Goal: Information Seeking & Learning: Learn about a topic

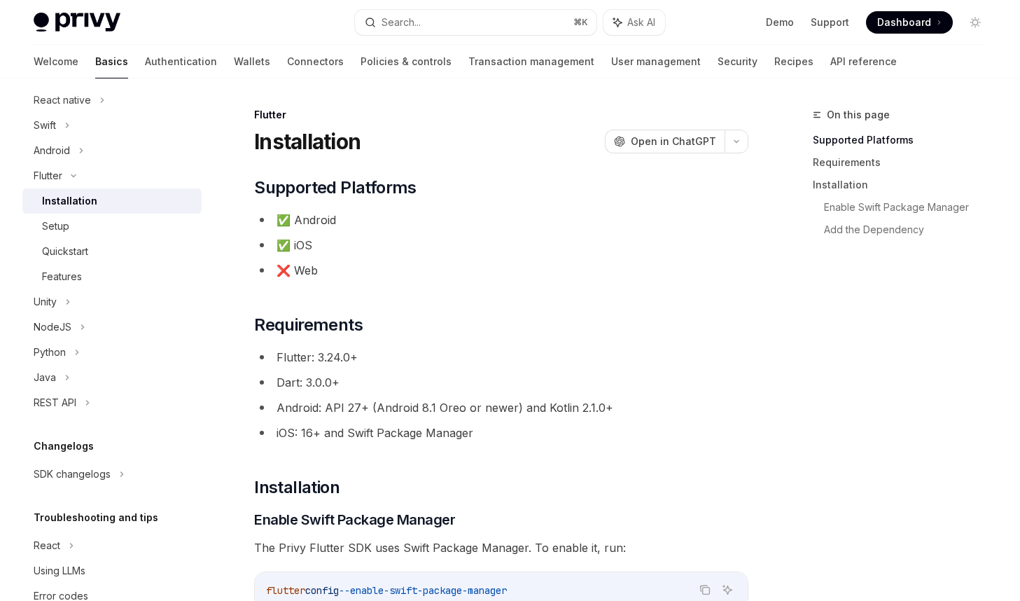
scroll to position [211, 0]
click at [438, 326] on h2 "​ Requirements" at bounding box center [501, 325] width 494 height 22
click at [432, 391] on li "Dart: 3.0.0+" at bounding box center [501, 383] width 494 height 20
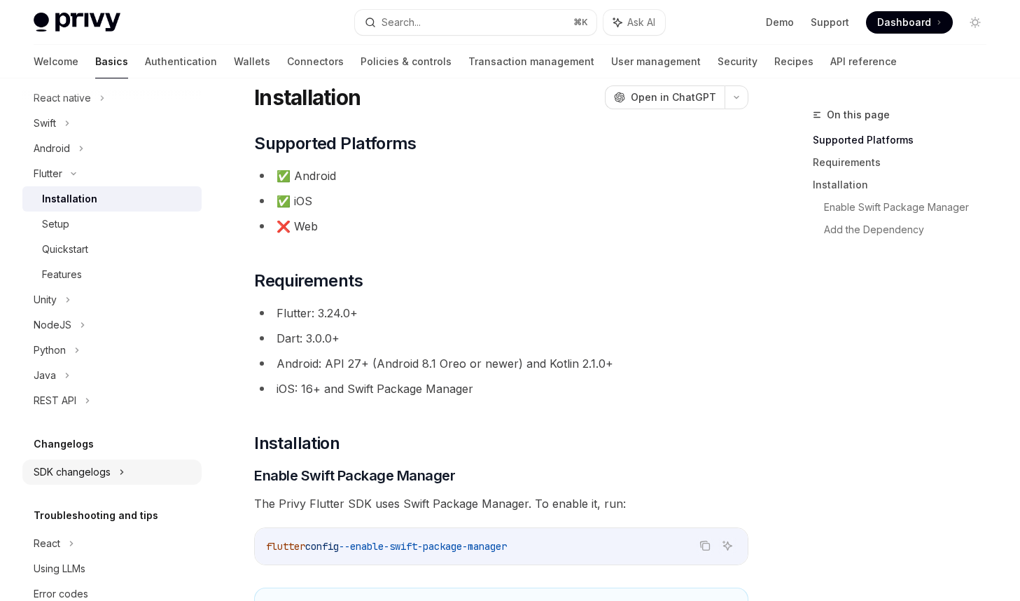
scroll to position [245, 0]
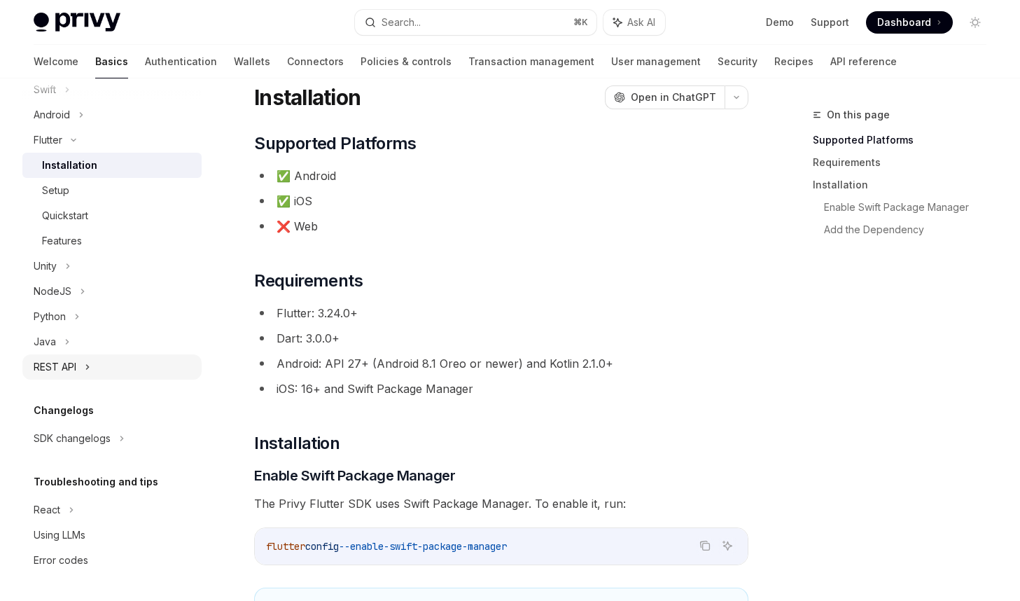
click at [99, 361] on div "REST API" at bounding box center [111, 366] width 179 height 25
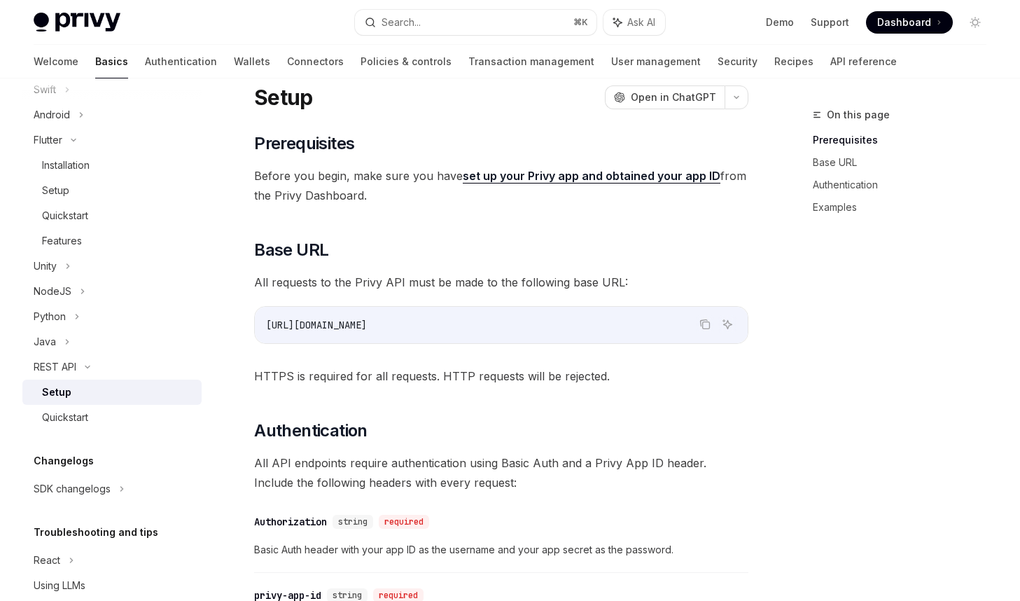
click at [564, 271] on div "​ Prerequisites Before you begin, make sure you have set up your Privy app and …" at bounding box center [501, 604] width 494 height 944
click at [542, 282] on span "All requests to the Privy API must be made to the following base URL:" at bounding box center [501, 282] width 494 height 20
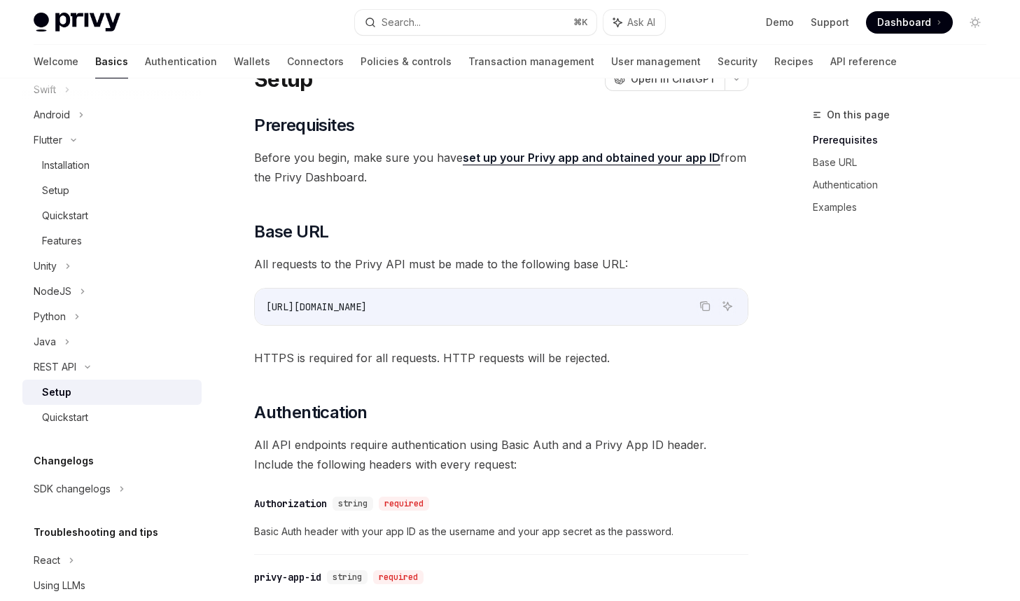
scroll to position [66, 0]
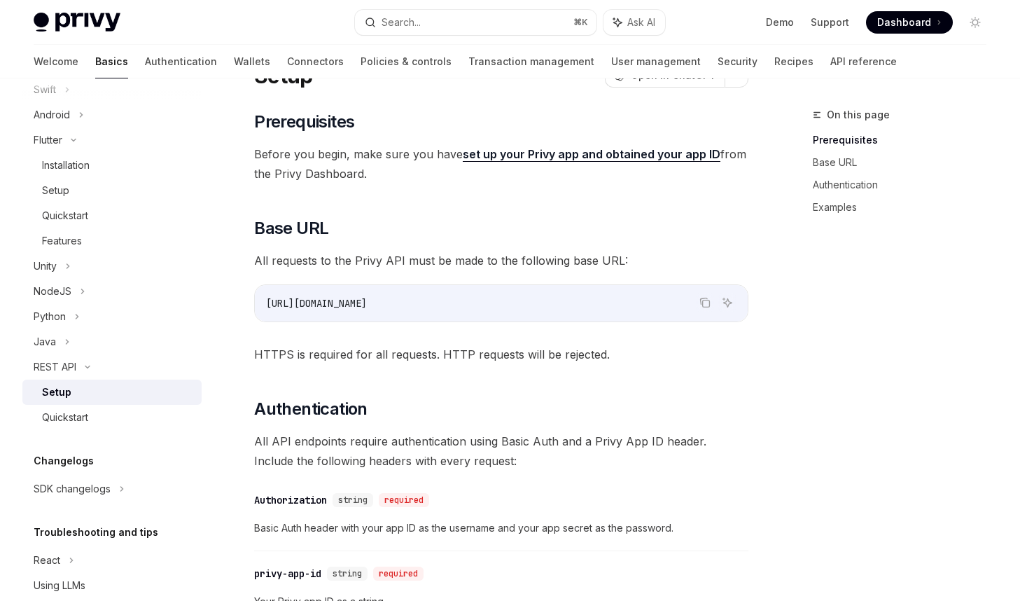
click at [345, 301] on span "https://api.privy.io" at bounding box center [316, 303] width 101 height 13
click at [418, 327] on div "​ Prerequisites Before you begin, make sure you have set up your Privy app and …" at bounding box center [501, 583] width 494 height 944
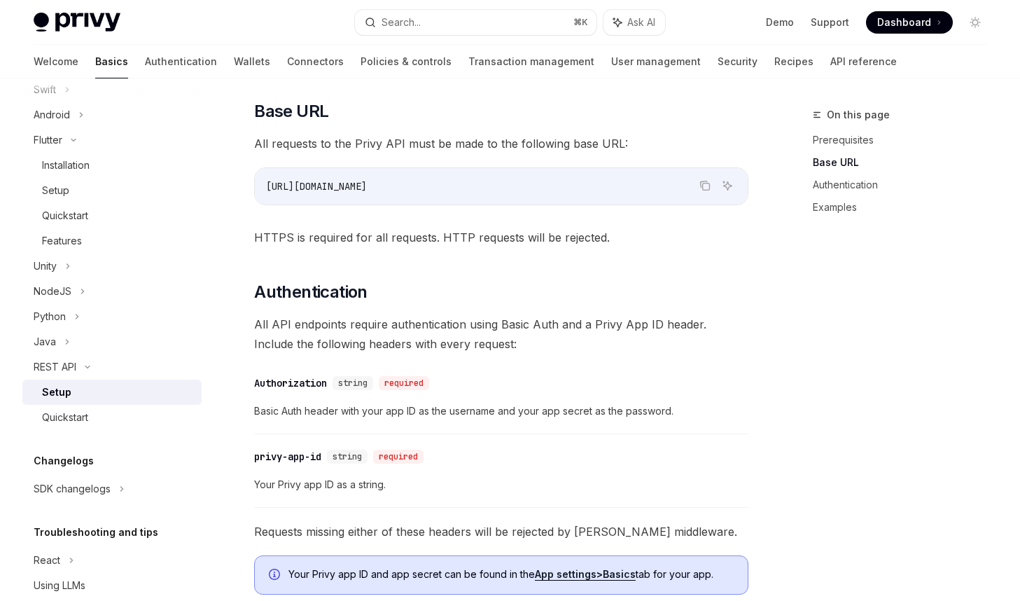
scroll to position [186, 0]
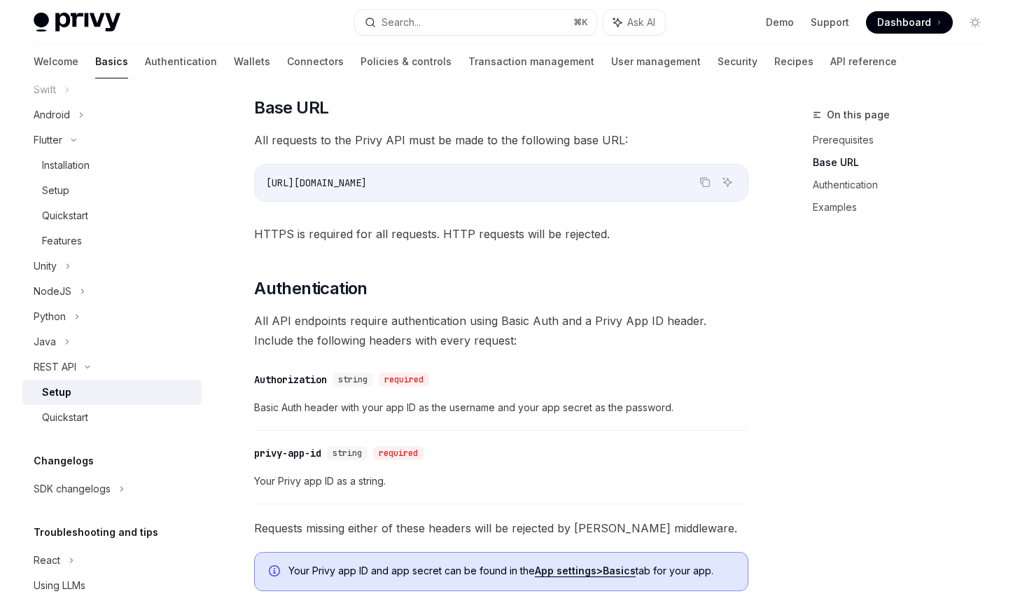
click at [468, 386] on div "​ Authorization string required" at bounding box center [494, 379] width 480 height 17
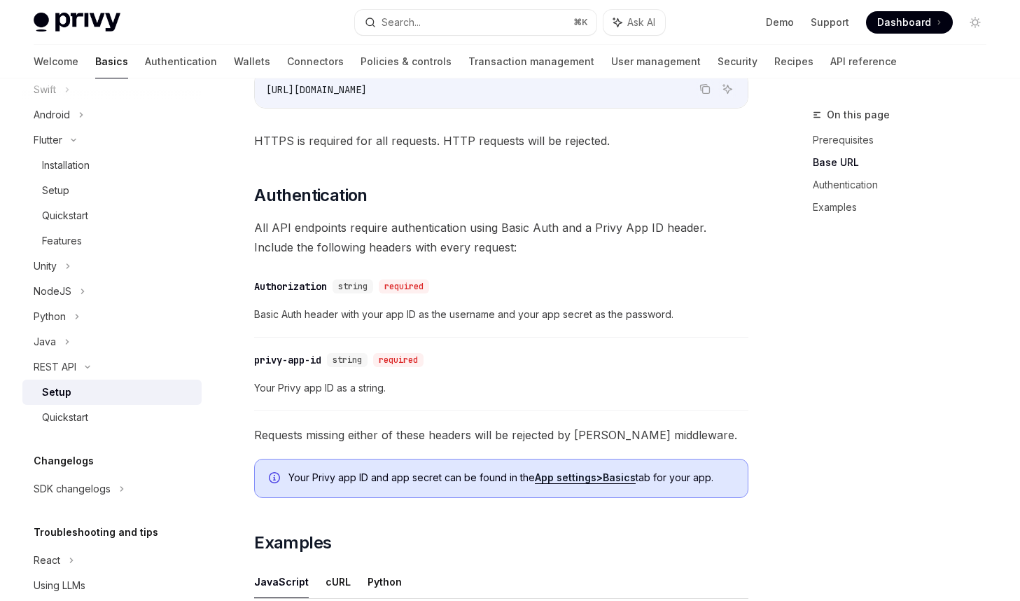
scroll to position [280, 0]
click at [436, 440] on span "Requests missing either of these headers will be rejected by Privy’s middleware." at bounding box center [501, 434] width 494 height 20
click at [390, 433] on span "Requests missing either of these headers will be rejected by Privy’s middleware." at bounding box center [501, 434] width 494 height 20
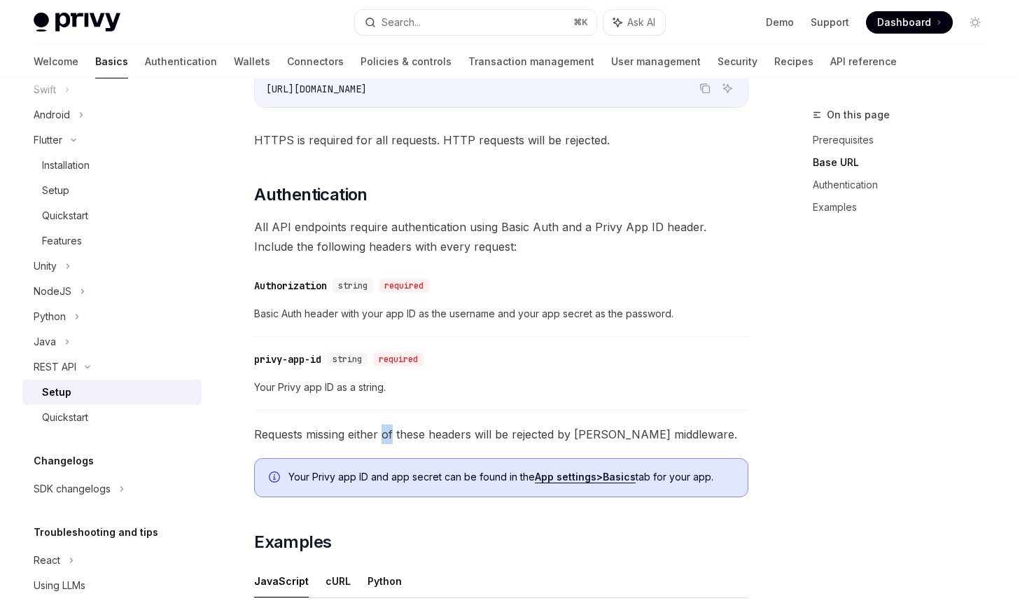
click at [390, 433] on span "Requests missing either of these headers will be rejected by Privy’s middleware." at bounding box center [501, 434] width 494 height 20
click at [361, 432] on span "Requests missing either of these headers will be rejected by Privy’s middleware." at bounding box center [501, 434] width 494 height 20
click at [403, 438] on span "Requests missing either of these headers will be rejected by Privy’s middleware." at bounding box center [501, 434] width 494 height 20
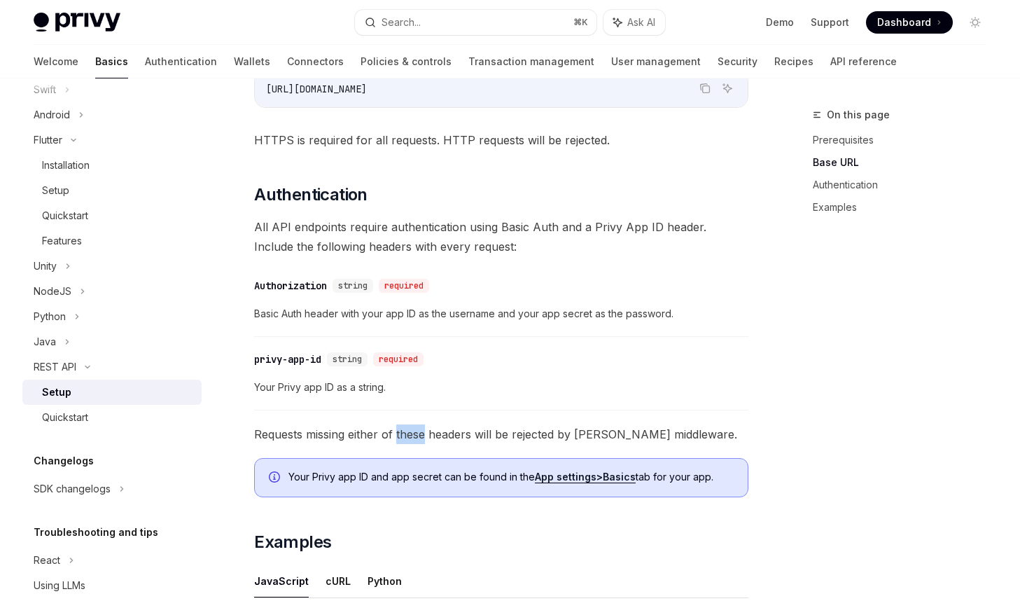
click at [410, 436] on span "Requests missing either of these headers will be rejected by Privy’s middleware." at bounding box center [501, 434] width 494 height 20
click at [539, 317] on span "Basic Auth header with your app ID as the username and your app secret as the p…" at bounding box center [501, 313] width 494 height 17
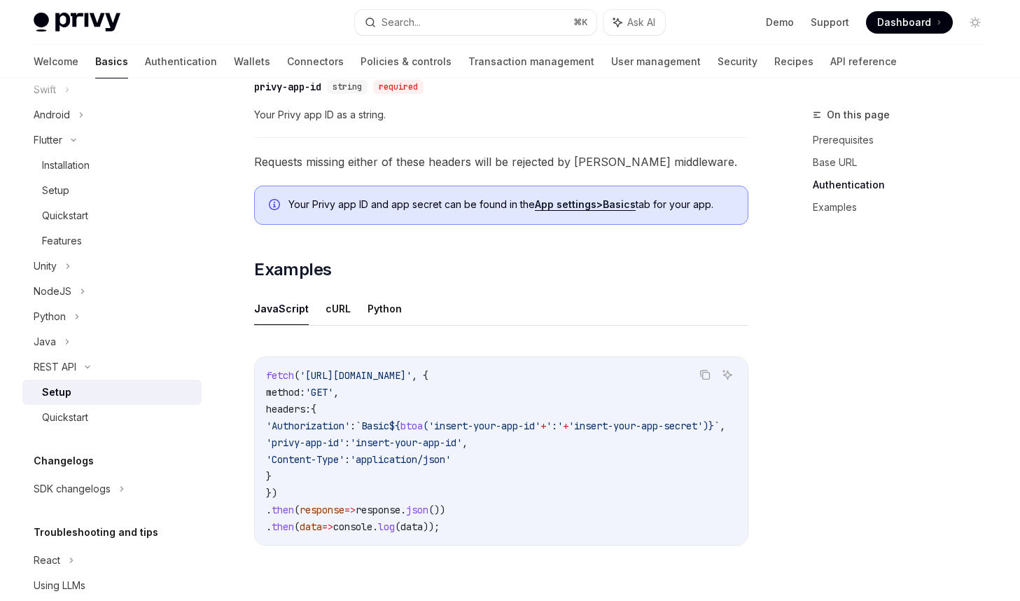
scroll to position [587, 0]
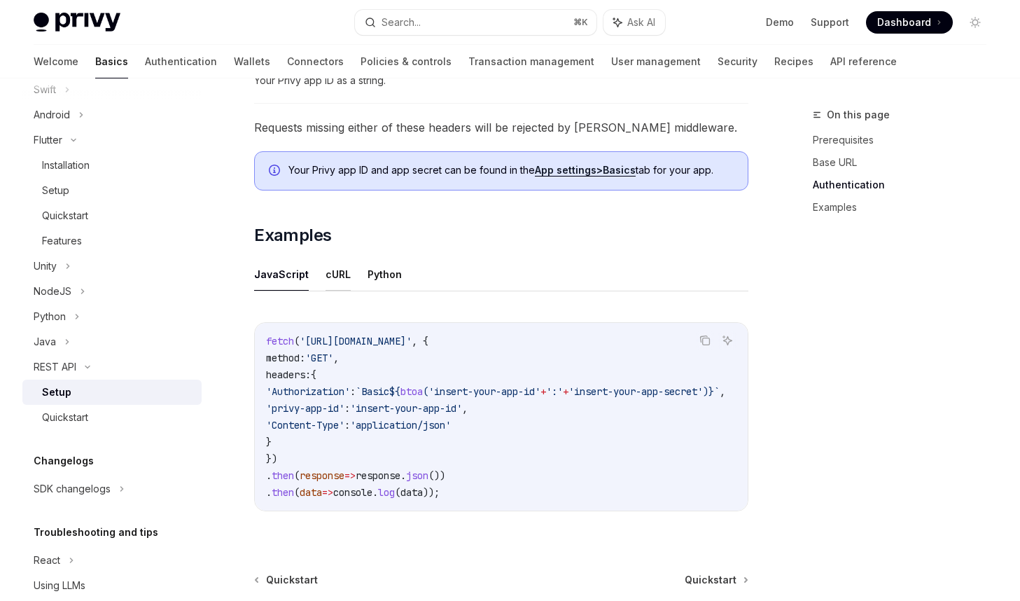
click at [332, 272] on button "cURL" at bounding box center [338, 274] width 25 height 33
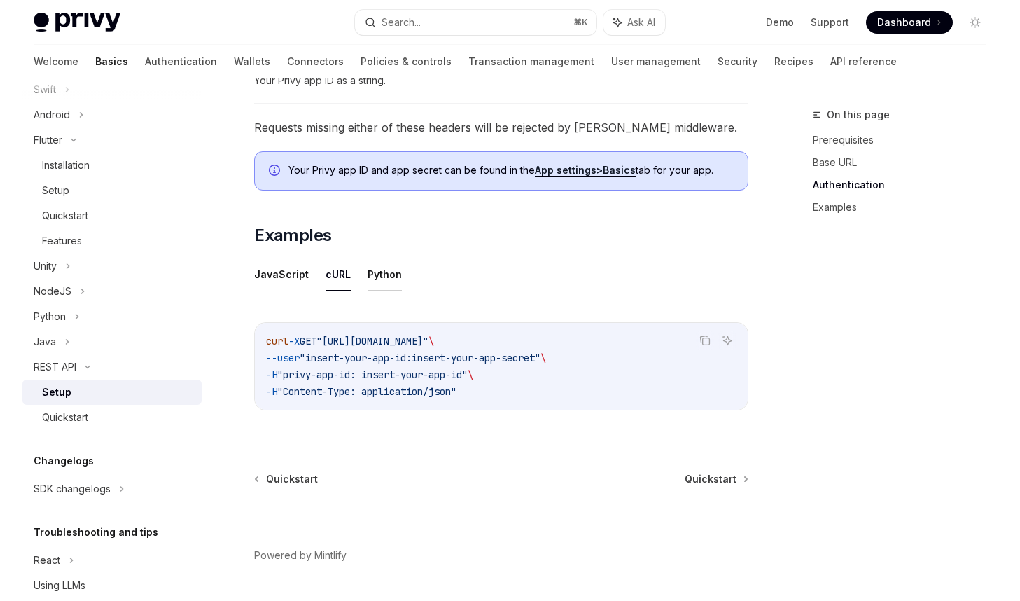
click at [384, 272] on button "Python" at bounding box center [385, 274] width 34 height 33
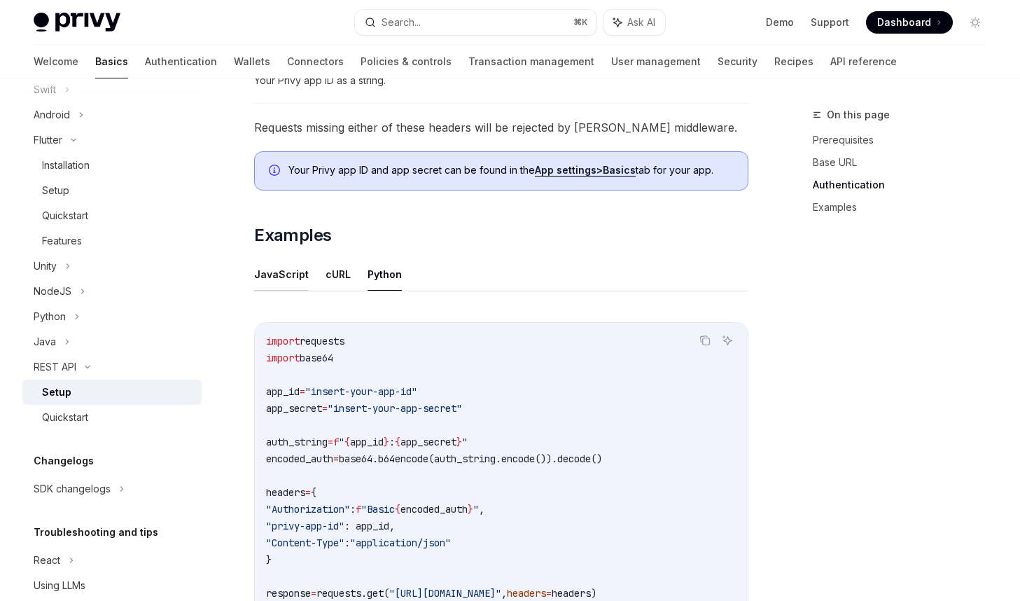
click at [278, 277] on button "JavaScript" at bounding box center [281, 274] width 55 height 33
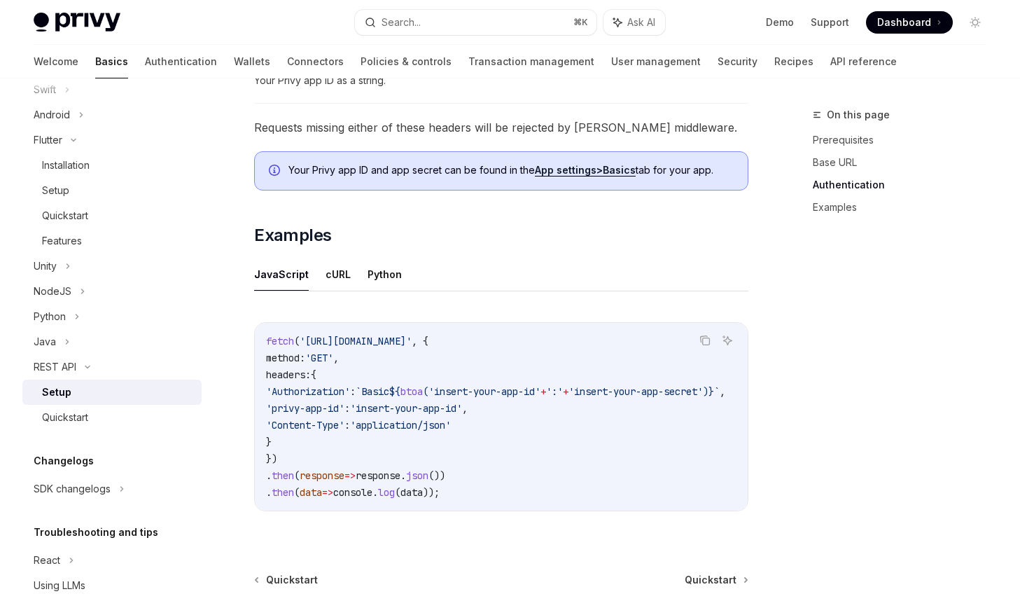
click at [405, 379] on code "fetch ( 'https://api.privy.io/v1/wallets' , { method: 'GET' , headers: { 'Autho…" at bounding box center [512, 417] width 493 height 168
click at [413, 422] on span "'application/json'" at bounding box center [400, 425] width 101 height 13
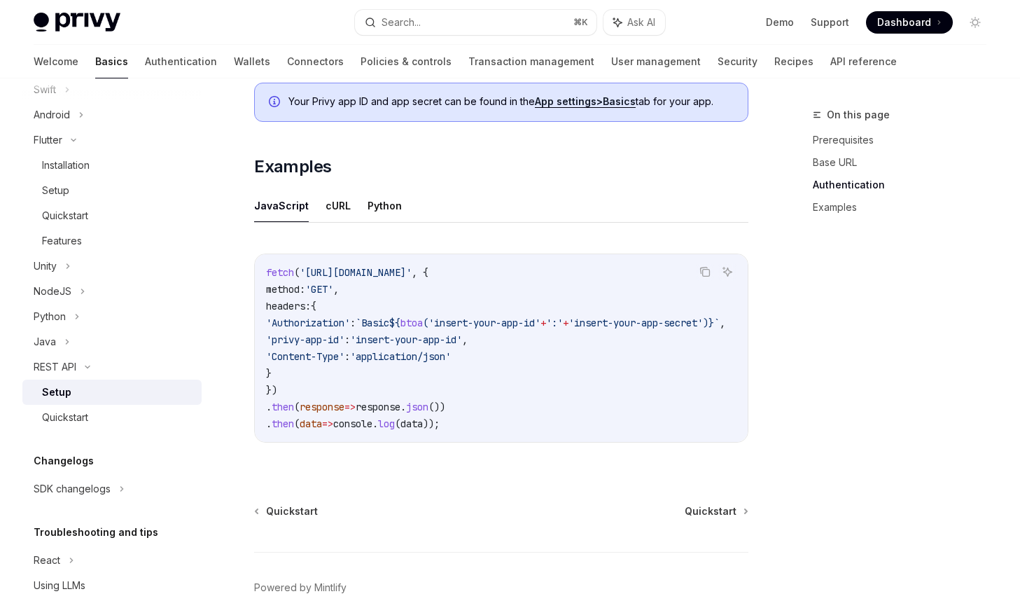
scroll to position [638, 0]
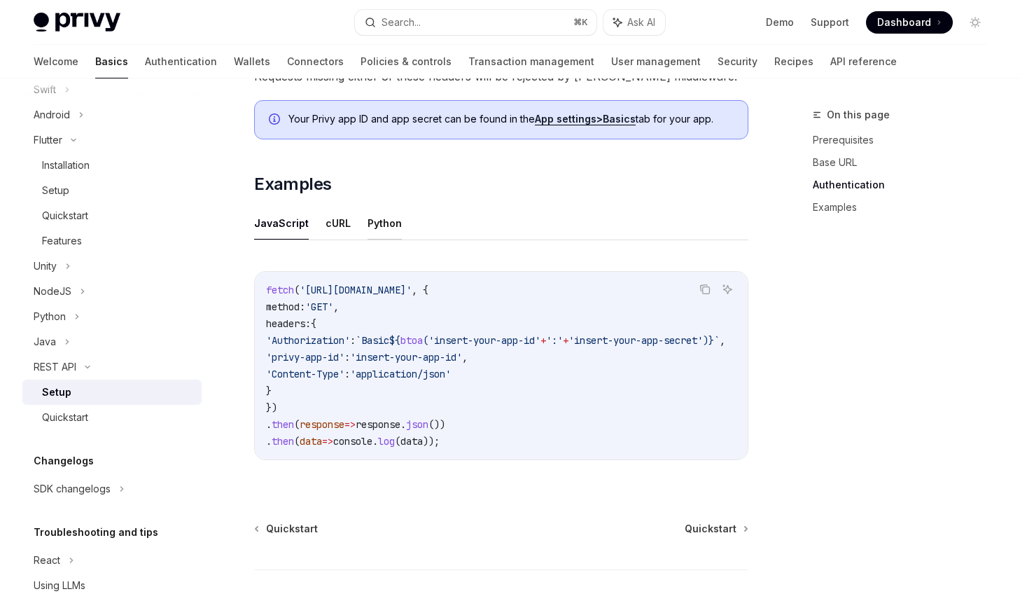
click at [375, 223] on button "Python" at bounding box center [385, 223] width 34 height 33
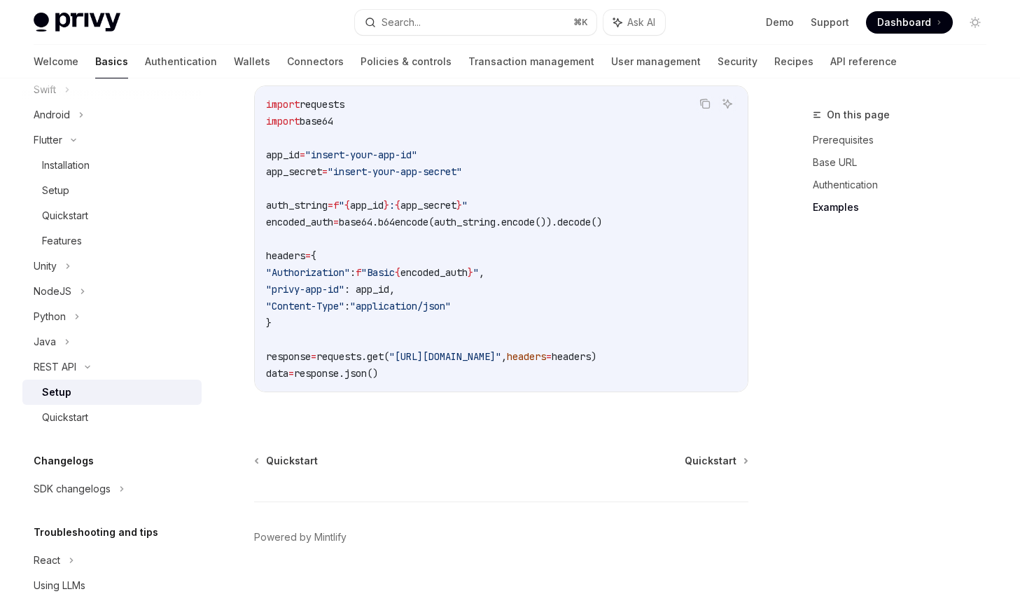
scroll to position [823, 0]
click at [583, 307] on code "import requests import base64 app_id = "insert-your-app-id" app_secret = "inser…" at bounding box center [501, 240] width 471 height 286
click at [501, 359] on span ""https://api.privy.io/v1/wallets"" at bounding box center [445, 357] width 112 height 13
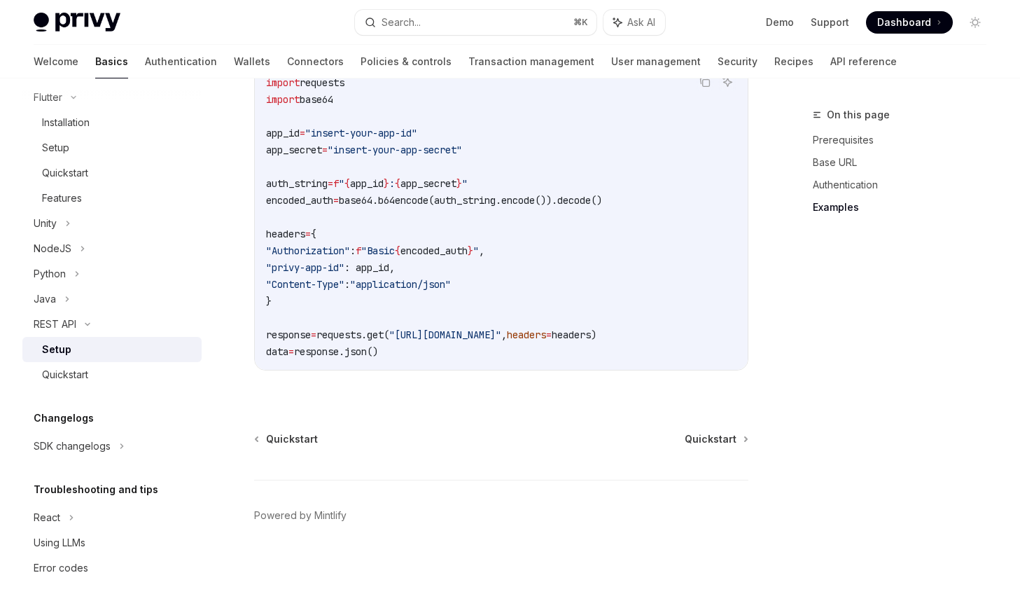
scroll to position [296, 0]
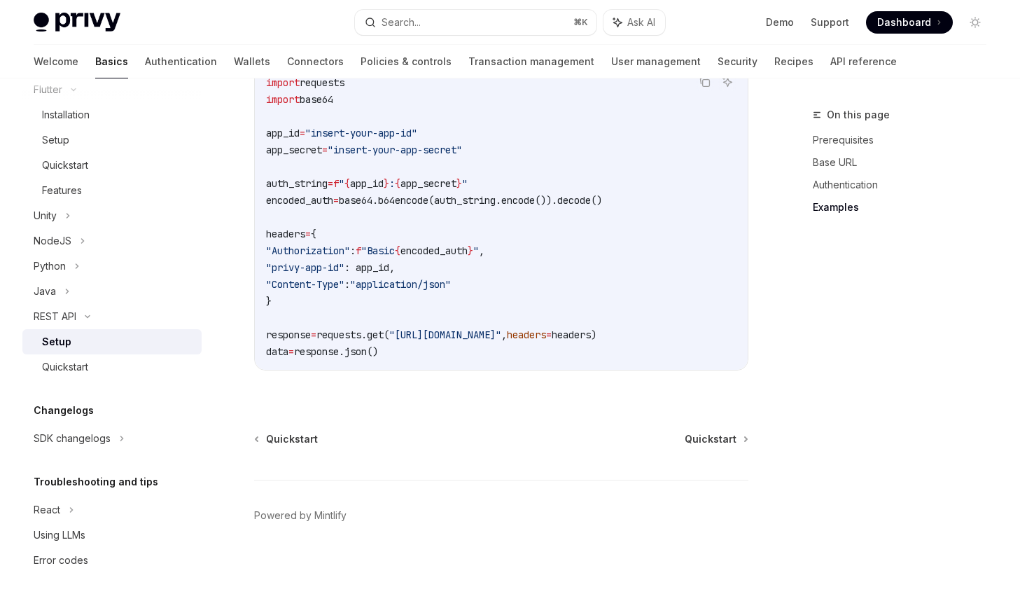
click at [388, 377] on div "Copy Ask AI import requests import base64 app_id = "insert-your-app-id" app_sec…" at bounding box center [501, 221] width 494 height 343
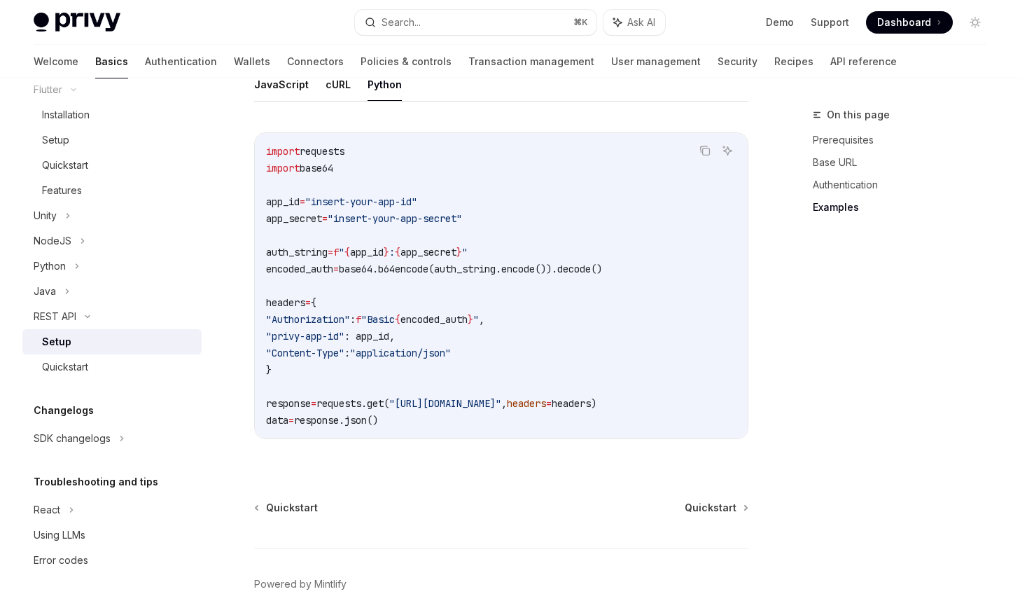
scroll to position [742, 0]
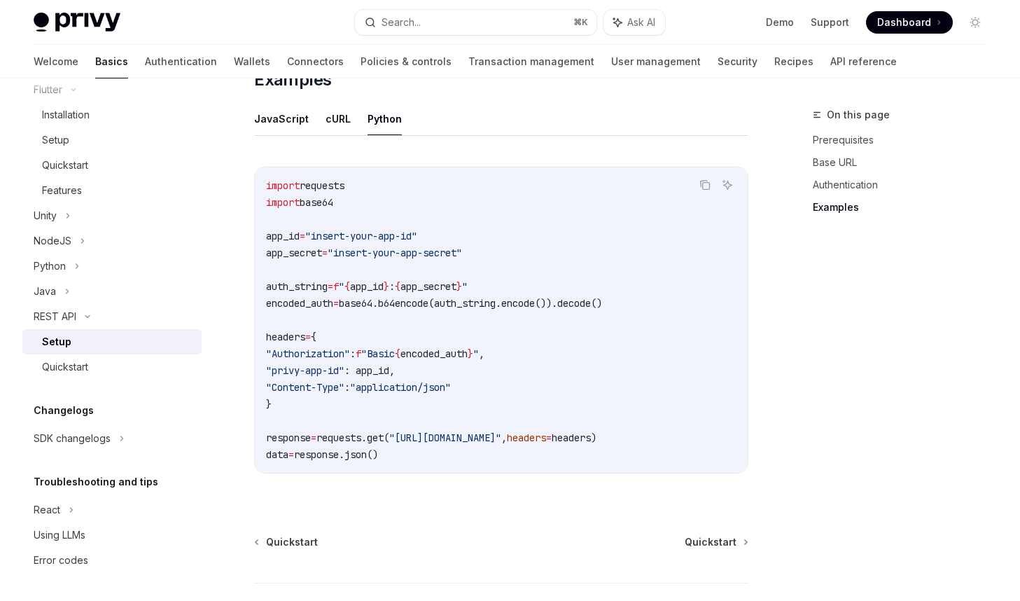
click at [433, 325] on code "import requests import base64 app_id = "insert-your-app-id" app_secret = "inser…" at bounding box center [501, 320] width 471 height 286
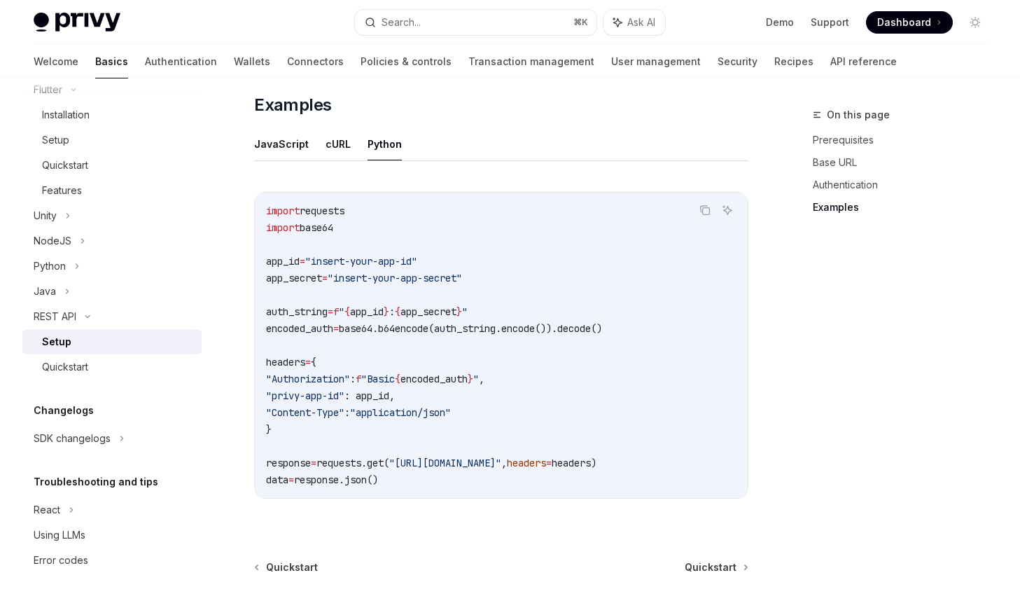
scroll to position [716, 0]
click at [395, 375] on span ""Basic" at bounding box center [378, 379] width 34 height 13
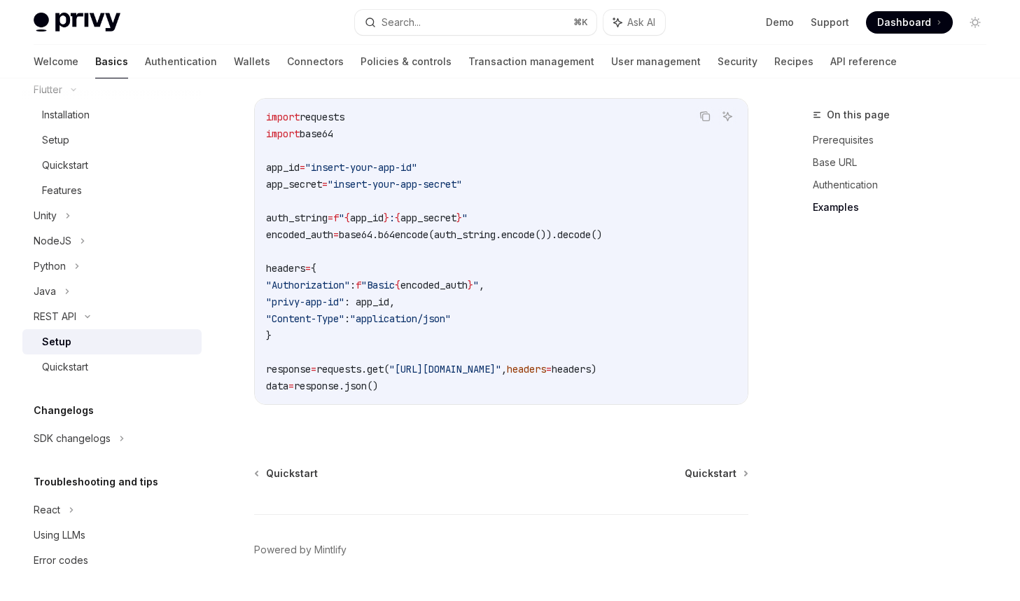
scroll to position [833, 0]
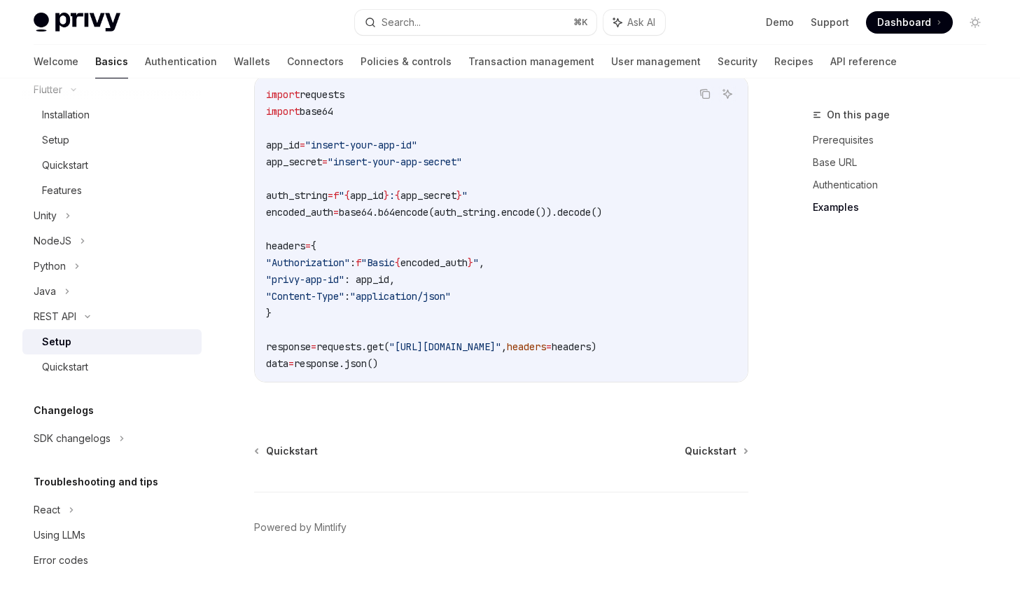
click at [534, 253] on code "import requests import base64 app_id = "insert-your-app-id" app_secret = "inser…" at bounding box center [501, 229] width 471 height 286
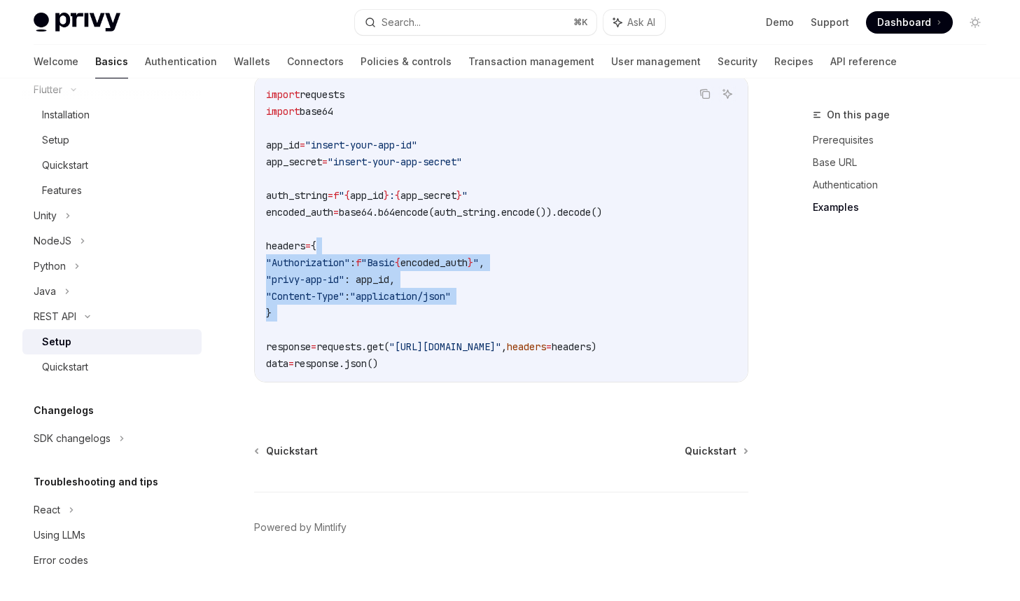
drag, startPoint x: 534, startPoint y: 253, endPoint x: 267, endPoint y: 438, distance: 325.0
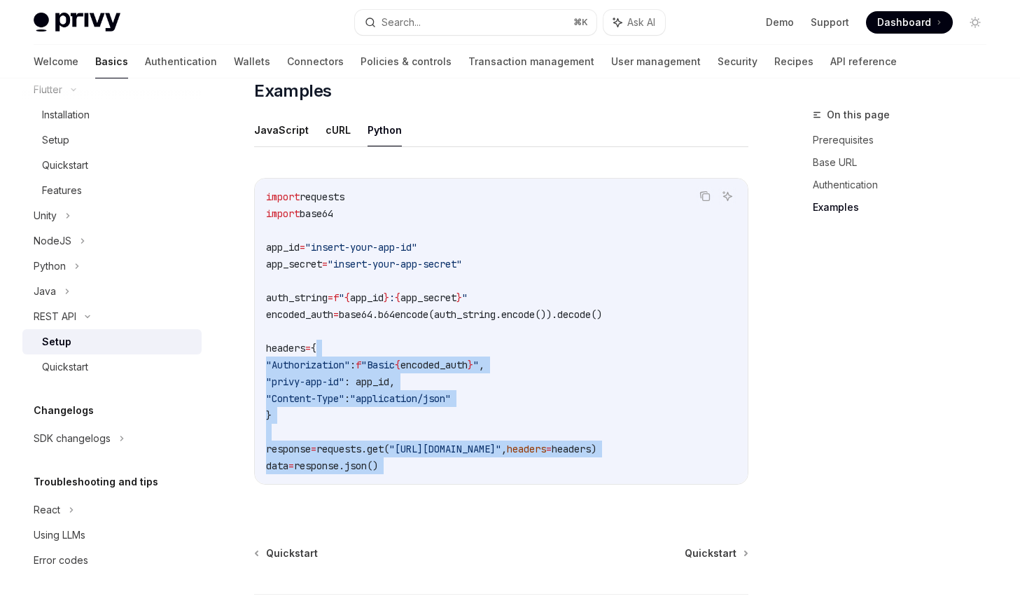
scroll to position [845, 0]
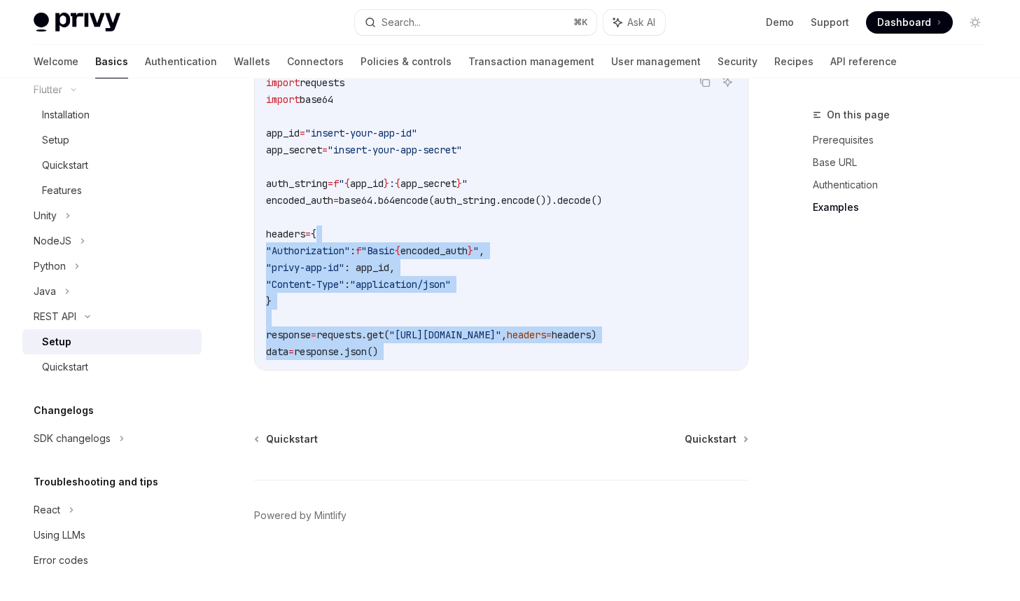
click at [441, 354] on code "import requests import base64 app_id = "insert-your-app-id" app_secret = "inser…" at bounding box center [501, 217] width 471 height 286
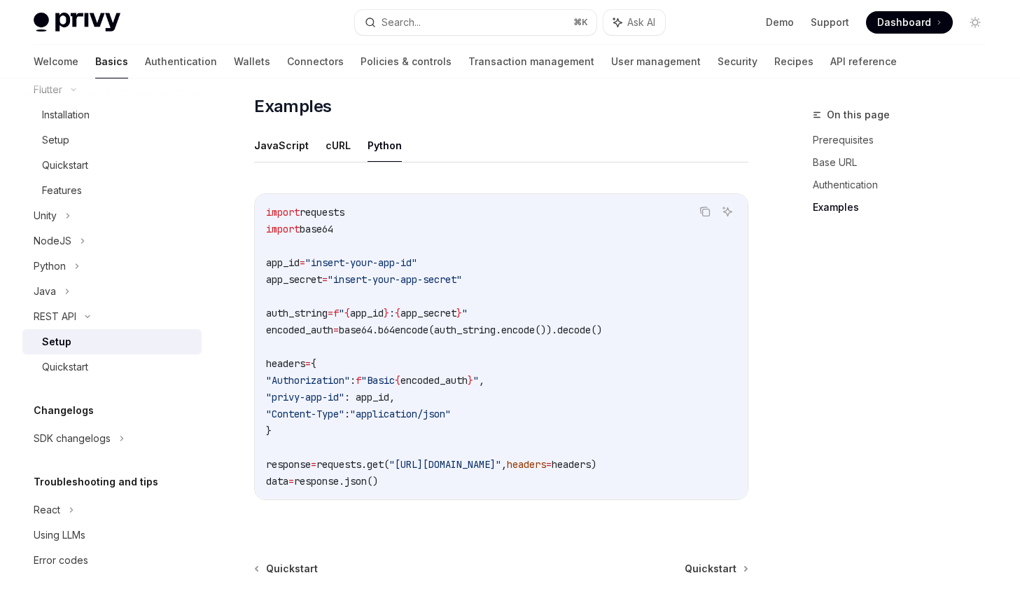
scroll to position [706, 0]
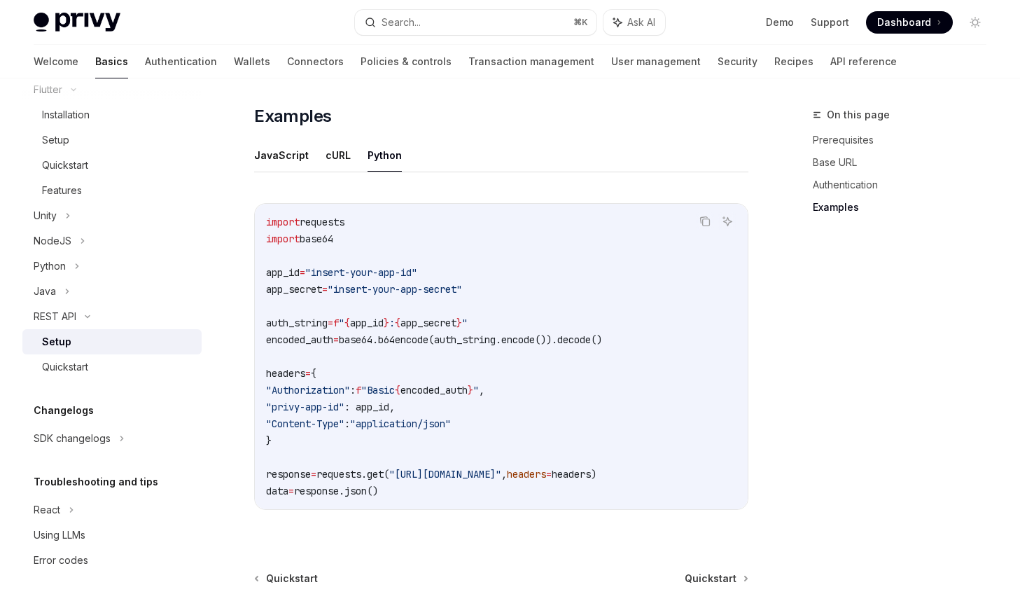
click at [455, 489] on code "import requests import base64 app_id = "insert-your-app-id" app_secret = "inser…" at bounding box center [501, 357] width 471 height 286
click at [444, 471] on span ""https://api.privy.io/v1/wallets"" at bounding box center [445, 474] width 112 height 13
click at [478, 475] on span ""https://api.privy.io/v1/wallets"" at bounding box center [445, 474] width 112 height 13
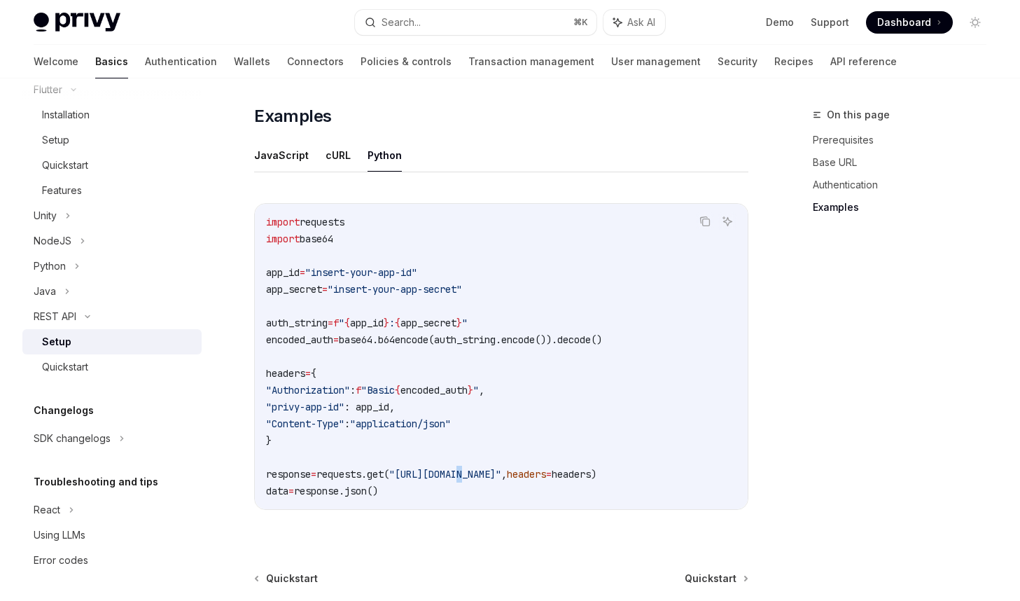
click at [478, 475] on span ""https://api.privy.io/v1/wallets"" at bounding box center [445, 474] width 112 height 13
click at [501, 475] on span ""https://api.privy.io/v1/wallets"" at bounding box center [445, 474] width 112 height 13
click at [501, 474] on span ""https://api.privy.io/v1/wallets"" at bounding box center [445, 474] width 112 height 13
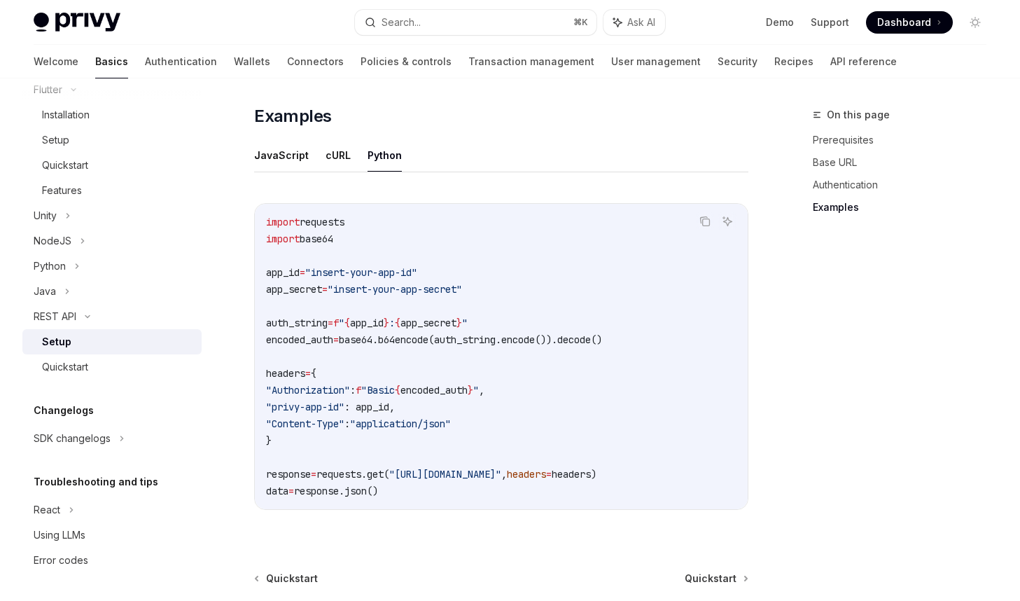
click at [501, 474] on span ""https://api.privy.io/v1/wallets"" at bounding box center [445, 474] width 112 height 13
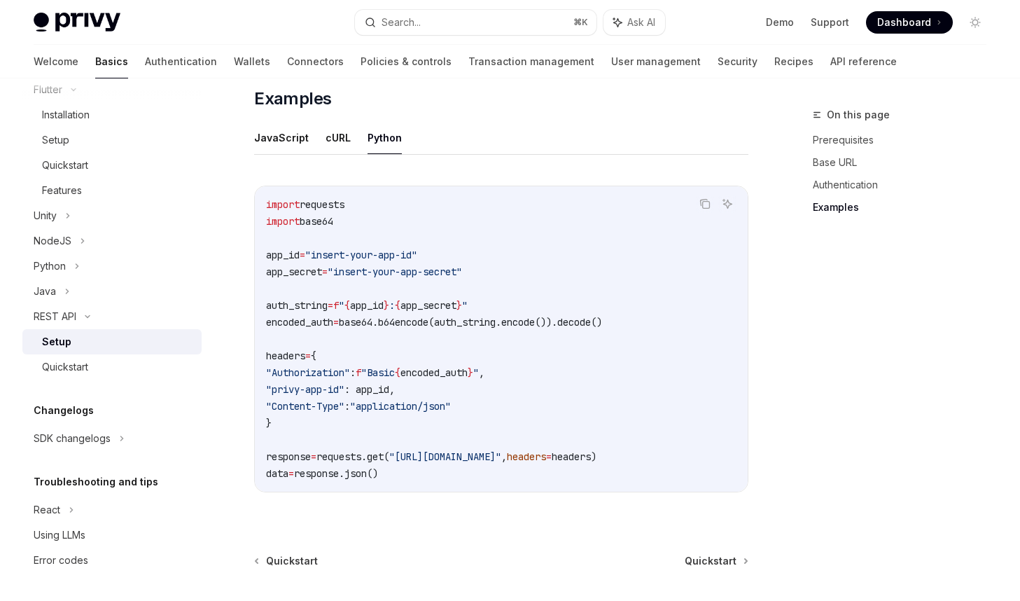
scroll to position [722, 0]
click at [356, 287] on code "import requests import base64 app_id = "insert-your-app-id" app_secret = "inser…" at bounding box center [501, 340] width 471 height 286
click at [345, 368] on span ""Authorization"" at bounding box center [308, 374] width 84 height 13
click at [299, 271] on span "app_secret" at bounding box center [294, 273] width 56 height 13
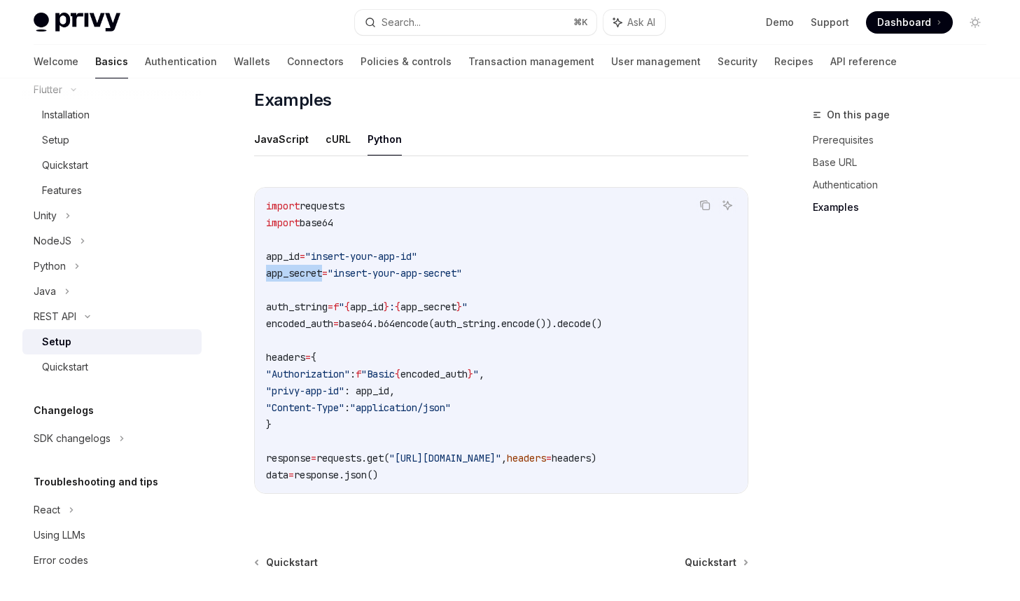
copy span "app_secret"
click at [471, 331] on code "import requests import base64 app_id = "insert-your-app-id" app_secret = "inser…" at bounding box center [501, 340] width 471 height 286
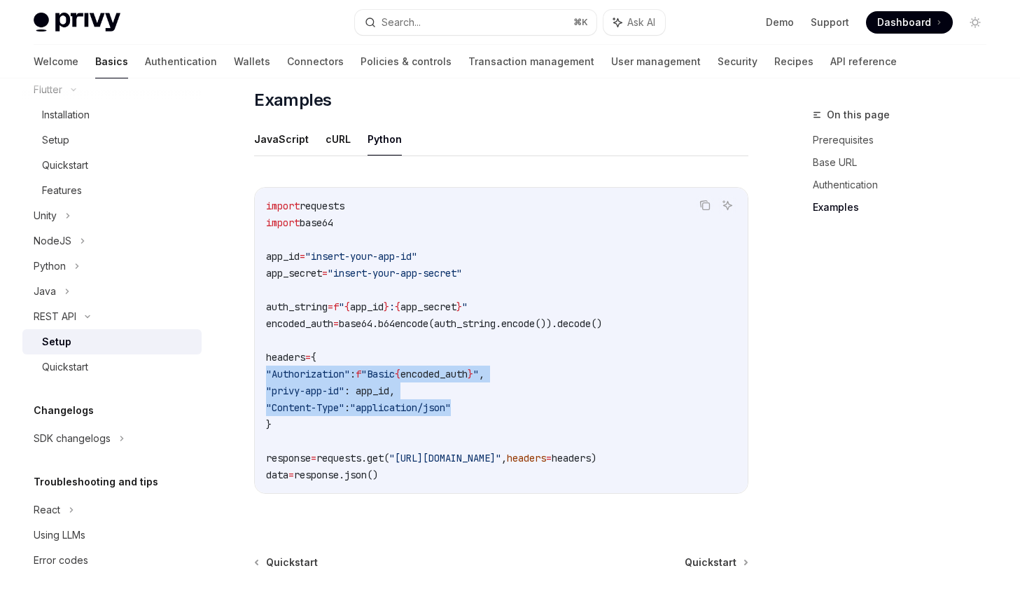
drag, startPoint x: 500, startPoint y: 410, endPoint x: 252, endPoint y: 371, distance: 251.0
click at [251, 371] on div "REST API Setup OpenAI Open in ChatGPT OpenAI Open in ChatGPT ​ Prerequisites Be…" at bounding box center [370, 54] width 763 height 1340
copy code ""Authorization" : f "Basic { encoded_auth } " , "privy-app-id" : app_id, "Conte…"
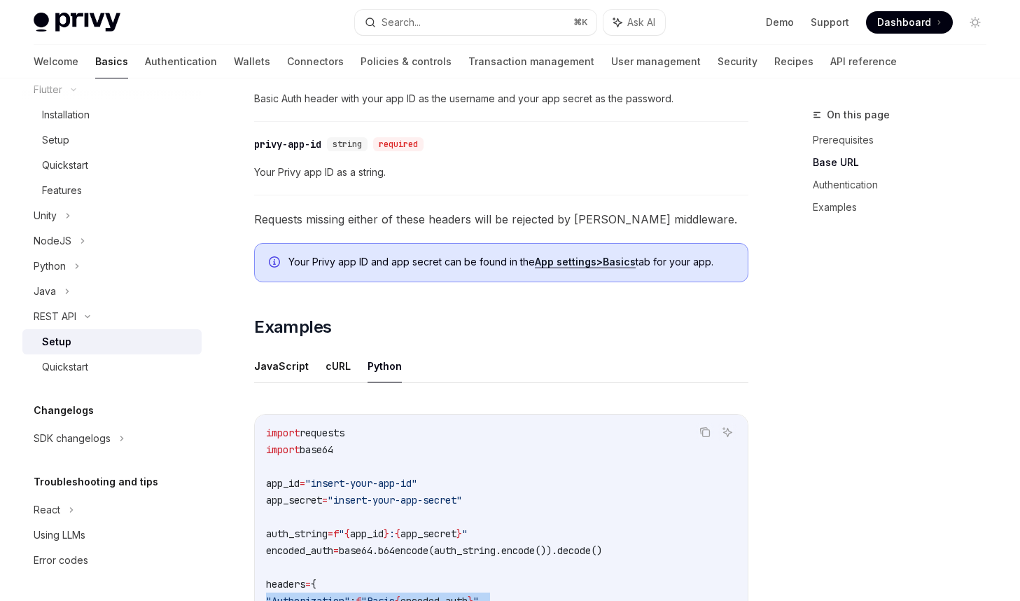
scroll to position [133, 0]
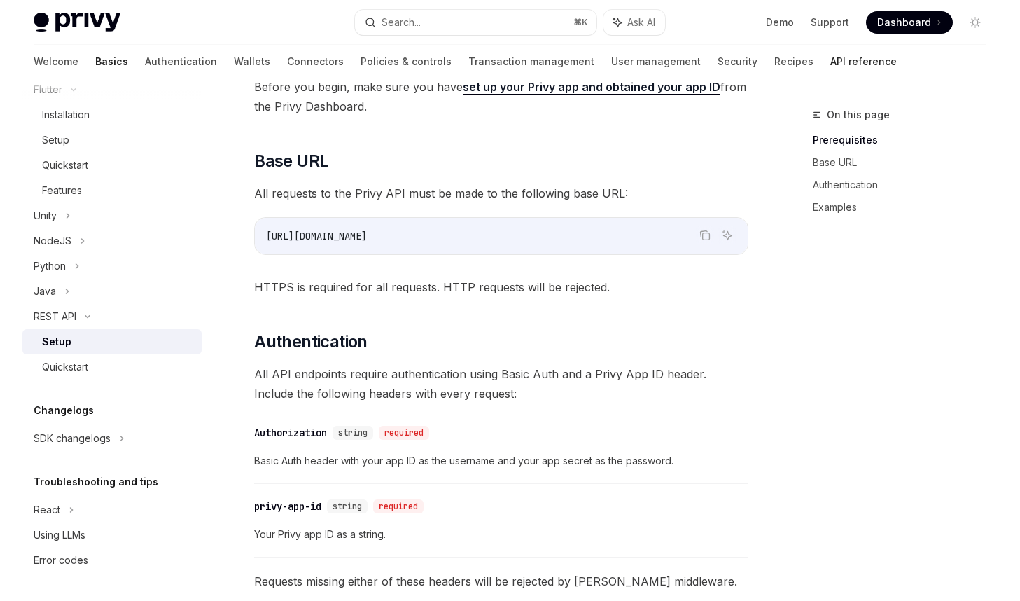
click at [831, 60] on link "API reference" at bounding box center [864, 62] width 67 height 34
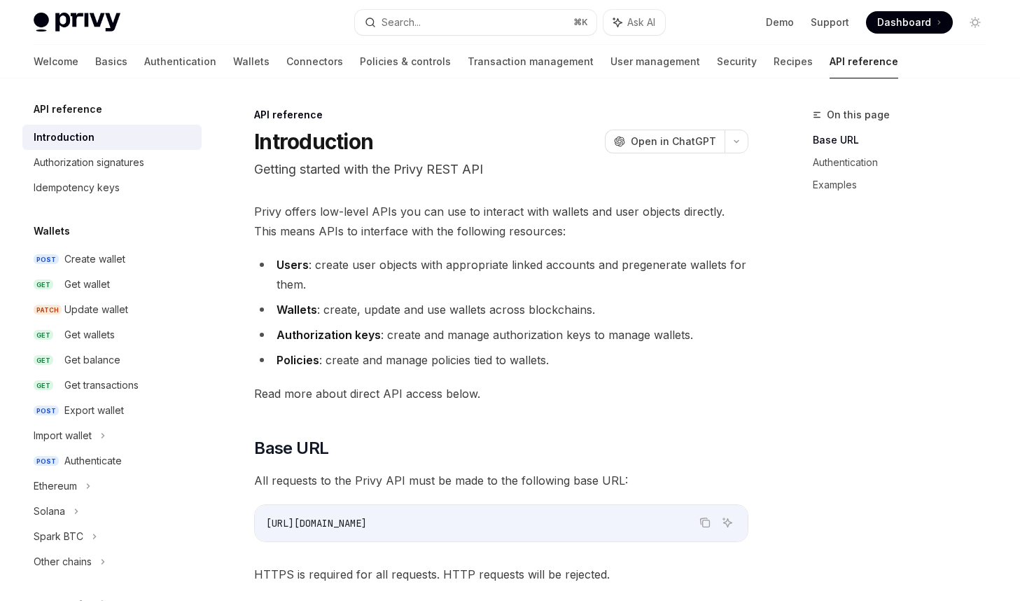
click at [342, 300] on li "Wallets : create, update and use wallets across blockchains." at bounding box center [501, 310] width 494 height 20
click at [125, 259] on div "Create wallet" at bounding box center [94, 259] width 61 height 17
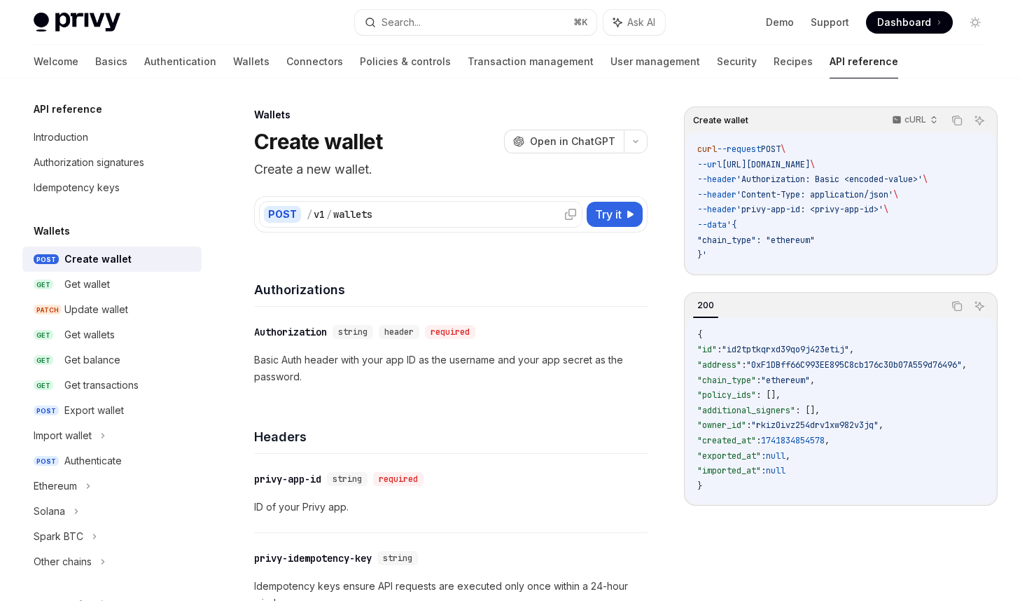
click at [420, 211] on div "/ v1 / wallets" at bounding box center [442, 214] width 271 height 14
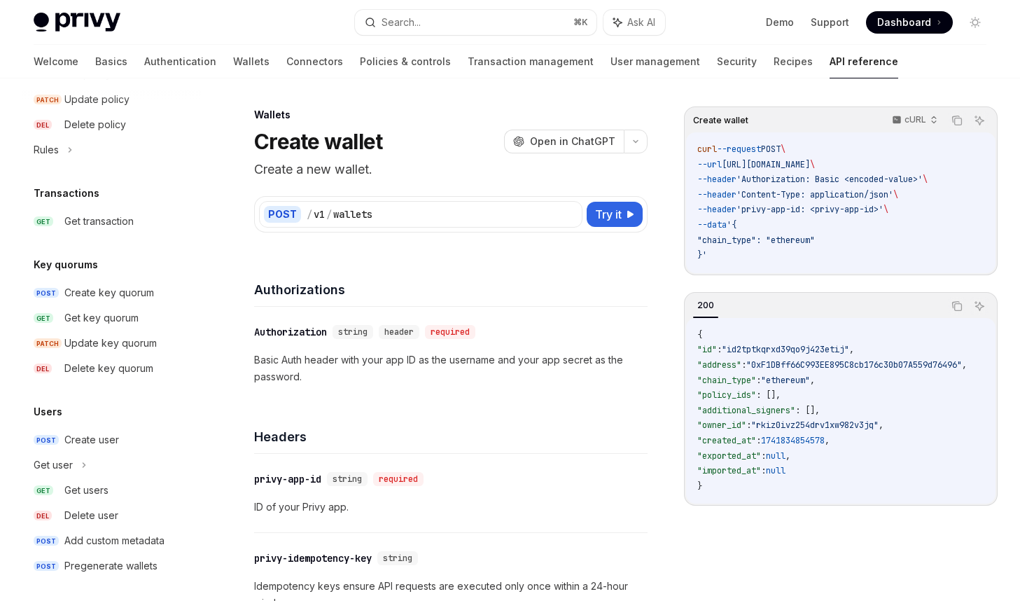
scroll to position [846, 0]
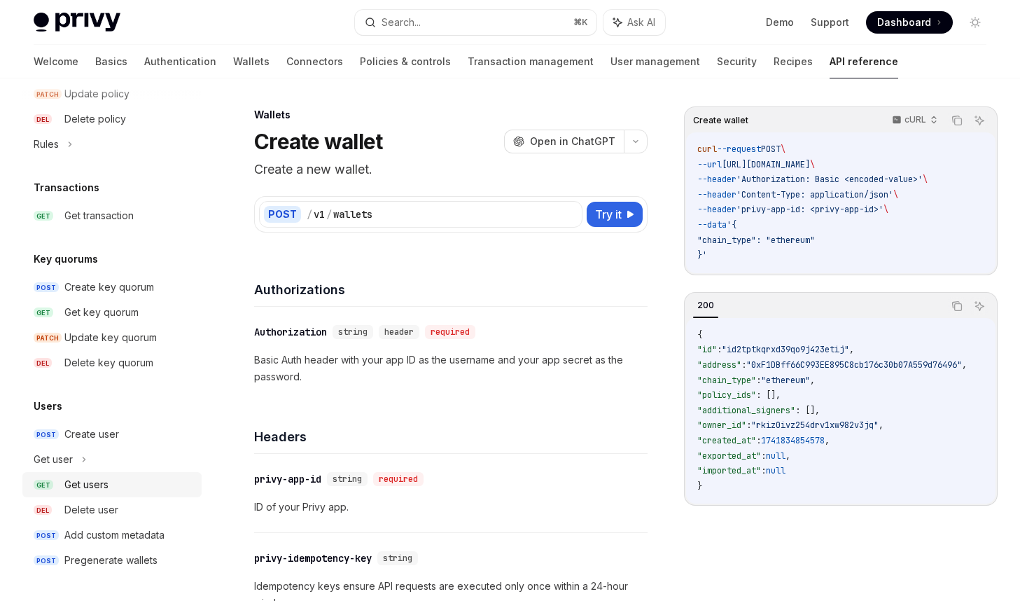
click at [103, 482] on div "Get users" at bounding box center [86, 484] width 44 height 17
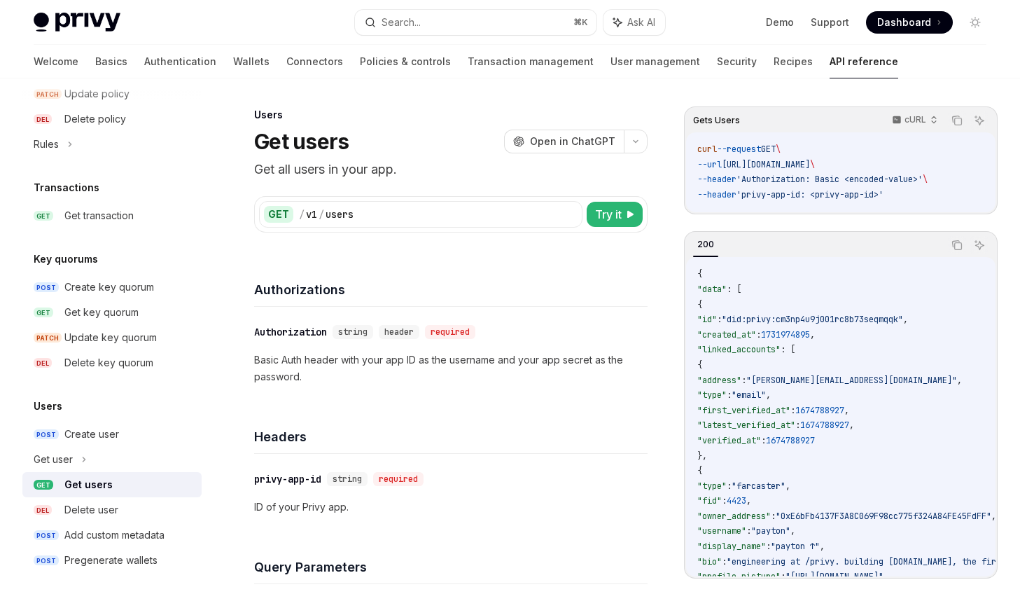
click at [830, 384] on span ""tom.bombadill@privy.io"" at bounding box center [852, 380] width 211 height 11
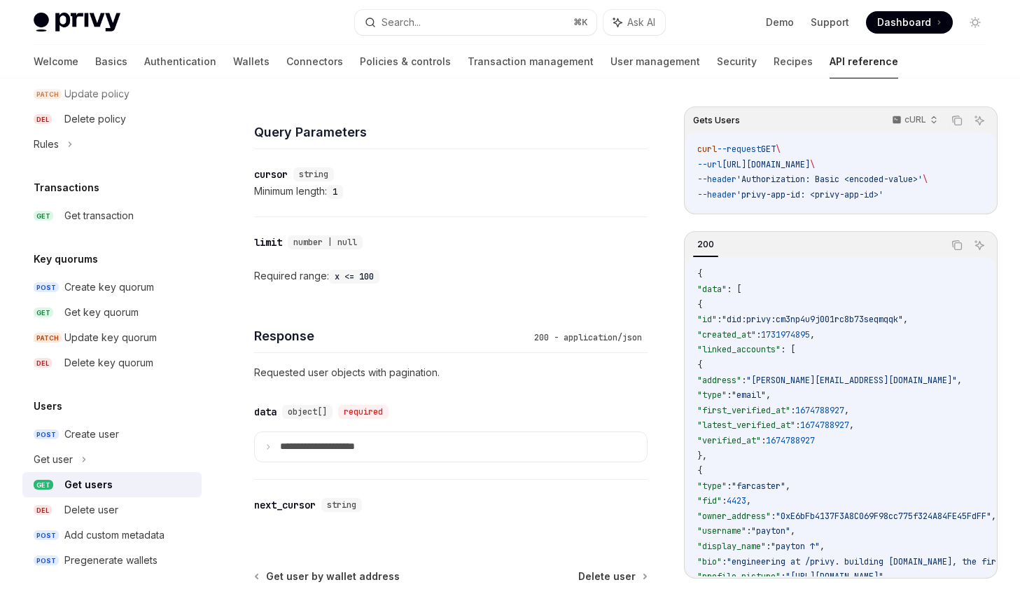
scroll to position [571, 0]
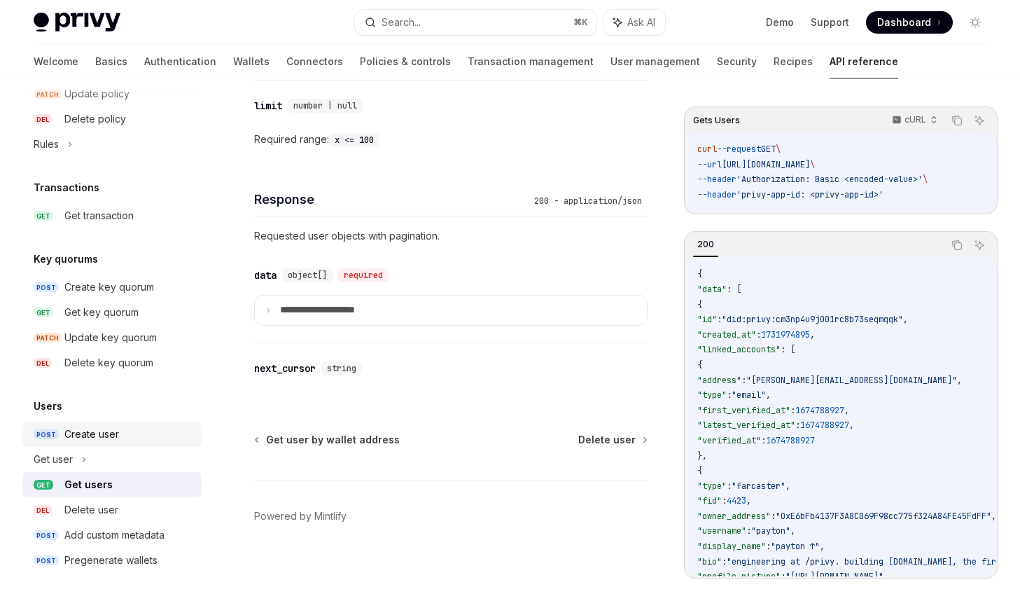
click at [92, 440] on div "Create user" at bounding box center [91, 434] width 55 height 17
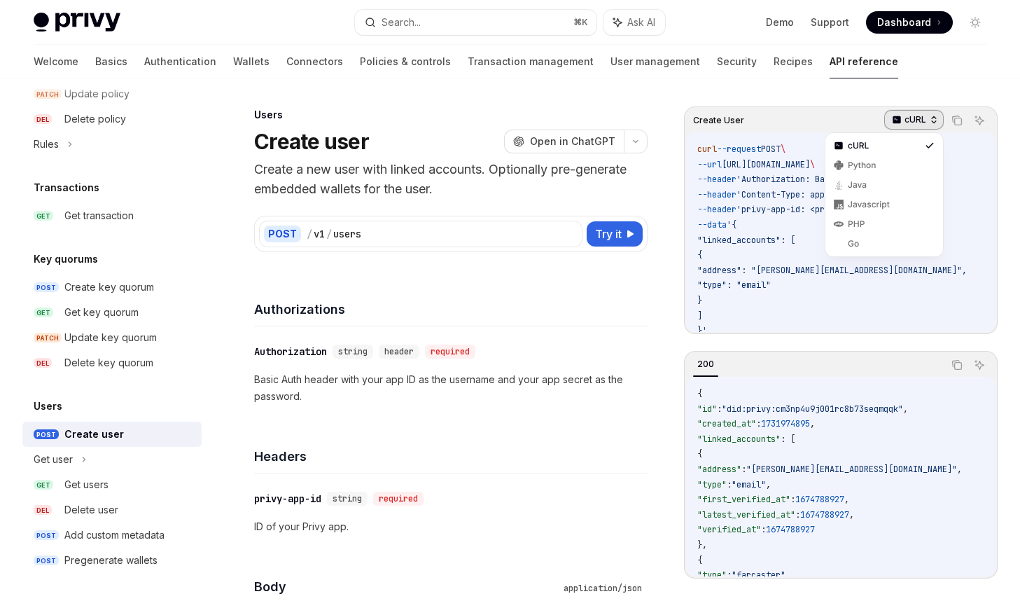
click at [925, 120] on p "cURL" at bounding box center [916, 119] width 22 height 11
click at [881, 184] on div "Java" at bounding box center [884, 184] width 73 height 11
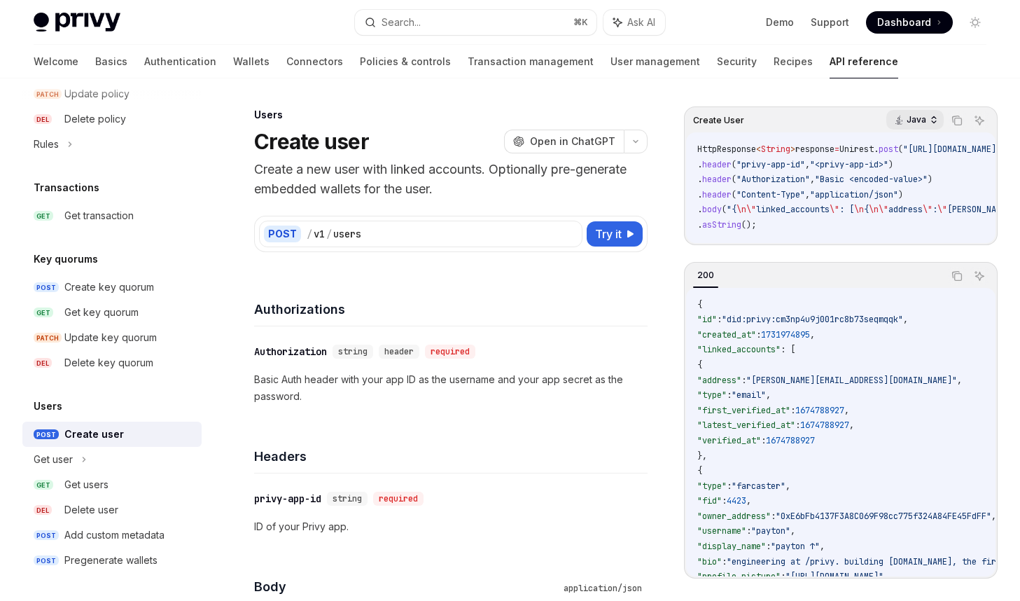
click at [921, 116] on p "Java" at bounding box center [917, 119] width 20 height 11
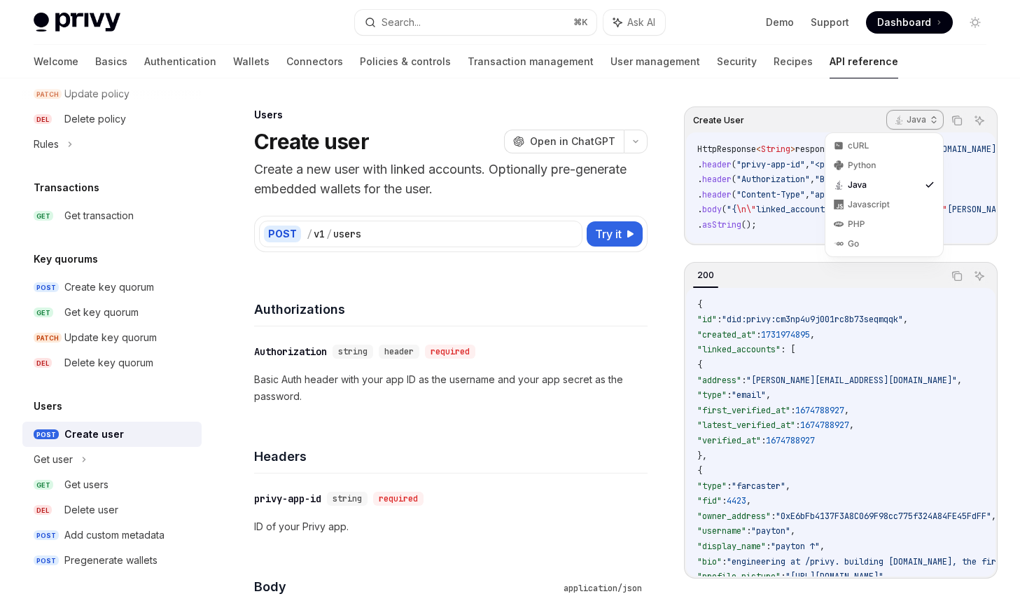
click at [756, 212] on span "\"" at bounding box center [752, 209] width 10 height 11
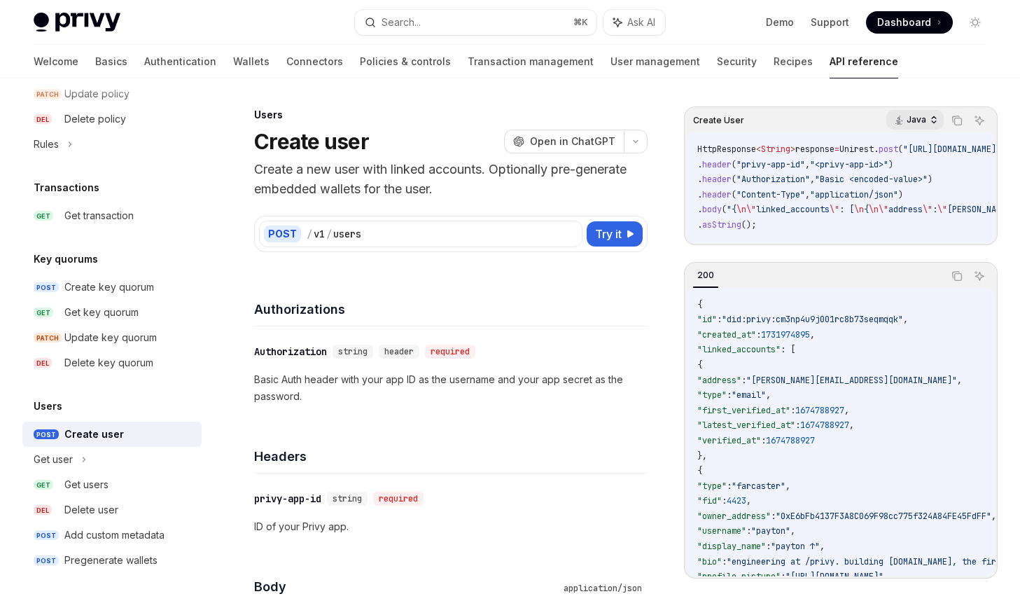
click at [922, 120] on p "Java" at bounding box center [917, 119] width 20 height 11
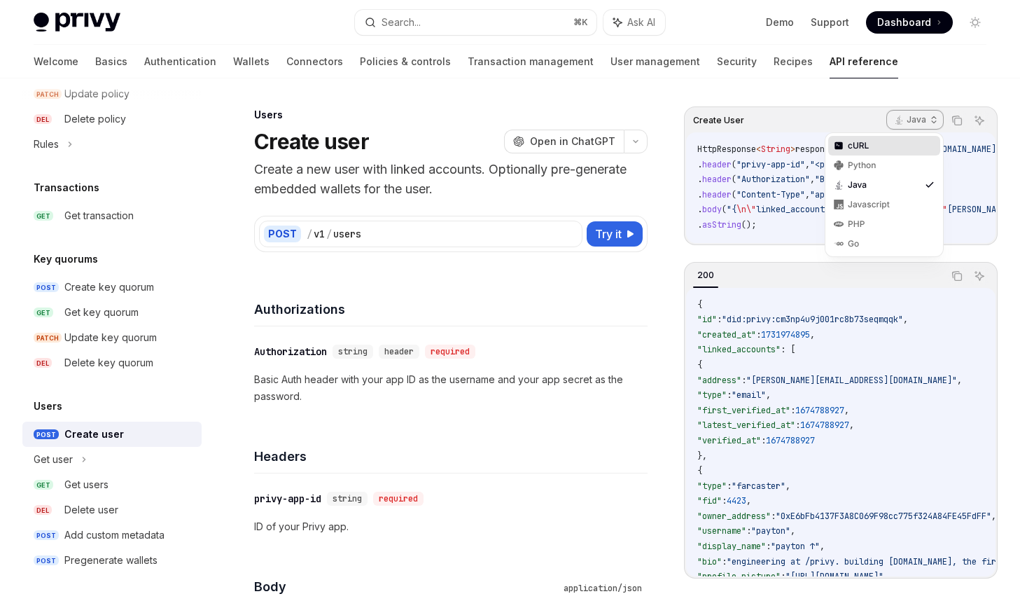
click at [879, 145] on div "cURL" at bounding box center [884, 145] width 73 height 11
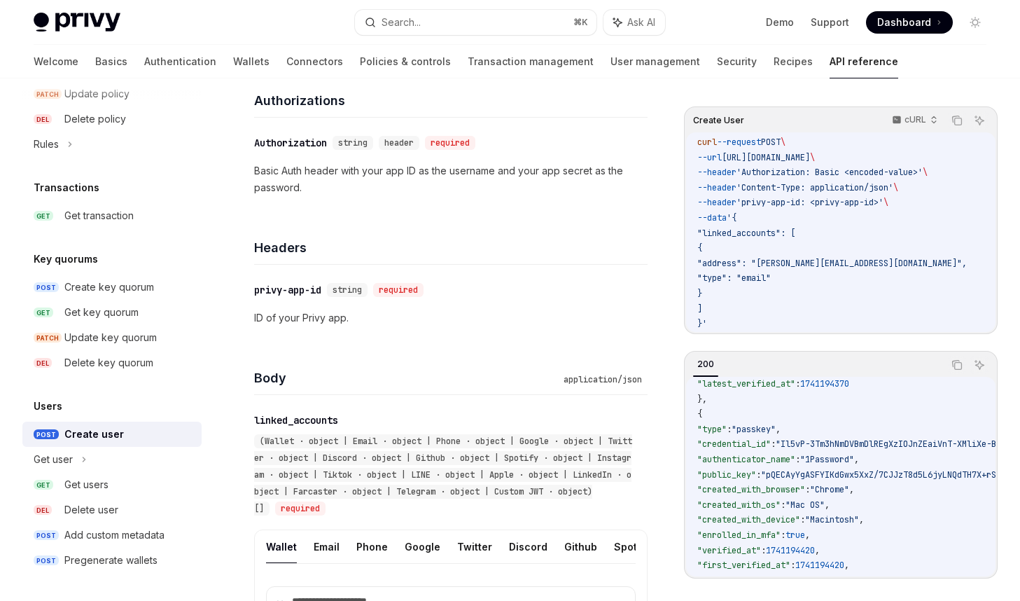
scroll to position [217, 0]
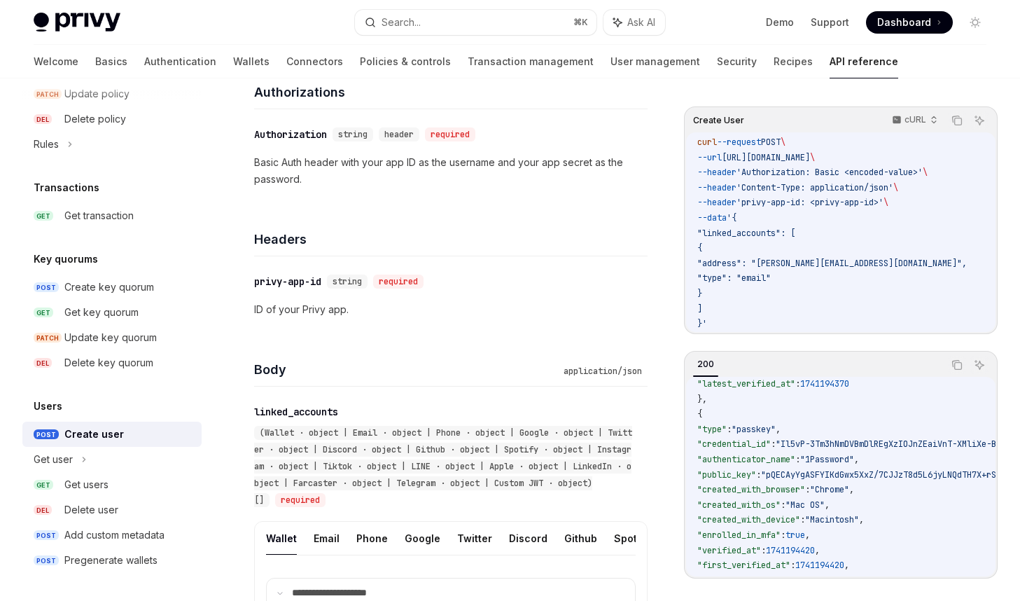
click at [305, 309] on p "ID of your Privy app." at bounding box center [451, 309] width 394 height 17
click at [406, 415] on div "​ linked_accounts (Wallet · object | Email · object | Phone · object | Google ·…" at bounding box center [444, 457] width 380 height 104
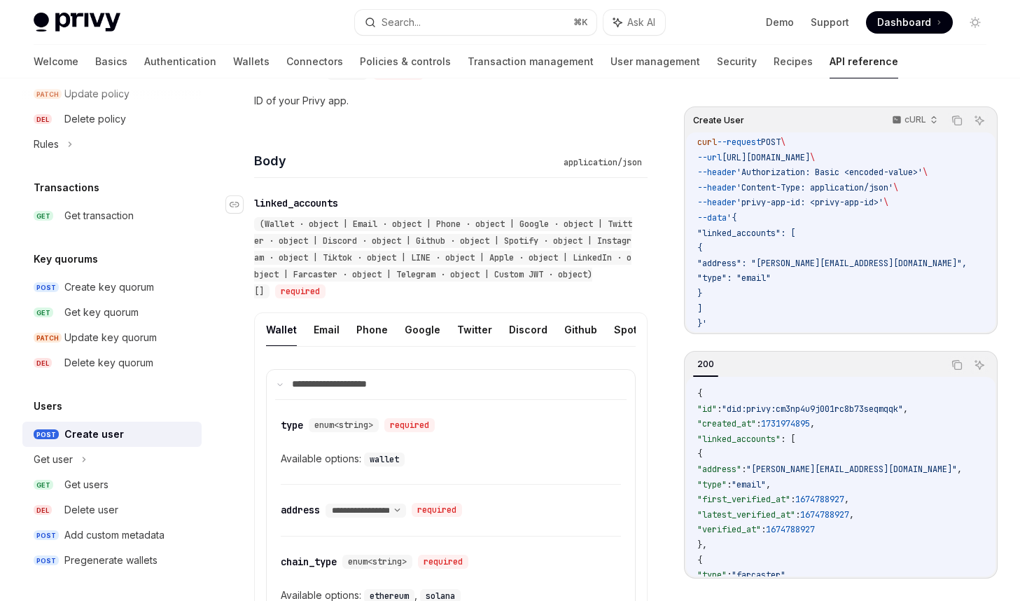
scroll to position [401, 0]
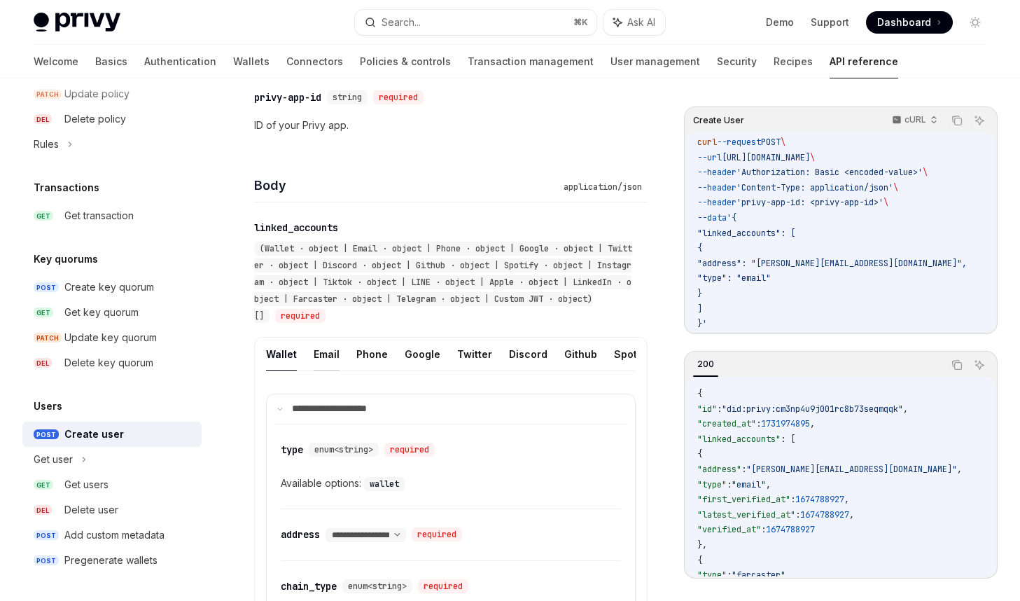
click at [324, 349] on button "Email" at bounding box center [327, 354] width 26 height 33
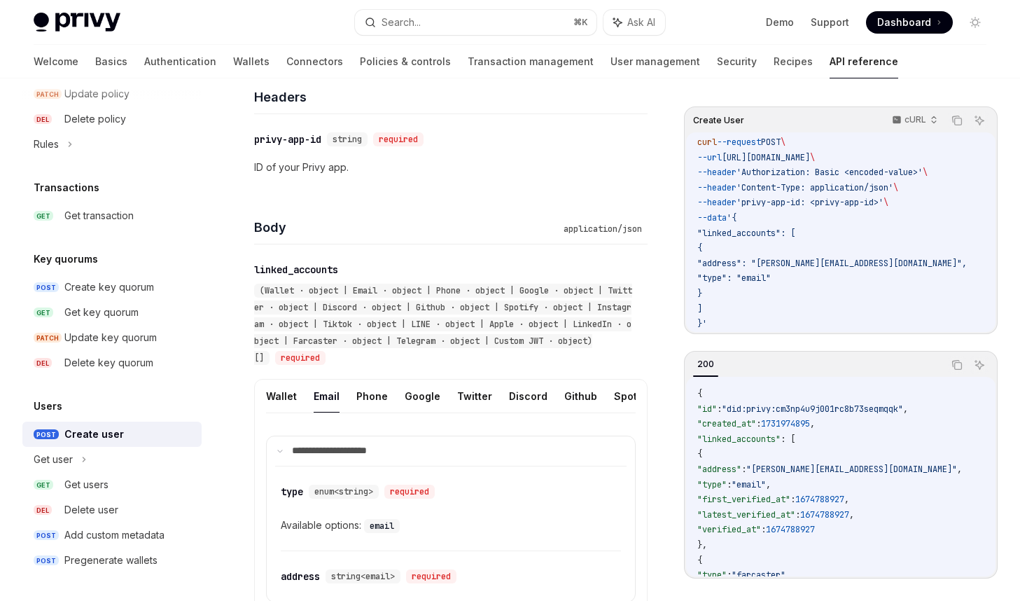
scroll to position [360, 0]
click at [368, 395] on button "Phone" at bounding box center [372, 395] width 32 height 33
click at [412, 396] on button "Google" at bounding box center [423, 395] width 36 height 33
click at [481, 398] on button "Twitter" at bounding box center [474, 395] width 35 height 33
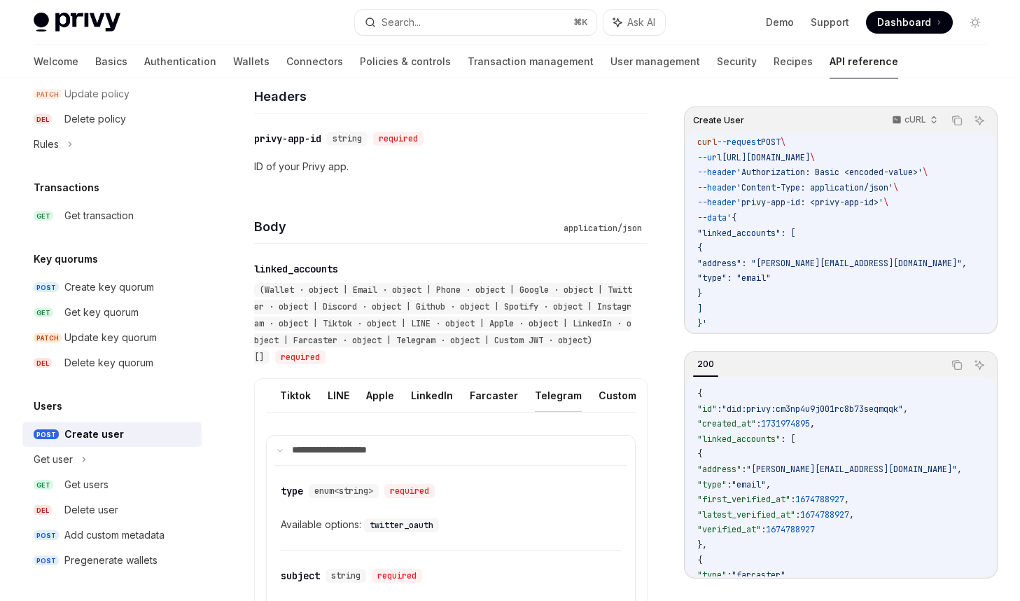
click at [535, 391] on button "Telegram" at bounding box center [558, 395] width 47 height 33
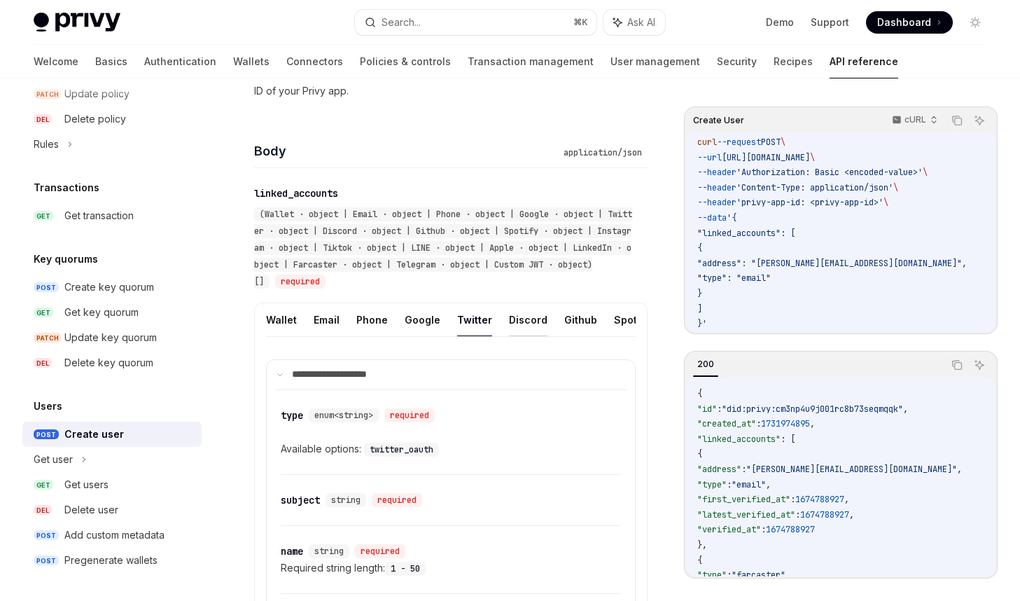
scroll to position [0, 453]
click at [366, 315] on button "Apple" at bounding box center [380, 319] width 28 height 33
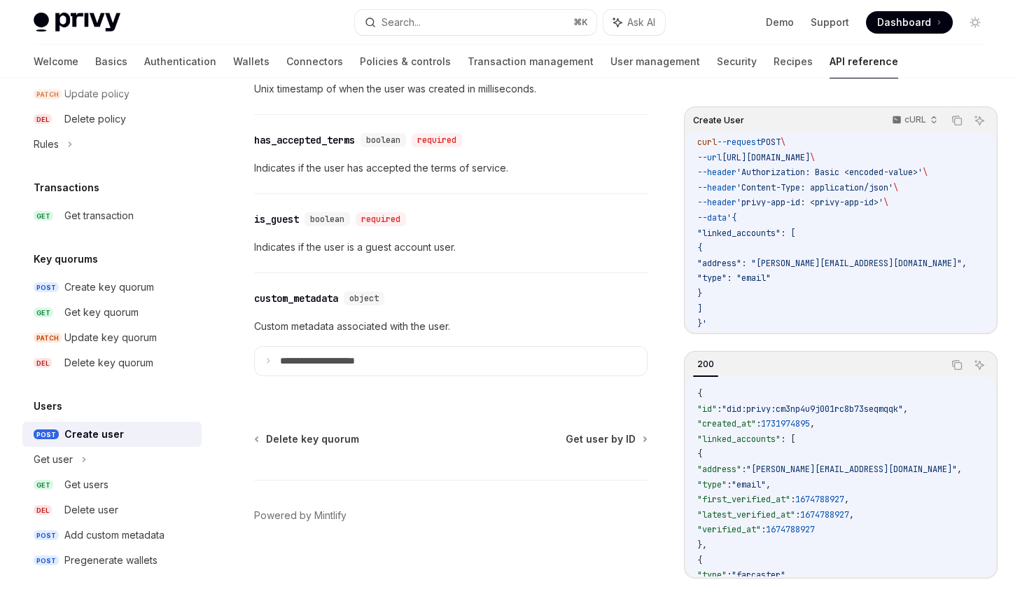
scroll to position [1657, 0]
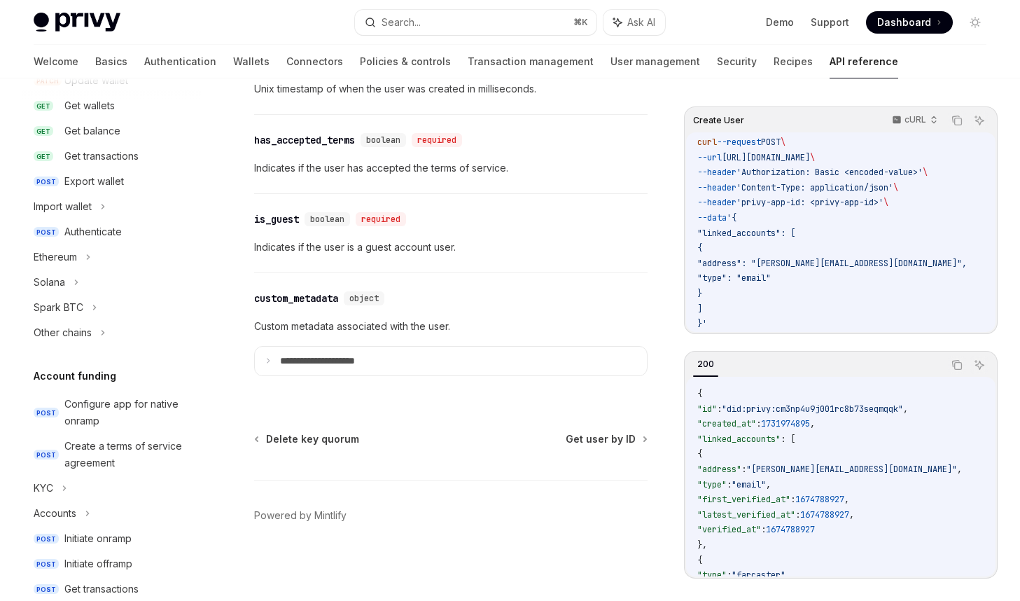
scroll to position [0, 0]
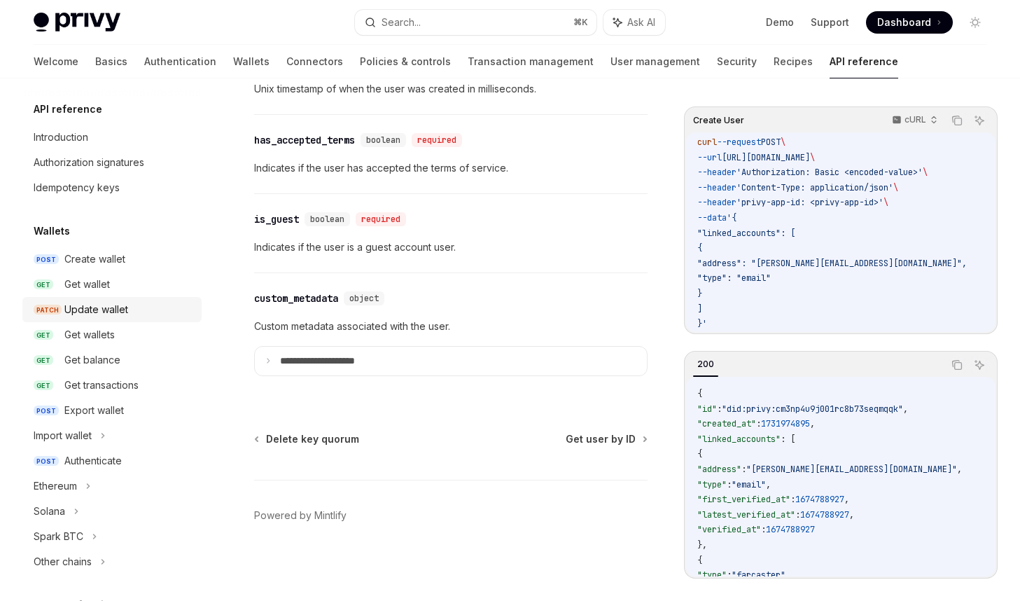
click at [117, 312] on div "Update wallet" at bounding box center [96, 309] width 64 height 17
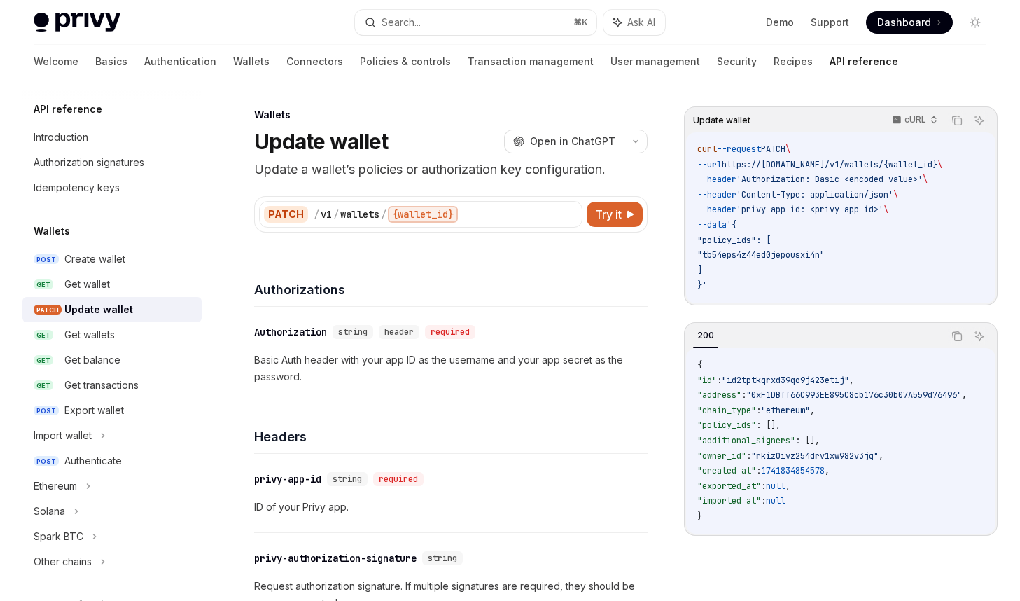
click at [286, 218] on div "PATCH" at bounding box center [286, 214] width 44 height 17
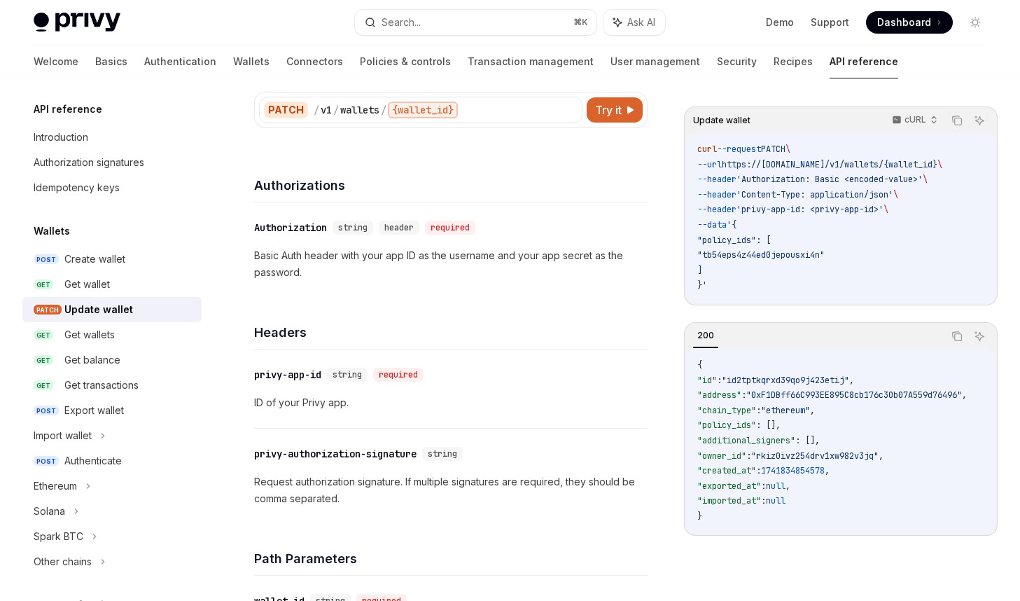
scroll to position [106, 0]
click at [451, 406] on p "ID of your Privy app." at bounding box center [451, 401] width 394 height 17
click at [721, 277] on code "curl --request PATCH \ --url https://api.privy.io/v1/wallets/{wallet_id} \ --he…" at bounding box center [840, 217] width 287 height 151
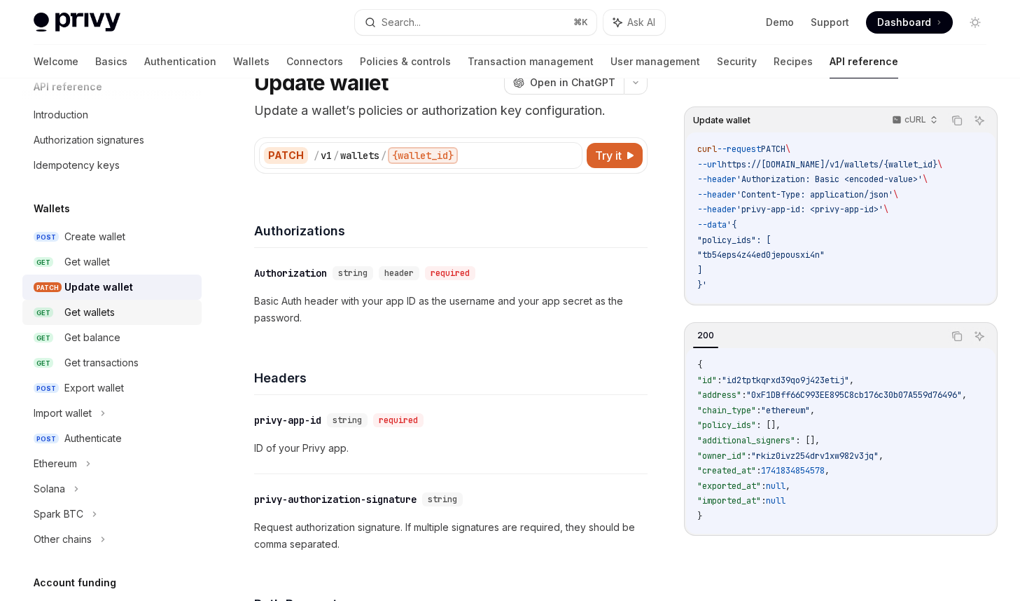
scroll to position [29, 0]
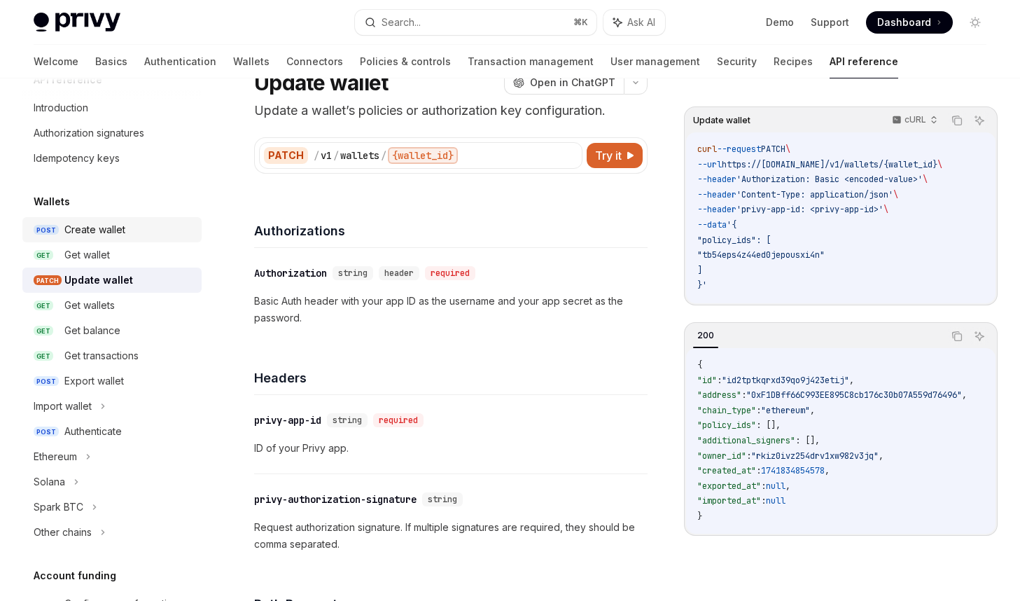
click at [114, 230] on div "Create wallet" at bounding box center [94, 229] width 61 height 17
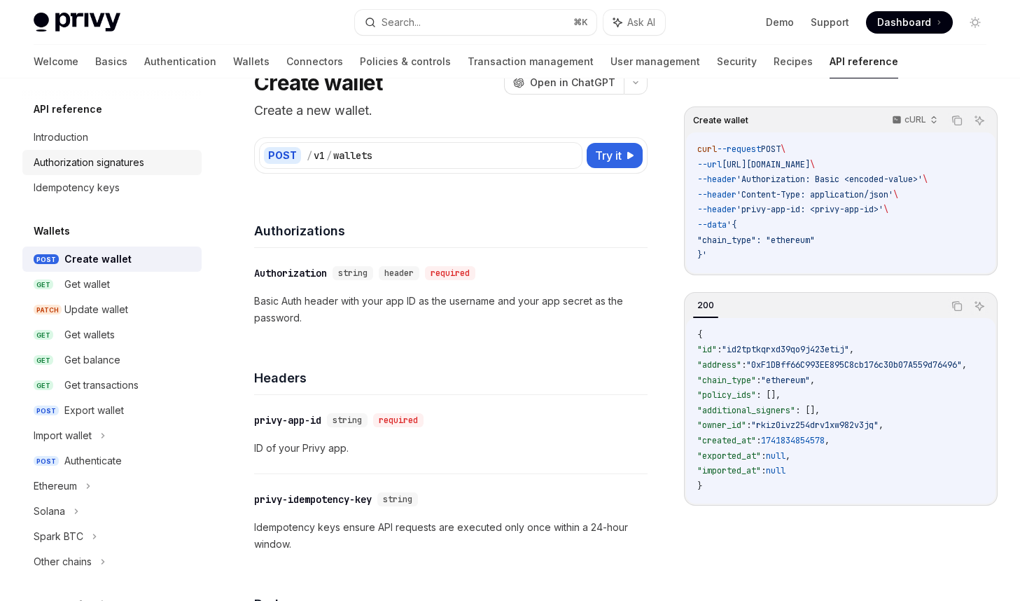
click at [130, 167] on div "Authorization signatures" at bounding box center [89, 162] width 111 height 17
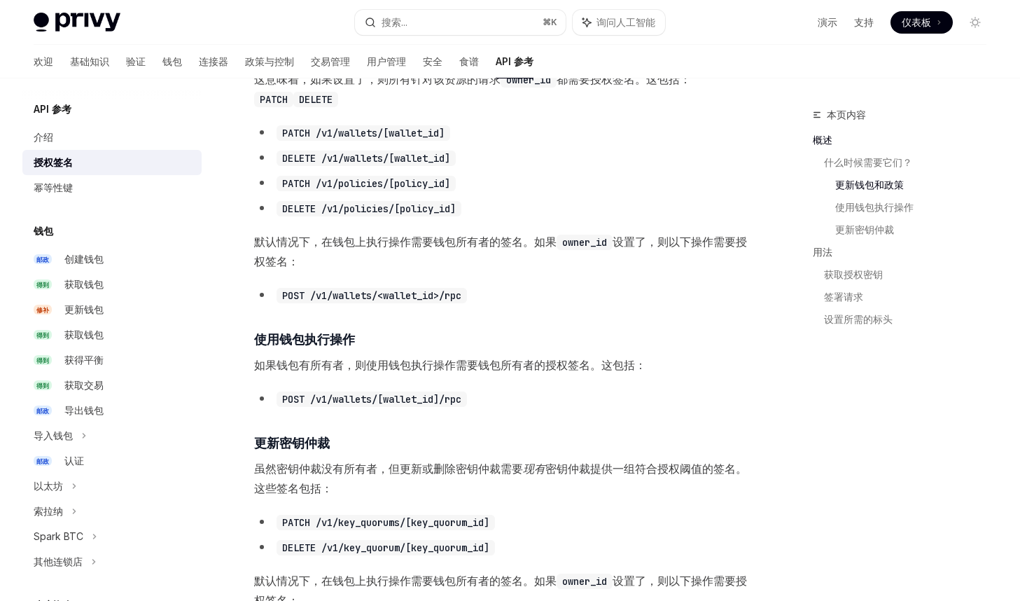
scroll to position [515, 0]
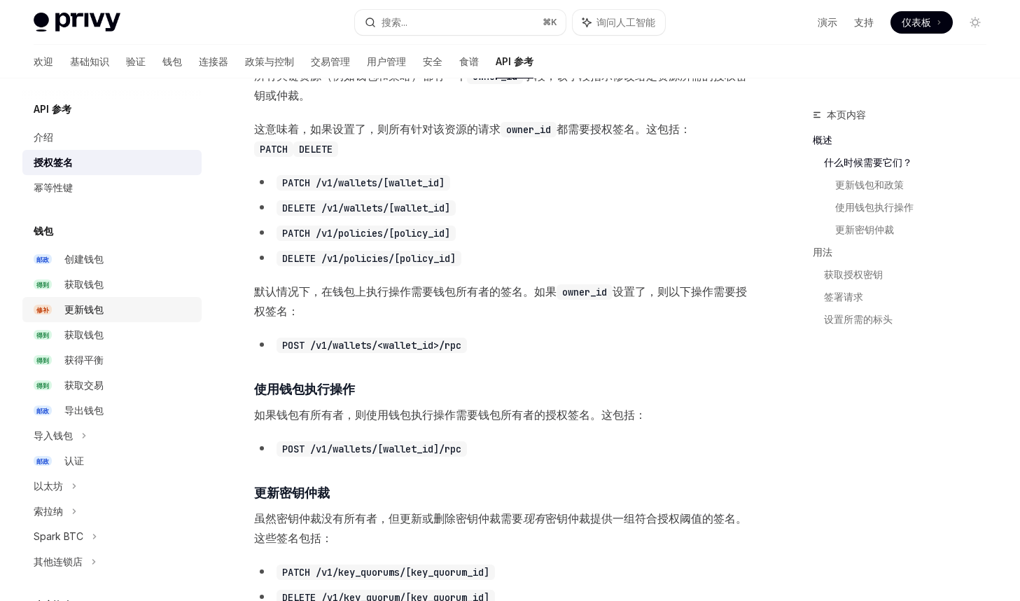
click at [99, 312] on font "更新钱包" at bounding box center [83, 309] width 39 height 12
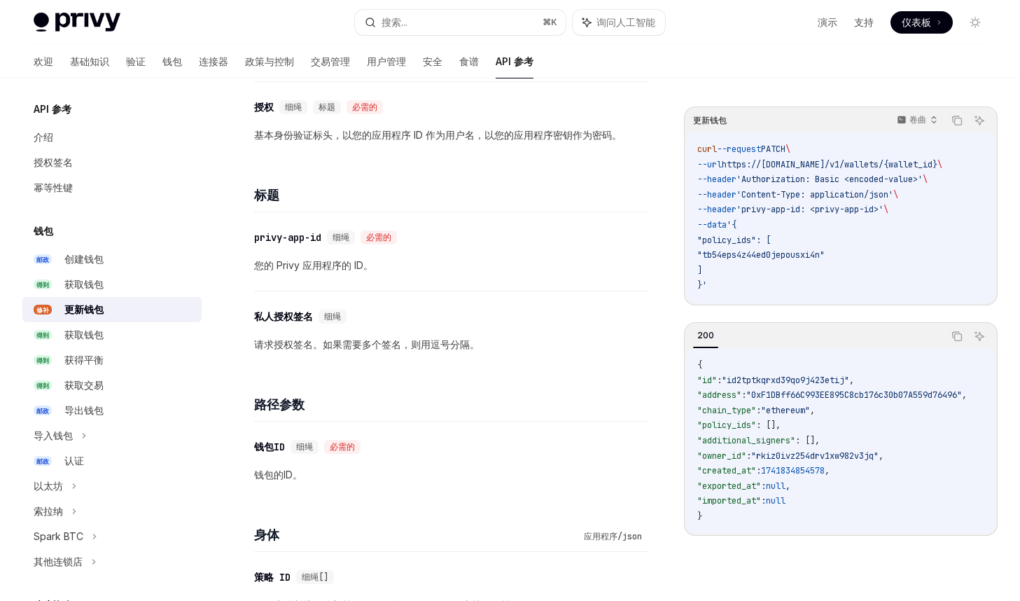
scroll to position [239, 0]
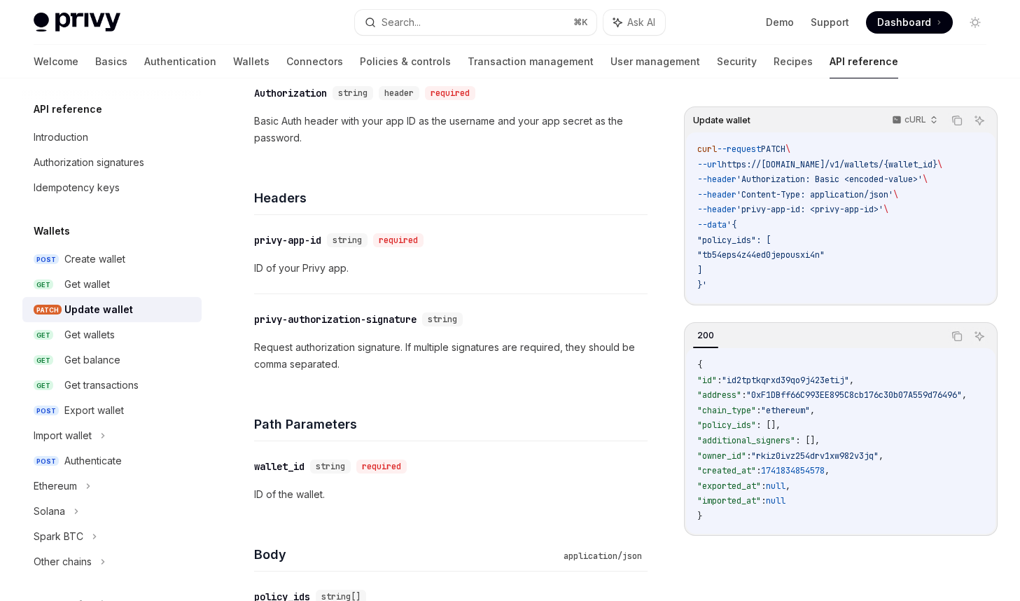
click at [595, 291] on div "​ privy-app-id string required ID of your Privy app." at bounding box center [451, 254] width 394 height 78
click at [379, 316] on div "privy-authorization-signature" at bounding box center [335, 319] width 162 height 14
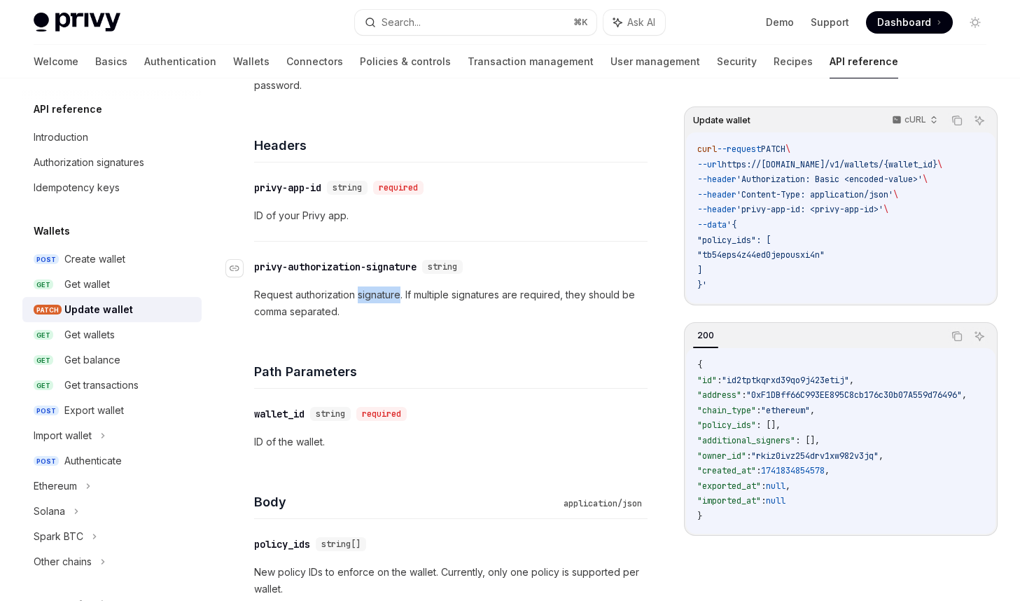
scroll to position [290, 0]
click at [387, 330] on div "​ privy-authorization-signature string Request authorization signature. If mult…" at bounding box center [451, 290] width 394 height 95
click at [354, 296] on p "Request authorization signature. If multiple signatures are required, they shou…" at bounding box center [451, 305] width 394 height 34
click at [487, 282] on div "​ privy-authorization-signature string Request authorization signature. If mult…" at bounding box center [451, 290] width 394 height 95
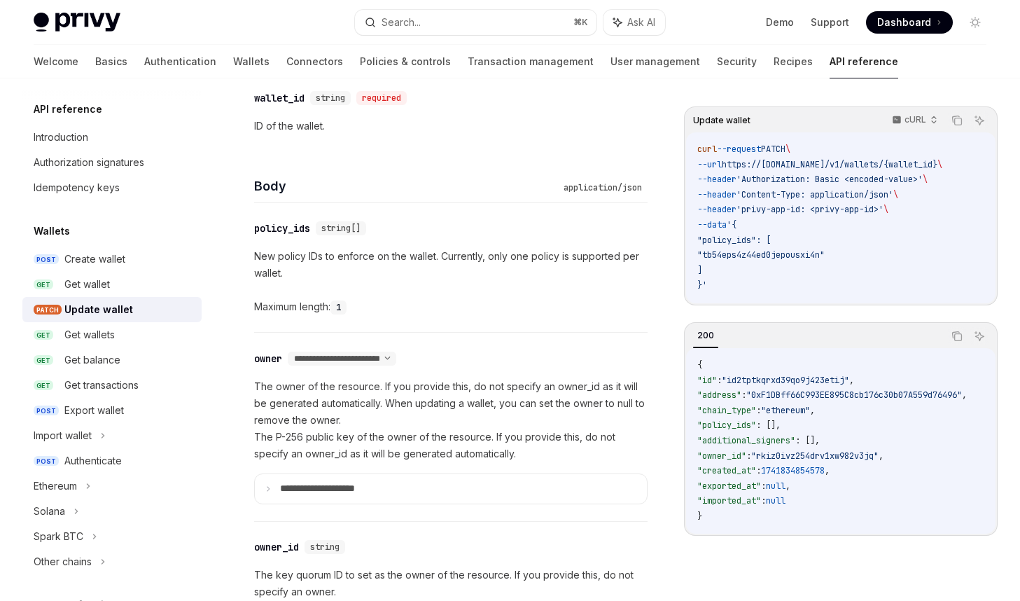
scroll to position [623, 0]
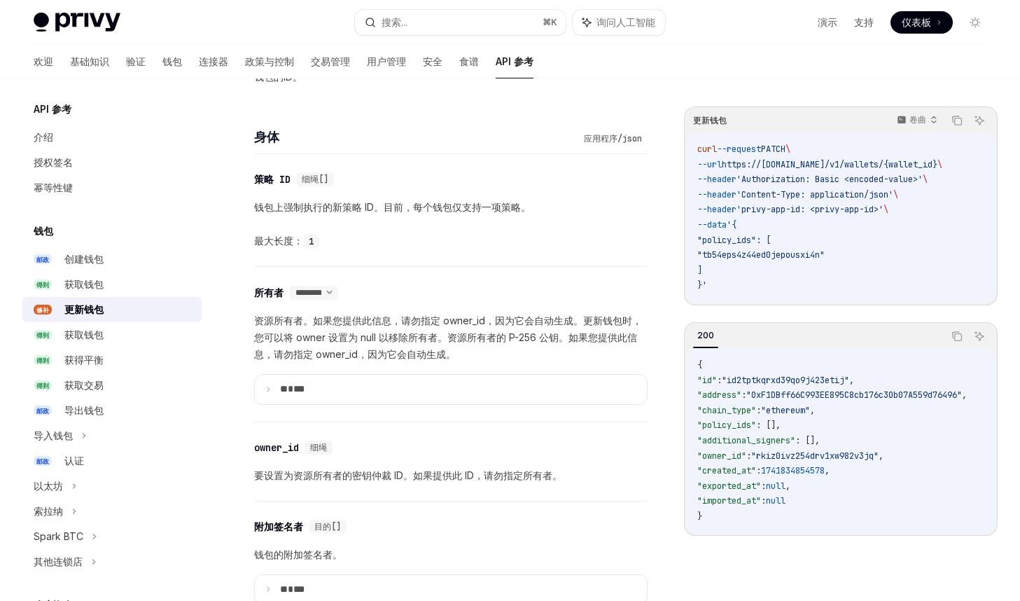
click at [786, 148] on span "PATCH" at bounding box center [773, 149] width 25 height 11
copy span "PATCH"
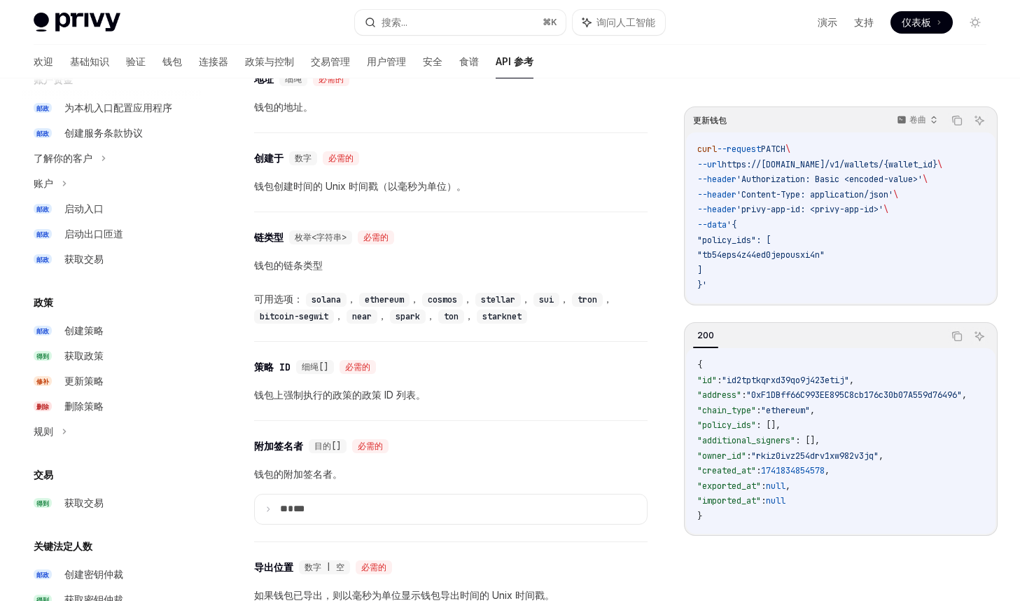
scroll to position [526, 0]
click at [99, 332] on font "创建策略" at bounding box center [83, 330] width 39 height 12
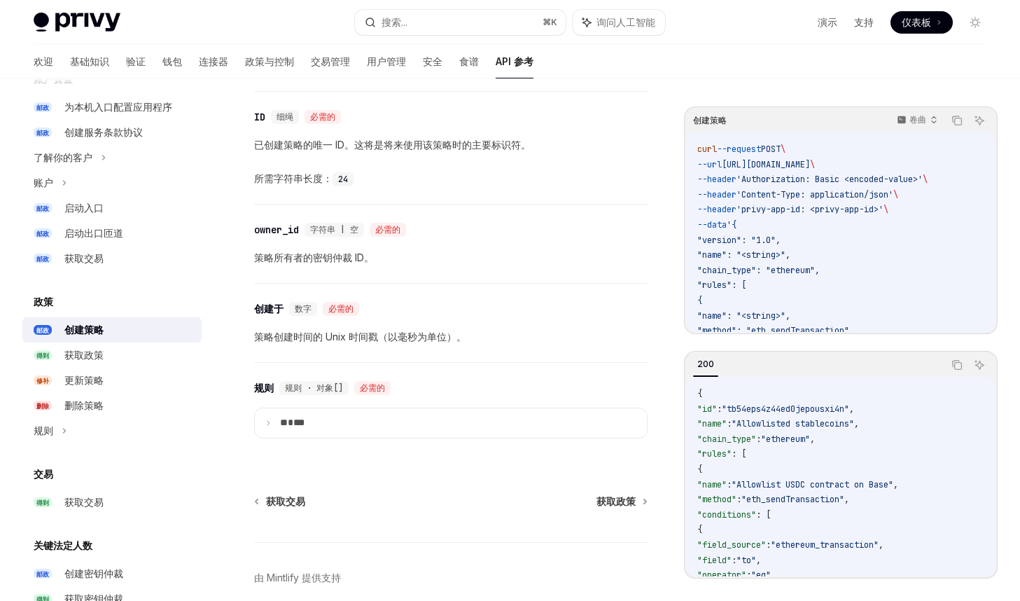
scroll to position [1644, 0]
click at [115, 354] on div "获取政策" at bounding box center [128, 355] width 129 height 17
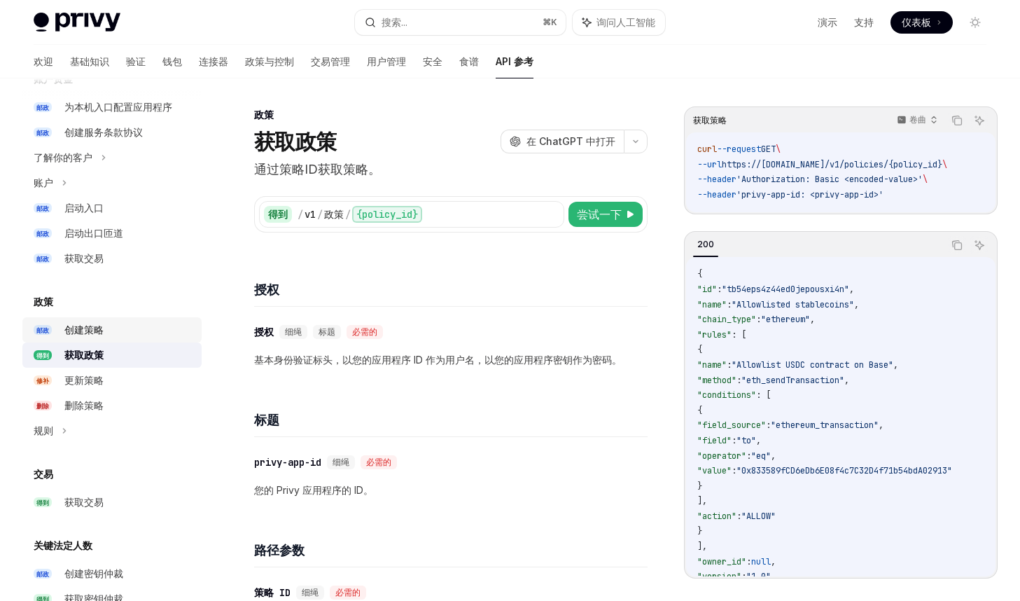
click at [78, 317] on link "邮政 创建策略" at bounding box center [111, 329] width 179 height 25
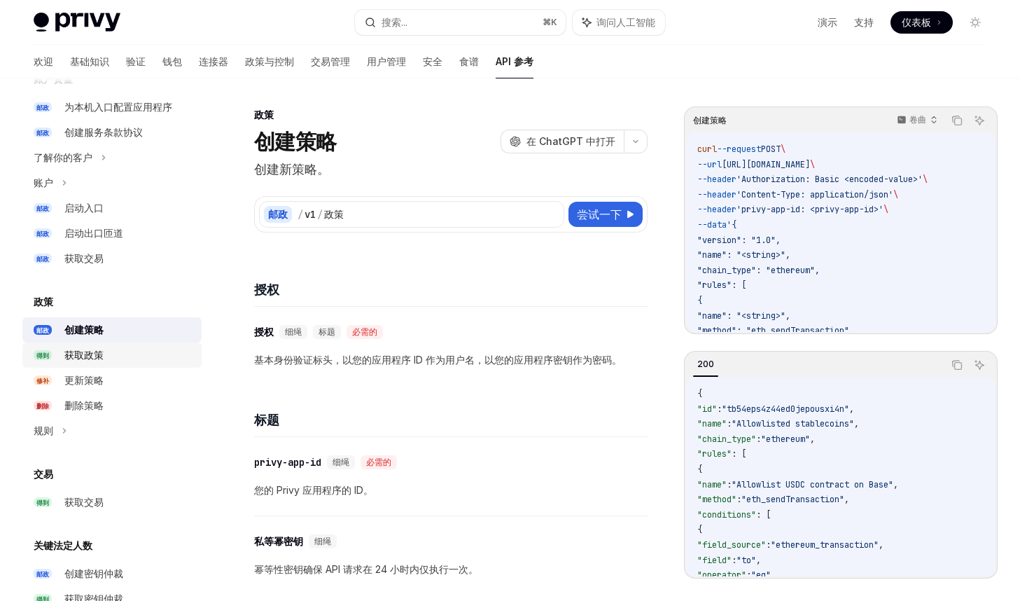
click at [115, 351] on div "获取政策" at bounding box center [128, 355] width 129 height 17
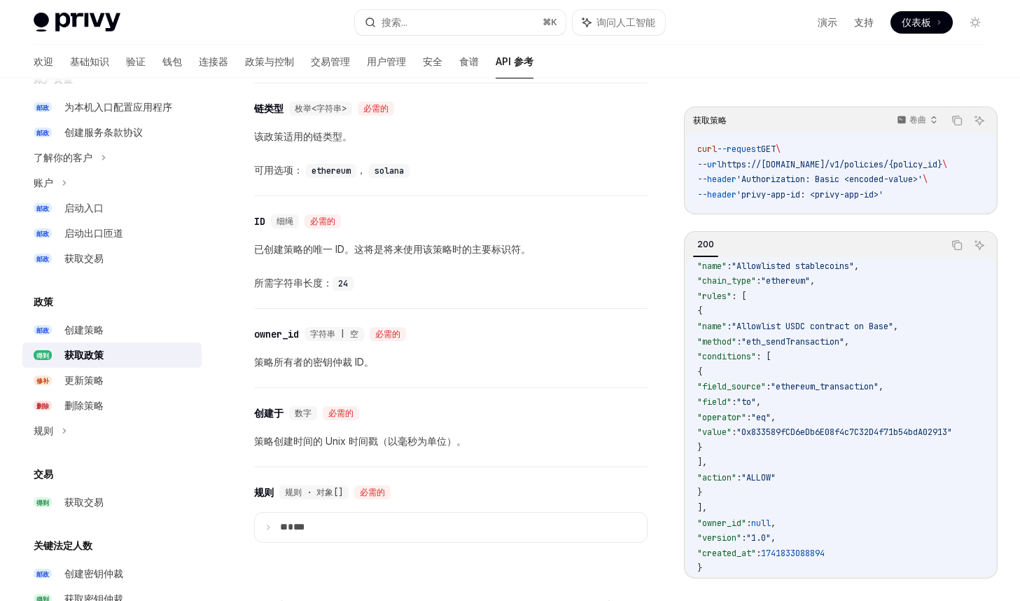
scroll to position [50, 0]
click at [380, 370] on p "策略所有者的密钥仲裁 ID。" at bounding box center [451, 362] width 394 height 17
click at [105, 384] on div "更新策略" at bounding box center [128, 380] width 129 height 17
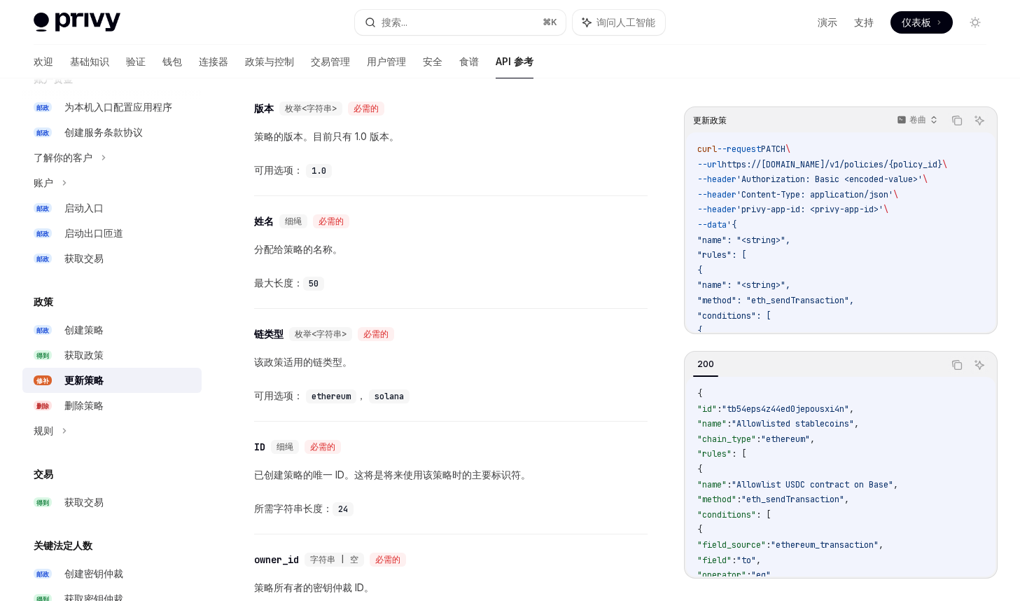
scroll to position [1334, 0]
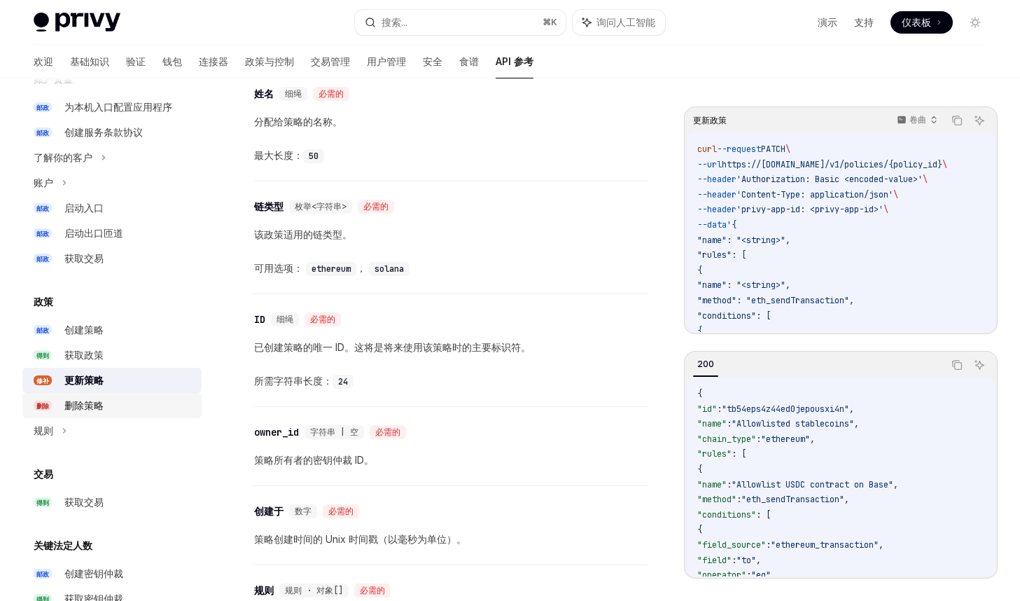
click at [104, 408] on div "删除策略" at bounding box center [128, 405] width 129 height 17
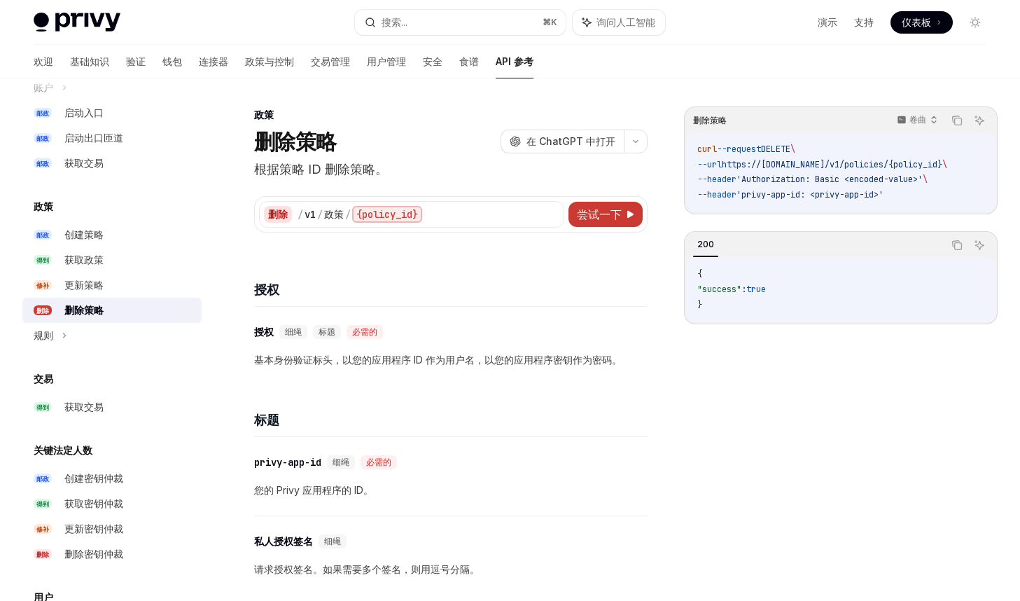
scroll to position [630, 0]
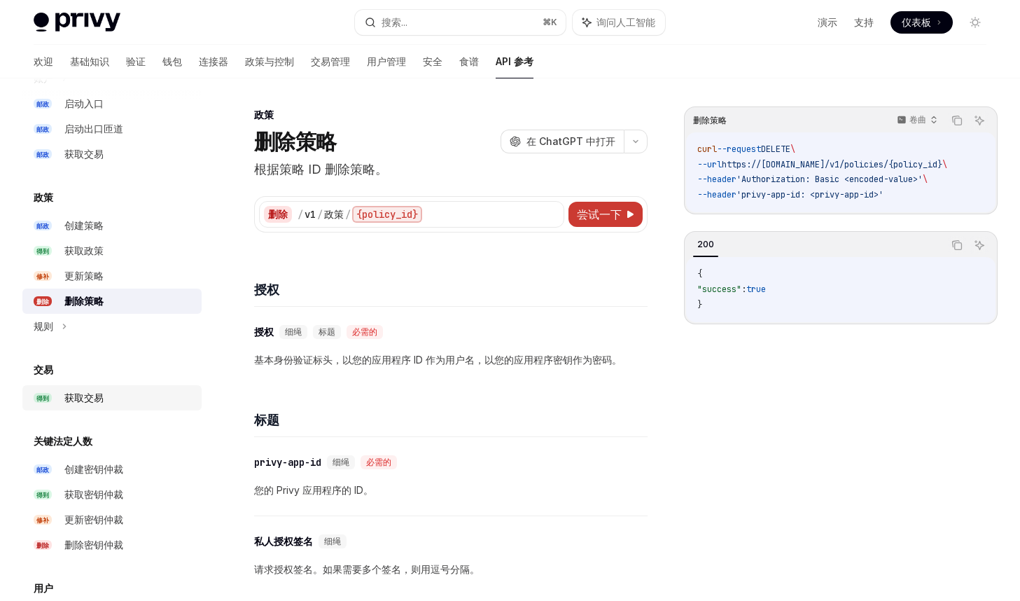
click at [102, 399] on font "获取交易" at bounding box center [83, 397] width 39 height 12
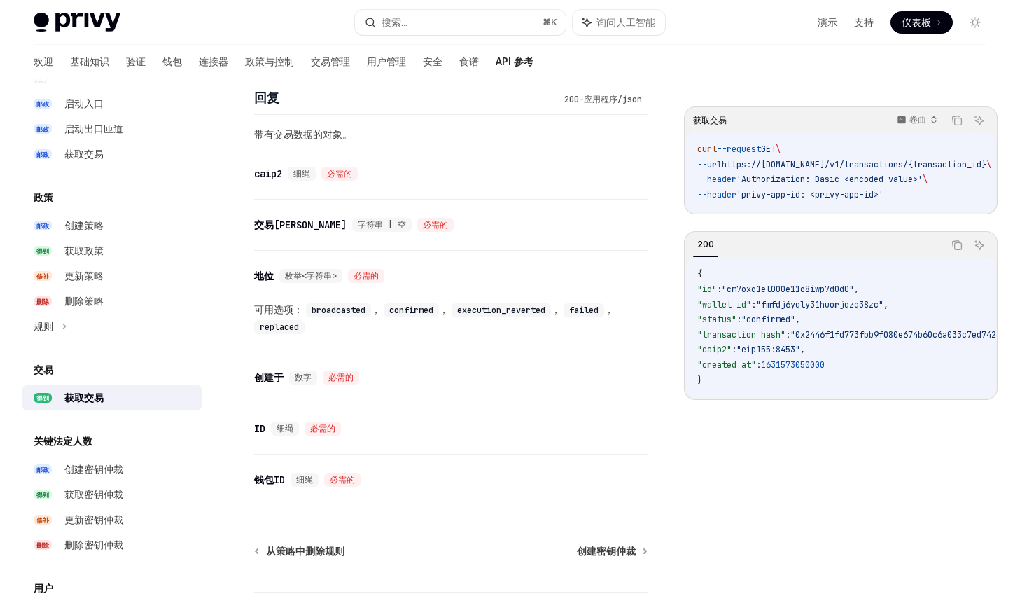
scroll to position [676, 0]
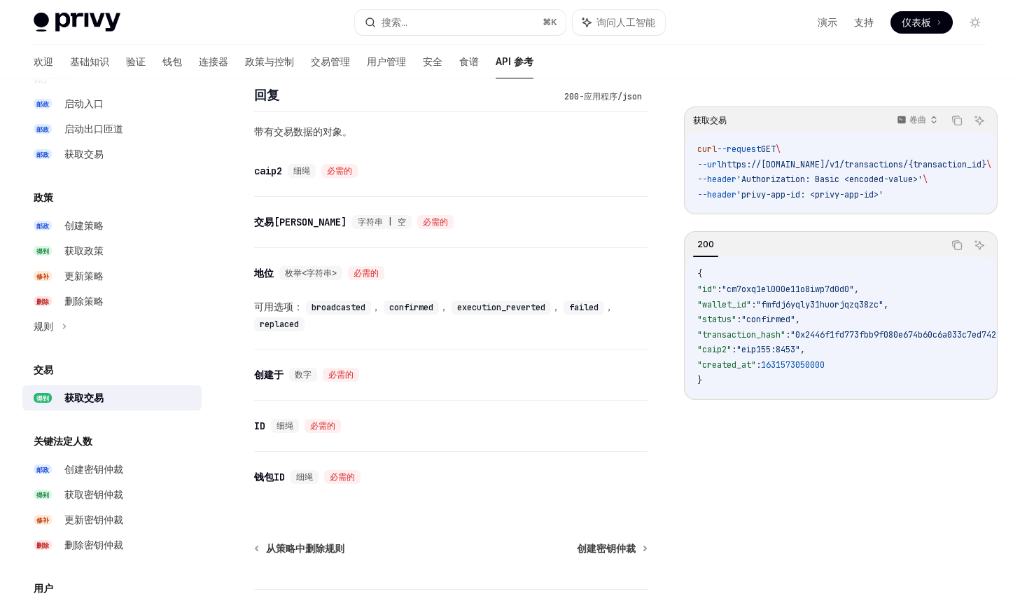
click at [842, 195] on span "'privy-app-id: <privy-app-id>'" at bounding box center [810, 194] width 147 height 11
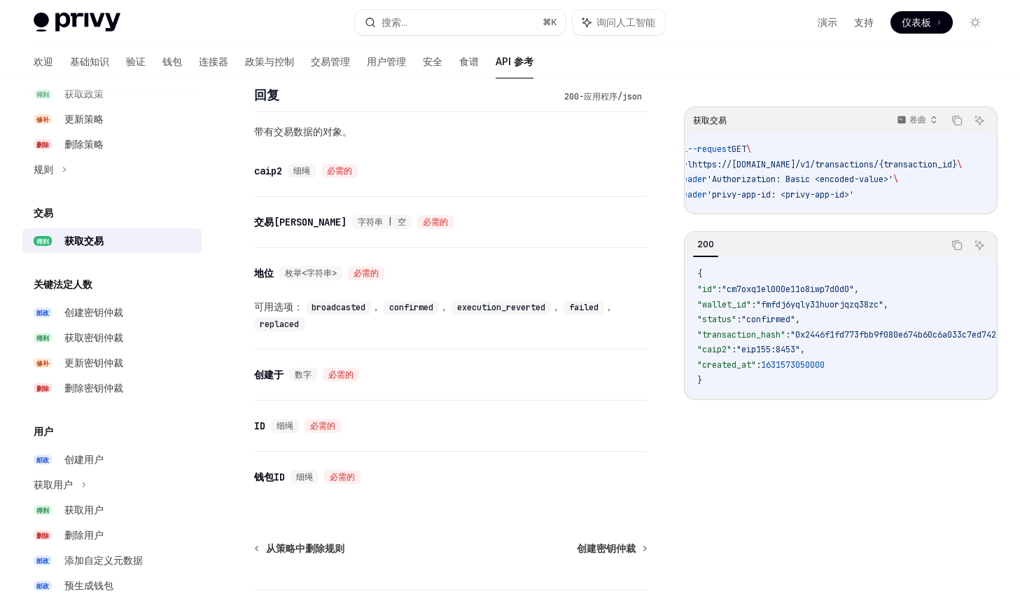
scroll to position [812, 0]
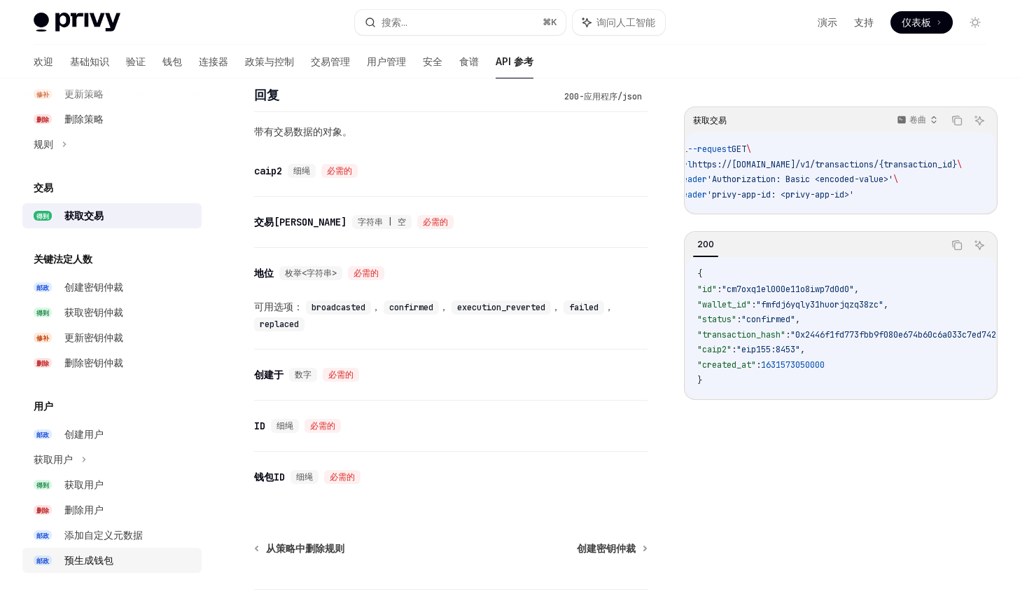
click at [119, 550] on link "邮政 预生成钱包" at bounding box center [111, 560] width 179 height 25
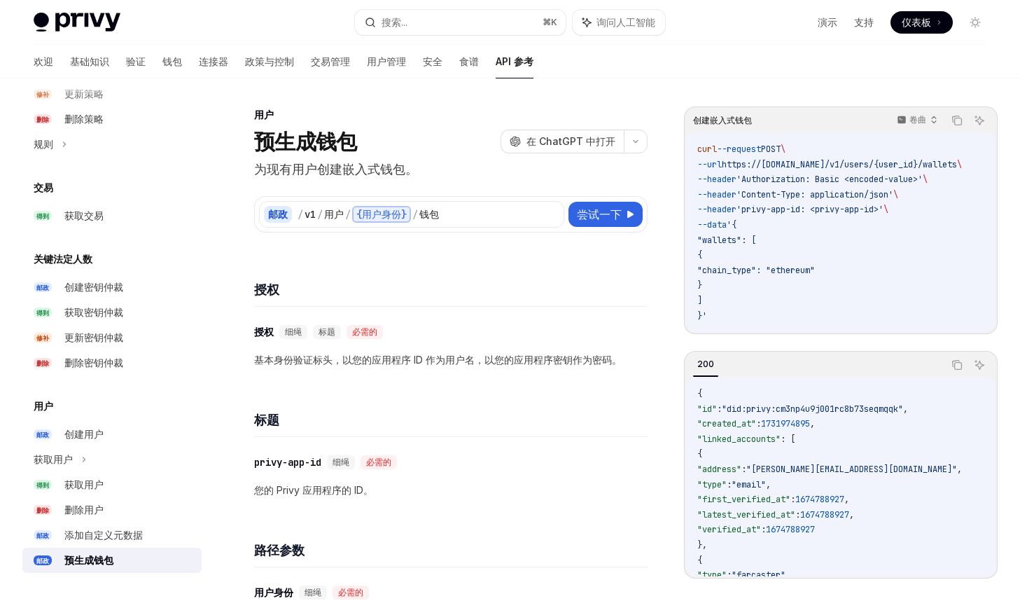
scroll to position [846, 0]
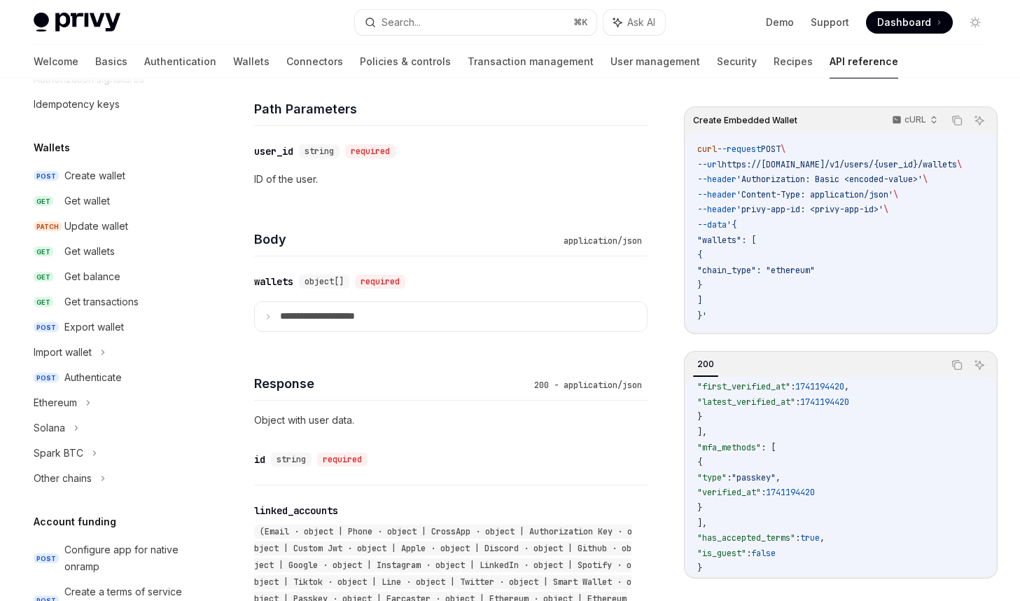
scroll to position [0, 0]
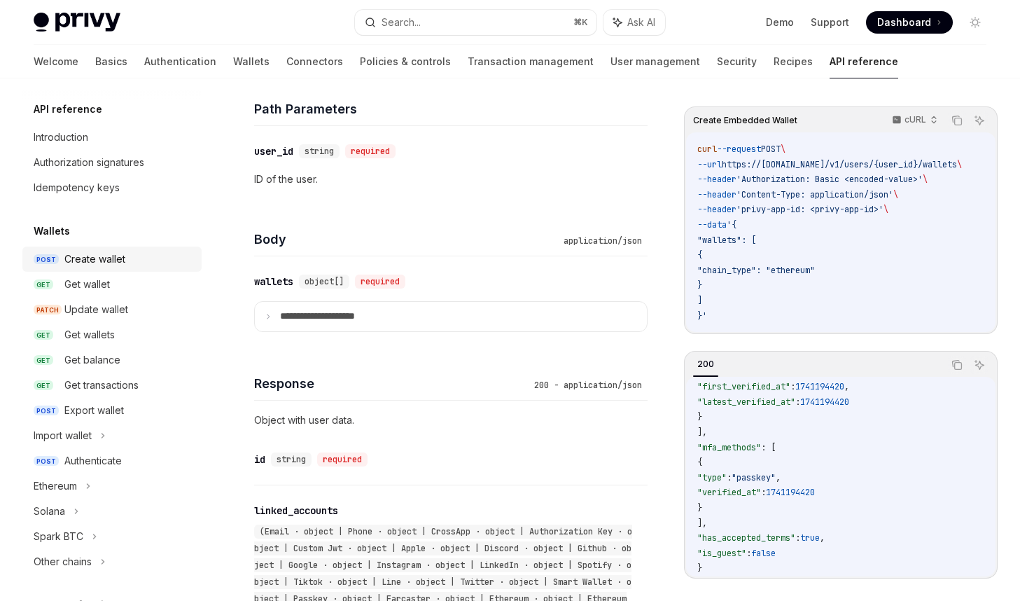
click at [116, 257] on div "Create wallet" at bounding box center [94, 259] width 61 height 17
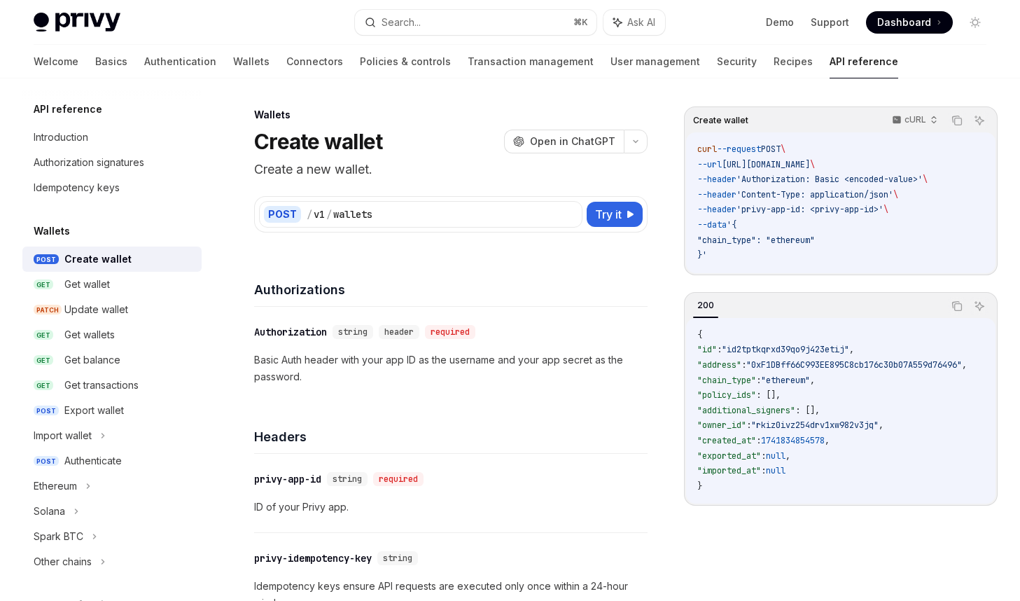
click at [431, 396] on div "​ Authorization string header required Basic Auth header with your app ID as th…" at bounding box center [451, 354] width 394 height 95
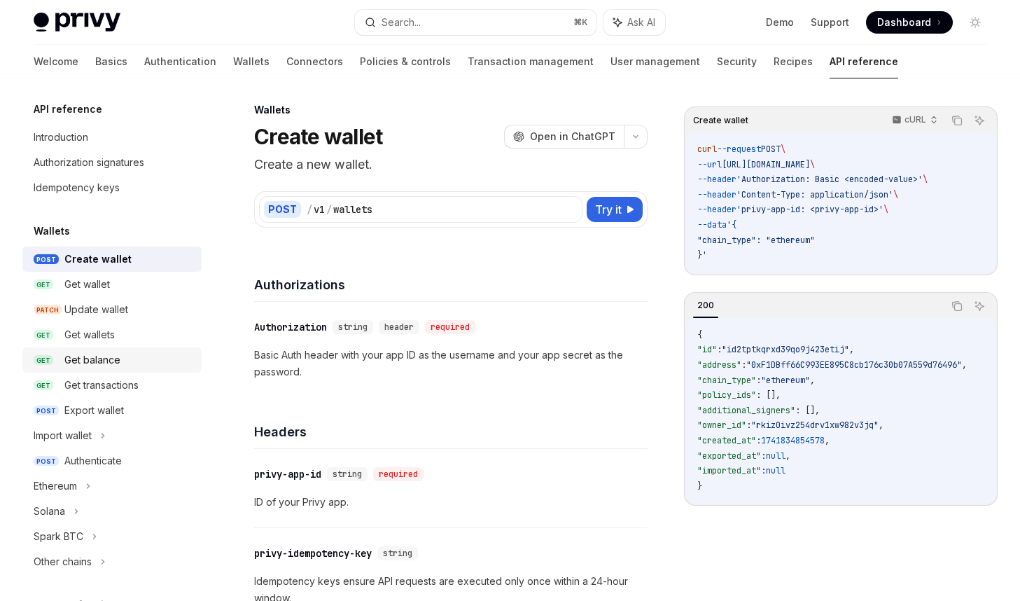
scroll to position [846, 0]
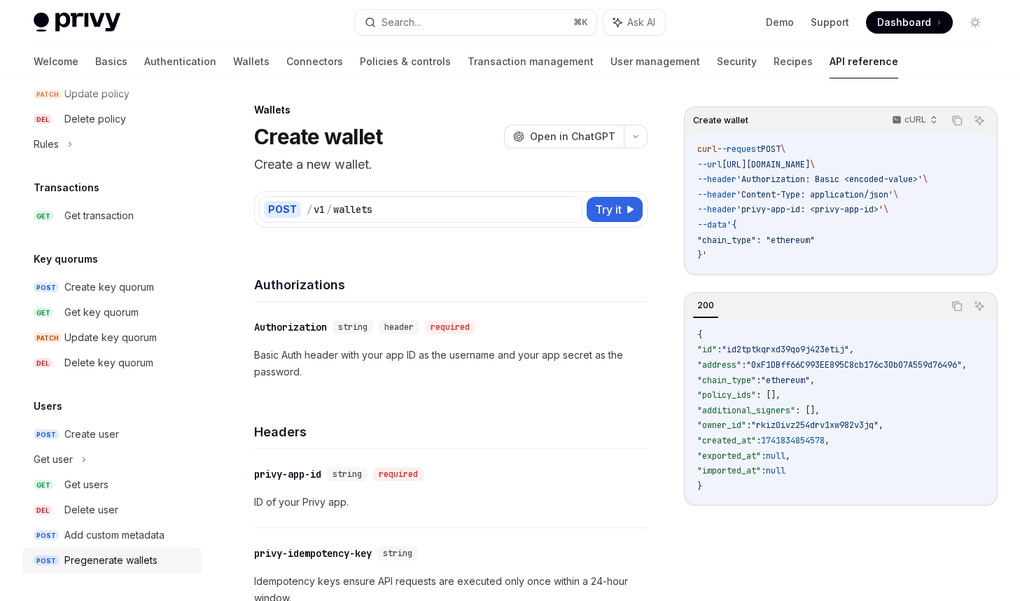
click at [126, 566] on div "Pregenerate wallets" at bounding box center [110, 560] width 93 height 17
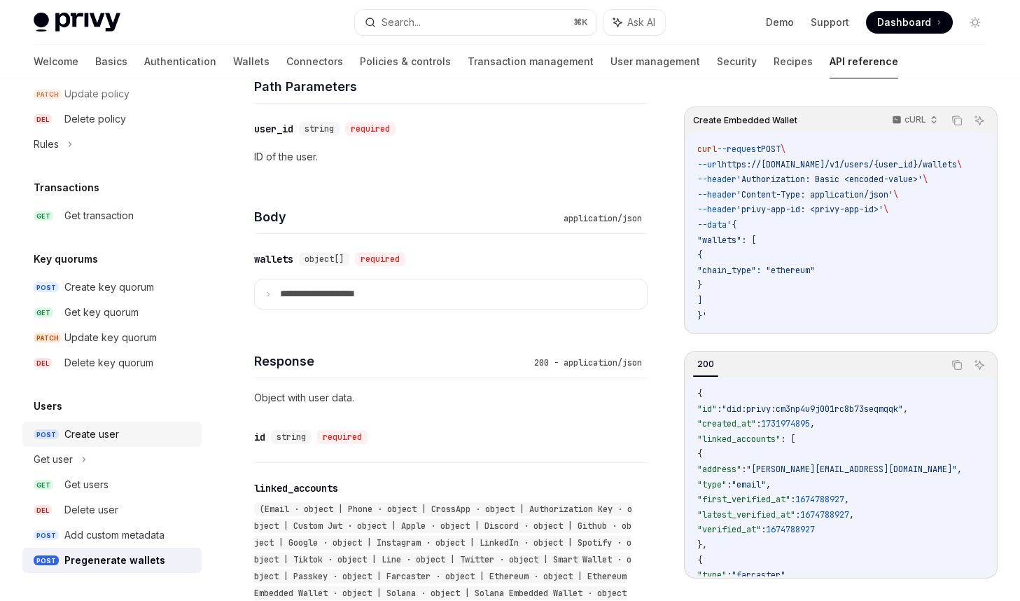
scroll to position [520, 0]
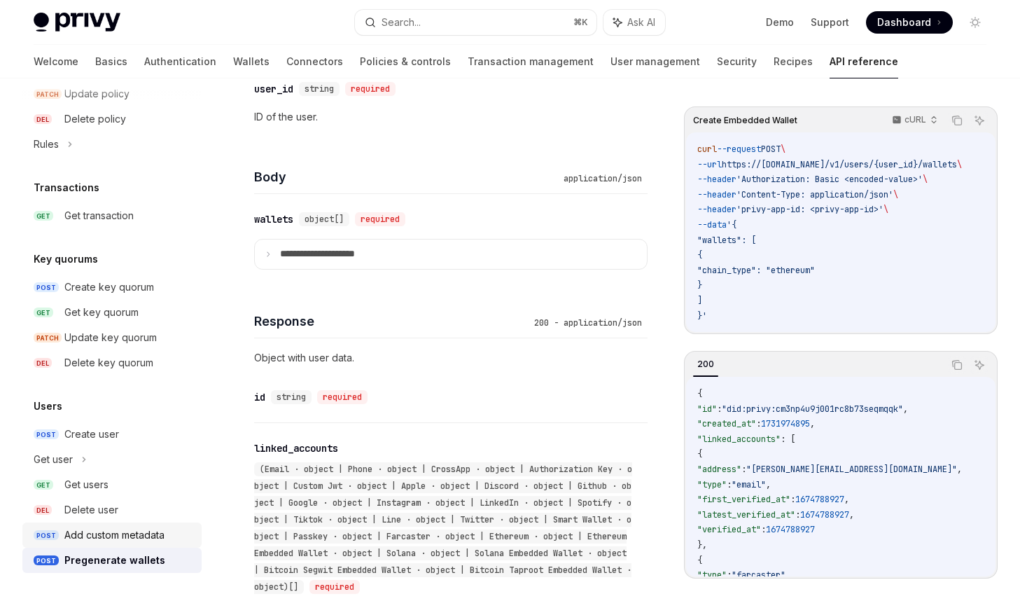
click at [146, 539] on div "Add custom metadata" at bounding box center [114, 535] width 100 height 17
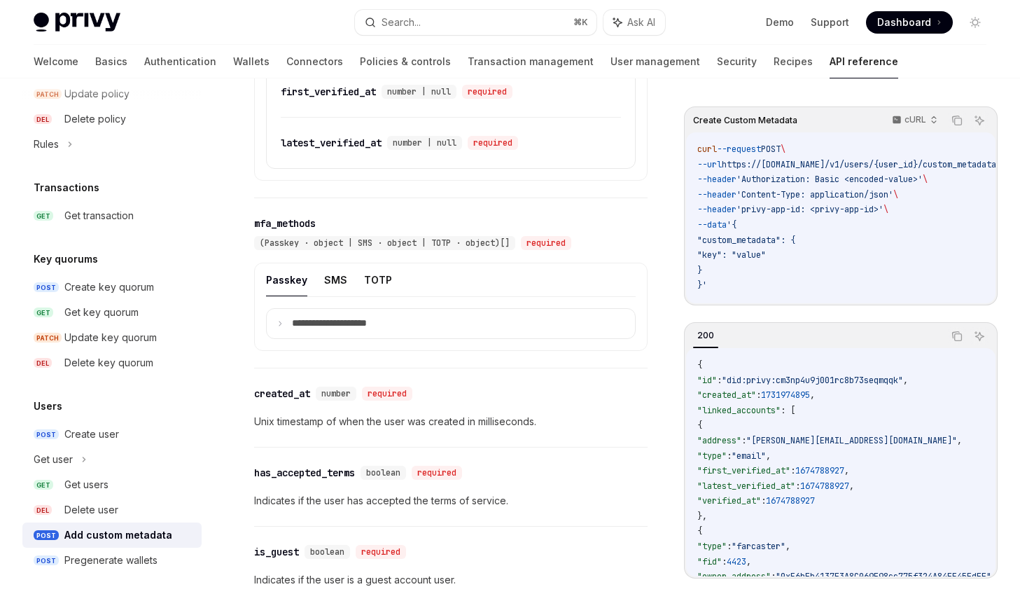
scroll to position [1396, 0]
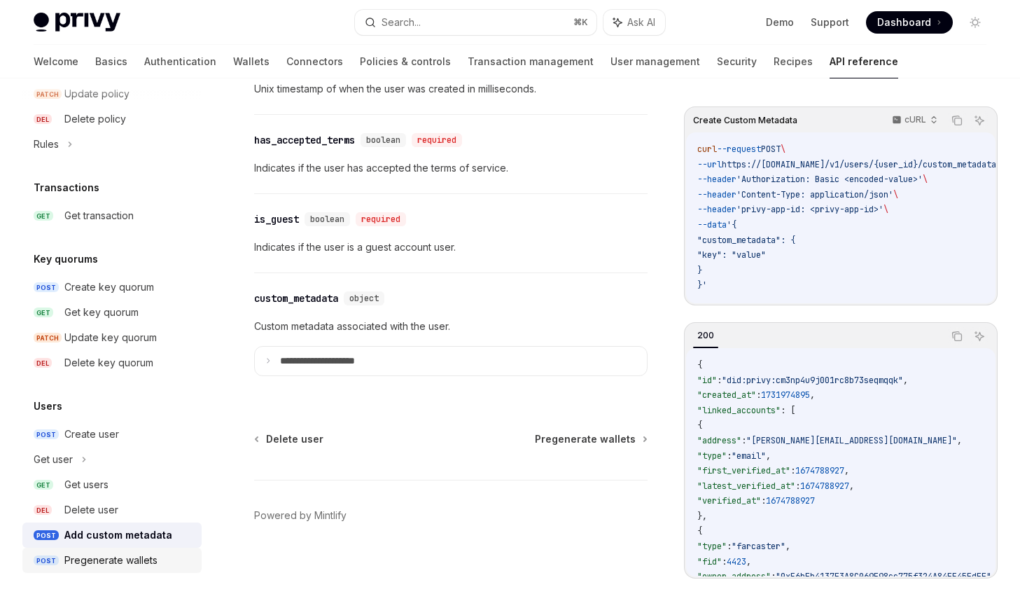
click at [144, 552] on div "Pregenerate wallets" at bounding box center [110, 560] width 93 height 17
type textarea "*"
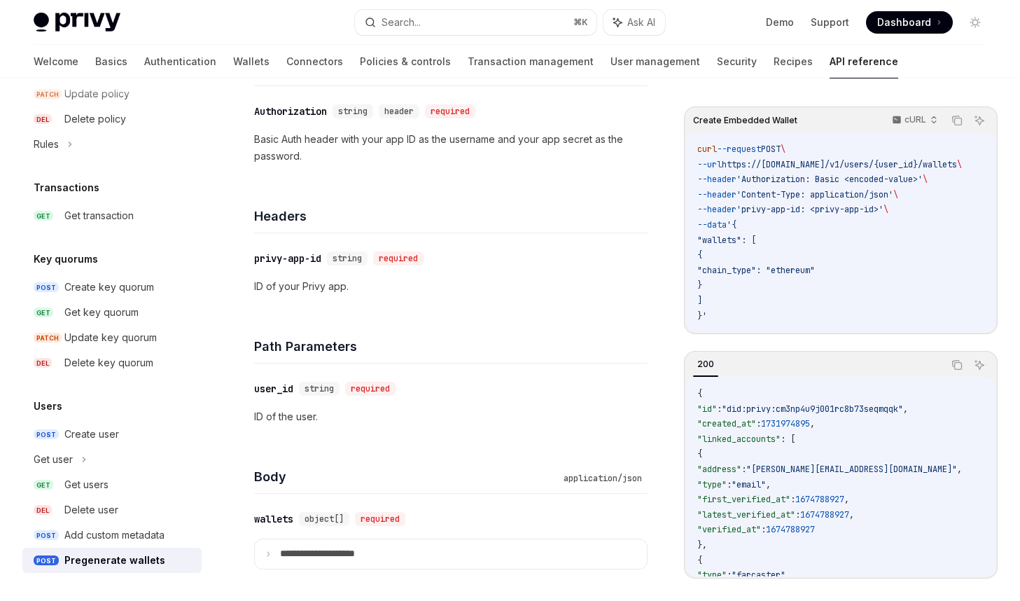
scroll to position [325, 0]
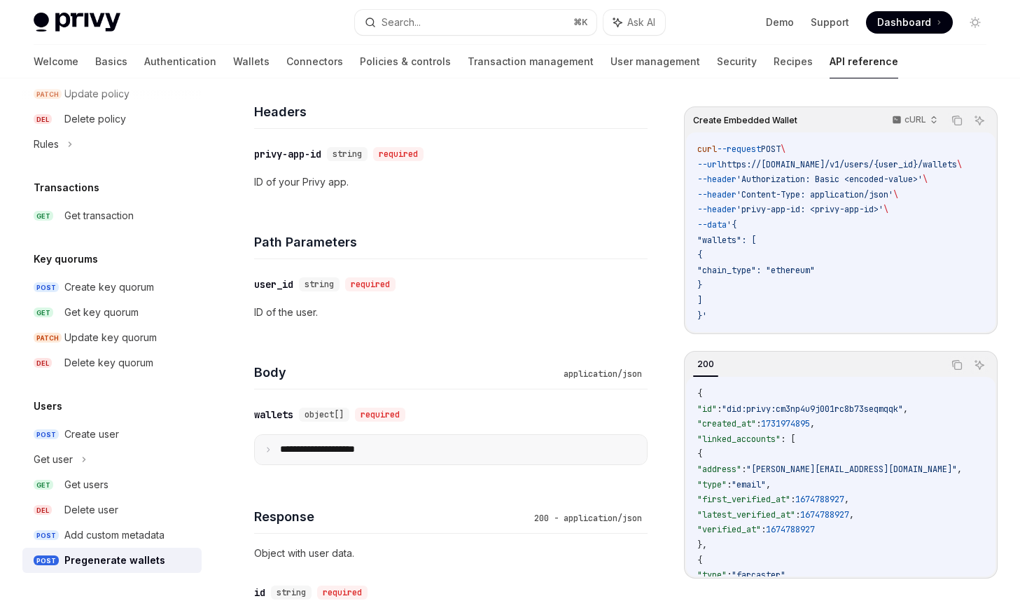
click at [268, 447] on icon at bounding box center [268, 449] width 7 height 7
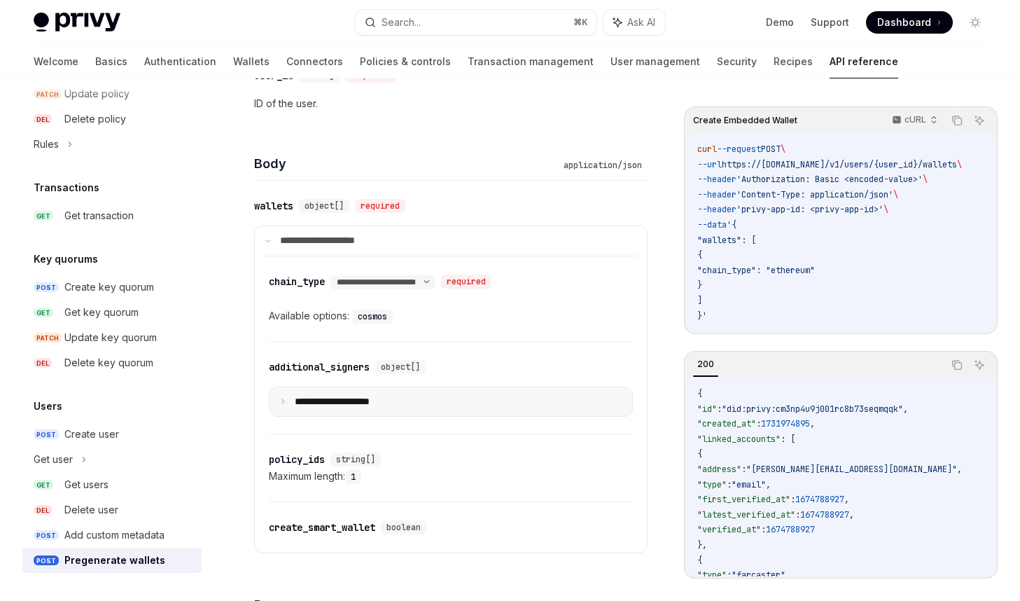
scroll to position [534, 0]
click at [309, 237] on p "**********" at bounding box center [326, 240] width 93 height 13
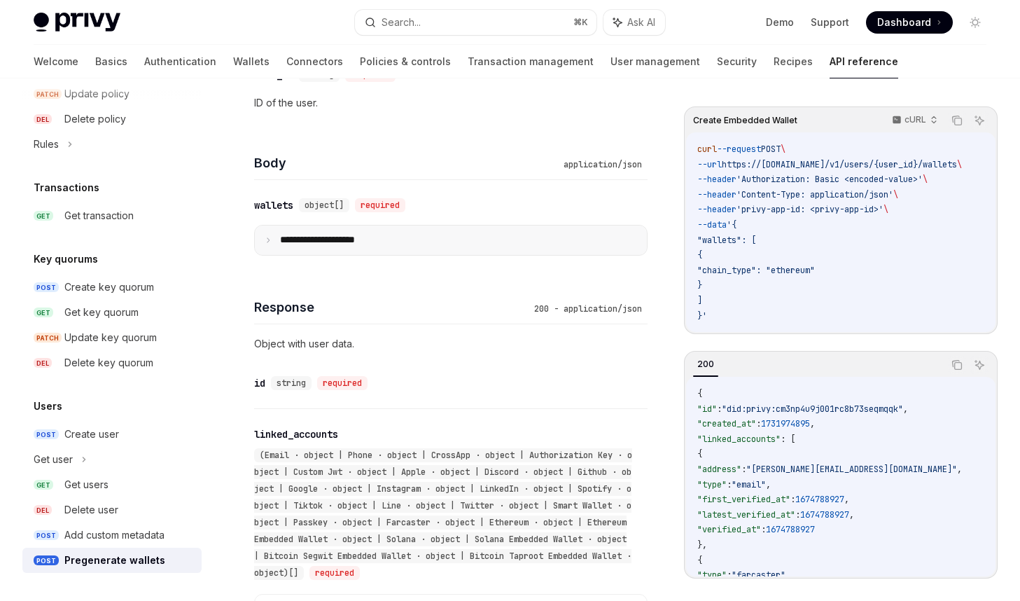
click at [309, 237] on p "**********" at bounding box center [328, 240] width 97 height 13
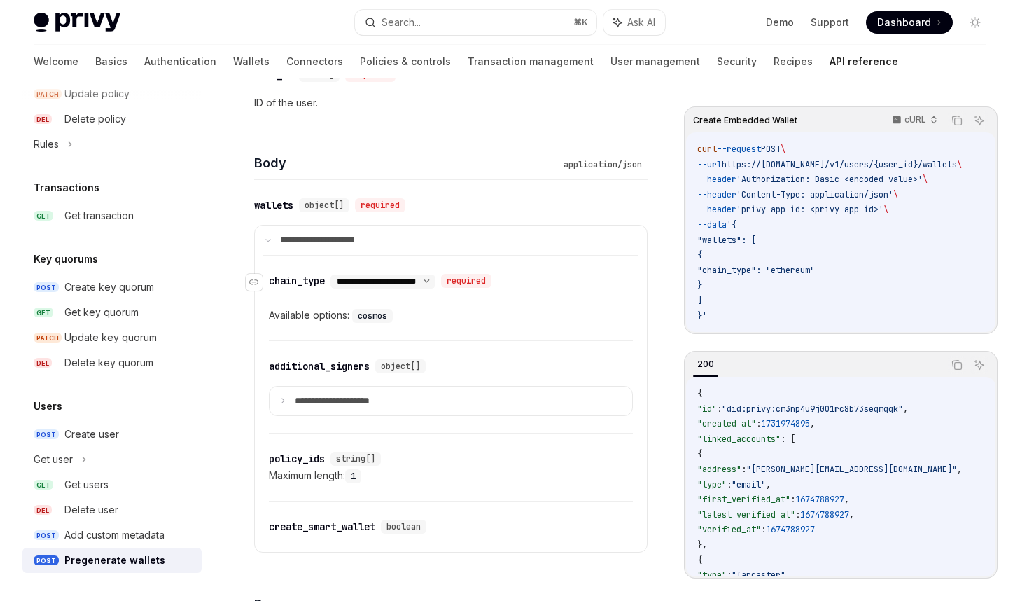
click at [436, 278] on select "**********" at bounding box center [383, 281] width 105 height 11
click at [333, 276] on select "**********" at bounding box center [383, 281] width 105 height 11
click at [436, 278] on select "**********" at bounding box center [383, 281] width 105 height 11
click at [333, 276] on select "**********" at bounding box center [383, 281] width 105 height 11
click at [436, 280] on select "**********" at bounding box center [383, 281] width 105 height 11
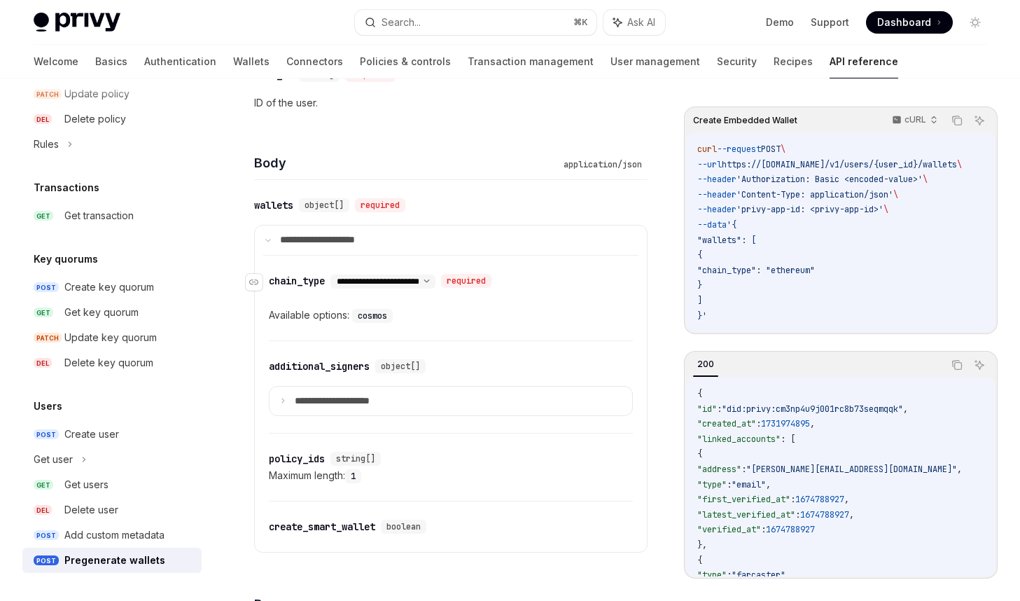
click at [333, 276] on select "**********" at bounding box center [383, 281] width 105 height 11
click at [436, 279] on select "**********" at bounding box center [383, 281] width 105 height 11
click at [333, 276] on select "**********" at bounding box center [383, 281] width 105 height 11
click at [430, 281] on select "**********" at bounding box center [383, 281] width 105 height 11
click at [333, 276] on select "**********" at bounding box center [383, 281] width 105 height 11
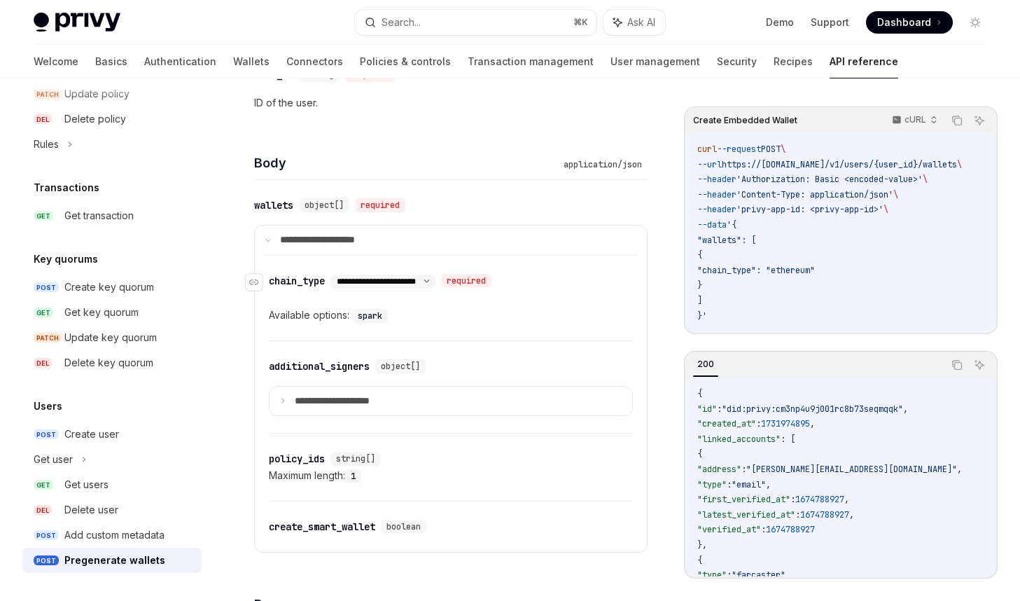
click at [433, 279] on select "**********" at bounding box center [383, 281] width 105 height 11
click at [333, 276] on select "**********" at bounding box center [383, 281] width 105 height 11
click at [425, 282] on select "**********" at bounding box center [383, 281] width 105 height 11
click at [333, 276] on select "**********" at bounding box center [383, 281] width 105 height 11
click at [426, 276] on select "**********" at bounding box center [383, 281] width 105 height 11
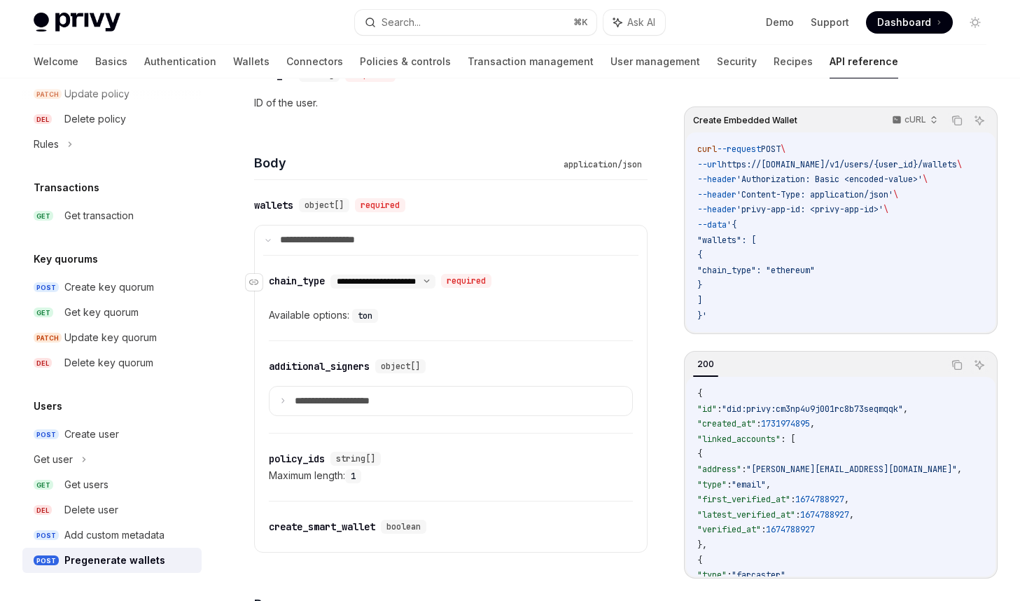
click at [333, 276] on select "**********" at bounding box center [383, 281] width 105 height 11
click at [436, 276] on select "**********" at bounding box center [383, 281] width 105 height 11
click at [333, 276] on select "**********" at bounding box center [383, 281] width 105 height 11
click at [433, 283] on select "**********" at bounding box center [383, 281] width 105 height 11
click at [333, 276] on select "**********" at bounding box center [383, 281] width 105 height 11
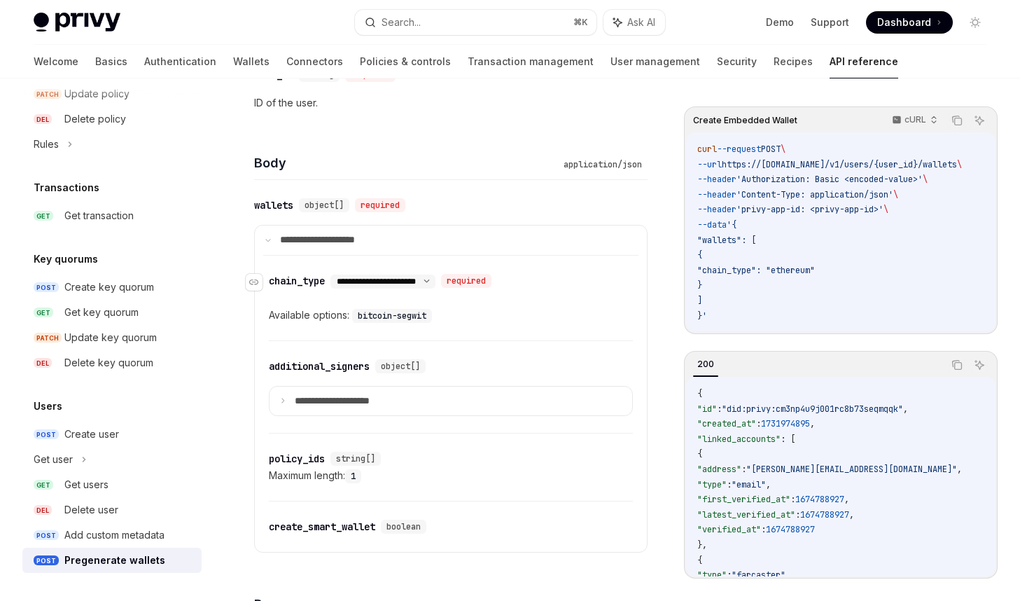
click at [436, 281] on select "**********" at bounding box center [383, 281] width 105 height 11
click at [426, 281] on select "**********" at bounding box center [383, 281] width 105 height 11
click at [333, 276] on select "**********" at bounding box center [383, 281] width 105 height 11
click at [436, 281] on select "**********" at bounding box center [383, 281] width 105 height 11
click at [333, 276] on select "**********" at bounding box center [383, 281] width 105 height 11
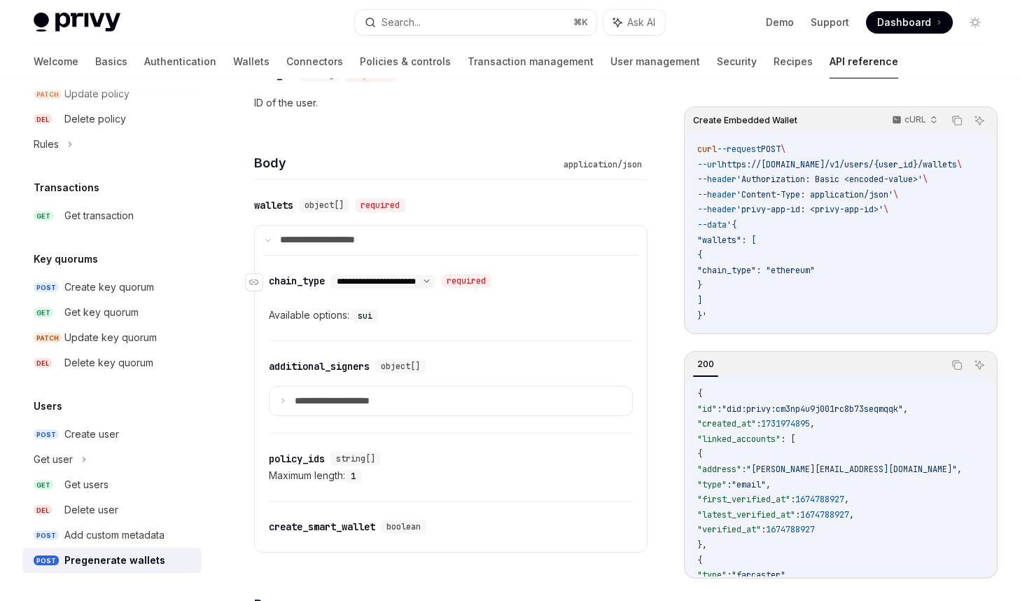
click at [430, 279] on select "**********" at bounding box center [383, 281] width 105 height 11
click at [333, 276] on select "**********" at bounding box center [383, 281] width 105 height 11
click at [431, 275] on div "**********" at bounding box center [383, 282] width 105 height 14
click at [430, 282] on select "**********" at bounding box center [383, 281] width 105 height 11
click at [333, 276] on select "**********" at bounding box center [383, 281] width 105 height 11
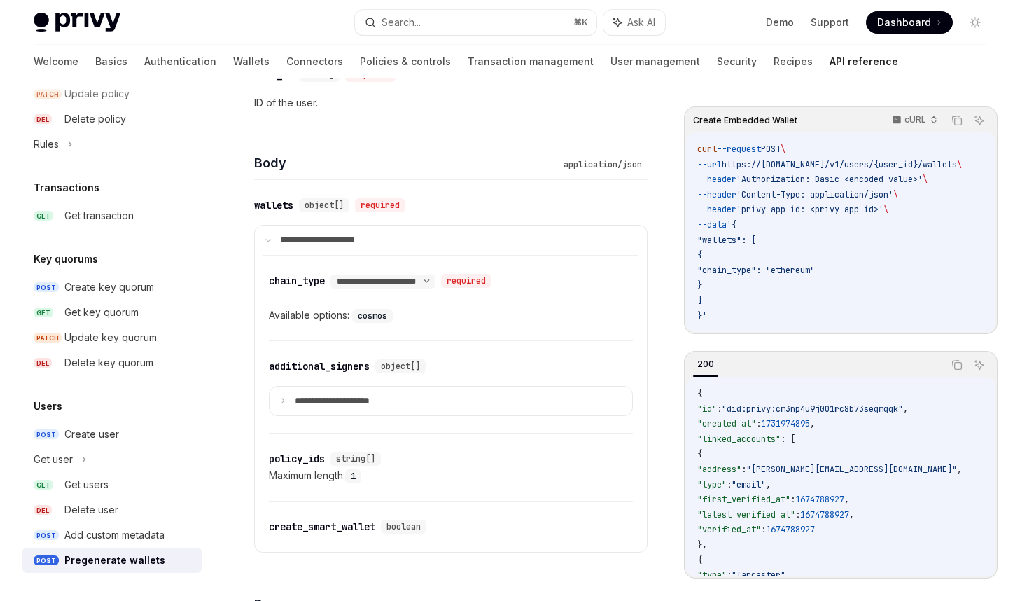
click at [509, 325] on div "**********" at bounding box center [451, 298] width 364 height 85
click at [436, 282] on select "**********" at bounding box center [383, 281] width 105 height 11
select select "**"
click at [333, 276] on select "**********" at bounding box center [383, 281] width 105 height 11
click at [454, 319] on div "Available options: ethereum" at bounding box center [451, 315] width 364 height 17
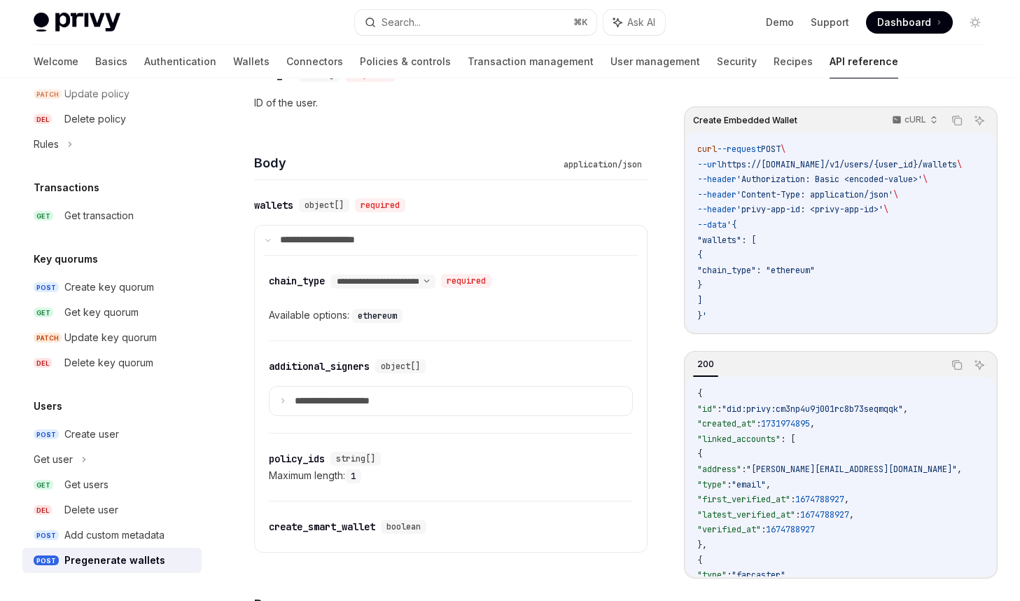
click at [324, 312] on div "Available options: ethereum" at bounding box center [451, 315] width 364 height 17
click at [325, 277] on div "chain_type" at bounding box center [297, 281] width 56 height 14
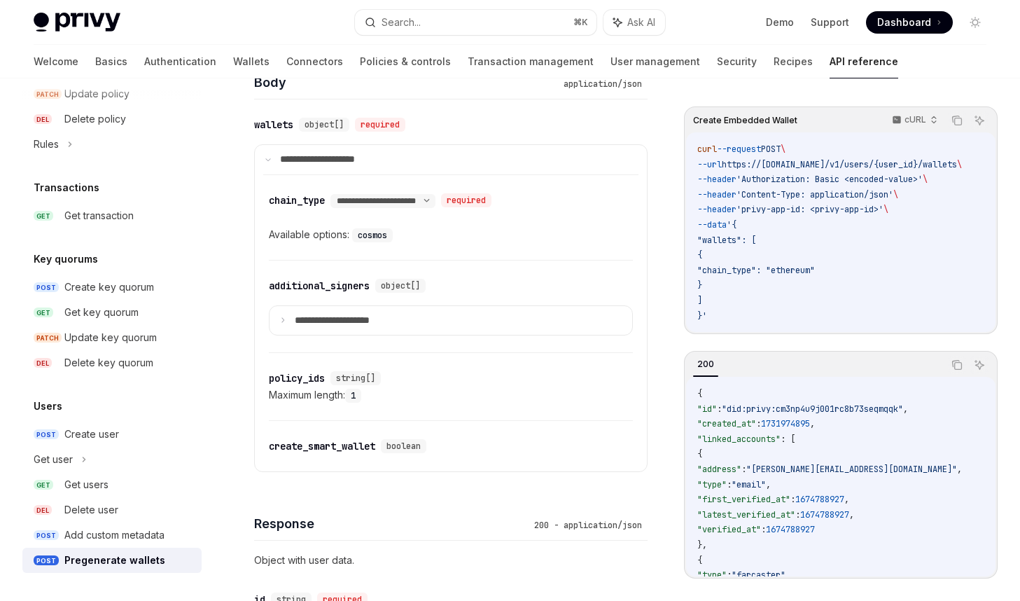
scroll to position [560, 0]
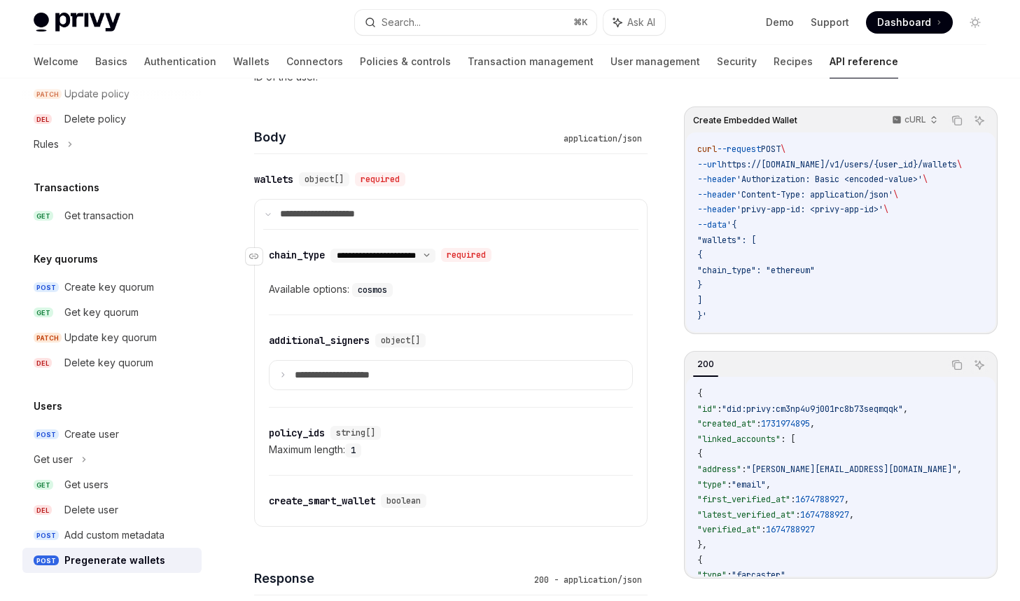
click at [370, 256] on select "**********" at bounding box center [383, 255] width 105 height 11
drag, startPoint x: 521, startPoint y: 293, endPoint x: 412, endPoint y: 348, distance: 122.5
click at [412, 348] on div "**********" at bounding box center [451, 361] width 364 height 92
drag, startPoint x: 412, startPoint y: 348, endPoint x: 379, endPoint y: 366, distance: 37.6
click at [379, 366] on summary "**********" at bounding box center [451, 375] width 363 height 29
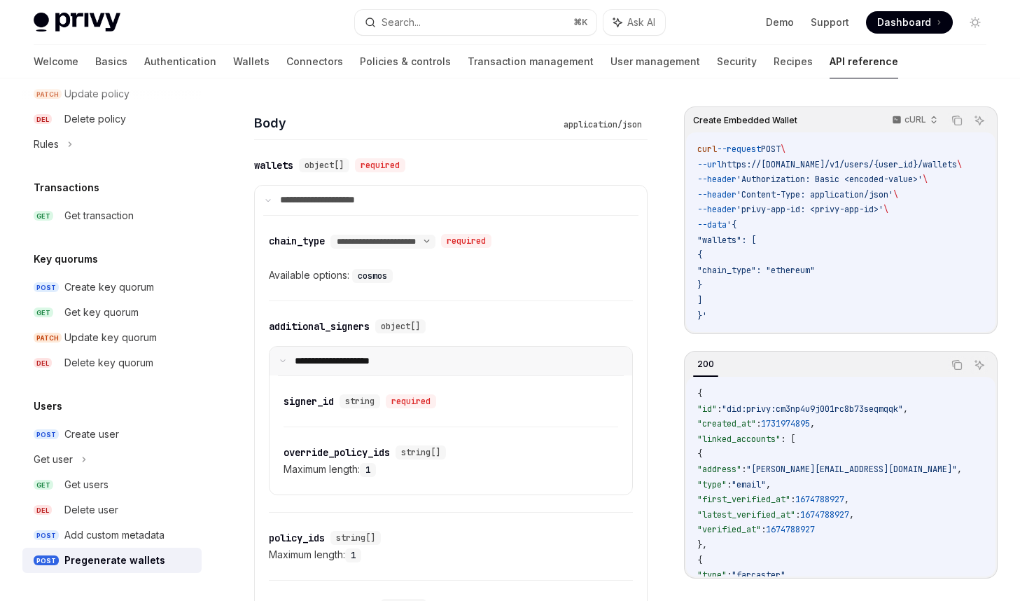
scroll to position [576, 0]
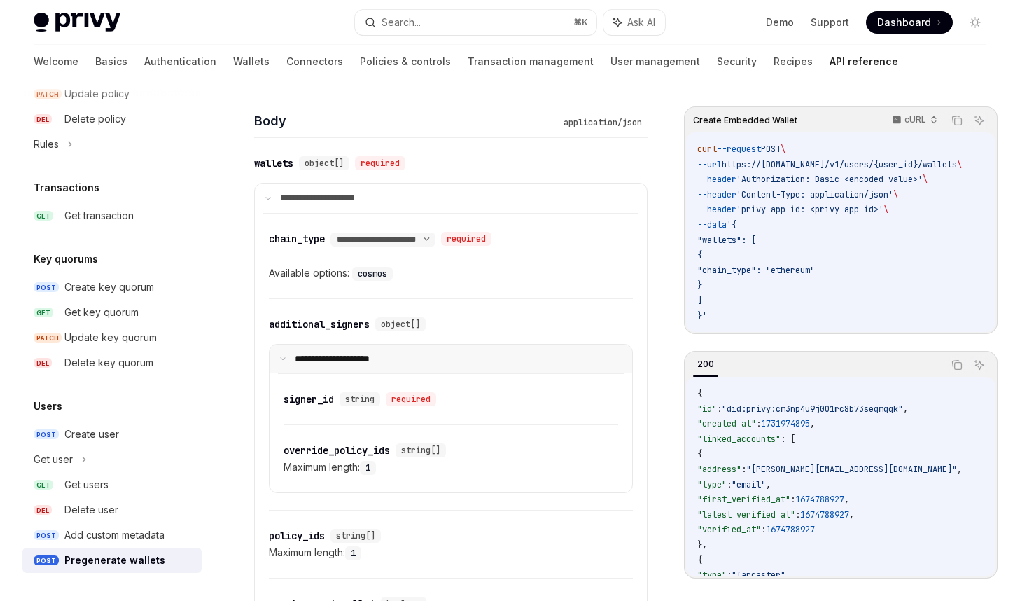
click at [128, 483] on div "Get users" at bounding box center [128, 484] width 129 height 17
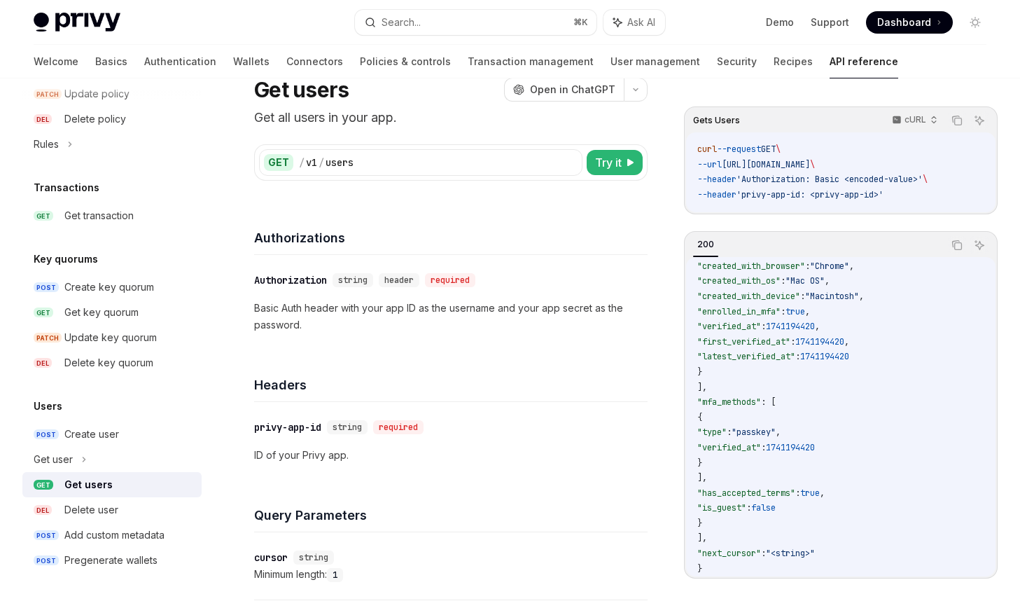
scroll to position [56, 0]
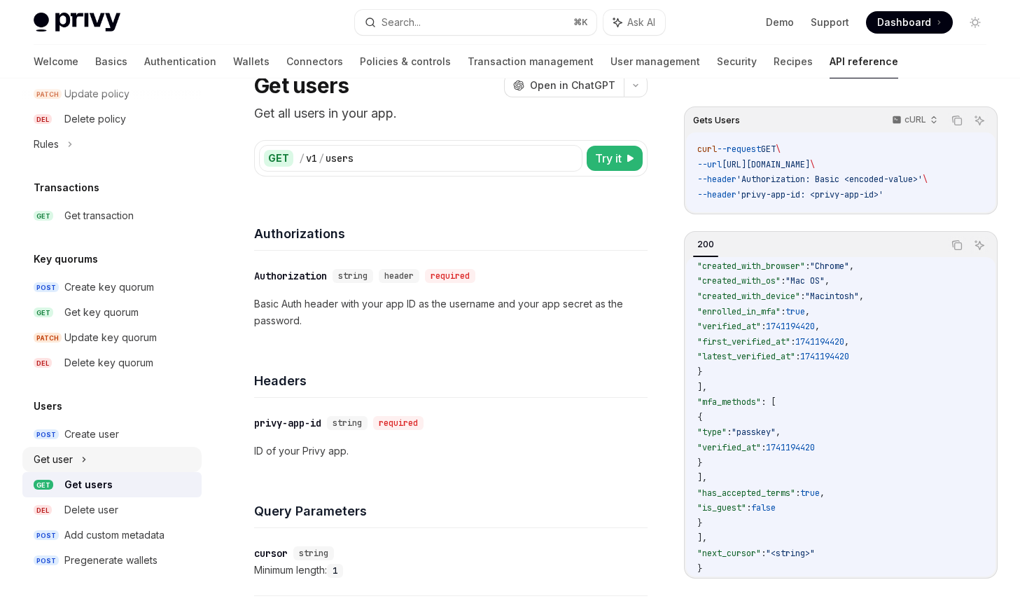
drag, startPoint x: 379, startPoint y: 366, endPoint x: 57, endPoint y: 457, distance: 334.7
click at [57, 457] on div "Get user" at bounding box center [53, 459] width 39 height 17
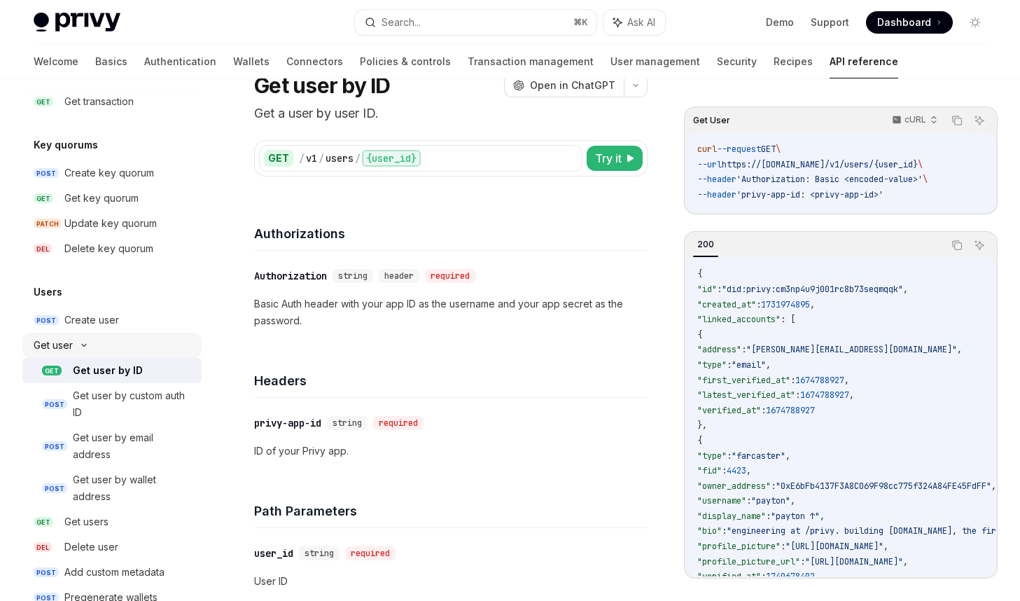
scroll to position [961, 0]
click at [72, 342] on div "Get user" at bounding box center [53, 344] width 39 height 17
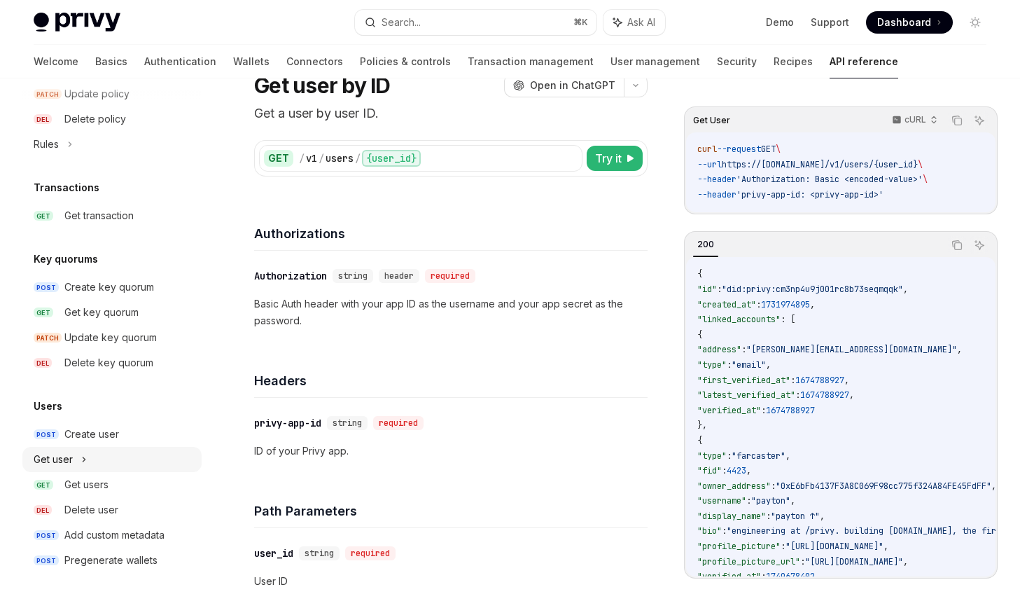
scroll to position [846, 0]
click at [83, 464] on icon at bounding box center [84, 459] width 6 height 17
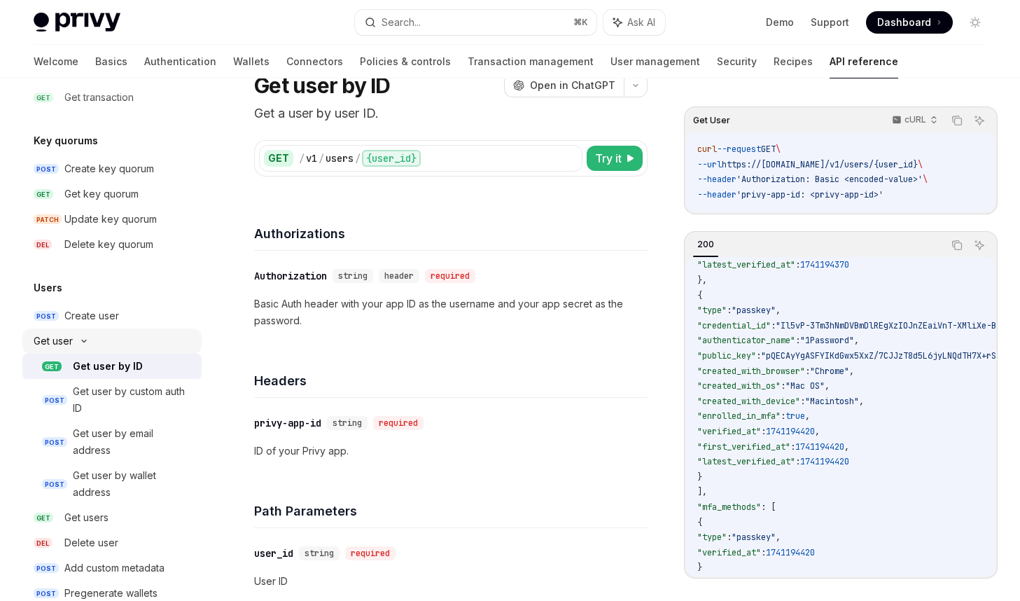
scroll to position [407, 0]
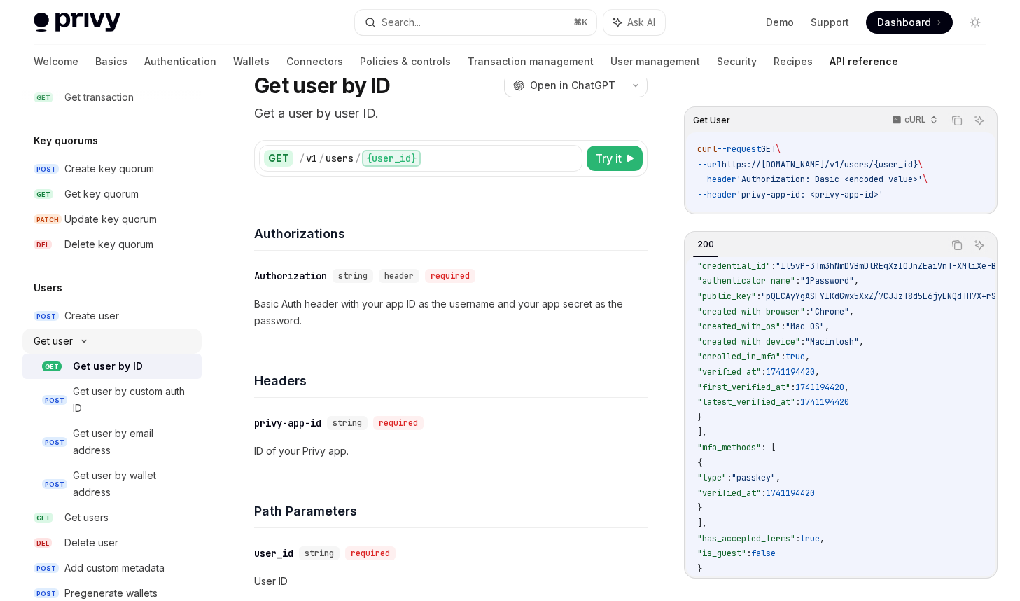
click at [759, 488] on span ""verified_at"" at bounding box center [729, 492] width 64 height 11
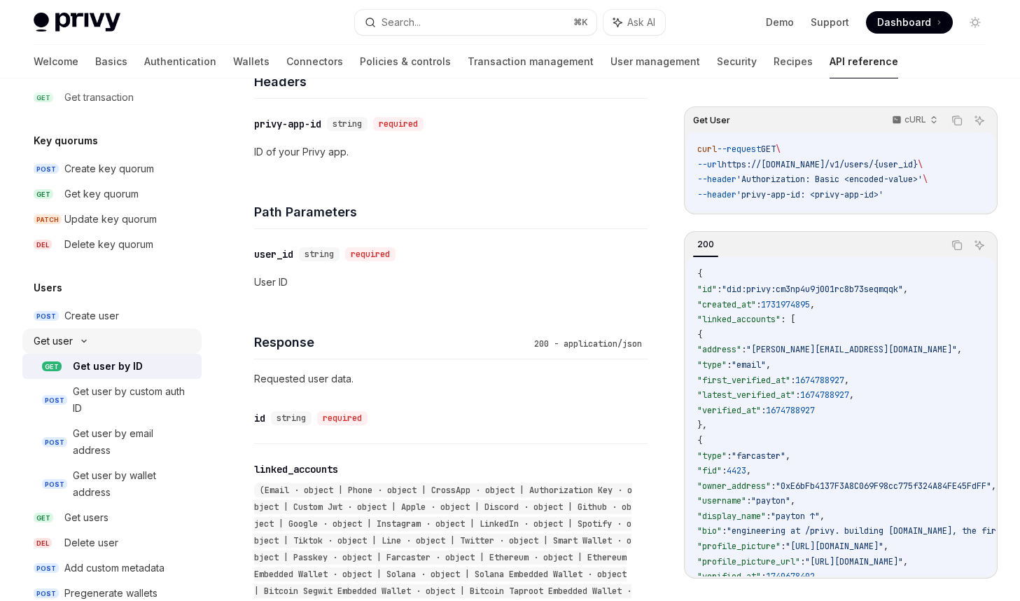
scroll to position [0, 0]
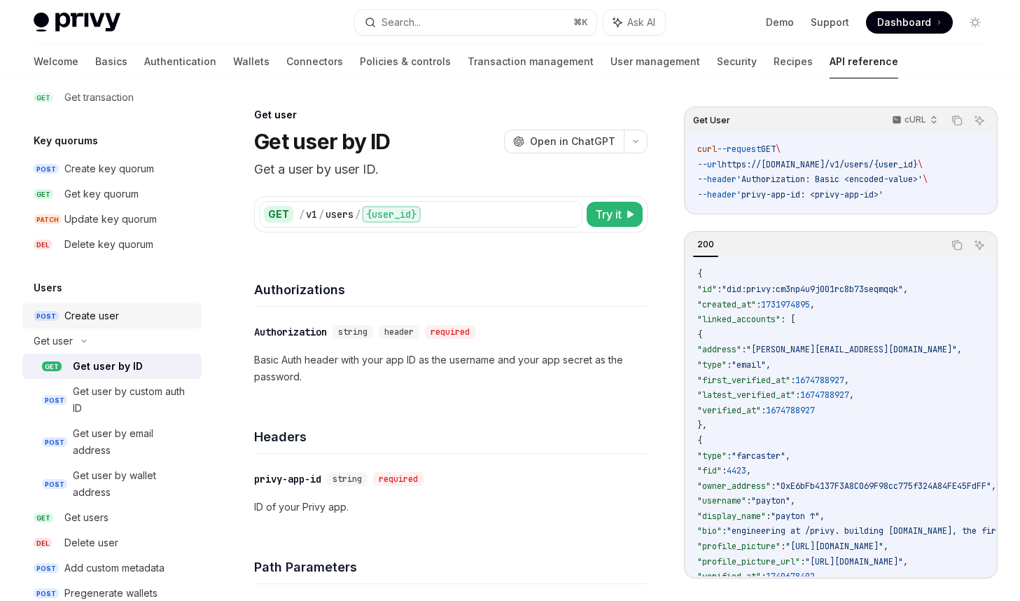
drag, startPoint x: 57, startPoint y: 457, endPoint x: 92, endPoint y: 313, distance: 148.6
click at [92, 313] on div "Create user" at bounding box center [91, 315] width 55 height 17
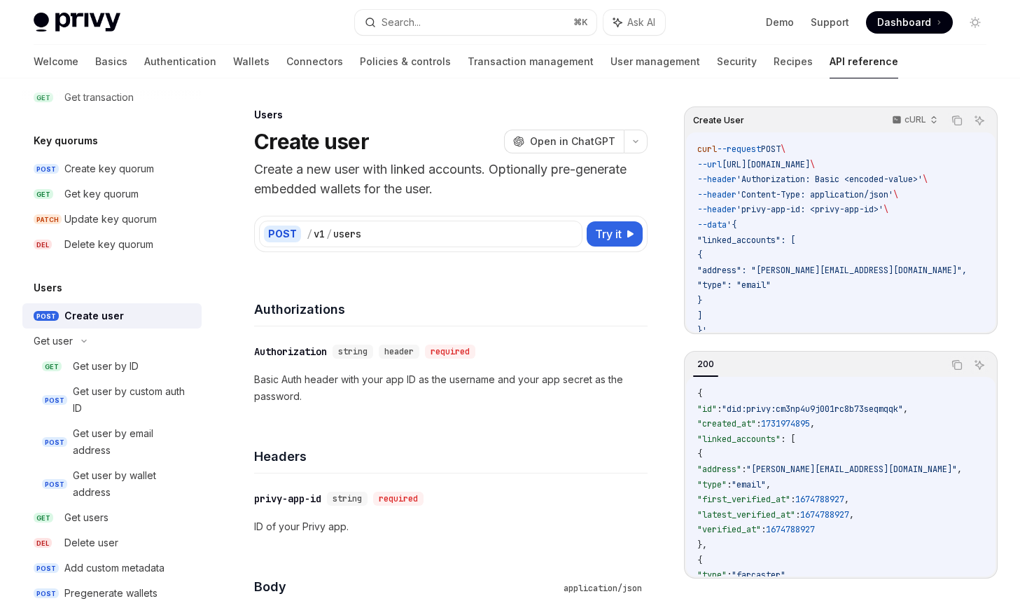
scroll to position [997, 0]
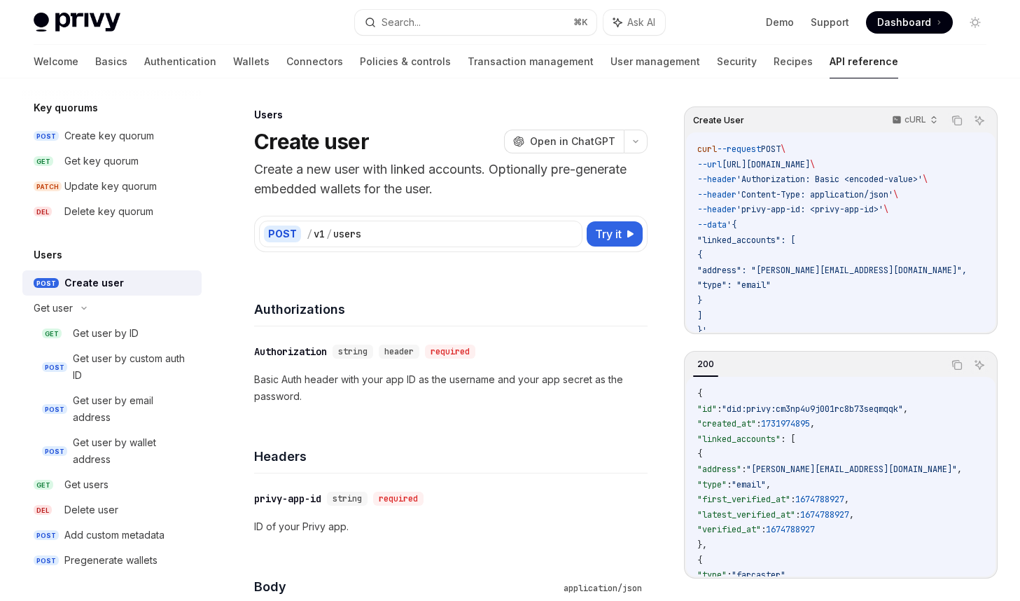
click at [151, 366] on div "Get user by custom auth ID" at bounding box center [133, 367] width 120 height 34
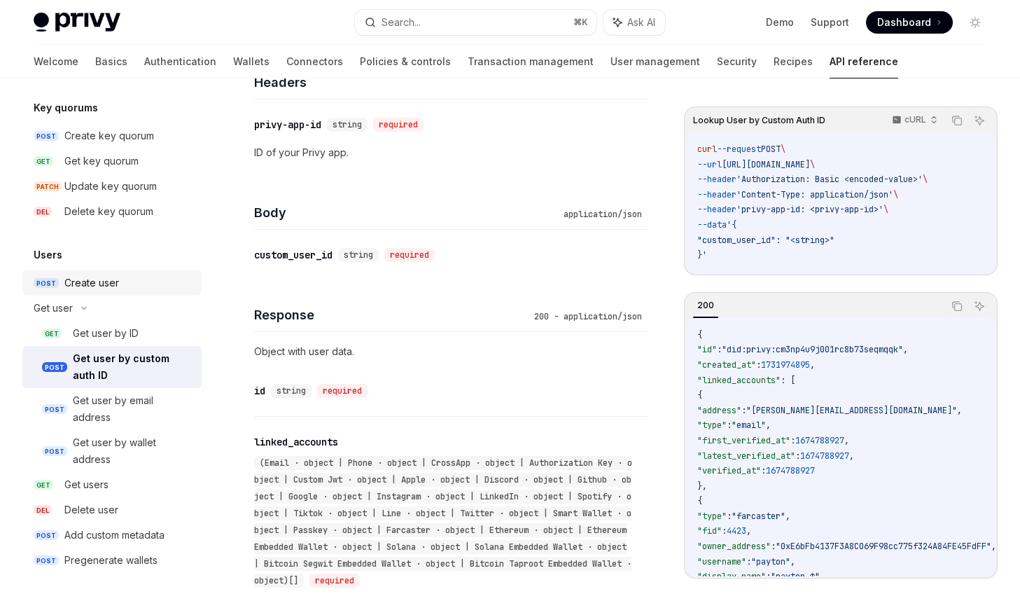
scroll to position [372, 0]
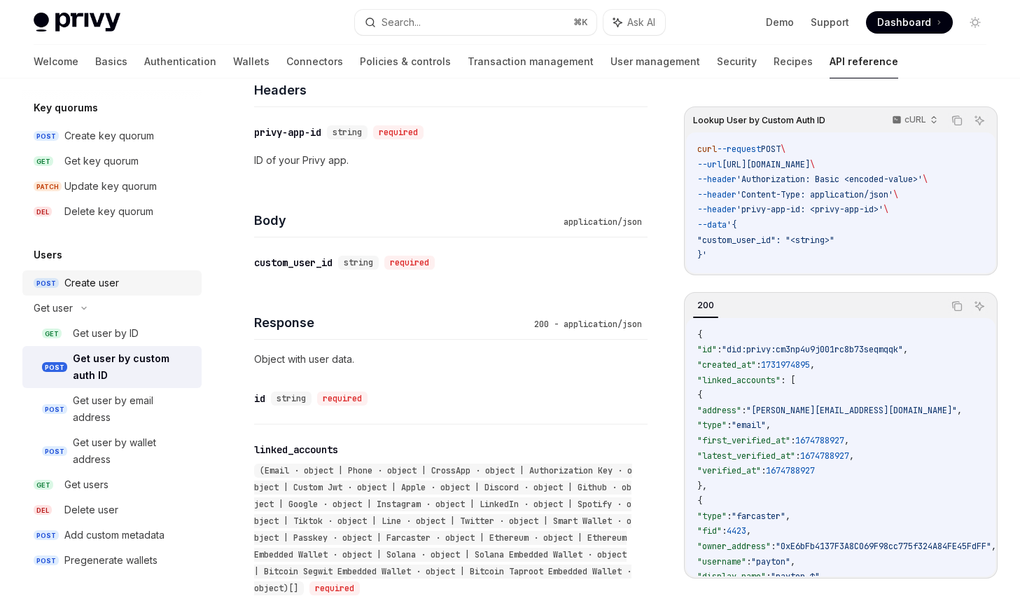
click at [760, 238] on span ""custom_user_id": "<string>"" at bounding box center [765, 240] width 137 height 11
copy span "custom_user_id"
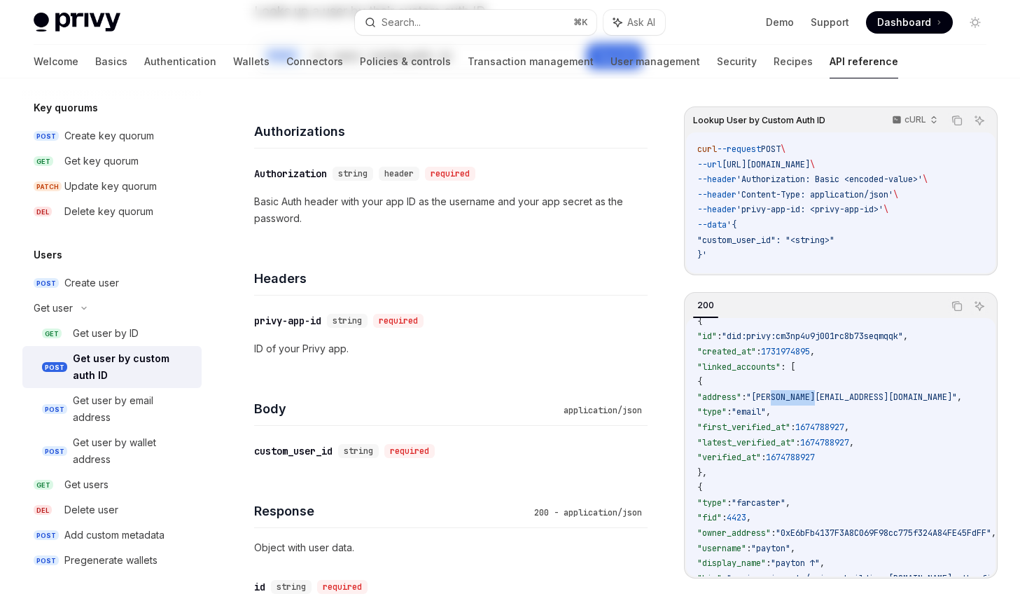
scroll to position [0, 0]
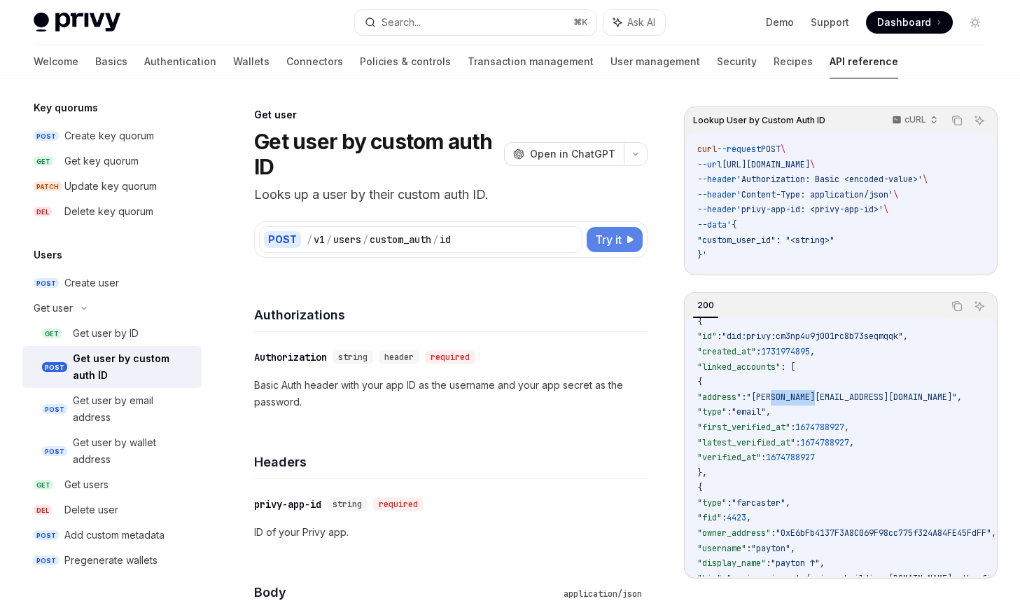
click at [617, 240] on span "Try it" at bounding box center [608, 239] width 27 height 17
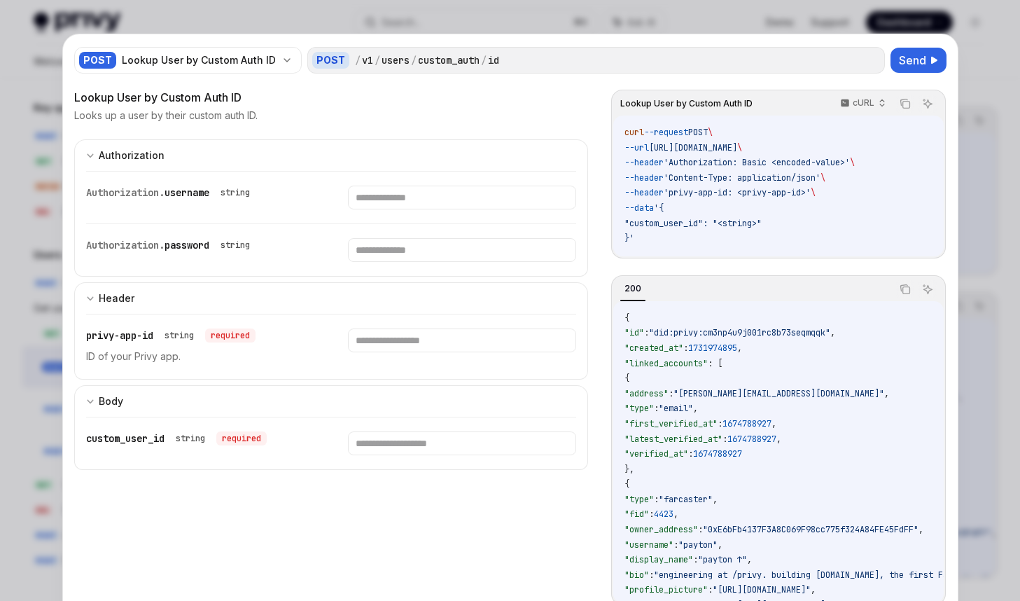
click at [94, 401] on icon "expand input section" at bounding box center [90, 401] width 8 height 8
drag, startPoint x: 617, startPoint y: 240, endPoint x: 448, endPoint y: 18, distance: 279.4
click at [448, 18] on div at bounding box center [510, 300] width 1020 height 601
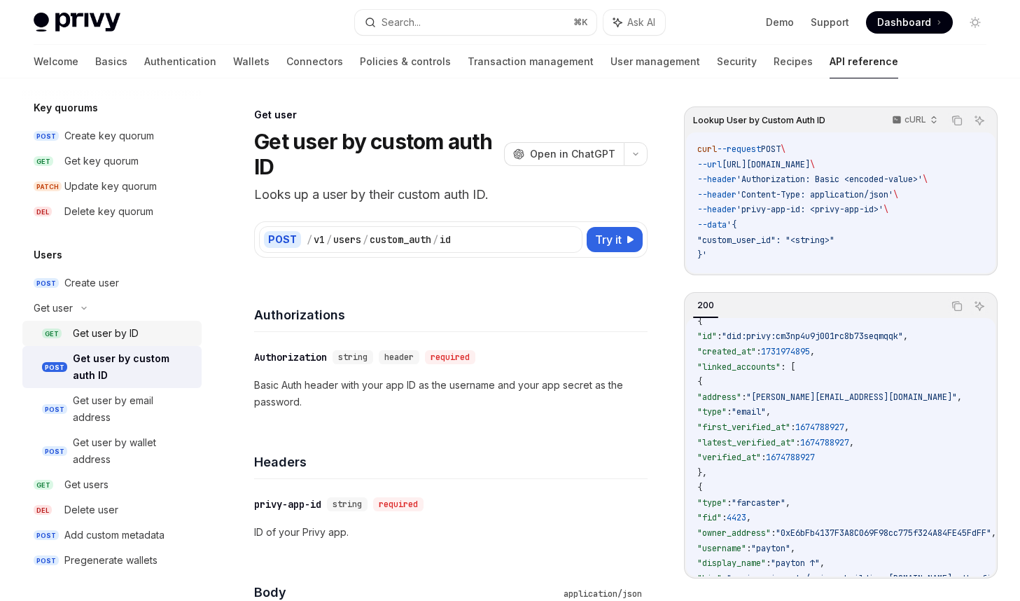
drag, startPoint x: 448, startPoint y: 18, endPoint x: 150, endPoint y: 332, distance: 433.4
click at [150, 332] on div "Get user by ID" at bounding box center [133, 333] width 120 height 17
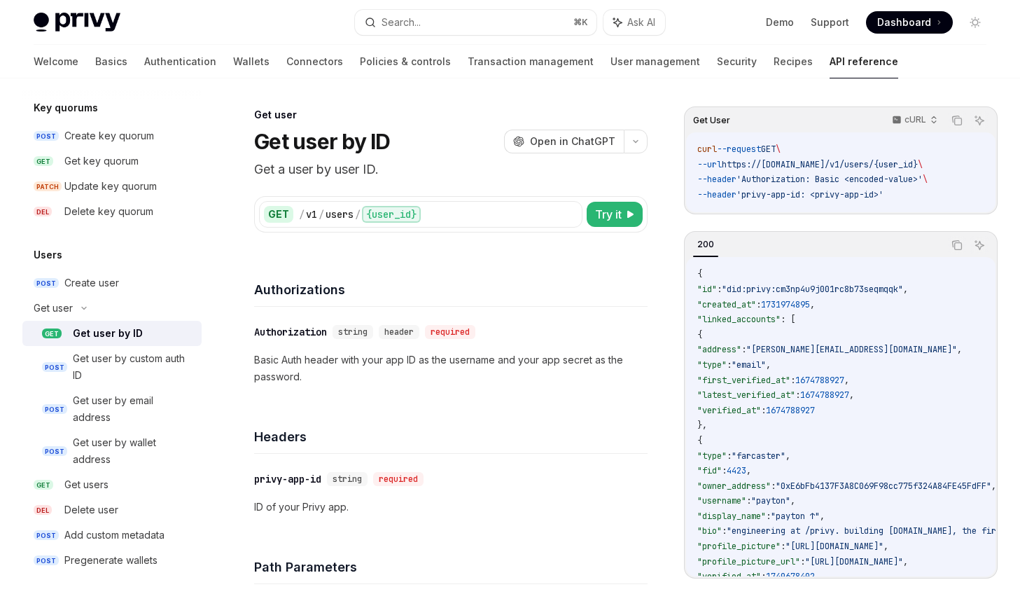
click at [613, 211] on span "Try it" at bounding box center [608, 214] width 27 height 17
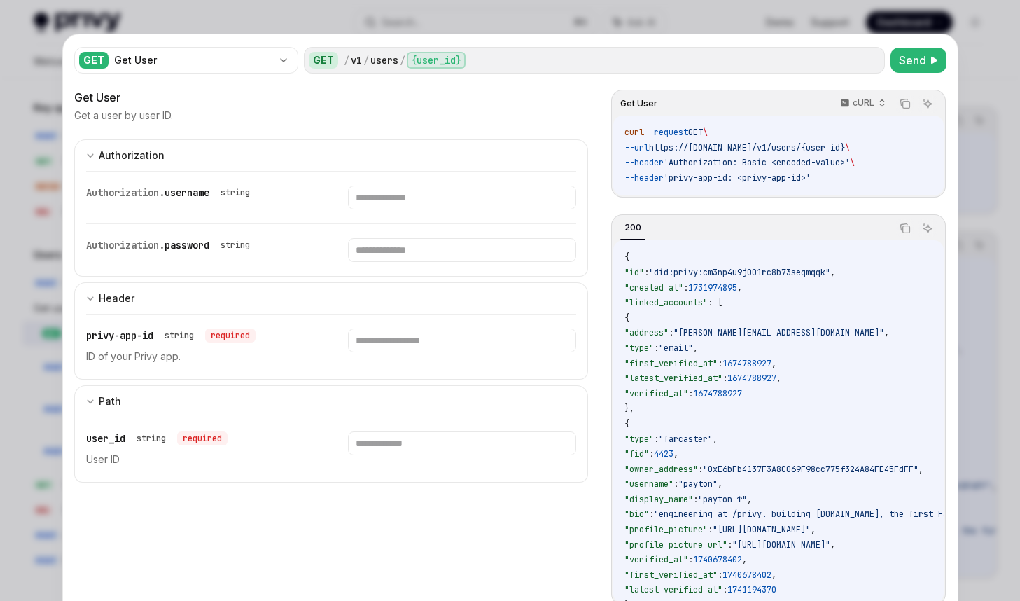
scroll to position [41, 0]
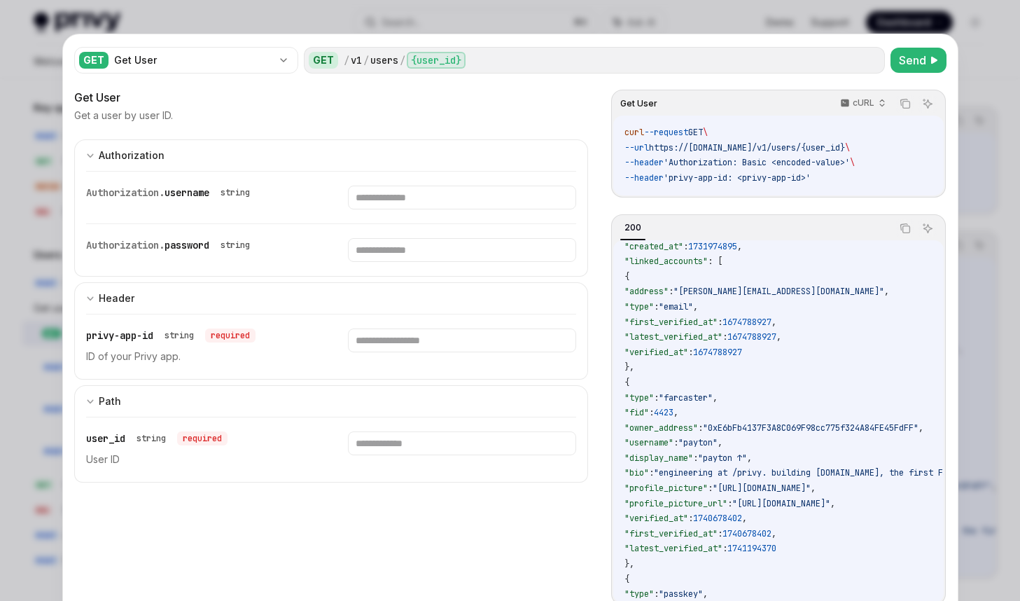
click at [37, 466] on div at bounding box center [510, 300] width 1020 height 601
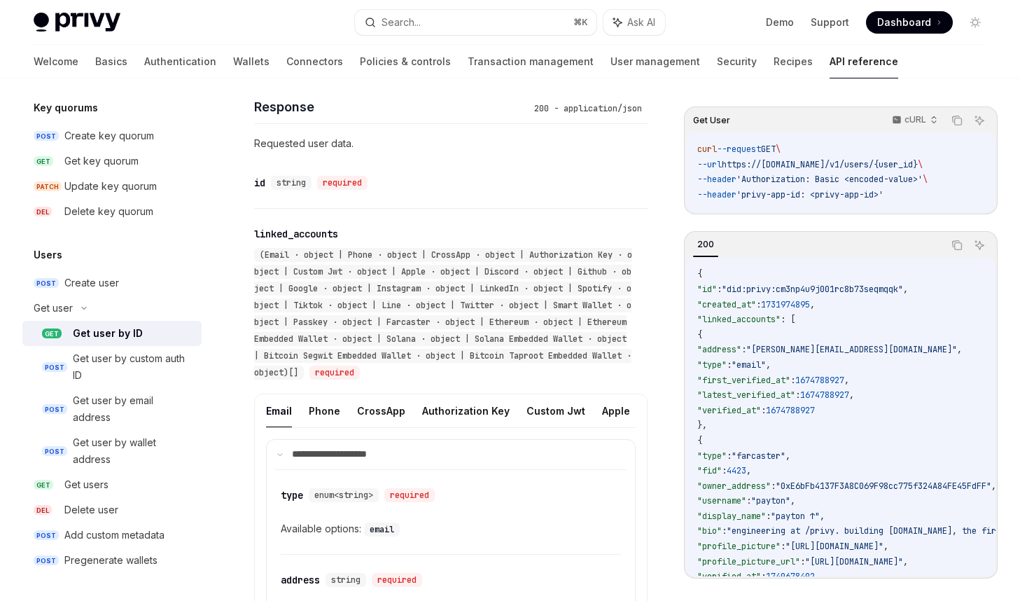
scroll to position [600, 0]
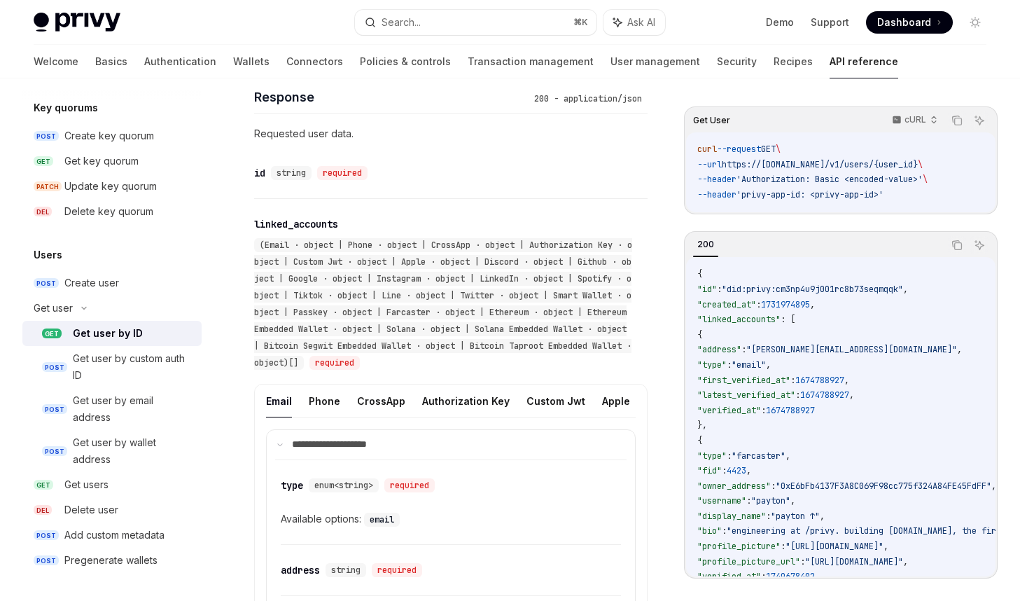
click at [328, 405] on button "Phone" at bounding box center [325, 400] width 32 height 33
click at [382, 405] on button "CrossApp" at bounding box center [381, 400] width 48 height 33
click at [322, 398] on button "Phone" at bounding box center [325, 400] width 32 height 33
click at [284, 398] on button "Email" at bounding box center [279, 400] width 26 height 33
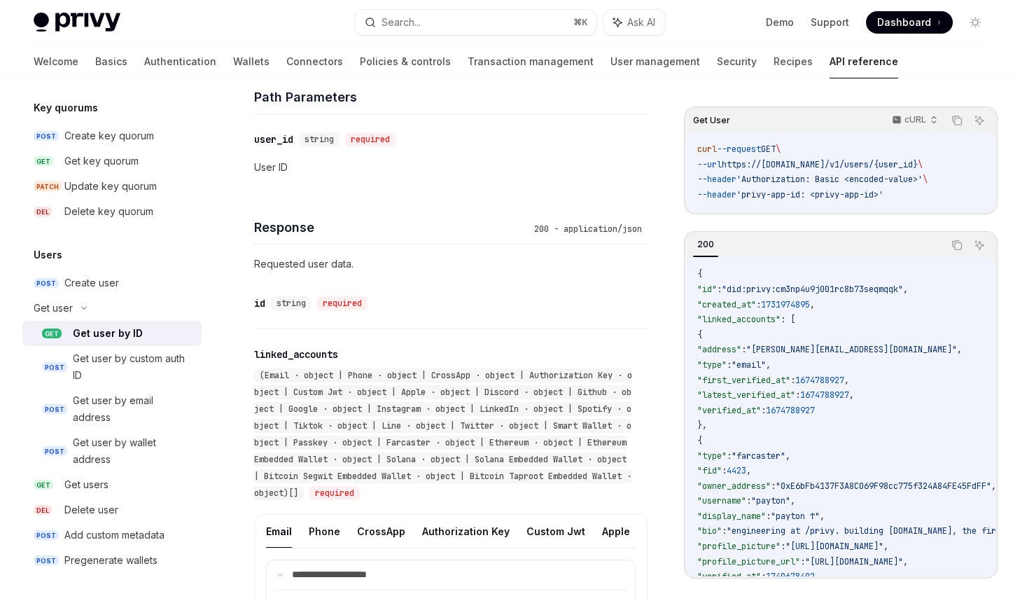
scroll to position [432, 0]
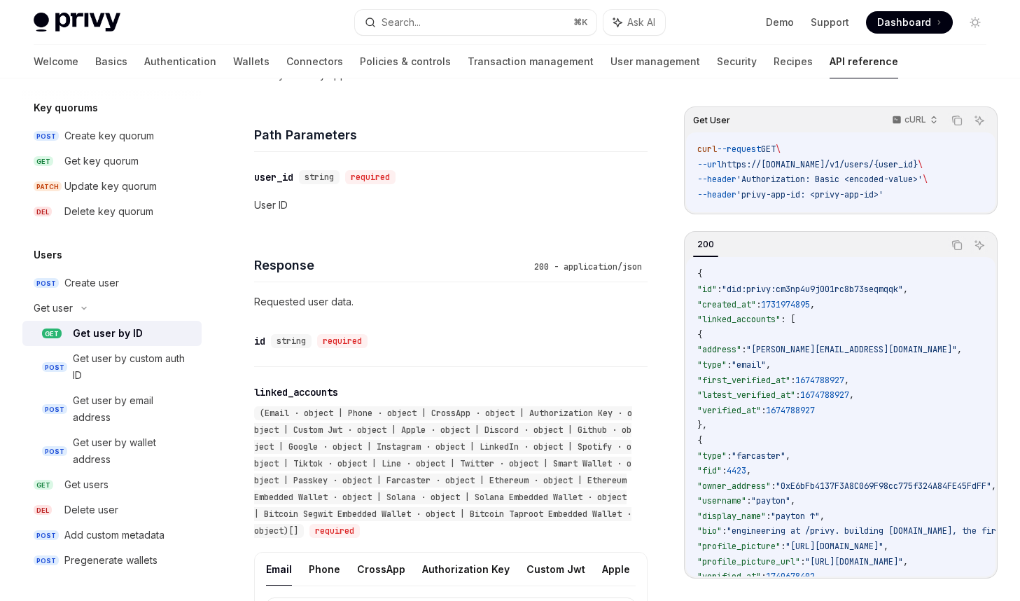
click at [97, 284] on div "Create user" at bounding box center [91, 283] width 55 height 17
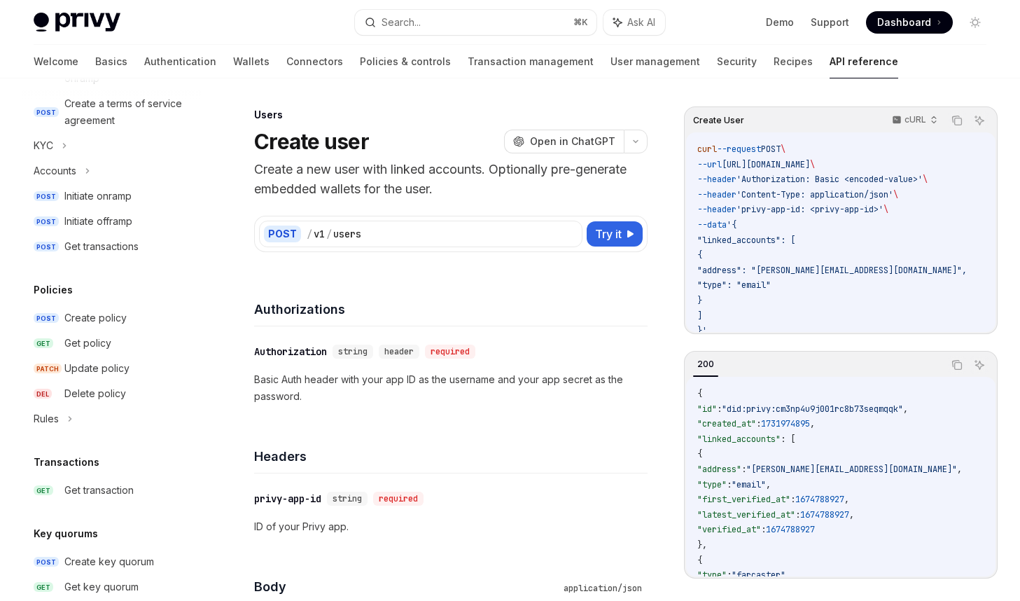
scroll to position [571, 0]
drag, startPoint x: 150, startPoint y: 332, endPoint x: 53, endPoint y: 419, distance: 130.9
click at [53, 419] on div "Rules" at bounding box center [46, 419] width 25 height 17
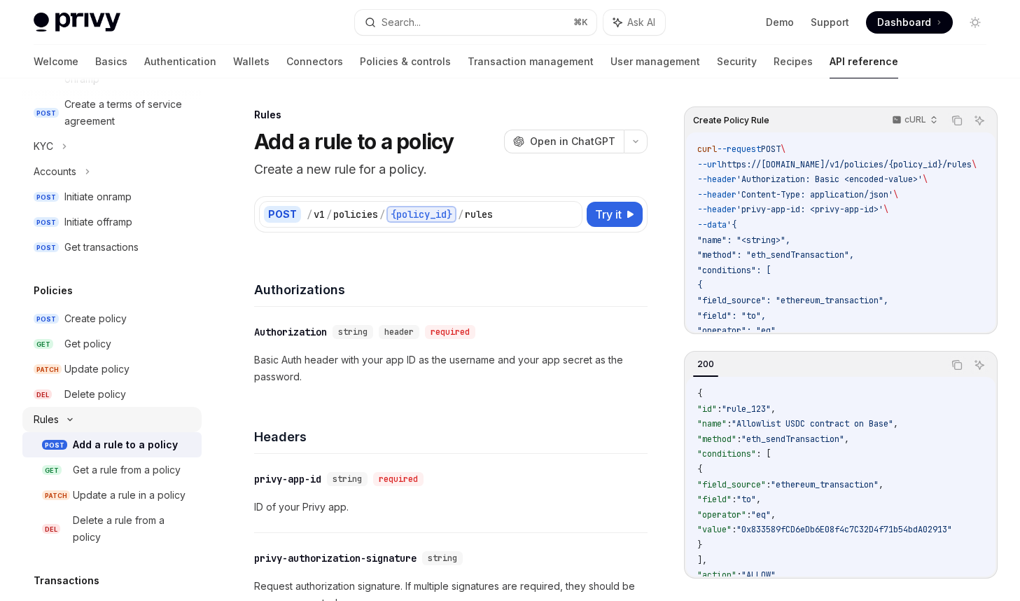
click at [84, 416] on div "Rules" at bounding box center [111, 419] width 179 height 25
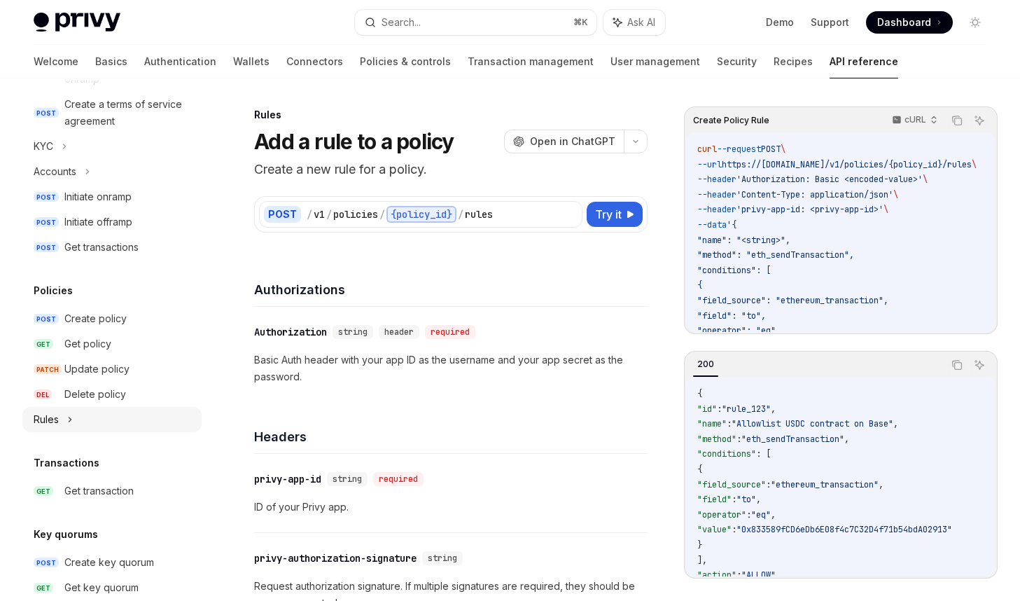
click at [96, 415] on div "Rules" at bounding box center [111, 419] width 179 height 25
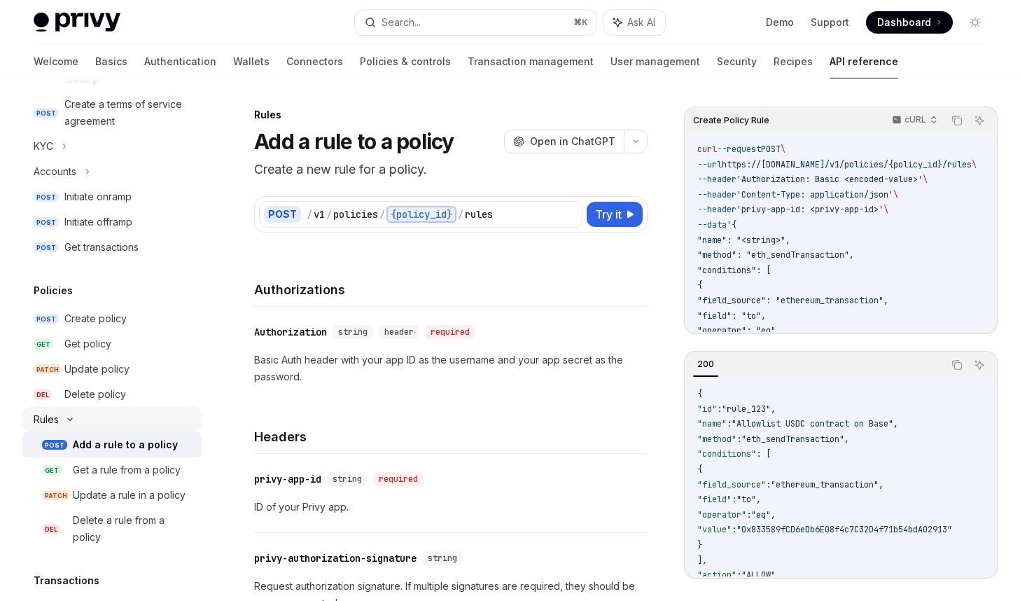
drag, startPoint x: 53, startPoint y: 419, endPoint x: 96, endPoint y: 415, distance: 43.7
click at [96, 415] on div "Rules" at bounding box center [111, 419] width 179 height 25
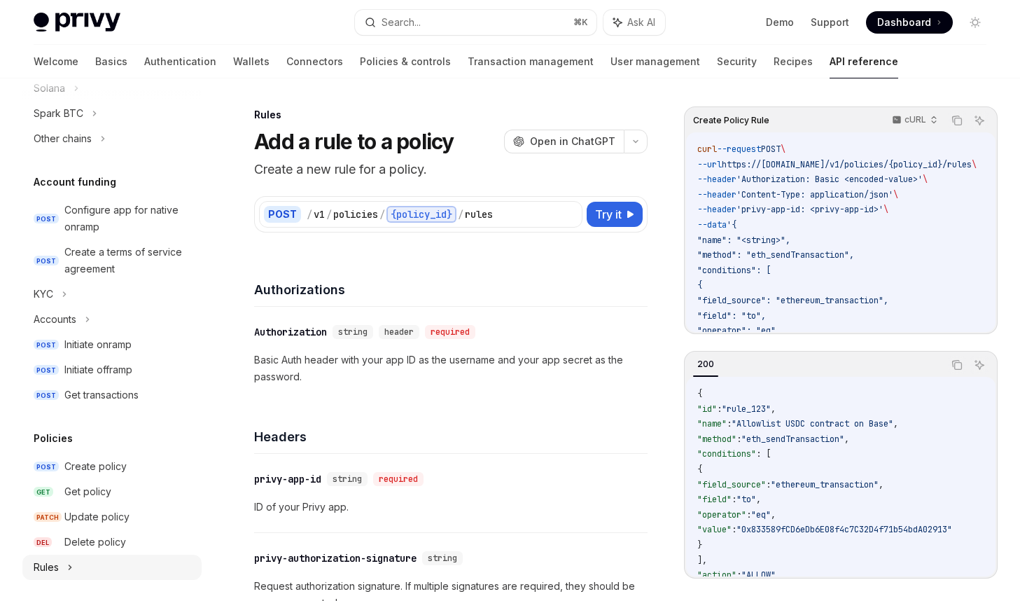
scroll to position [419, 0]
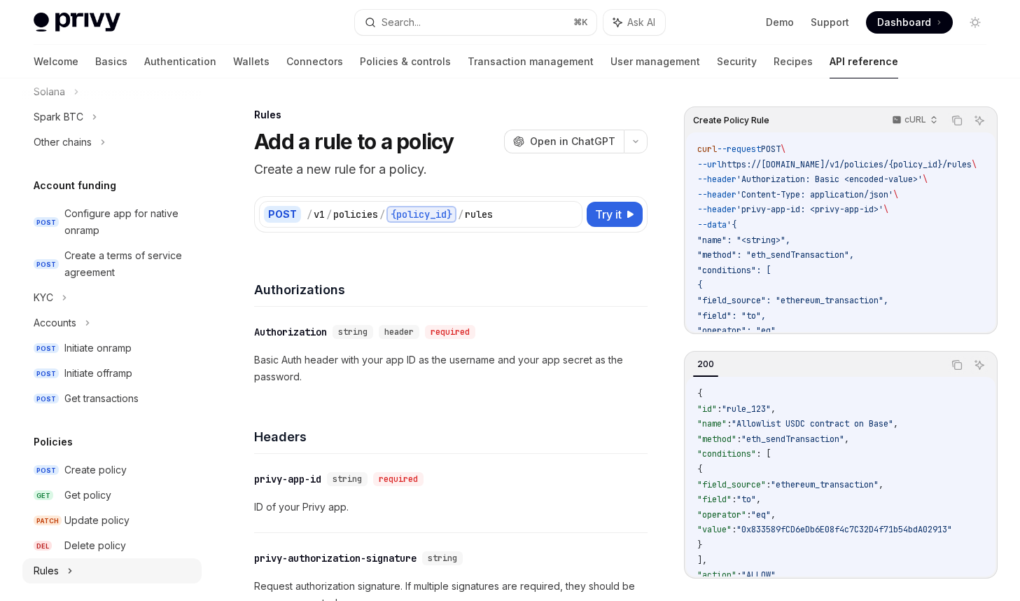
click at [103, 361] on link "POST Initiate offramp" at bounding box center [111, 373] width 179 height 25
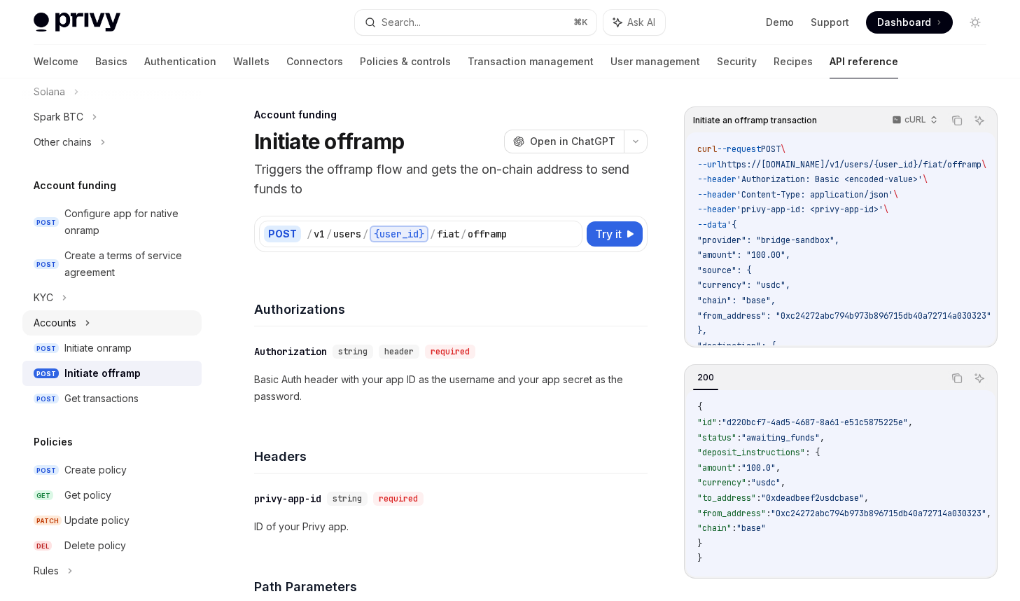
drag, startPoint x: 96, startPoint y: 415, endPoint x: 88, endPoint y: 325, distance: 90.0
click at [88, 325] on icon at bounding box center [88, 322] width 6 height 17
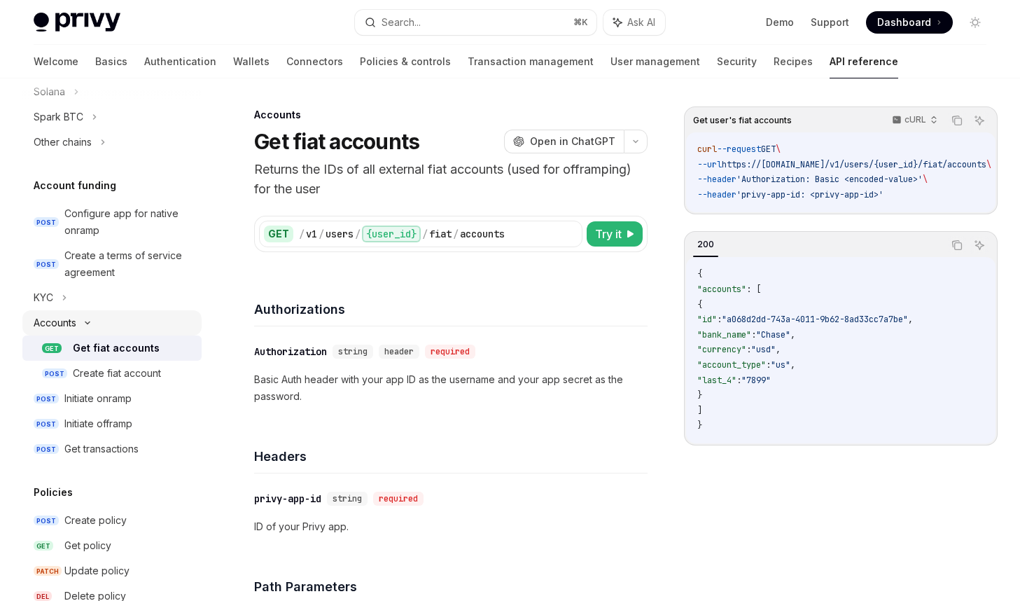
click at [157, 380] on div "Create fiat account" at bounding box center [117, 373] width 88 height 17
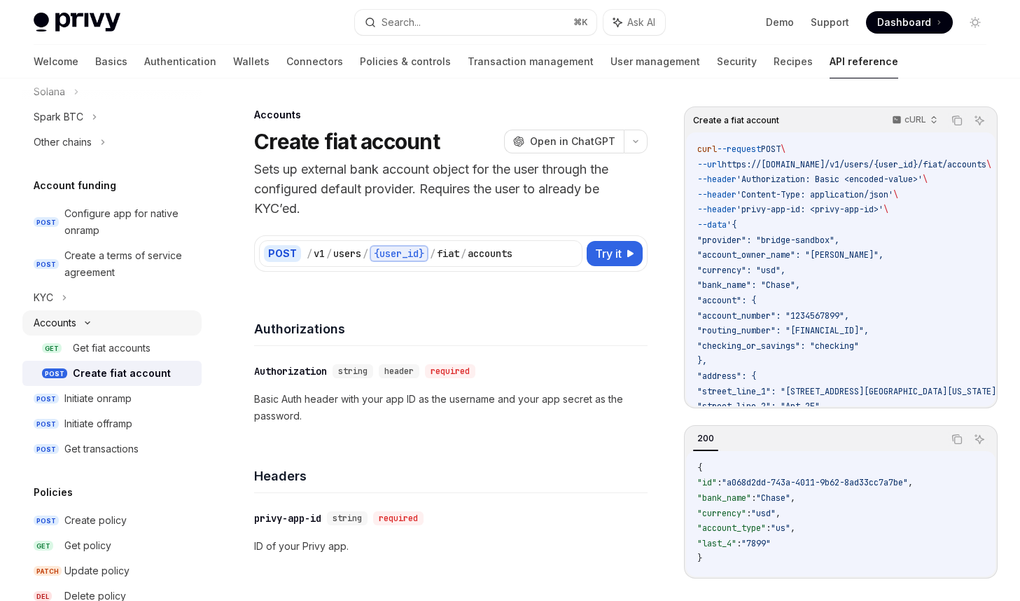
click at [148, 354] on div "Get fiat accounts" at bounding box center [112, 348] width 78 height 17
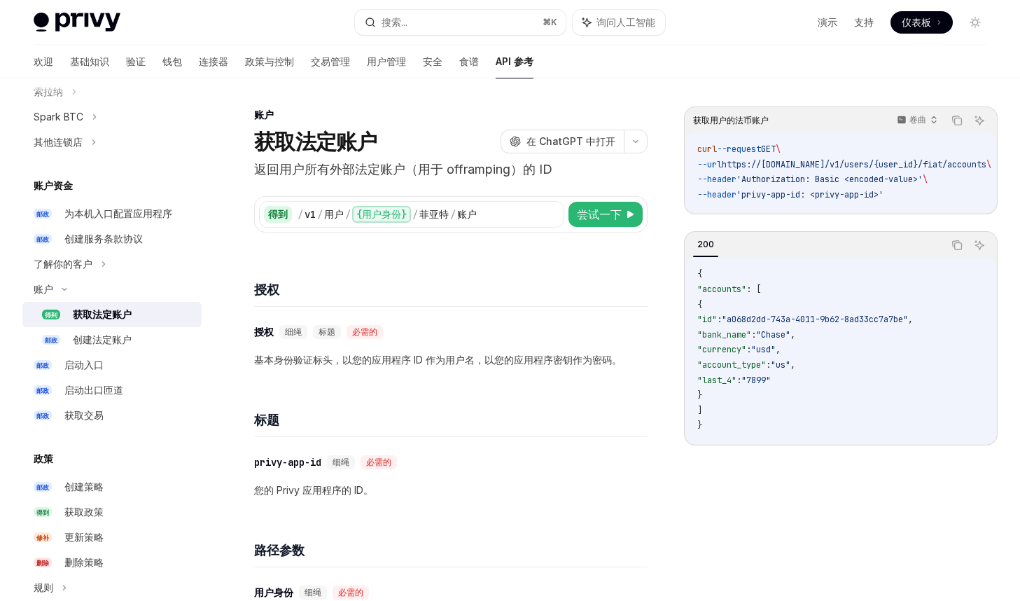
click at [436, 296] on h4 "授权" at bounding box center [451, 289] width 394 height 19
click at [137, 361] on div "启动入口" at bounding box center [128, 364] width 129 height 17
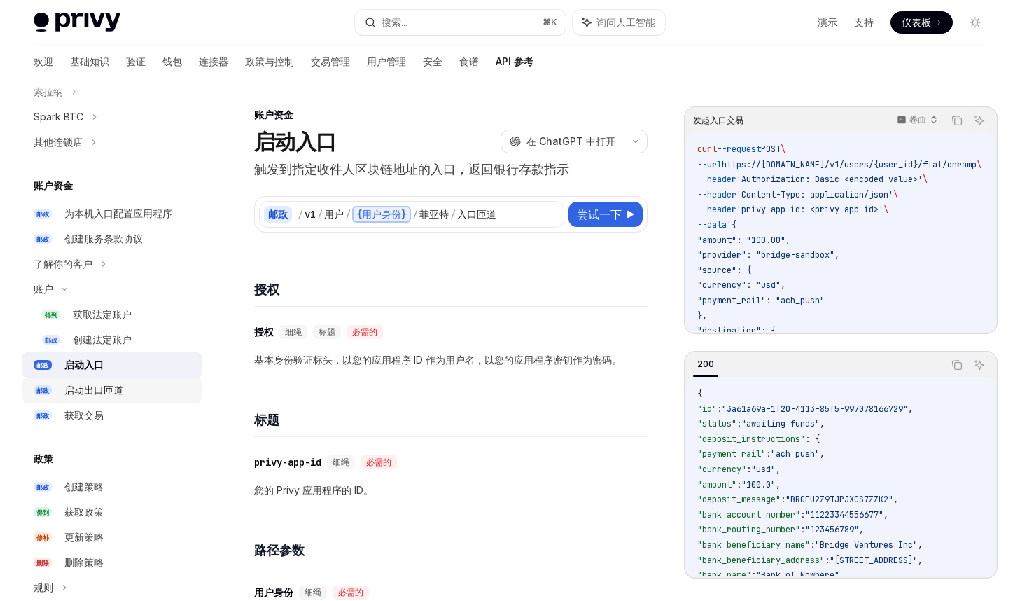
click at [125, 380] on link "邮政 启动出口匝道" at bounding box center [111, 389] width 179 height 25
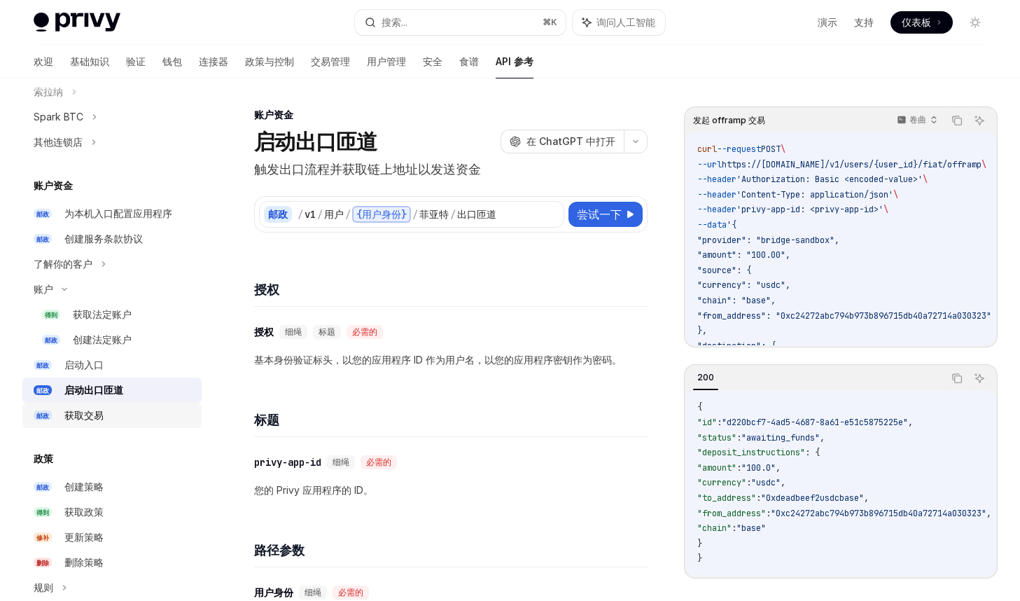
click at [120, 412] on div "获取交易" at bounding box center [128, 415] width 129 height 17
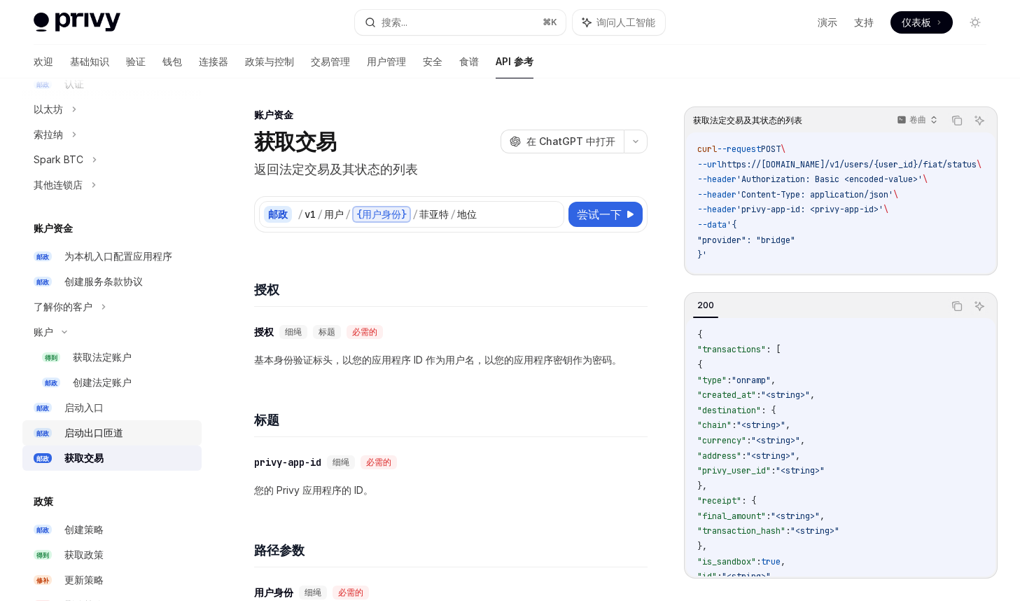
scroll to position [375, 0]
click at [118, 310] on div "了解你的客户" at bounding box center [111, 308] width 179 height 25
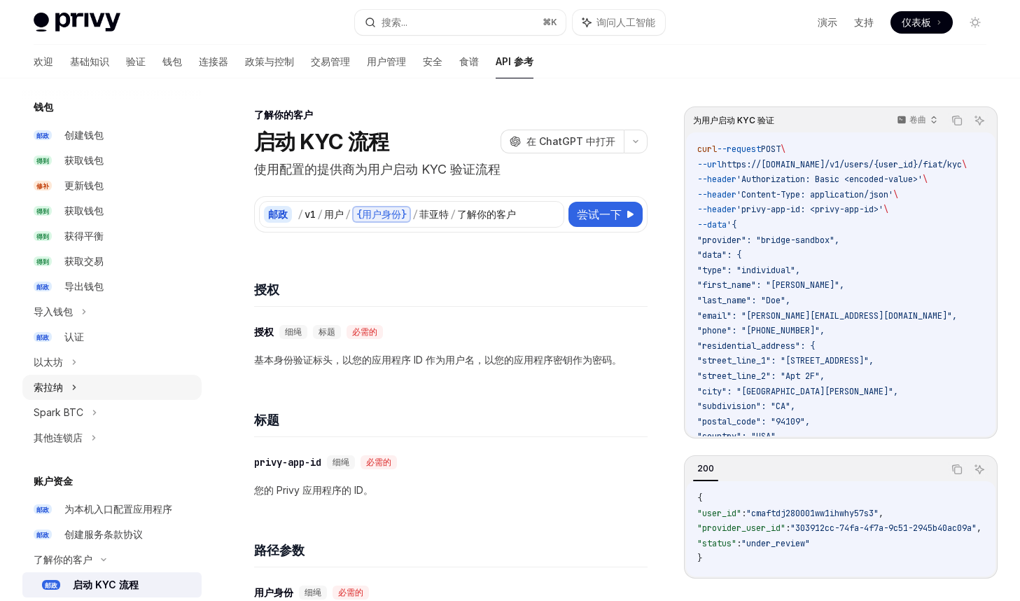
scroll to position [121, 0]
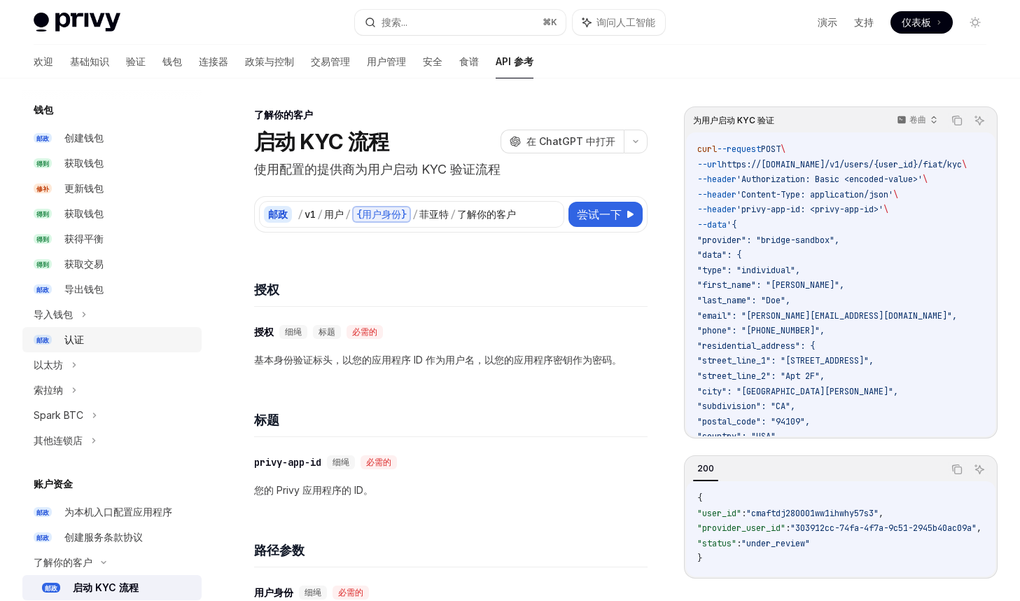
click at [97, 338] on div "认证" at bounding box center [128, 339] width 129 height 17
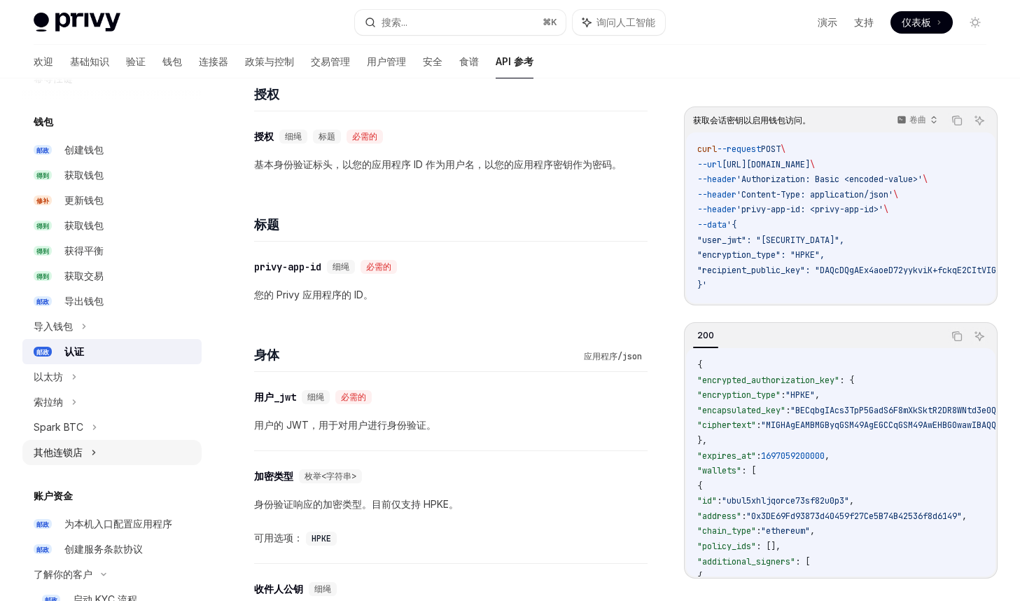
scroll to position [102, 0]
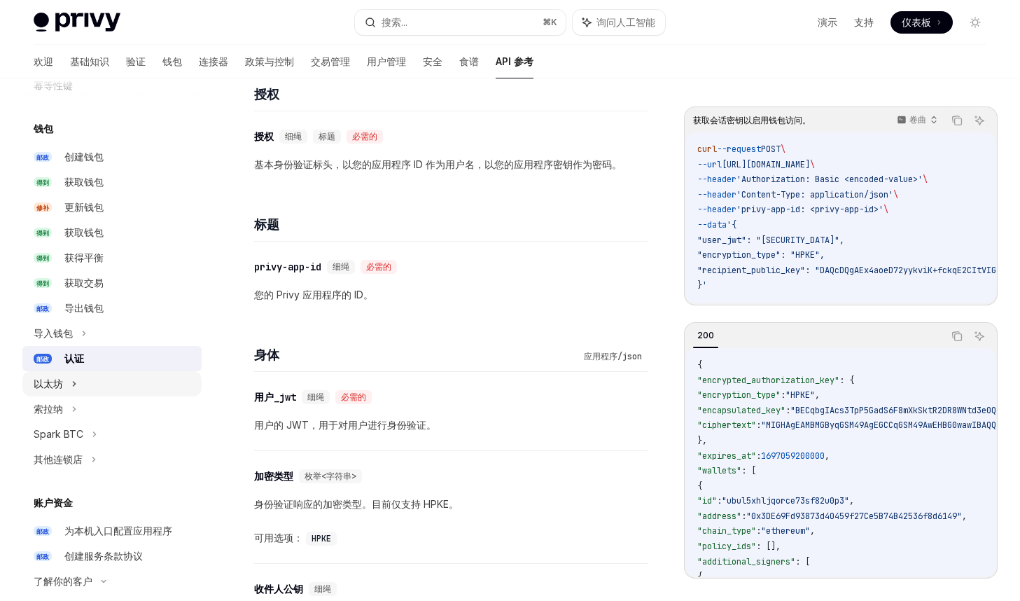
click at [92, 385] on div "以太坊" at bounding box center [111, 383] width 179 height 25
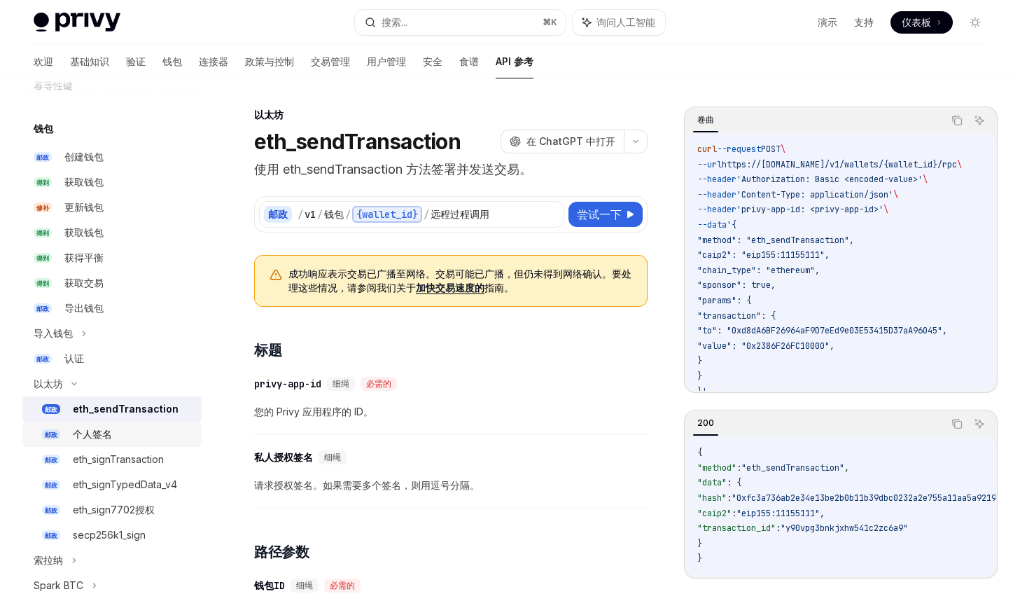
click at [144, 422] on link "邮政 个人签名" at bounding box center [111, 434] width 179 height 25
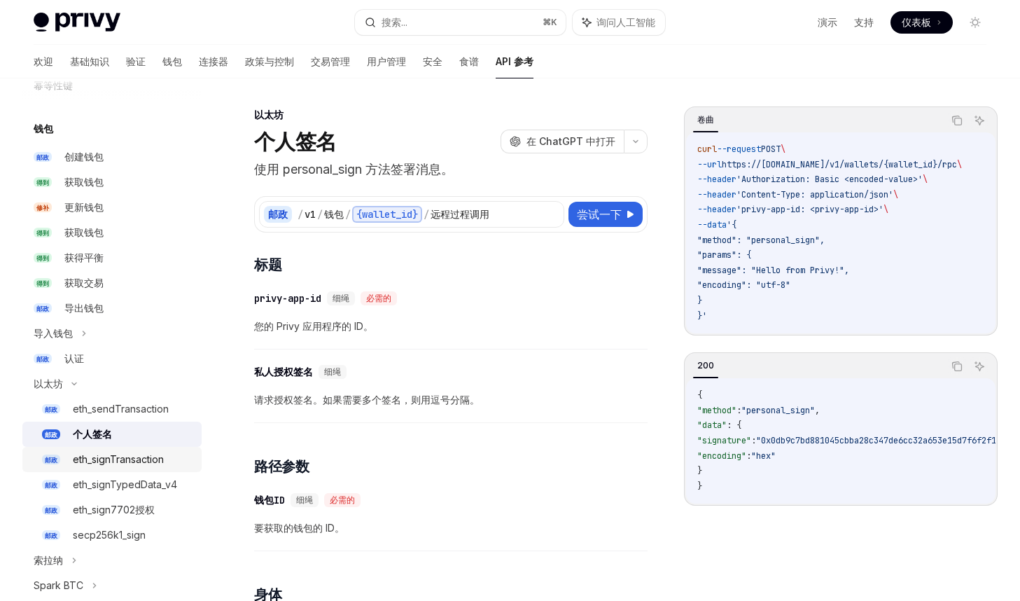
click at [147, 452] on div "eth_signTransaction" at bounding box center [118, 459] width 91 height 17
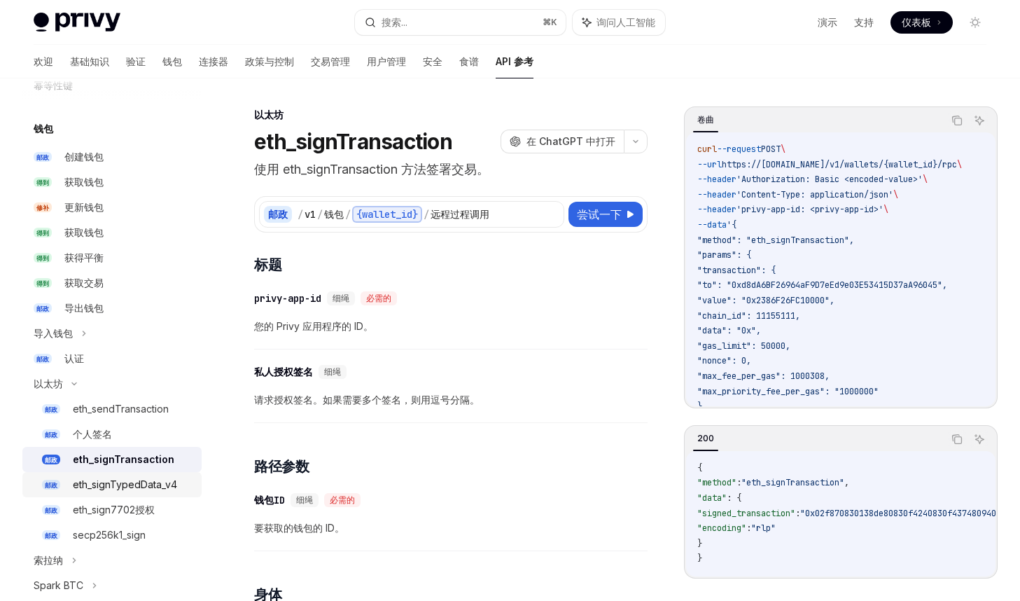
scroll to position [214, 0]
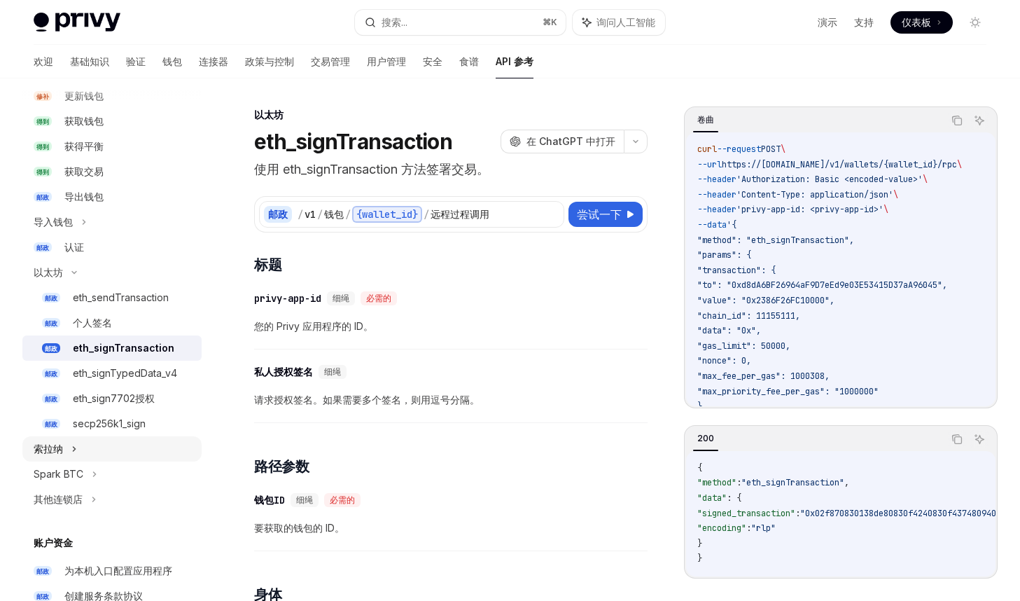
click at [104, 449] on div "索拉纳" at bounding box center [111, 448] width 179 height 25
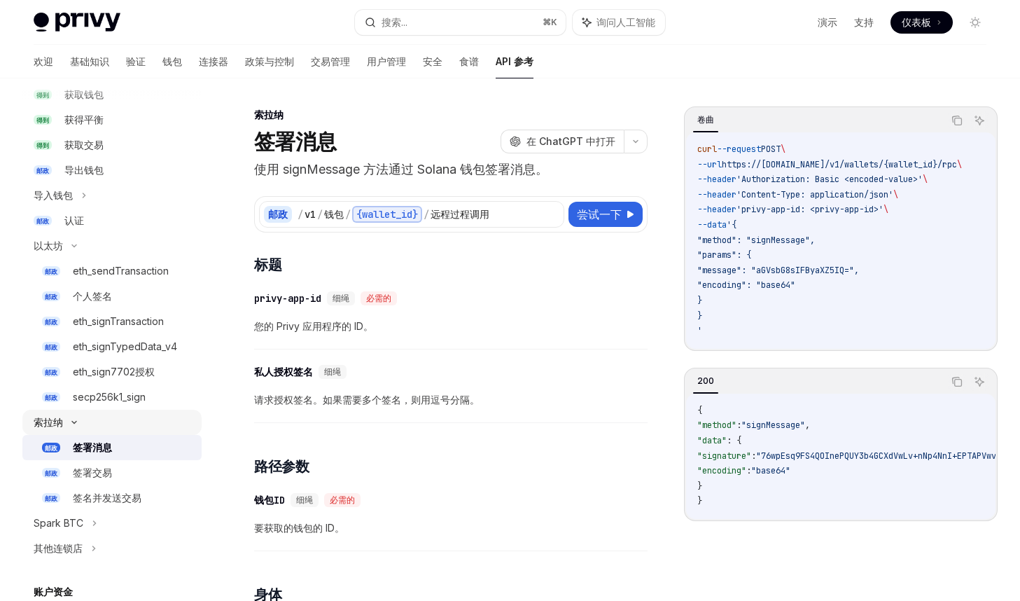
scroll to position [282, 0]
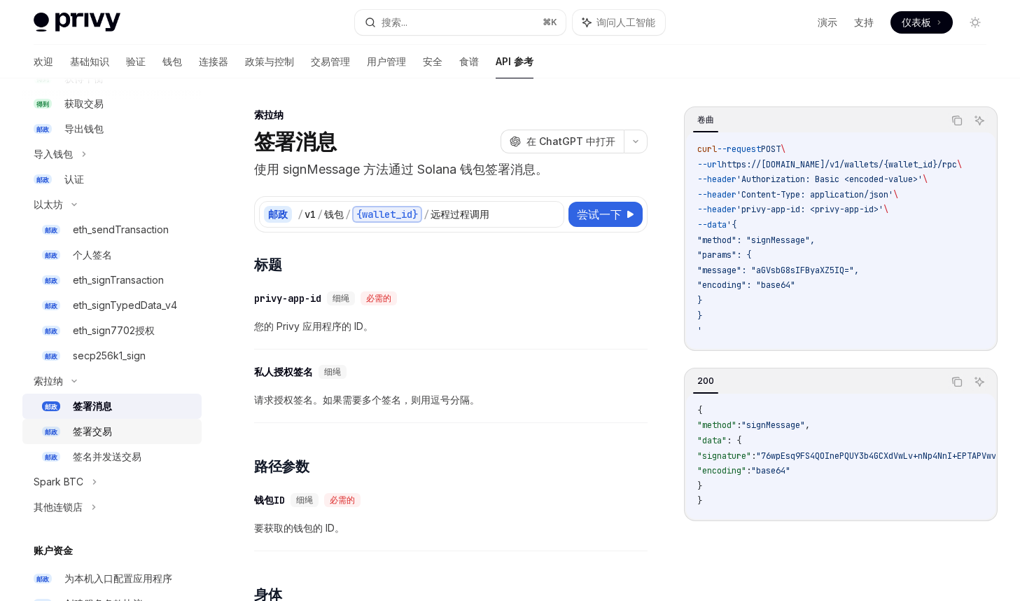
click at [108, 430] on font "签署交易" at bounding box center [92, 431] width 39 height 12
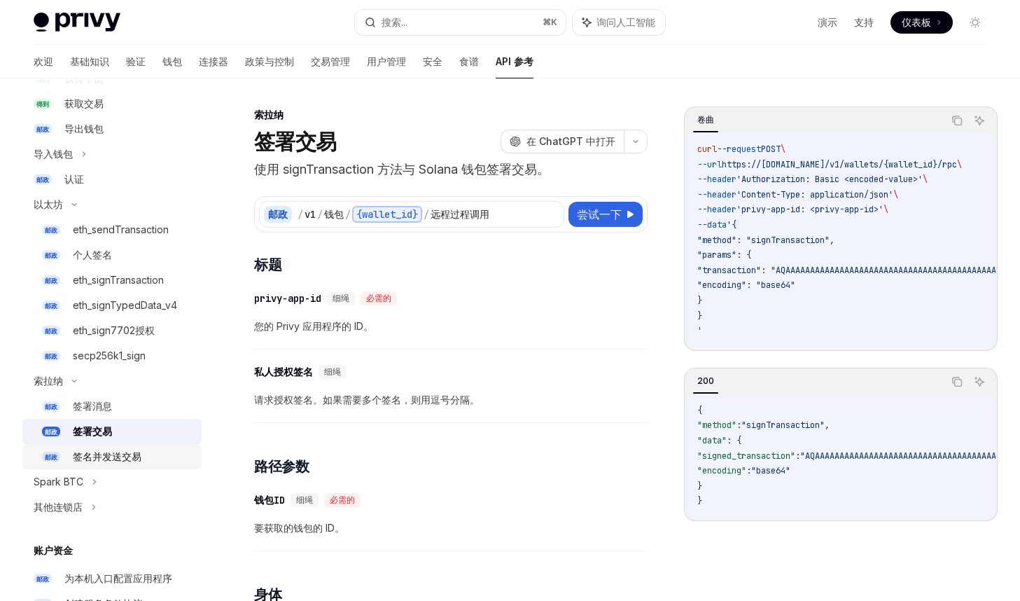
click at [118, 454] on font "签名并发送交易" at bounding box center [107, 456] width 69 height 12
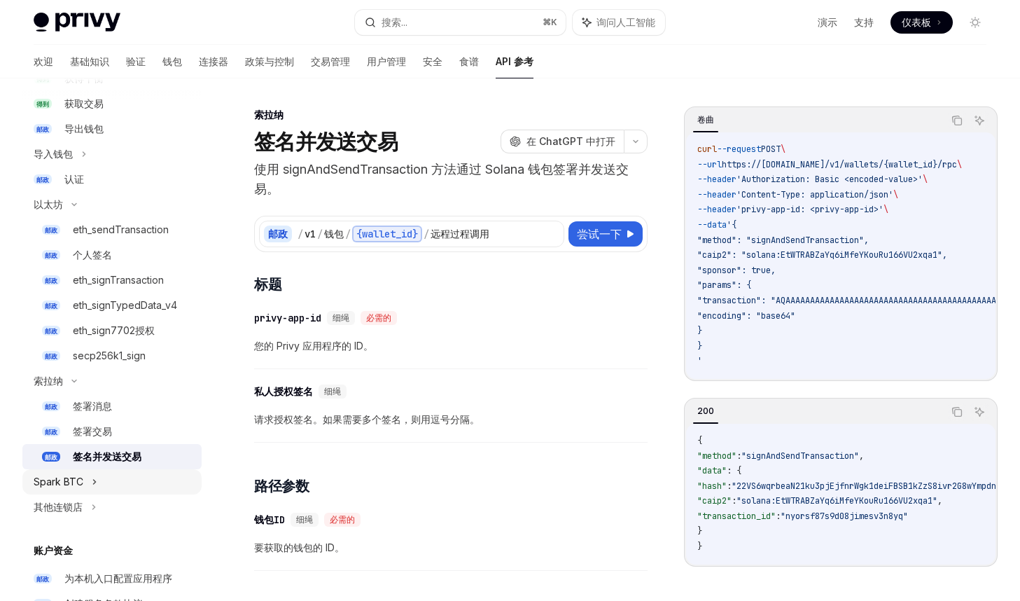
click at [137, 478] on div "Spark BTC" at bounding box center [111, 481] width 179 height 25
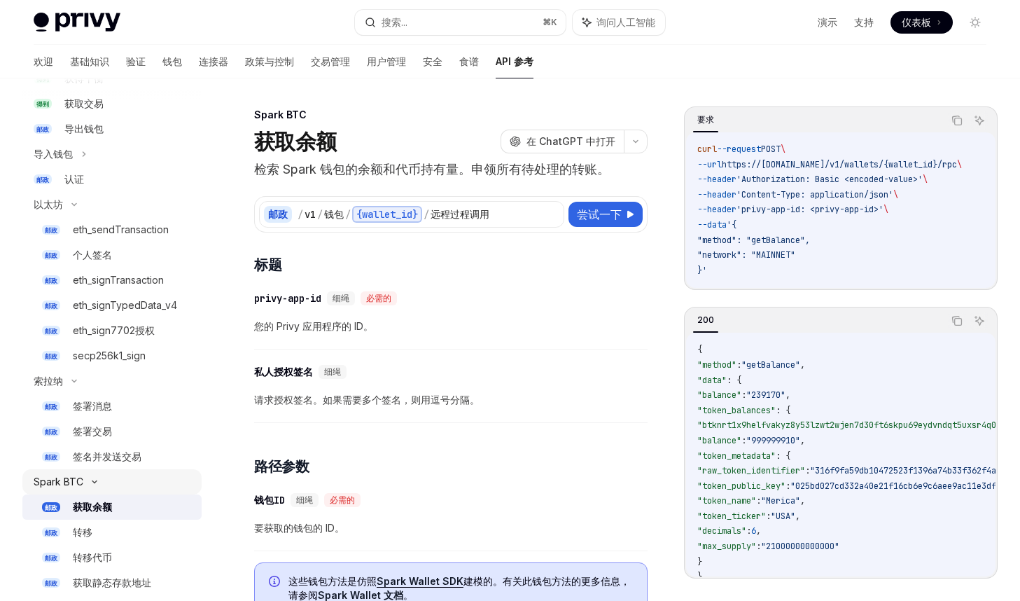
click at [139, 478] on div "Spark BTC" at bounding box center [111, 481] width 179 height 25
click at [144, 478] on div "Spark BTC" at bounding box center [111, 481] width 179 height 25
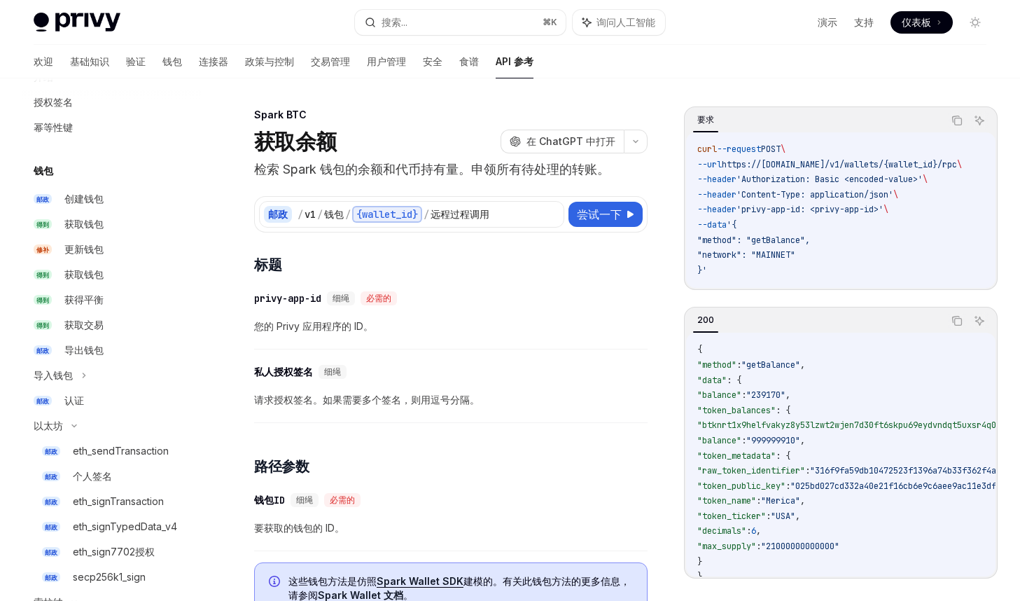
scroll to position [35, 0]
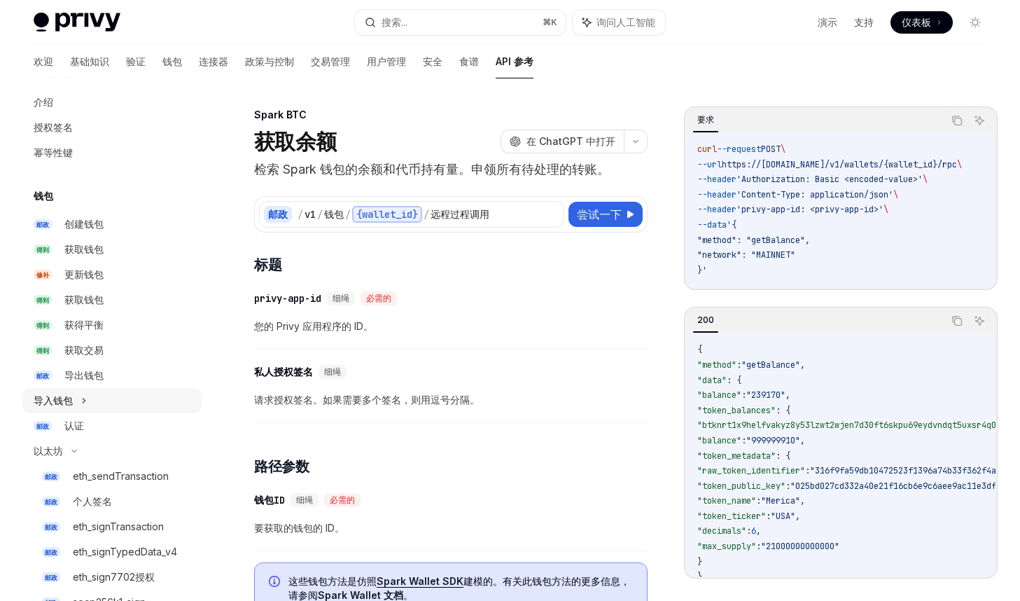
click at [94, 394] on div "导入钱包" at bounding box center [111, 400] width 179 height 25
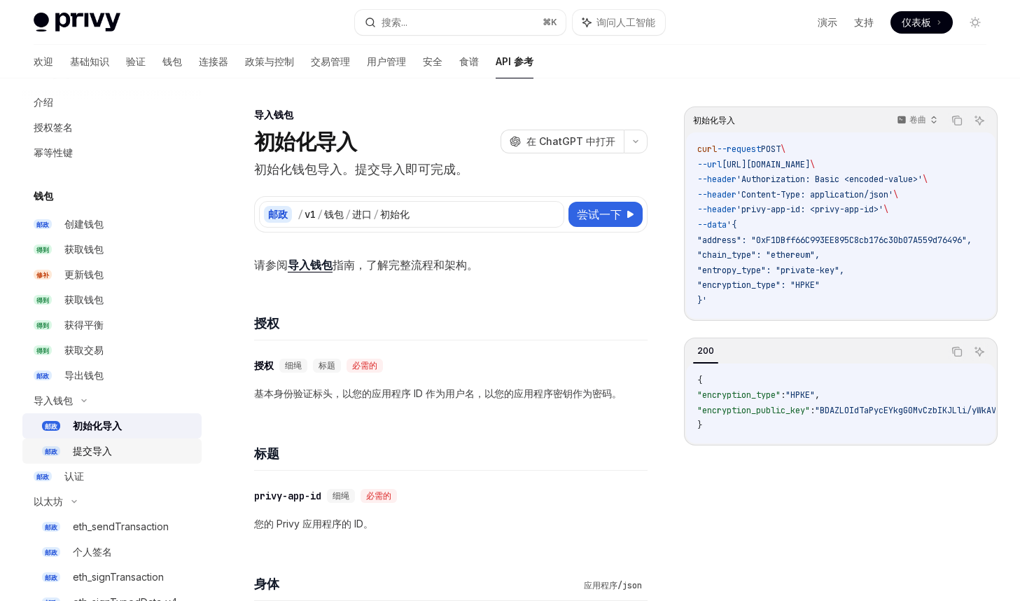
click at [122, 445] on div "提交导入" at bounding box center [133, 451] width 120 height 17
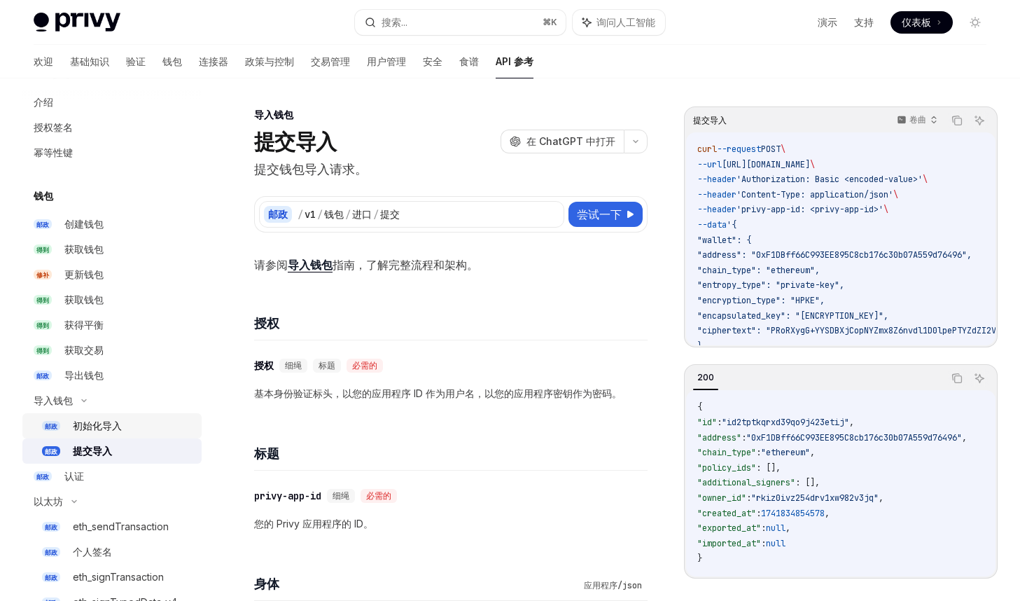
click at [124, 422] on div "初始化导入" at bounding box center [133, 425] width 120 height 17
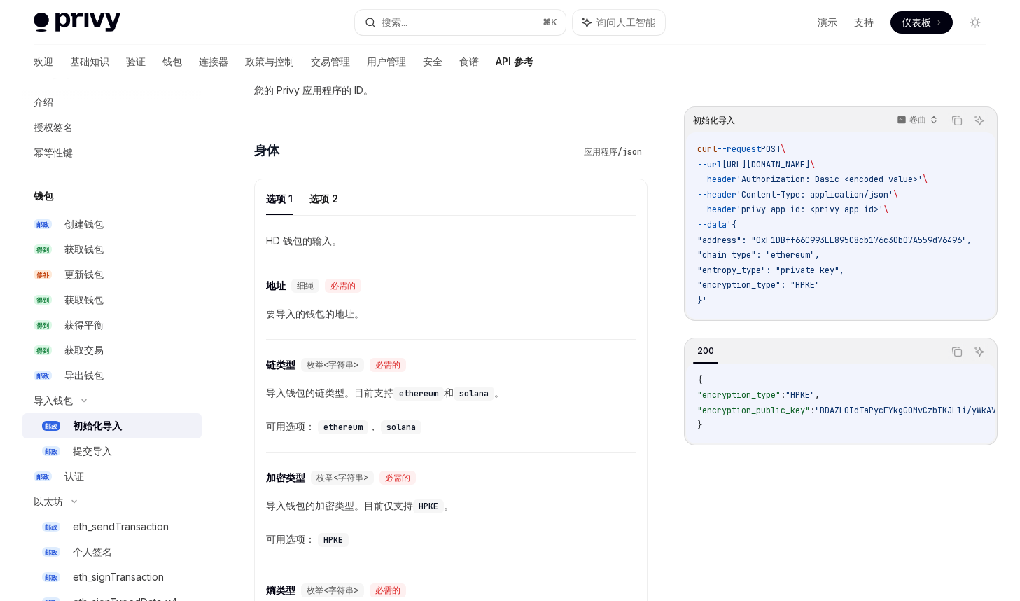
scroll to position [435, 0]
click at [345, 426] on code "ethereum" at bounding box center [343, 426] width 50 height 14
click at [352, 361] on font "枚举<字符串>" at bounding box center [333, 363] width 52 height 11
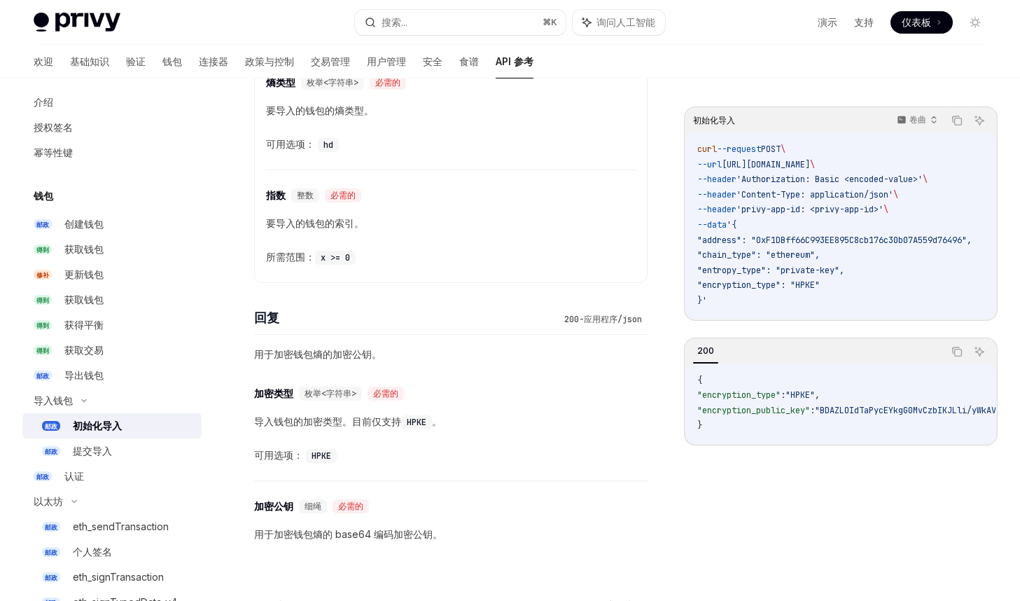
scroll to position [940, 0]
click at [96, 373] on font "导出钱包" at bounding box center [83, 375] width 39 height 12
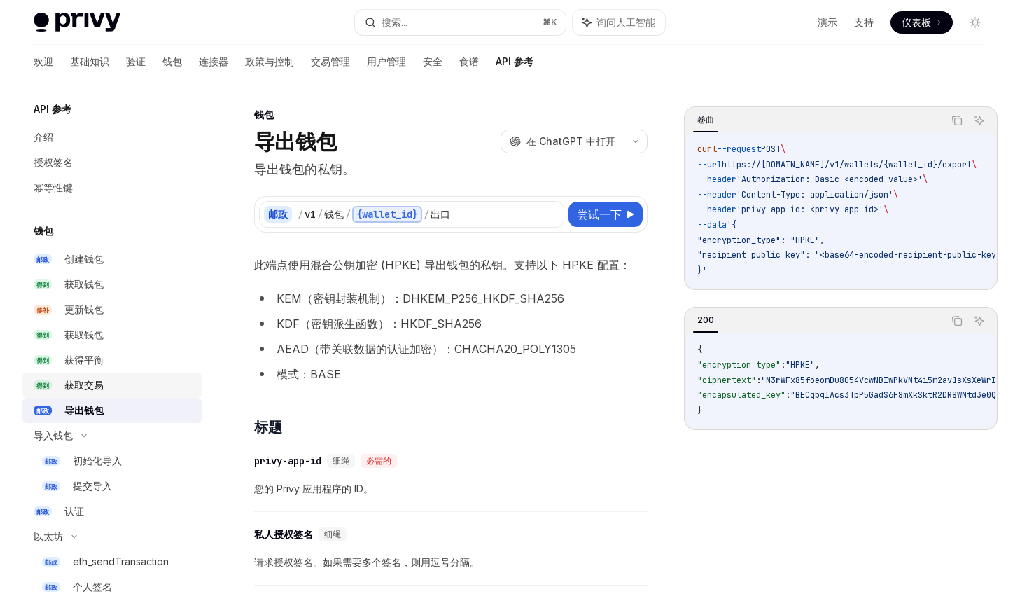
click at [98, 377] on div "获取交易" at bounding box center [83, 385] width 39 height 17
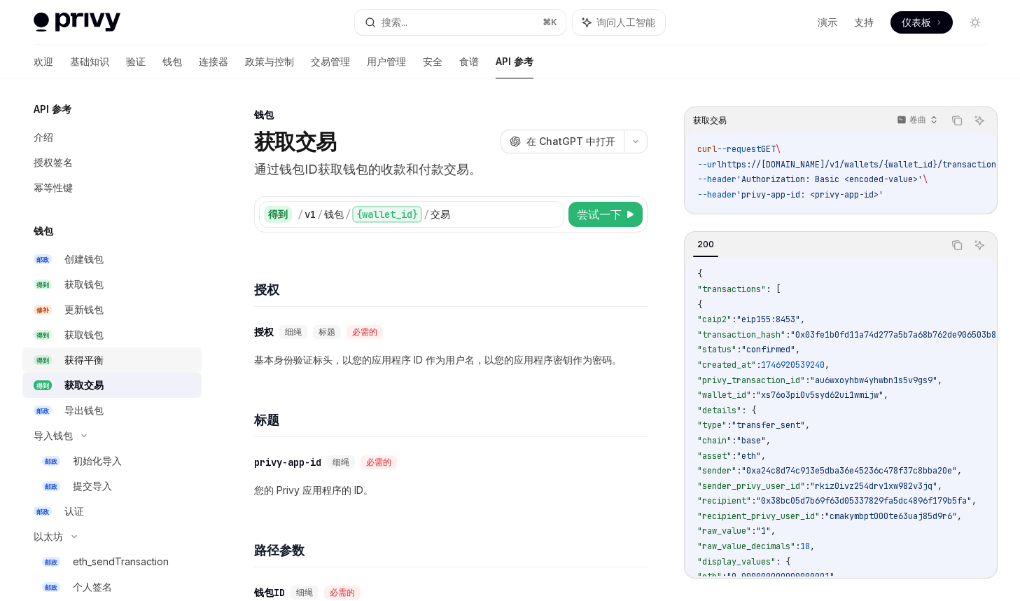
click at [104, 353] on div "获得平衡" at bounding box center [128, 360] width 129 height 17
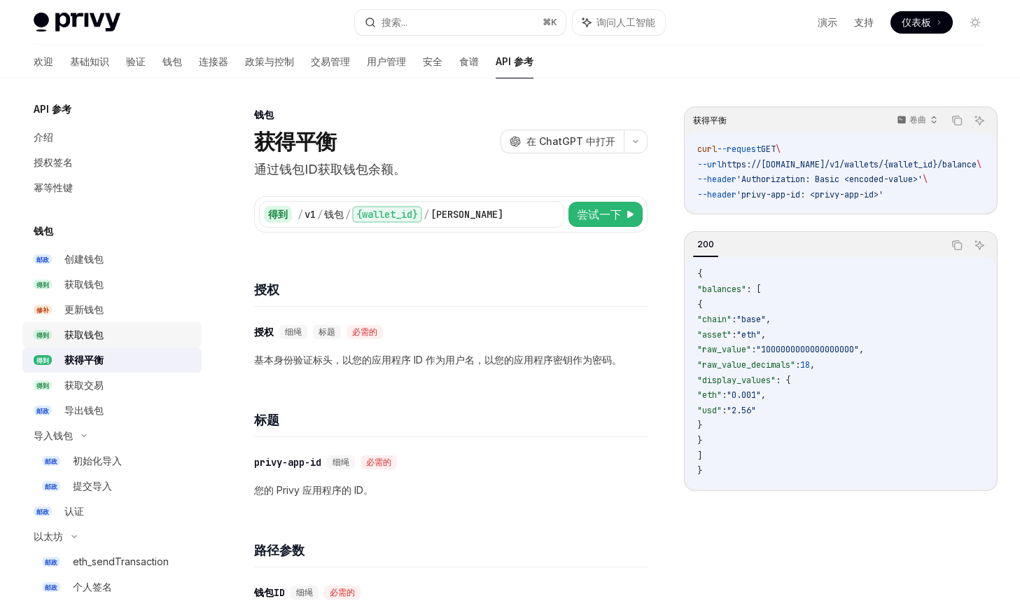
click at [108, 333] on div "获取钱包" at bounding box center [128, 334] width 129 height 17
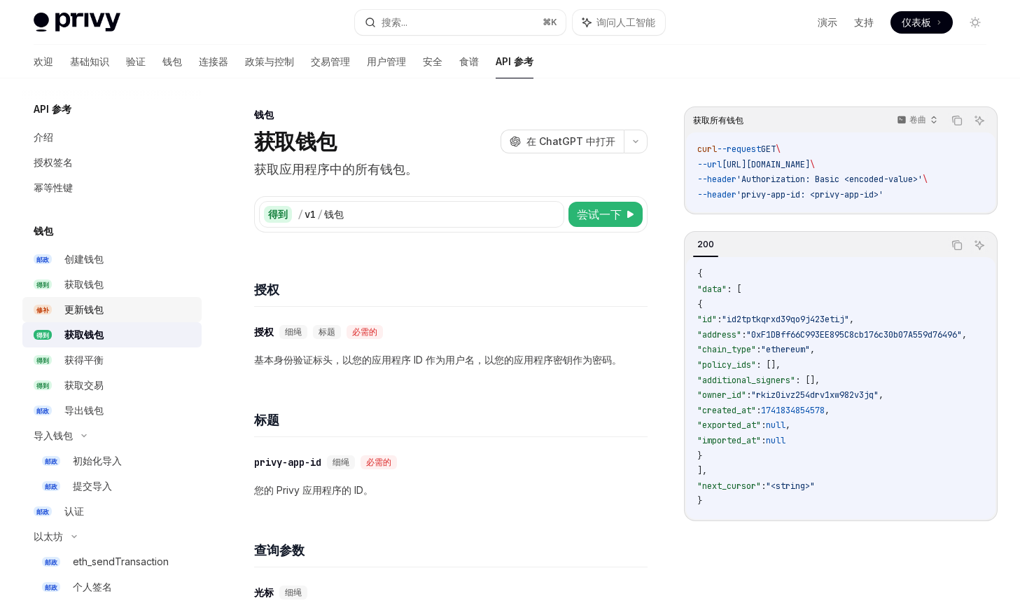
click at [107, 313] on div "更新钱包" at bounding box center [128, 309] width 129 height 17
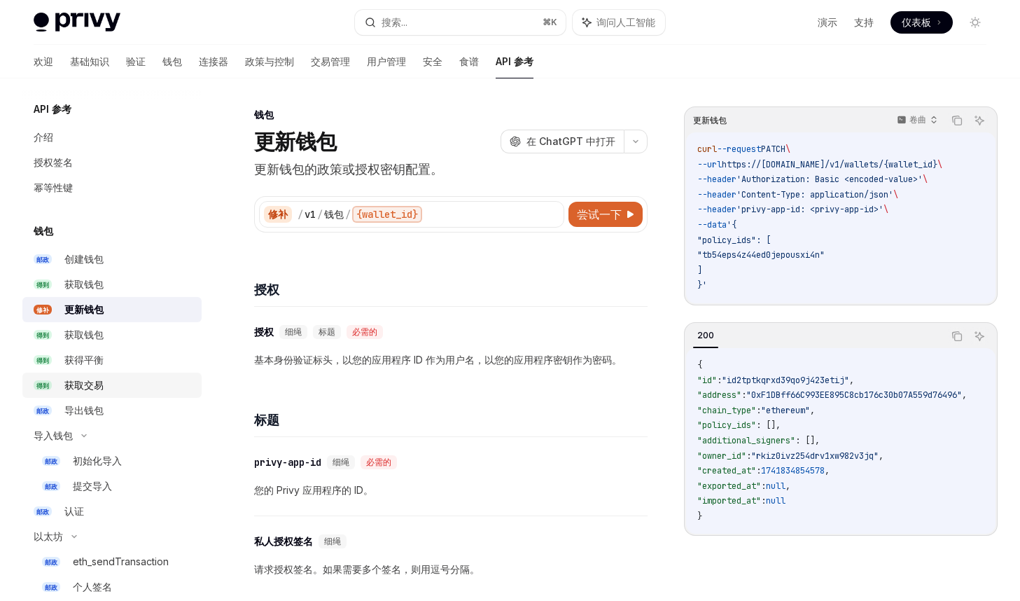
click at [104, 380] on div "获取交易" at bounding box center [128, 385] width 129 height 17
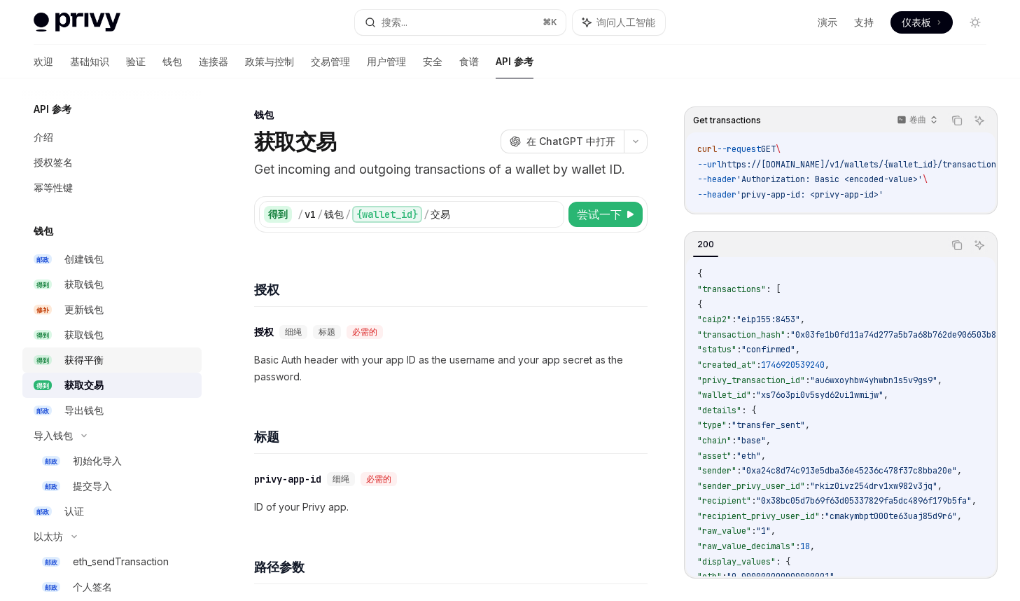
click at [103, 354] on font "获得平衡" at bounding box center [83, 360] width 39 height 12
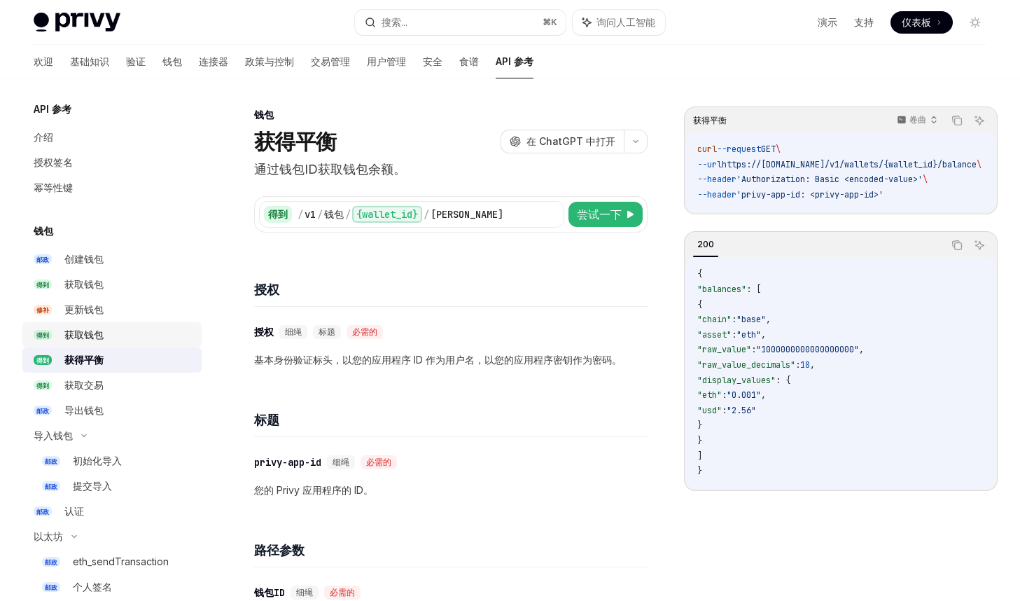
click at [103, 333] on font "获取钱包" at bounding box center [83, 334] width 39 height 12
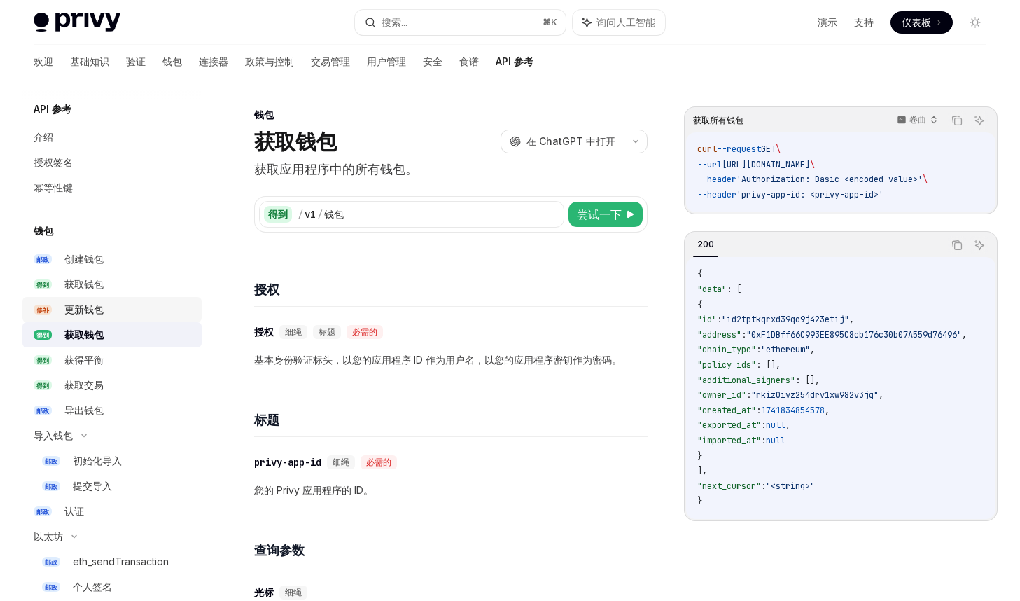
click at [104, 309] on div "更新钱包" at bounding box center [128, 309] width 129 height 17
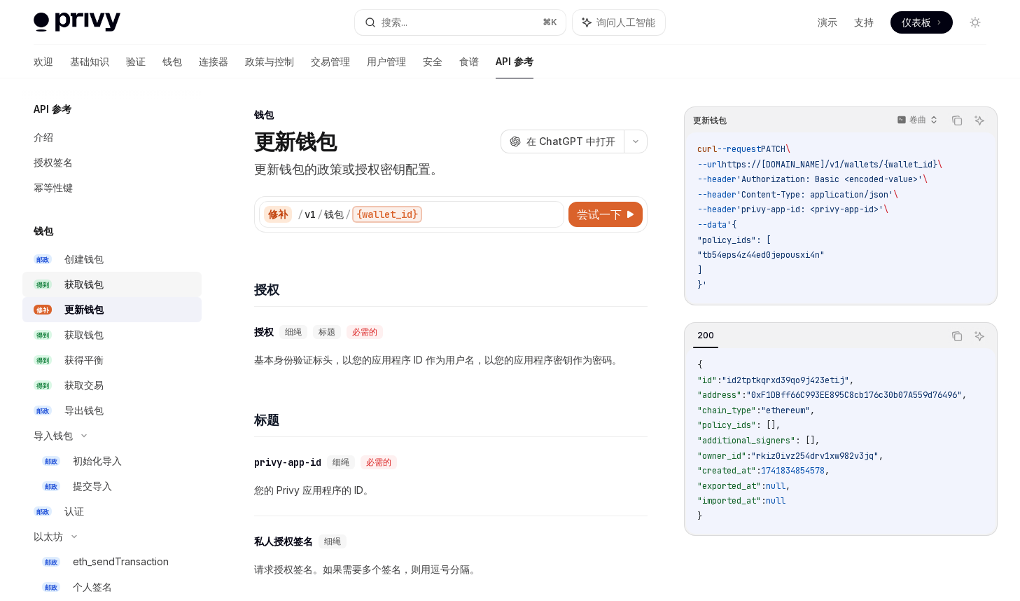
click at [109, 277] on div "获取钱包" at bounding box center [128, 284] width 129 height 17
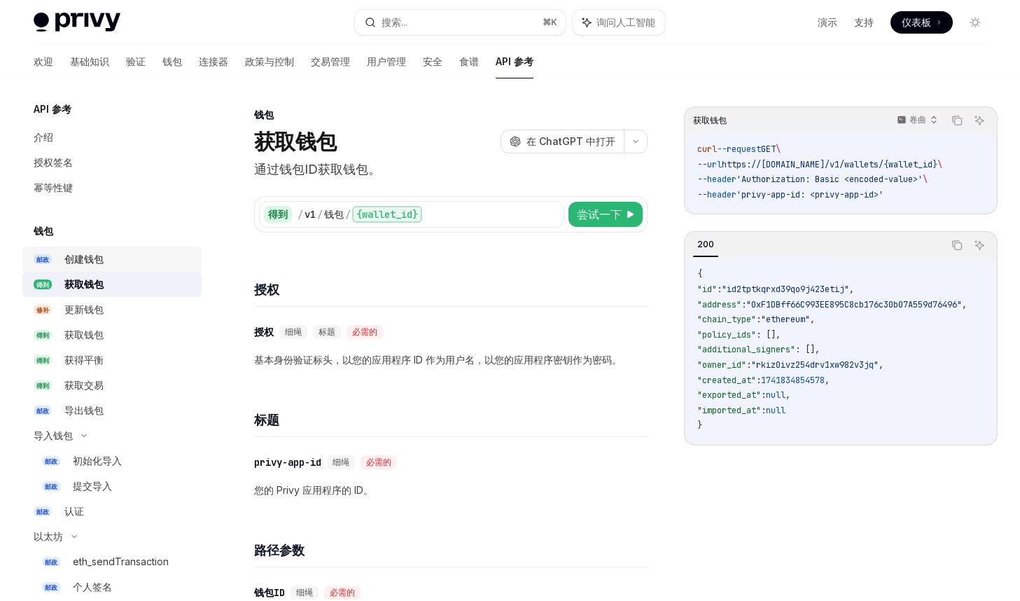
click at [104, 260] on div "创建钱包" at bounding box center [128, 259] width 129 height 17
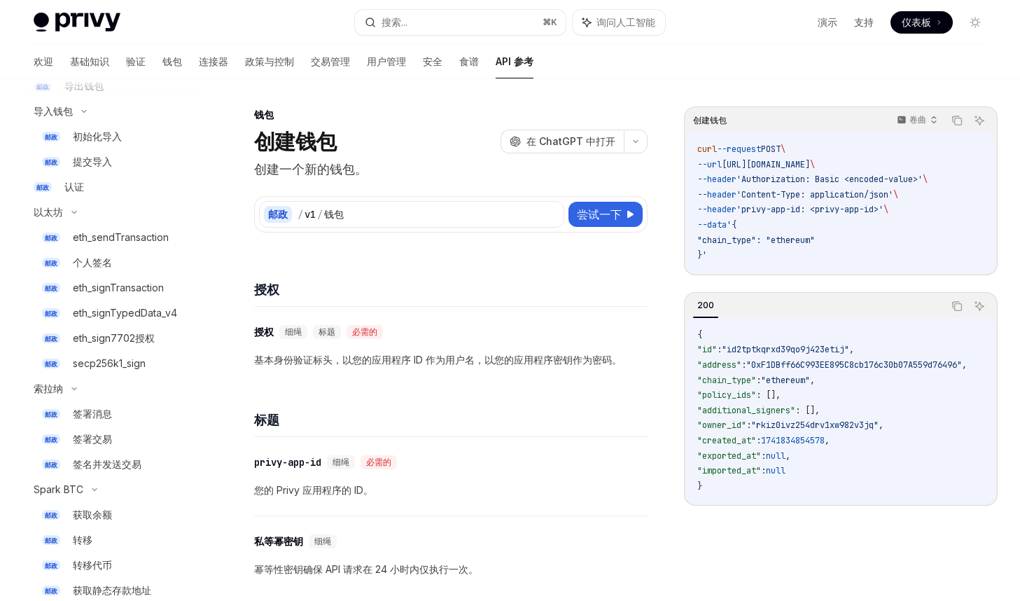
scroll to position [319, 0]
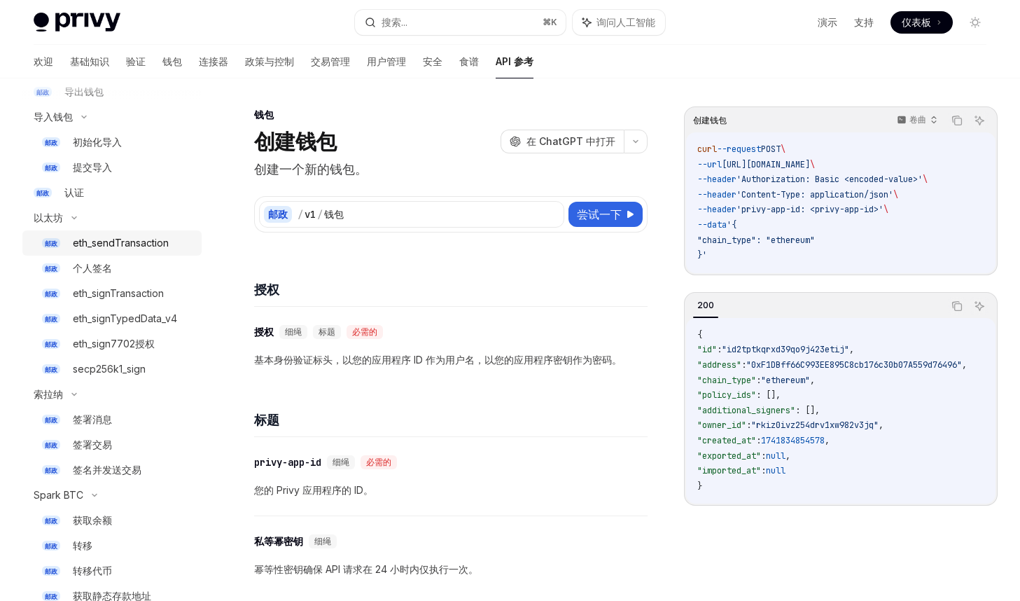
click at [144, 246] on font "eth_sendTransaction" at bounding box center [121, 243] width 96 height 12
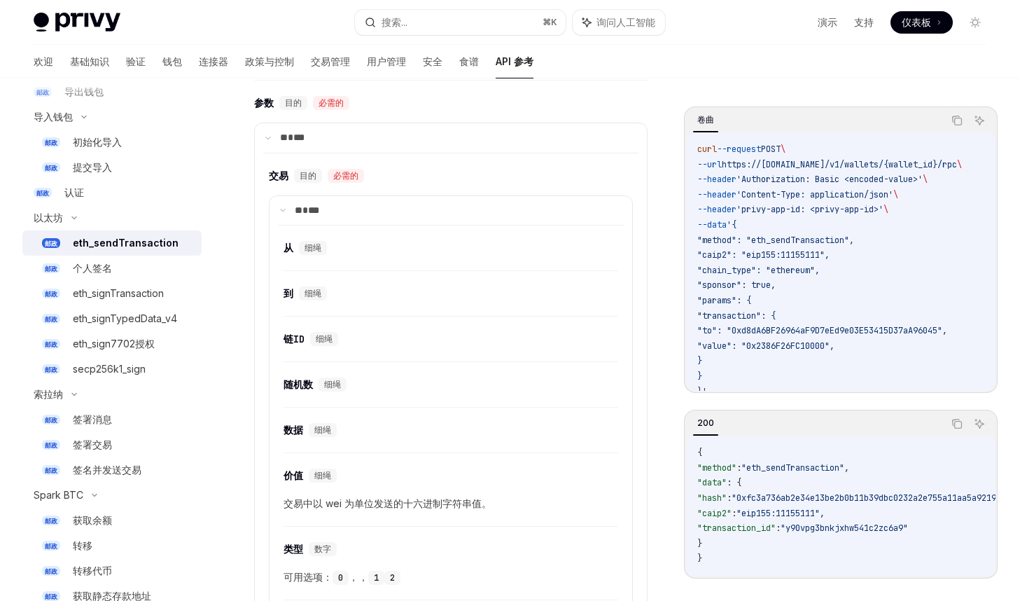
scroll to position [805, 0]
click at [929, 276] on code "curl --request POST \ --url https://api.privy.io/v1/wallets/{wallet_id}/rpc \ -…" at bounding box center [846, 270] width 298 height 257
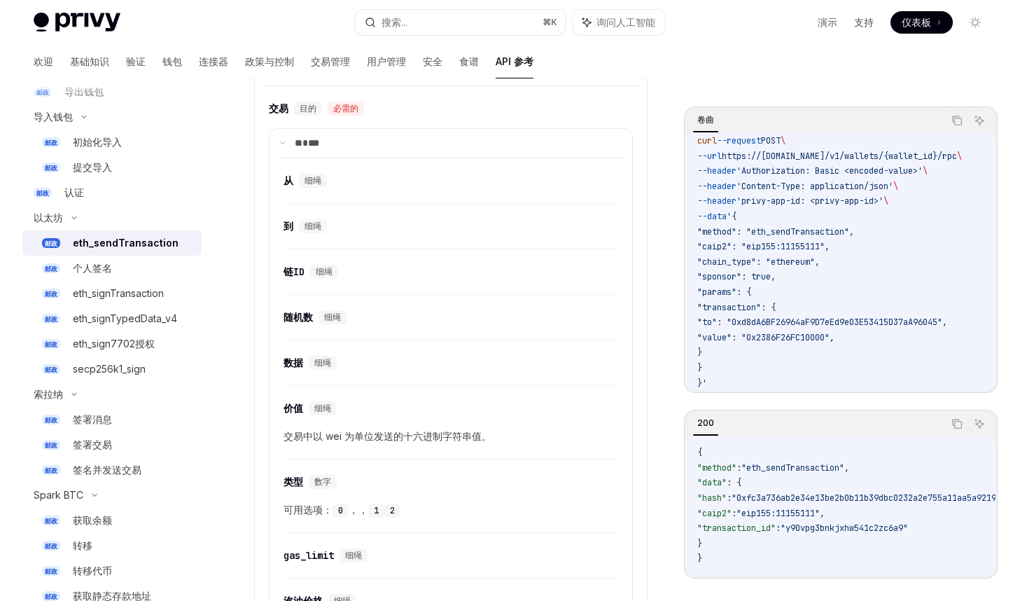
scroll to position [874, 0]
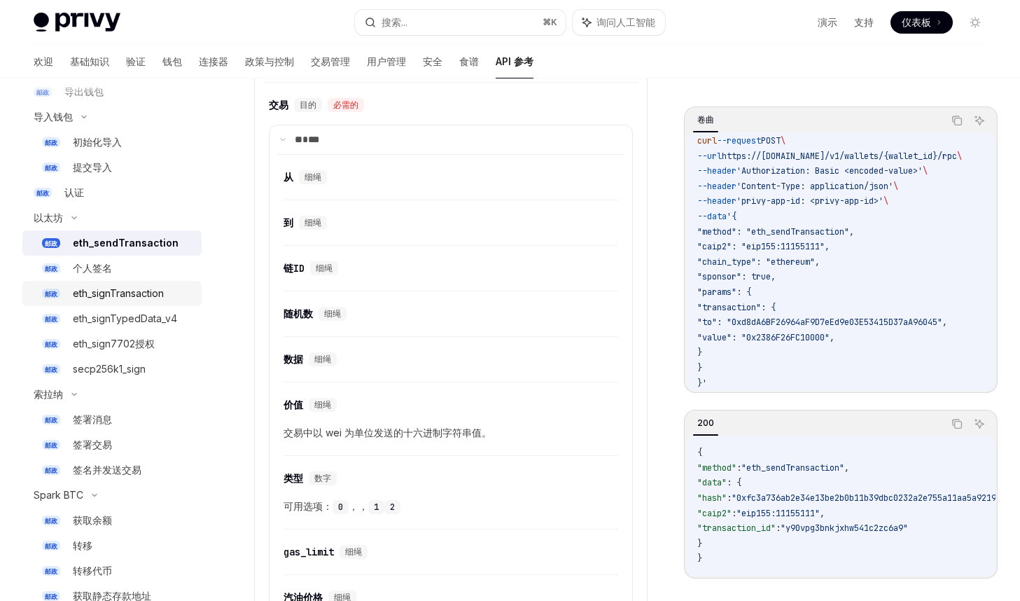
click at [173, 298] on div "eth_signTransaction" at bounding box center [133, 293] width 120 height 17
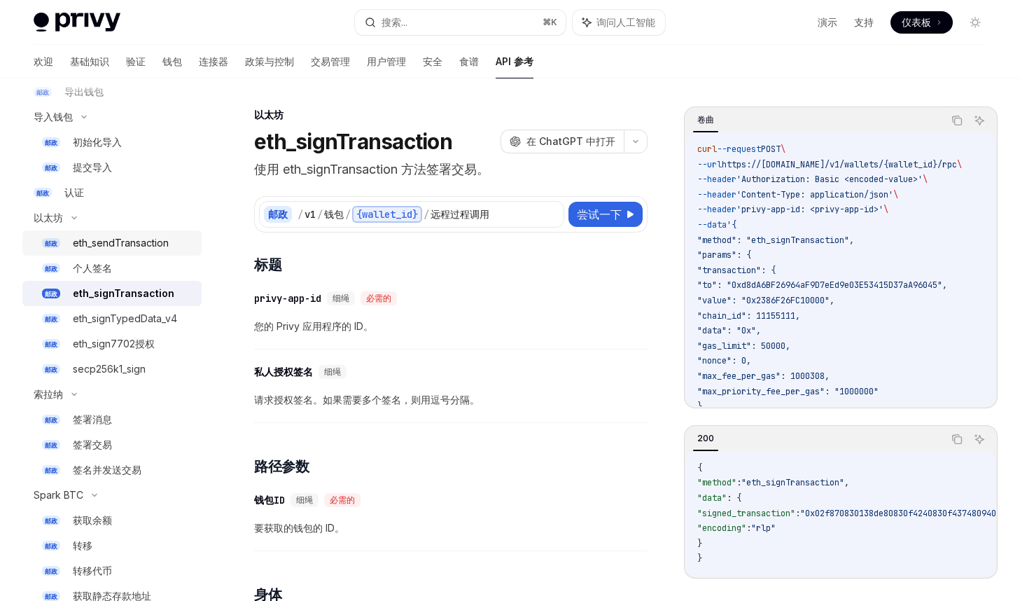
click at [165, 243] on font "eth_sendTransaction" at bounding box center [121, 243] width 96 height 12
click at [158, 324] on div "eth_signTypedData_v4" at bounding box center [125, 318] width 104 height 17
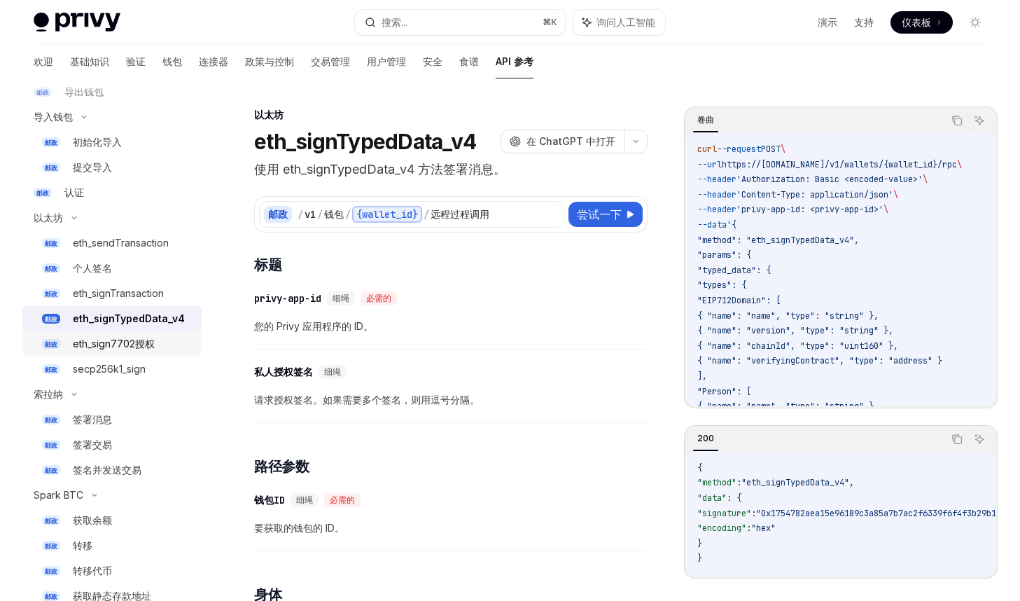
click at [148, 342] on font "eth_sign7702授权" at bounding box center [114, 344] width 82 height 12
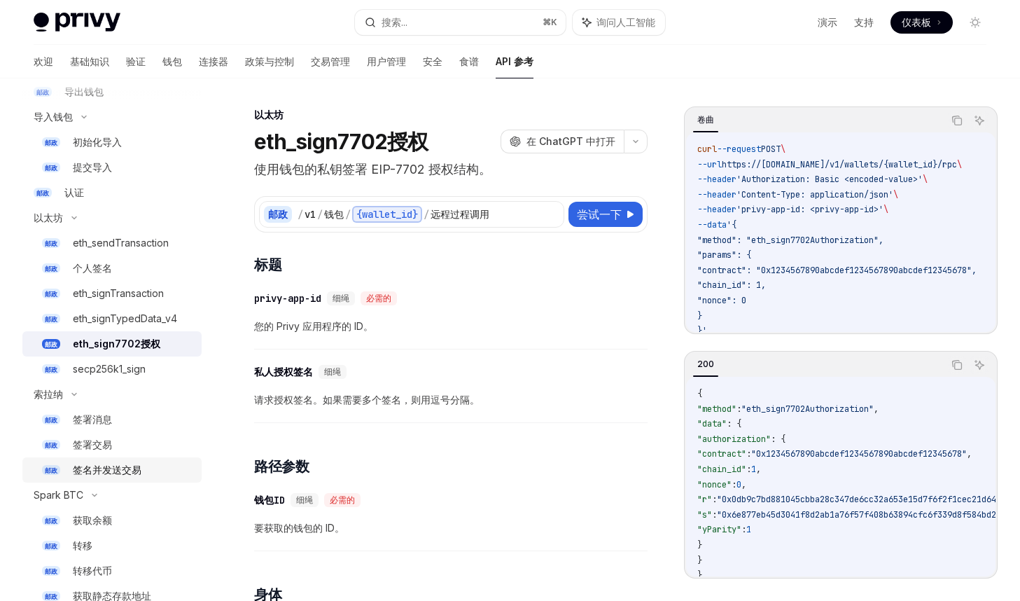
click at [130, 468] on font "签名并发送交易" at bounding box center [107, 470] width 69 height 12
click at [128, 467] on font "签名并发送交易" at bounding box center [107, 470] width 69 height 12
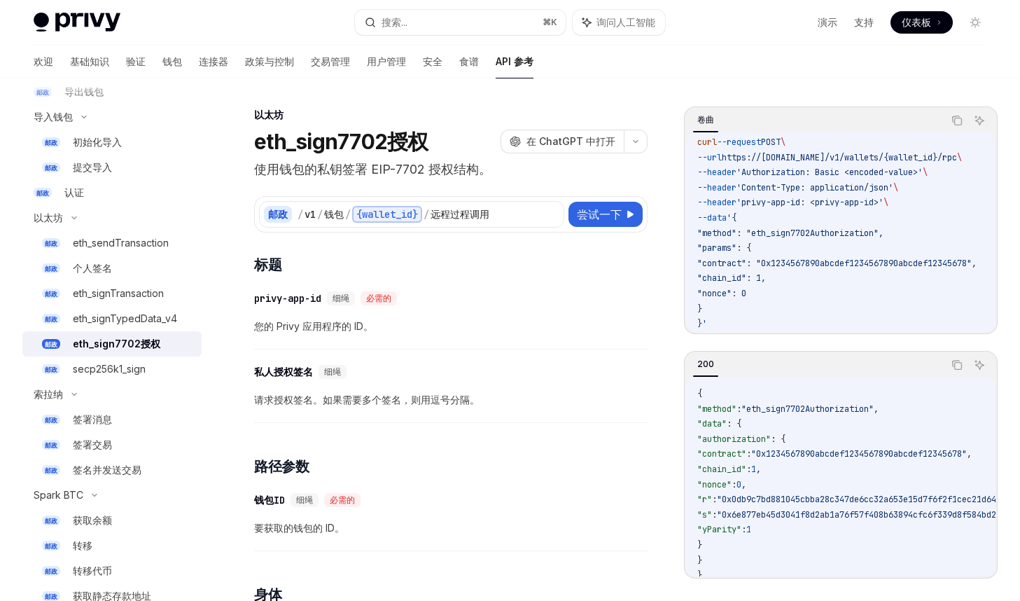
scroll to position [13, 11]
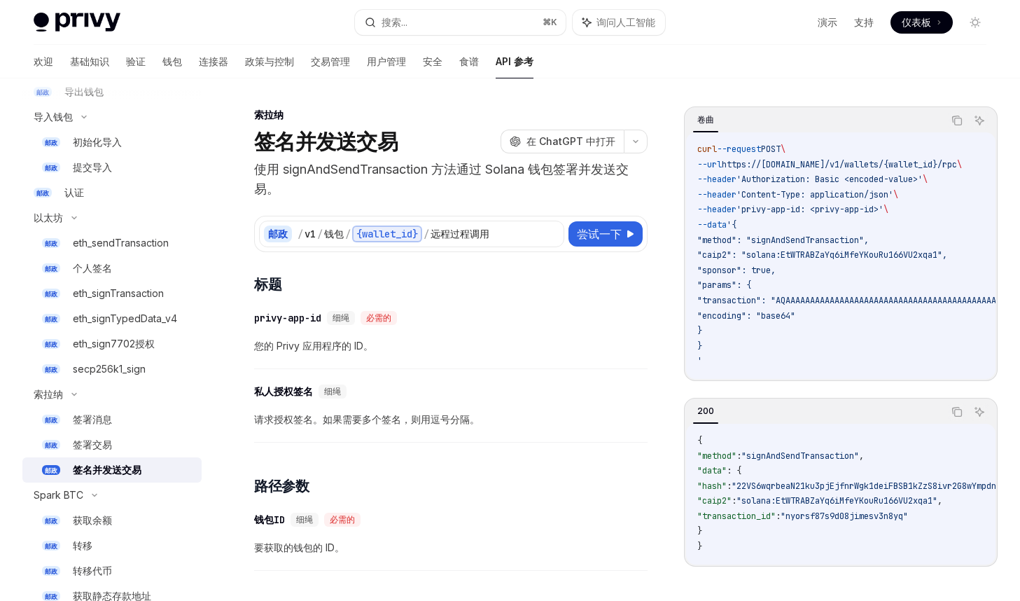
click at [779, 489] on span ""22VS6wqrbeaN21ku3pjEjfnrWgk1deiFBSB1kZzS8ivr2G8wYmpdnV3W7oxpjFPGkt5bhvZvK1QBzu…" at bounding box center [952, 485] width 441 height 11
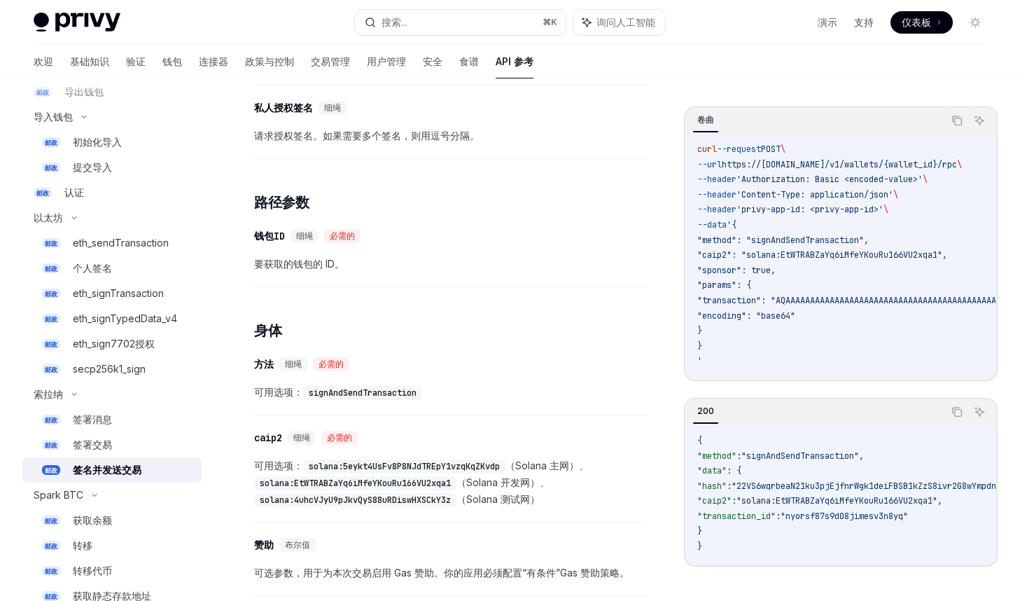
scroll to position [407, 0]
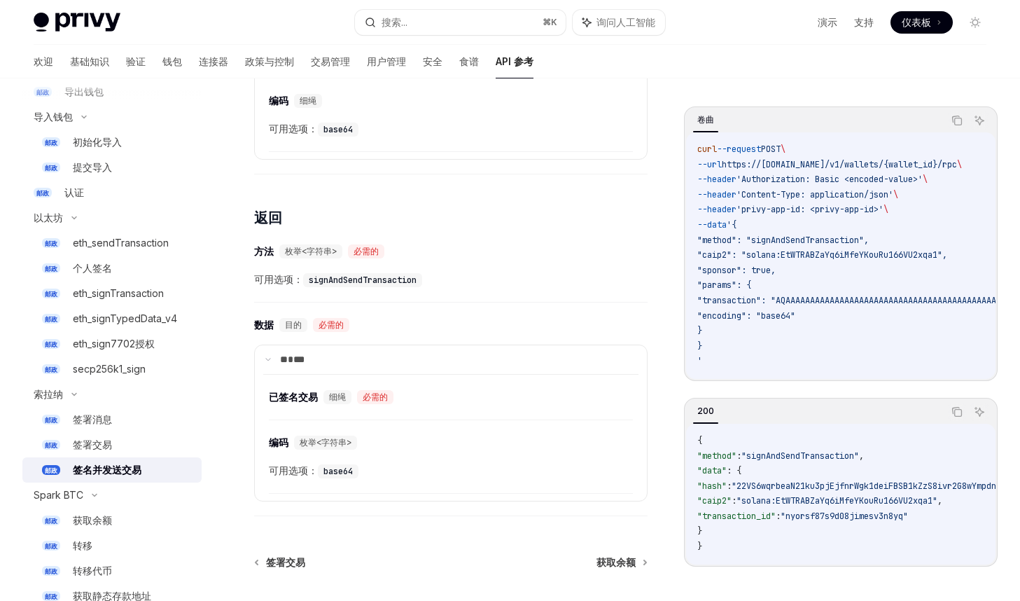
scroll to position [1071, 0]
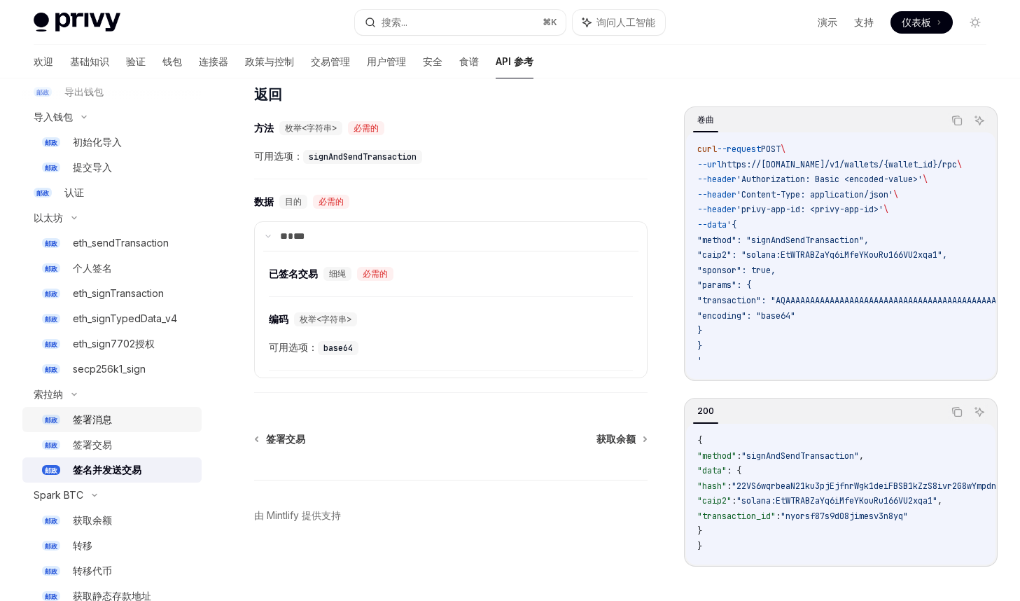
click at [119, 419] on div "签署消息" at bounding box center [133, 419] width 120 height 17
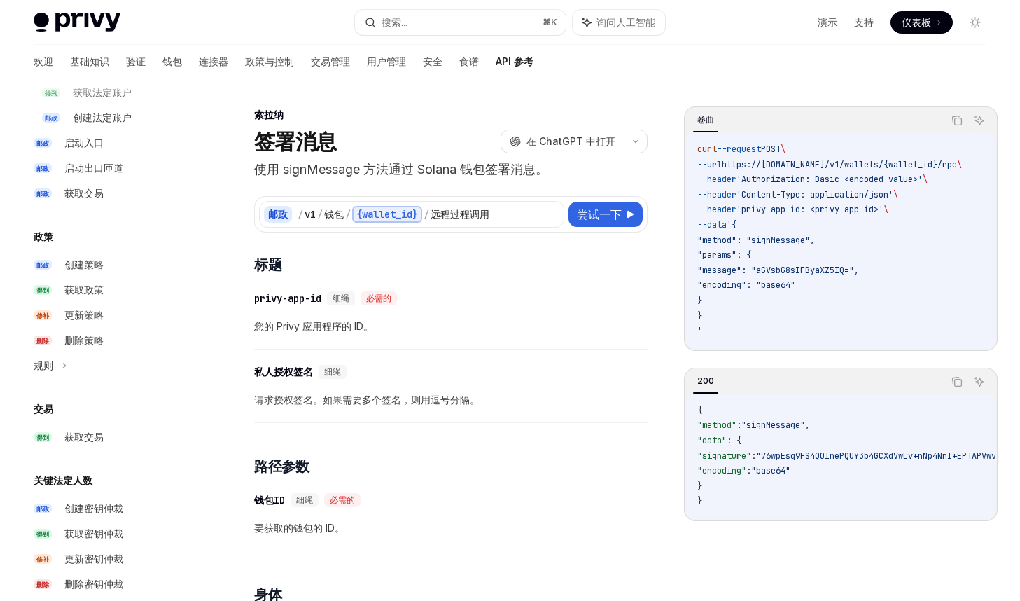
scroll to position [1535, 0]
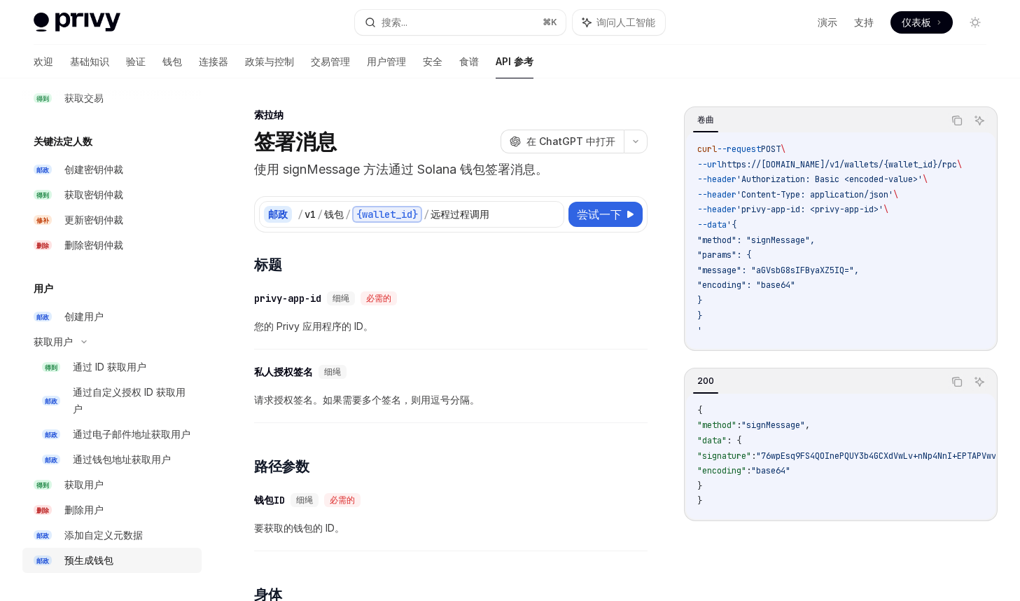
click at [115, 567] on div "预生成钱包" at bounding box center [128, 560] width 129 height 17
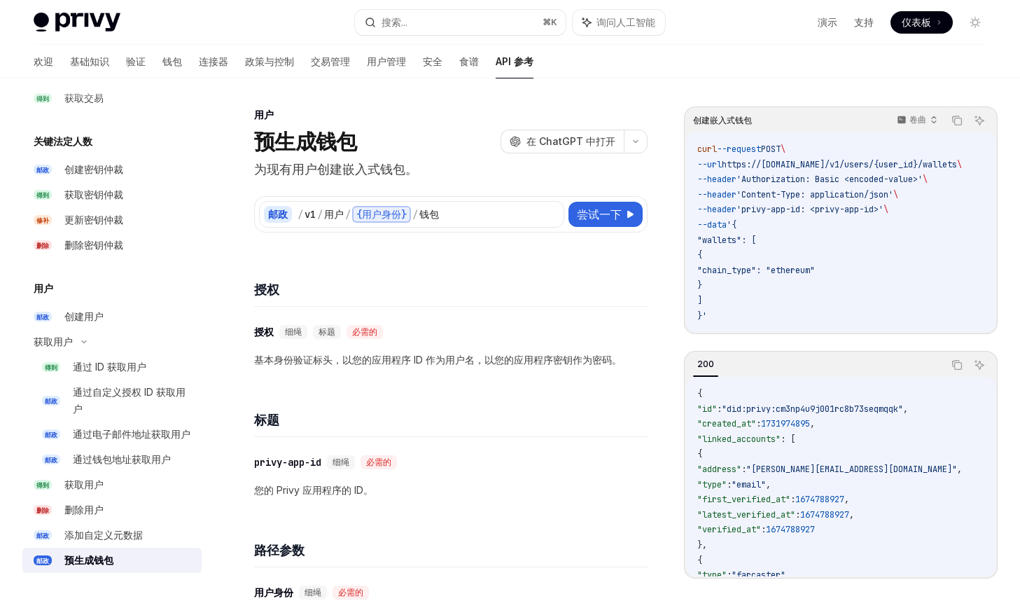
click at [404, 372] on div "​ 授权 细绳 标题 必需的 基本身份验证标头，以您的应用程序 ID 作为用户名，以您的应用程序密钥作为密码。" at bounding box center [451, 346] width 394 height 78
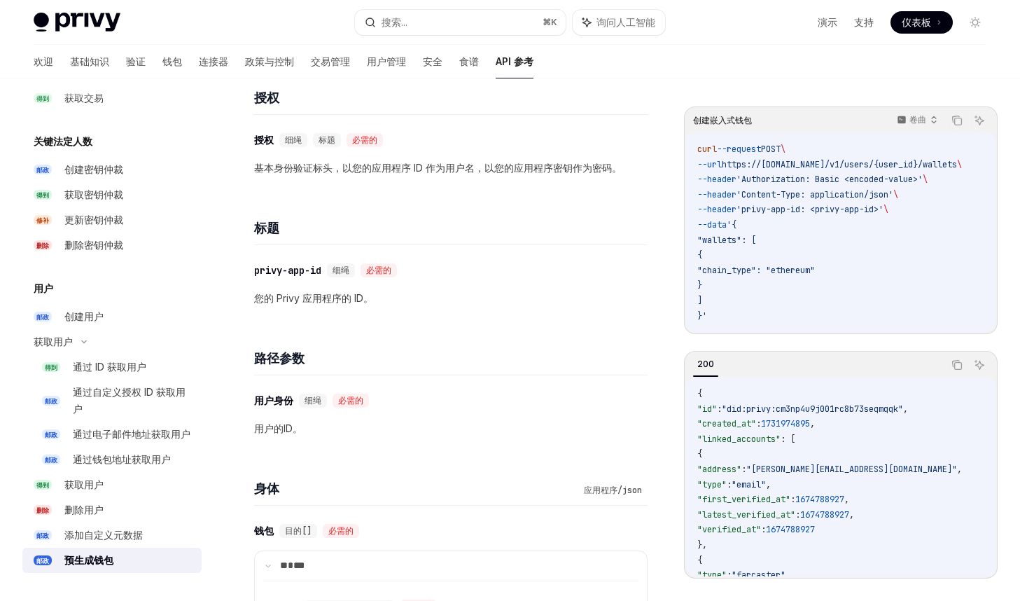
scroll to position [202, 0]
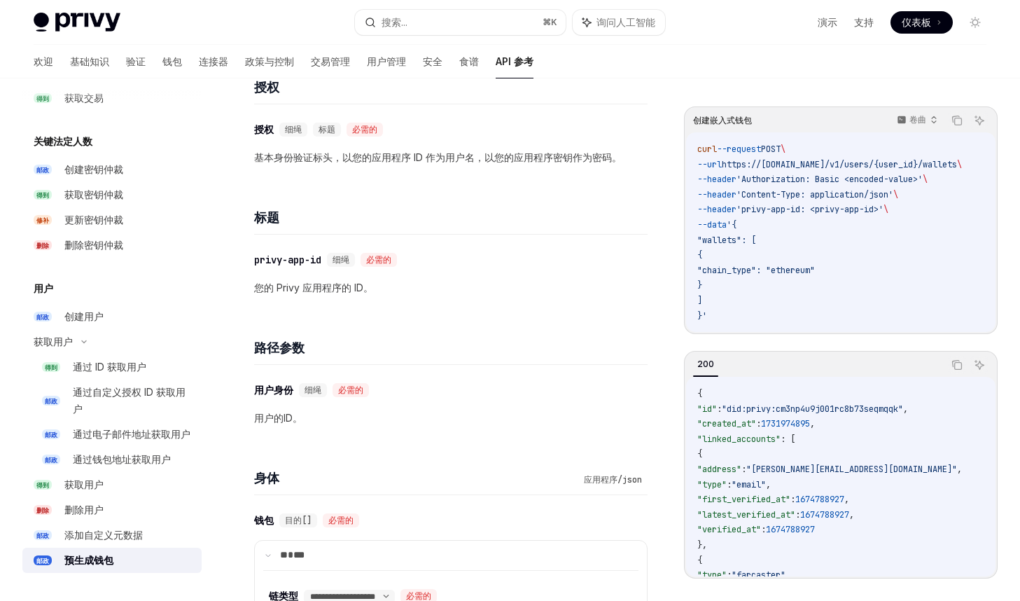
click at [756, 429] on span ""created_at"" at bounding box center [726, 423] width 59 height 11
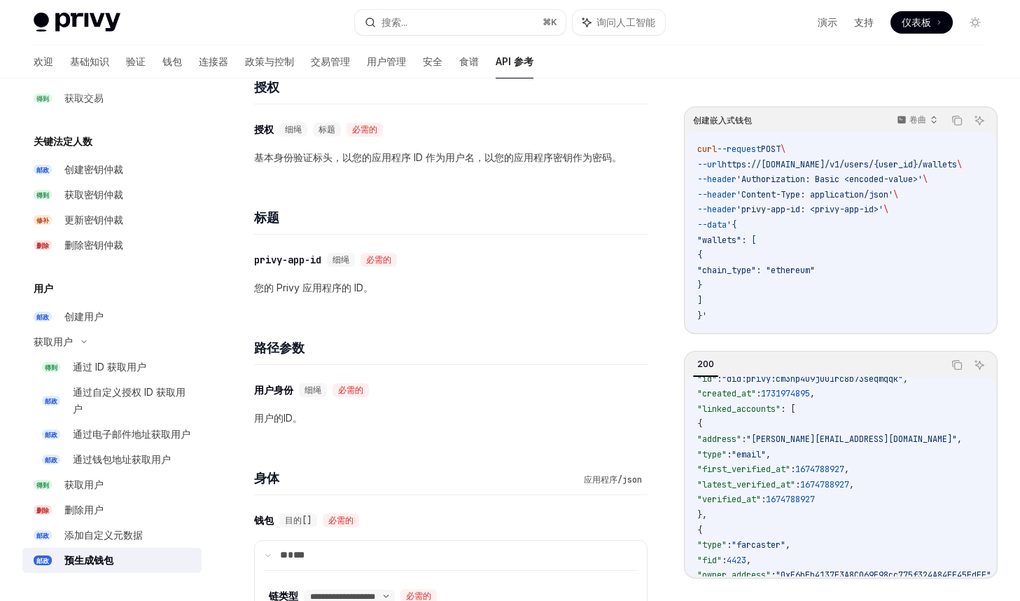
scroll to position [29, 0]
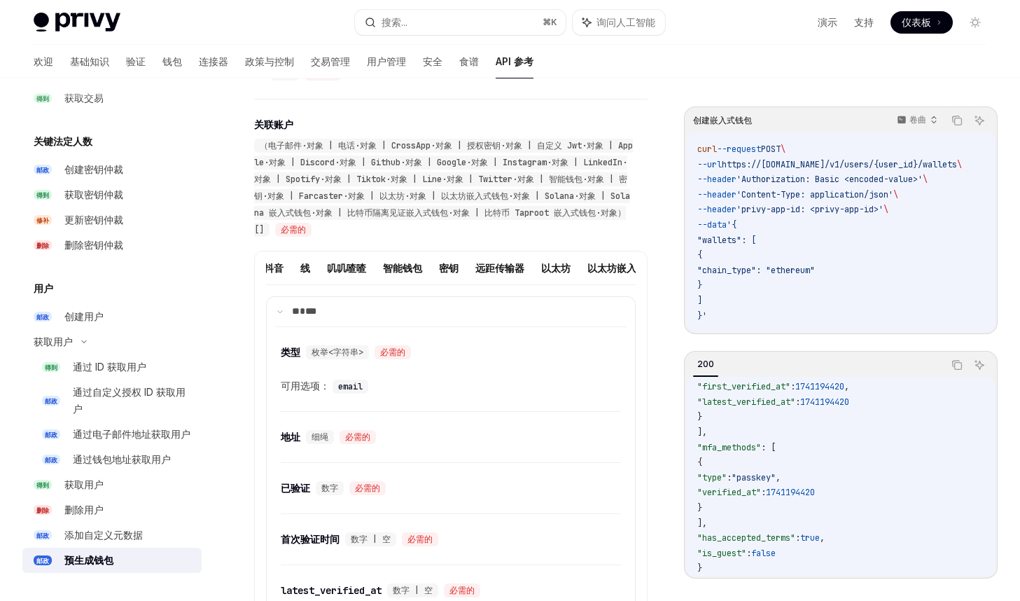
scroll to position [0, 611]
click at [386, 264] on font "智能钱包" at bounding box center [401, 268] width 39 height 12
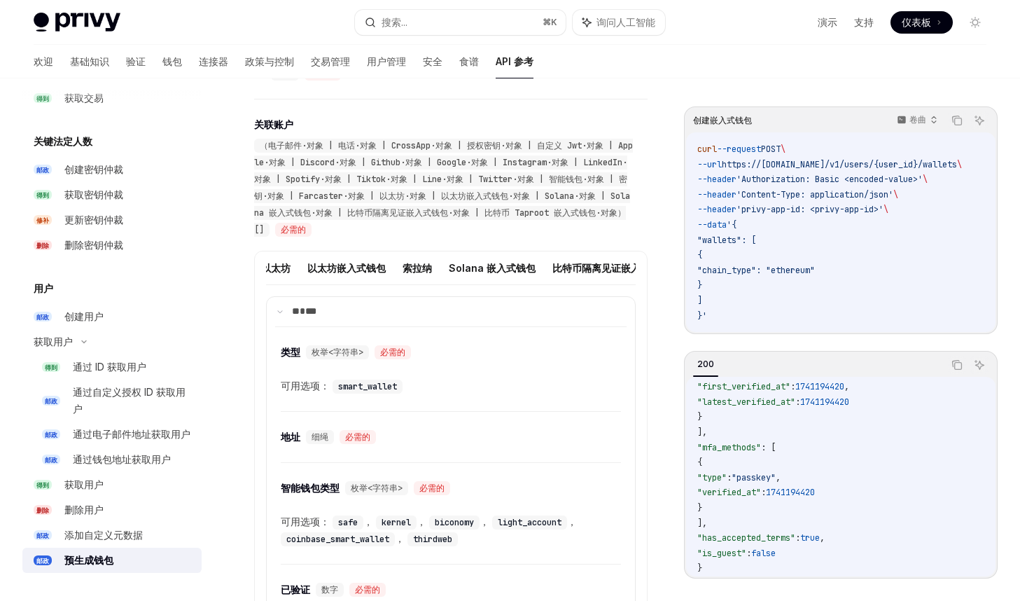
scroll to position [0, 849]
click at [450, 265] on font "索拉纳" at bounding box center [459, 268] width 29 height 12
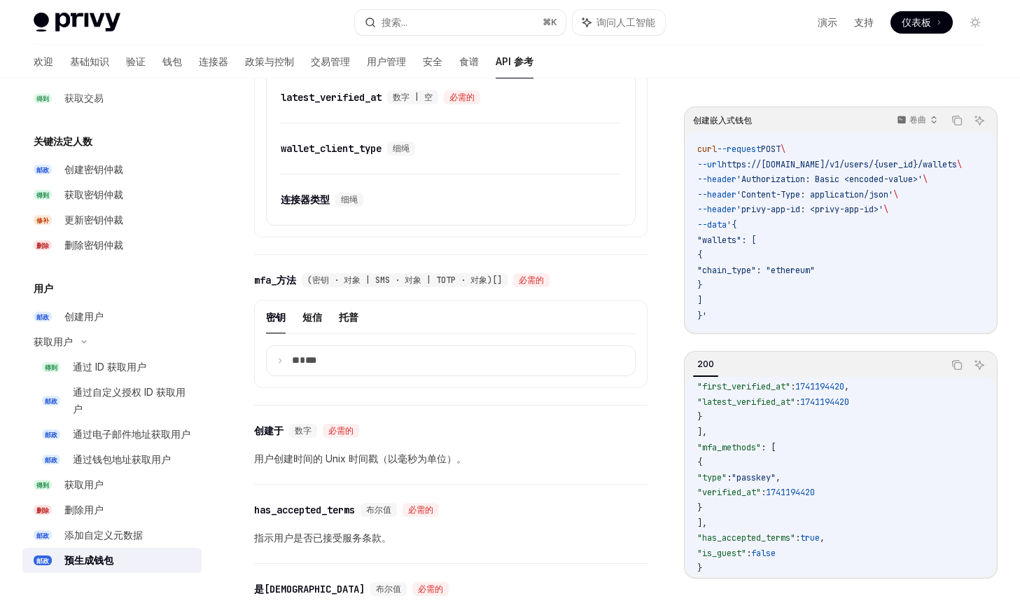
scroll to position [1494, 0]
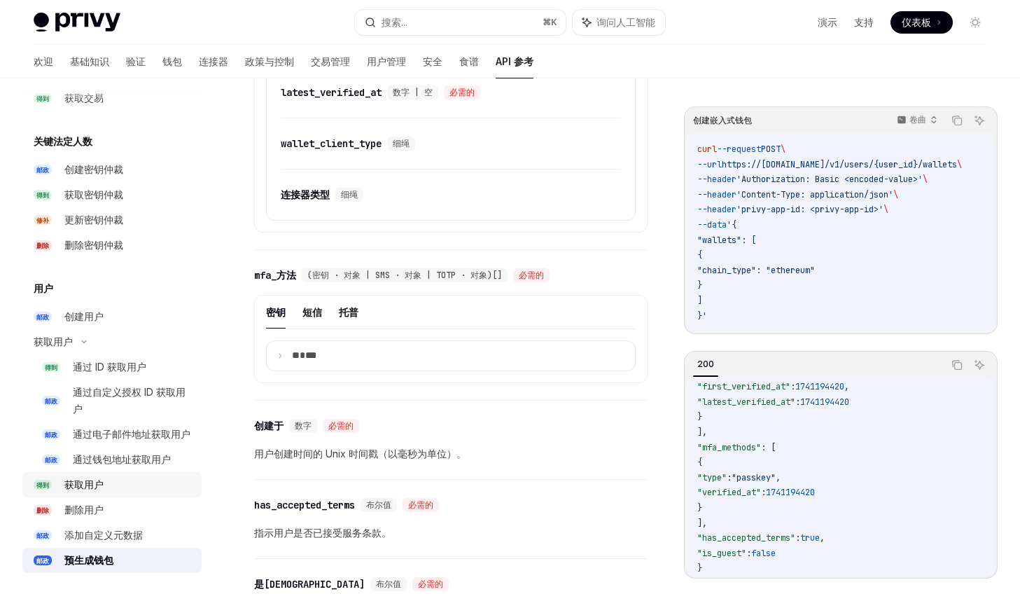
click at [153, 485] on div "获取用户" at bounding box center [128, 484] width 129 height 17
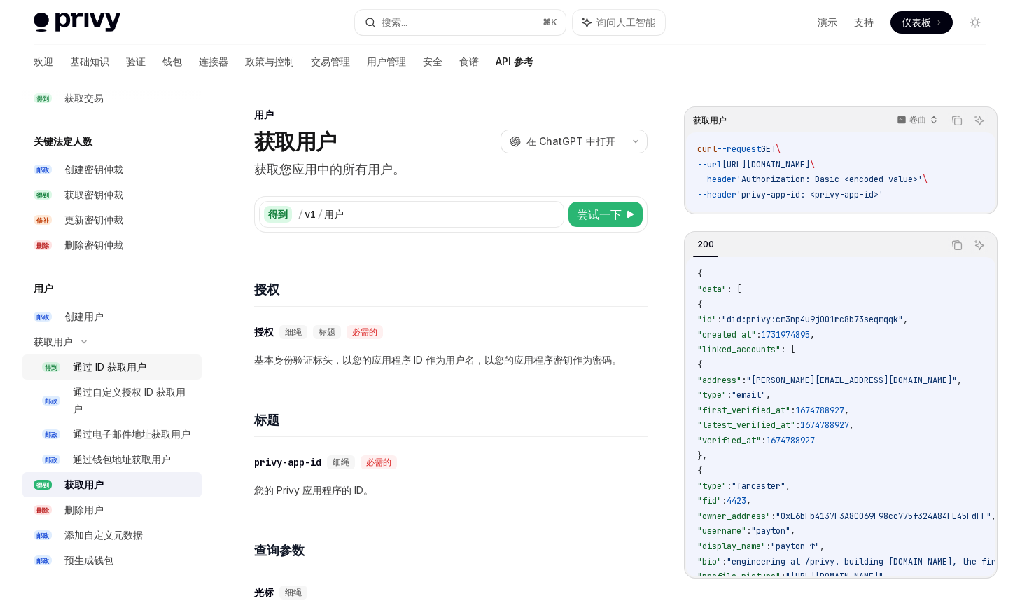
click at [131, 370] on font "通过 ID 获取用户" at bounding box center [110, 367] width 74 height 12
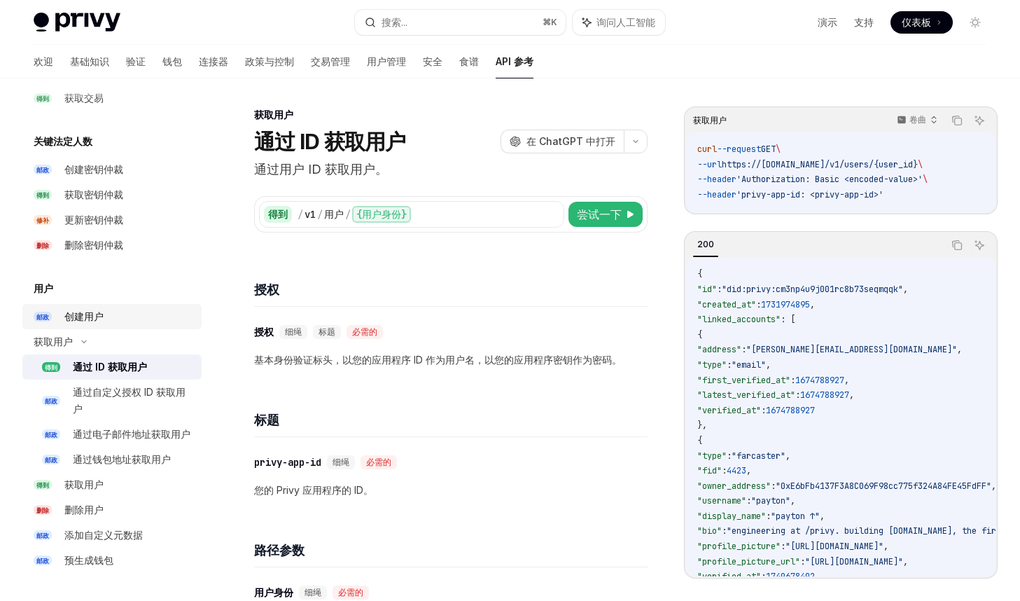
click at [99, 314] on font "创建用户" at bounding box center [83, 316] width 39 height 12
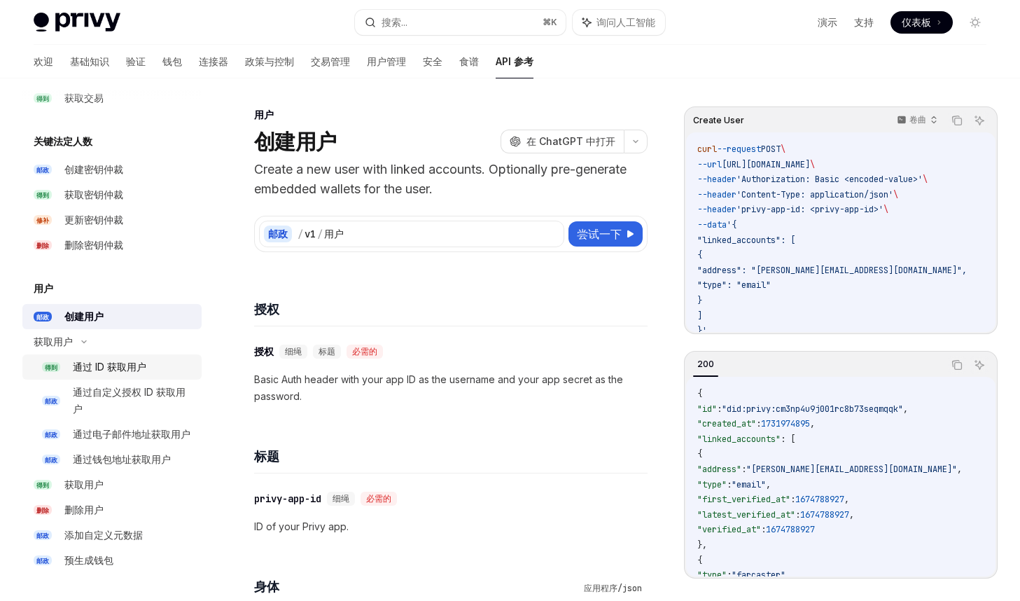
click at [142, 368] on font "通过 ID 获取用户" at bounding box center [110, 367] width 74 height 12
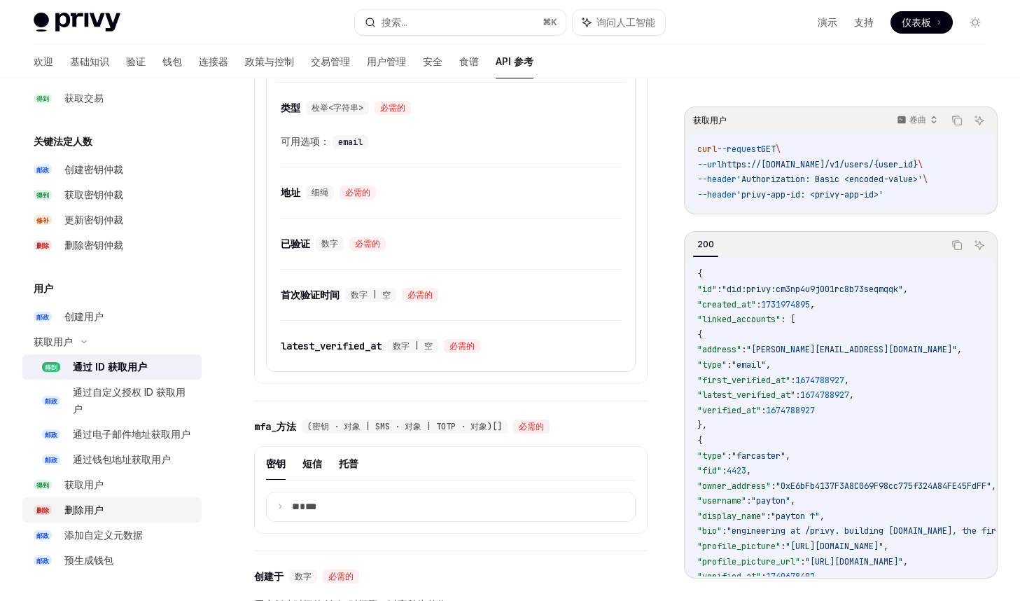
scroll to position [921, 0]
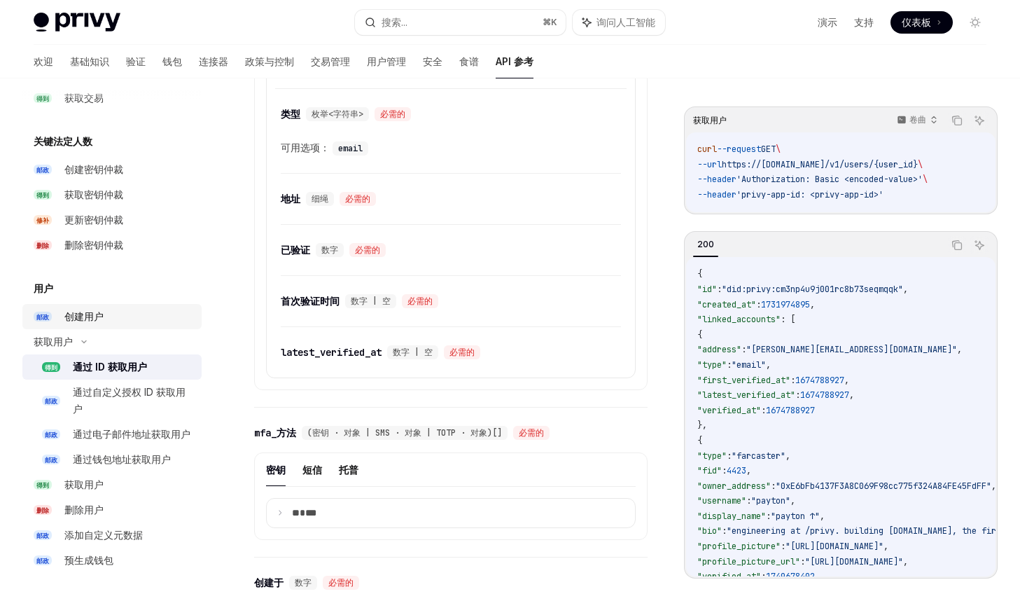
click at [117, 319] on div "创建用户" at bounding box center [128, 316] width 129 height 17
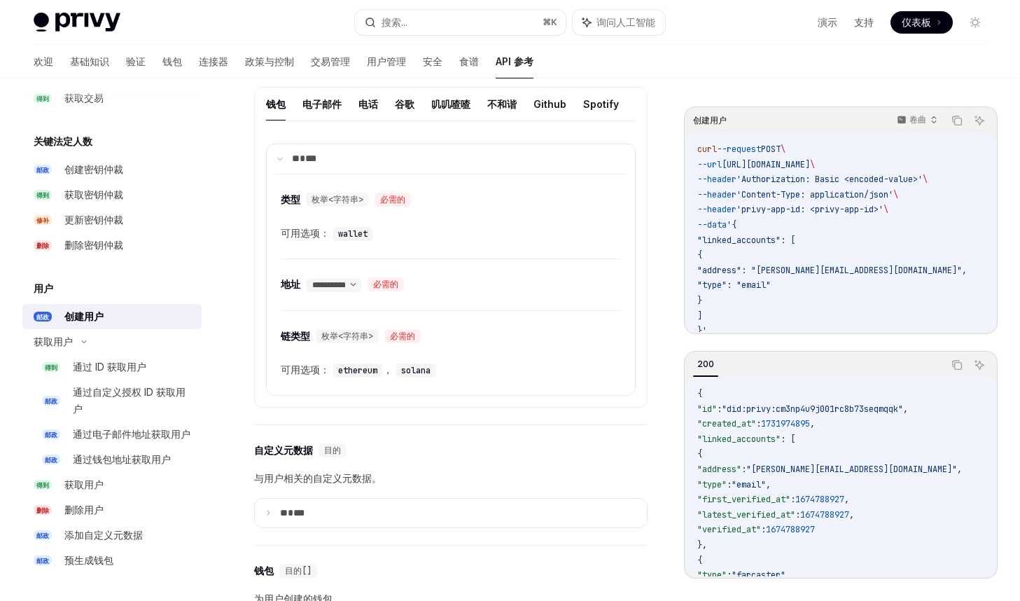
scroll to position [600, 0]
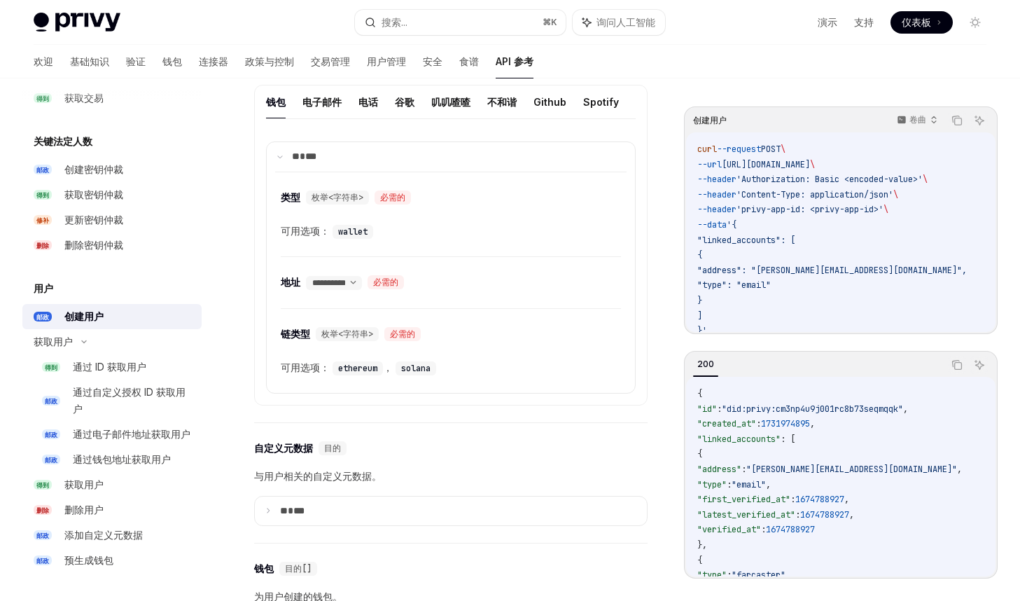
click at [826, 264] on code "curl --request POST \ --url https://api.privy.io/v1/users \ --header 'Authoriza…" at bounding box center [848, 240] width 303 height 197
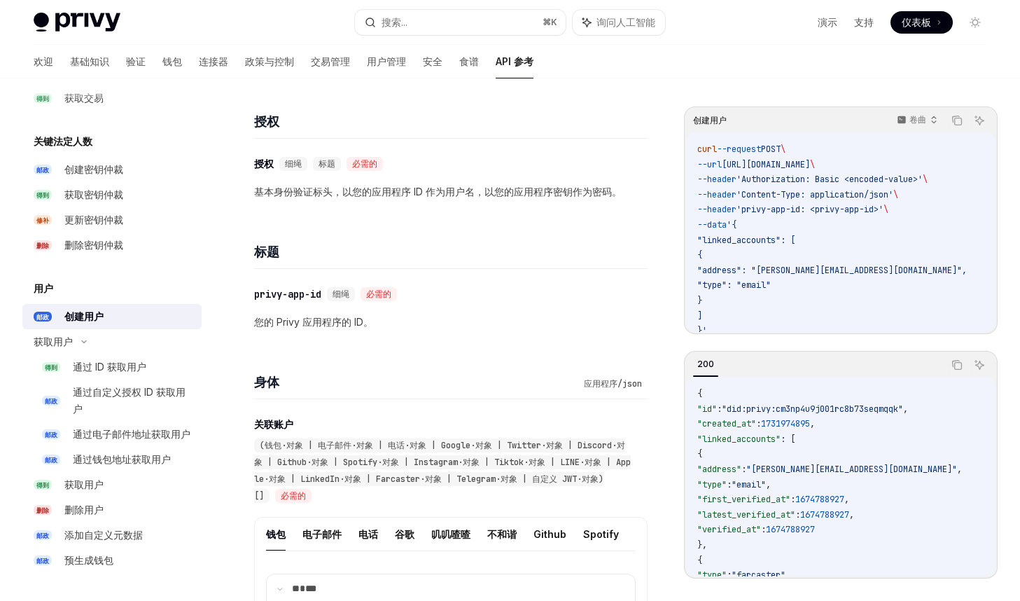
scroll to position [7, 0]
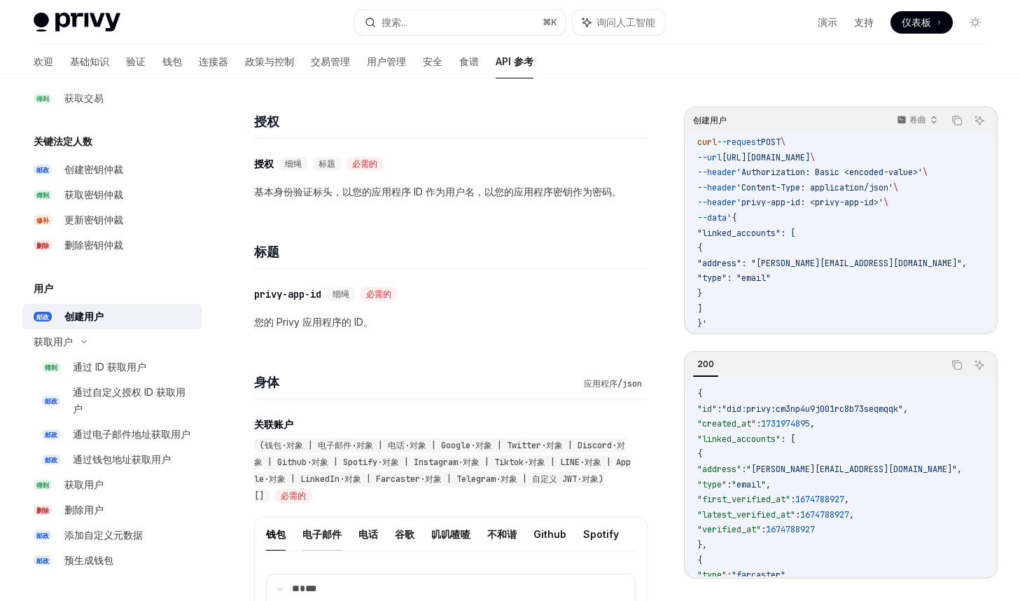
click at [321, 532] on font "电子邮件" at bounding box center [322, 534] width 39 height 12
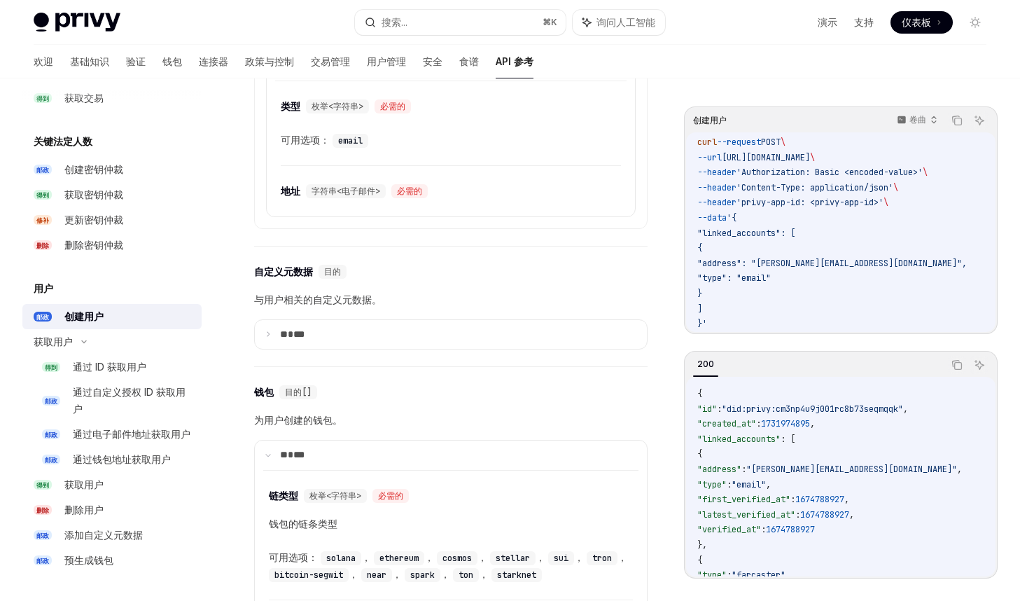
scroll to position [684, 0]
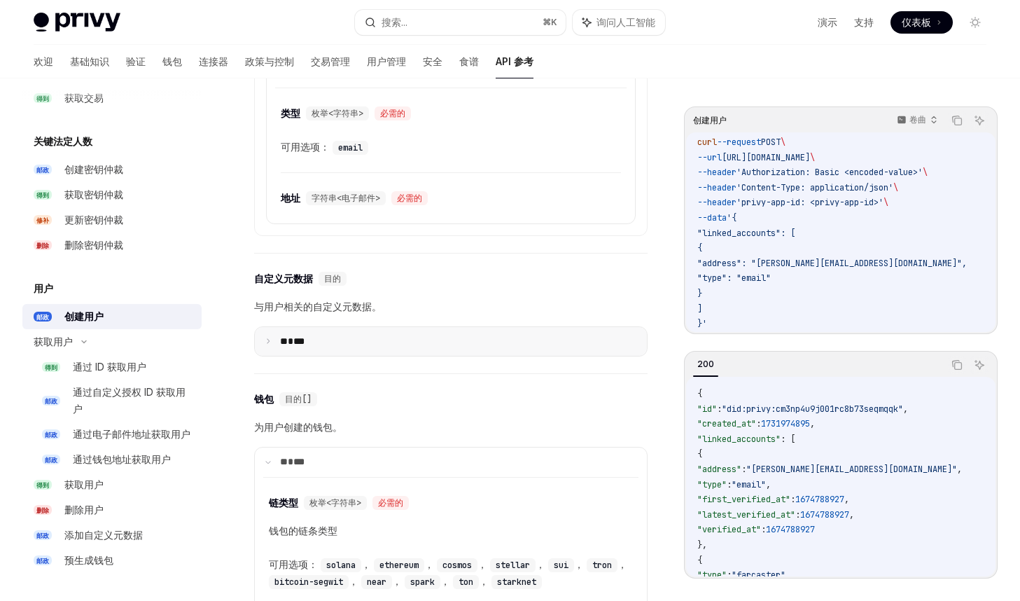
click at [305, 336] on font "***" at bounding box center [298, 341] width 11 height 10
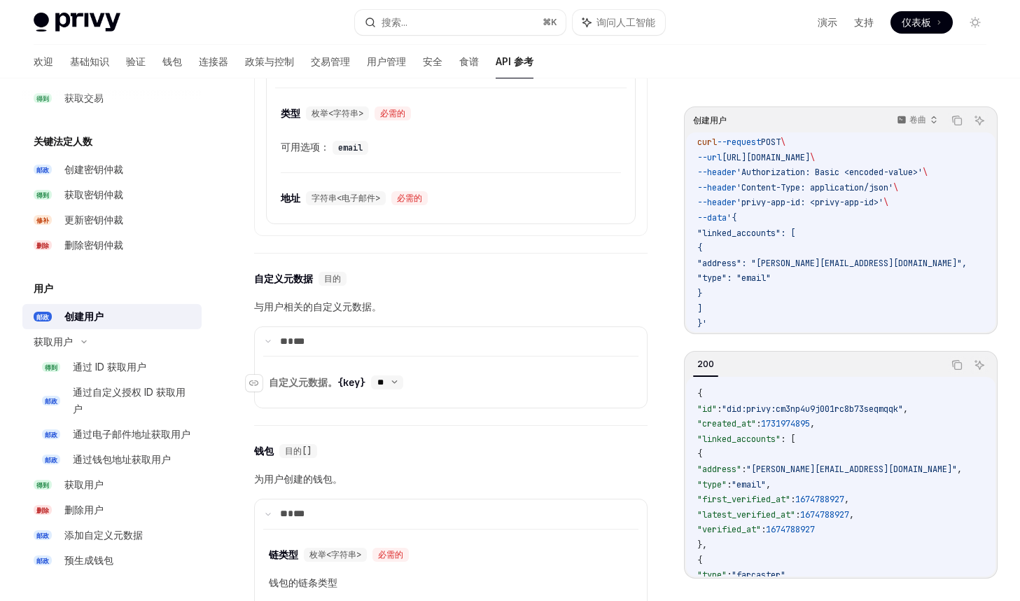
click at [391, 382] on select "** ** ***" at bounding box center [387, 382] width 32 height 11
click at [358, 381] on font "{key}" at bounding box center [352, 382] width 28 height 13
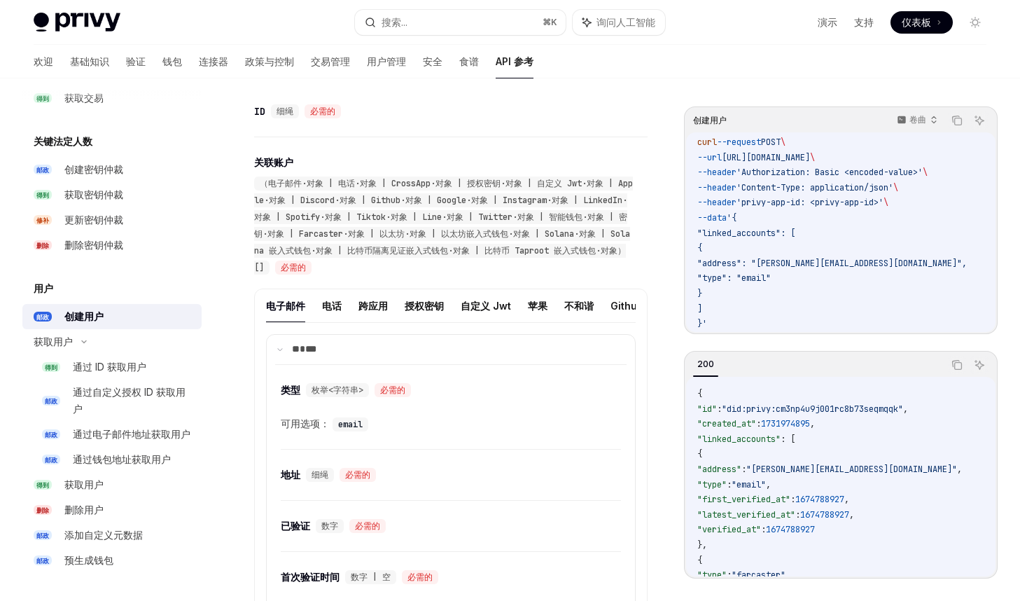
scroll to position [1553, 0]
click at [285, 349] on summary "** ***" at bounding box center [451, 348] width 368 height 29
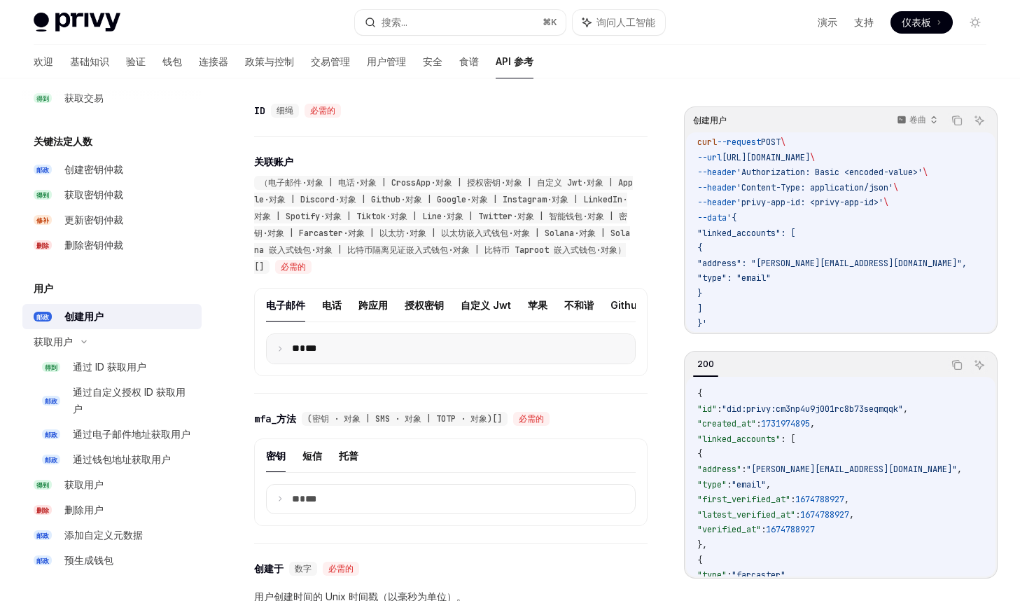
click at [279, 349] on icon at bounding box center [280, 348] width 7 height 7
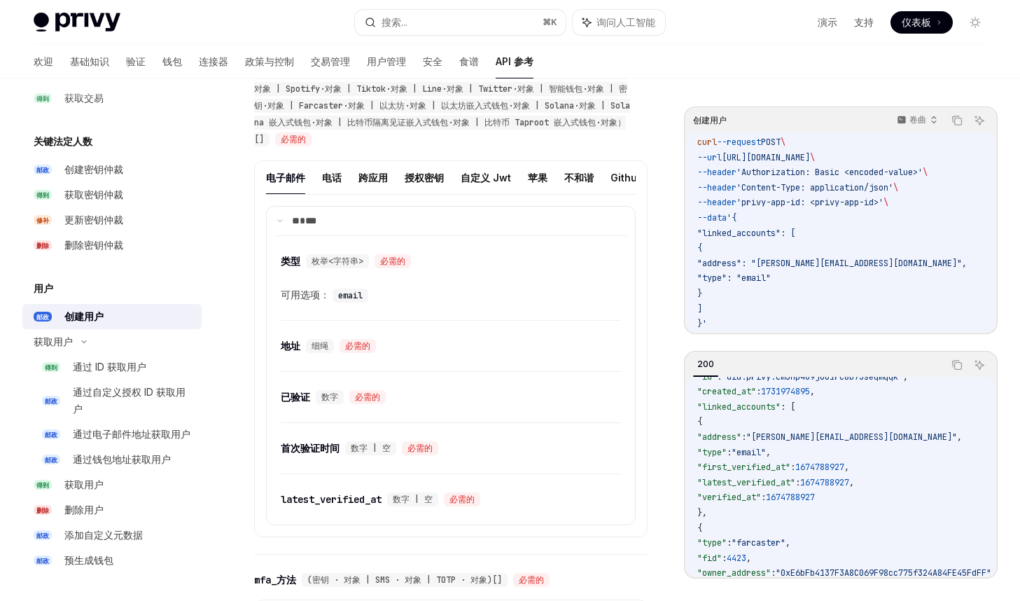
scroll to position [36, 0]
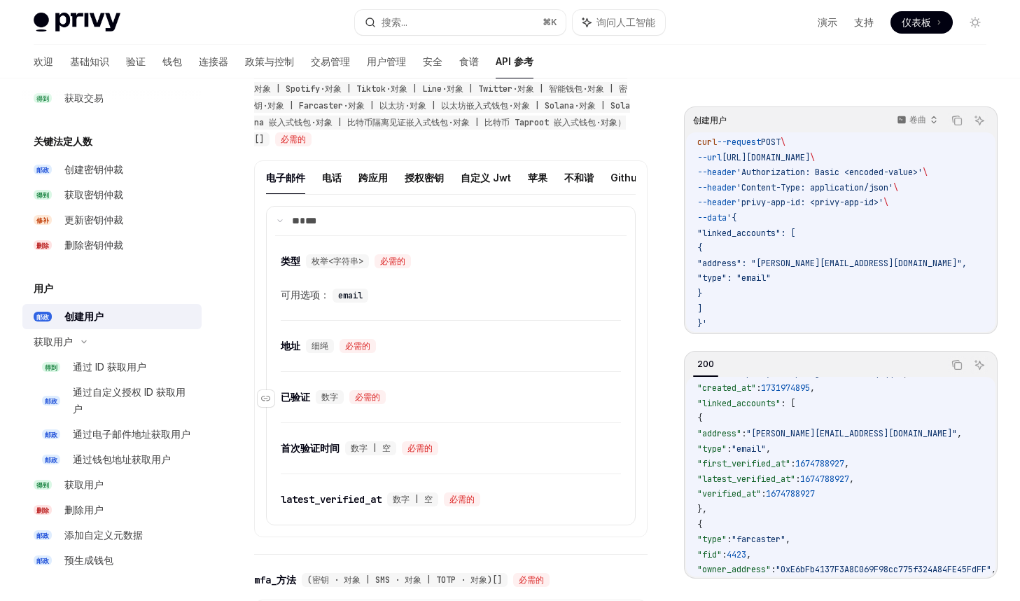
click at [518, 394] on div "​ 已验证 数字 必需的" at bounding box center [444, 397] width 326 height 17
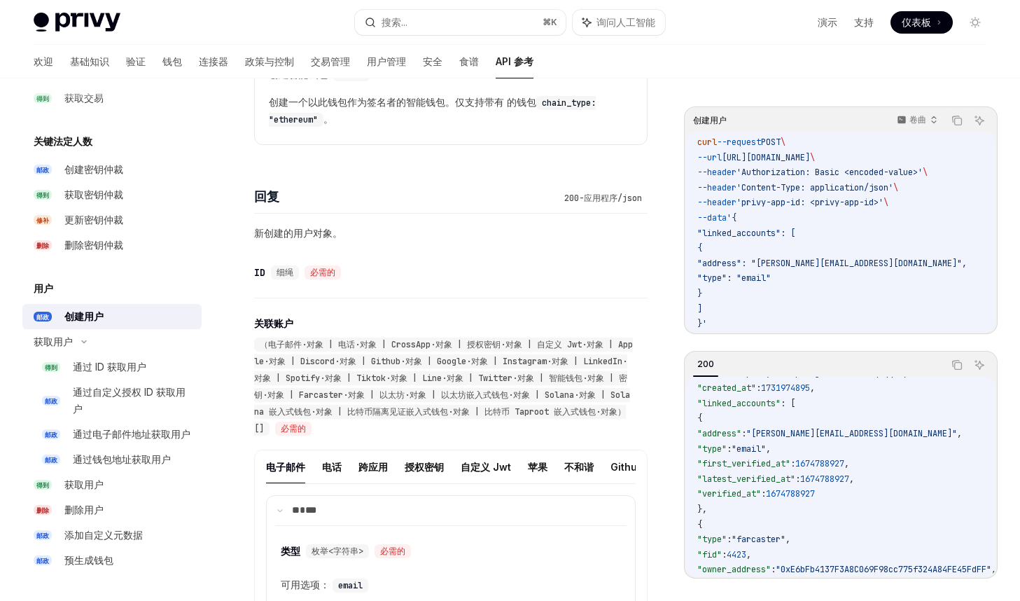
scroll to position [1416, 0]
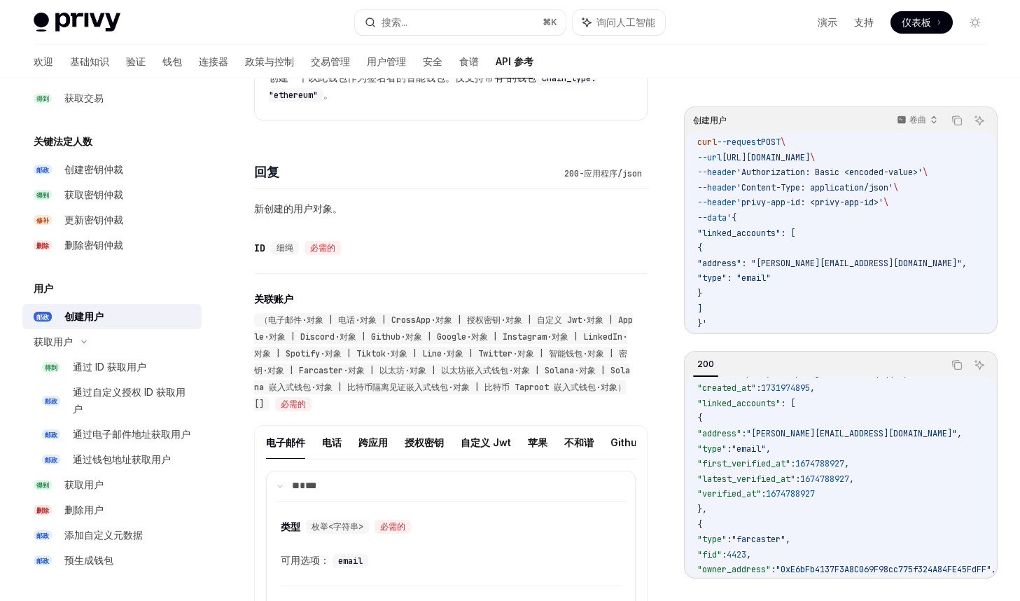
click at [793, 267] on span ""address": "tom.bombadill@privy.io"," at bounding box center [832, 263] width 270 height 11
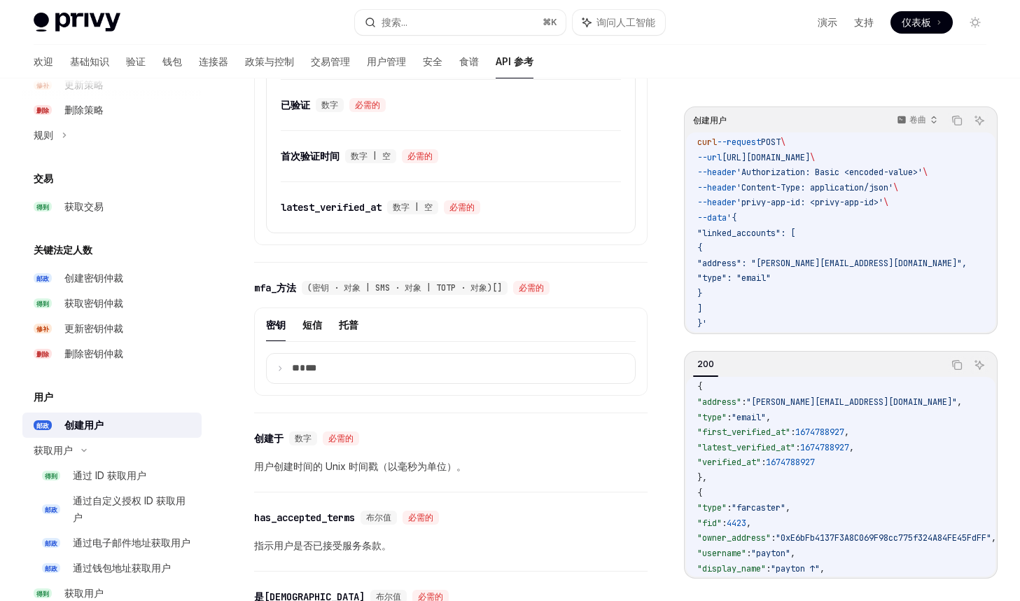
scroll to position [1490, 0]
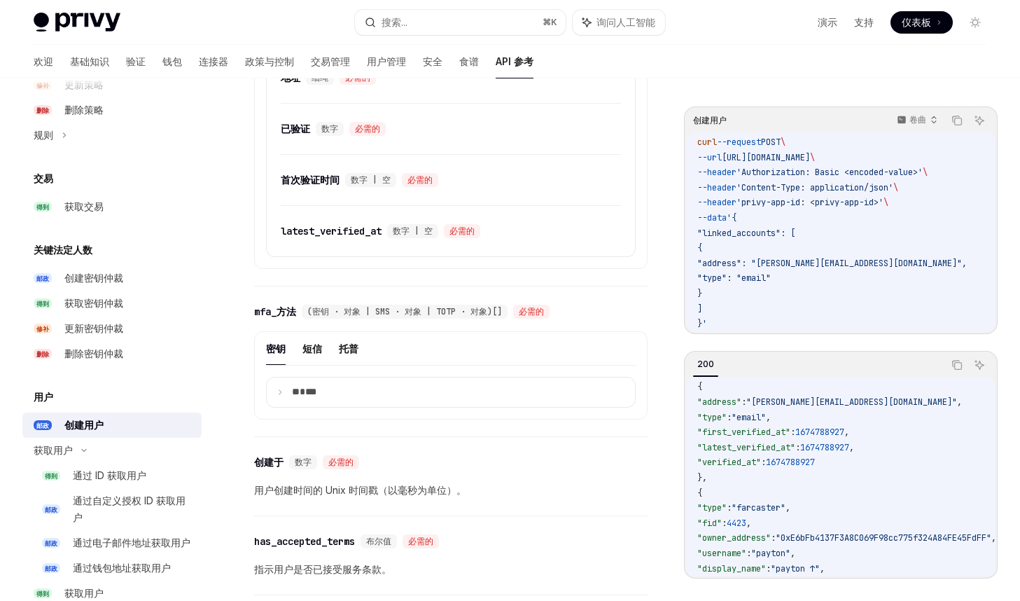
click at [870, 220] on code "curl --request POST \ --url https://api.privy.io/v1/users \ --header 'Authoriza…" at bounding box center [848, 233] width 303 height 197
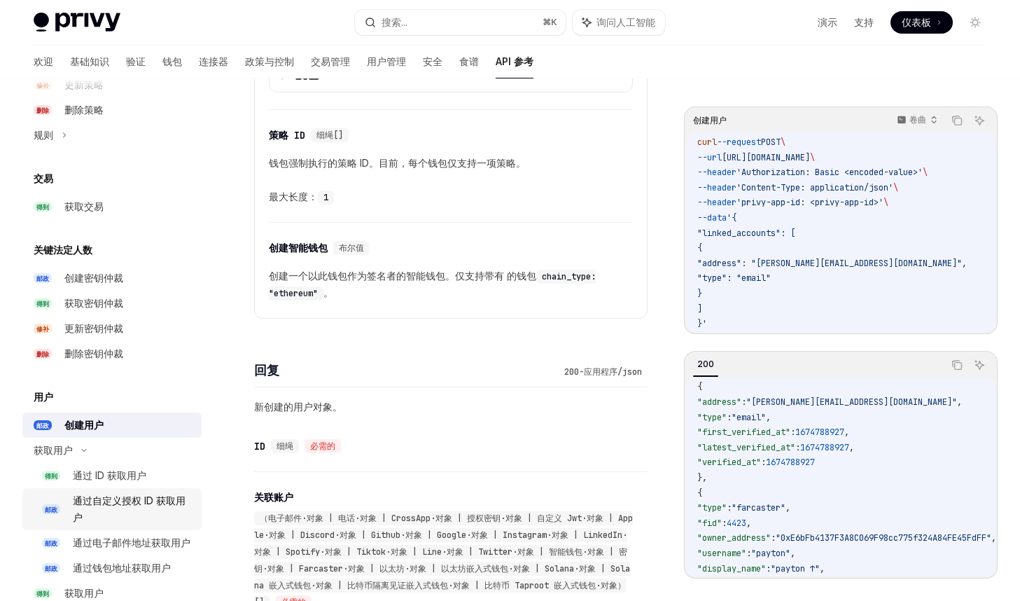
scroll to position [1535, 0]
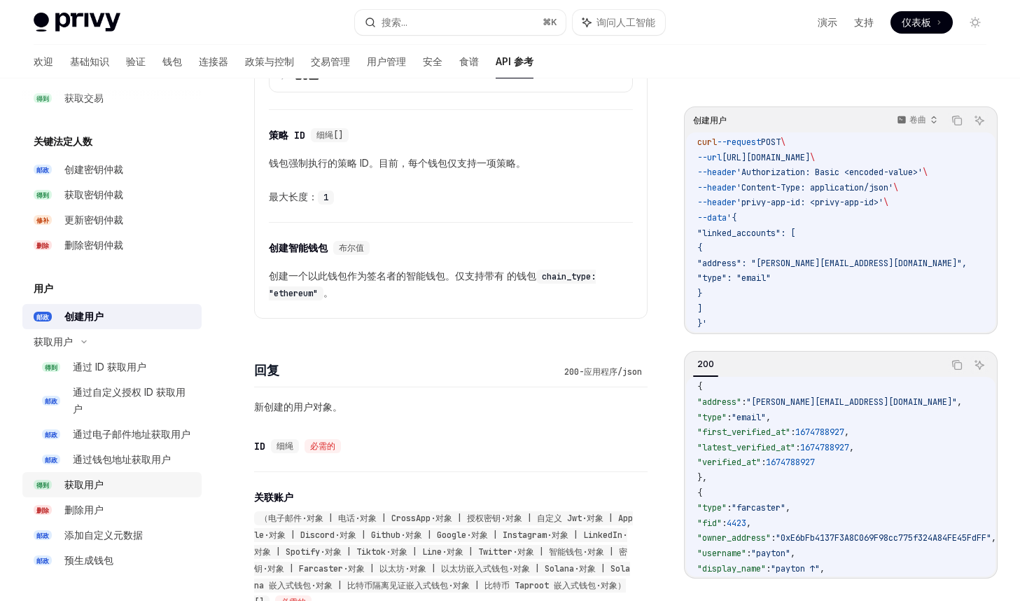
click at [141, 485] on div "获取用户" at bounding box center [128, 484] width 129 height 17
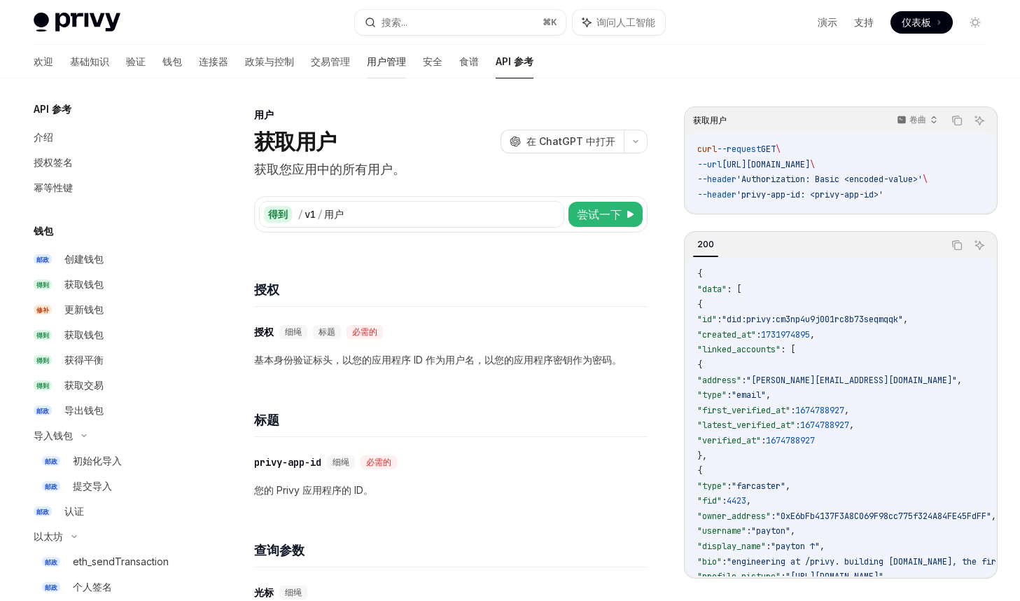
click at [367, 62] on font "用户管理" at bounding box center [386, 61] width 39 height 12
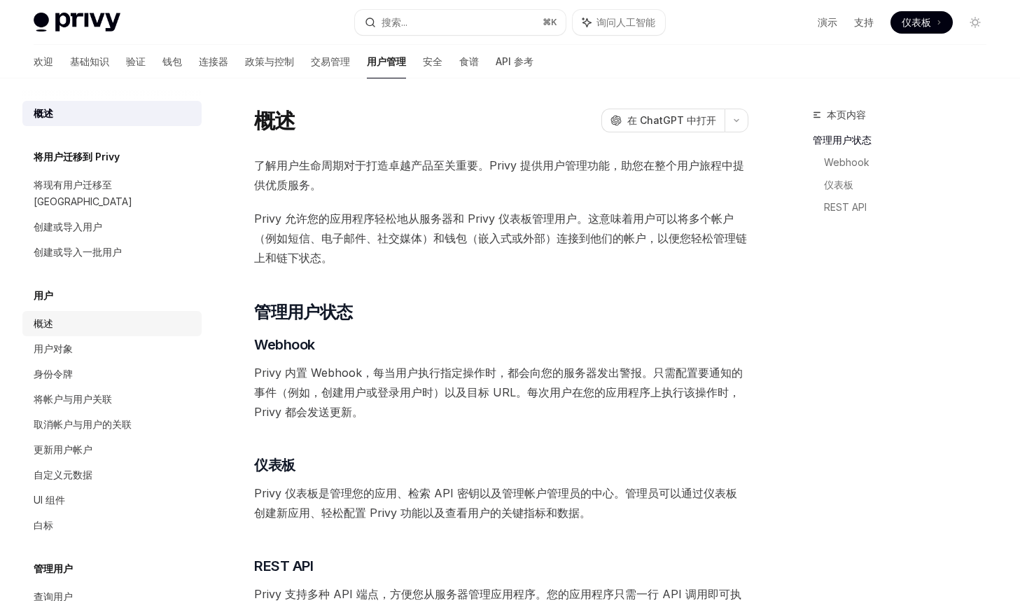
click at [77, 315] on div "概述" at bounding box center [114, 323] width 160 height 17
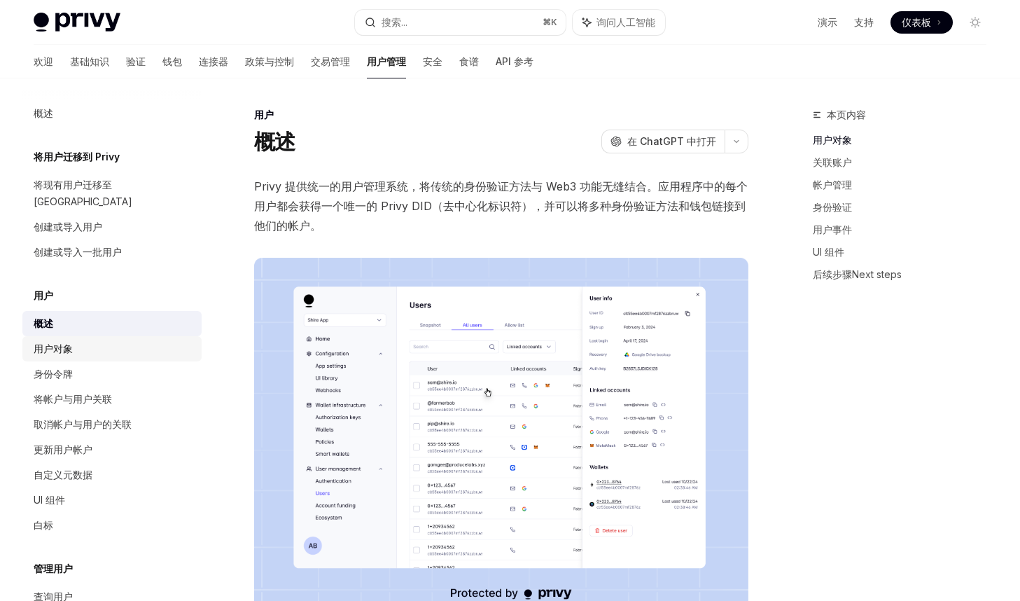
click at [77, 340] on div "用户对象" at bounding box center [114, 348] width 160 height 17
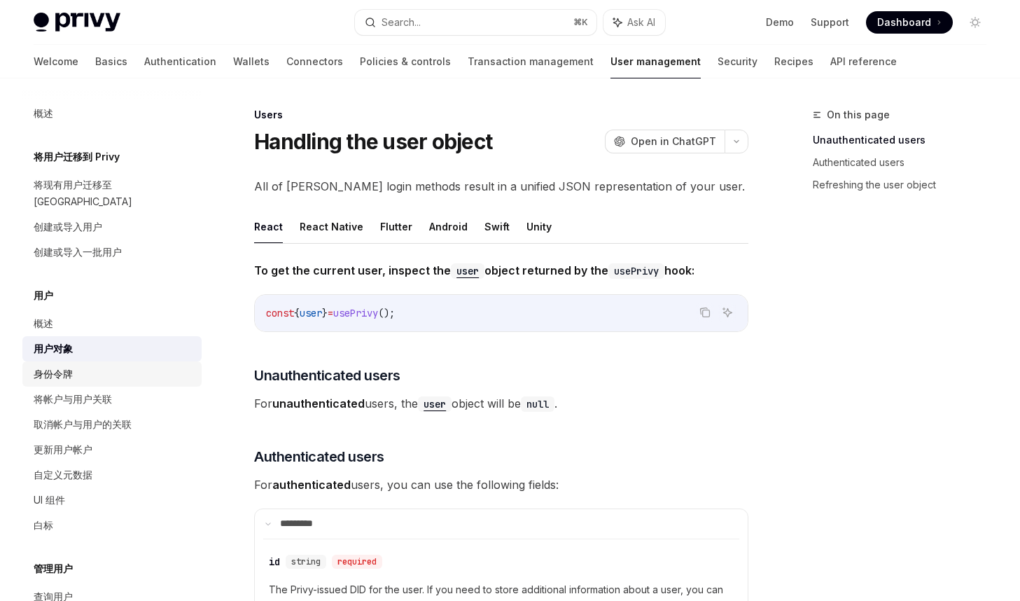
click at [78, 366] on div "身份令牌" at bounding box center [114, 374] width 160 height 17
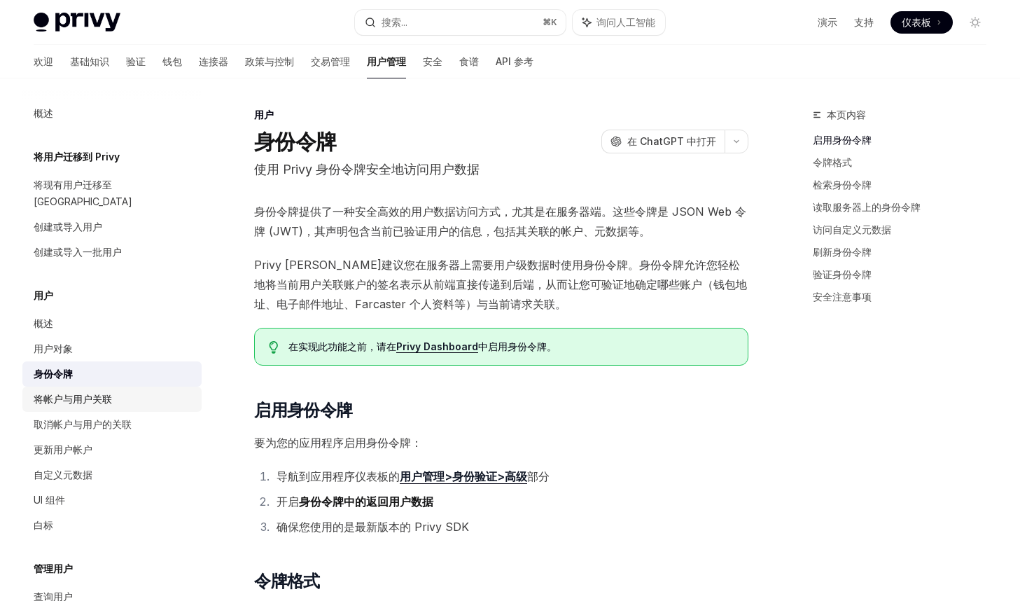
click at [111, 393] on font "将帐户与用户关联" at bounding box center [73, 399] width 78 height 12
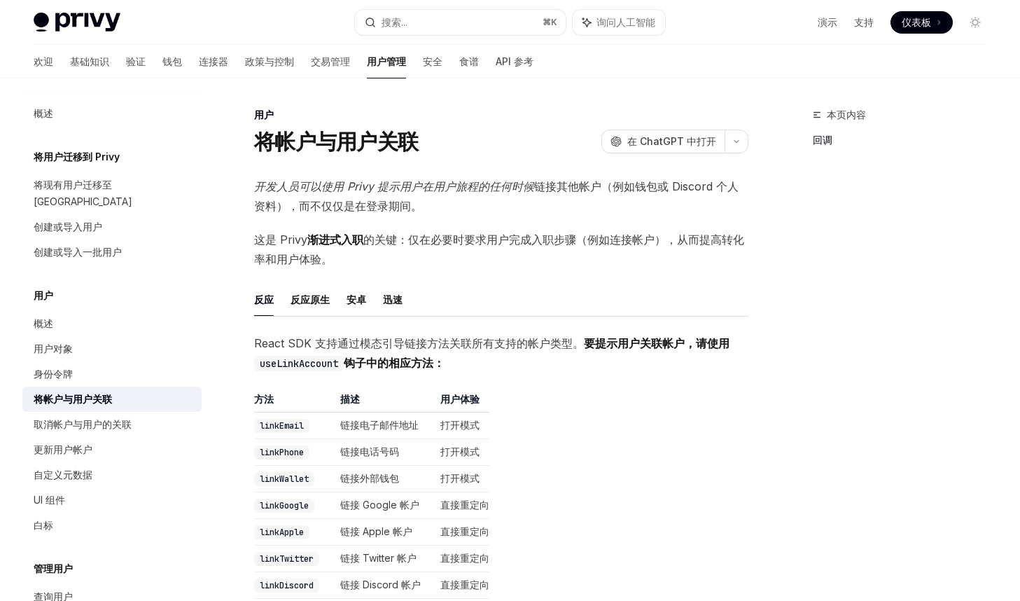
click at [106, 158] on font "将用户迁移到 Privy" at bounding box center [77, 157] width 86 height 12
click at [106, 189] on font "将现有用户迁移至 Privy" at bounding box center [83, 193] width 99 height 29
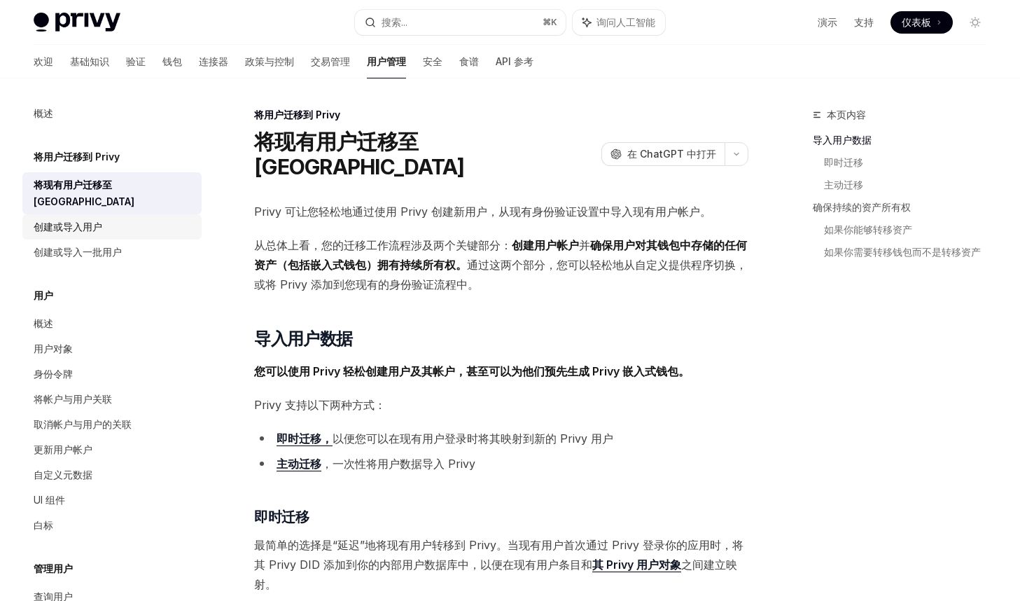
click at [100, 221] on font "创建或导入用户" at bounding box center [68, 227] width 69 height 12
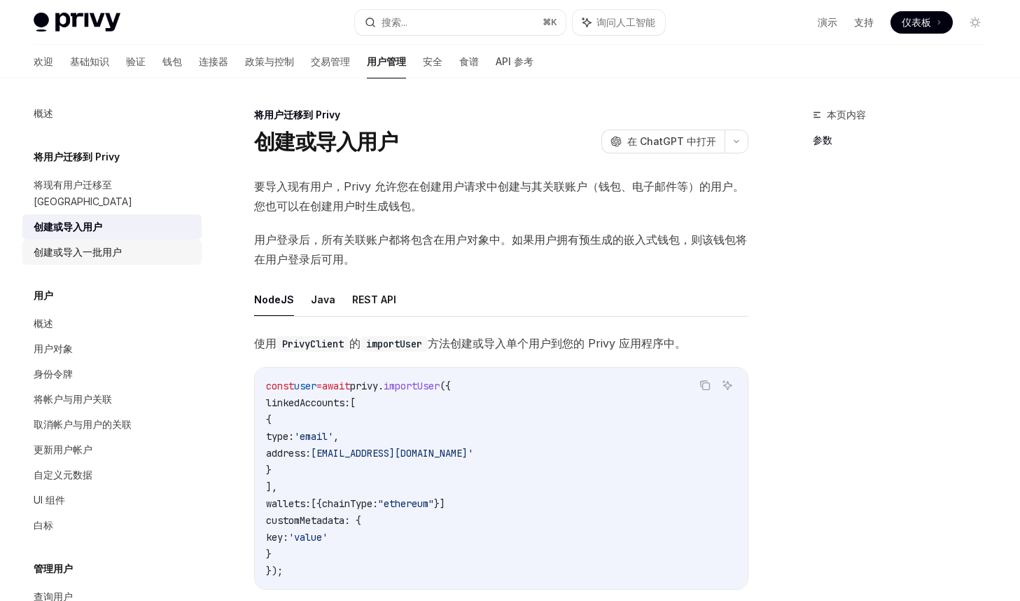
click at [106, 246] on font "创建或导入一批用户" at bounding box center [78, 252] width 88 height 12
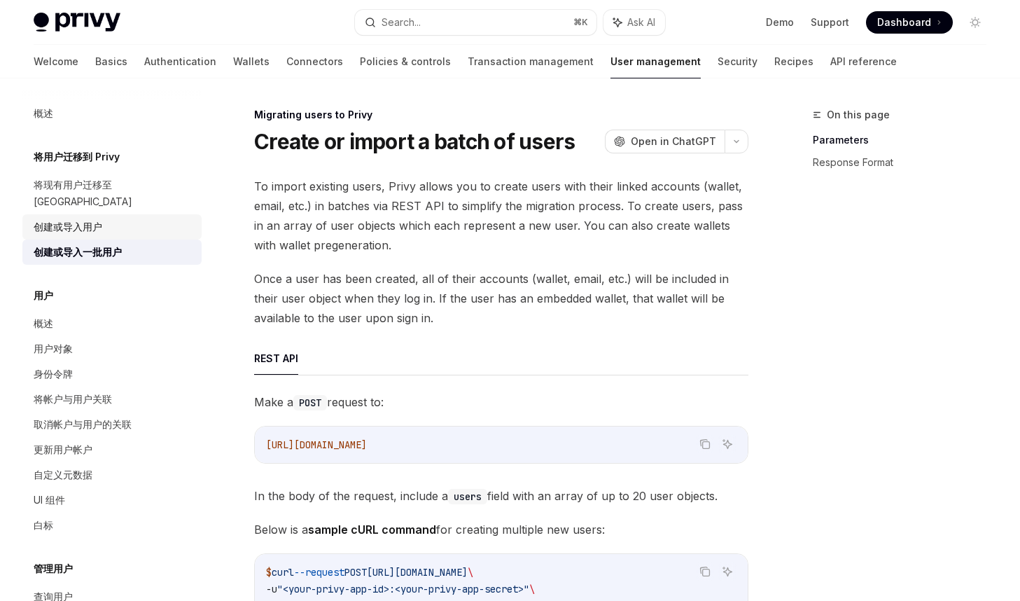
click at [91, 218] on div "创建或导入用户" at bounding box center [68, 226] width 69 height 17
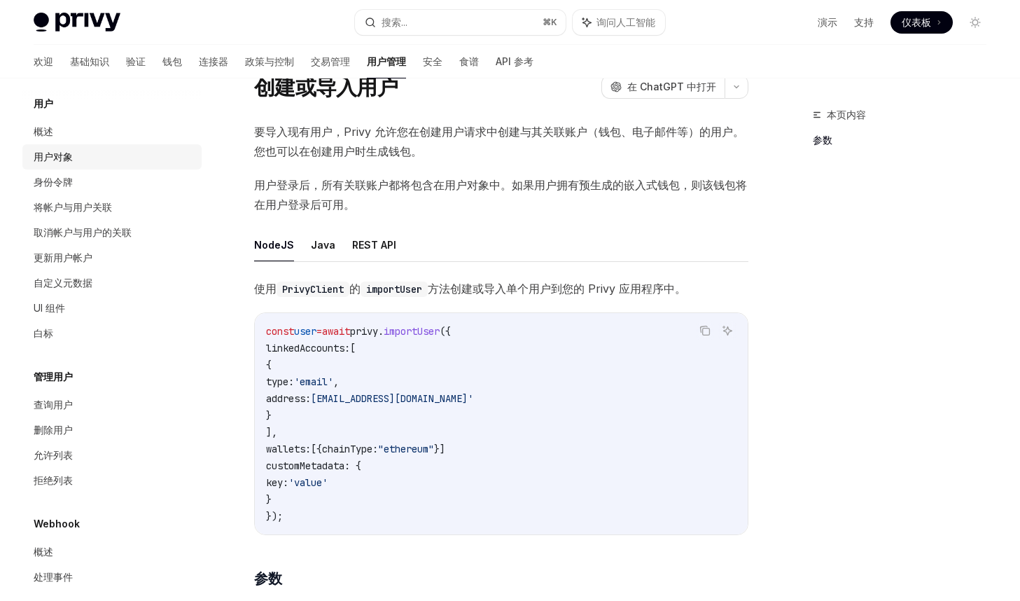
scroll to position [84, 0]
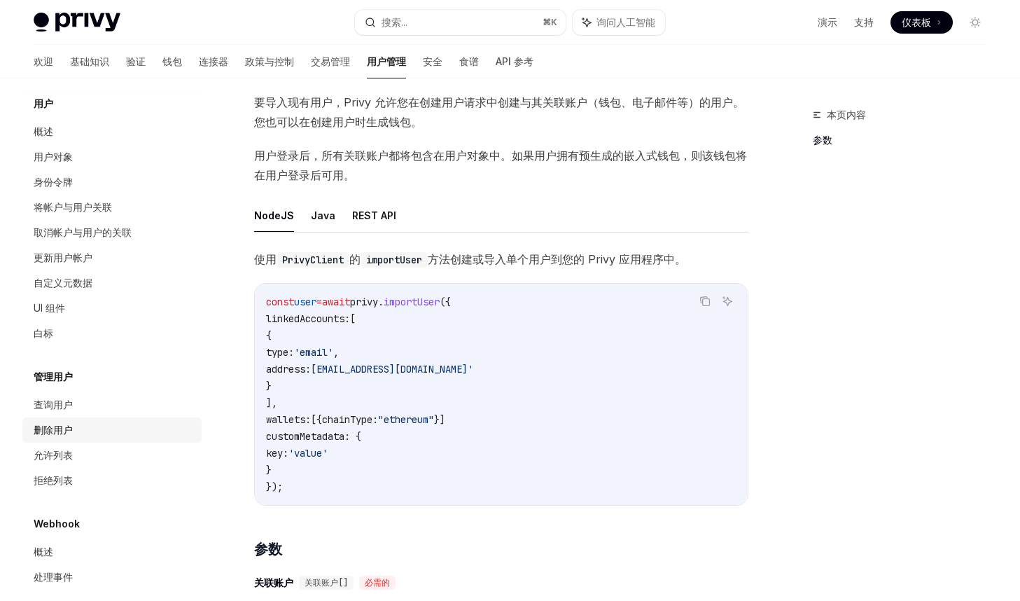
click at [78, 422] on div "删除用户" at bounding box center [114, 430] width 160 height 17
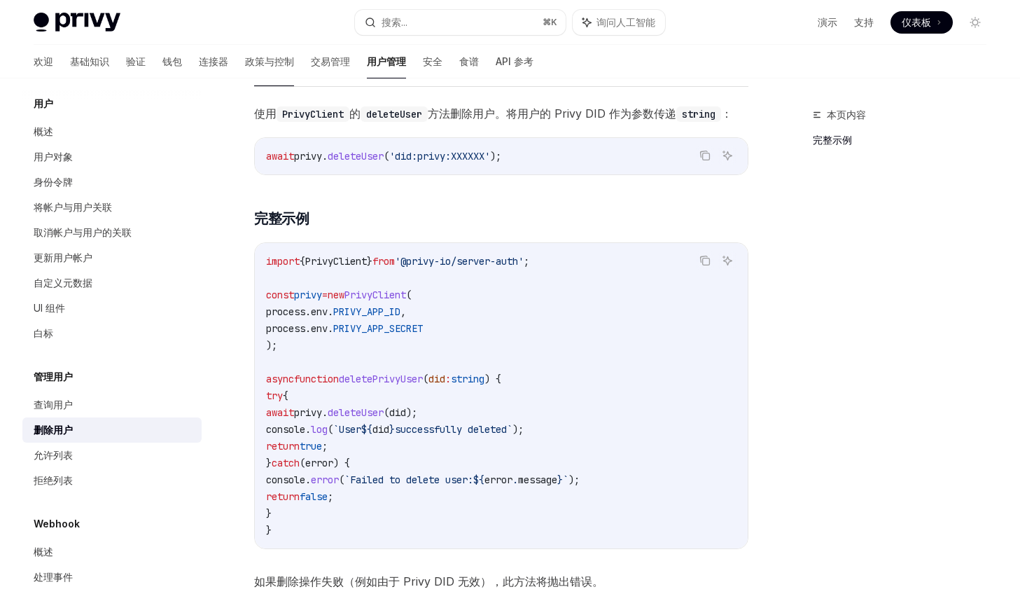
scroll to position [290, 0]
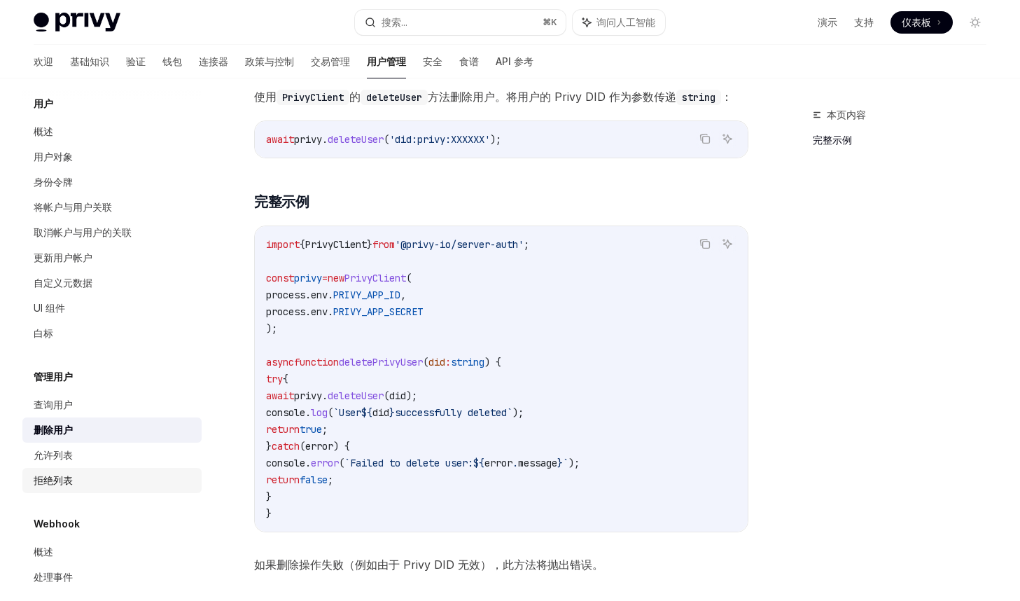
click at [90, 468] on link "拒绝列表" at bounding box center [111, 480] width 179 height 25
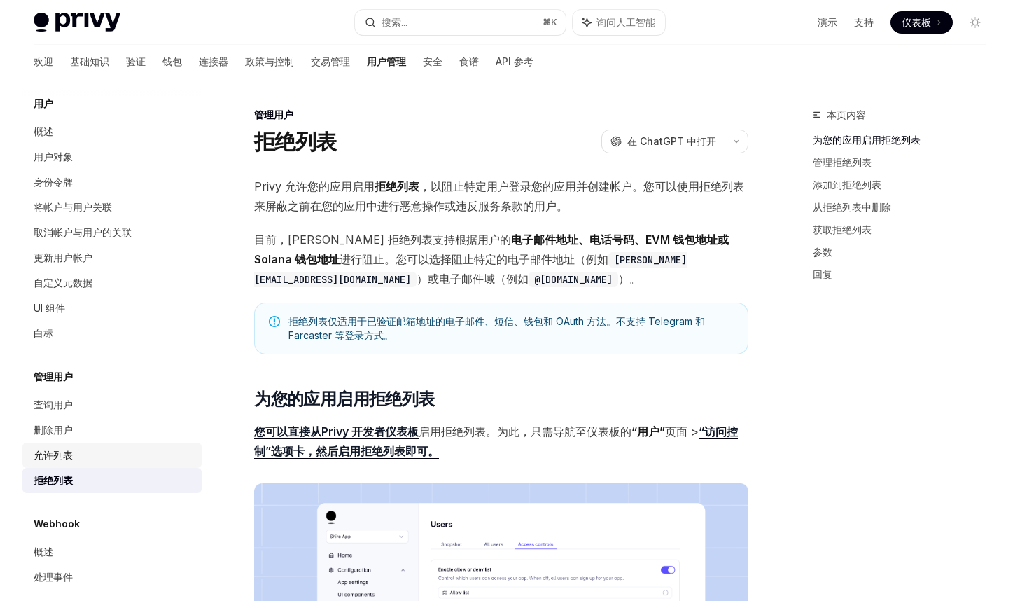
click at [90, 447] on div "允许列表" at bounding box center [114, 455] width 160 height 17
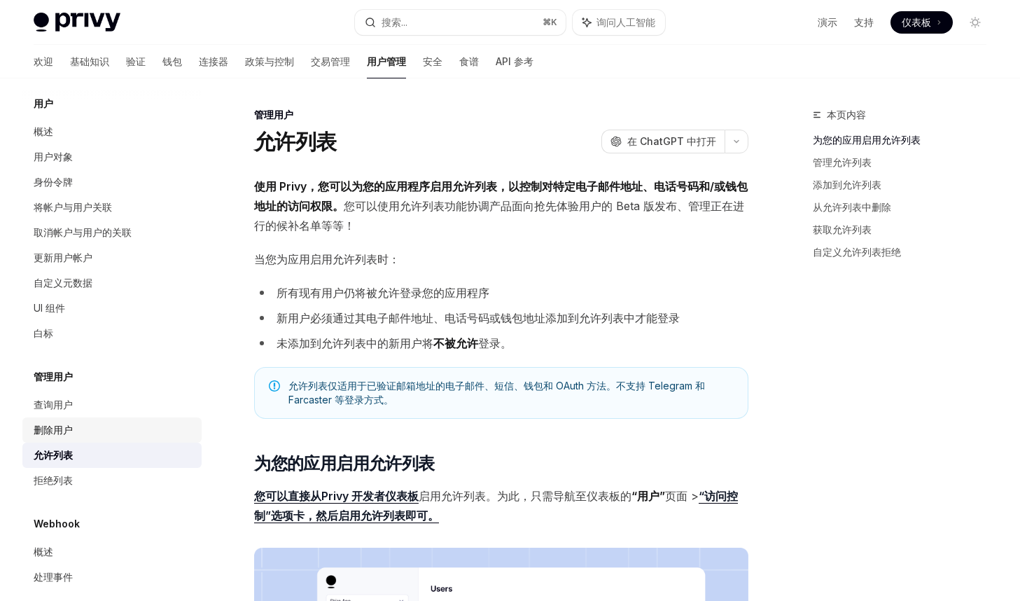
click at [90, 422] on div "删除用户" at bounding box center [114, 430] width 160 height 17
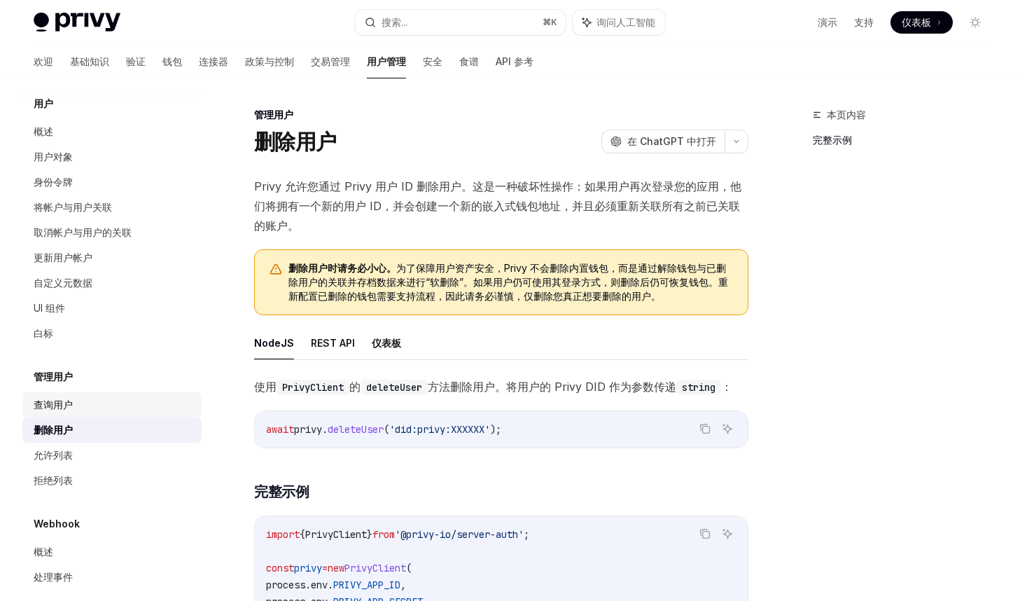
click at [86, 396] on div "查询用户" at bounding box center [114, 404] width 160 height 17
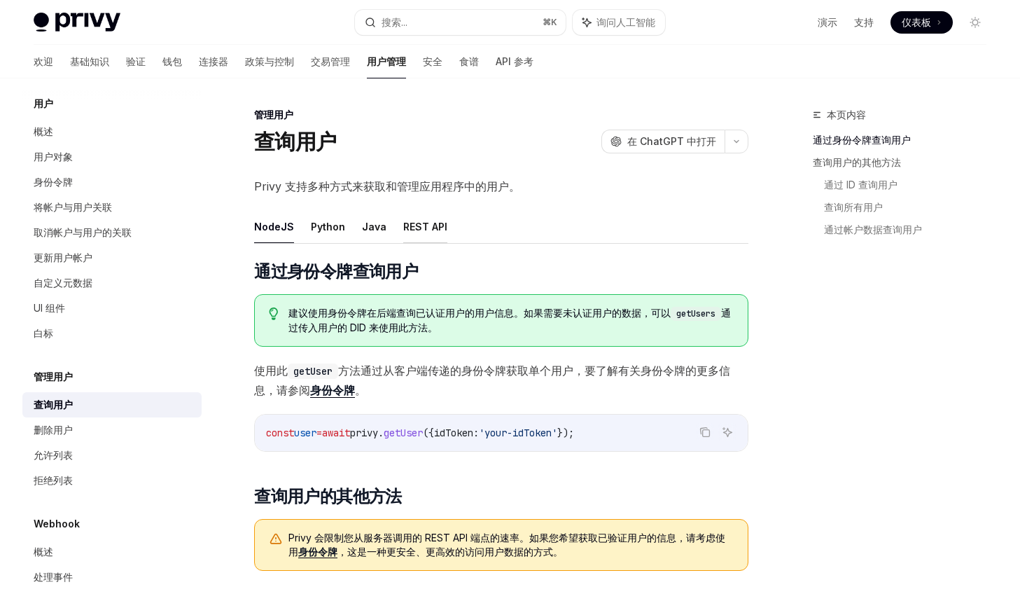
click at [410, 227] on font "REST API" at bounding box center [425, 227] width 44 height 12
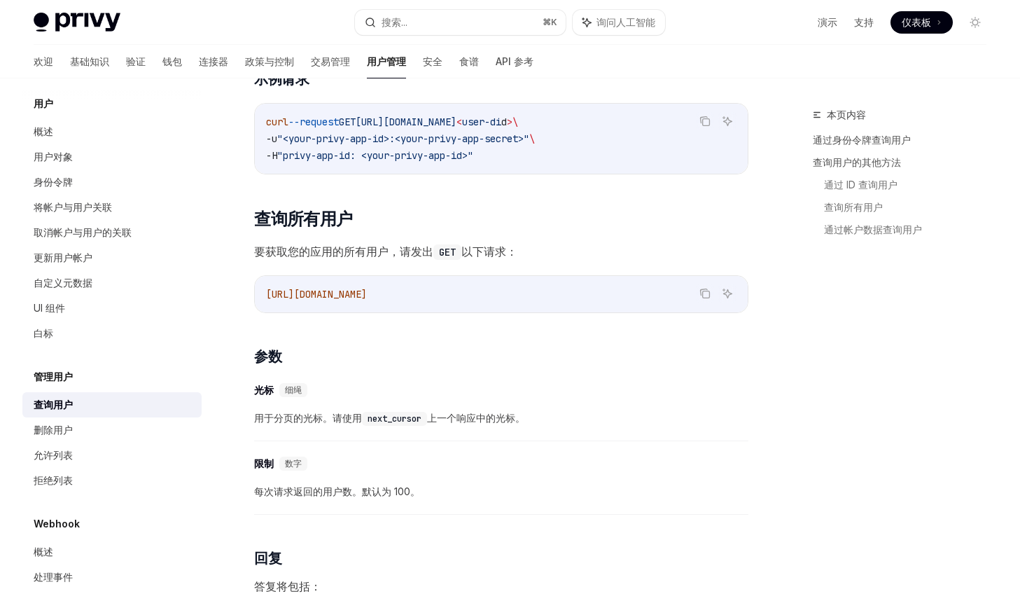
scroll to position [475, 0]
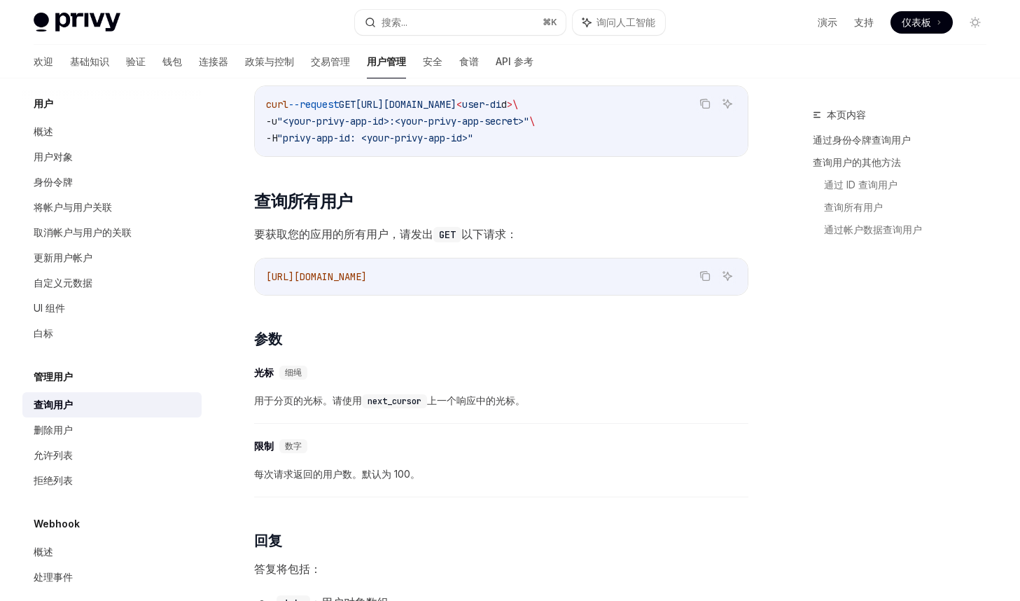
click at [87, 368] on div "管理用户" at bounding box center [111, 376] width 179 height 17
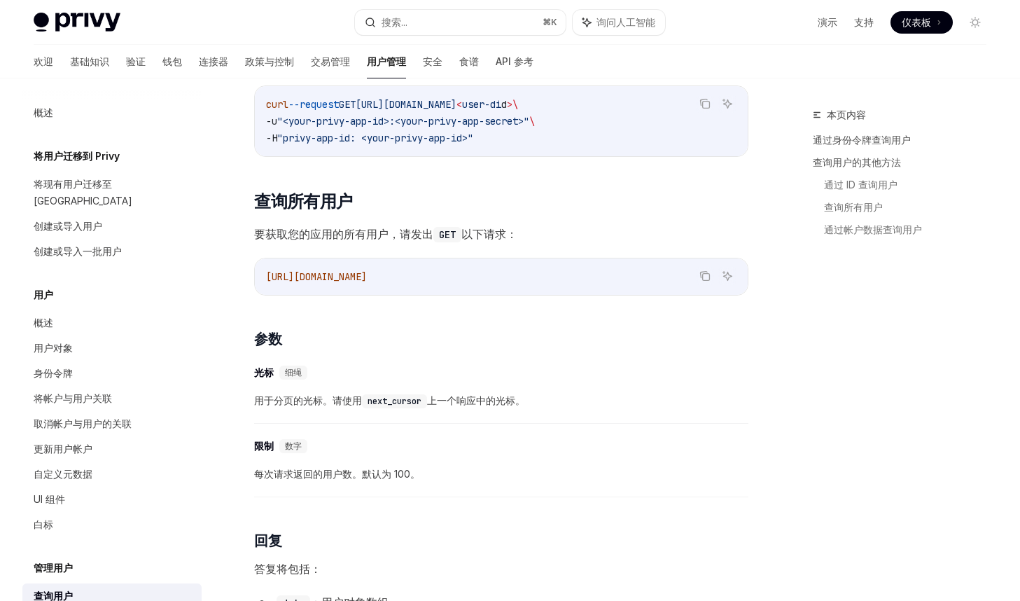
scroll to position [0, 0]
click at [55, 315] on div "概述" at bounding box center [114, 323] width 160 height 17
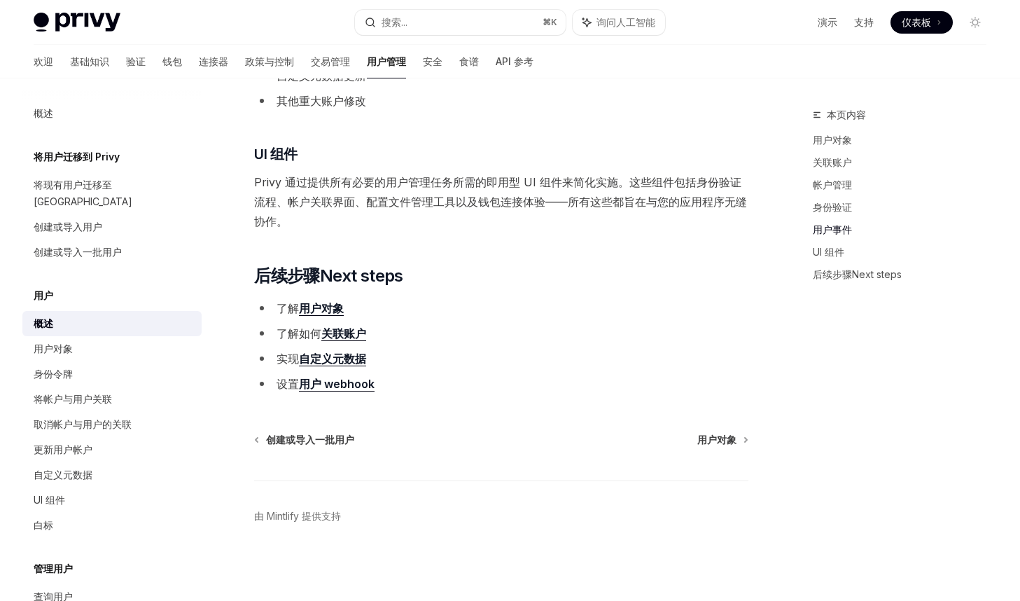
scroll to position [1333, 0]
click at [82, 340] on div "用户对象" at bounding box center [114, 348] width 160 height 17
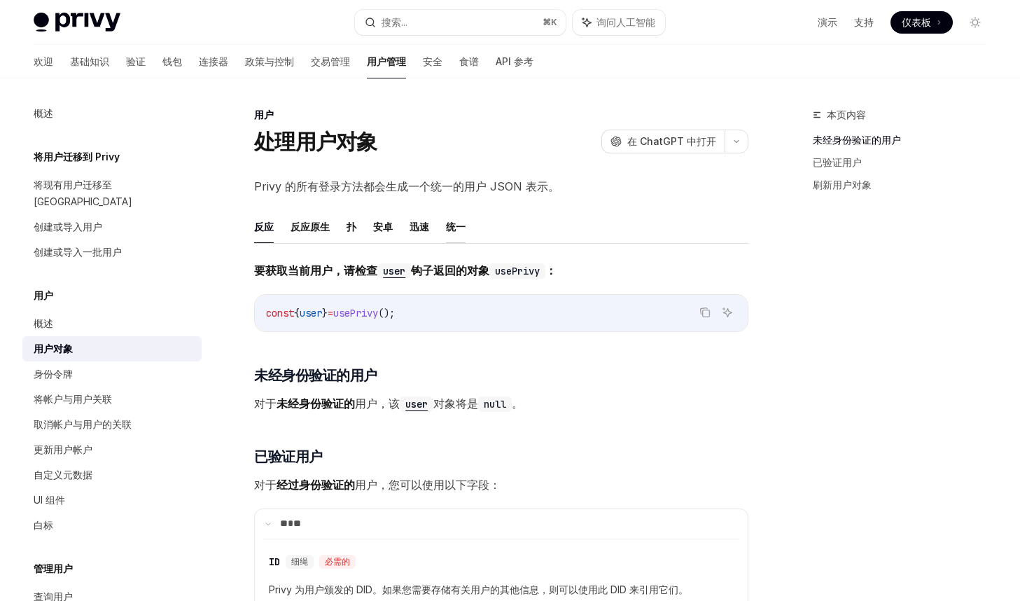
click at [446, 218] on font "统一" at bounding box center [456, 226] width 20 height 17
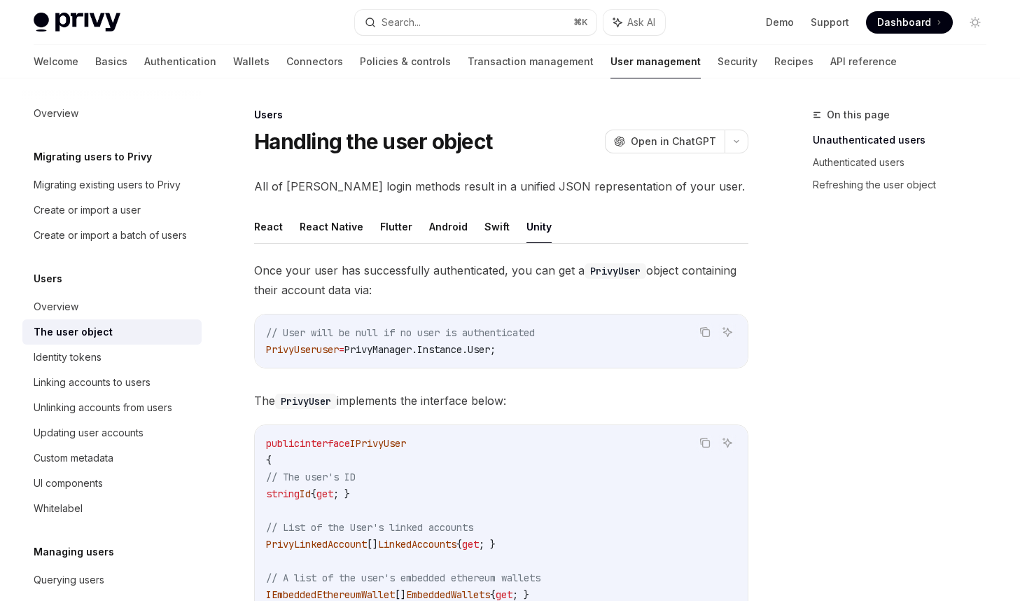
click at [586, 225] on ul "React React Native Flutter Android Swift Unity" at bounding box center [501, 227] width 494 height 34
click at [390, 226] on button "Flutter" at bounding box center [396, 226] width 32 height 33
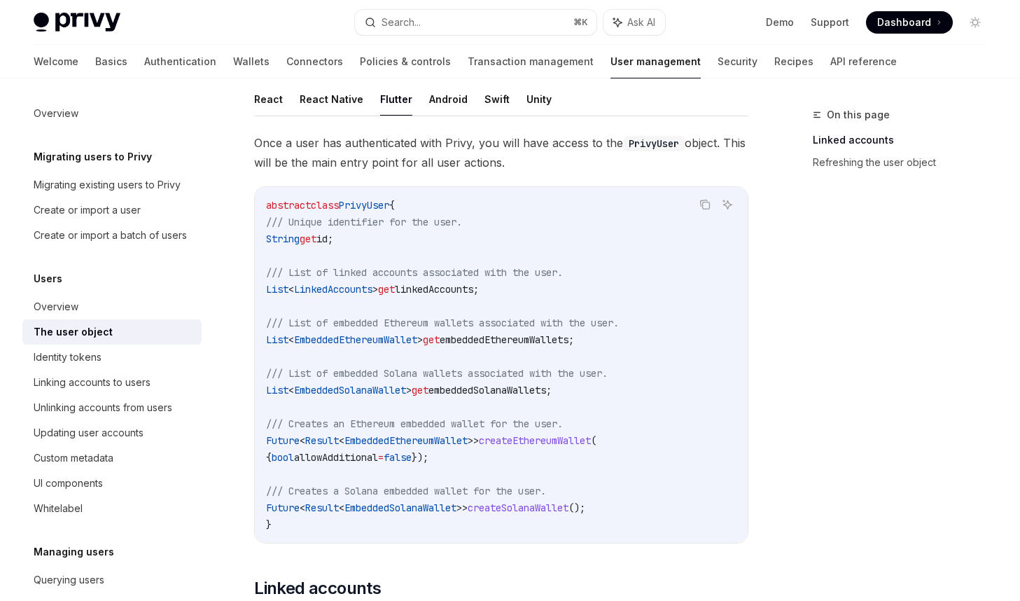
scroll to position [106, 0]
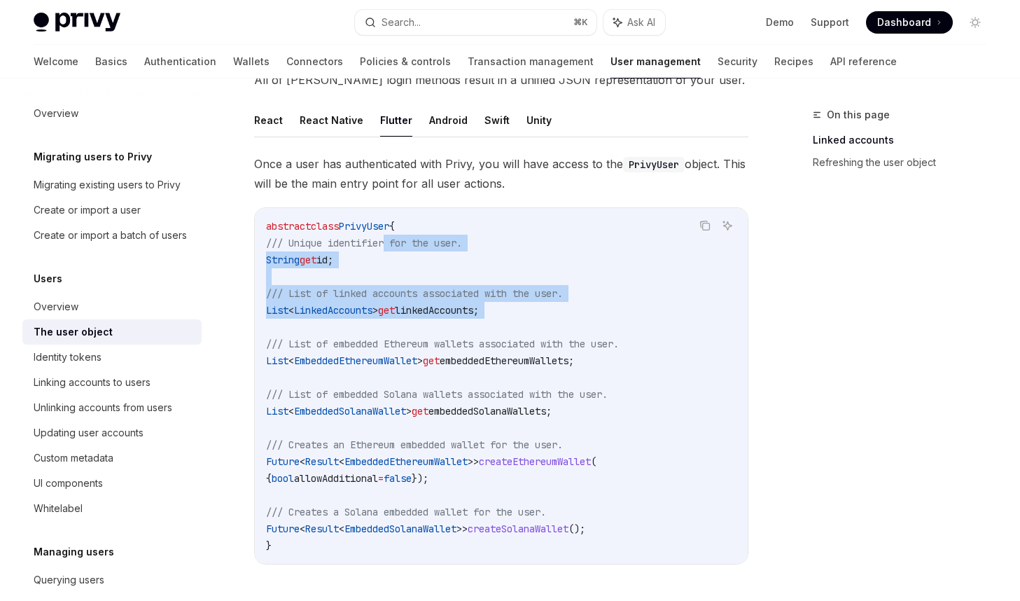
drag, startPoint x: 388, startPoint y: 251, endPoint x: 442, endPoint y: 326, distance: 92.9
click at [442, 326] on code "abstract class PrivyUser { /// Unique identifier for the user. String get id; /…" at bounding box center [501, 386] width 471 height 336
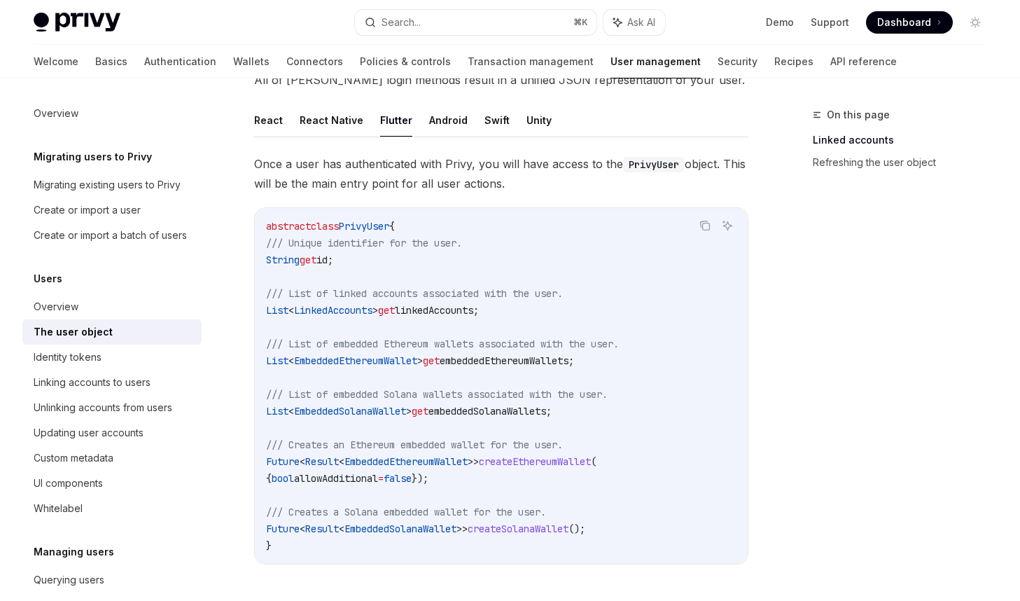
click at [373, 230] on span "PrivyUser" at bounding box center [364, 226] width 50 height 13
copy span "PrivyUser"
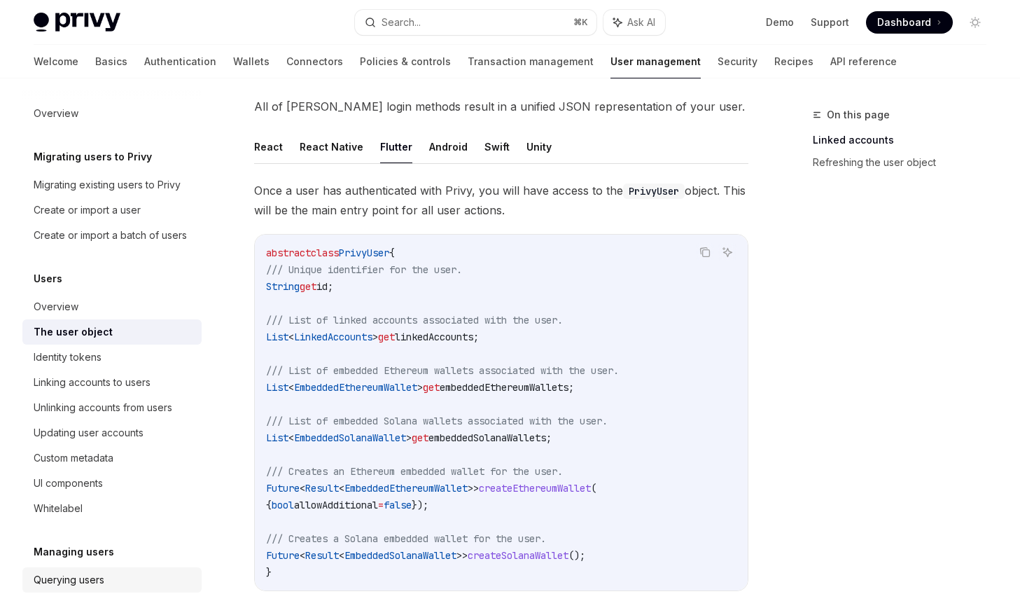
scroll to position [81, 0]
click at [111, 305] on div "Overview" at bounding box center [114, 306] width 160 height 17
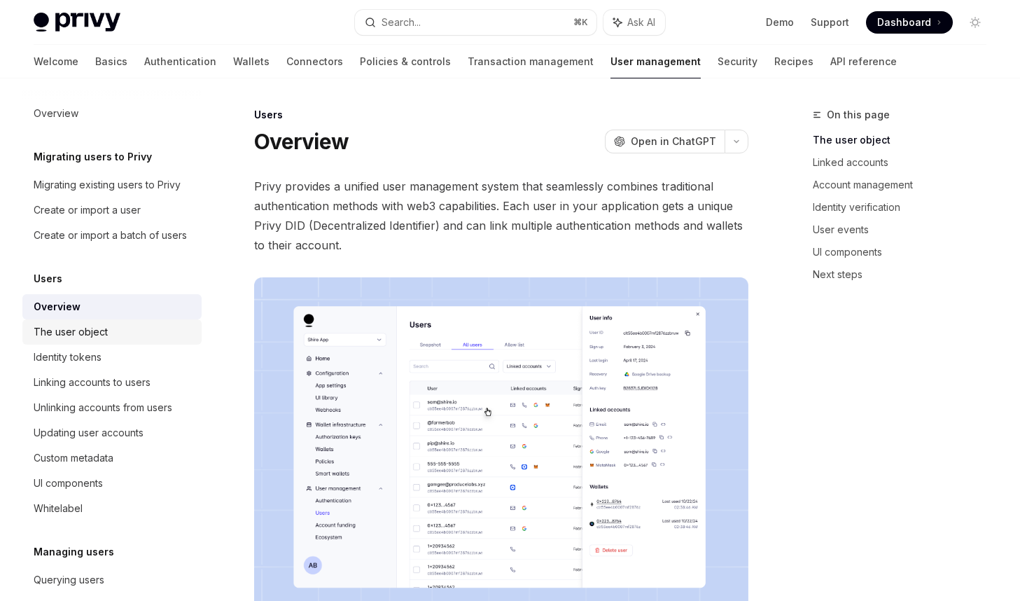
click at [111, 331] on div "The user object" at bounding box center [114, 332] width 160 height 17
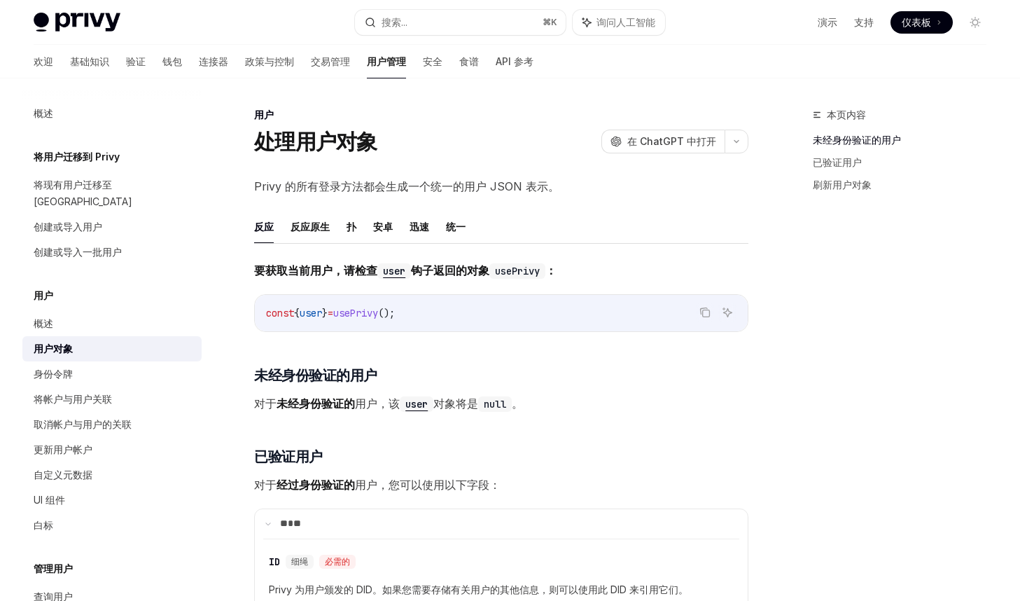
click at [409, 116] on div "用户" at bounding box center [501, 115] width 494 height 14
click at [83, 221] on font "创建或导入用户" at bounding box center [68, 227] width 69 height 12
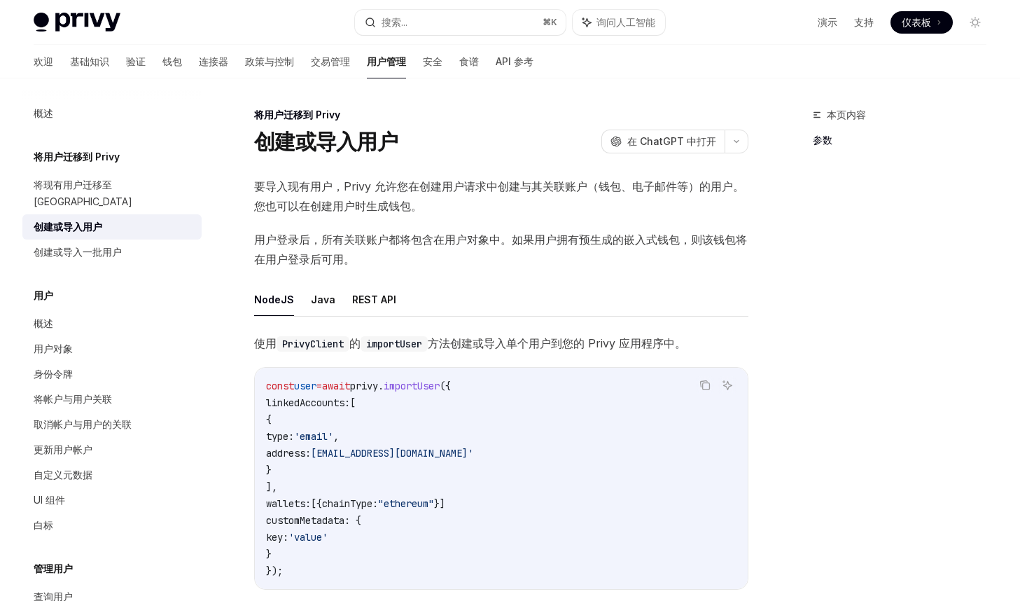
click at [420, 254] on span "用户登录后，所有关联账户都将包含在用户对象中。如果用户拥有预生成的嵌入式钱包，则该钱包将在用户登录后可用。" at bounding box center [501, 249] width 494 height 39
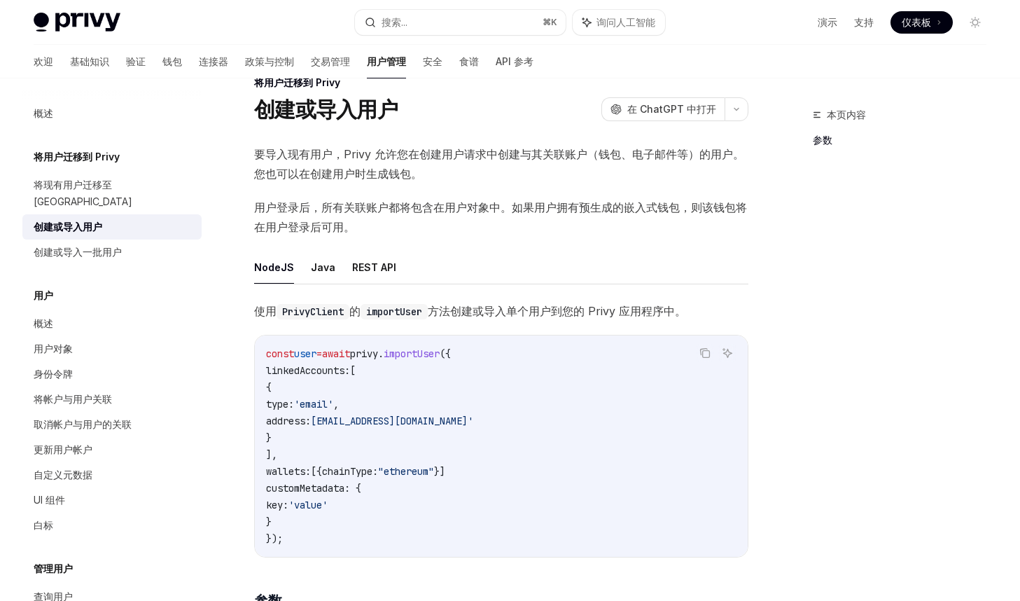
scroll to position [41, 0]
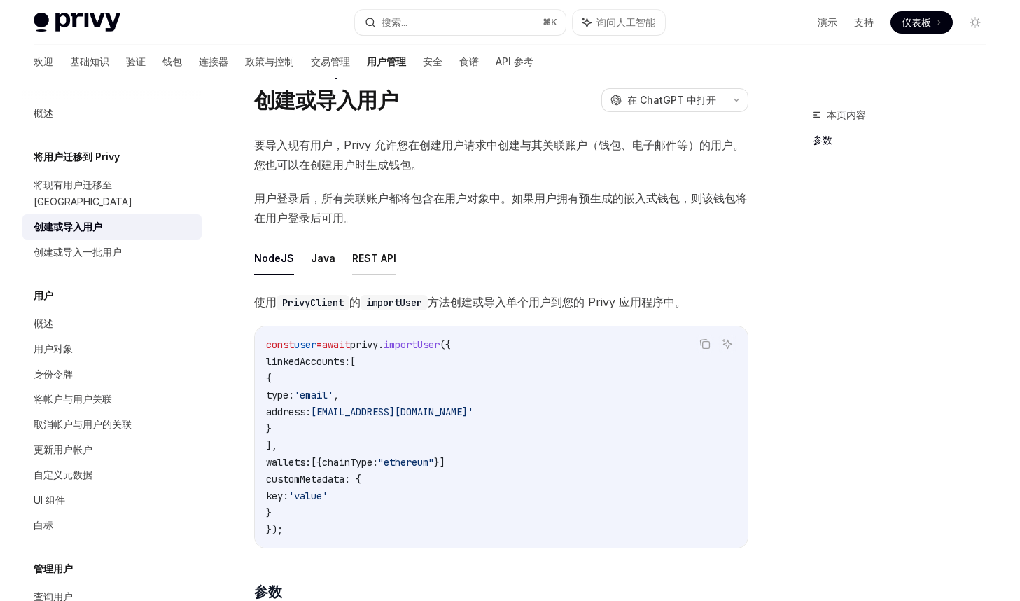
click at [352, 257] on font "REST API" at bounding box center [374, 258] width 44 height 12
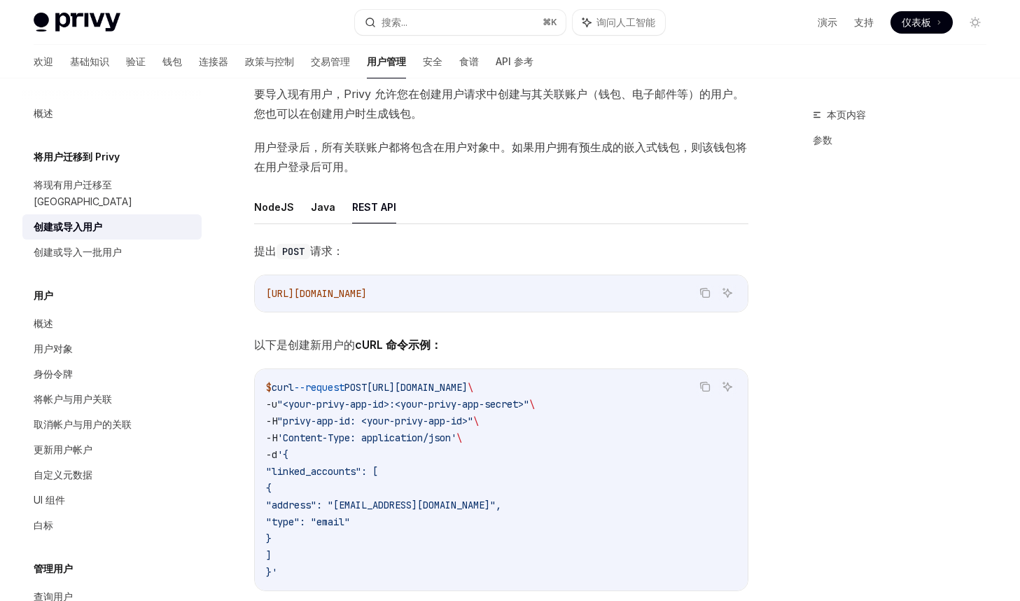
scroll to position [56, 0]
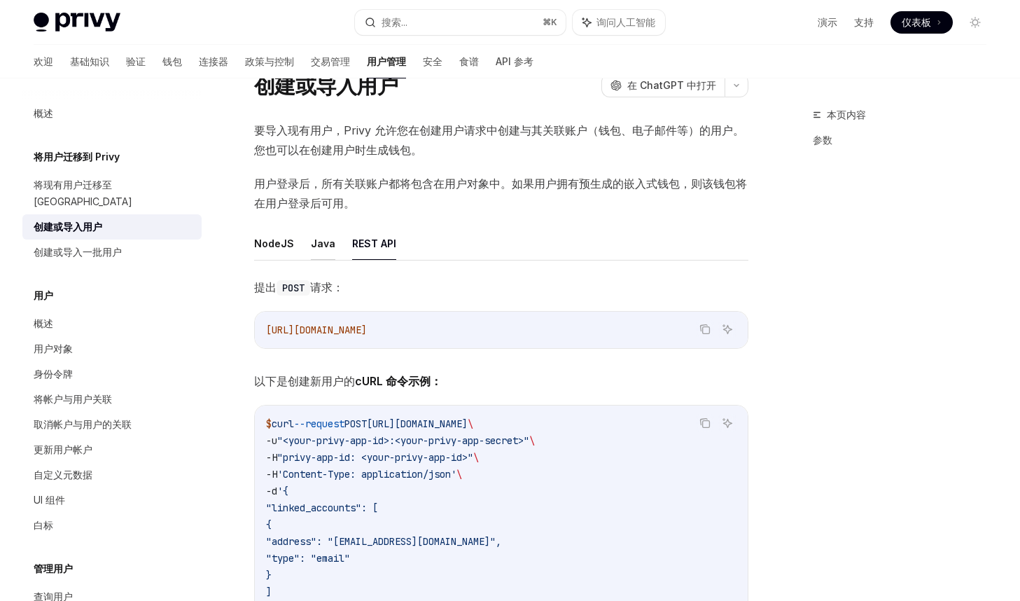
click at [319, 243] on font "Java" at bounding box center [323, 243] width 25 height 12
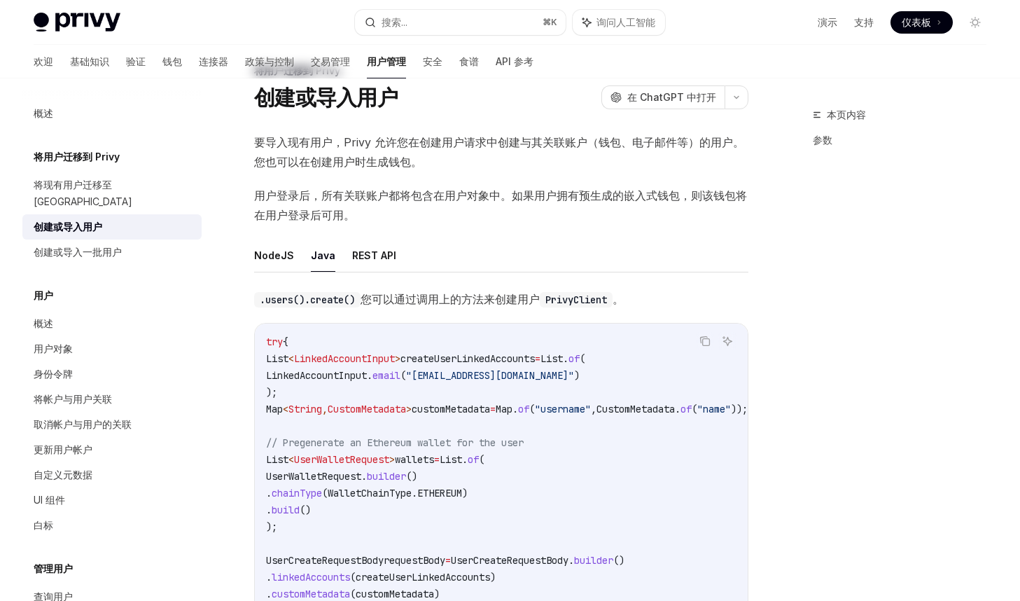
scroll to position [29, 0]
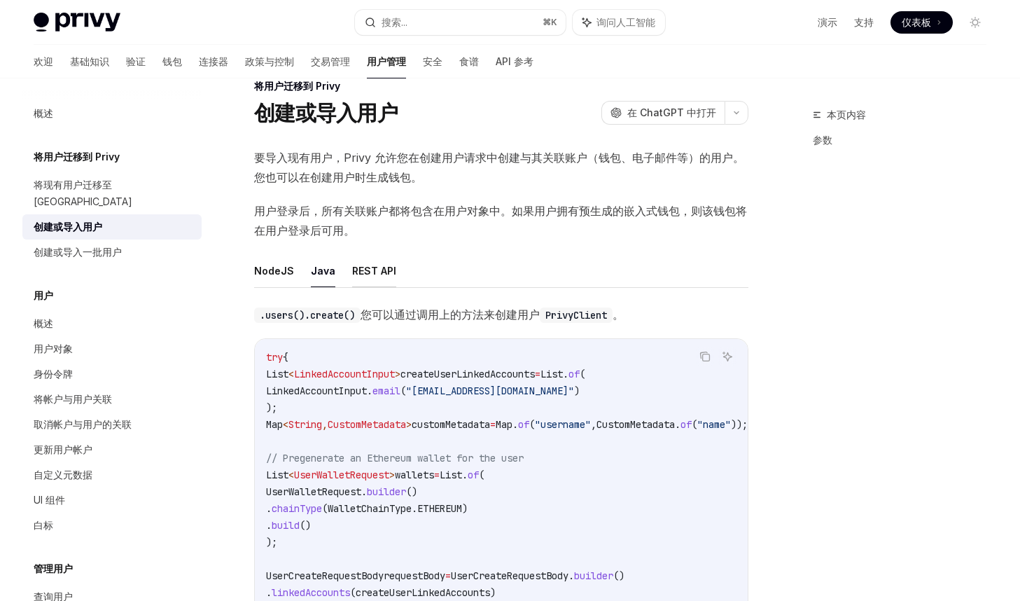
click at [356, 275] on font "REST API" at bounding box center [374, 271] width 44 height 12
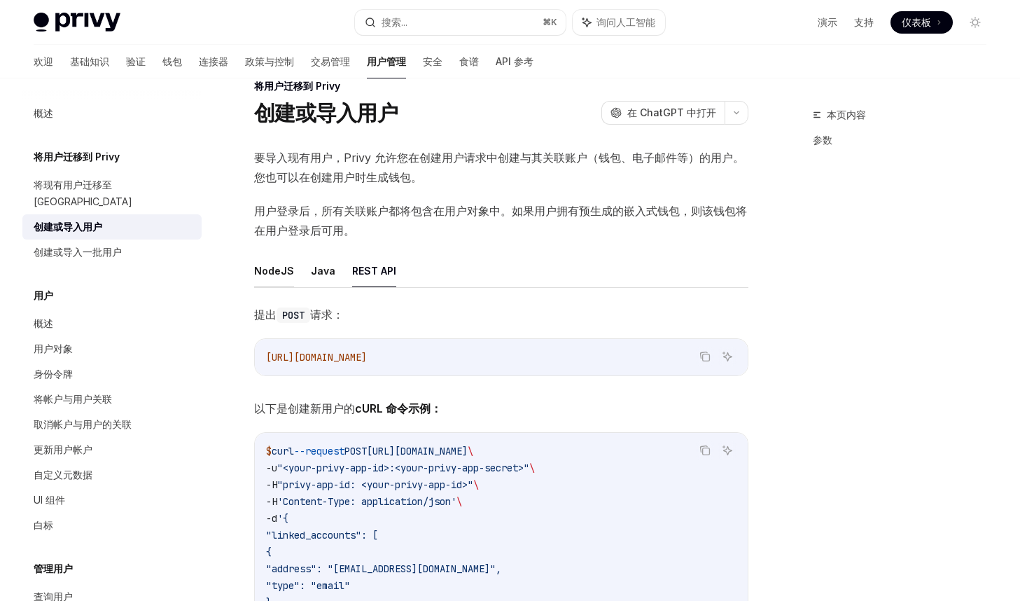
click at [283, 260] on button "NodeJS" at bounding box center [274, 270] width 40 height 33
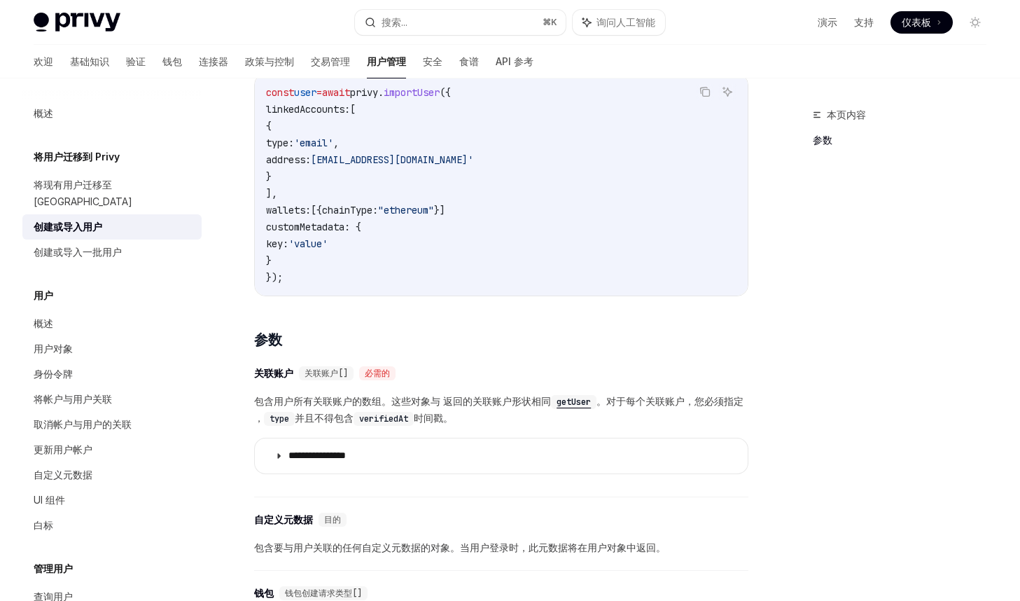
scroll to position [298, 0]
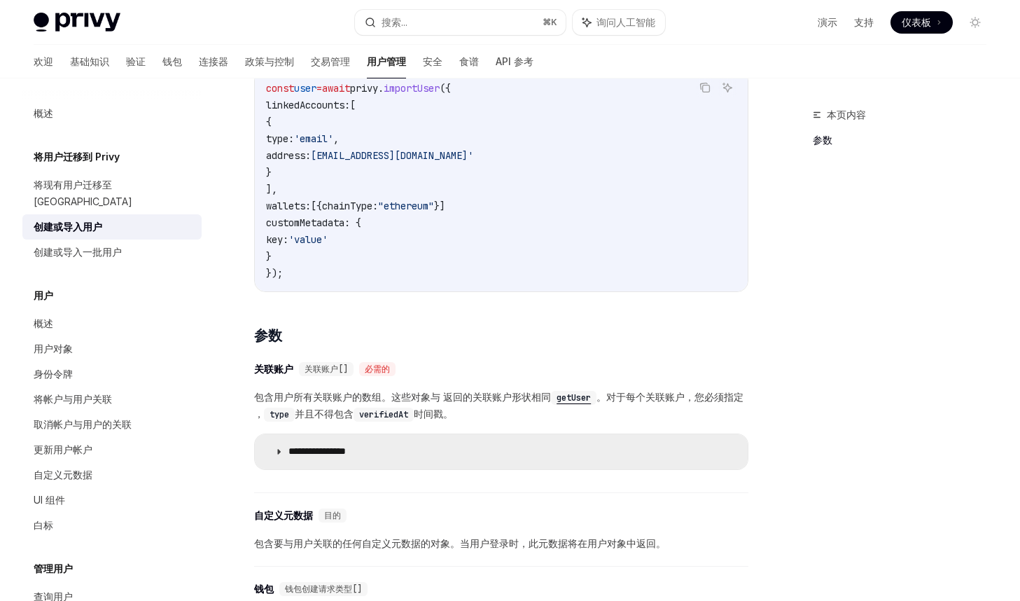
click at [300, 456] on font "**********" at bounding box center [317, 451] width 57 height 10
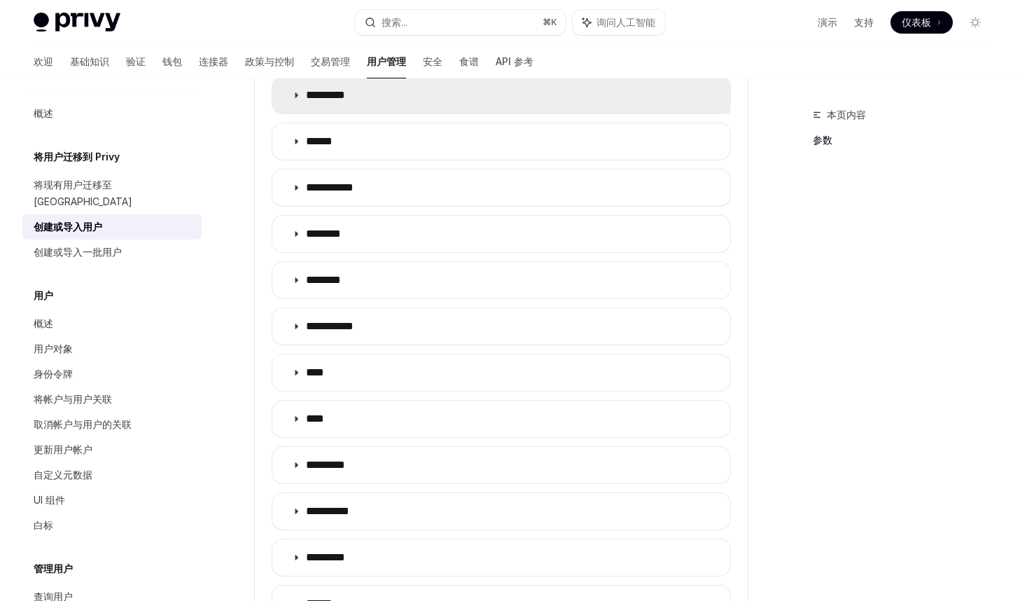
scroll to position [645, 0]
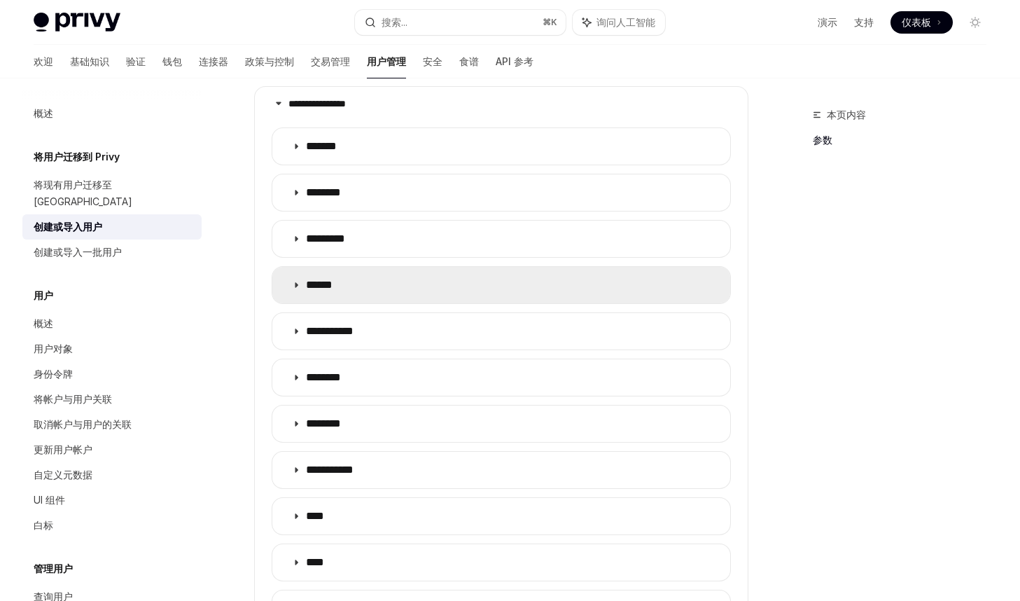
click at [333, 289] on font "******" at bounding box center [319, 284] width 27 height 11
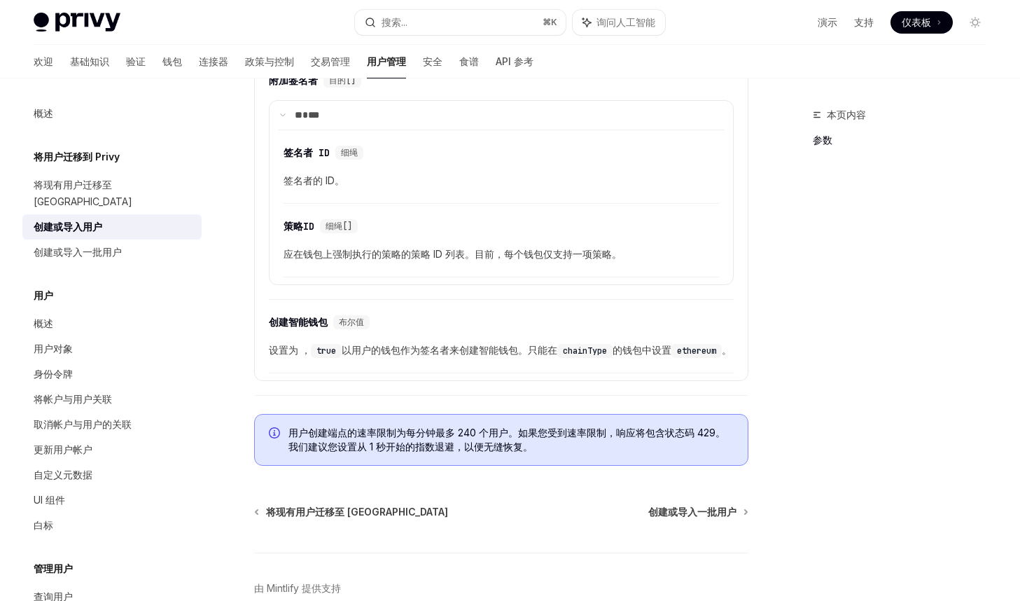
scroll to position [1821, 0]
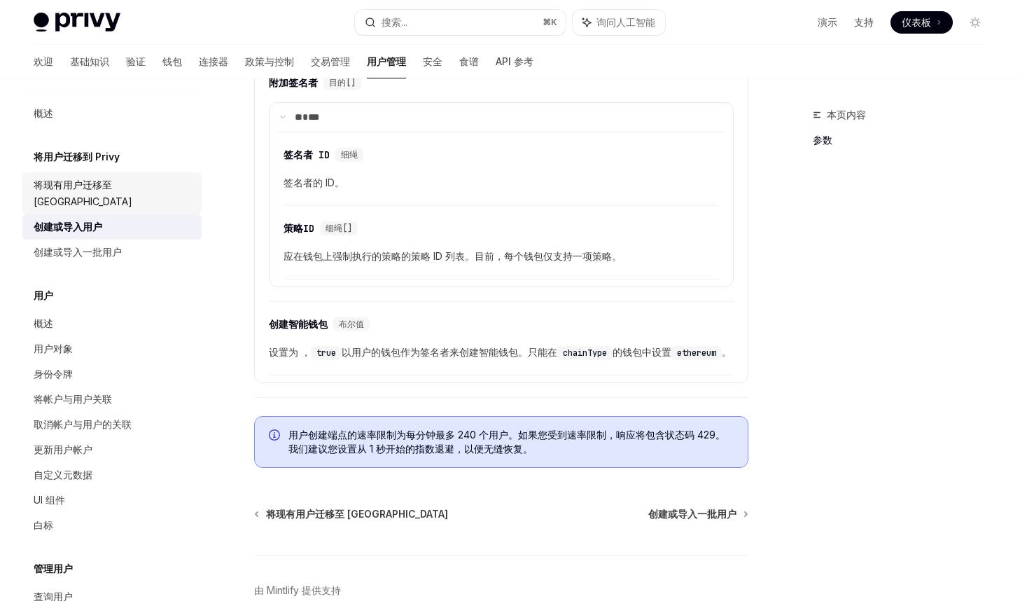
click at [112, 176] on link "将现有用户迁移至 Privy" at bounding box center [111, 193] width 179 height 42
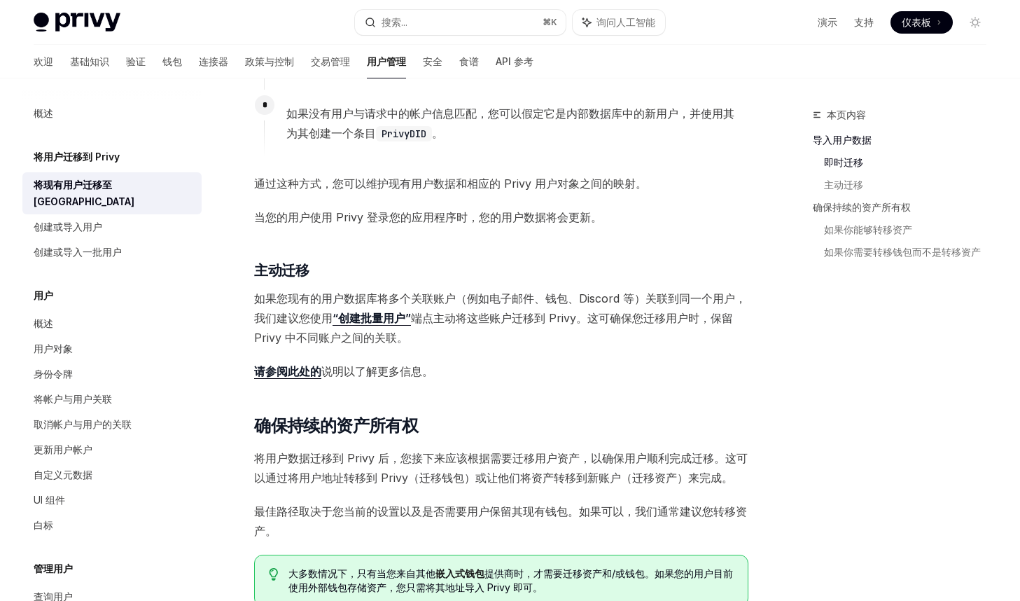
scroll to position [1024, 0]
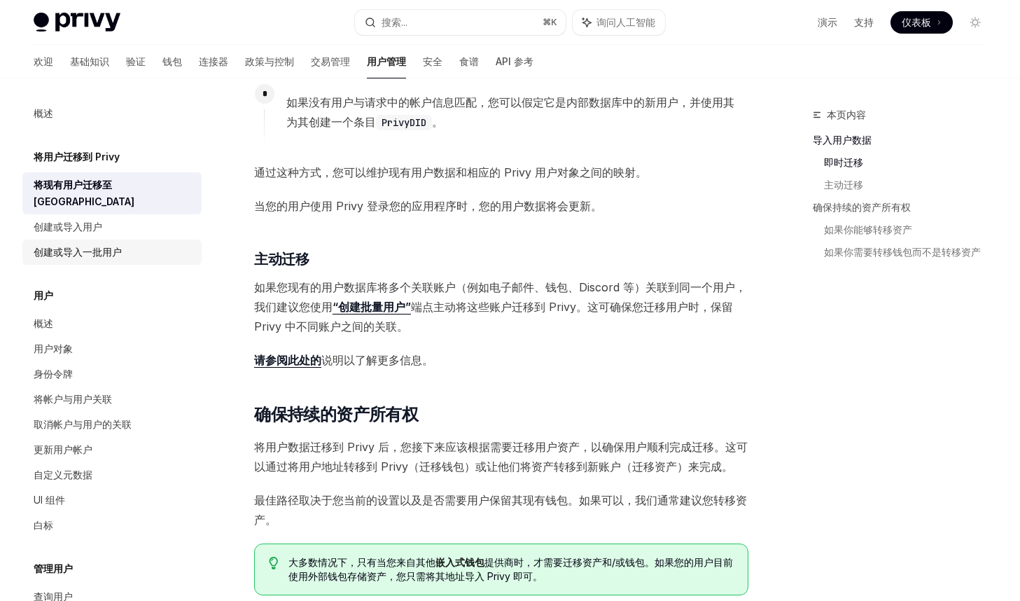
click at [98, 246] on font "创建或导入一批用户" at bounding box center [78, 252] width 88 height 12
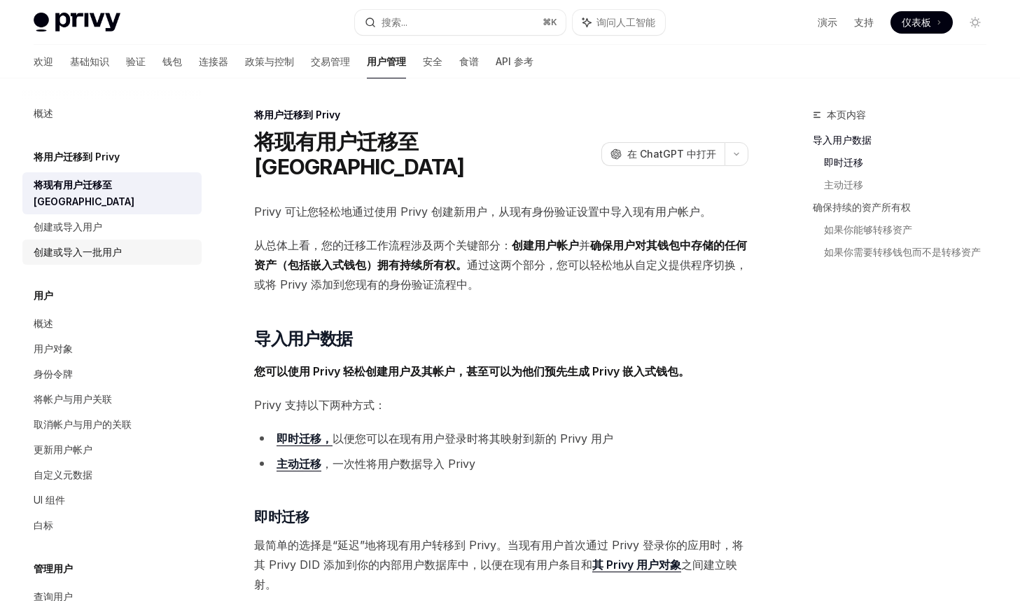
type textarea "*"
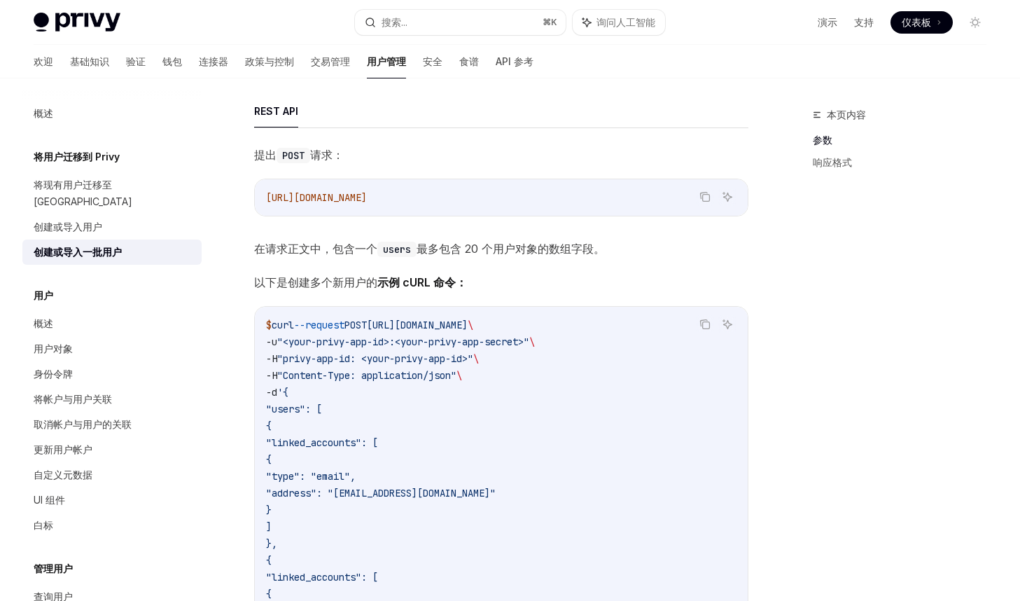
scroll to position [211, 0]
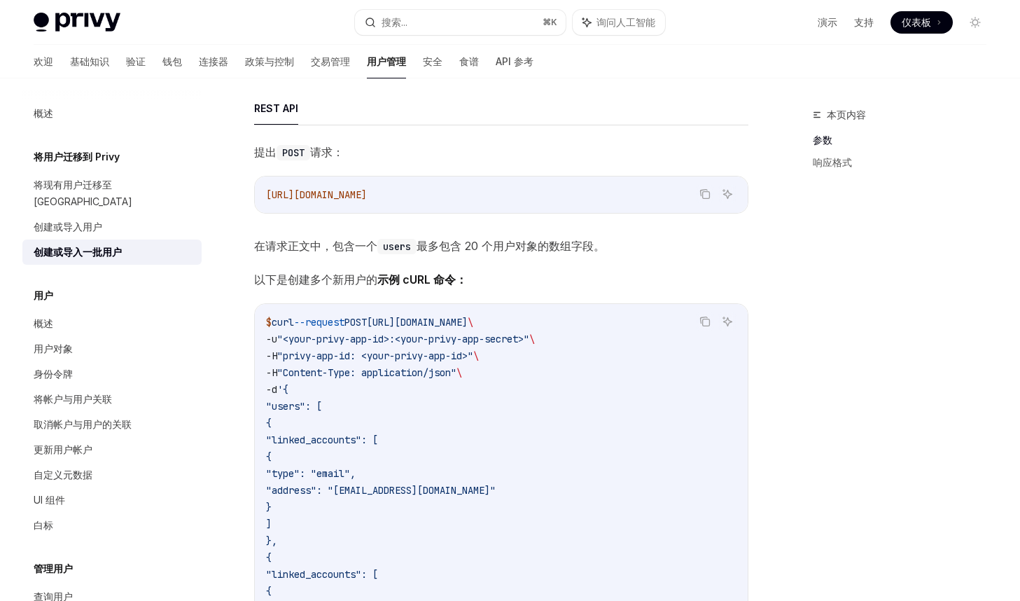
click at [415, 363] on code "$ curl --request POST https://auth.privy.io/api/v1/users/import \ -u "<your-pri…" at bounding box center [501, 591] width 471 height 555
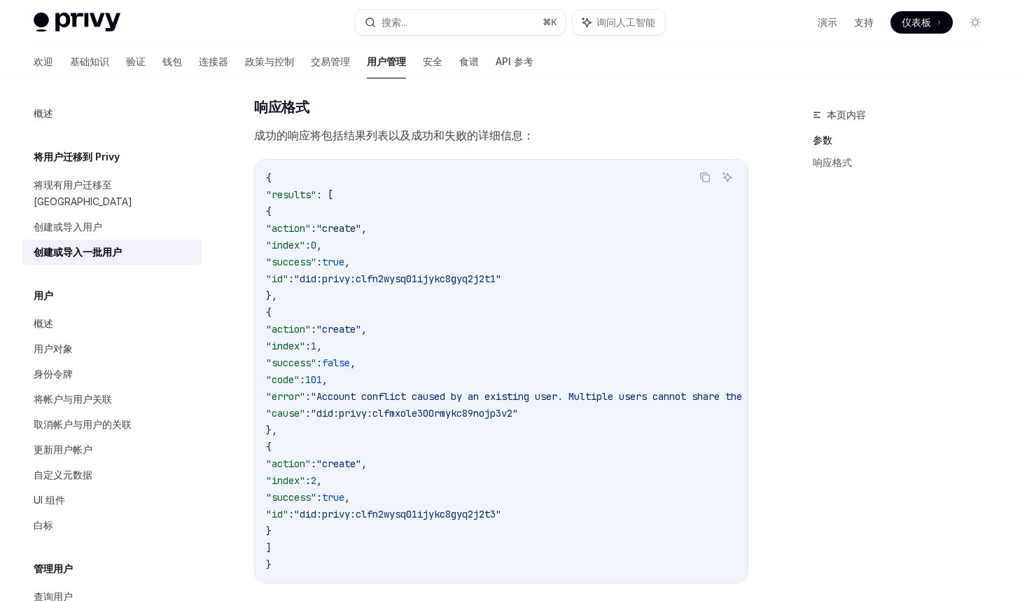
scroll to position [1863, 0]
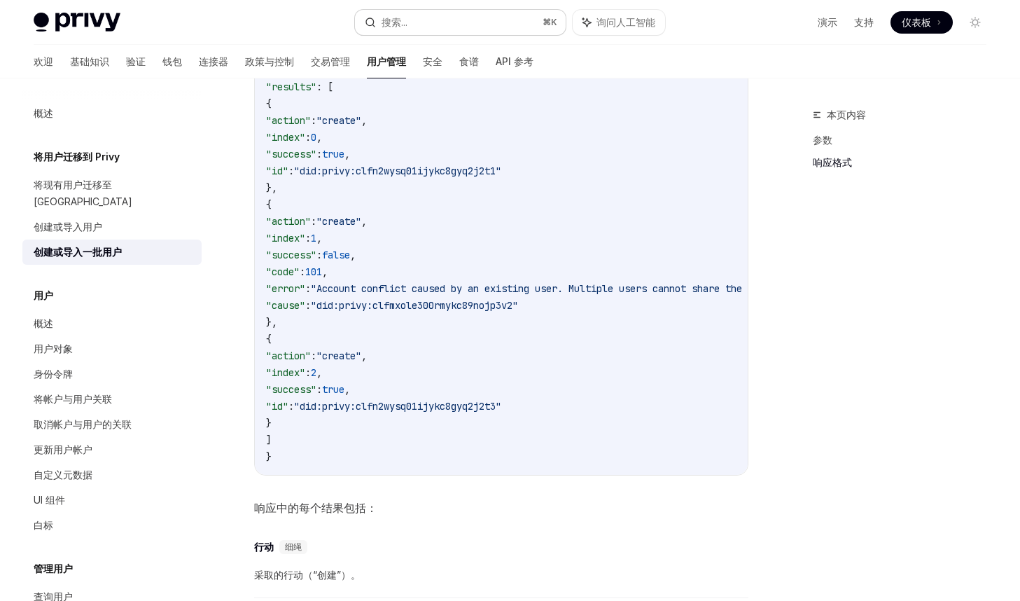
click at [474, 23] on button "搜索... ⌘ K" at bounding box center [460, 22] width 211 height 25
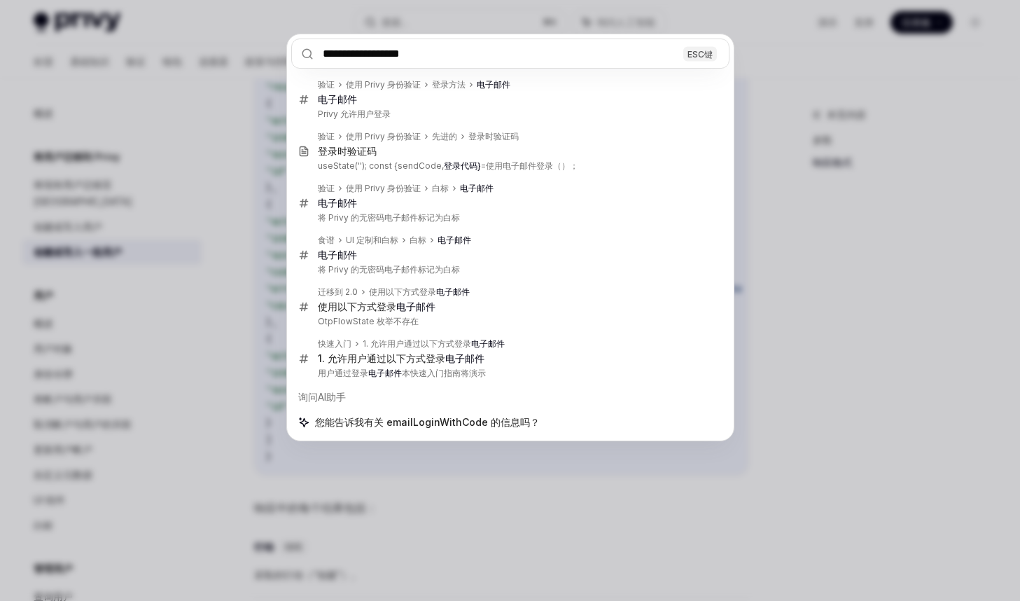
type input "**********"
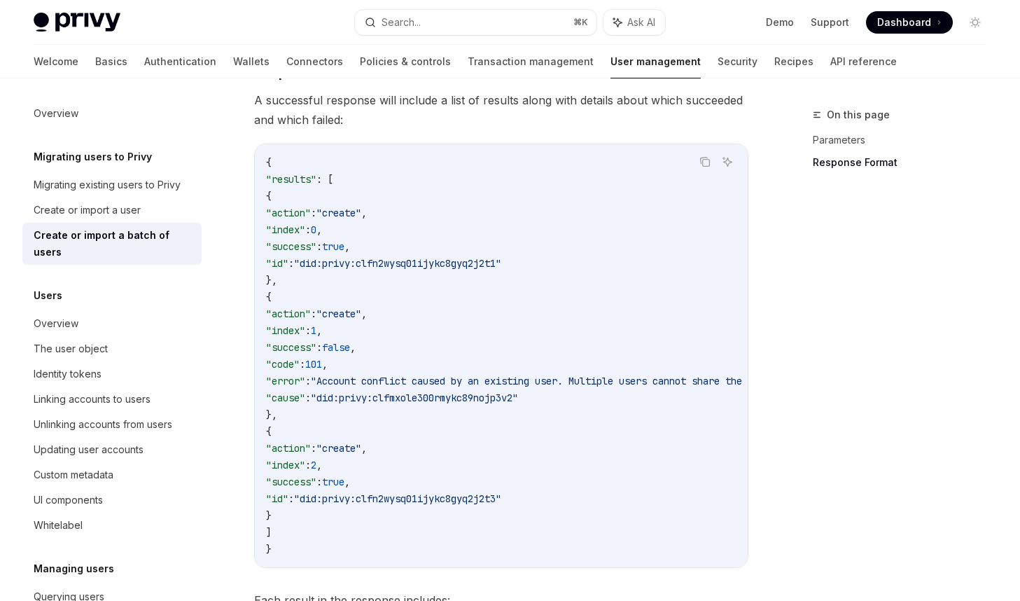
type textarea "*"
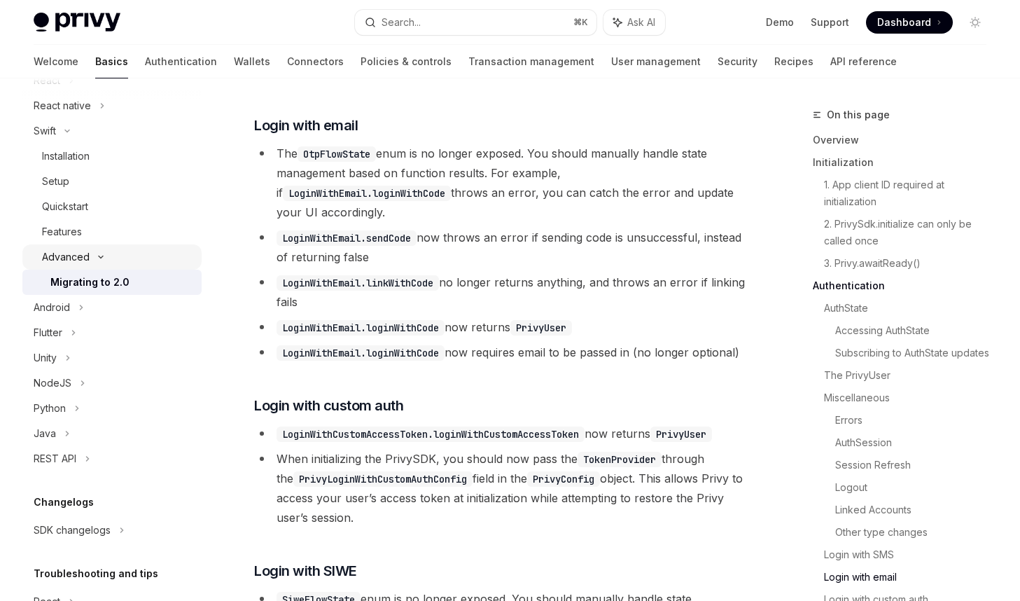
scroll to position [201, 0]
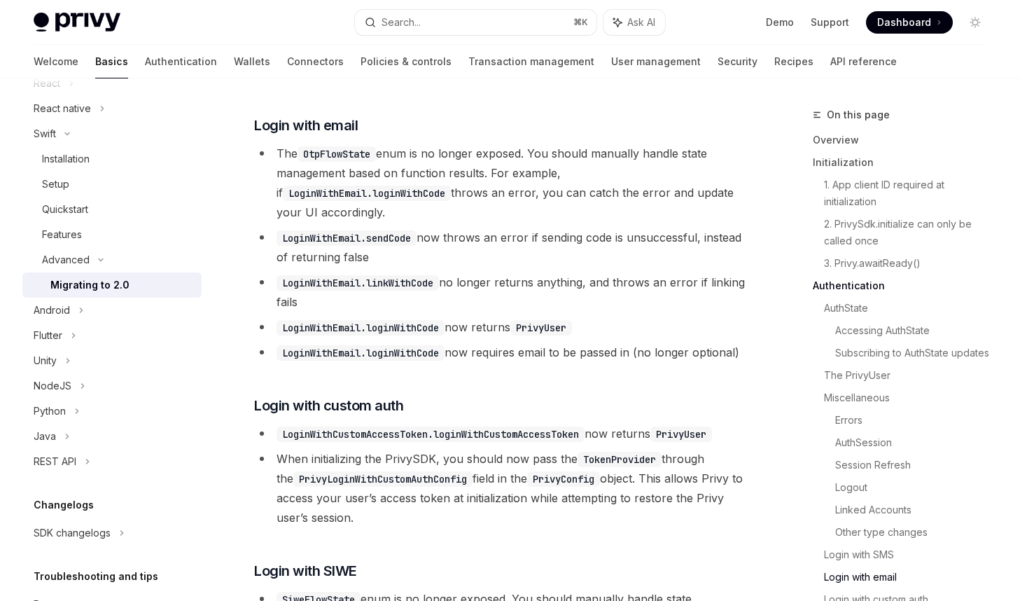
click at [440, 320] on code "LoginWithEmail.loginWithCode" at bounding box center [361, 327] width 168 height 15
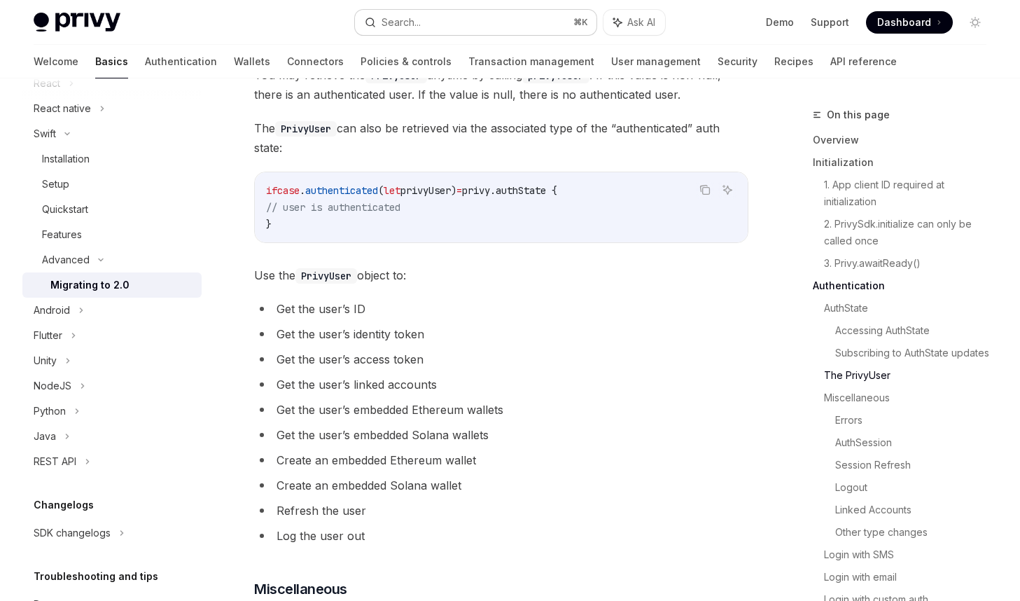
scroll to position [1876, 0]
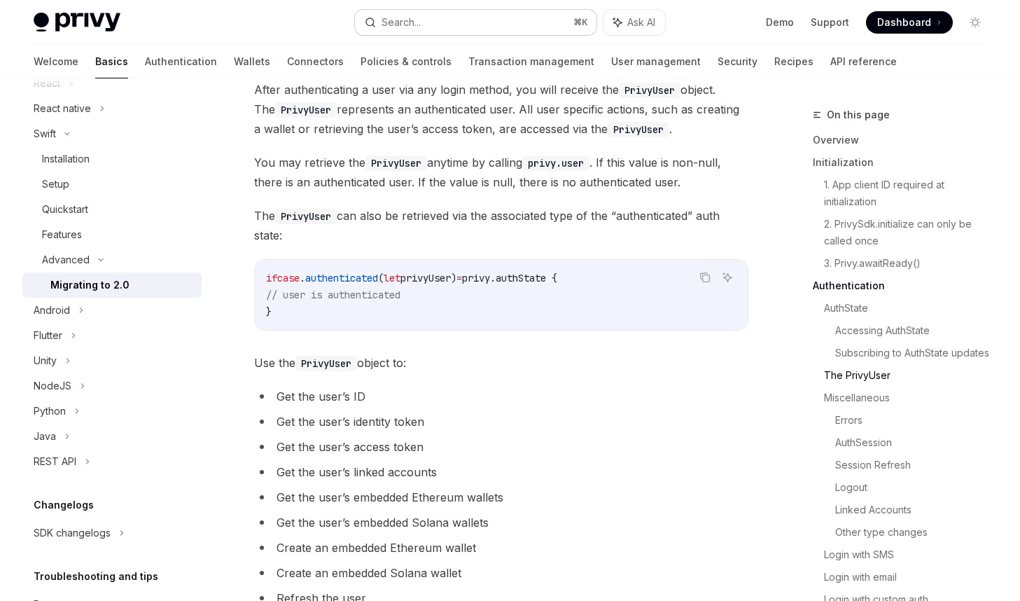
click at [458, 16] on button "Search... ⌘ K" at bounding box center [476, 22] width 242 height 25
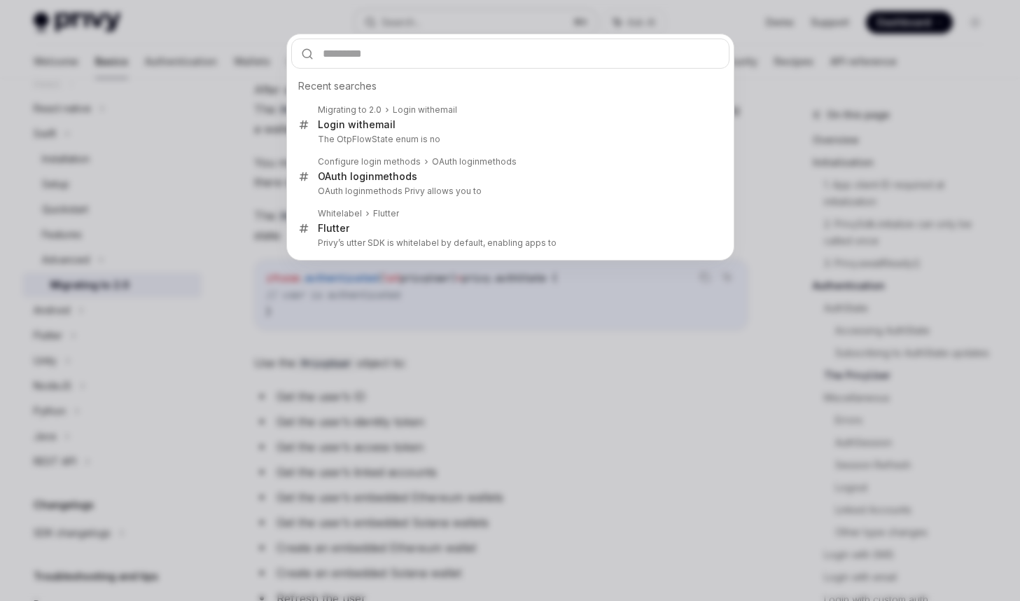
type input "**********"
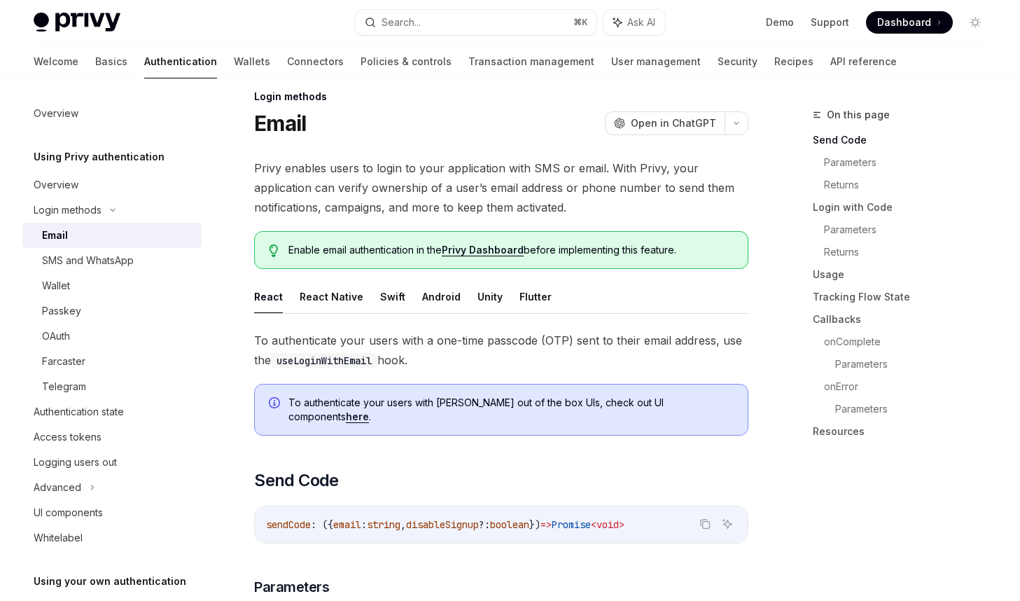
scroll to position [17, 0]
click at [531, 293] on button "Flutter" at bounding box center [536, 298] width 32 height 33
type textarea "*"
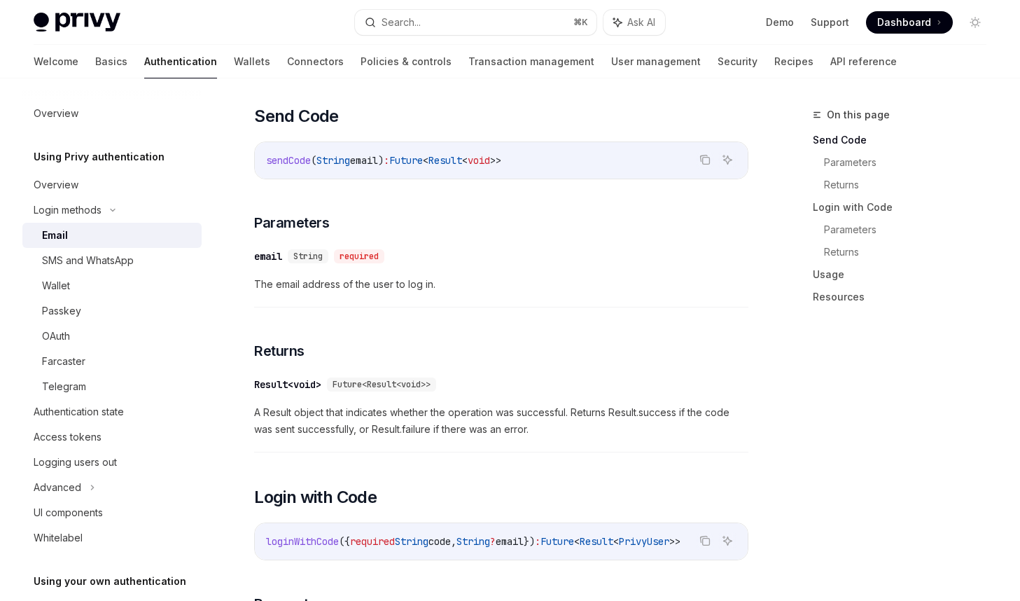
scroll to position [321, 0]
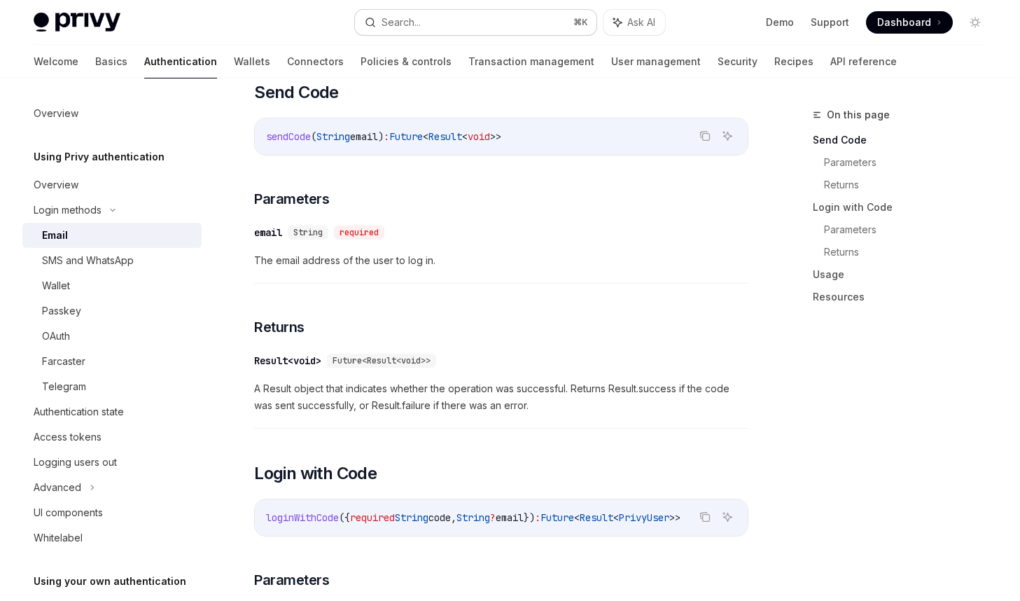
click at [501, 26] on button "Search... ⌘ K" at bounding box center [476, 22] width 242 height 25
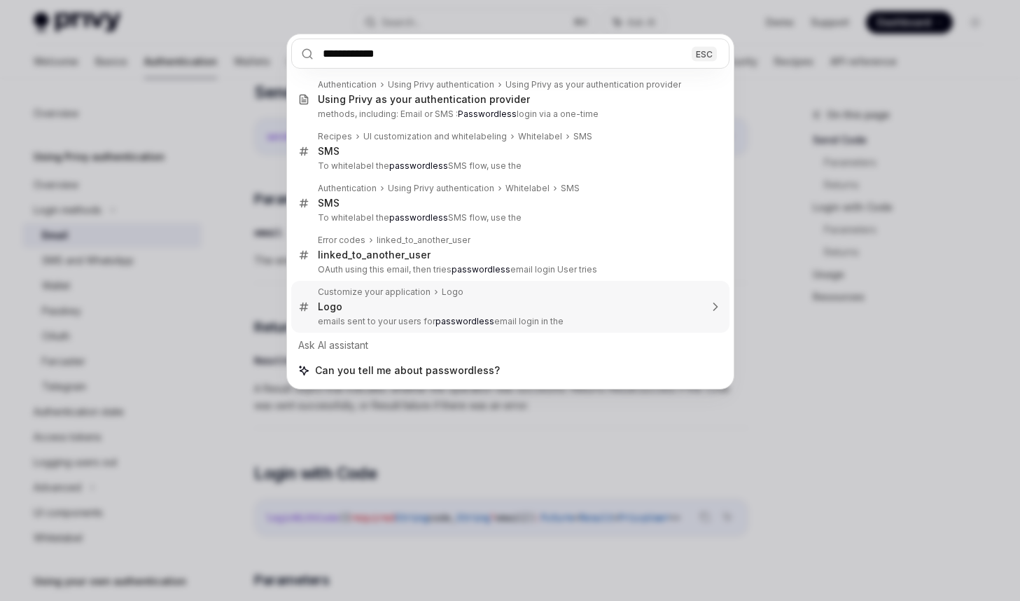
type input "**********"
click at [177, 312] on div "**********" at bounding box center [510, 300] width 1020 height 601
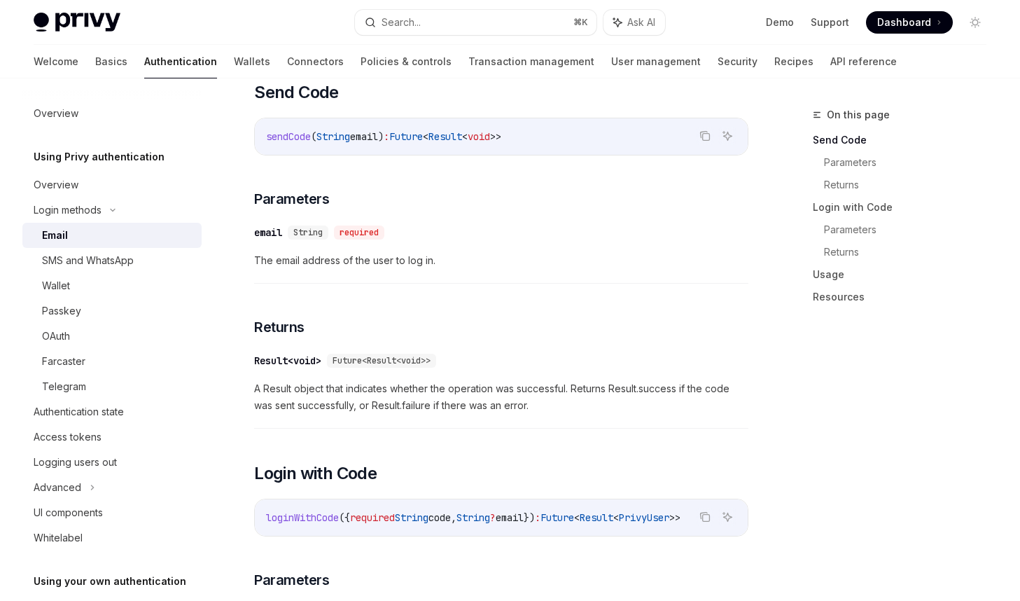
click at [480, 263] on span "The email address of the user to log in." at bounding box center [501, 260] width 494 height 17
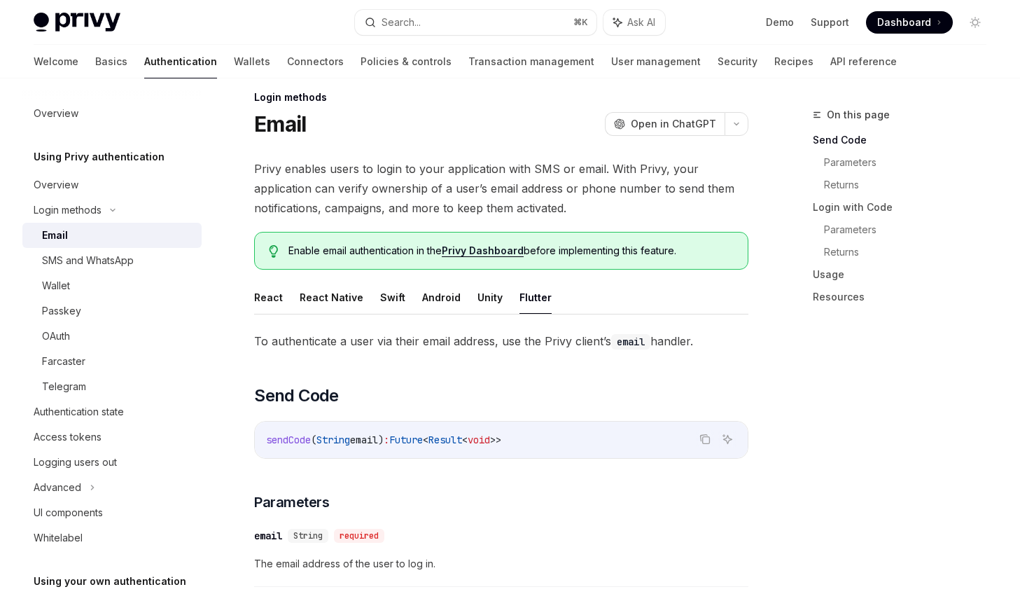
scroll to position [0, 0]
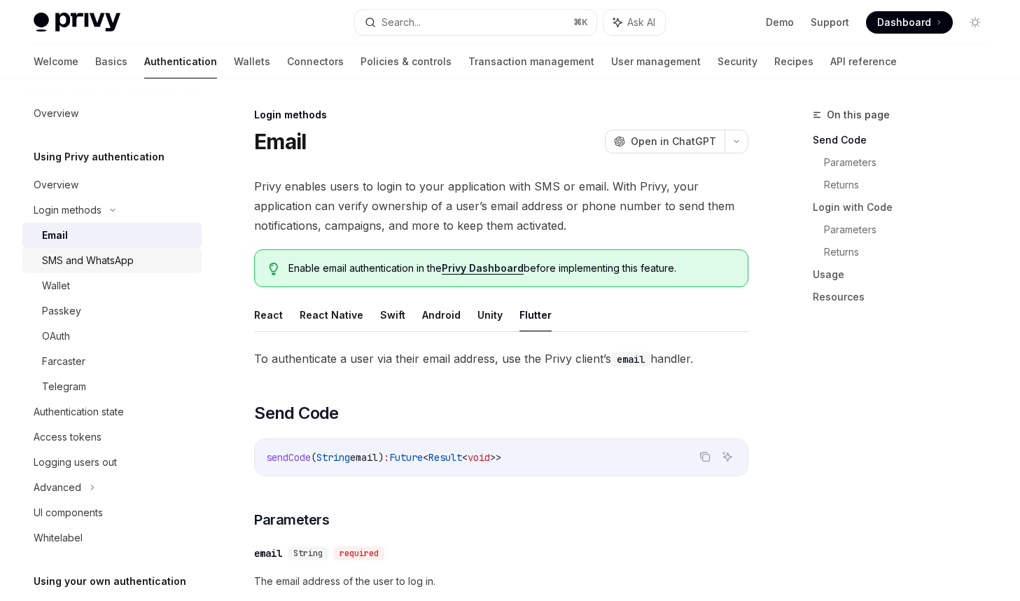
click at [131, 256] on div "SMS and WhatsApp" at bounding box center [88, 260] width 92 height 17
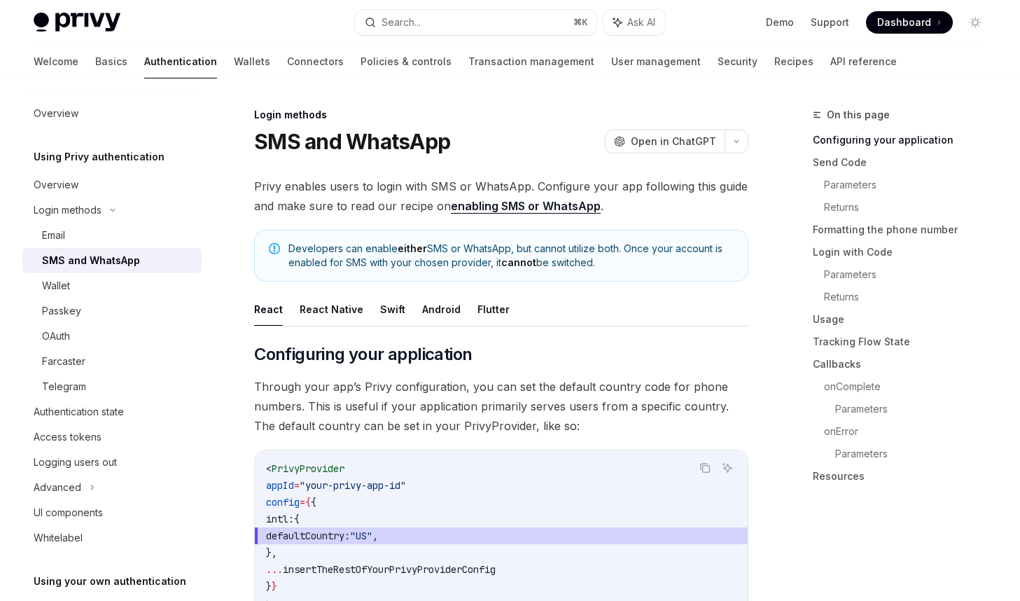
click at [138, 153] on h5 "Using Privy authentication" at bounding box center [99, 156] width 131 height 17
click at [127, 156] on h5 "Using Privy authentication" at bounding box center [99, 156] width 131 height 17
click at [90, 193] on div "Overview" at bounding box center [114, 184] width 160 height 17
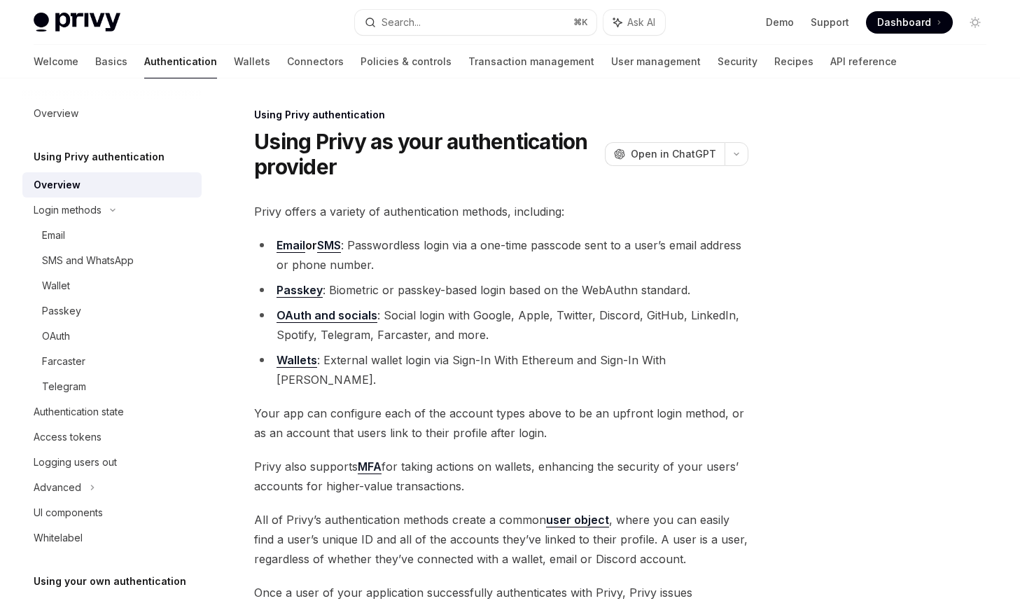
click at [296, 242] on link "Email" at bounding box center [291, 245] width 29 height 15
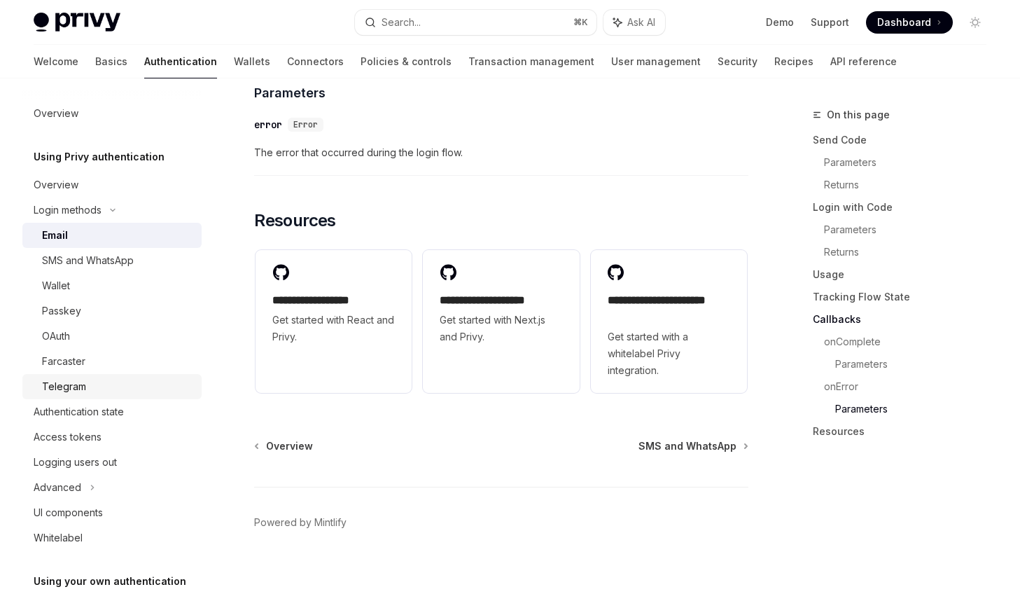
click at [88, 385] on div "Telegram" at bounding box center [117, 386] width 151 height 17
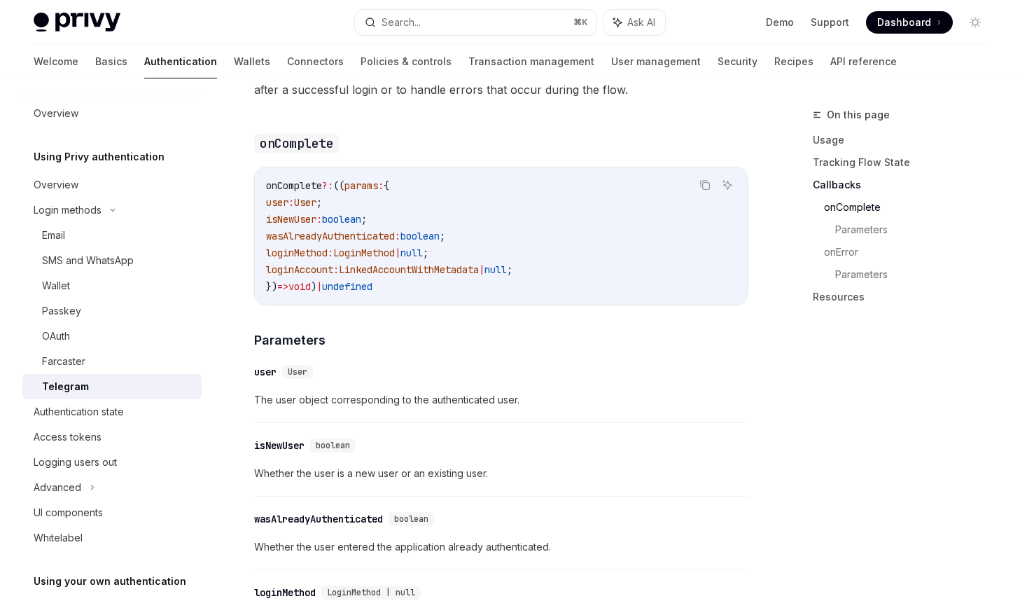
scroll to position [1687, 0]
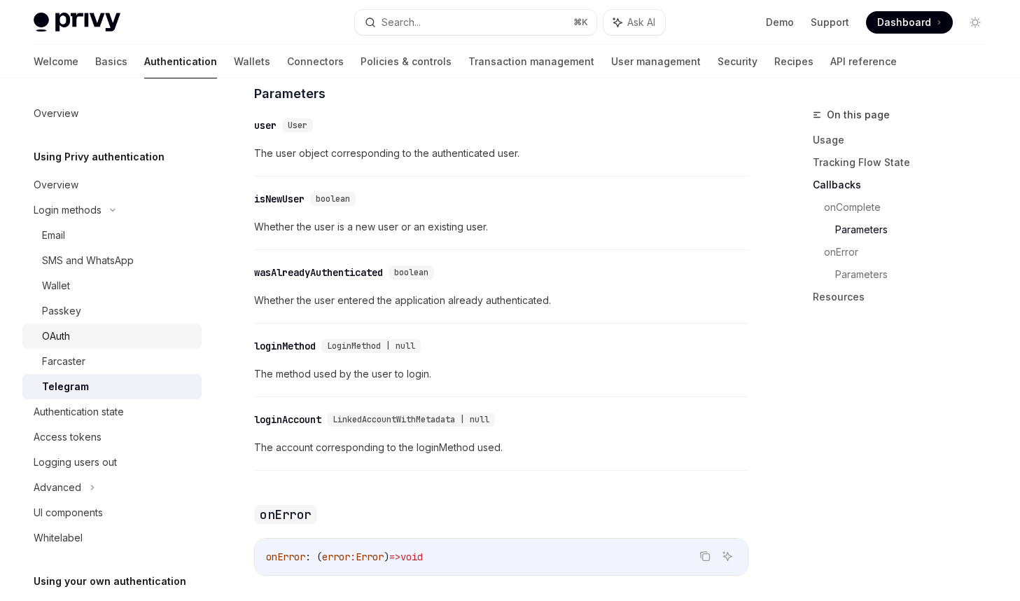
click at [104, 339] on div "OAuth" at bounding box center [117, 336] width 151 height 17
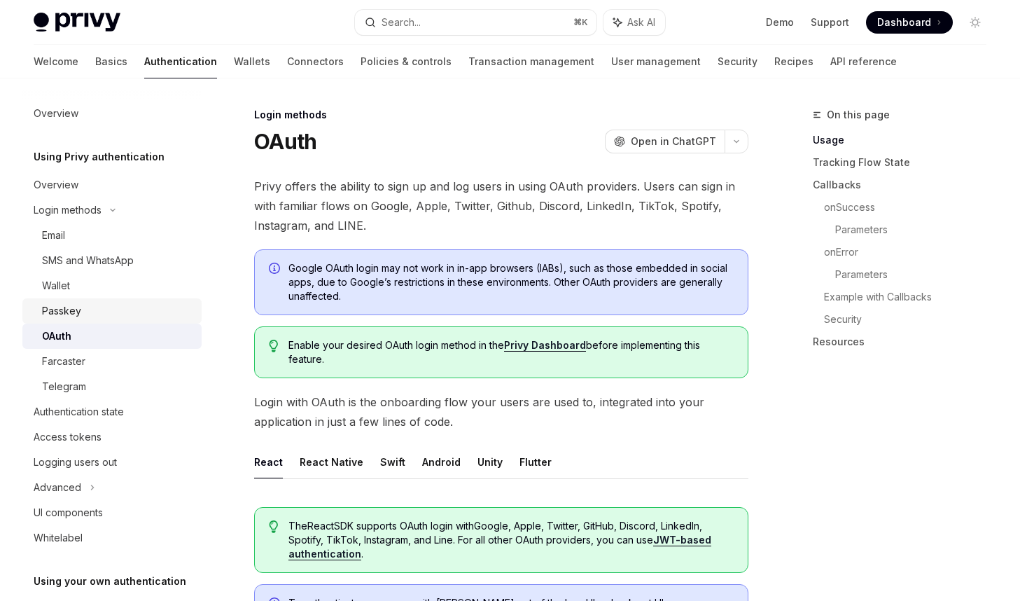
click at [97, 310] on div "Passkey" at bounding box center [117, 311] width 151 height 17
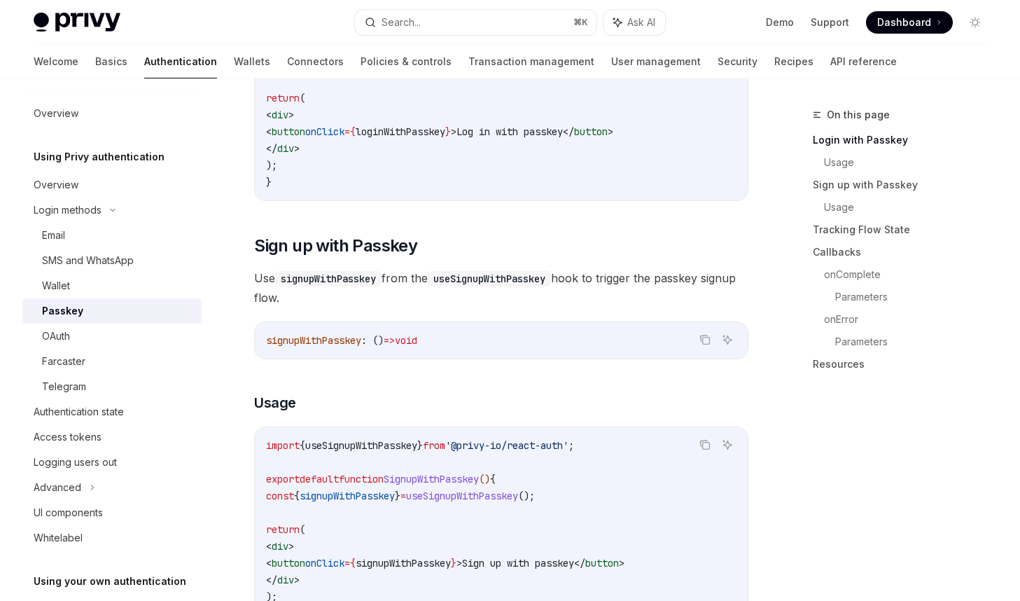
scroll to position [779, 0]
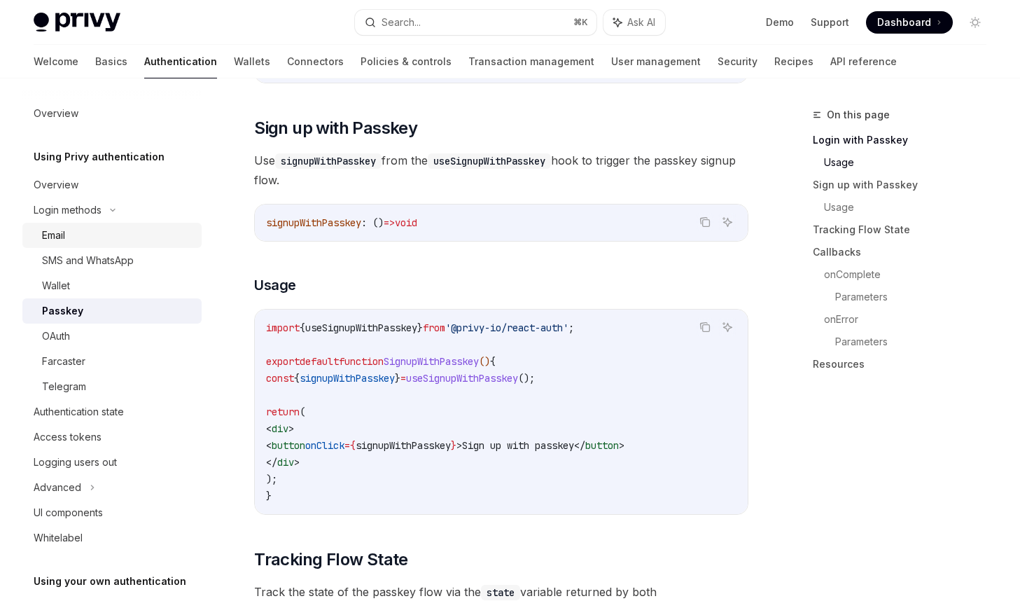
click at [113, 234] on div "Email" at bounding box center [117, 235] width 151 height 17
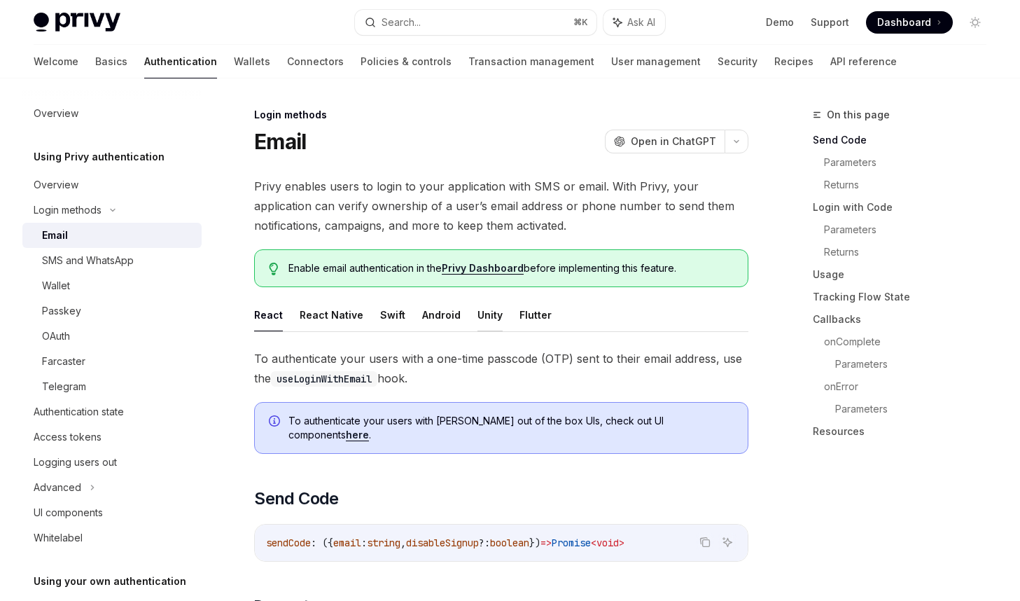
click at [480, 315] on button "Unity" at bounding box center [490, 314] width 25 height 33
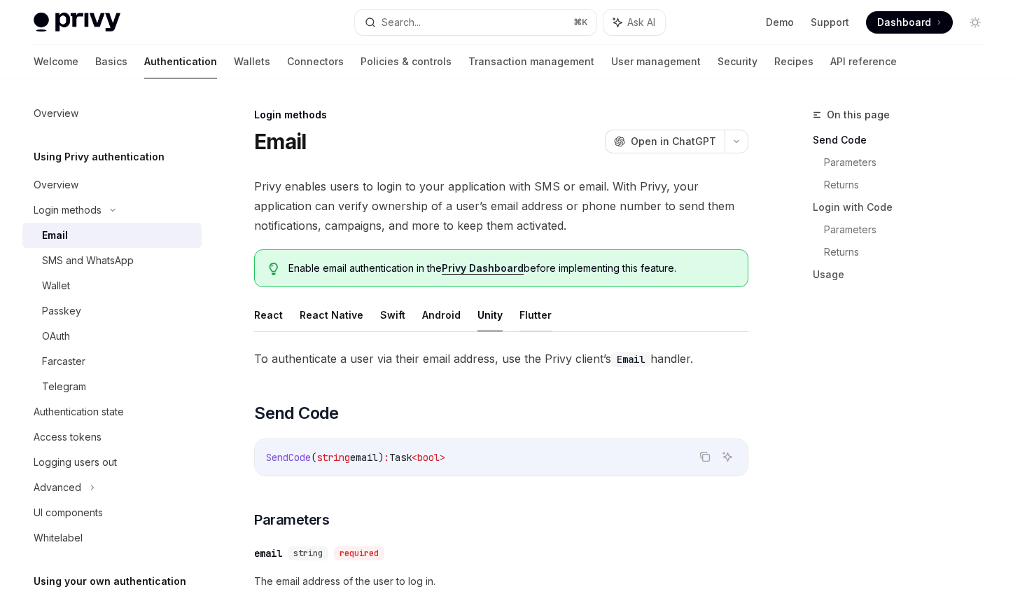
click at [529, 321] on button "Flutter" at bounding box center [536, 314] width 32 height 33
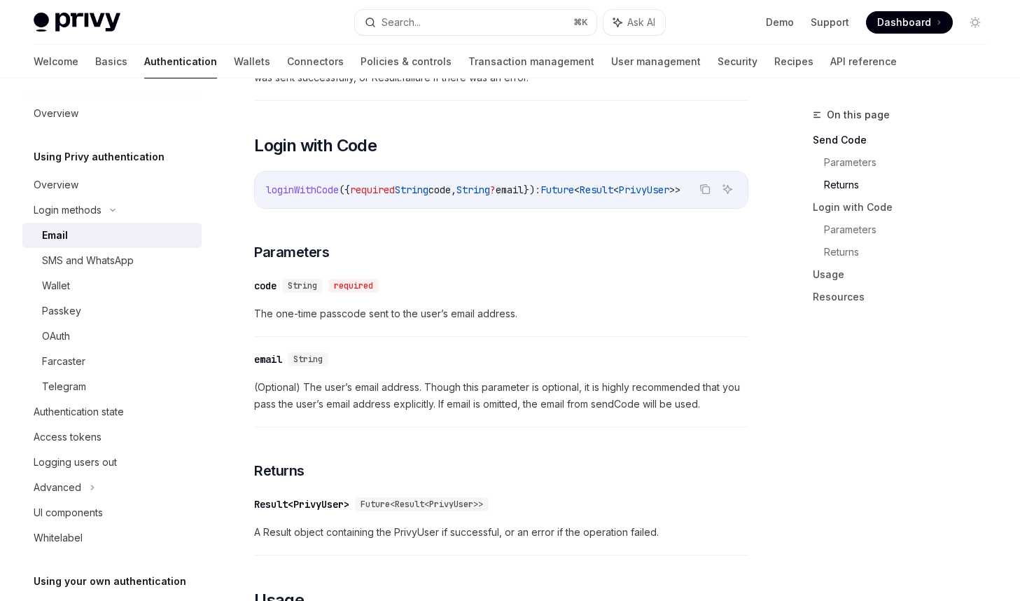
scroll to position [645, 0]
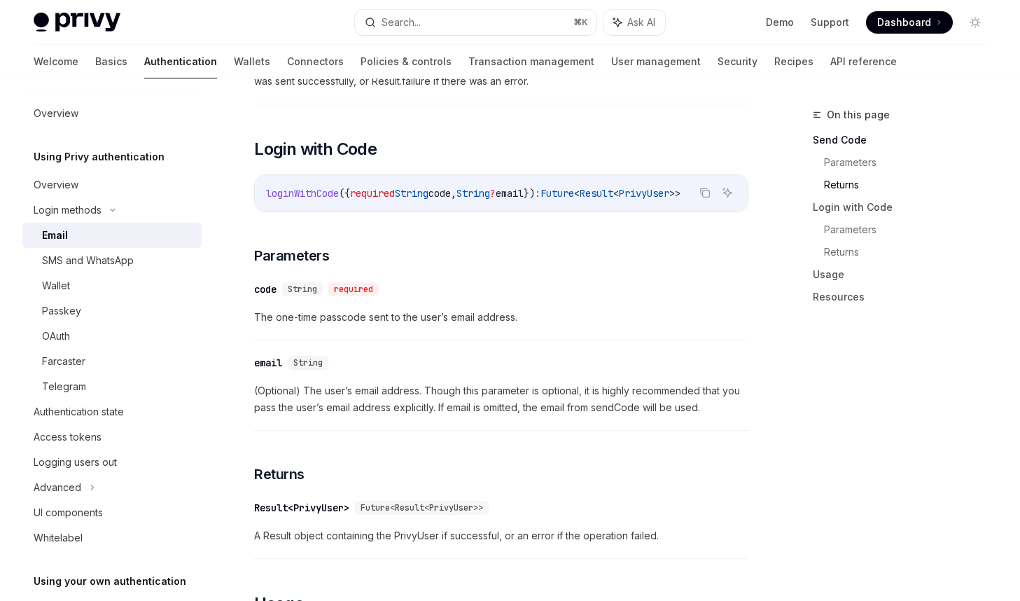
click at [316, 195] on span "loginWithCode" at bounding box center [302, 193] width 73 height 13
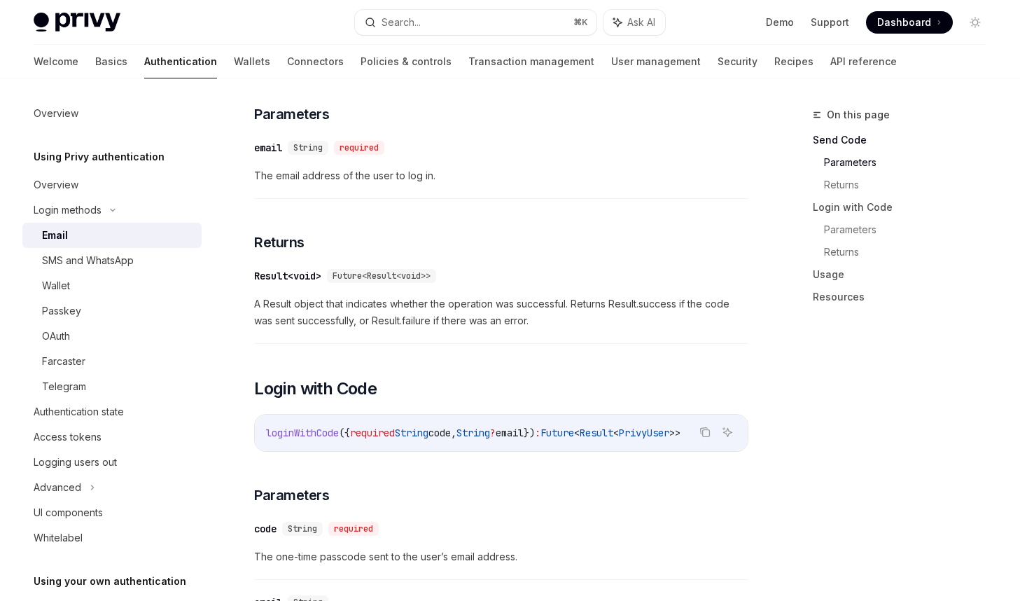
scroll to position [255, 0]
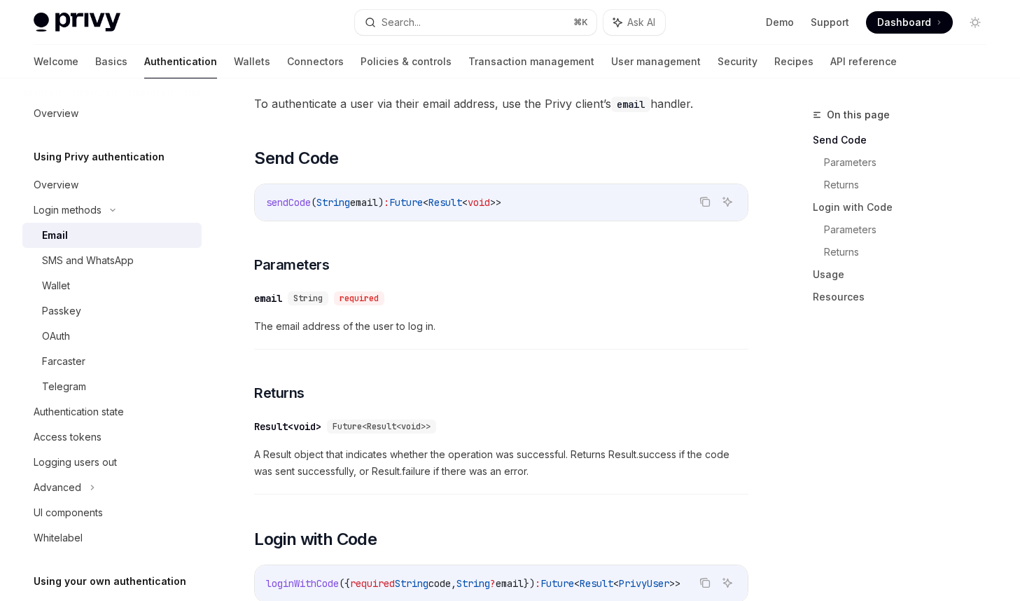
click at [296, 204] on span "sendCode" at bounding box center [288, 202] width 45 height 13
copy span "sendCode"
click at [588, 418] on div "​ Result<void> Future<Result<void>>" at bounding box center [494, 426] width 480 height 17
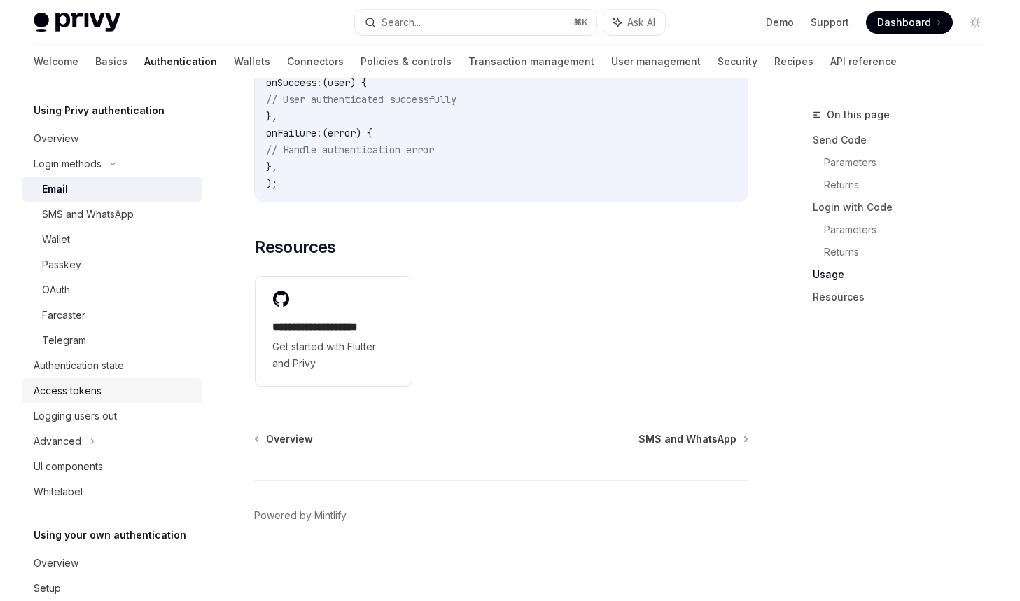
scroll to position [0, 0]
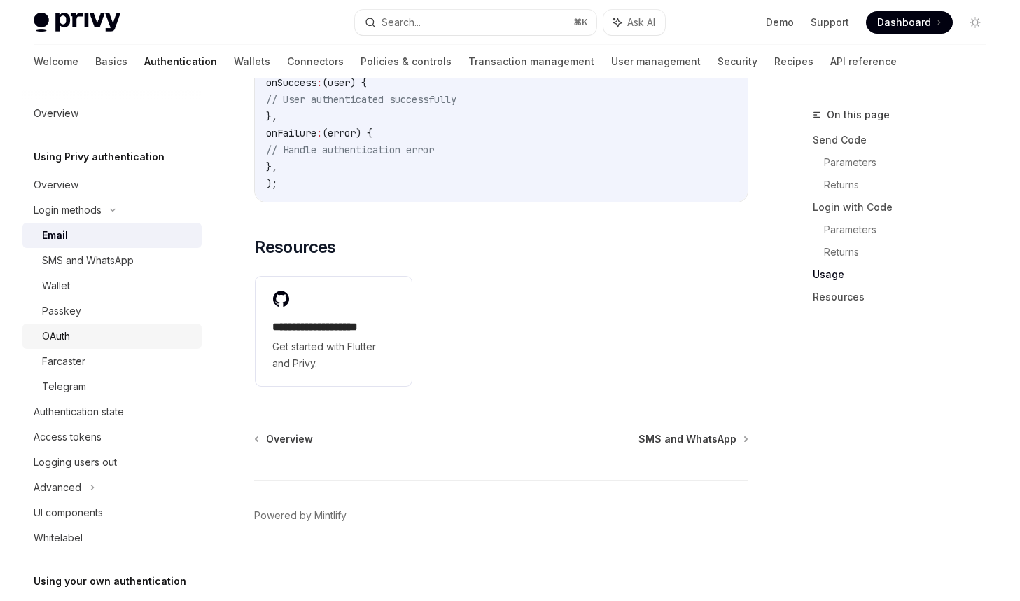
click at [104, 341] on div "OAuth" at bounding box center [117, 336] width 151 height 17
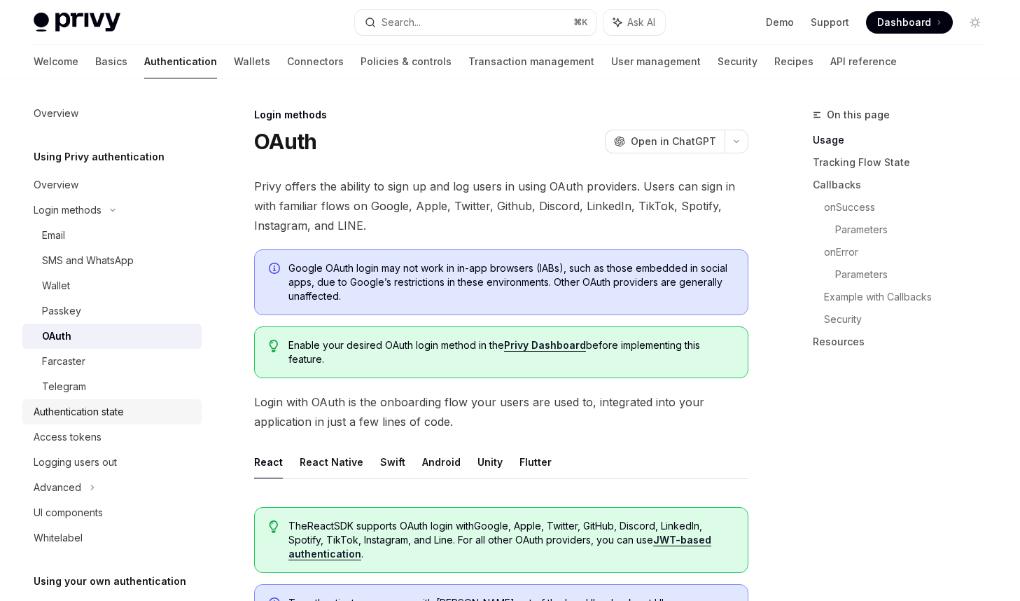
click at [113, 415] on div "Authentication state" at bounding box center [79, 411] width 90 height 17
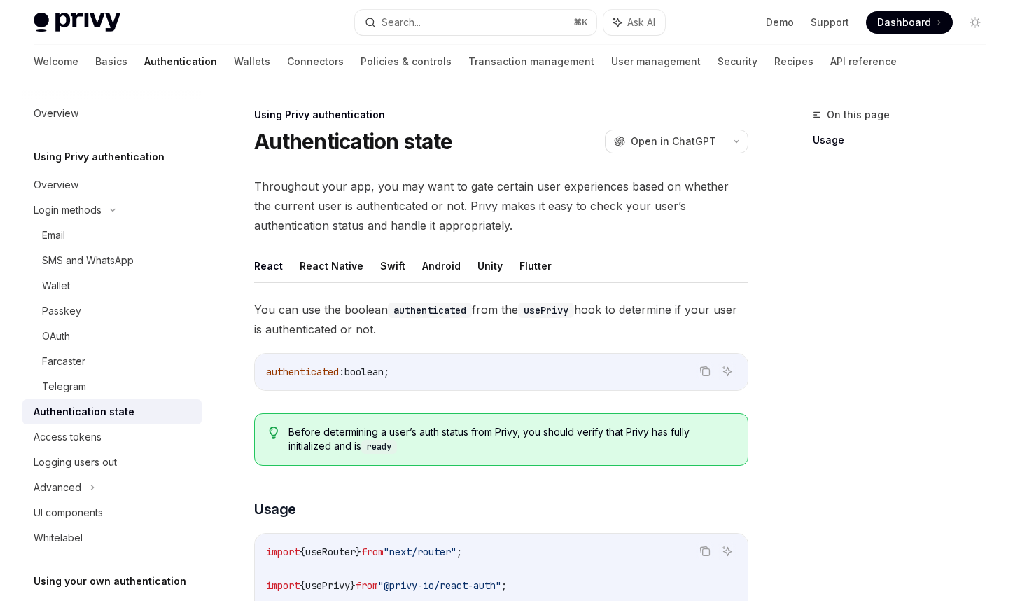
click at [525, 261] on button "Flutter" at bounding box center [536, 265] width 32 height 33
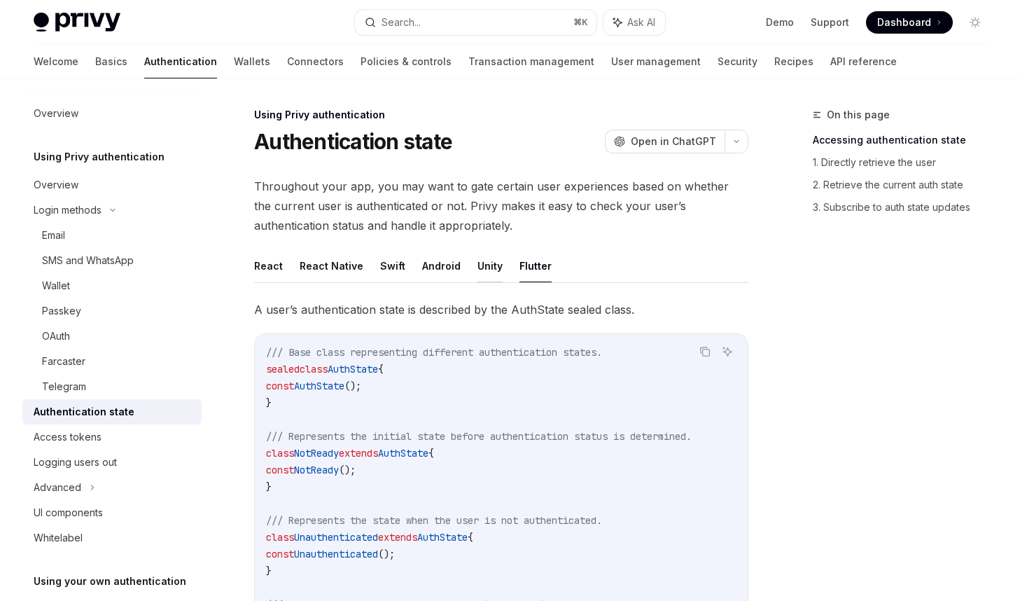
click at [482, 259] on button "Unity" at bounding box center [490, 265] width 25 height 33
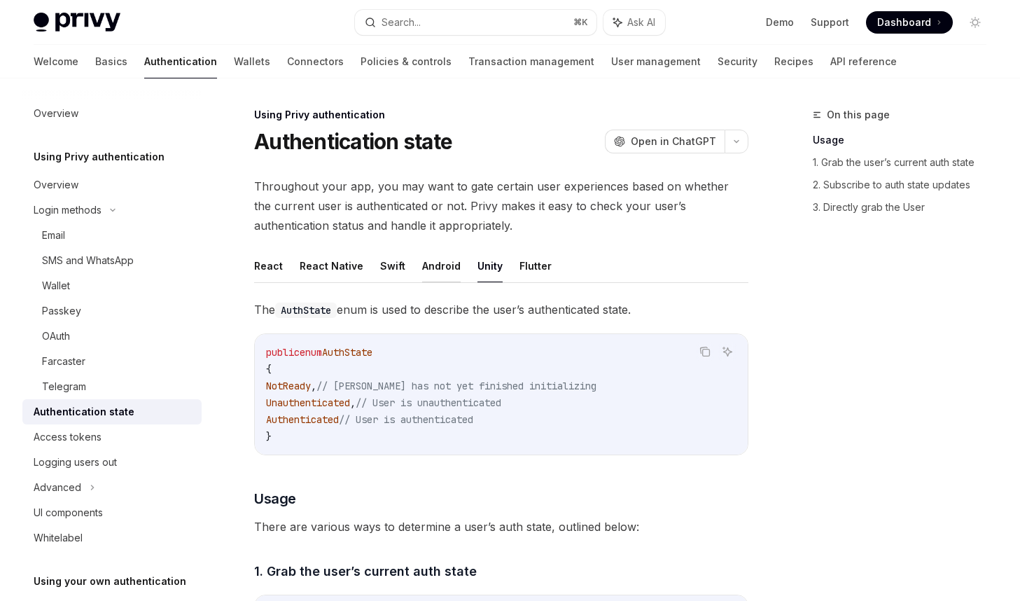
click at [436, 262] on button "Android" at bounding box center [441, 265] width 39 height 33
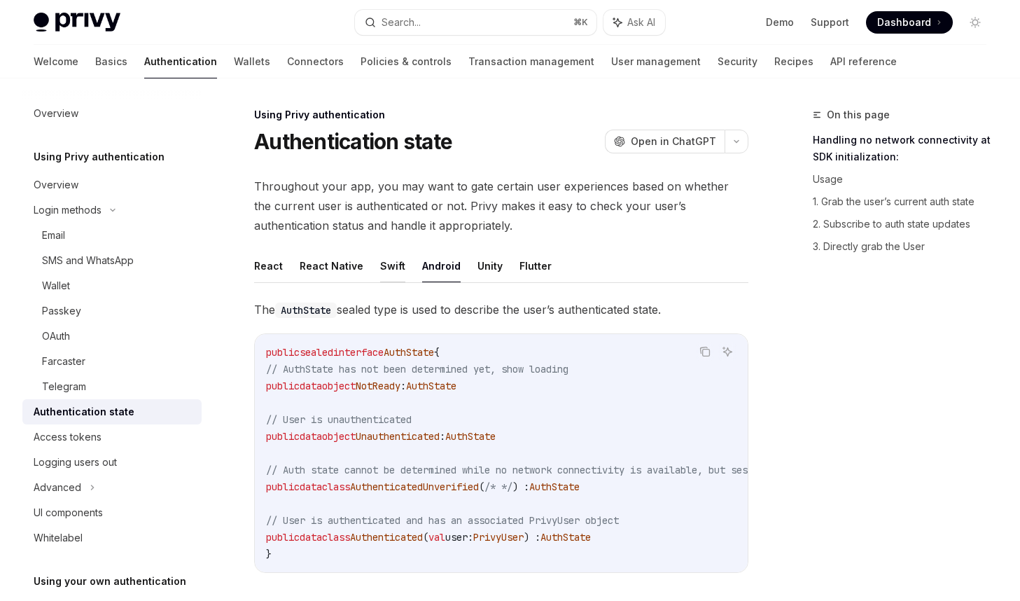
click at [384, 262] on button "Swift" at bounding box center [392, 265] width 25 height 33
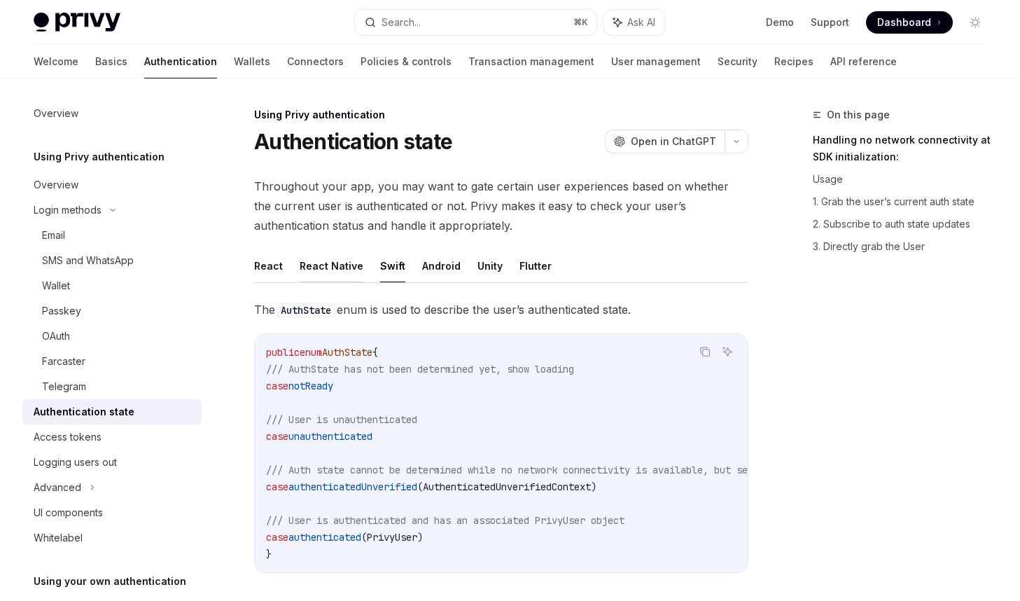
click at [333, 267] on button "React Native" at bounding box center [332, 265] width 64 height 33
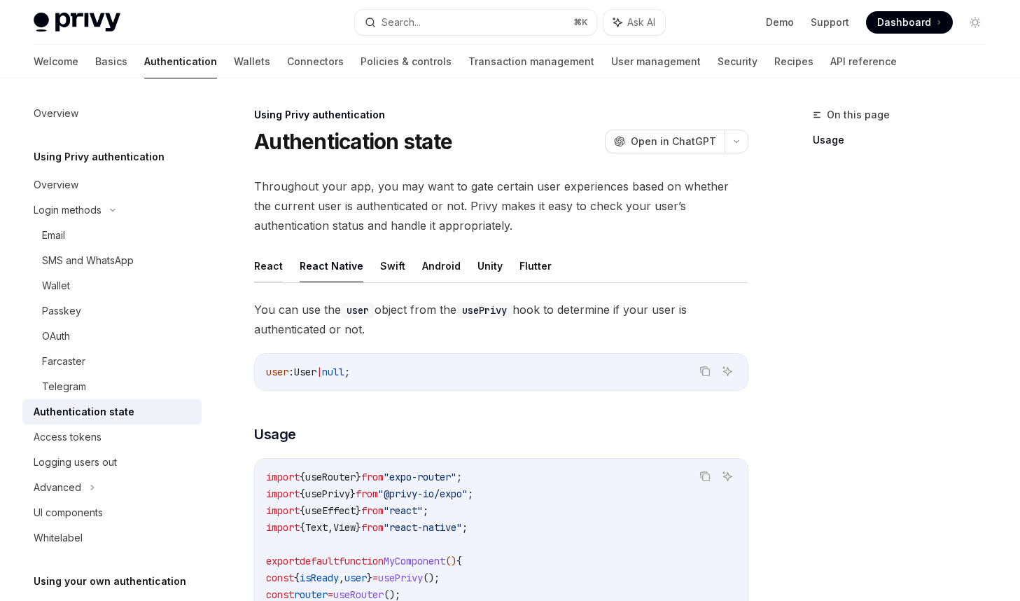
click at [262, 264] on button "React" at bounding box center [268, 265] width 29 height 33
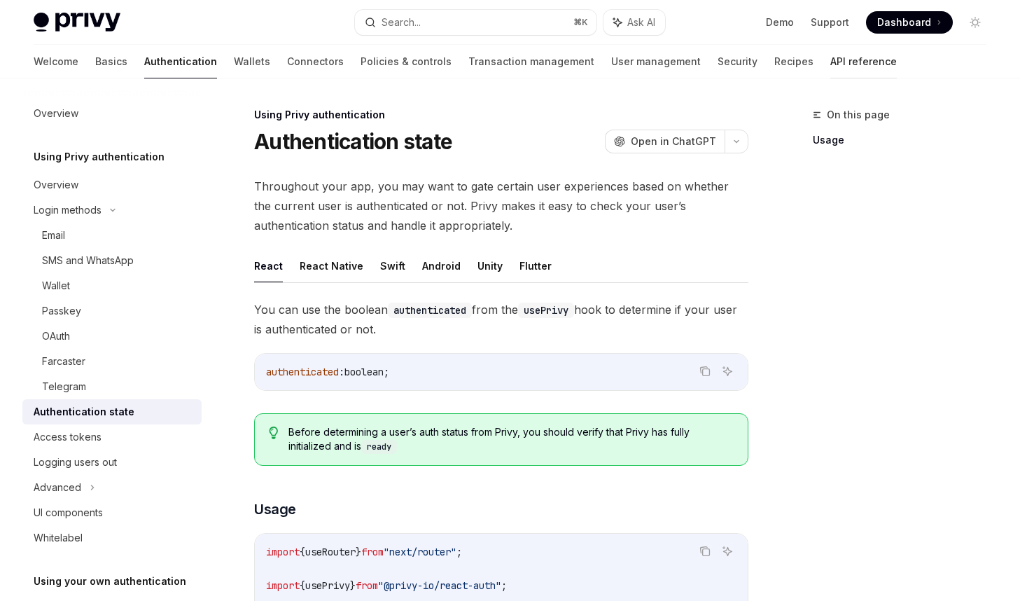
click at [831, 66] on link "API reference" at bounding box center [864, 62] width 67 height 34
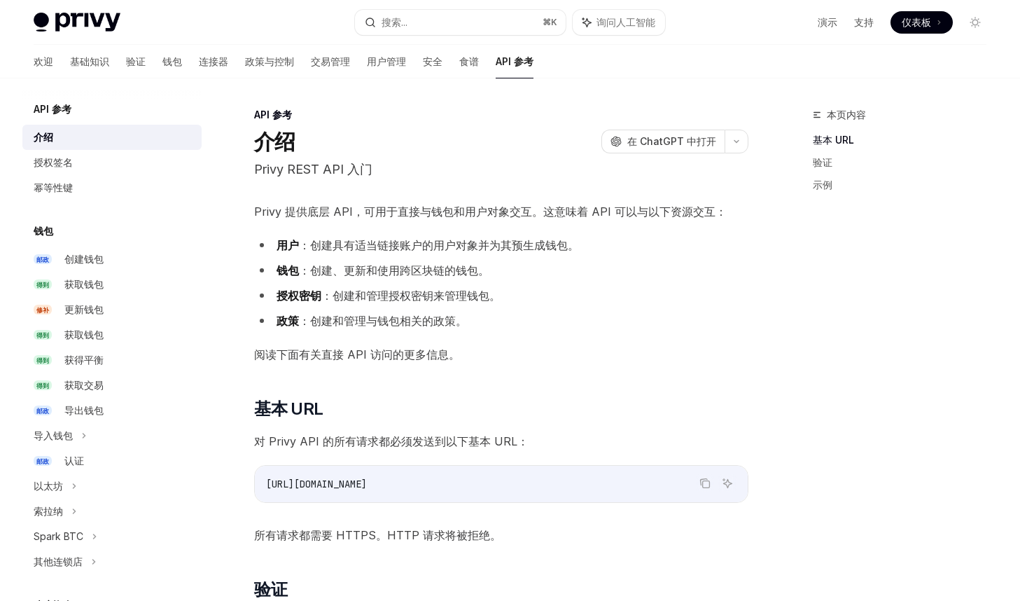
click at [549, 125] on div "API 参考 介绍 OpenAI 在 ChatGPT 中打开" at bounding box center [501, 131] width 494 height 46
click at [423, 69] on link "安全" at bounding box center [433, 62] width 20 height 34
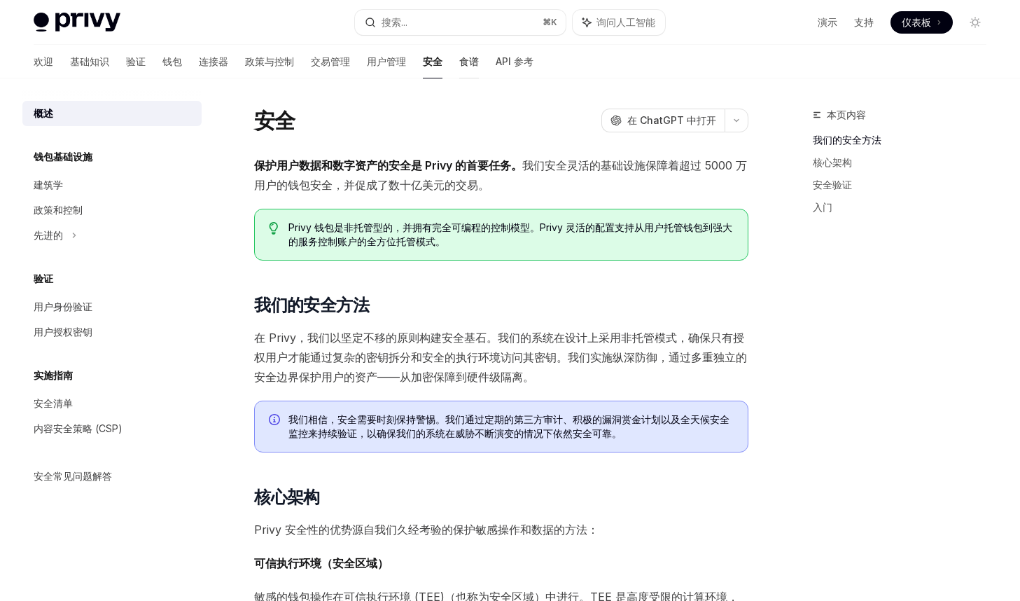
click at [459, 67] on font "食谱" at bounding box center [469, 61] width 20 height 12
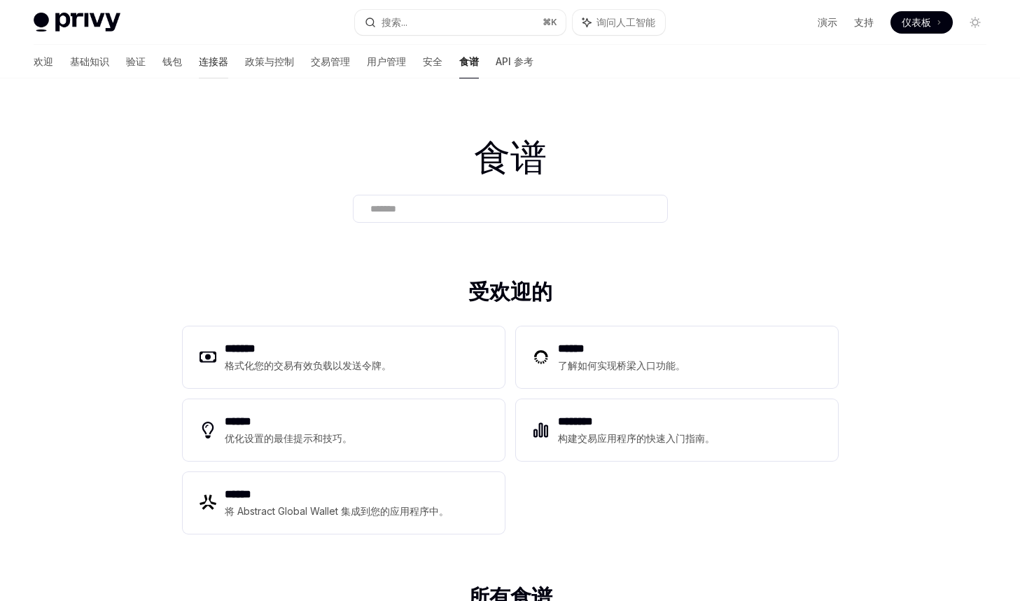
click at [199, 56] on font "连接器" at bounding box center [213, 61] width 29 height 12
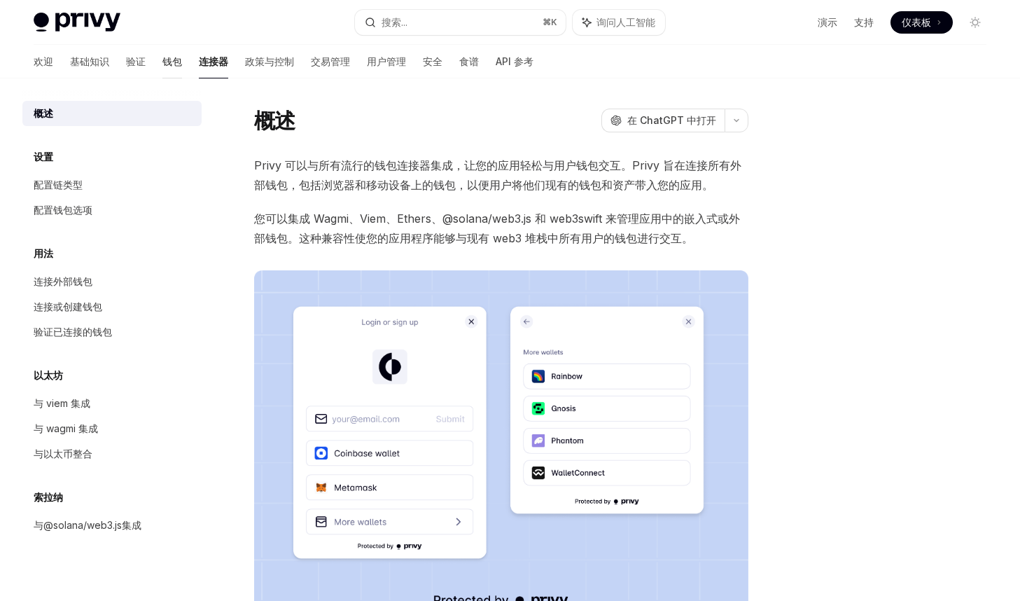
click at [162, 64] on font "钱包" at bounding box center [172, 61] width 20 height 12
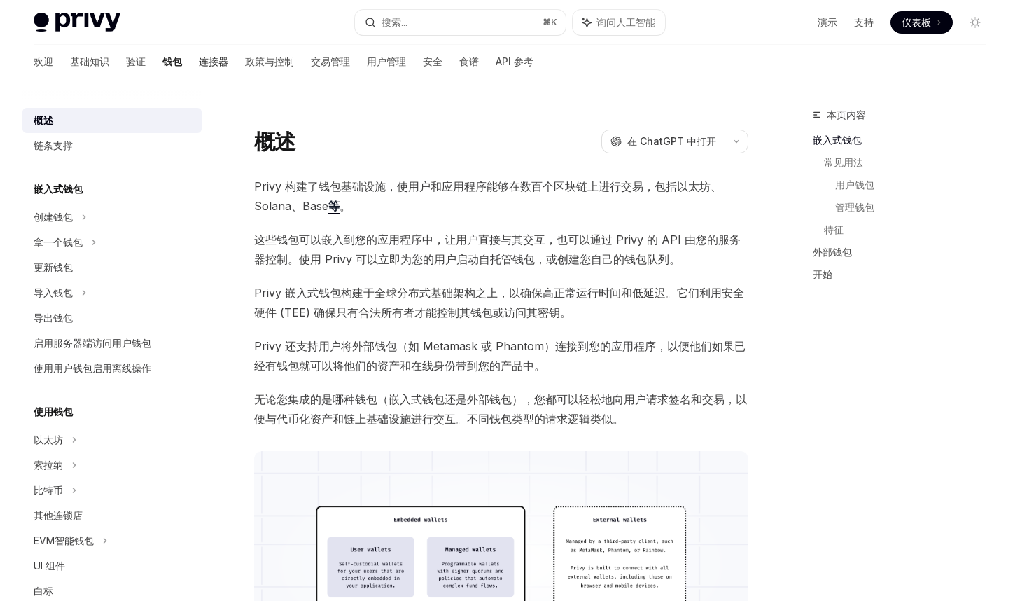
click at [199, 62] on font "连接器" at bounding box center [213, 61] width 29 height 12
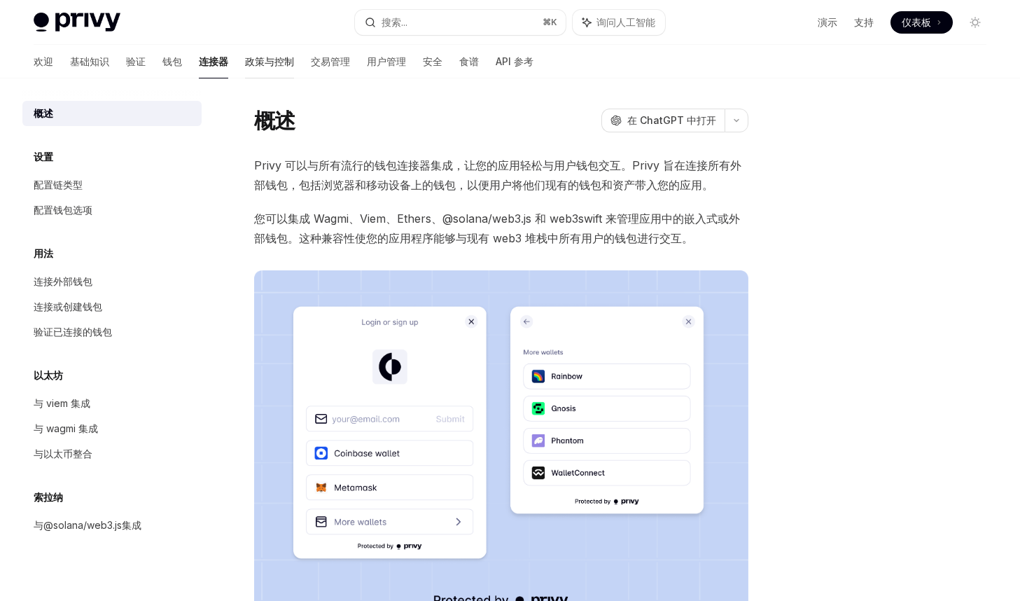
click at [245, 61] on font "政策与控制" at bounding box center [269, 61] width 49 height 12
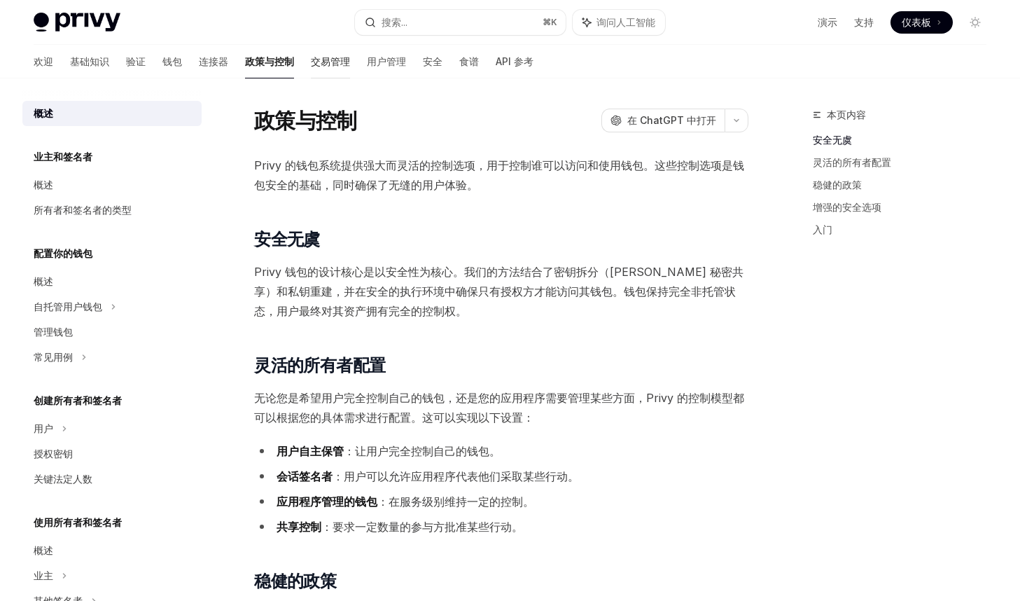
click at [311, 65] on font "交易管理" at bounding box center [330, 61] width 39 height 12
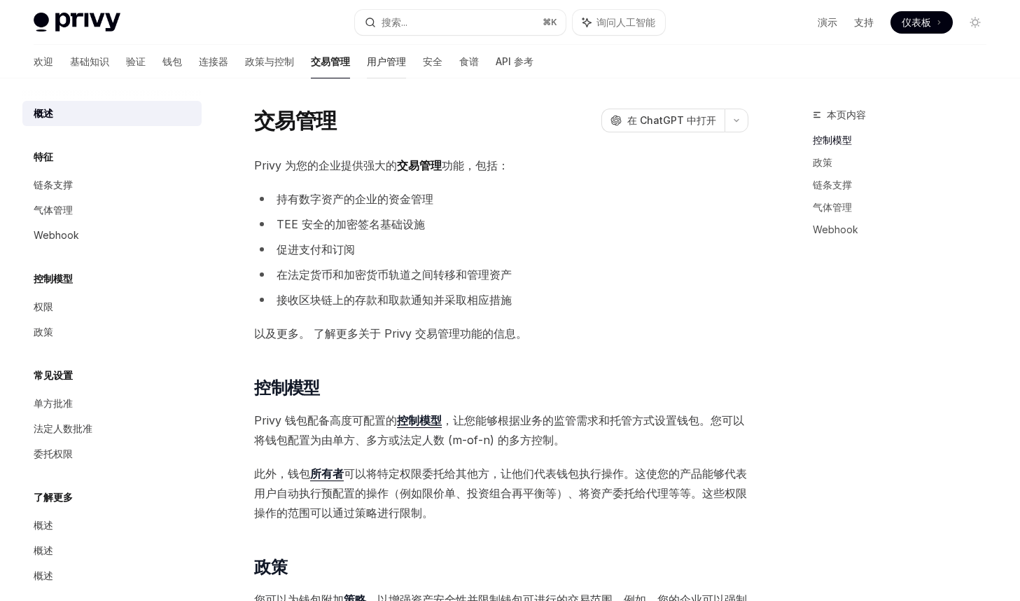
click at [367, 65] on font "用户管理" at bounding box center [386, 61] width 39 height 12
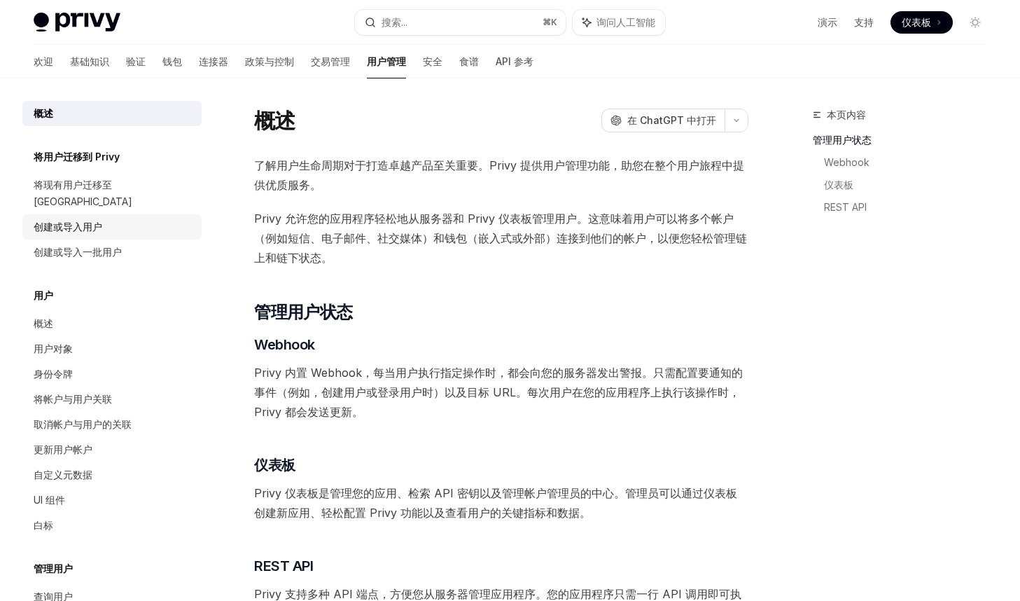
click at [97, 221] on font "创建或导入用户" at bounding box center [68, 227] width 69 height 12
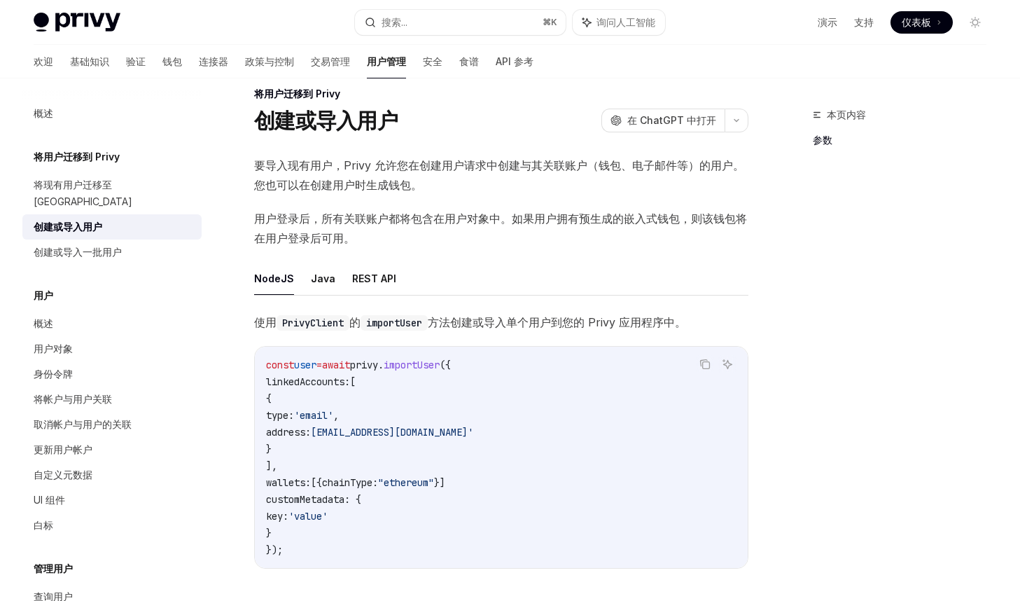
scroll to position [25, 0]
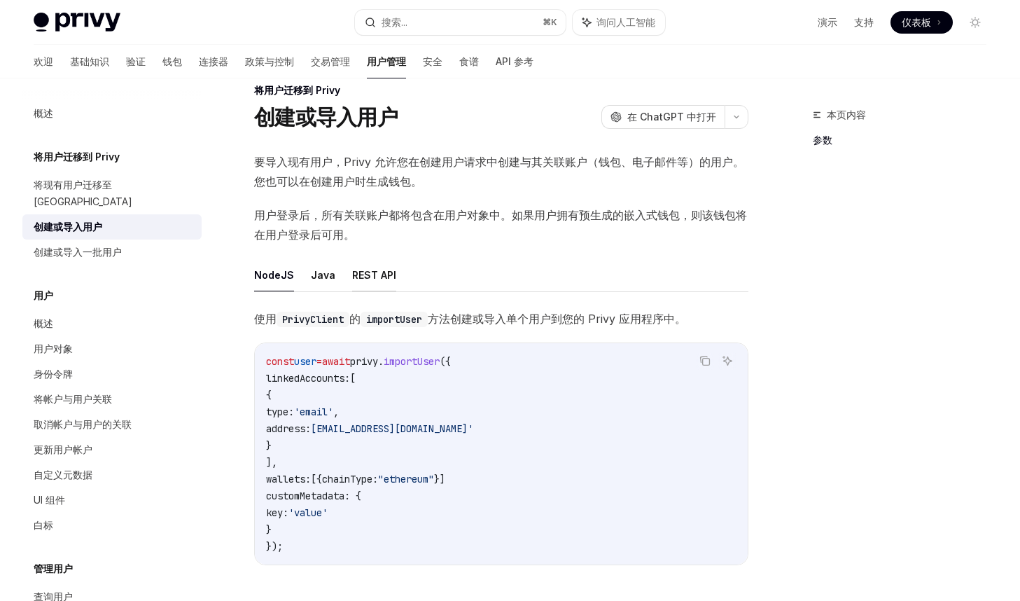
click at [370, 282] on font "REST API" at bounding box center [374, 275] width 44 height 17
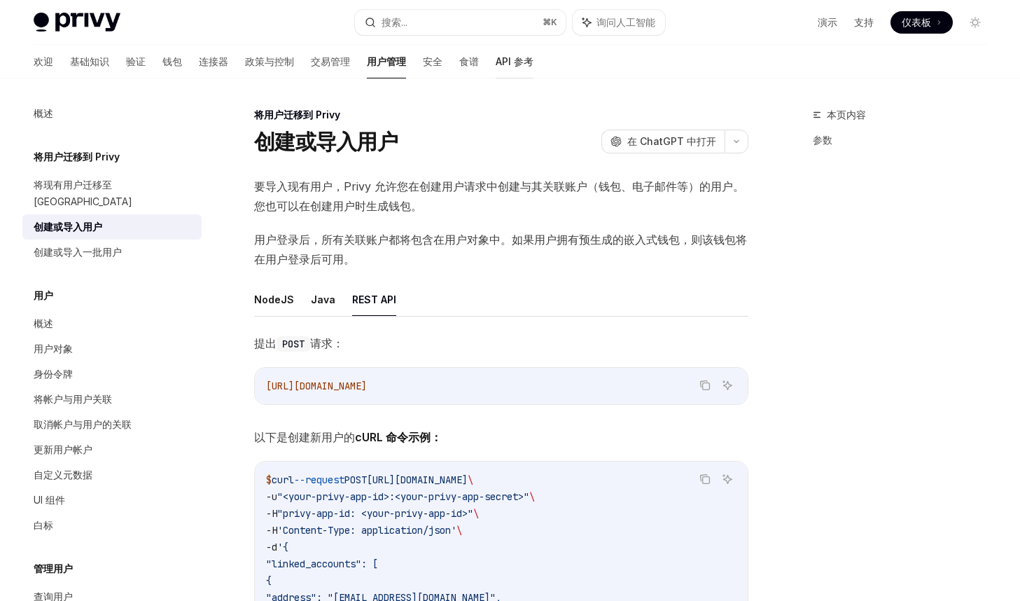
click at [496, 62] on font "API 参考" at bounding box center [515, 61] width 38 height 12
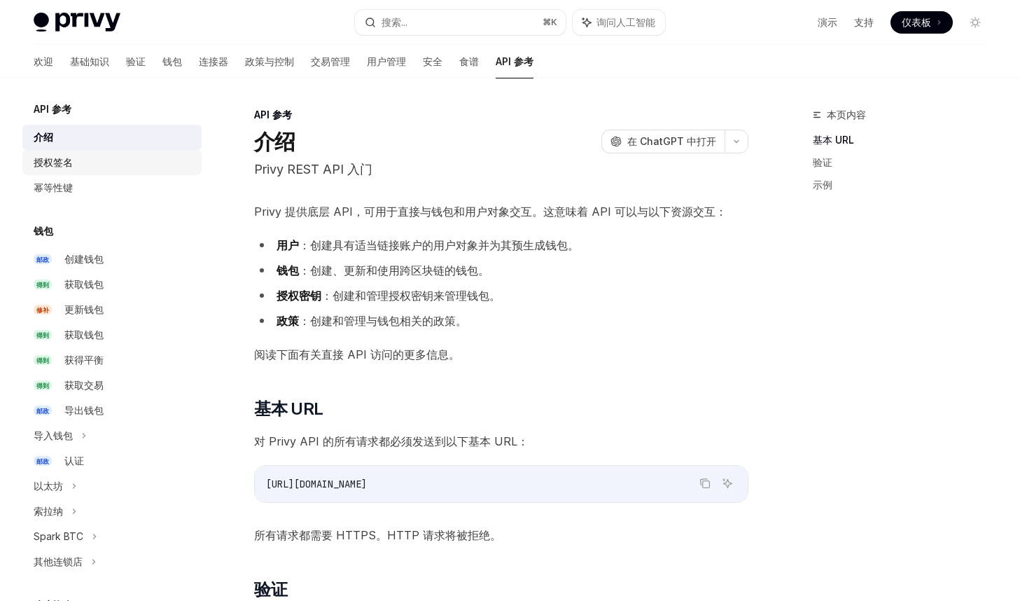
click at [123, 169] on div "授权签名" at bounding box center [114, 162] width 160 height 17
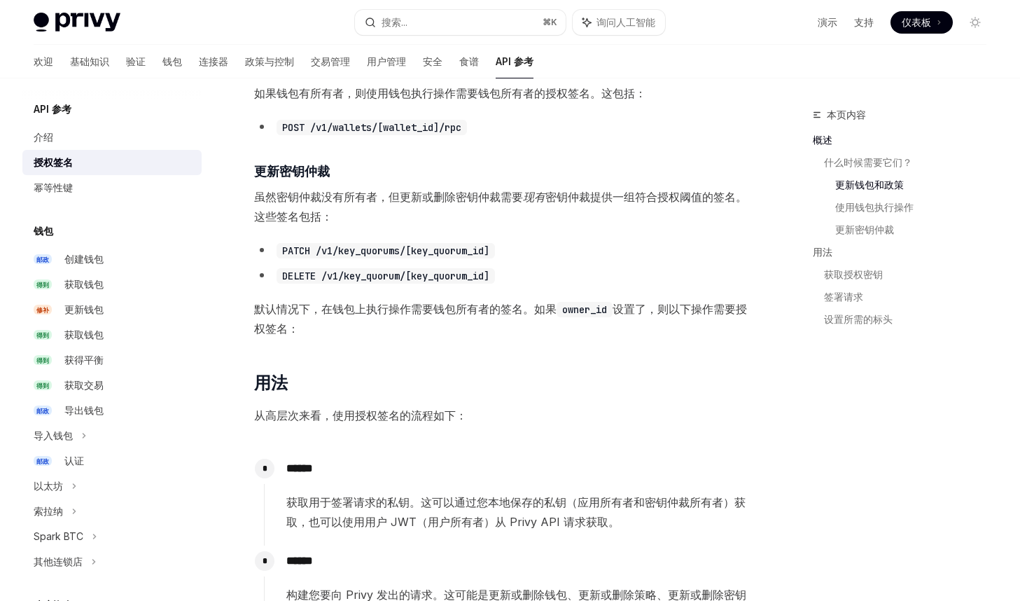
scroll to position [856, 0]
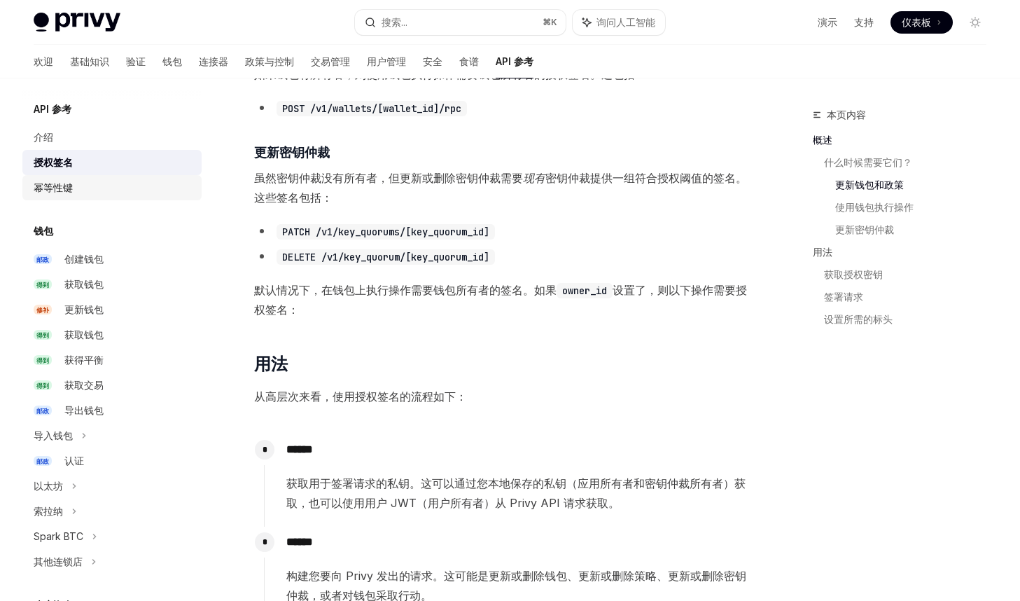
click at [85, 192] on div "幂等性键" at bounding box center [114, 187] width 160 height 17
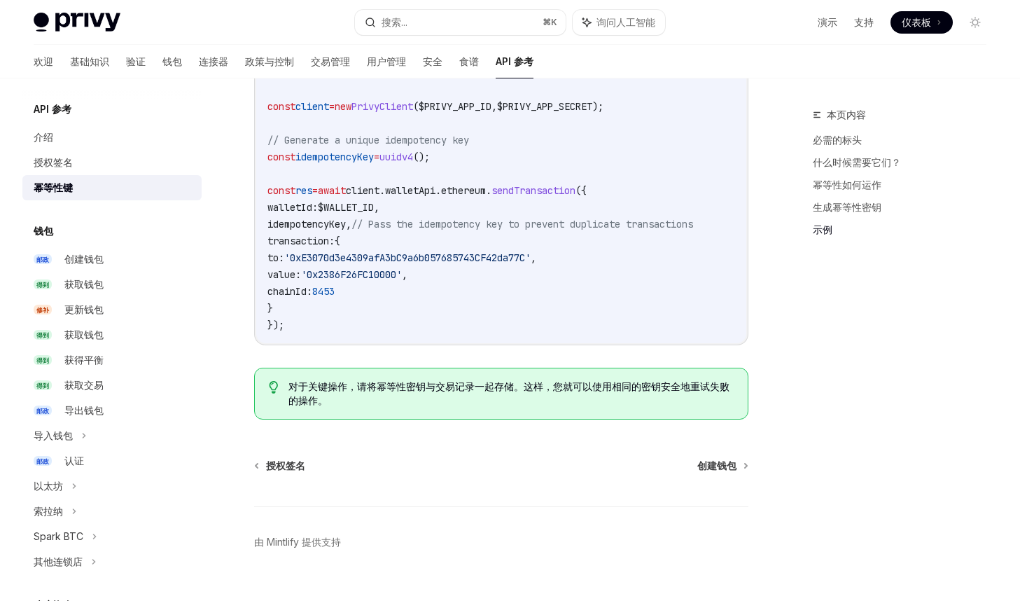
scroll to position [1364, 0]
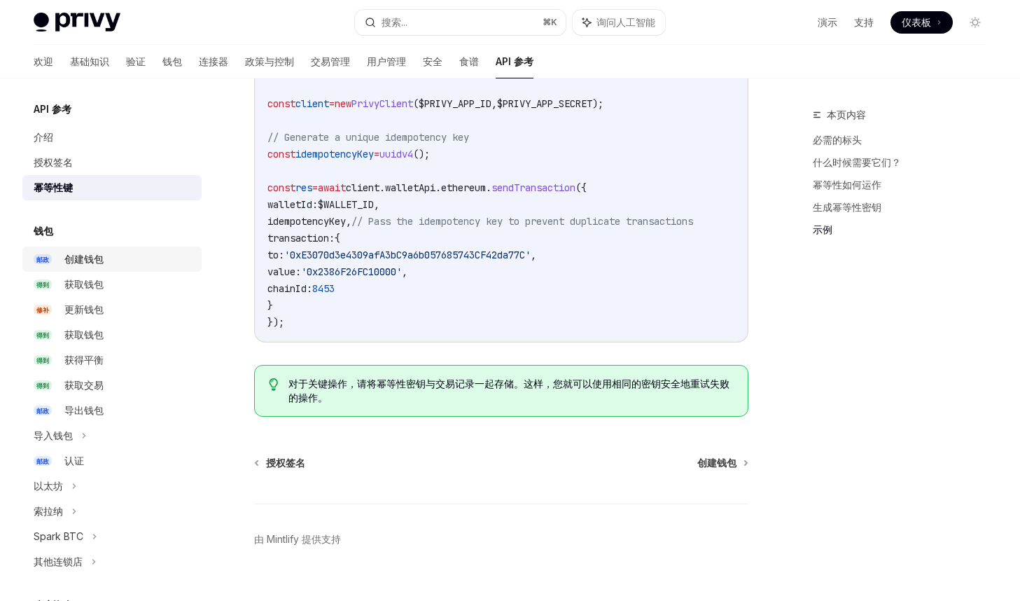
click at [110, 256] on div "创建钱包" at bounding box center [128, 259] width 129 height 17
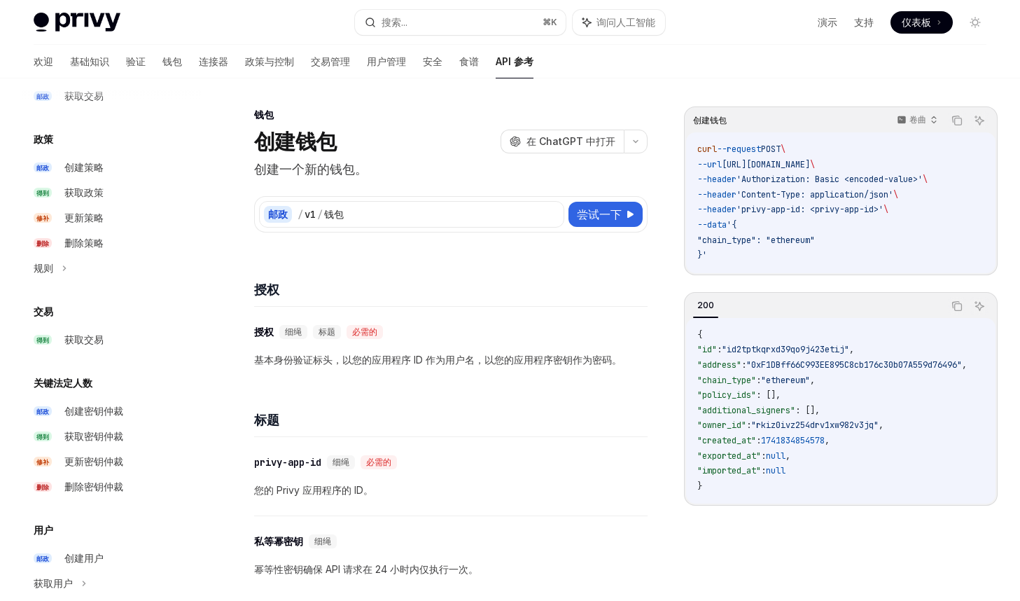
scroll to position [812, 0]
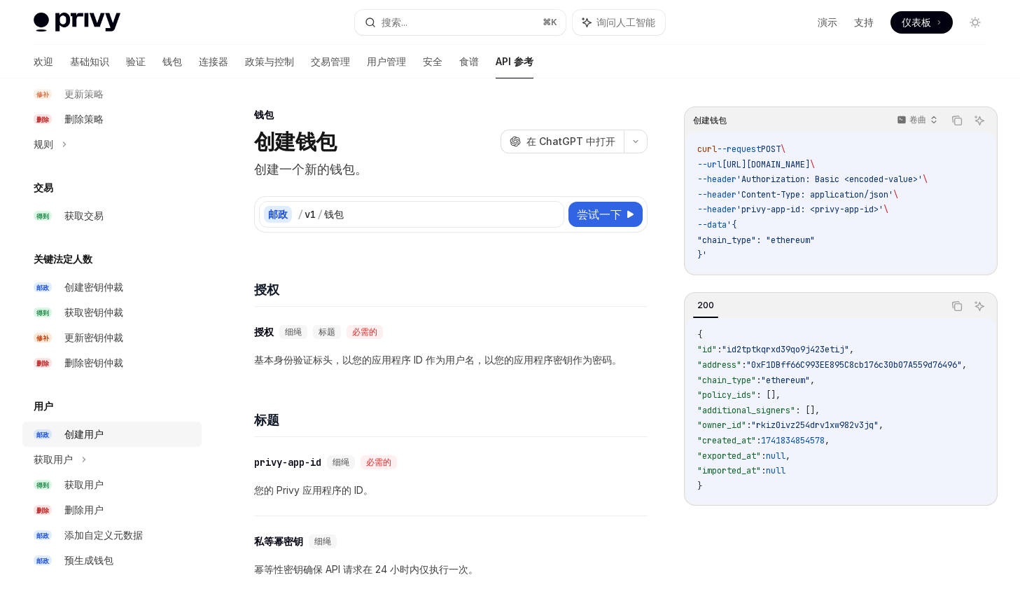
click at [127, 431] on div "创建用户" at bounding box center [128, 434] width 129 height 17
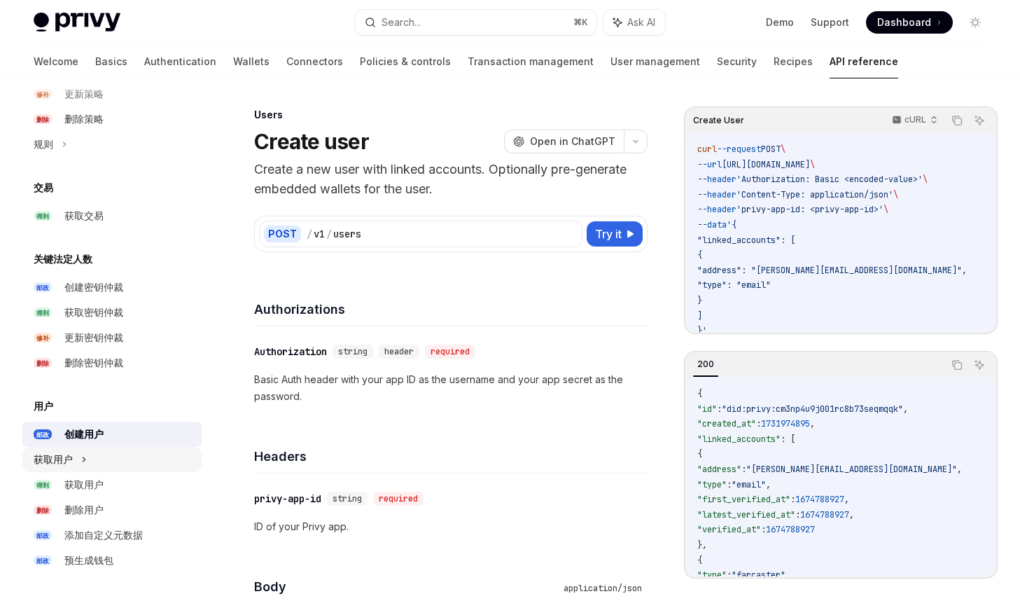
click at [115, 457] on div "获取用户" at bounding box center [111, 459] width 179 height 25
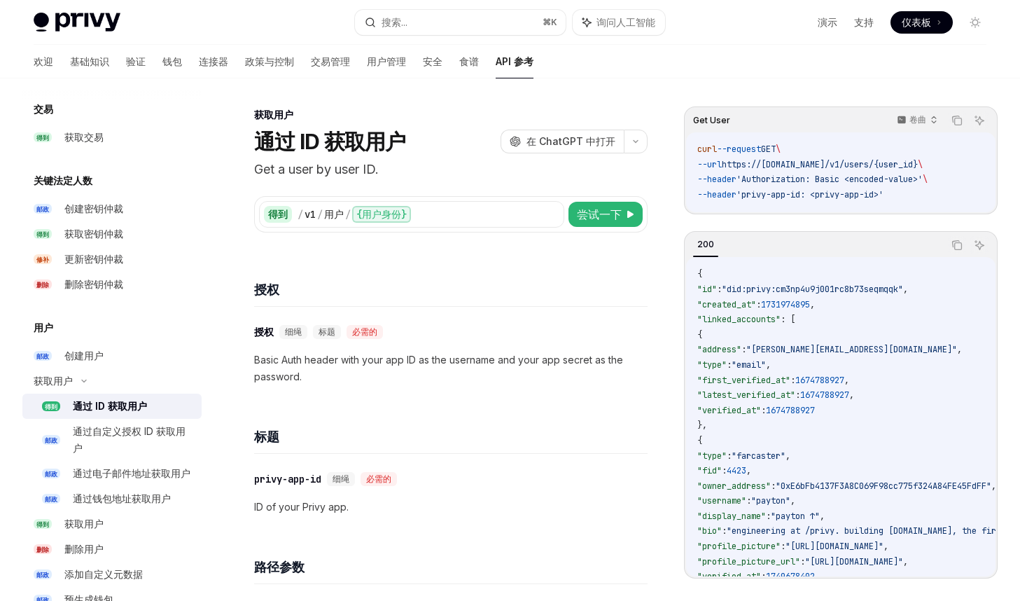
scroll to position [896, 0]
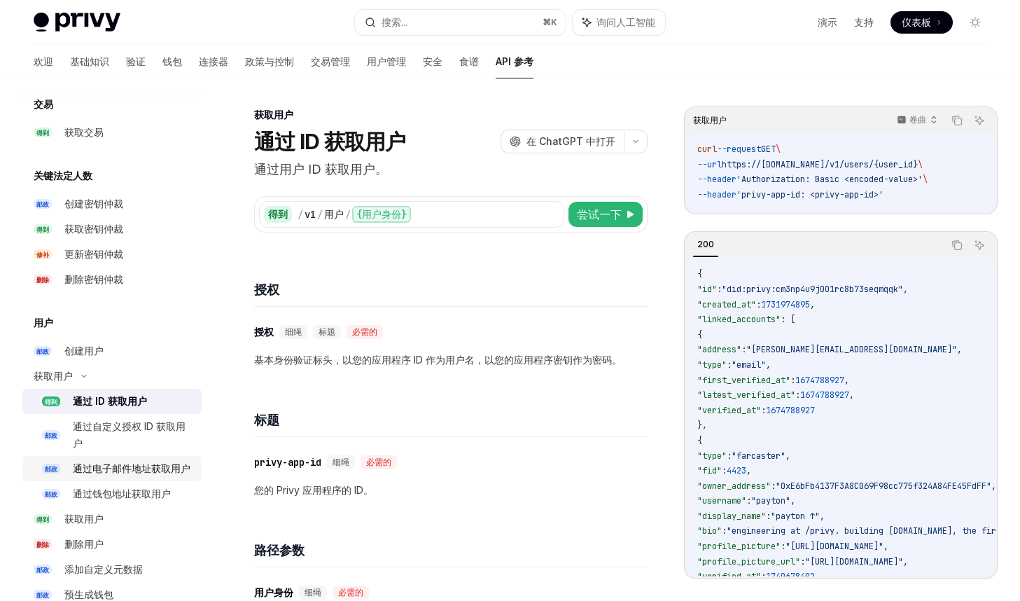
click at [162, 473] on font "通过电子邮件地址获取用户" at bounding box center [132, 468] width 118 height 12
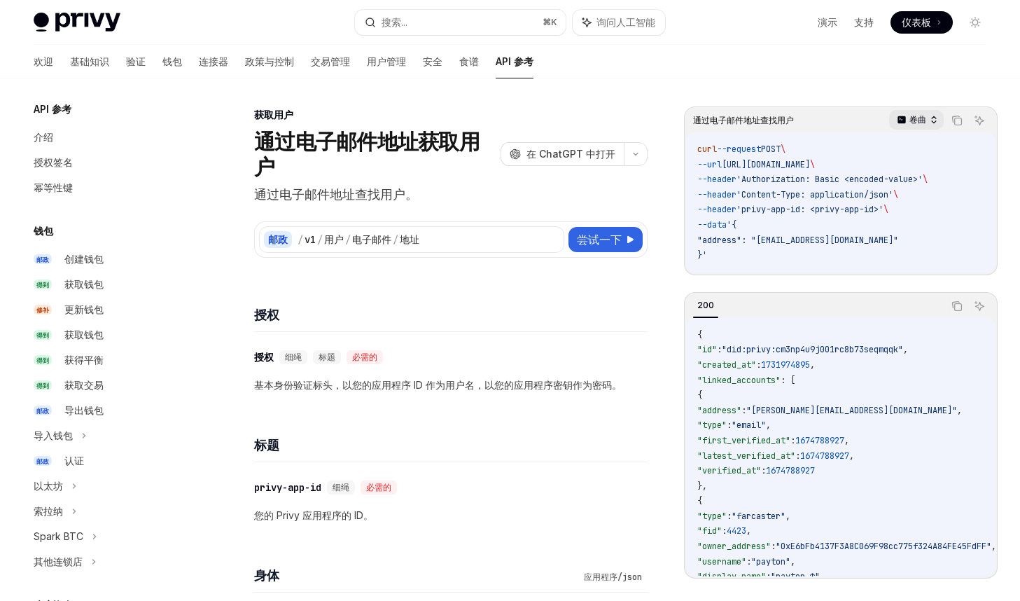
click at [922, 117] on font "卷曲" at bounding box center [918, 119] width 17 height 11
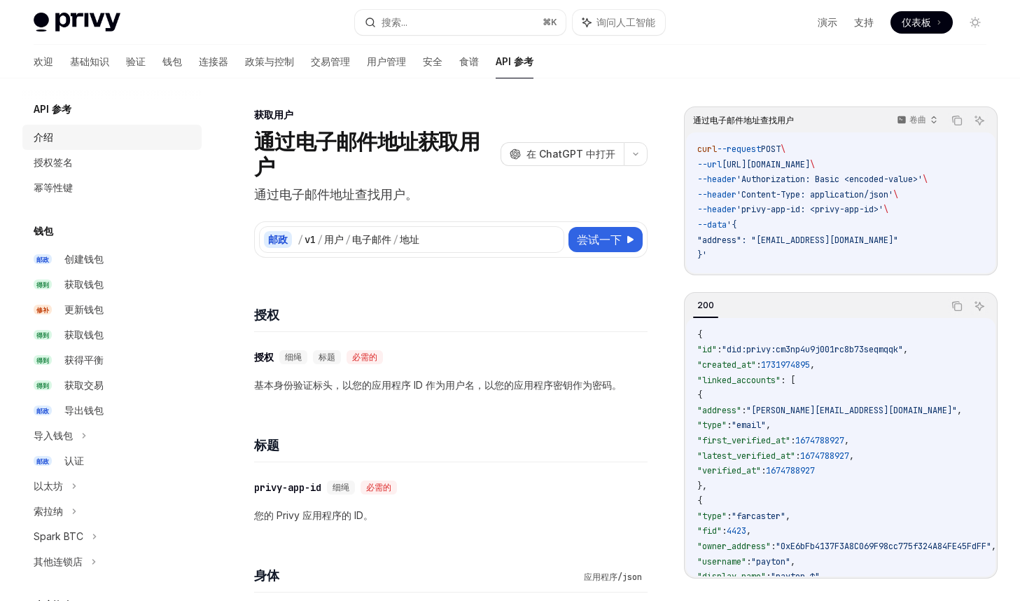
click at [76, 142] on div "介绍" at bounding box center [114, 137] width 160 height 17
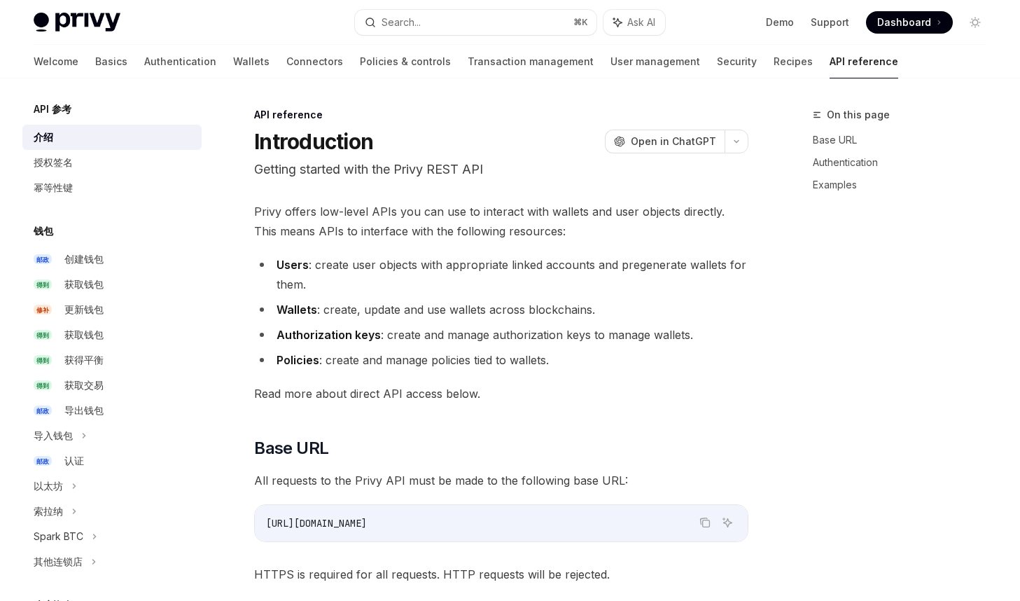
type textarea "*"
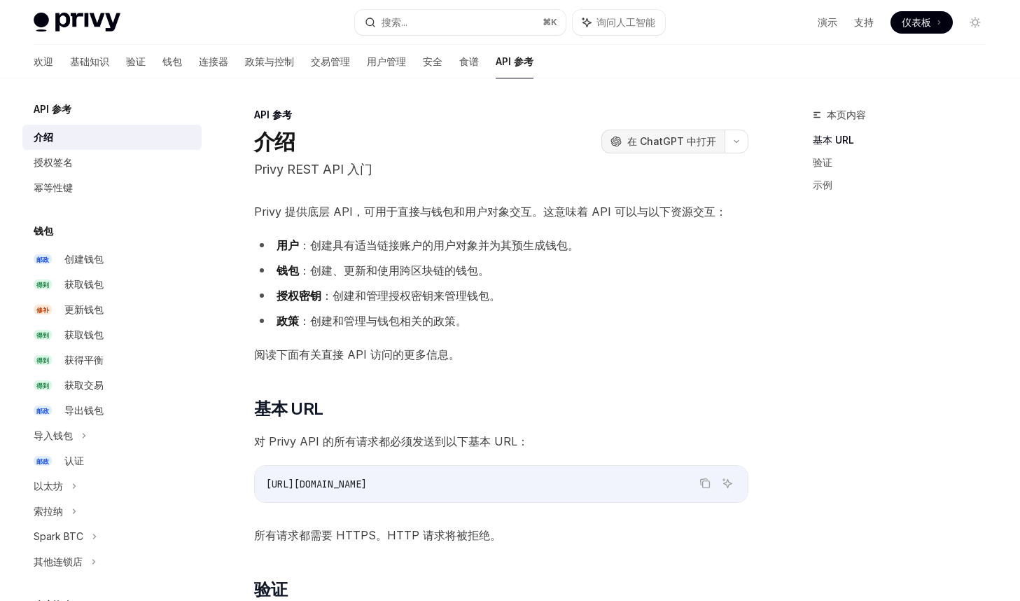
click at [686, 139] on font "在 ChatGPT 中打开" at bounding box center [671, 141] width 89 height 12
click at [424, 152] on div "介绍 OpenAI 在 ChatGPT 中打开" at bounding box center [501, 141] width 494 height 25
click at [70, 63] on font "基础知识" at bounding box center [89, 61] width 39 height 12
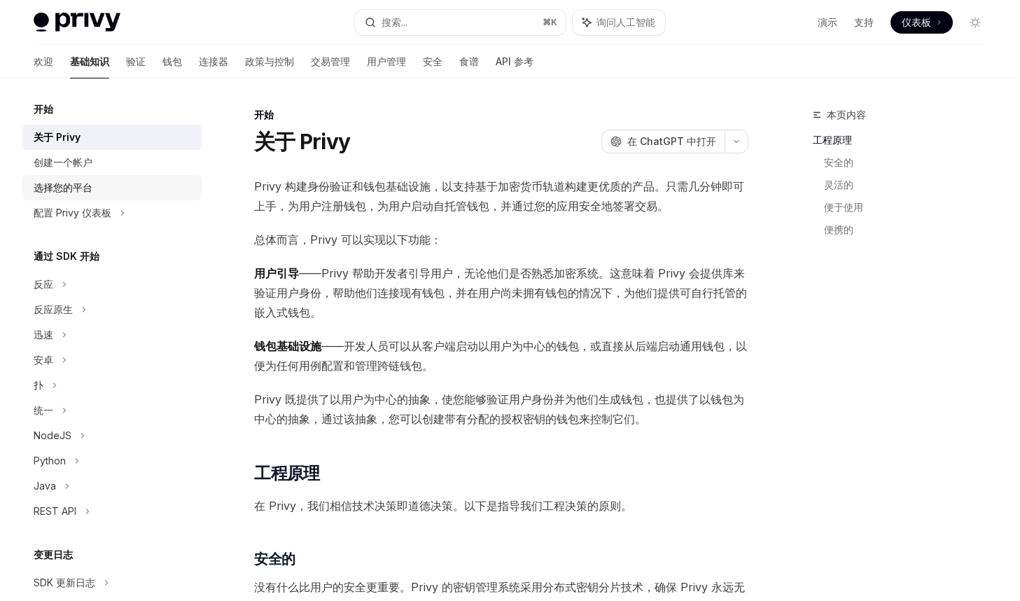
click at [79, 181] on font "选择您的平台" at bounding box center [63, 187] width 59 height 12
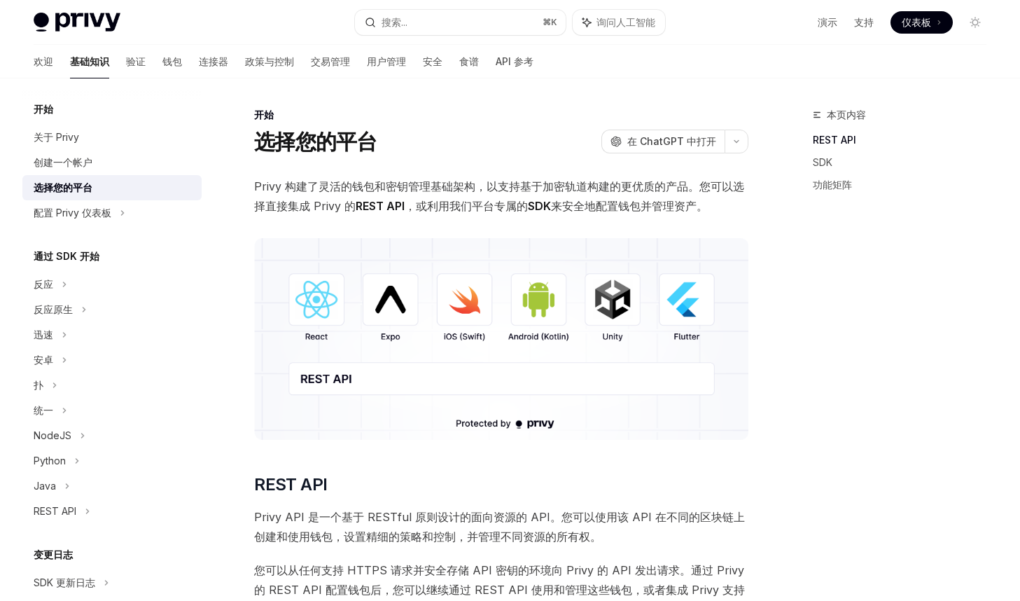
click at [558, 386] on img at bounding box center [501, 339] width 494 height 202
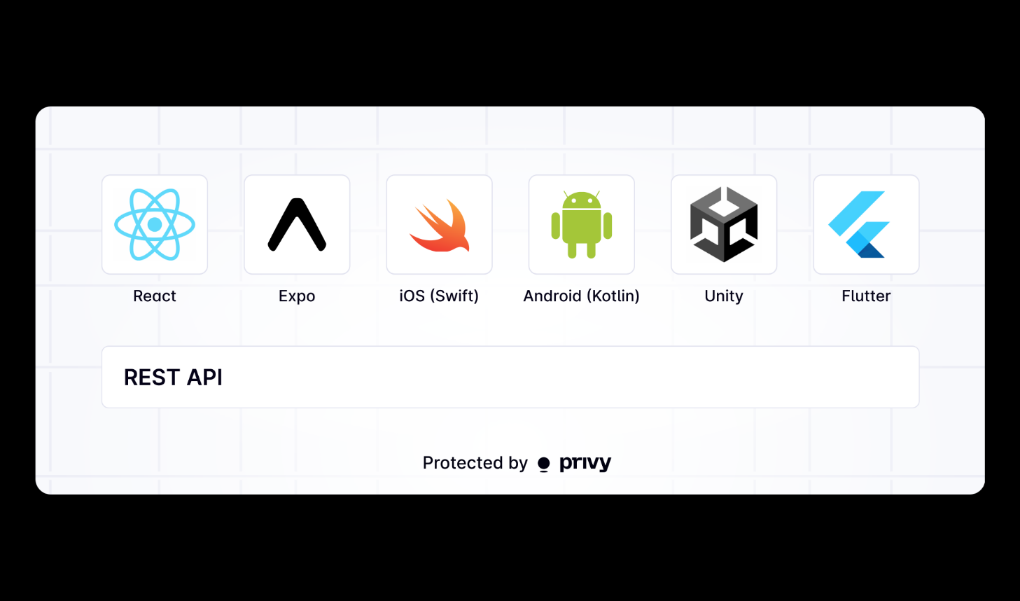
click at [535, 391] on img at bounding box center [510, 300] width 950 height 388
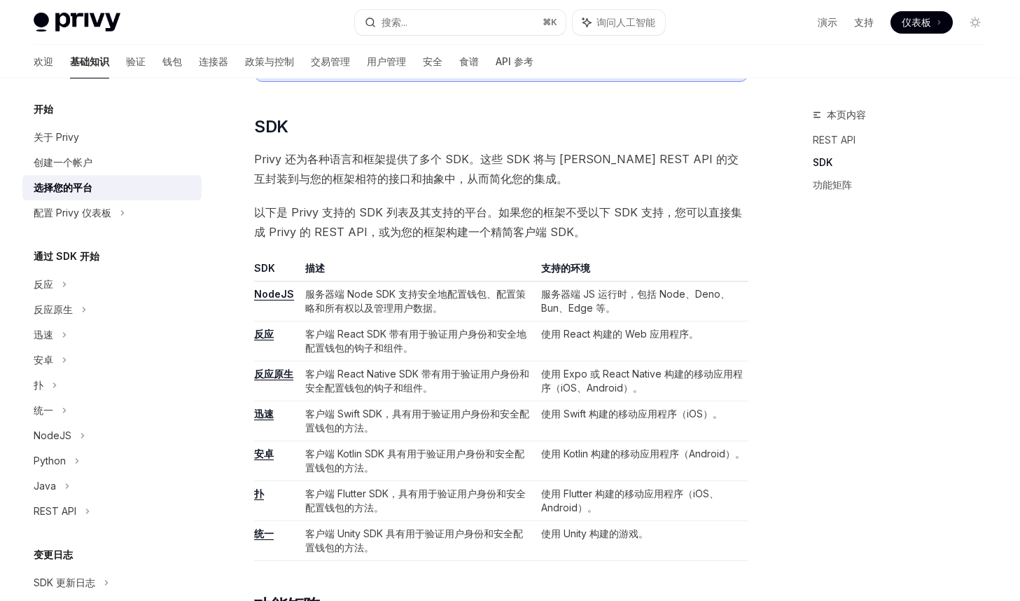
scroll to position [658, 0]
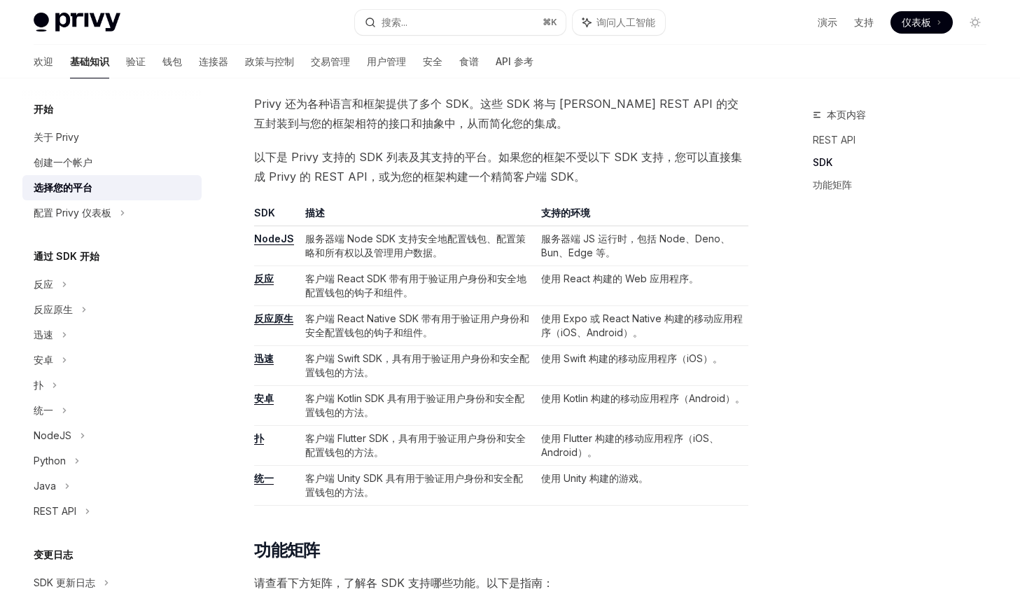
click at [497, 447] on td "客户端 Flutter SDK，具有用于验证用户身份和安全配置钱包的方法。" at bounding box center [418, 446] width 236 height 40
click at [484, 445] on td "客户端 Flutter SDK，具有用于验证用户身份和安全配置钱包的方法。" at bounding box center [418, 446] width 236 height 40
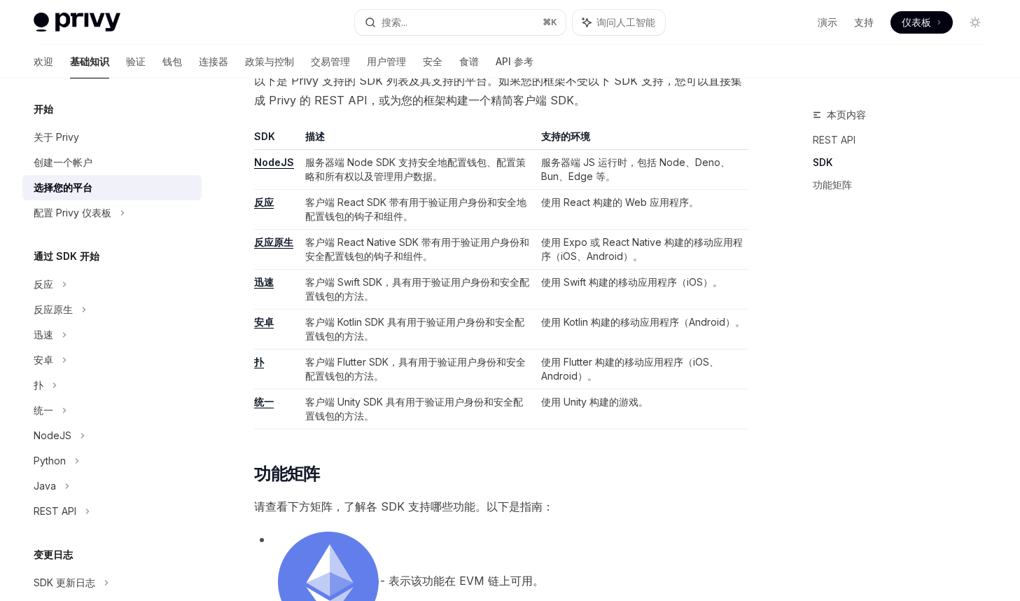
scroll to position [724, 0]
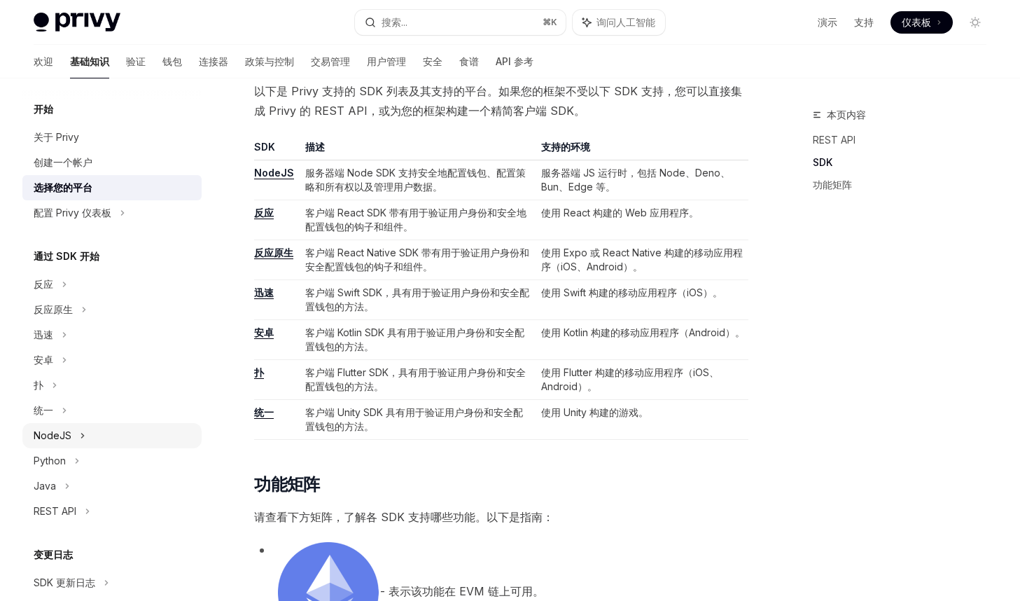
click at [70, 439] on font "NodeJS" at bounding box center [53, 435] width 38 height 12
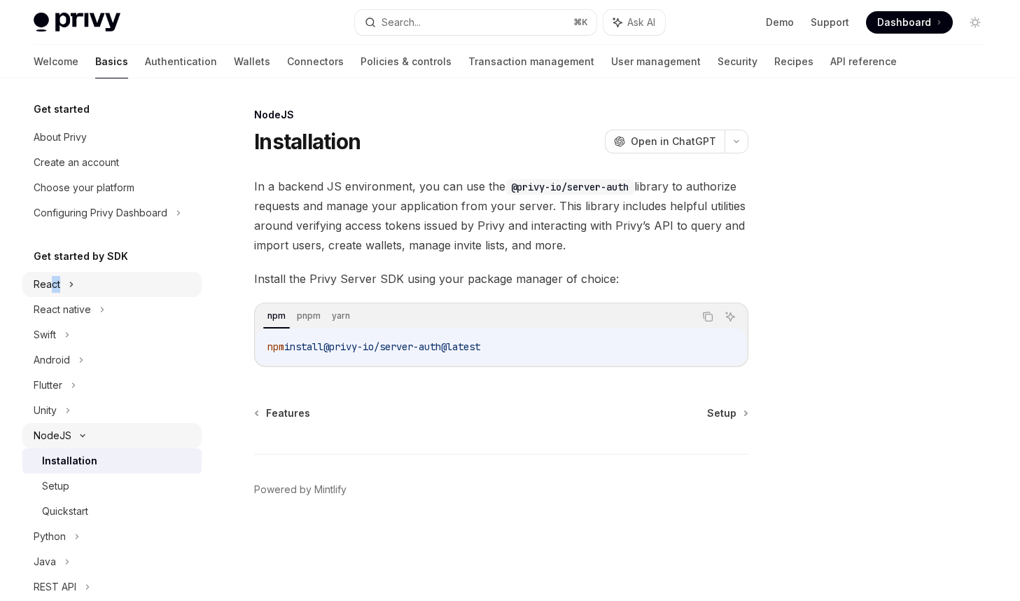
click at [53, 292] on div "React" at bounding box center [111, 284] width 179 height 25
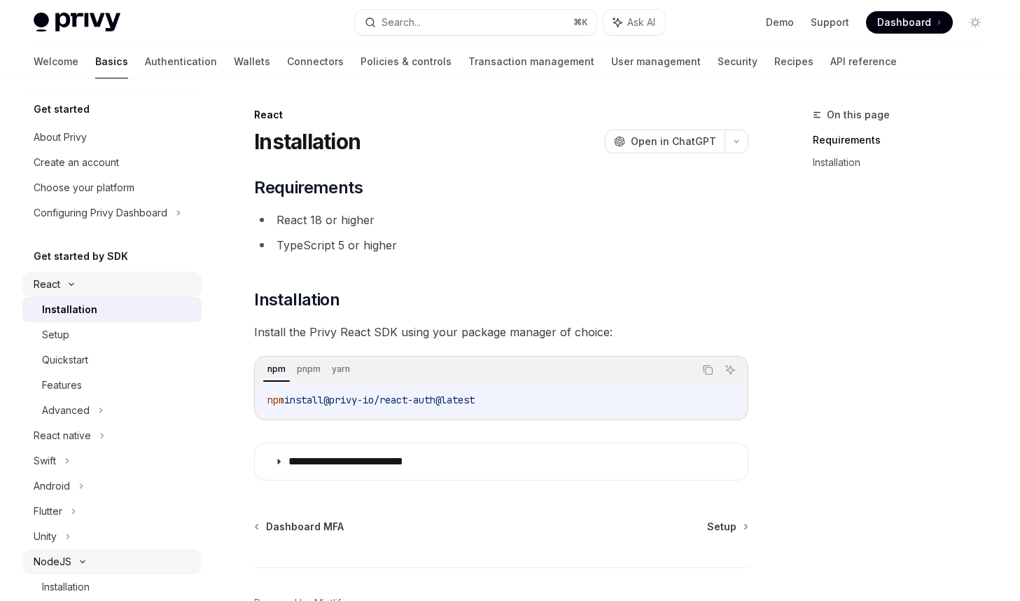
click at [42, 287] on div "React" at bounding box center [47, 284] width 27 height 17
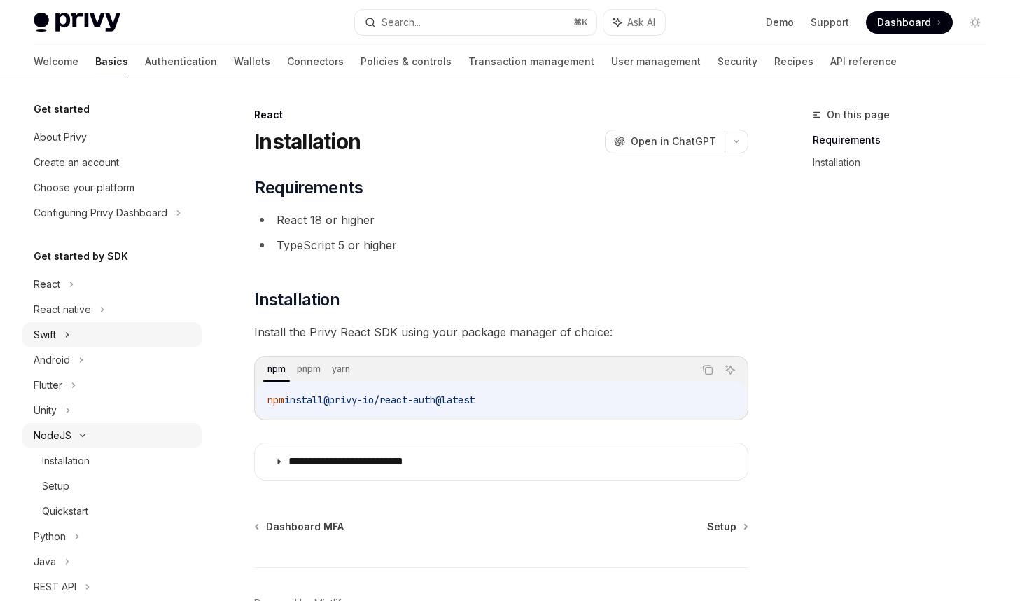
click at [53, 340] on div "Swift" at bounding box center [45, 334] width 22 height 17
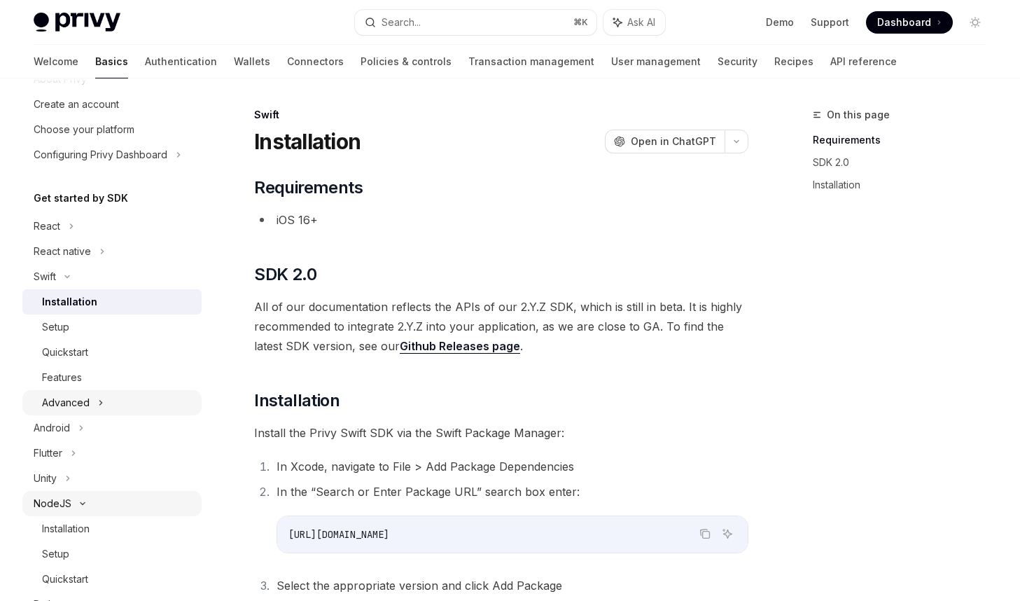
scroll to position [60, 0]
click at [70, 426] on div "Android" at bounding box center [111, 426] width 179 height 25
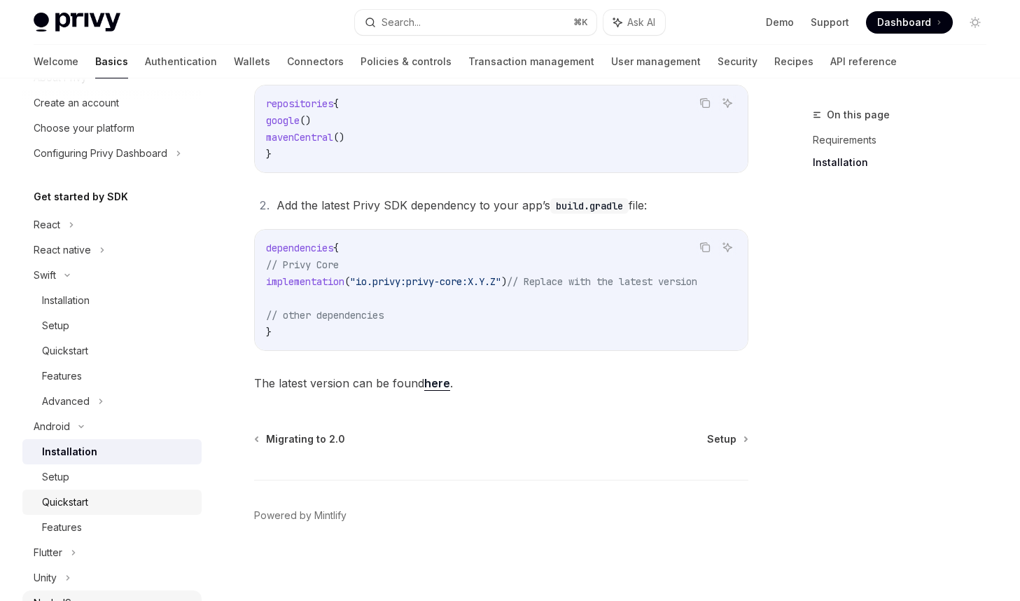
scroll to position [99, 0]
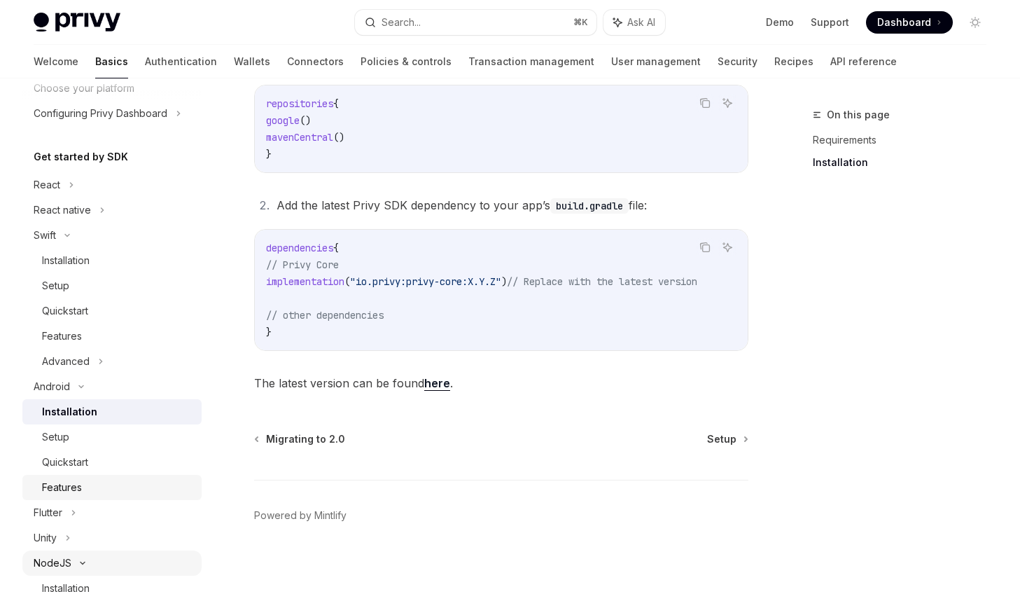
click at [99, 480] on div "Features" at bounding box center [117, 487] width 151 height 17
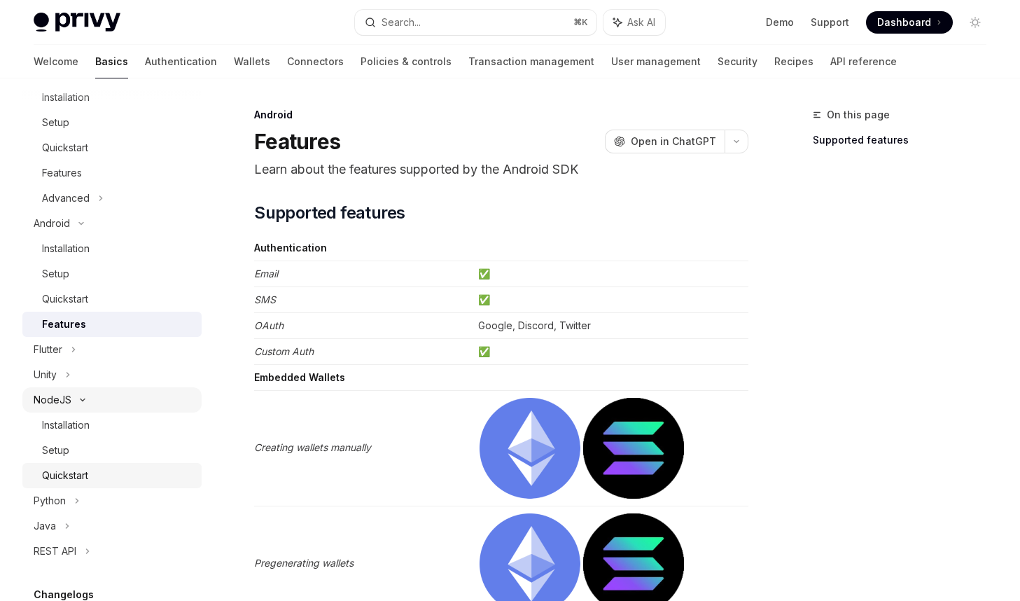
scroll to position [357, 0]
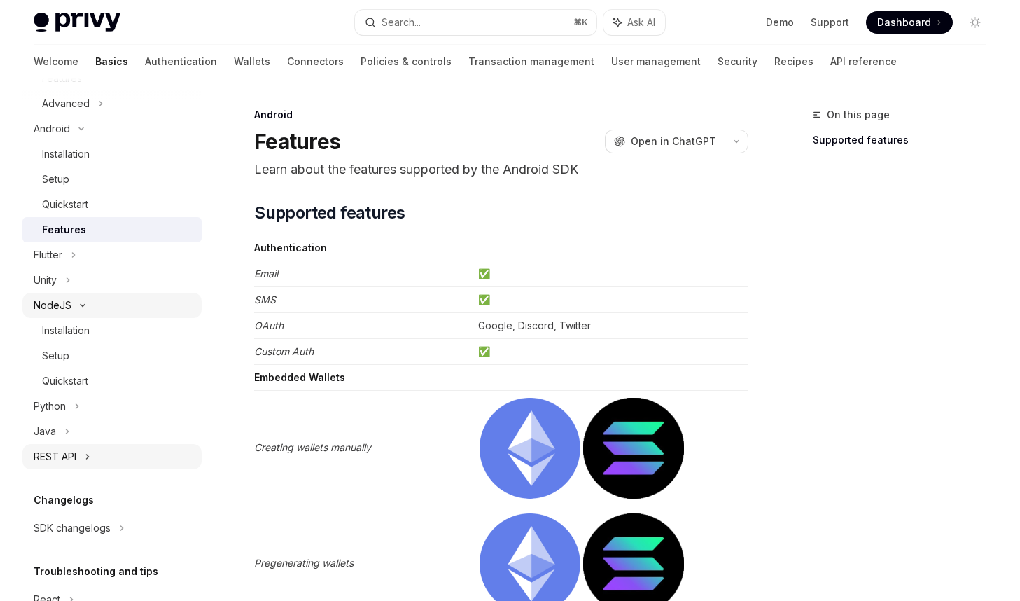
click at [89, 454] on icon at bounding box center [88, 456] width 6 height 17
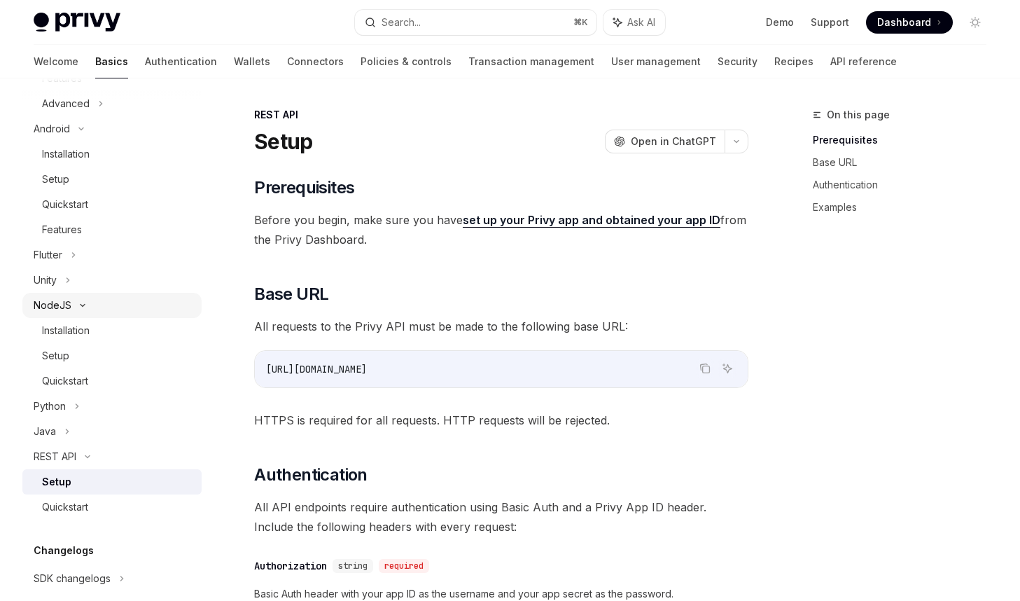
click at [100, 484] on div "Setup" at bounding box center [117, 481] width 151 height 17
click at [112, 500] on div "Quickstart" at bounding box center [117, 507] width 151 height 17
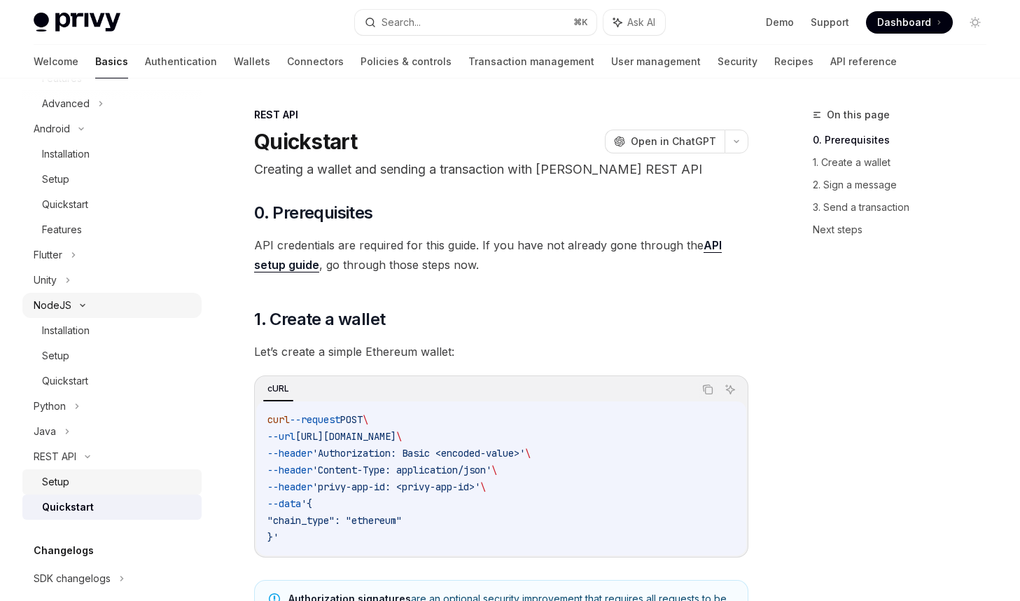
click at [93, 487] on div "Setup" at bounding box center [117, 481] width 151 height 17
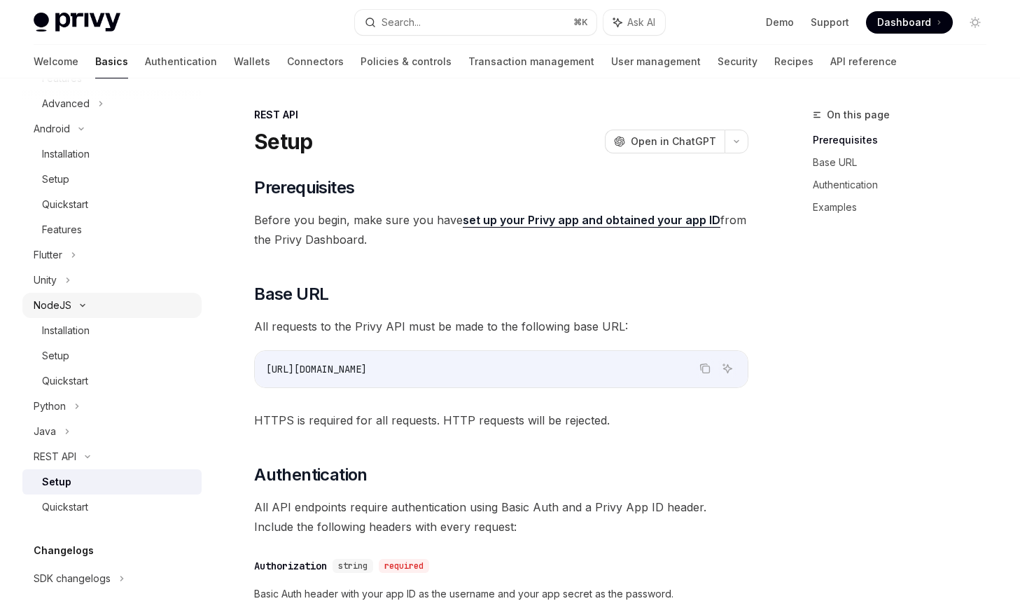
click at [95, 490] on div "Setup" at bounding box center [117, 481] width 151 height 17
click at [135, 506] on div "Quickstart" at bounding box center [117, 507] width 151 height 17
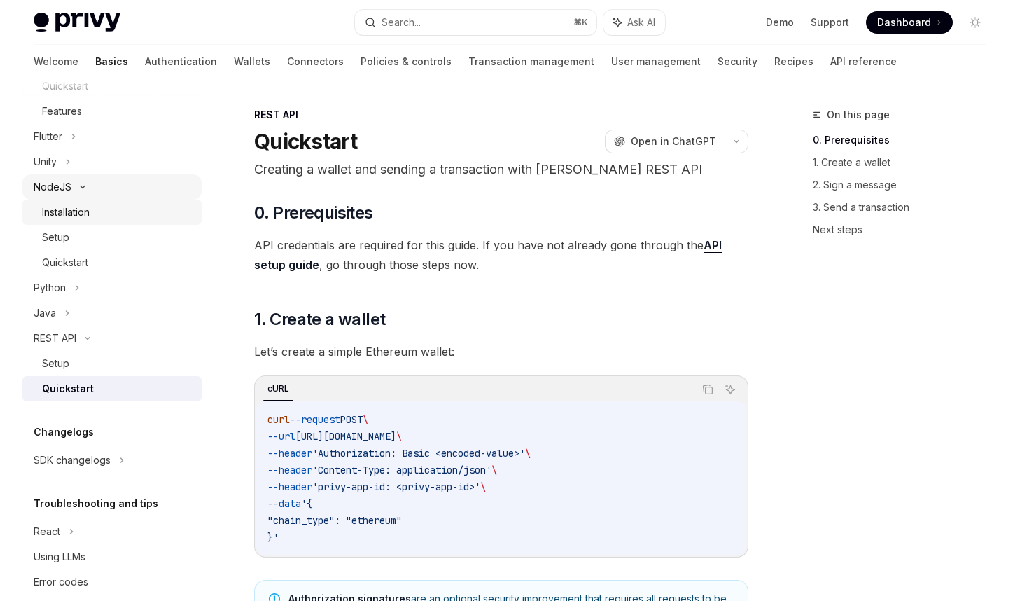
scroll to position [497, 0]
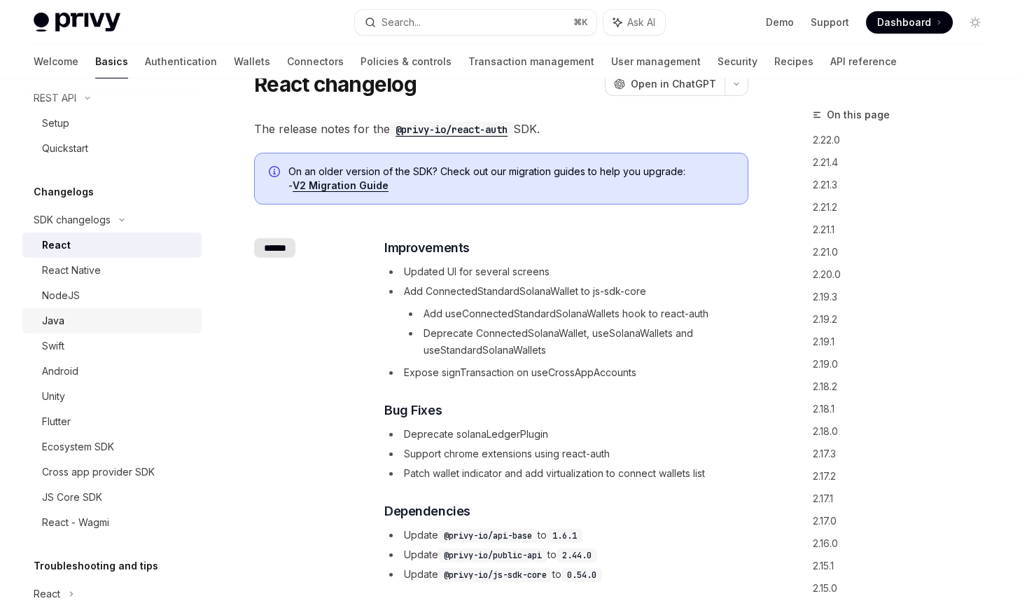
scroll to position [718, 0]
click at [131, 499] on div "JS Core SDK" at bounding box center [117, 495] width 151 height 17
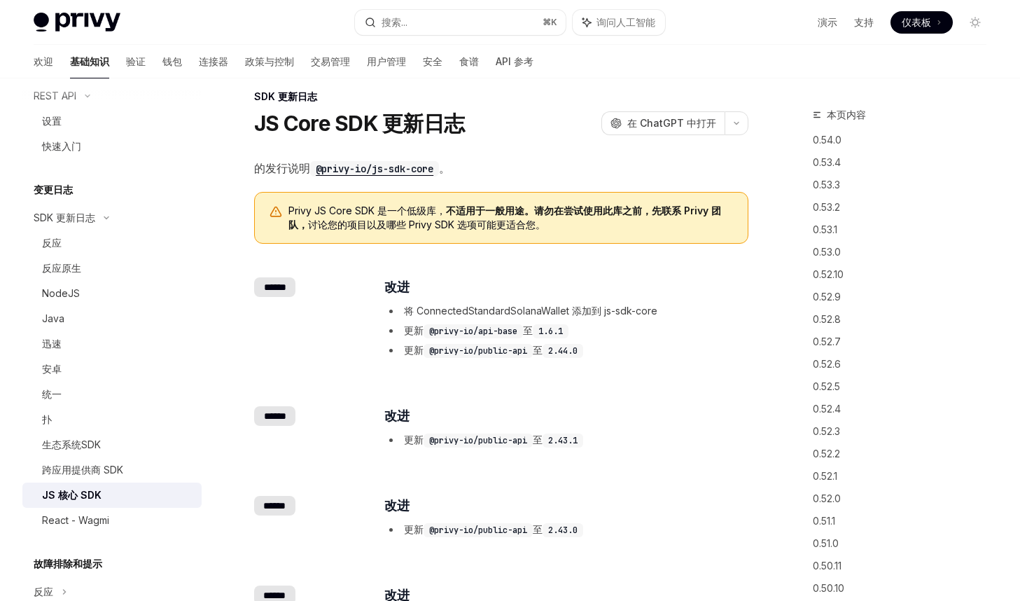
scroll to position [18, 0]
click at [506, 348] on code "@privy-io/public-api" at bounding box center [478, 352] width 109 height 14
click at [502, 385] on div "​ ****** ​ 改进 更新 @privy-io/public-api 至 2.43.1" at bounding box center [501, 429] width 494 height 90
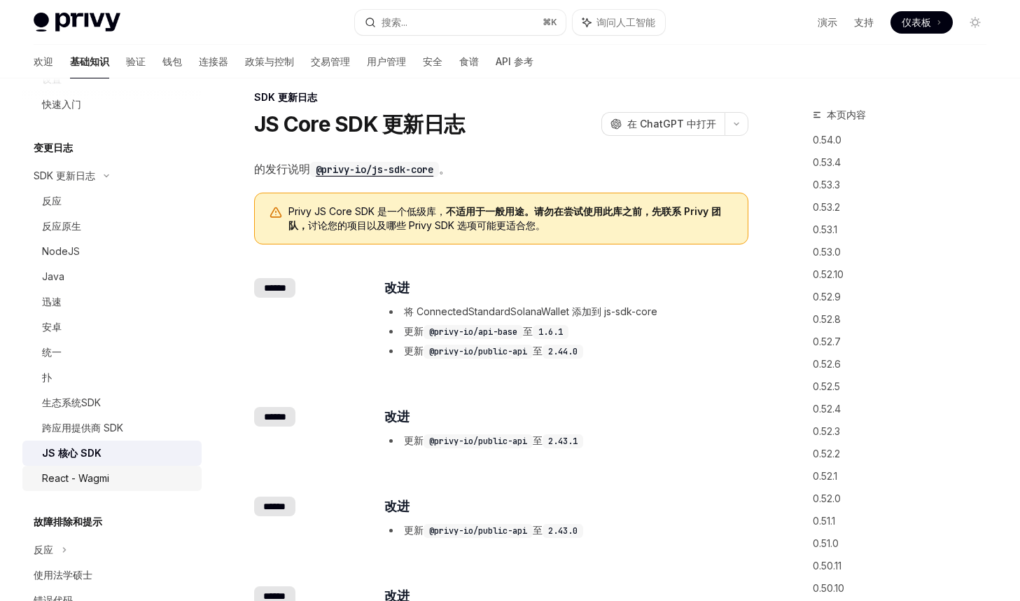
scroll to position [755, 0]
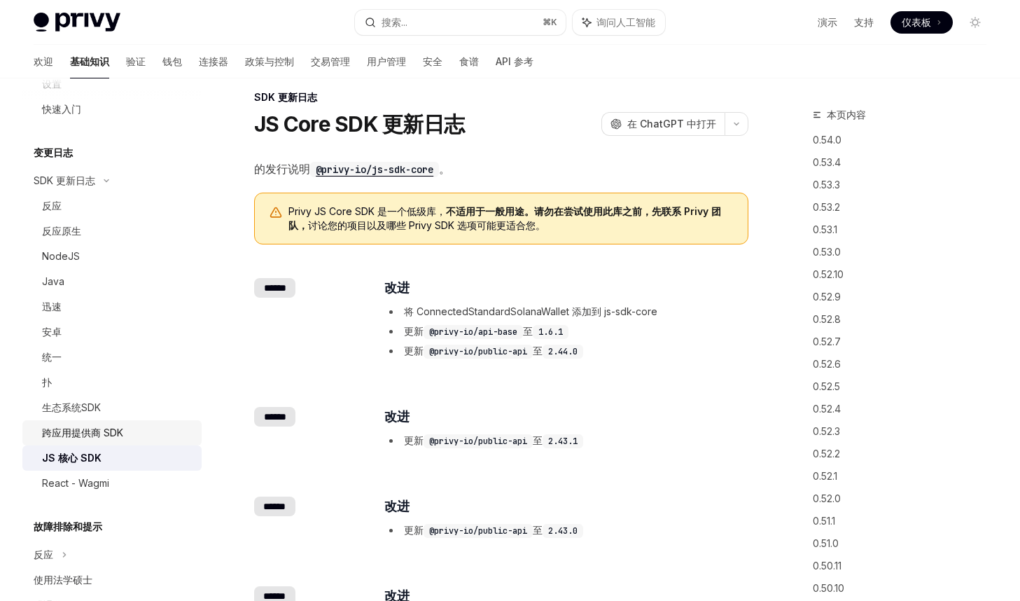
click at [134, 435] on div "跨应用提供商 SDK" at bounding box center [117, 432] width 151 height 17
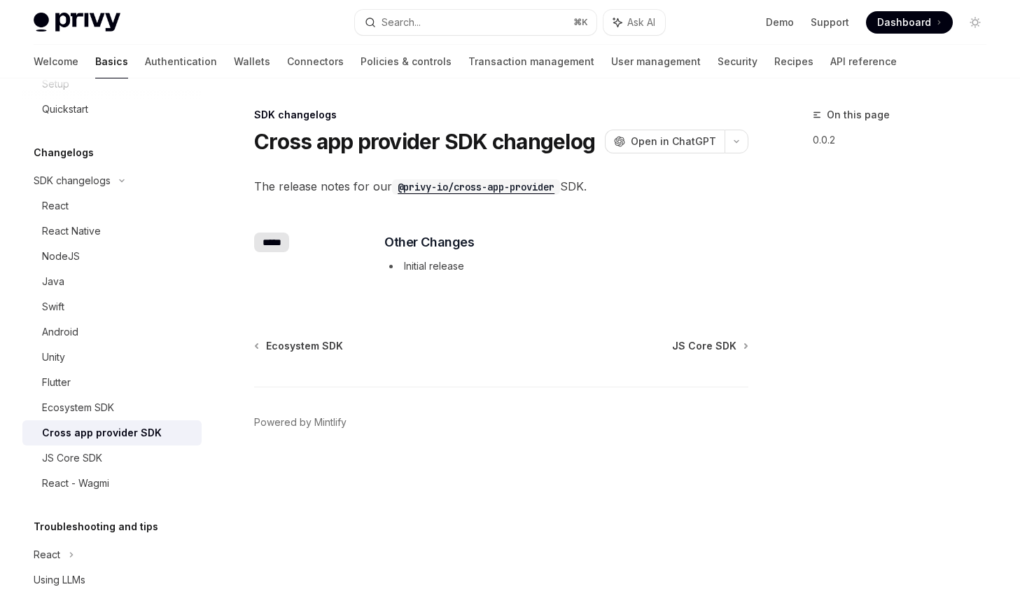
click at [438, 363] on div "Ecosystem SDK JS Core SDK Powered by Mintlify" at bounding box center [501, 423] width 494 height 169
click at [532, 186] on code "@privy-io/cross-app-provider" at bounding box center [476, 186] width 168 height 15
click at [123, 385] on div "Flutter" at bounding box center [117, 382] width 151 height 17
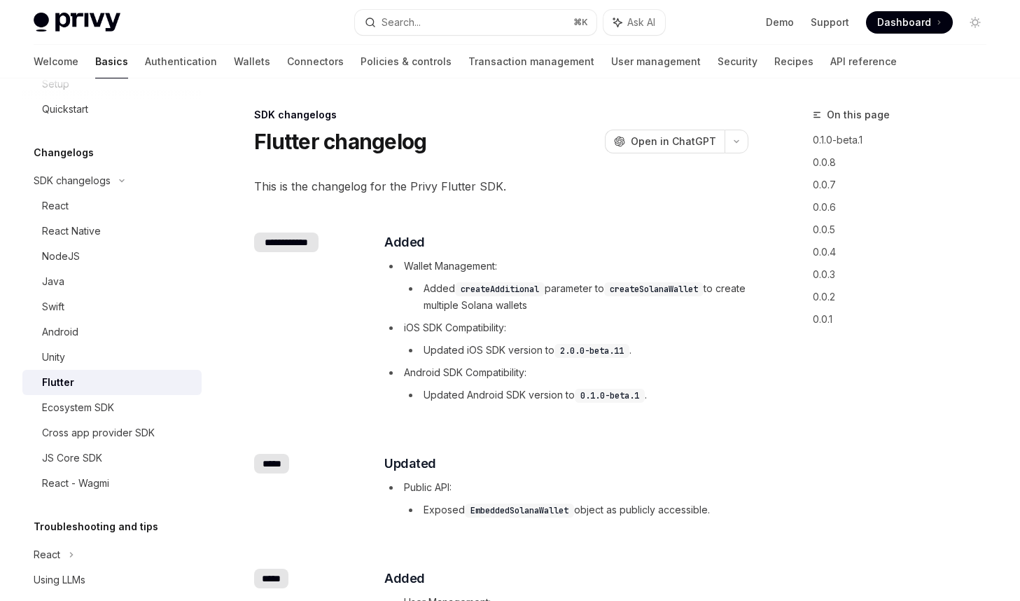
scroll to position [2, 0]
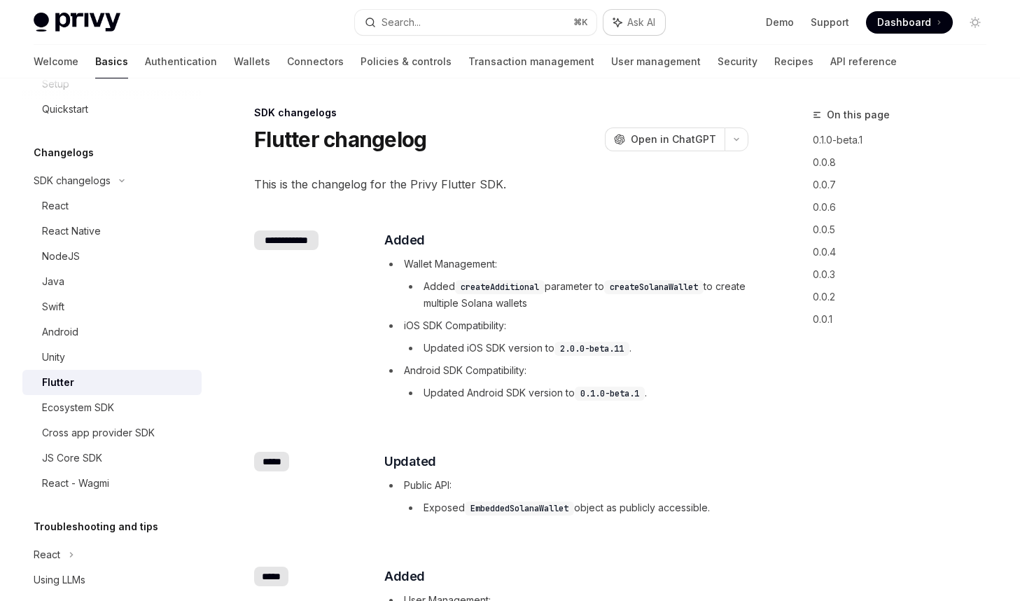
click at [632, 20] on span "Ask AI" at bounding box center [641, 22] width 28 height 14
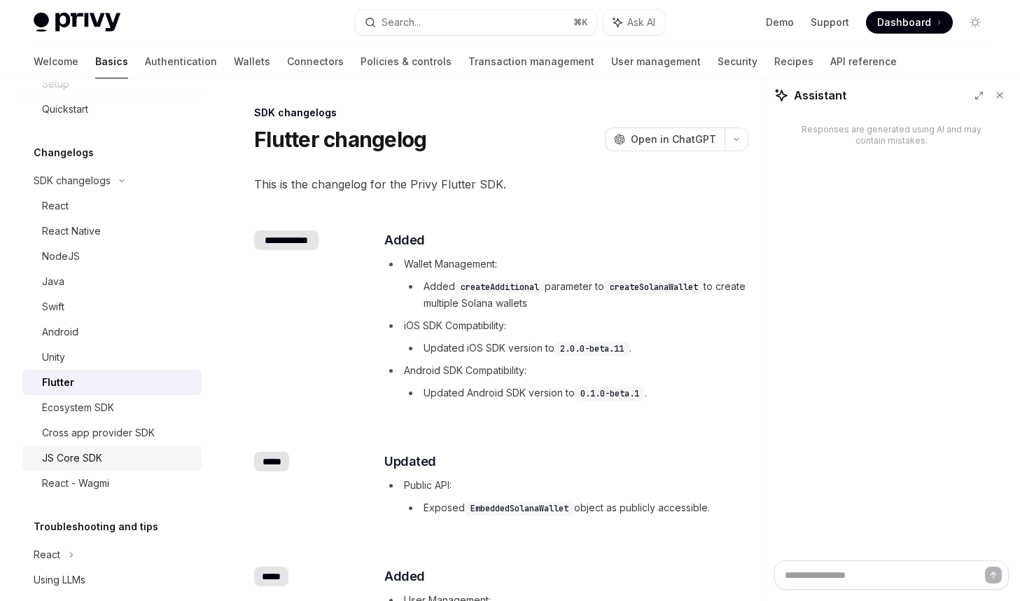
click at [122, 460] on div "JS Core SDK" at bounding box center [117, 458] width 151 height 17
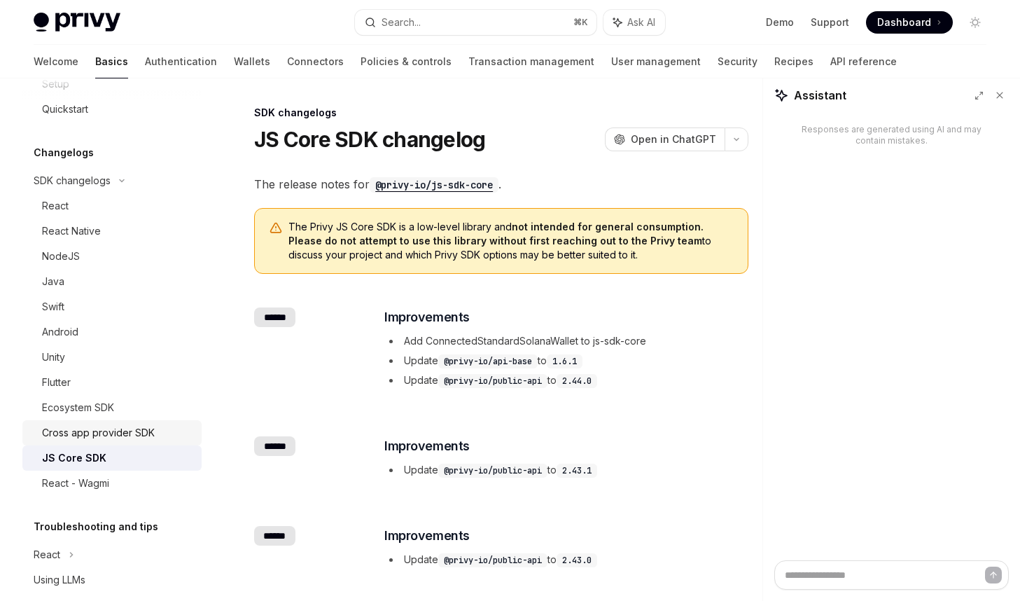
click at [105, 431] on div "Cross app provider SDK" at bounding box center [98, 432] width 113 height 17
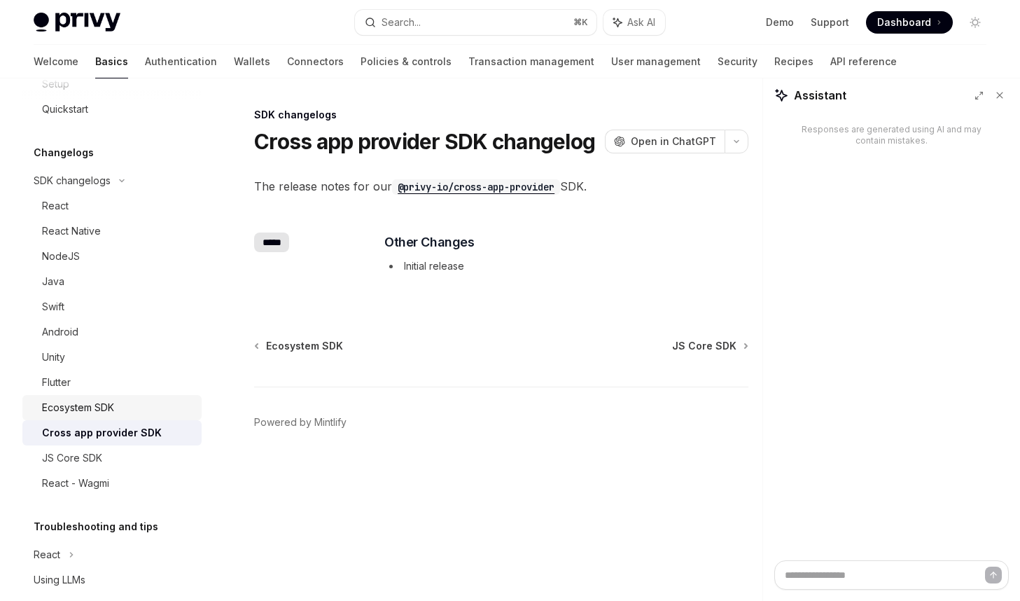
click at [106, 412] on div "Ecosystem SDK" at bounding box center [78, 407] width 72 height 17
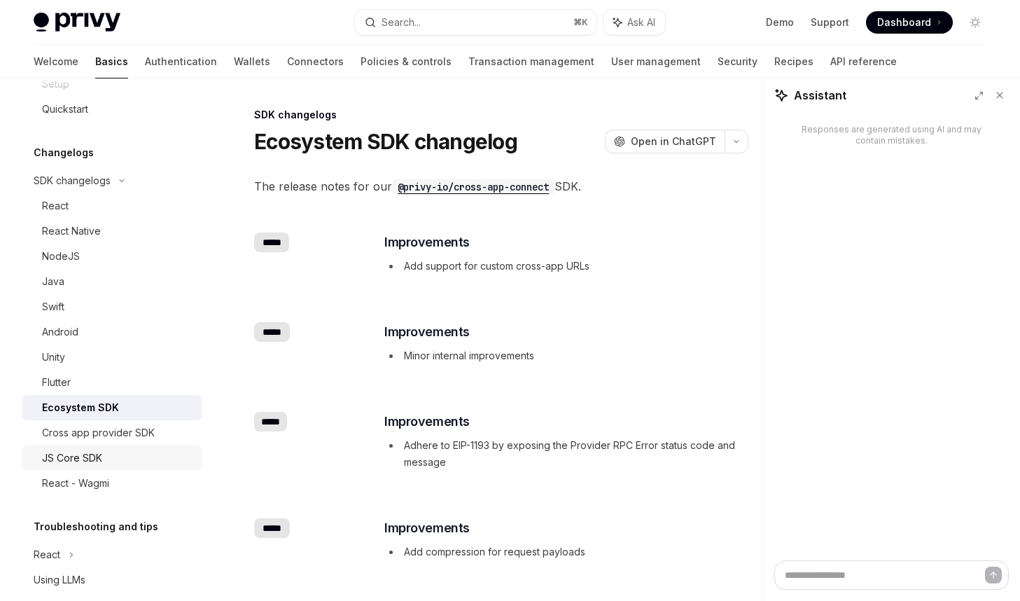
click at [103, 456] on div "JS Core SDK" at bounding box center [117, 458] width 151 height 17
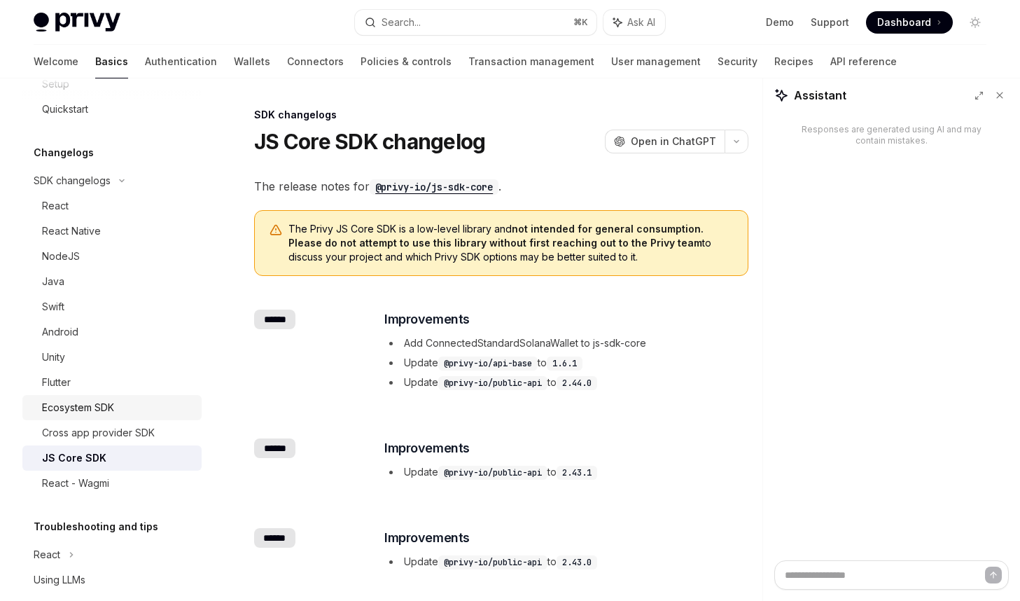
click at [70, 412] on div "Ecosystem SDK" at bounding box center [78, 407] width 72 height 17
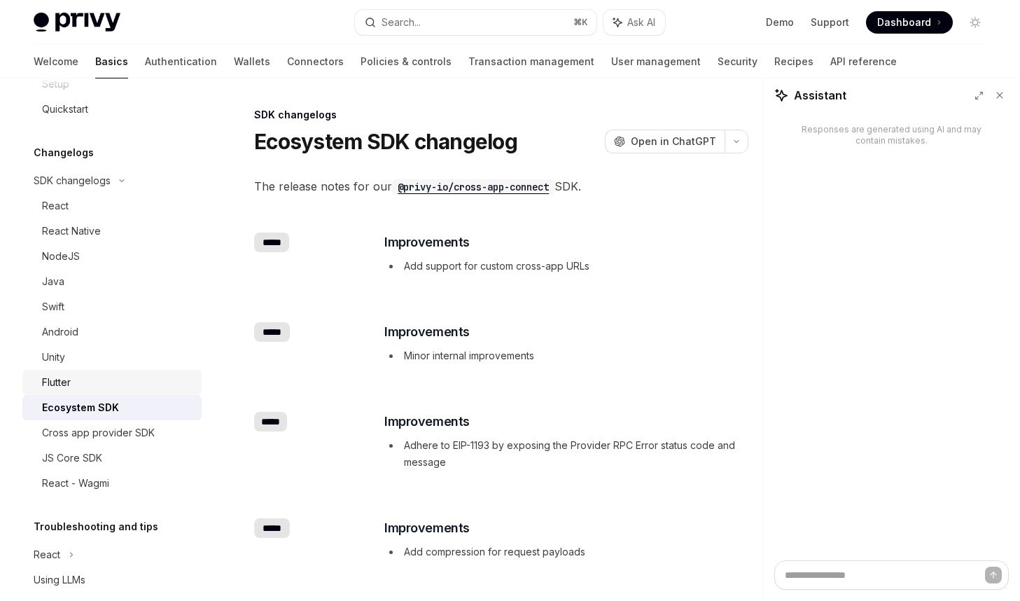
click at [70, 380] on div "Flutter" at bounding box center [56, 382] width 29 height 17
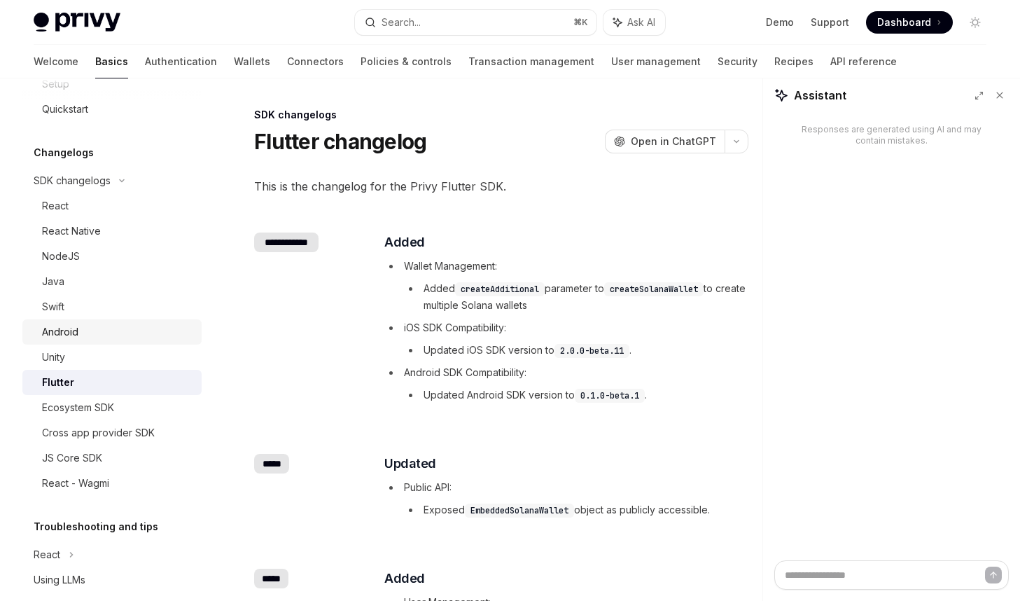
click at [82, 327] on div "Android" at bounding box center [117, 332] width 151 height 17
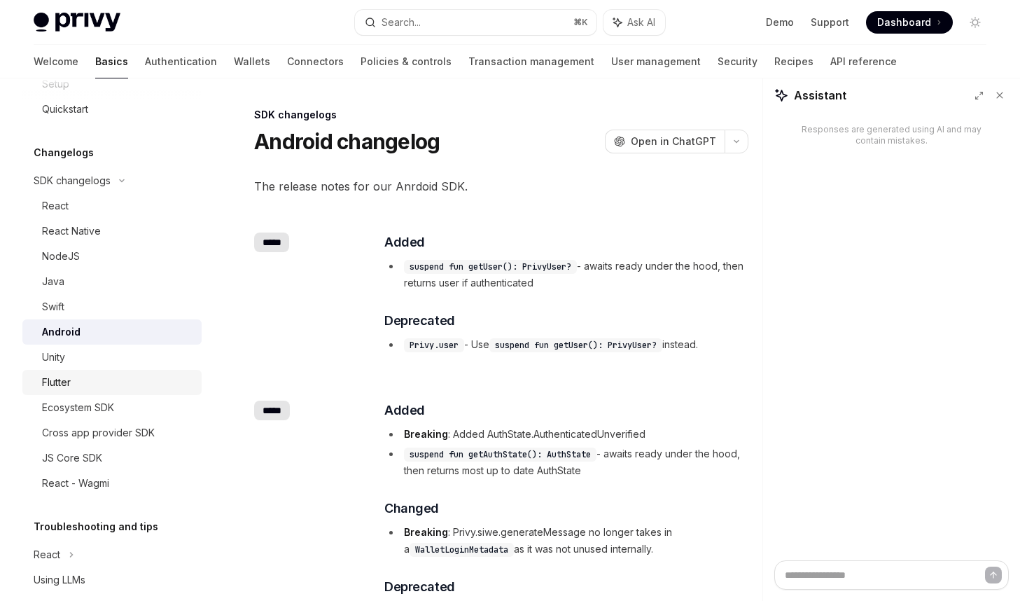
click at [90, 384] on div "Flutter" at bounding box center [117, 382] width 151 height 17
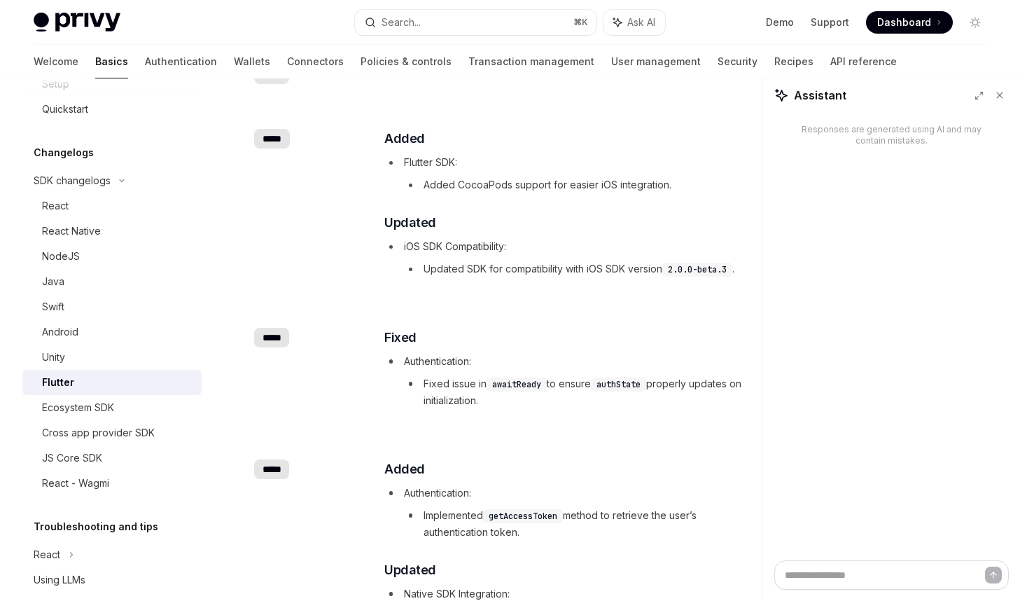
scroll to position [755, 0]
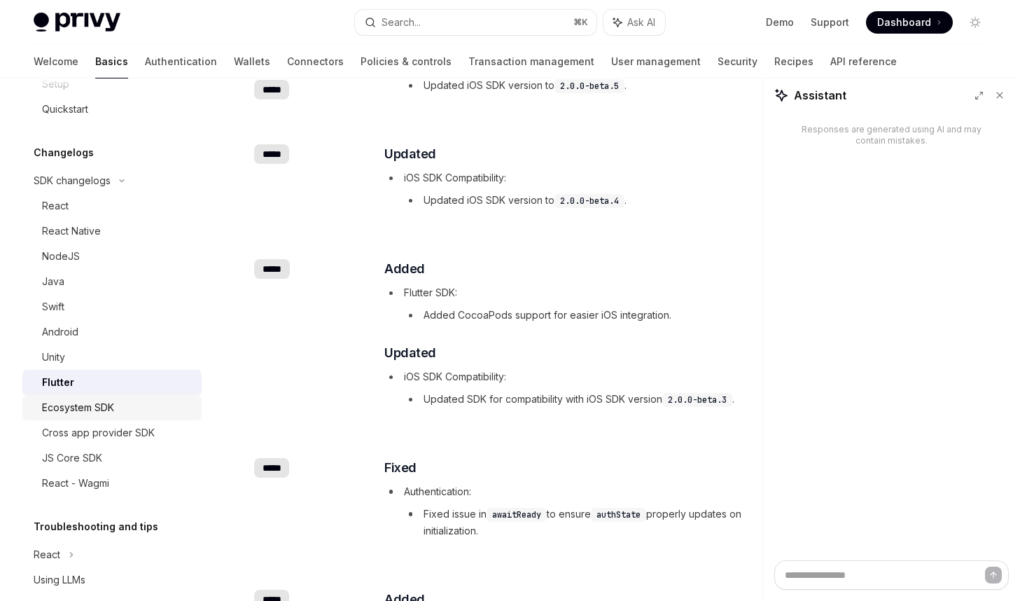
click at [120, 407] on div "Ecosystem SDK" at bounding box center [117, 407] width 151 height 17
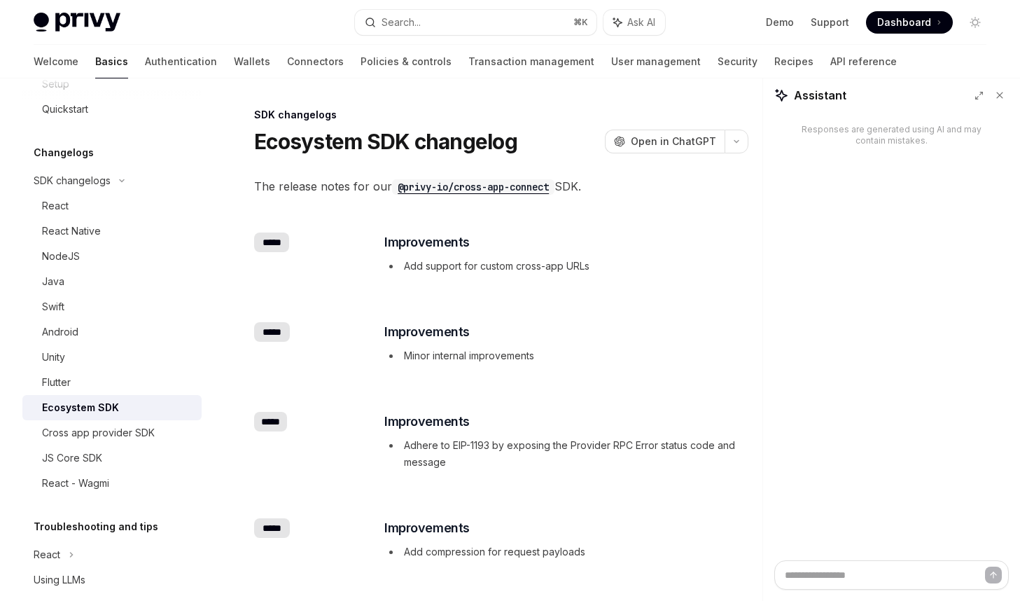
click at [518, 264] on li "Add support for custom cross-app URLs" at bounding box center [565, 266] width 363 height 17
click at [539, 190] on code "@privy-io/cross-app-connect" at bounding box center [473, 186] width 162 height 15
click at [86, 452] on div "JS Core SDK" at bounding box center [72, 458] width 60 height 17
type textarea "*"
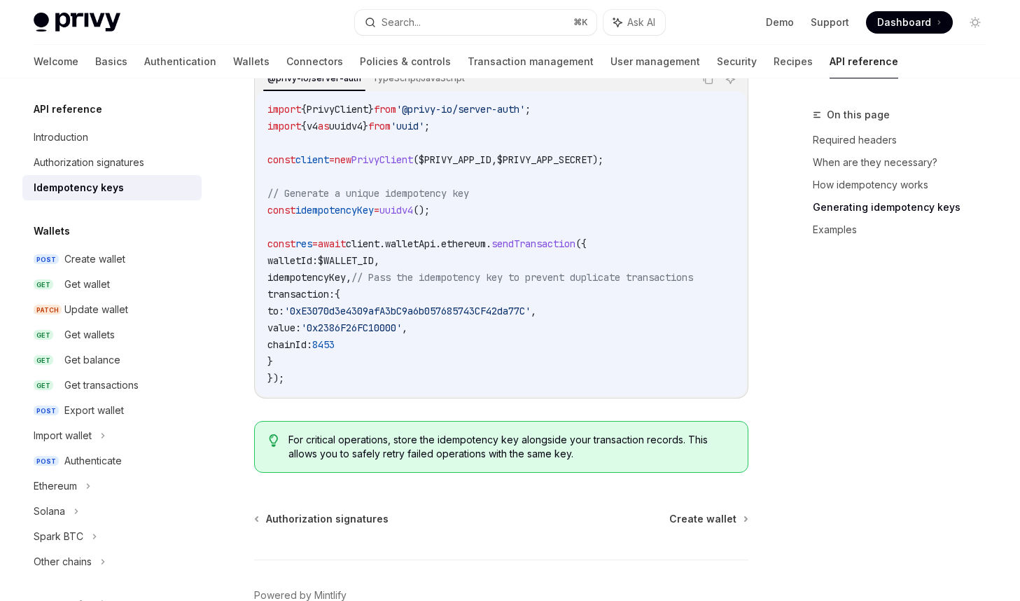
scroll to position [1511, 0]
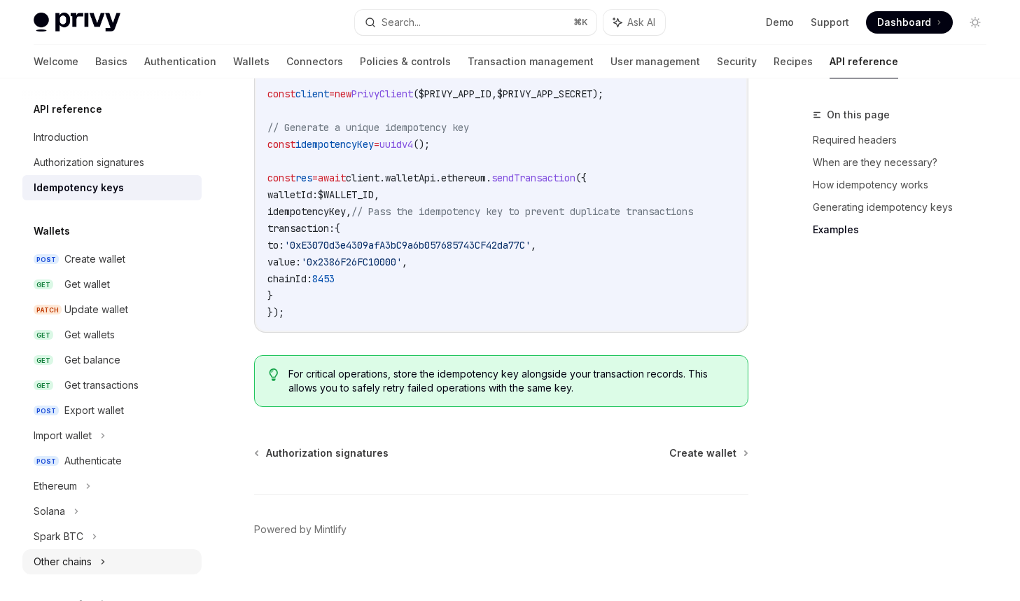
click at [99, 559] on div "Other chains" at bounding box center [111, 561] width 179 height 25
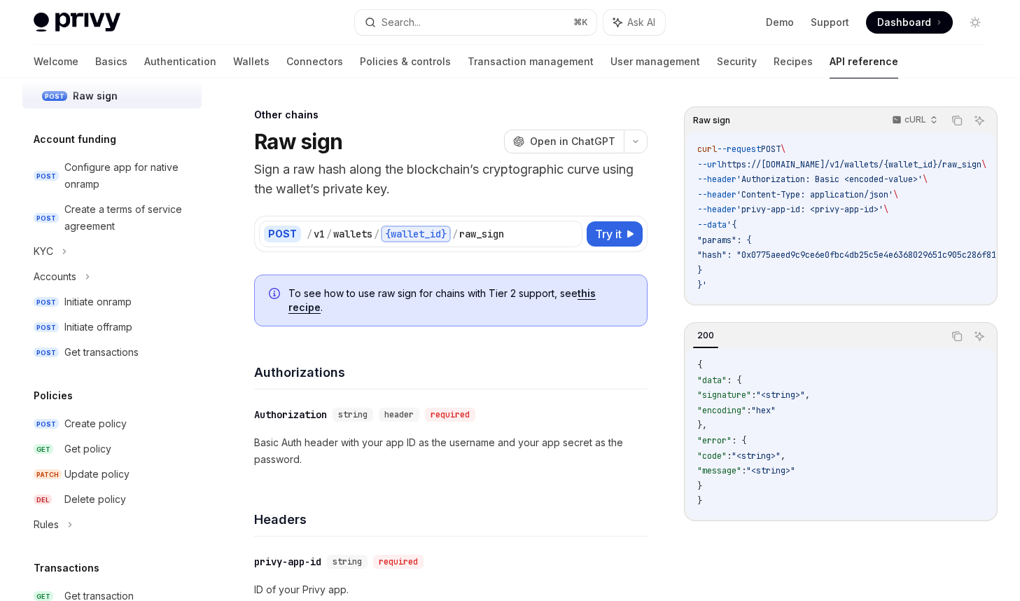
scroll to position [871, 0]
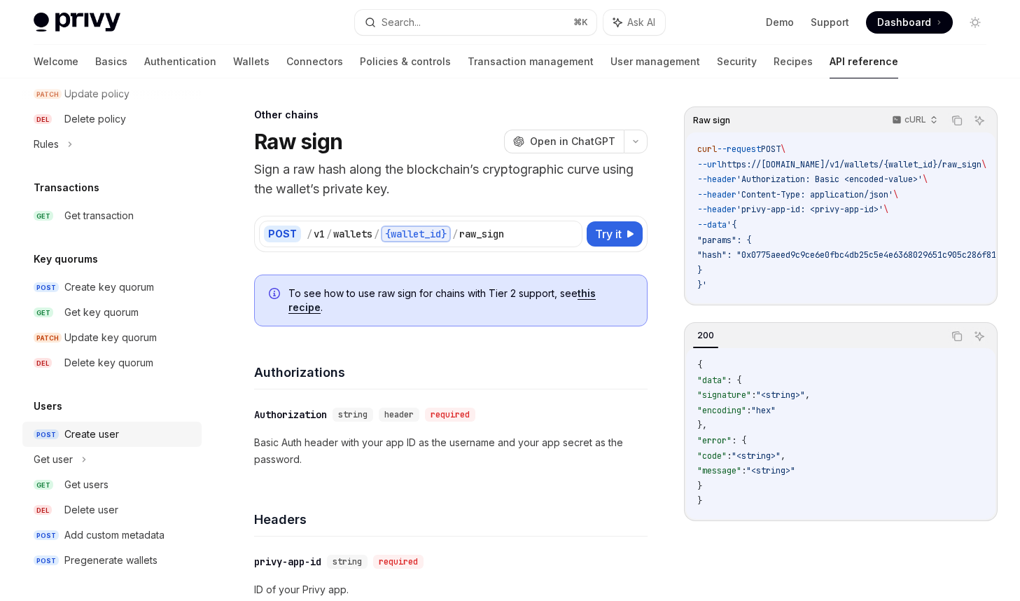
click at [122, 438] on div "Create user" at bounding box center [128, 434] width 129 height 17
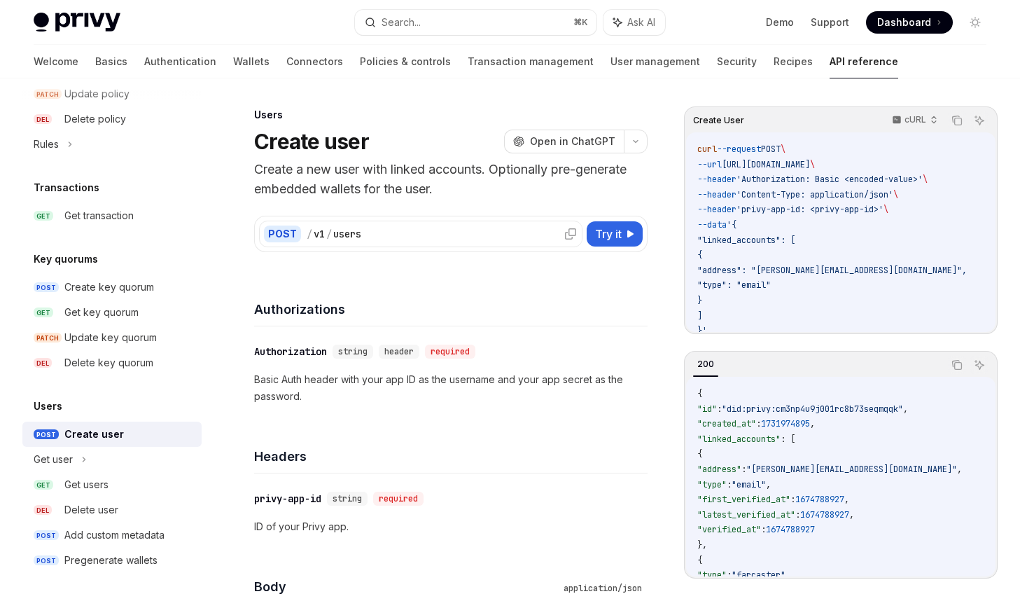
click at [387, 237] on div "/ v1 / users" at bounding box center [442, 234] width 271 height 14
drag, startPoint x: 375, startPoint y: 232, endPoint x: 299, endPoint y: 234, distance: 75.6
click at [299, 234] on div "POST / v1 / users" at bounding box center [421, 234] width 324 height 27
copy div "/ v1 / users"
click at [647, 25] on span "Ask AI" at bounding box center [641, 22] width 28 height 14
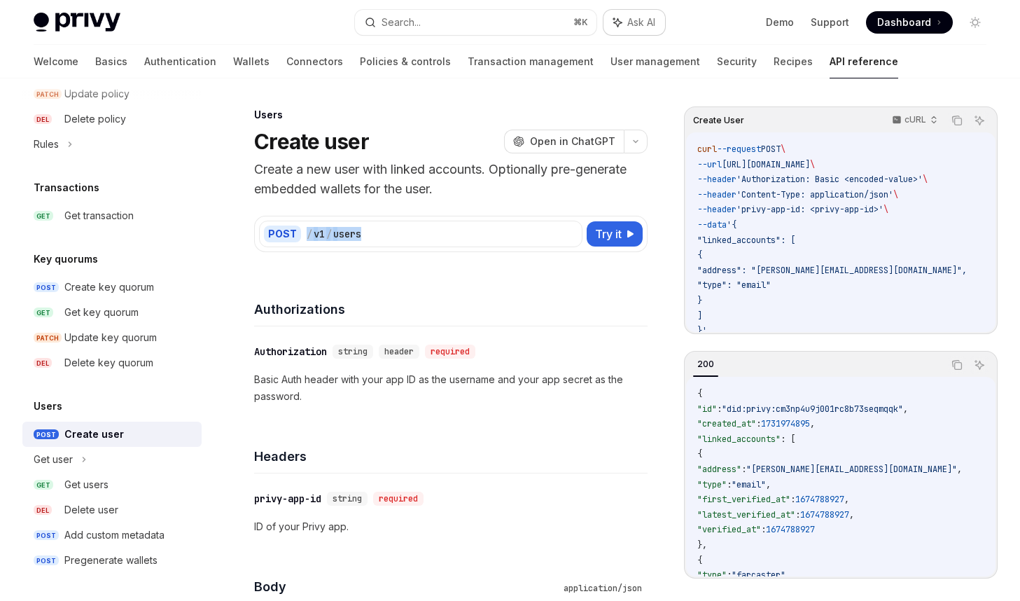
type textarea "*"
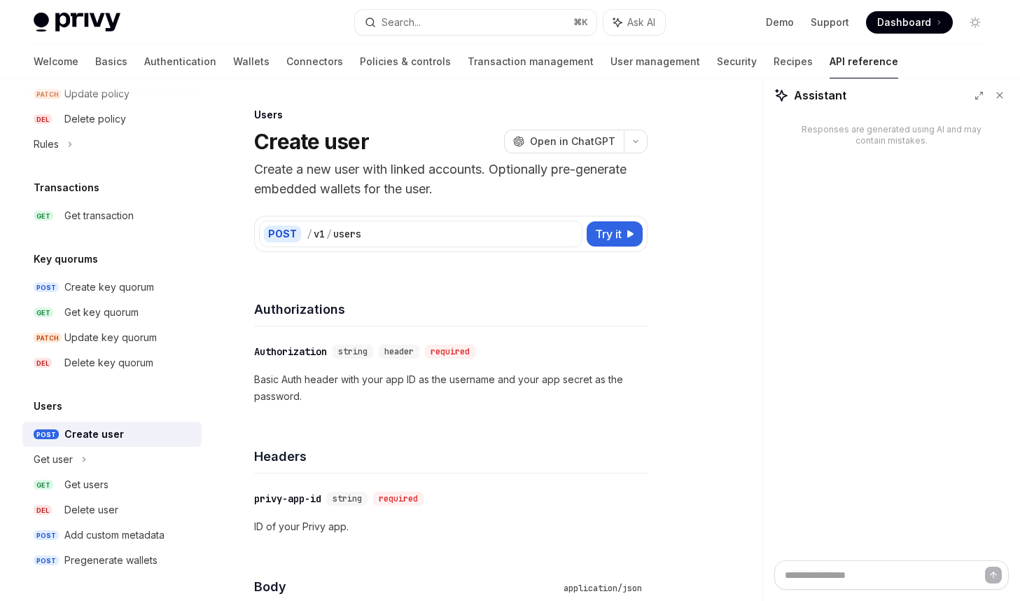
click at [864, 172] on div "Responses are generated using AI and may contain mistakes." at bounding box center [891, 336] width 257 height 447
click at [838, 130] on div "Responses are generated using AI and may contain mistakes." at bounding box center [892, 135] width 190 height 22
click at [924, 179] on div "Responses are generated using AI and may contain mistakes." at bounding box center [891, 336] width 257 height 447
click at [872, 571] on textarea at bounding box center [892, 574] width 235 height 29
type textarea "*"
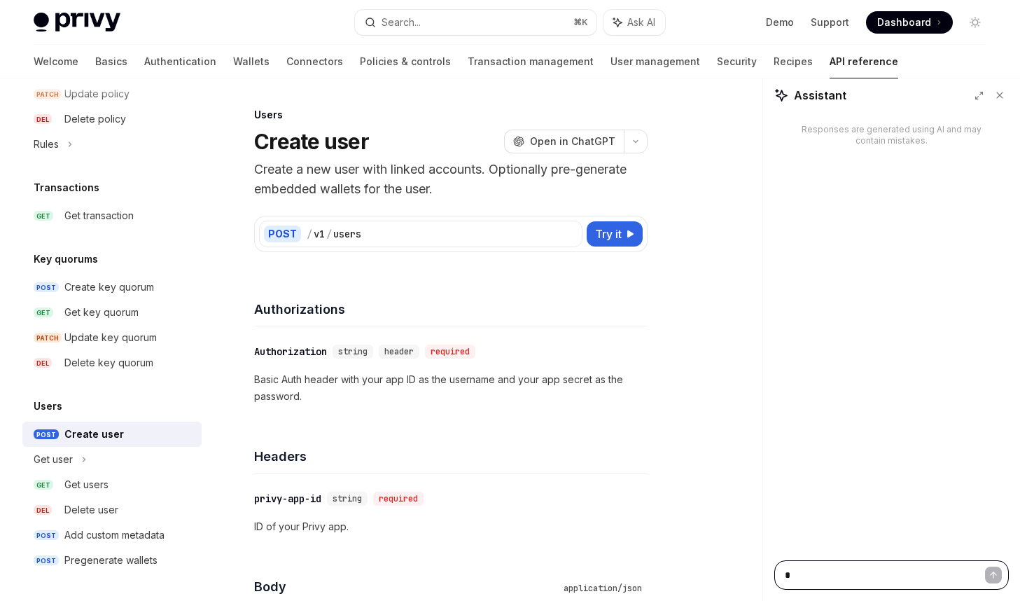
type textarea "*"
type textarea "***"
type textarea "*"
type textarea "****"
type textarea "*"
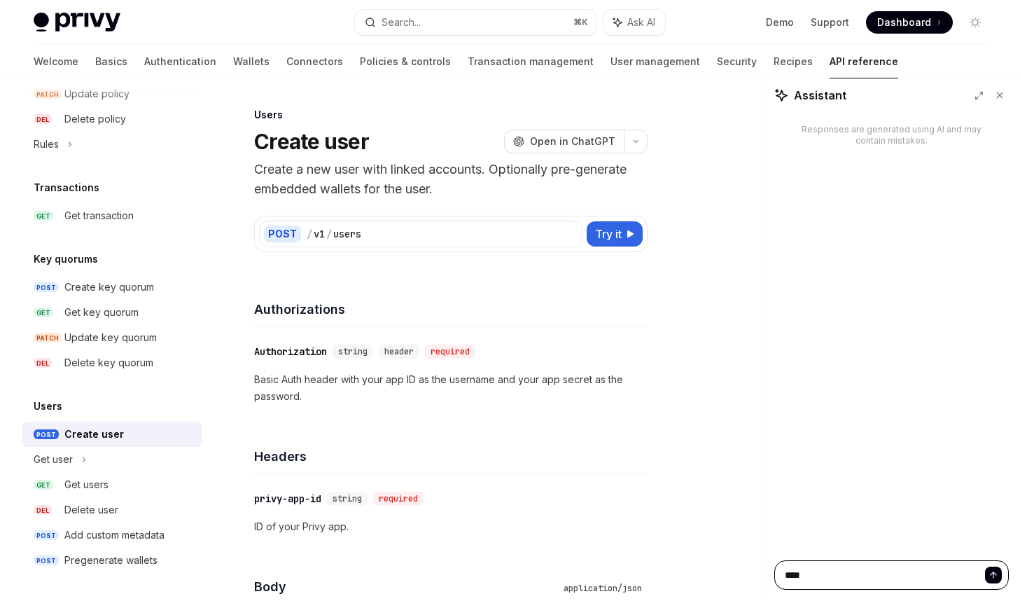
type textarea "****"
type textarea "*"
type textarea "*****"
type textarea "*"
type textarea "******"
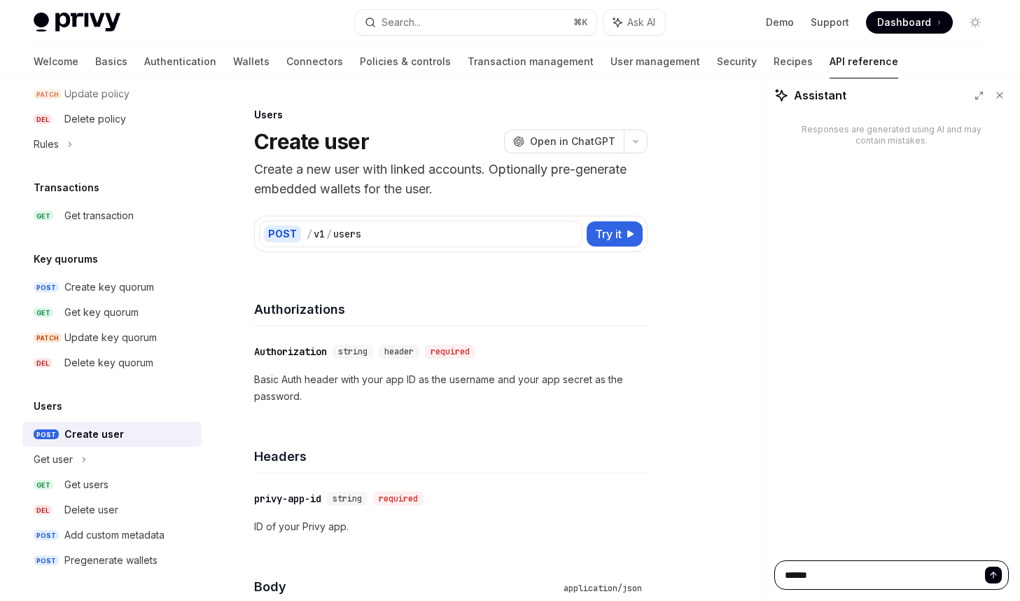
type textarea "*"
type textarea "*******"
type textarea "*"
type textarea "*******"
type textarea "*"
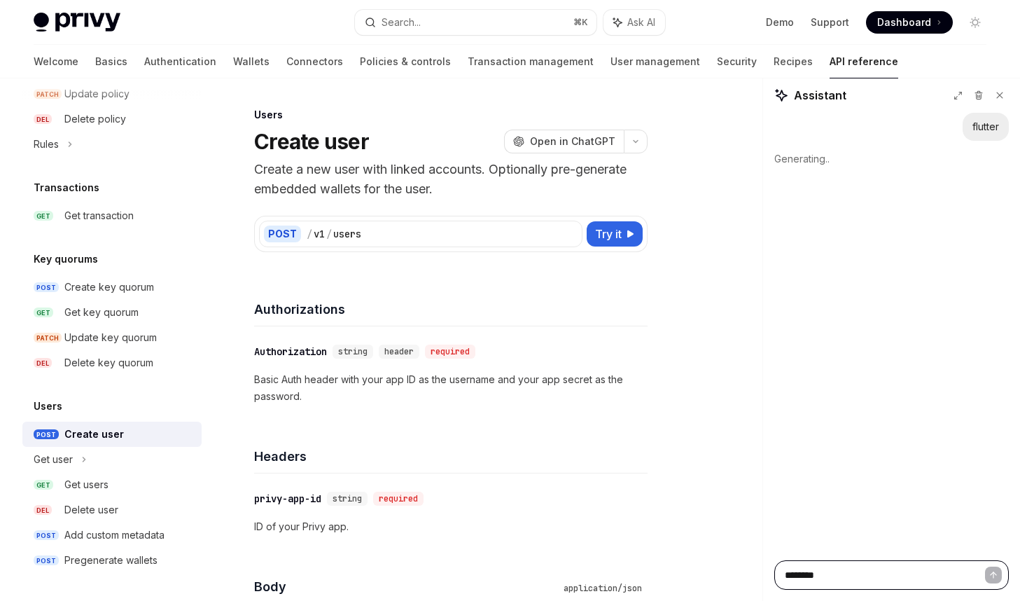
type textarea "*********"
type textarea "*"
type textarea "**********"
type textarea "*"
type textarea "**********"
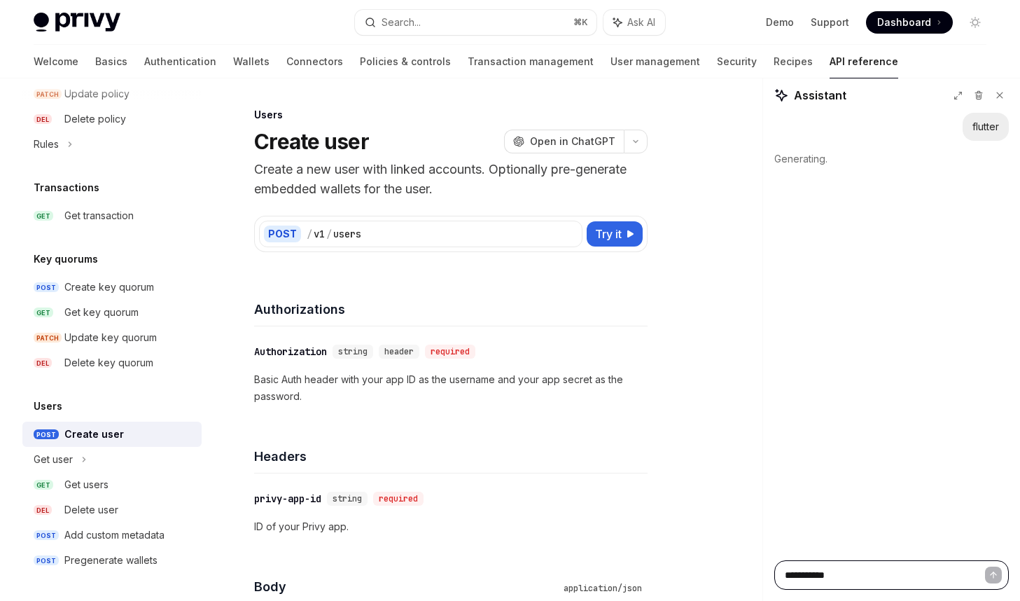
type textarea "*"
type textarea "**********"
type textarea "*"
type textarea "**********"
type textarea "*"
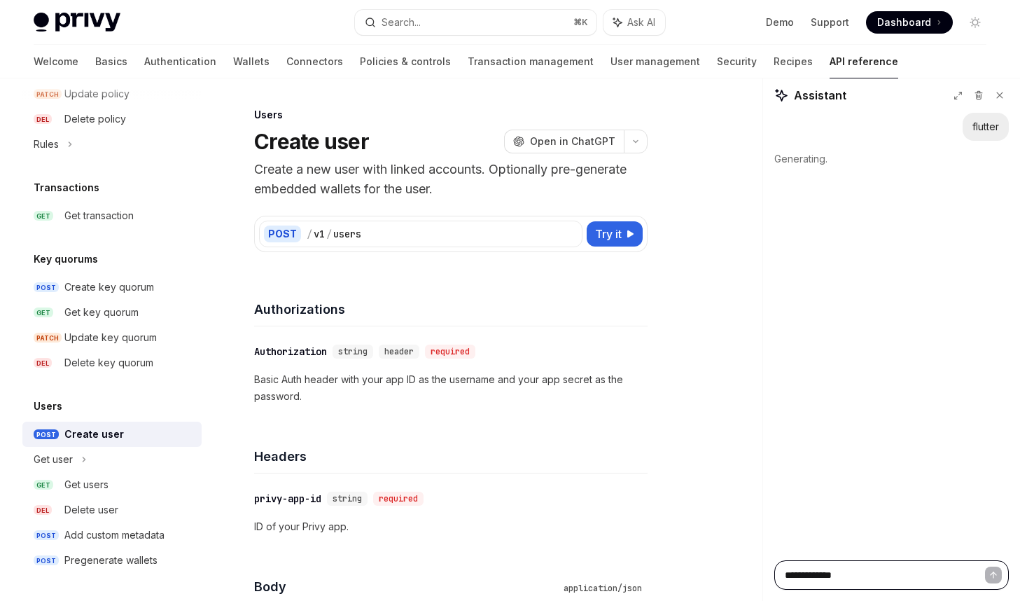
type textarea "**********"
type textarea "*"
type textarea "**********"
type textarea "*"
type textarea "**********"
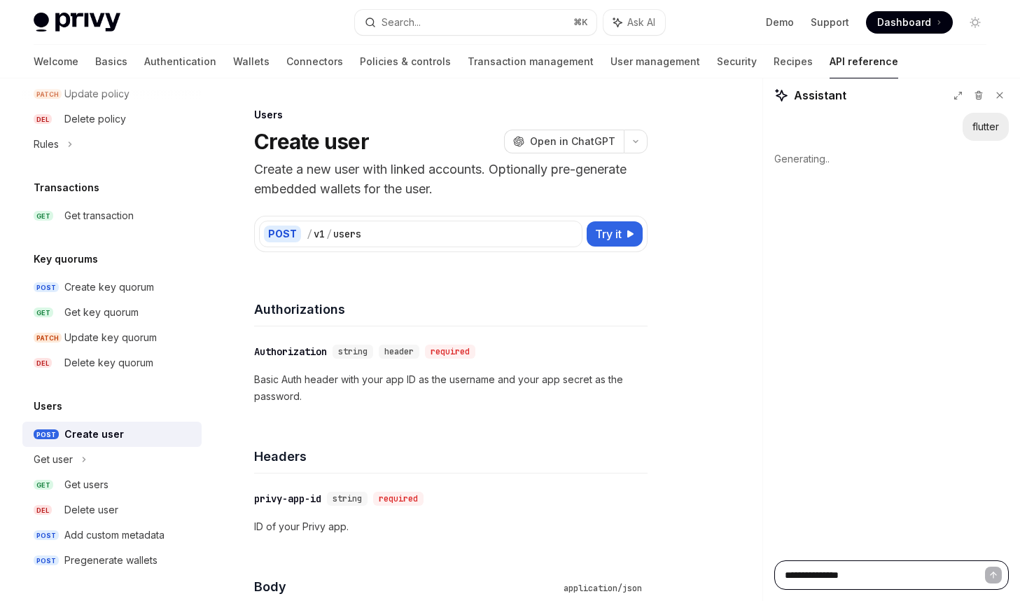
type textarea "*"
type textarea "**********"
type textarea "*"
type textarea "**********"
type textarea "*"
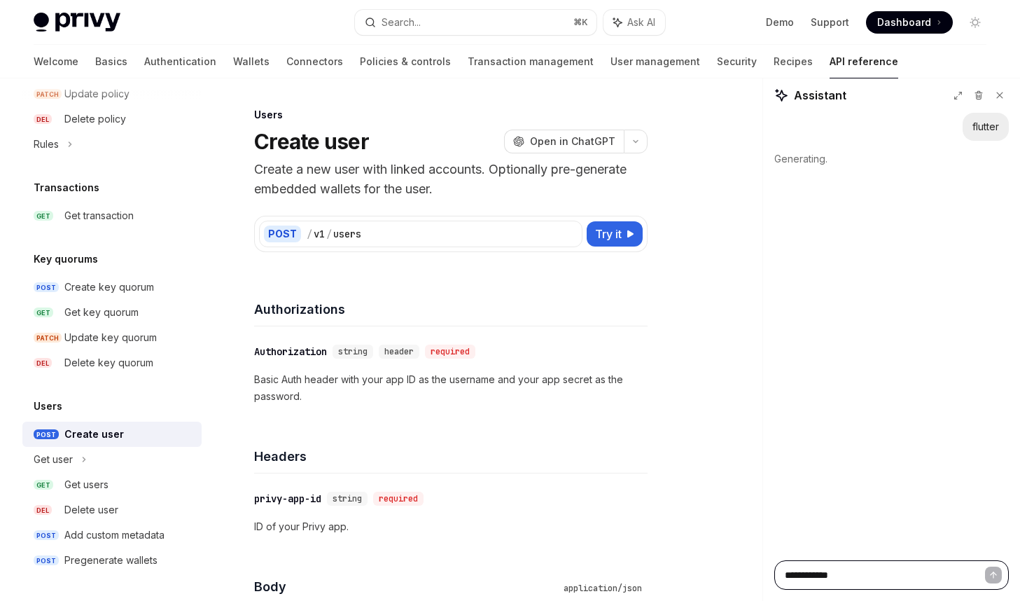
type textarea "**********"
type textarea "*"
type textarea "**********"
type textarea "*"
type textarea "**********"
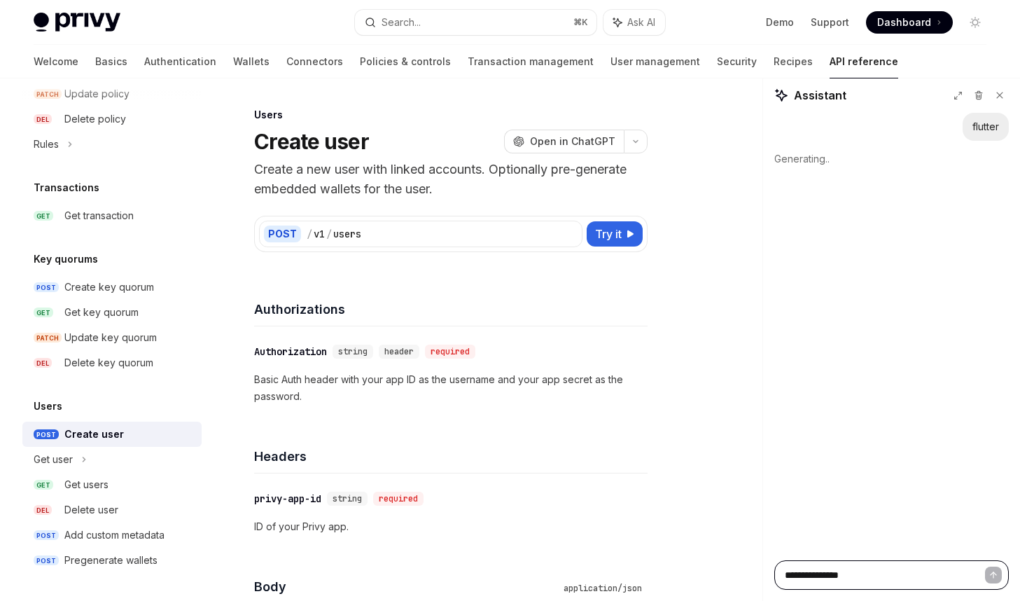
type textarea "*"
type textarea "**********"
type textarea "*"
type textarea "**********"
type textarea "*"
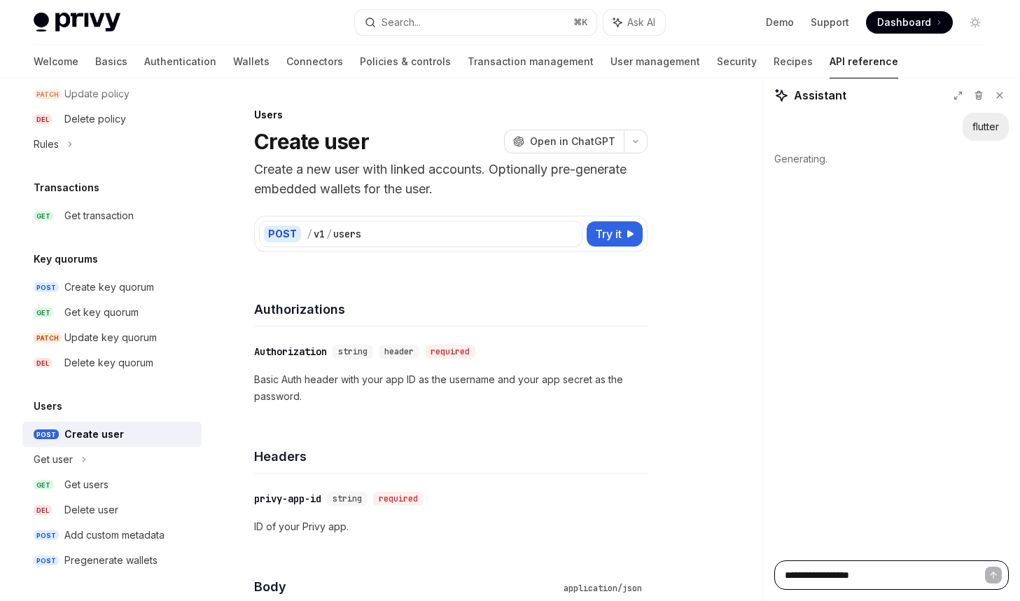
type textarea "**********"
type textarea "*"
type textarea "**********"
type textarea "*"
type textarea "**********"
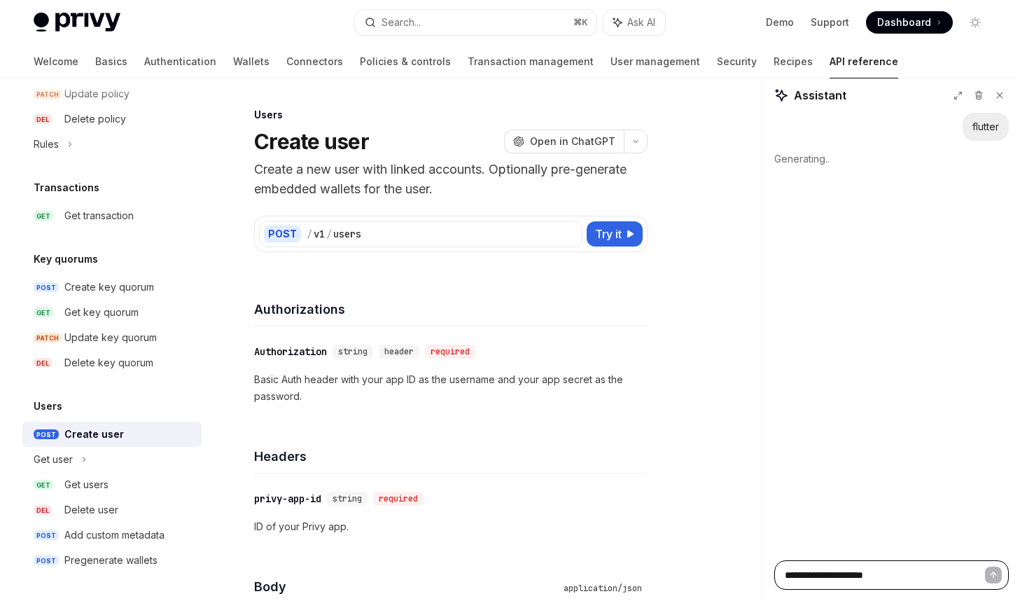
type textarea "*"
type textarea "**********"
type textarea "*"
type textarea "**********"
type textarea "*"
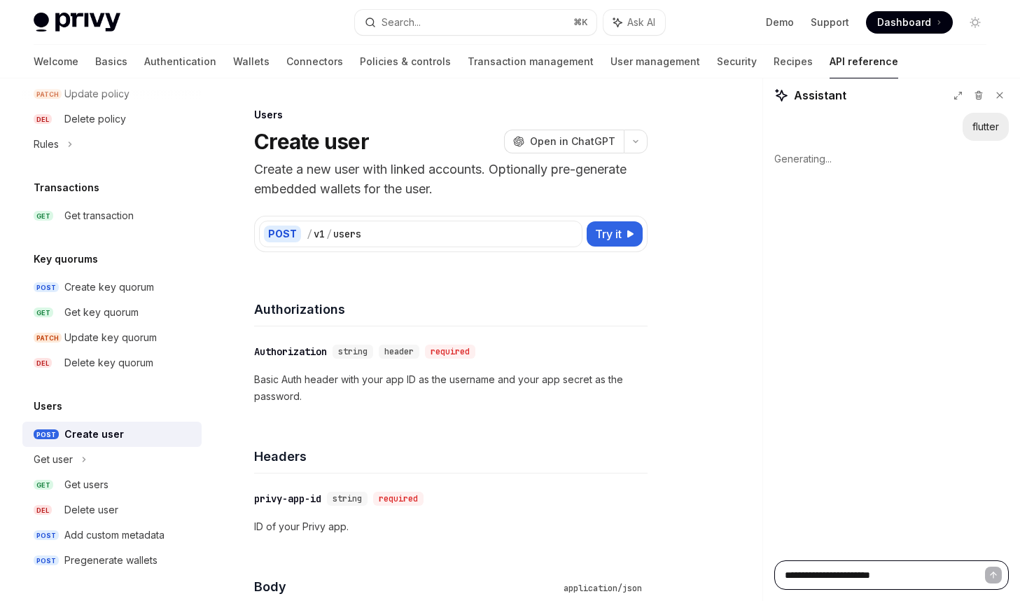
type textarea "**********"
type textarea "*"
type textarea "**********"
type textarea "*"
type textarea "**********"
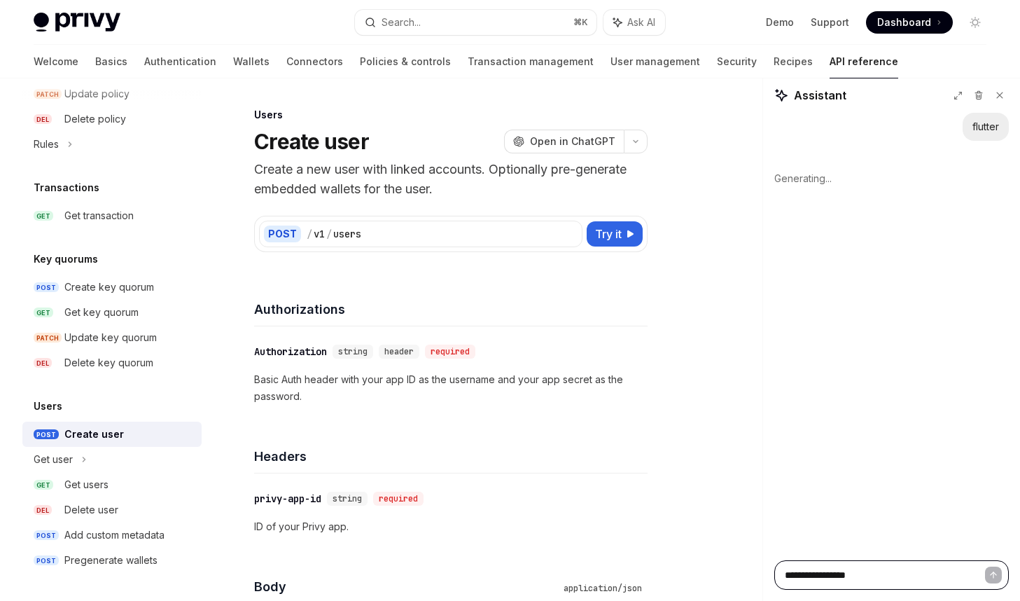
type textarea "*"
type textarea "**********"
type textarea "*"
type textarea "**********"
type textarea "*"
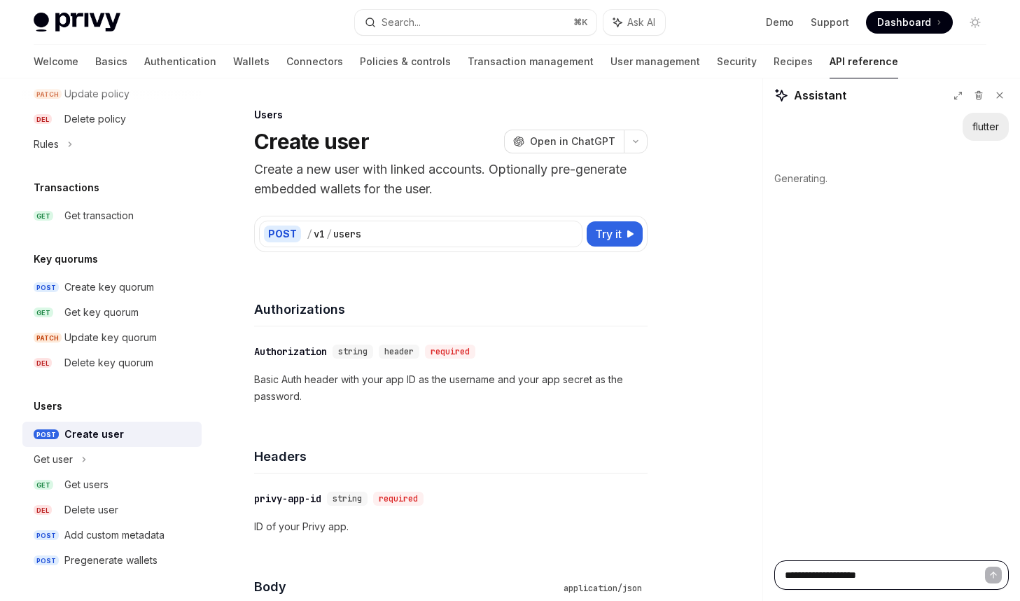
type textarea "**********"
type textarea "*"
type textarea "**********"
type textarea "*"
type textarea "**********"
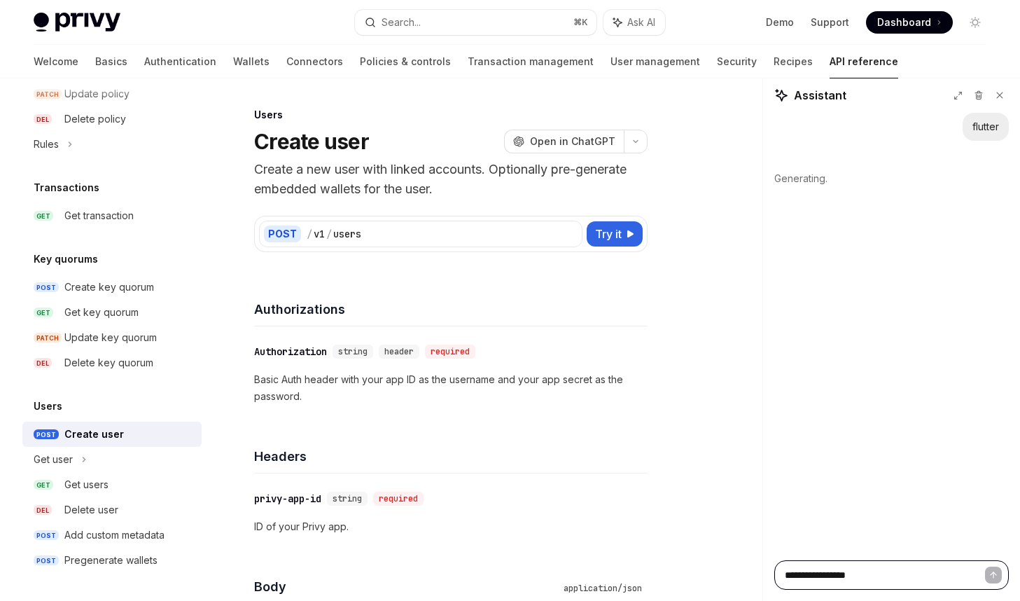
type textarea "*"
type textarea "**********"
type textarea "*"
type textarea "**********"
type textarea "*"
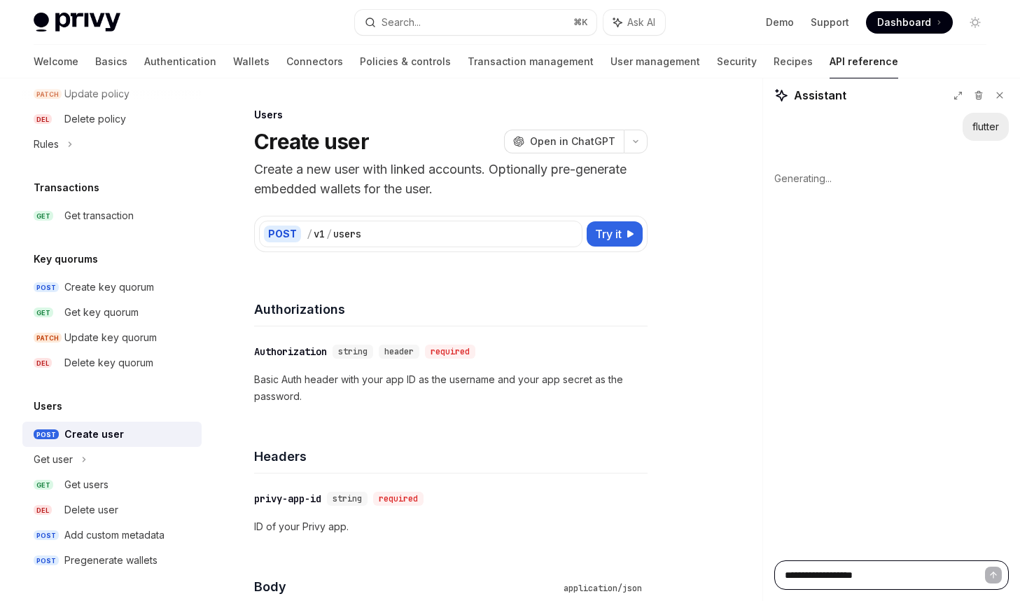
type textarea "**********"
type textarea "*"
type textarea "**********"
click at [1004, 96] on icon at bounding box center [1000, 95] width 10 height 10
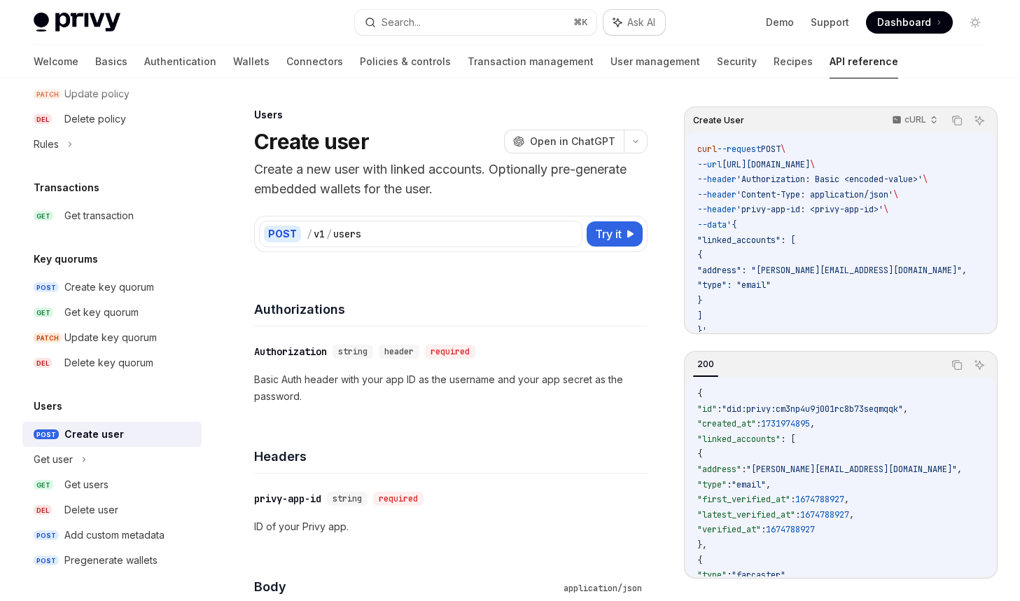
click at [639, 22] on span "Ask AI" at bounding box center [641, 22] width 28 height 14
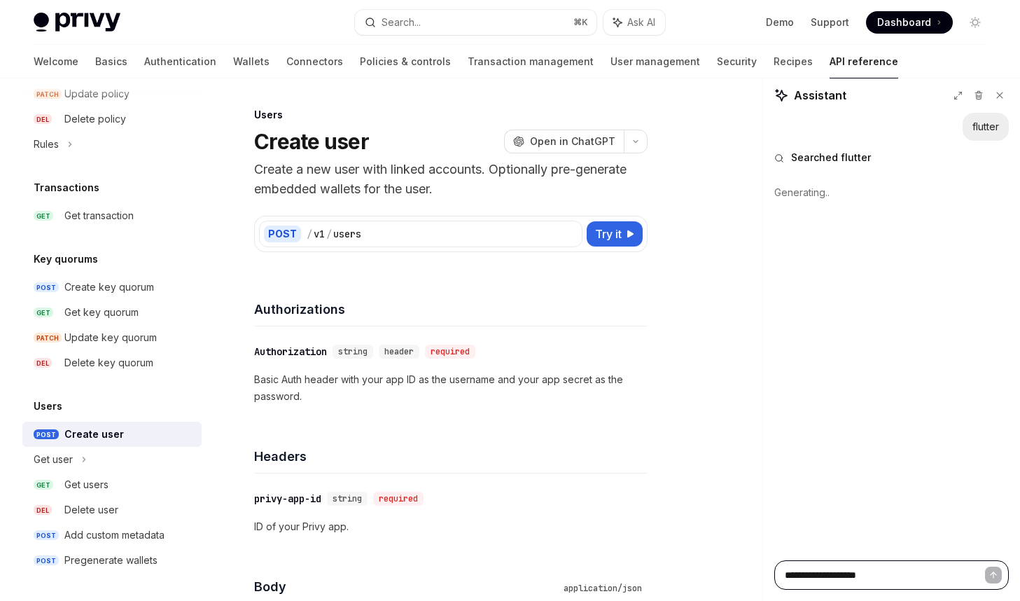
click at [939, 577] on textarea "**********" at bounding box center [892, 574] width 235 height 29
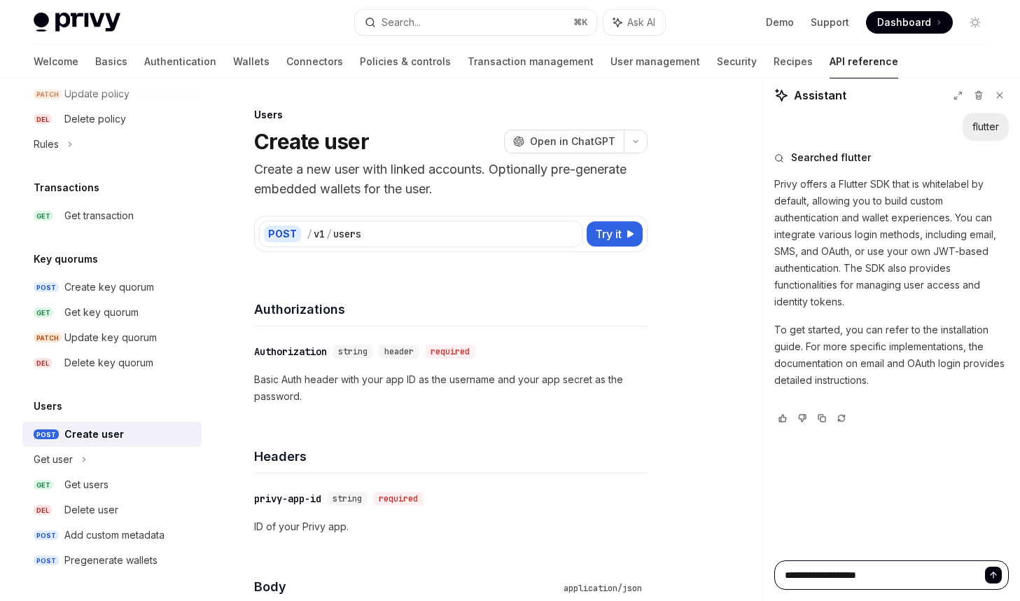
click at [933, 578] on textarea "**********" at bounding box center [892, 574] width 235 height 29
click at [990, 574] on icon "Send message" at bounding box center [994, 575] width 10 height 10
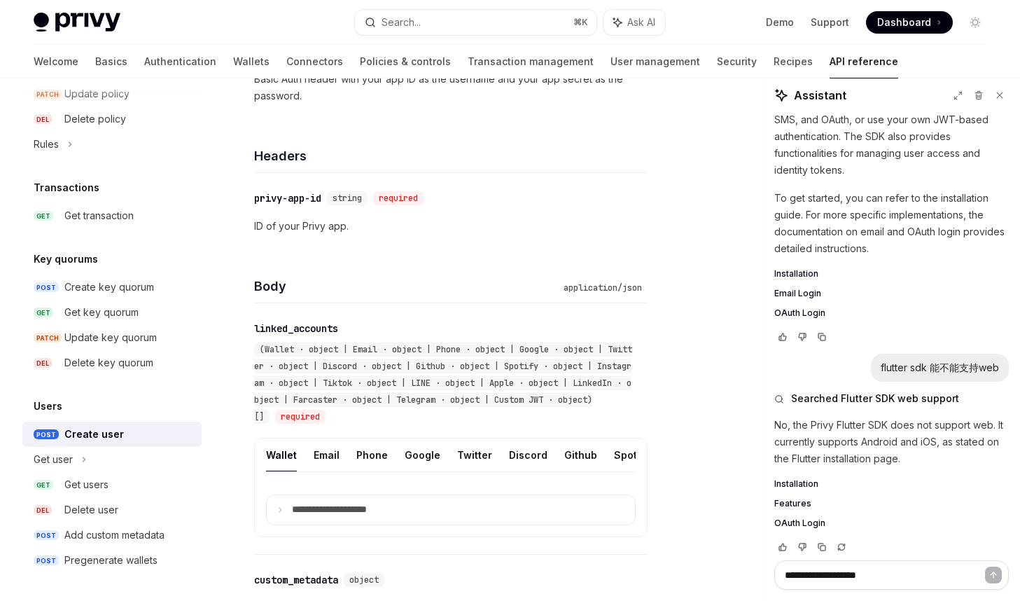
scroll to position [141, 0]
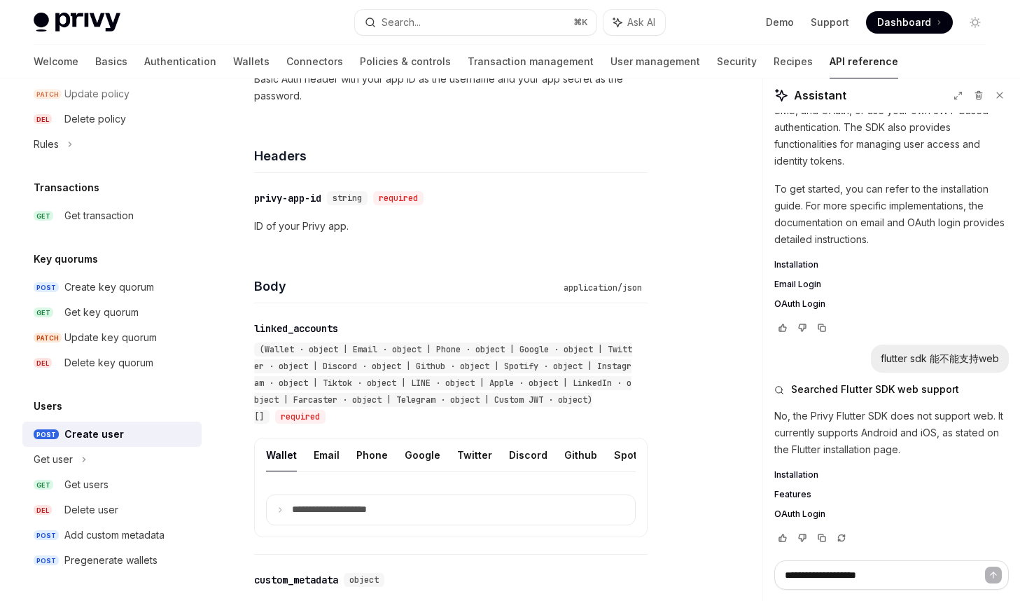
click at [791, 513] on span "OAuth Login" at bounding box center [800, 513] width 51 height 11
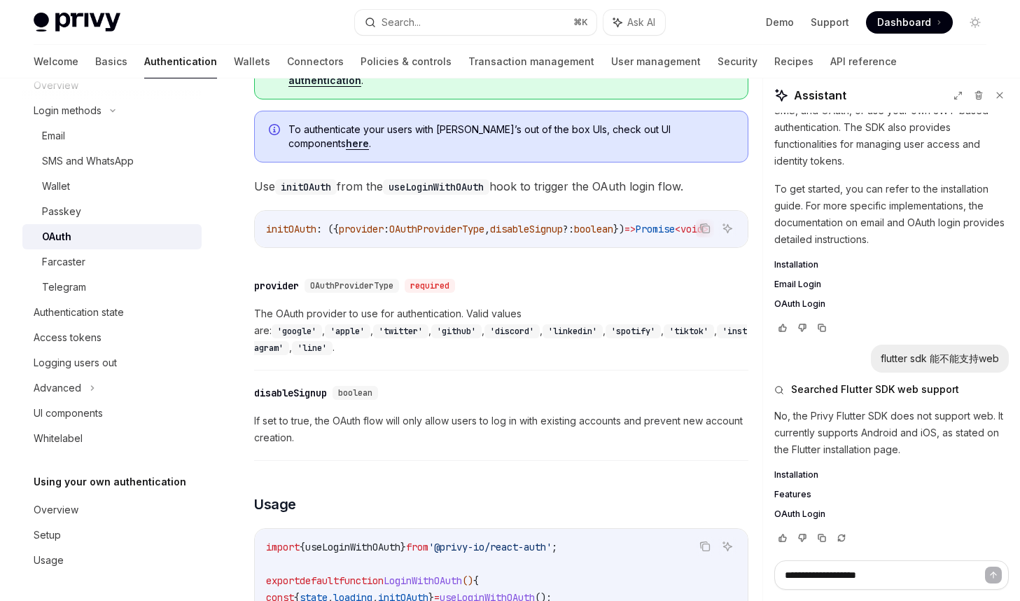
scroll to position [473, 0]
click at [831, 65] on link "API reference" at bounding box center [864, 62] width 67 height 34
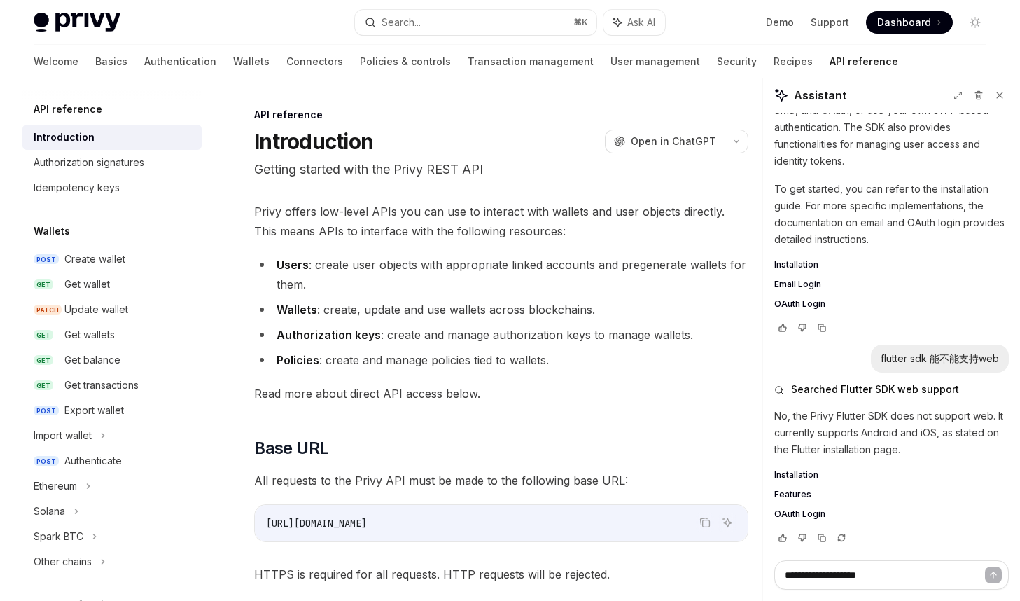
click at [471, 286] on li "Users : create user objects with appropriate linked accounts and pregenerate wa…" at bounding box center [501, 274] width 494 height 39
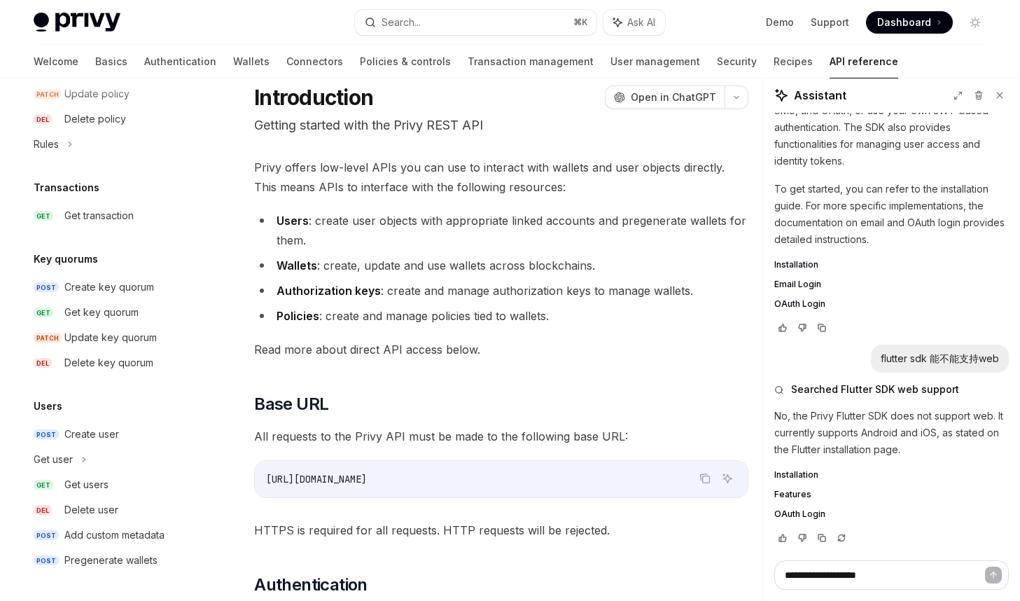
scroll to position [55, 0]
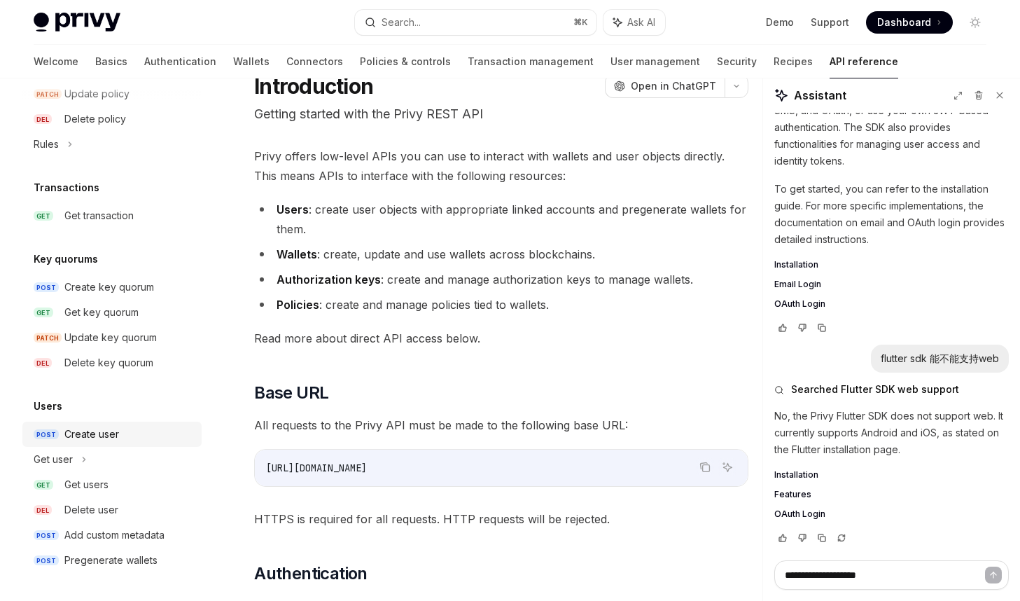
click at [121, 440] on div "Create user" at bounding box center [128, 434] width 129 height 17
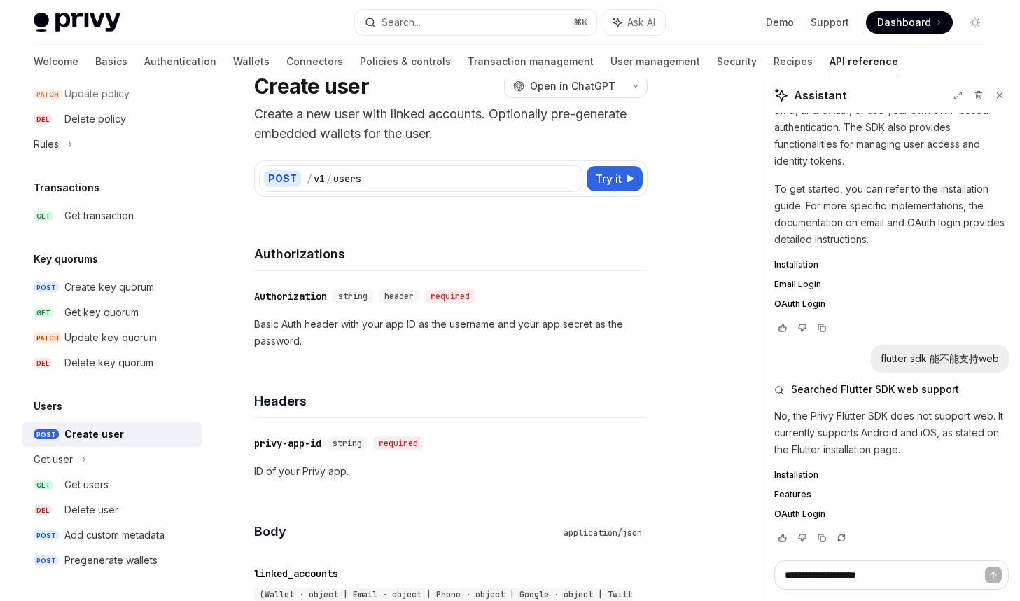
scroll to position [37, 0]
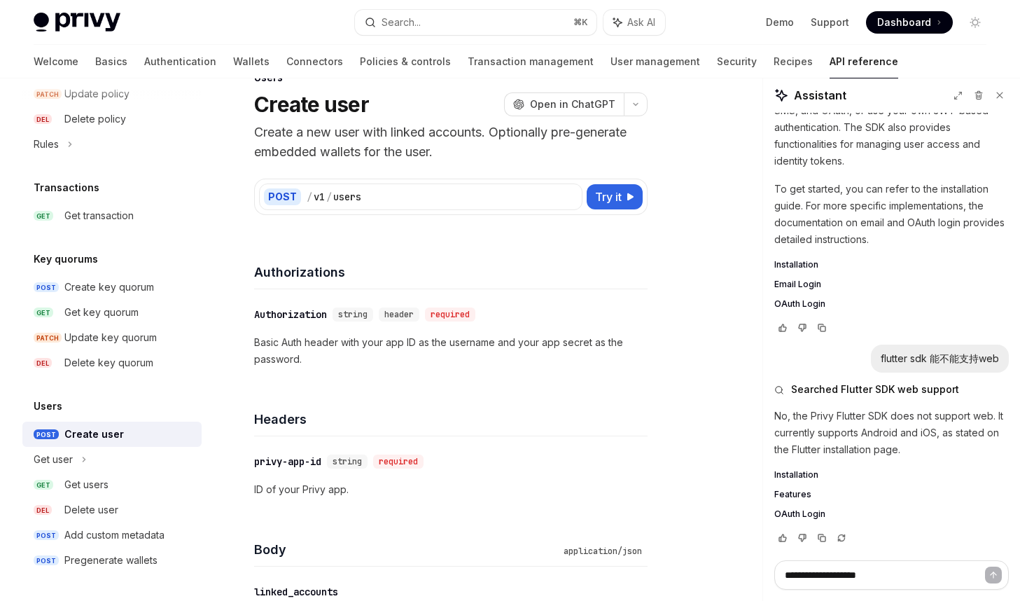
click at [402, 340] on p "Basic Auth header with your app ID as the username and your app secret as the p…" at bounding box center [451, 351] width 394 height 34
click at [329, 338] on p "Basic Auth header with your app ID as the username and your app secret as the p…" at bounding box center [451, 351] width 394 height 34
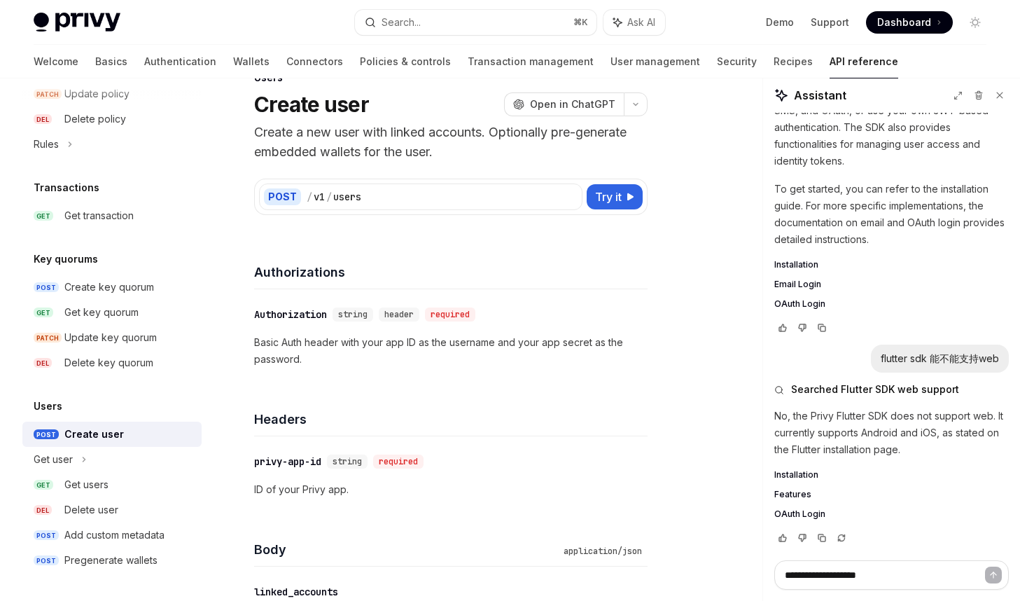
click at [388, 347] on p "Basic Auth header with your app ID as the username and your app secret as the p…" at bounding box center [451, 351] width 394 height 34
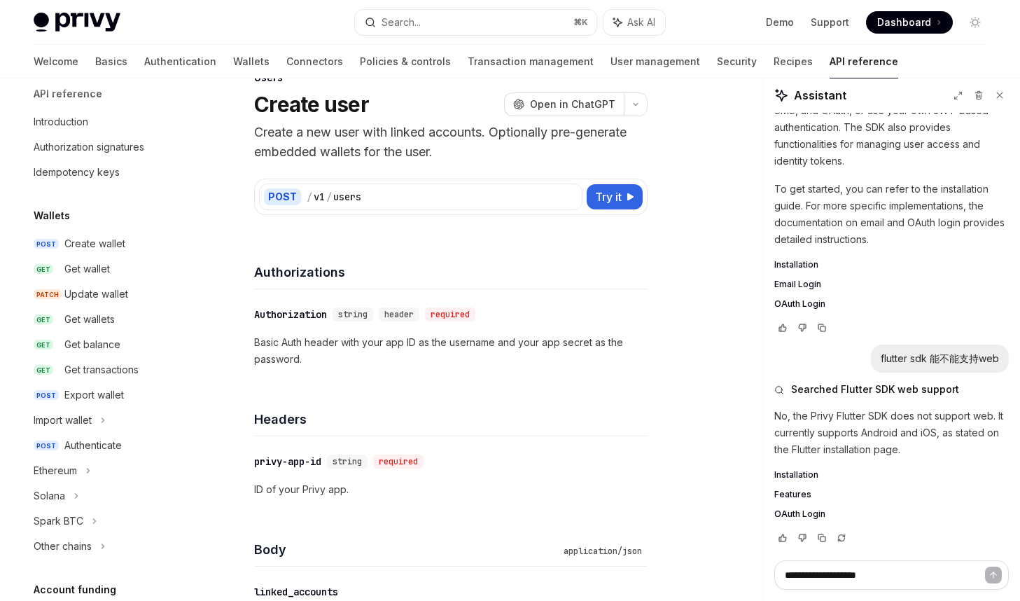
scroll to position [0, 0]
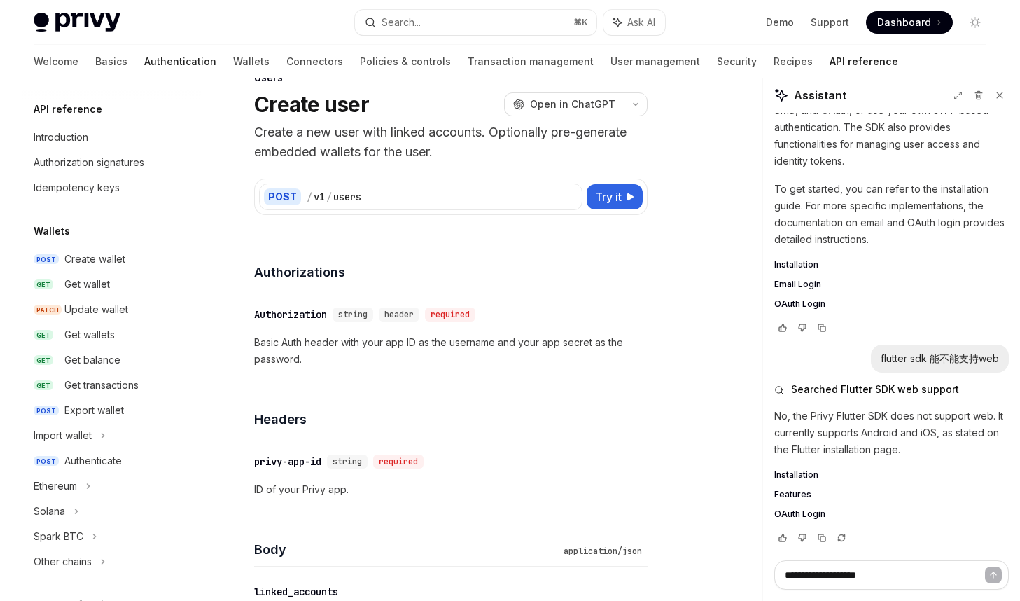
click at [144, 60] on link "Authentication" at bounding box center [180, 62] width 72 height 34
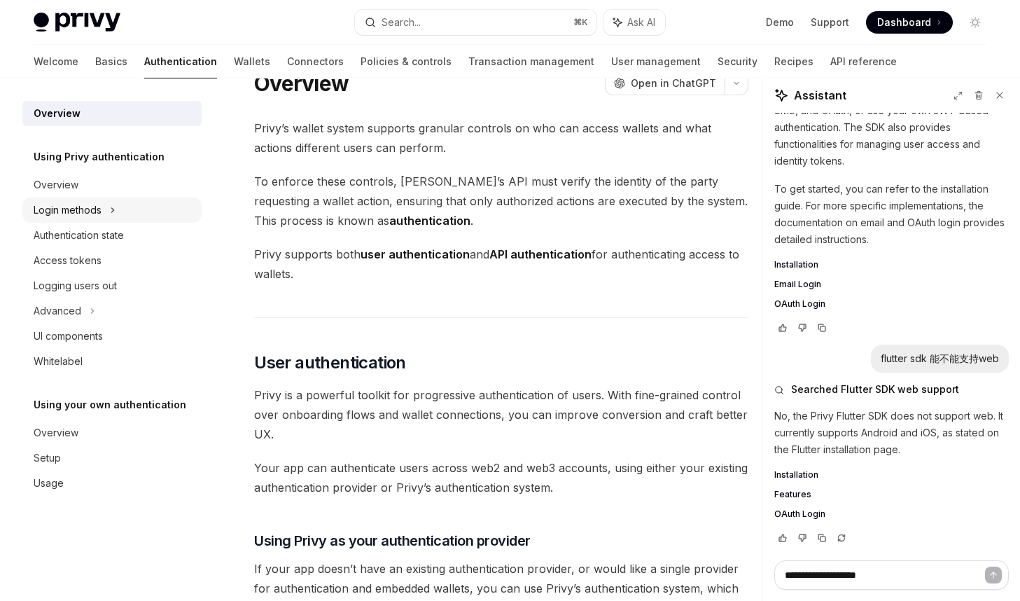
click at [90, 215] on div "Login methods" at bounding box center [68, 210] width 68 height 17
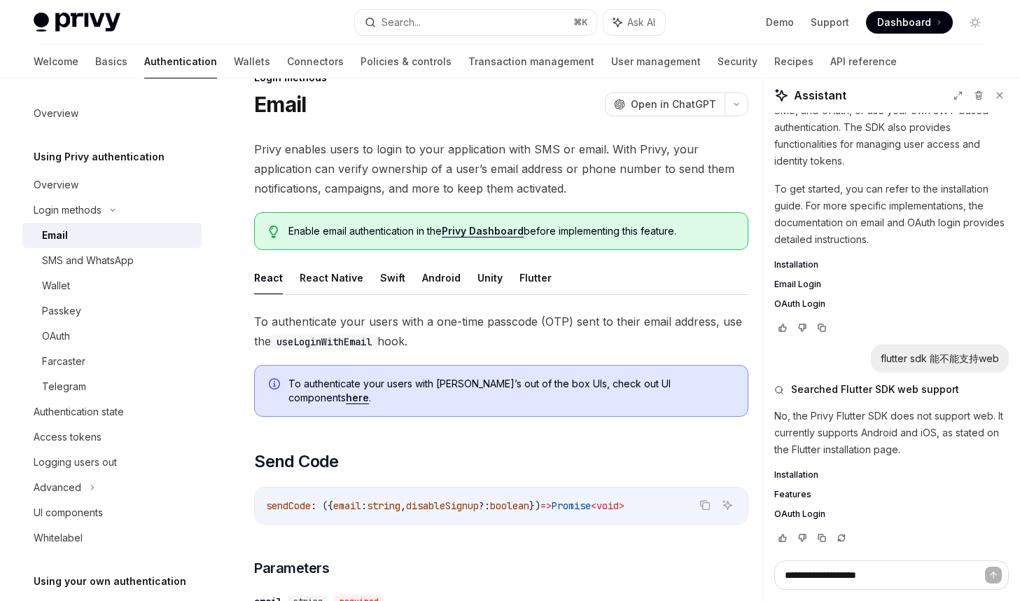
click at [127, 231] on div "Email" at bounding box center [117, 235] width 151 height 17
click at [125, 268] on div "SMS and WhatsApp" at bounding box center [88, 260] width 92 height 17
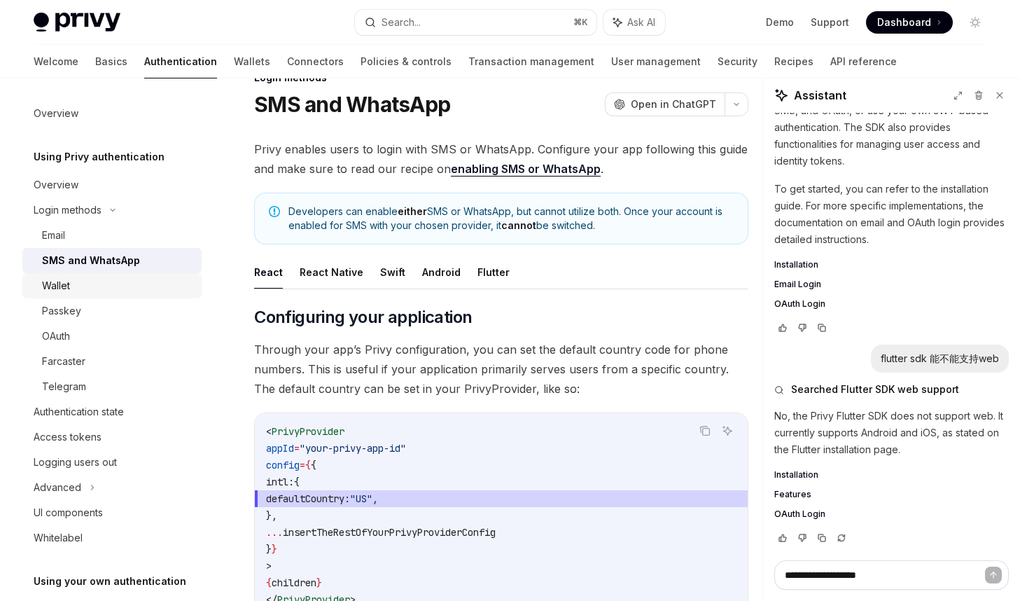
click at [92, 290] on div "Wallet" at bounding box center [117, 285] width 151 height 17
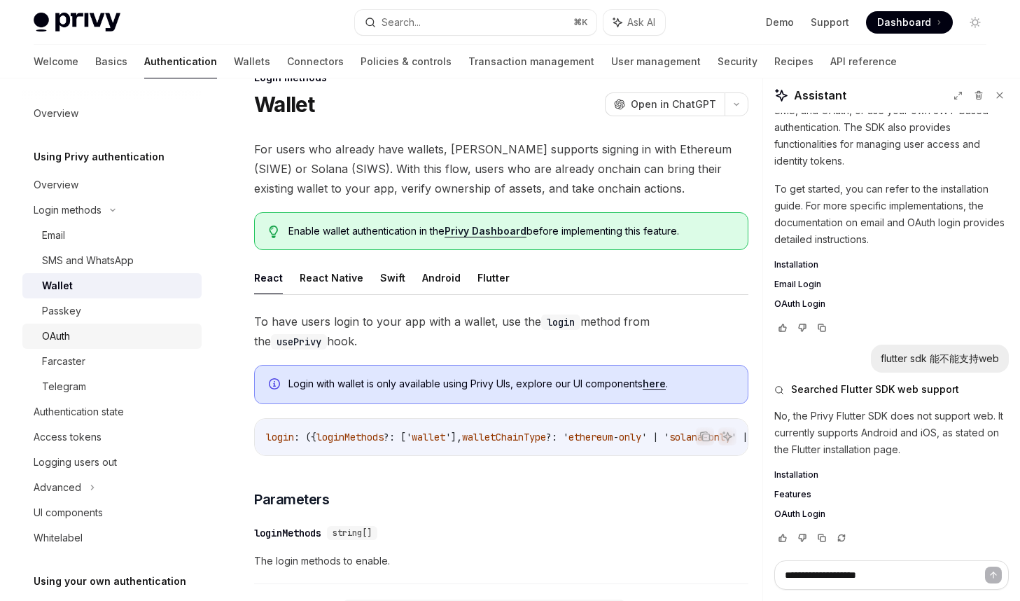
click at [82, 335] on div "OAuth" at bounding box center [117, 336] width 151 height 17
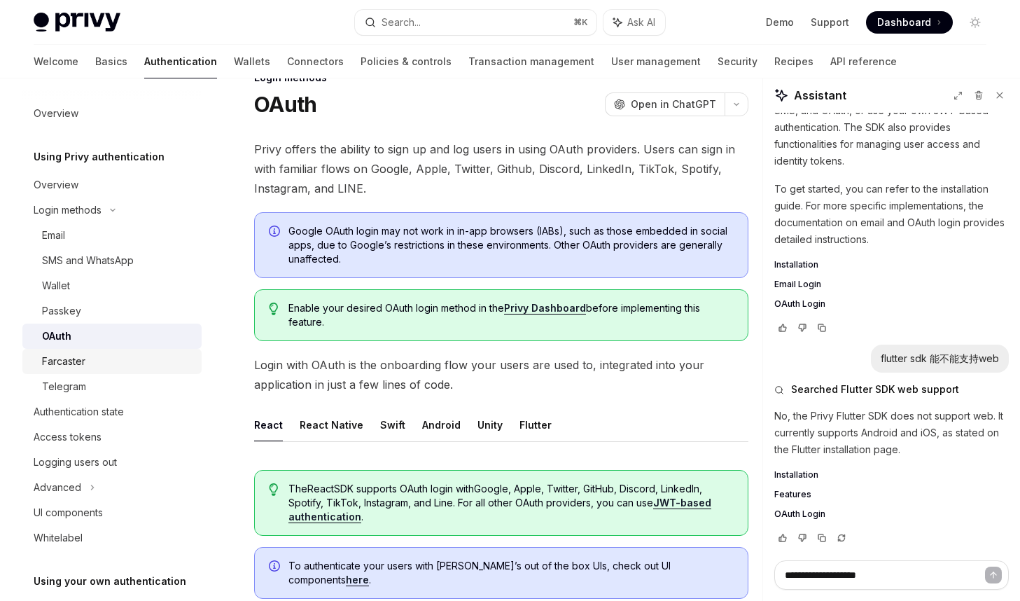
click at [73, 371] on link "Farcaster" at bounding box center [111, 361] width 179 height 25
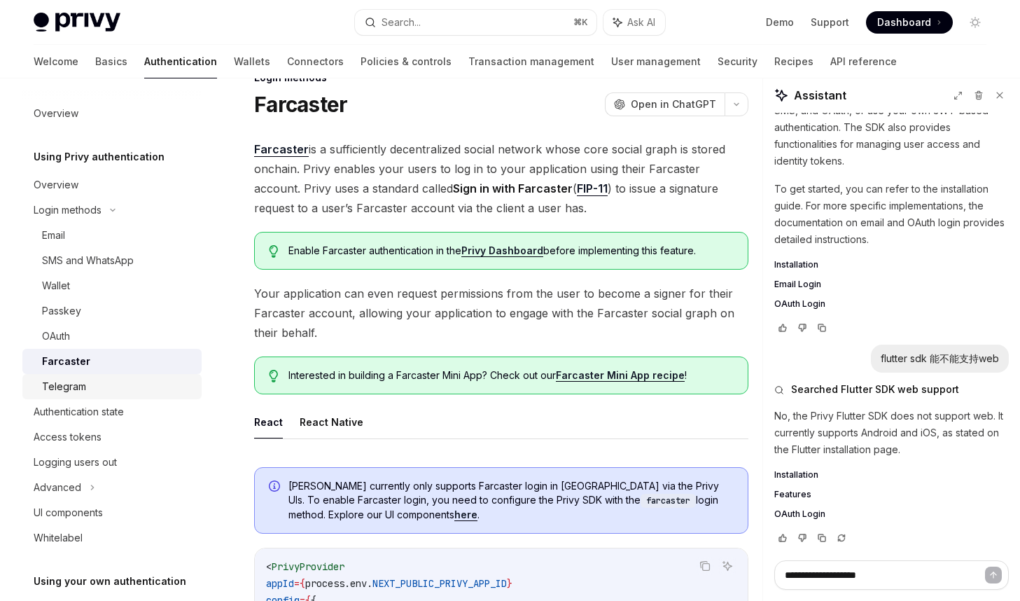
click at [88, 384] on div "Telegram" at bounding box center [117, 386] width 151 height 17
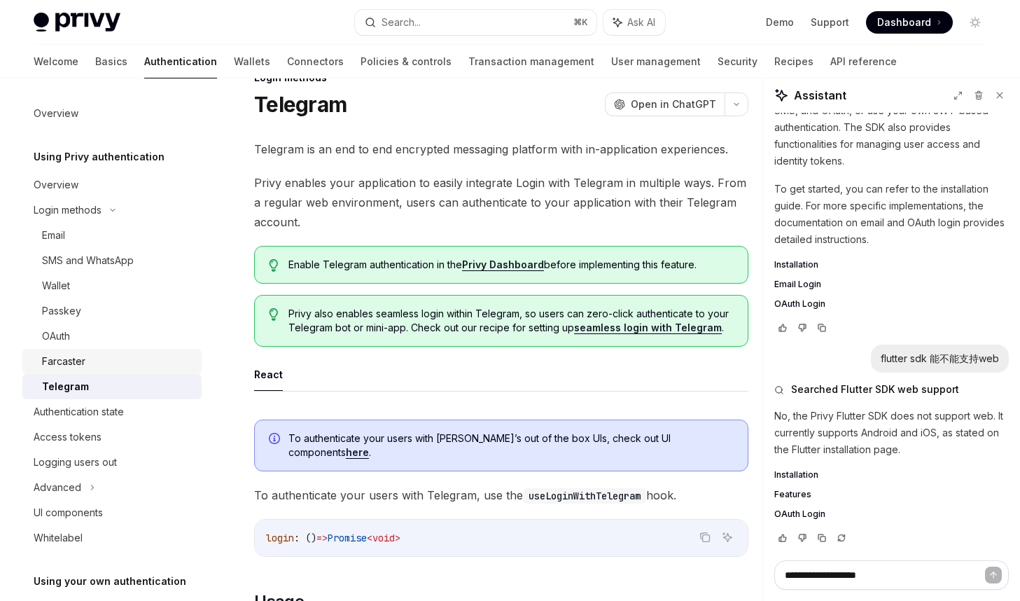
click at [103, 349] on link "Farcaster" at bounding box center [111, 361] width 179 height 25
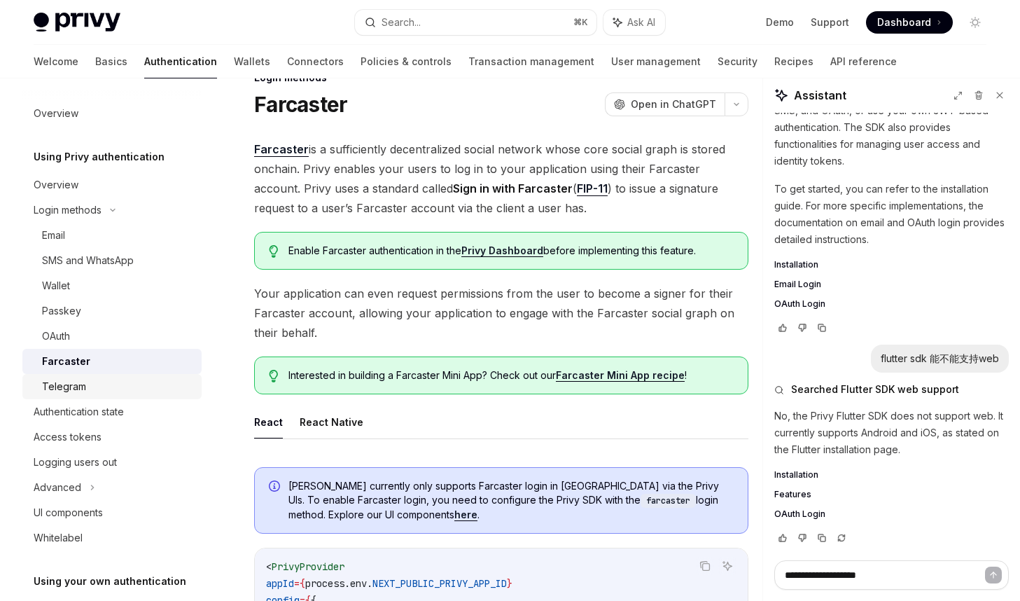
click at [103, 387] on div "Telegram" at bounding box center [117, 386] width 151 height 17
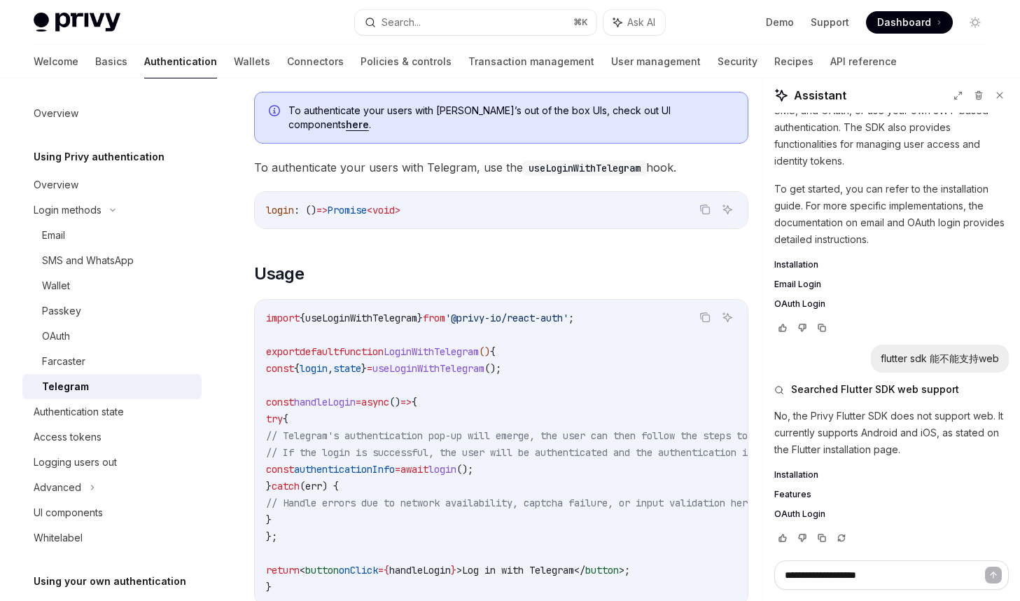
scroll to position [373, 0]
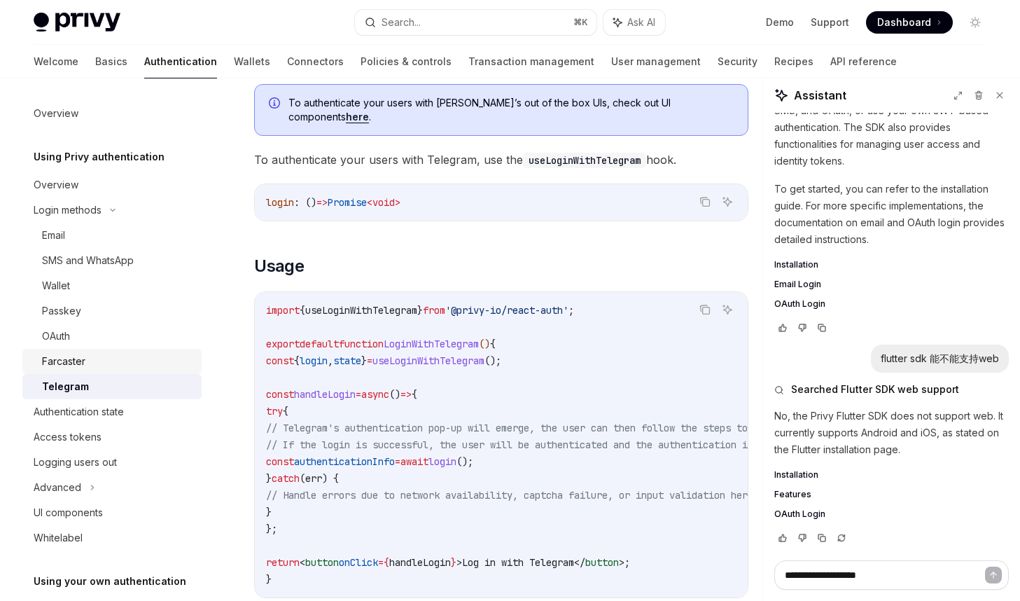
click at [90, 356] on div "Farcaster" at bounding box center [117, 361] width 151 height 17
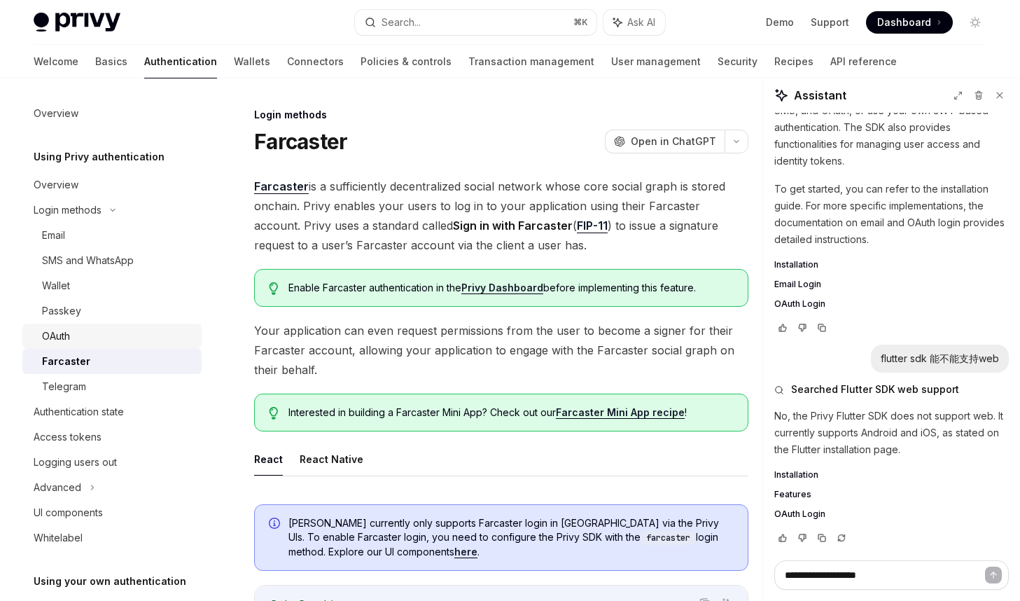
click at [90, 332] on div "OAuth" at bounding box center [117, 336] width 151 height 17
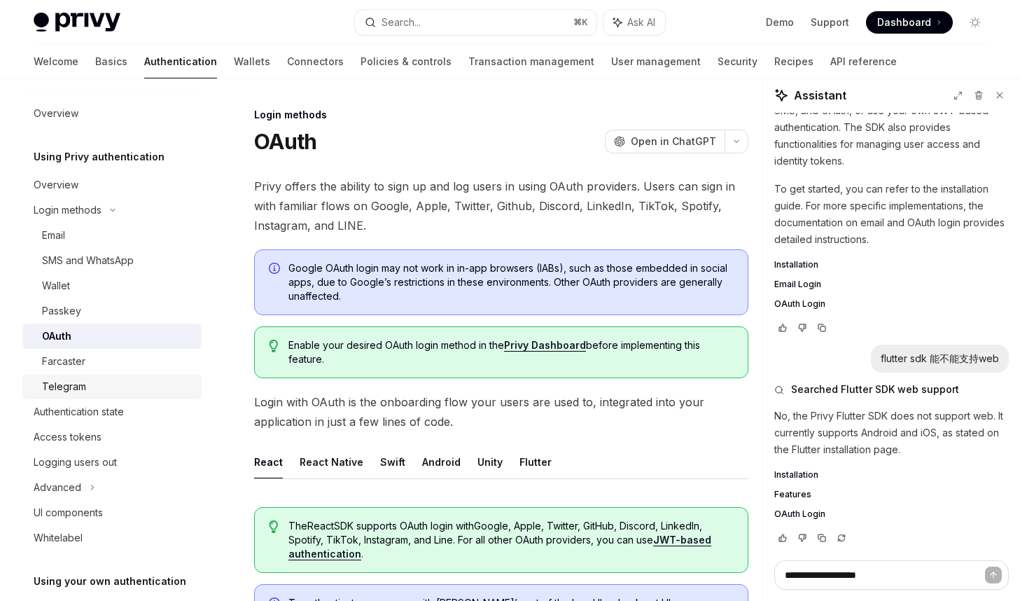
click at [105, 386] on div "Telegram" at bounding box center [117, 386] width 151 height 17
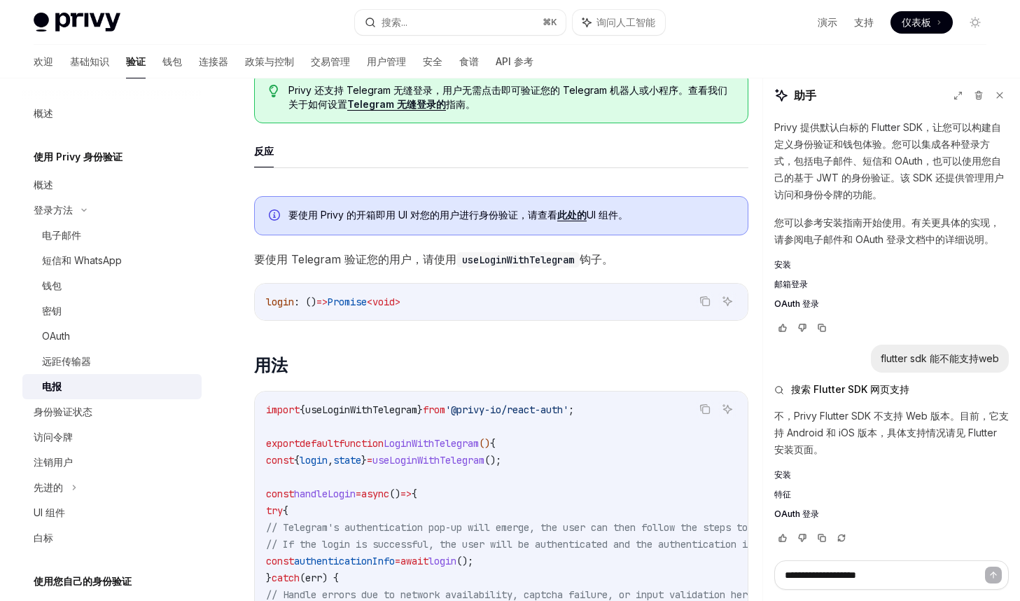
scroll to position [242, 0]
click at [573, 214] on font "此处的" at bounding box center [571, 214] width 29 height 12
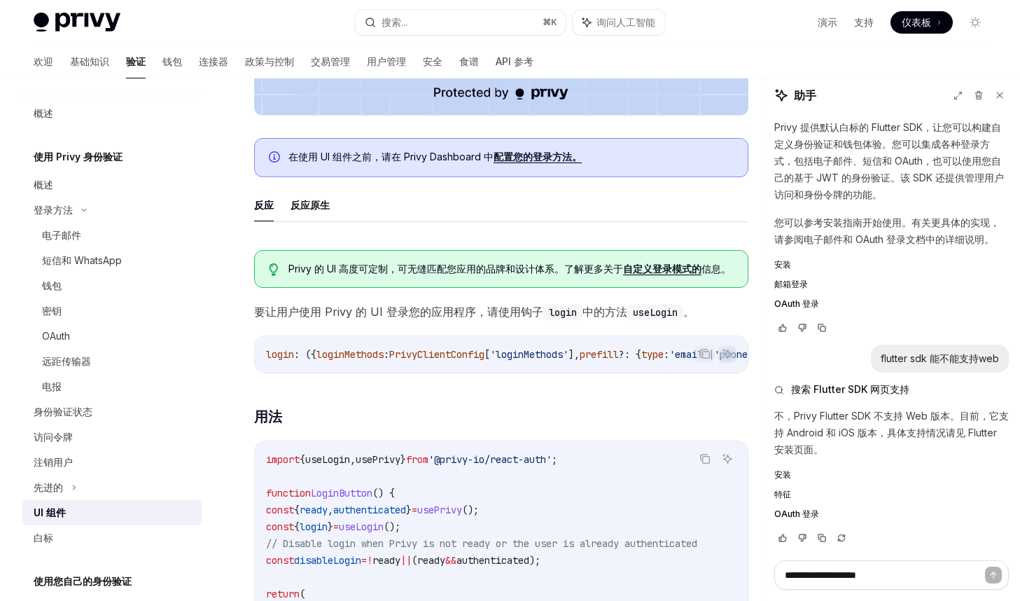
scroll to position [387, 0]
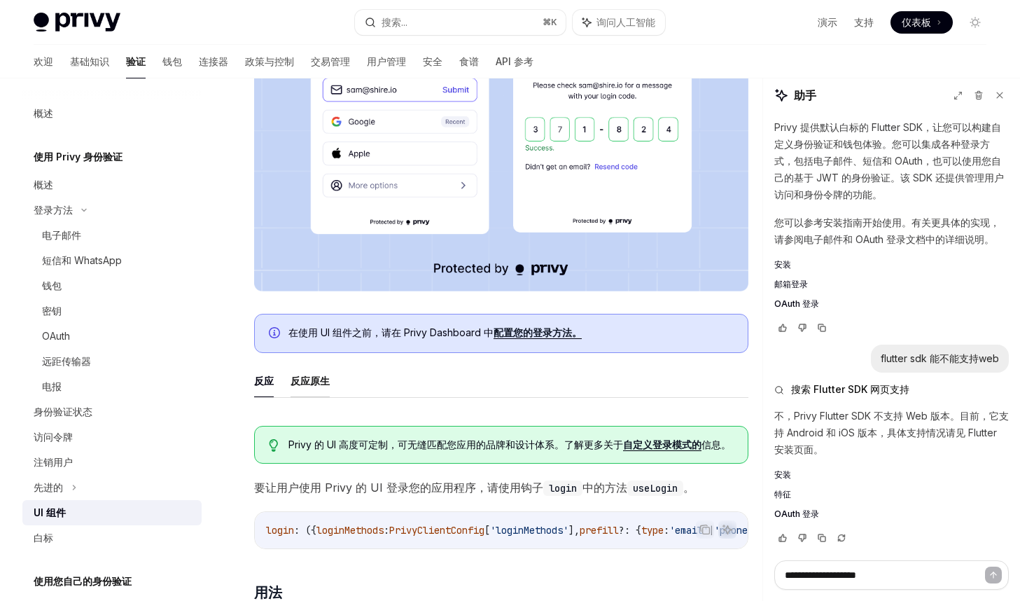
click at [306, 384] on font "反应原生" at bounding box center [310, 381] width 39 height 12
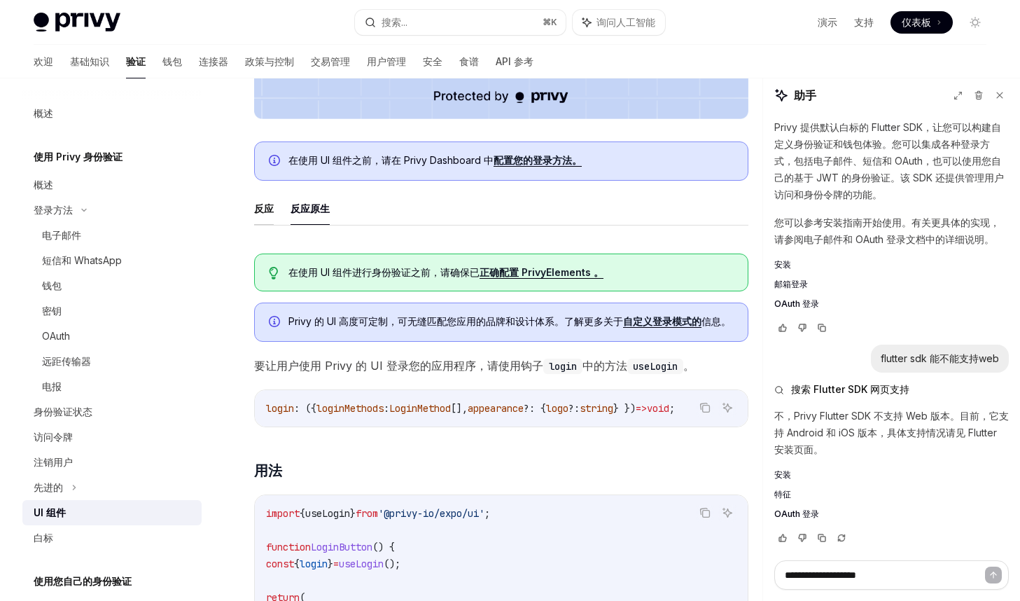
scroll to position [555, 0]
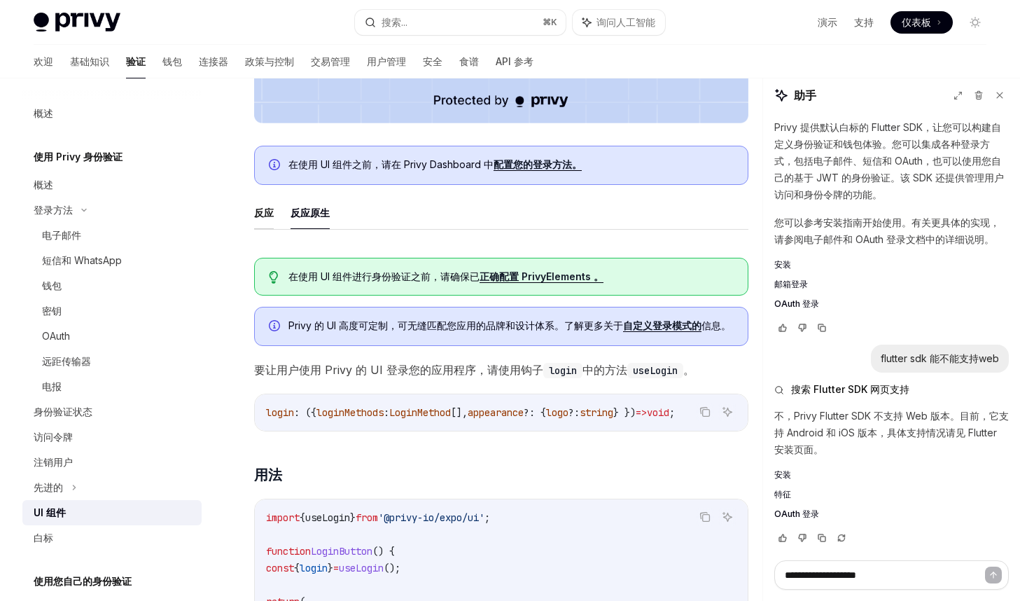
click at [266, 211] on font "反应" at bounding box center [264, 213] width 20 height 12
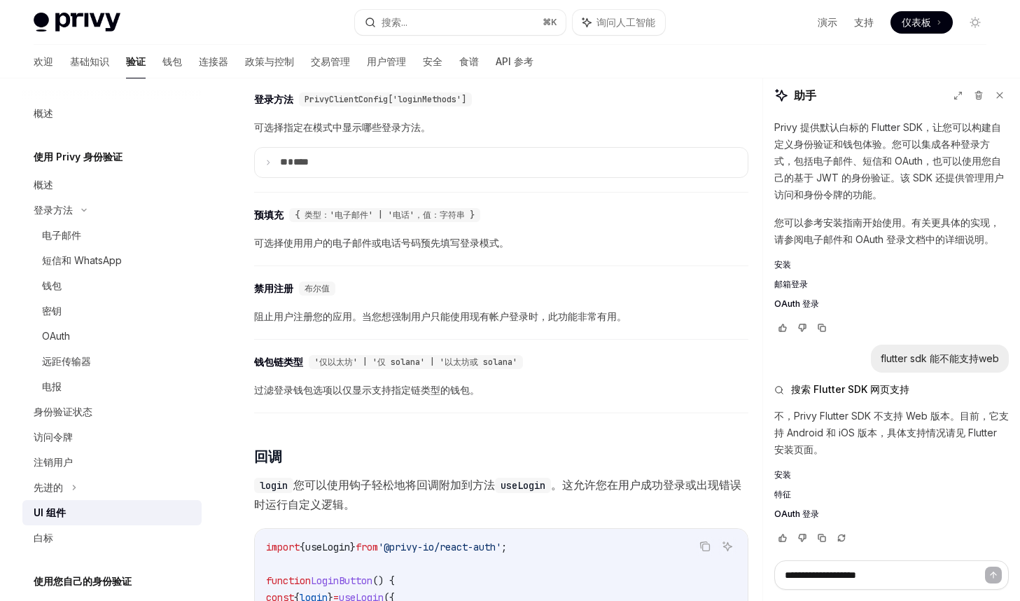
scroll to position [1247, 0]
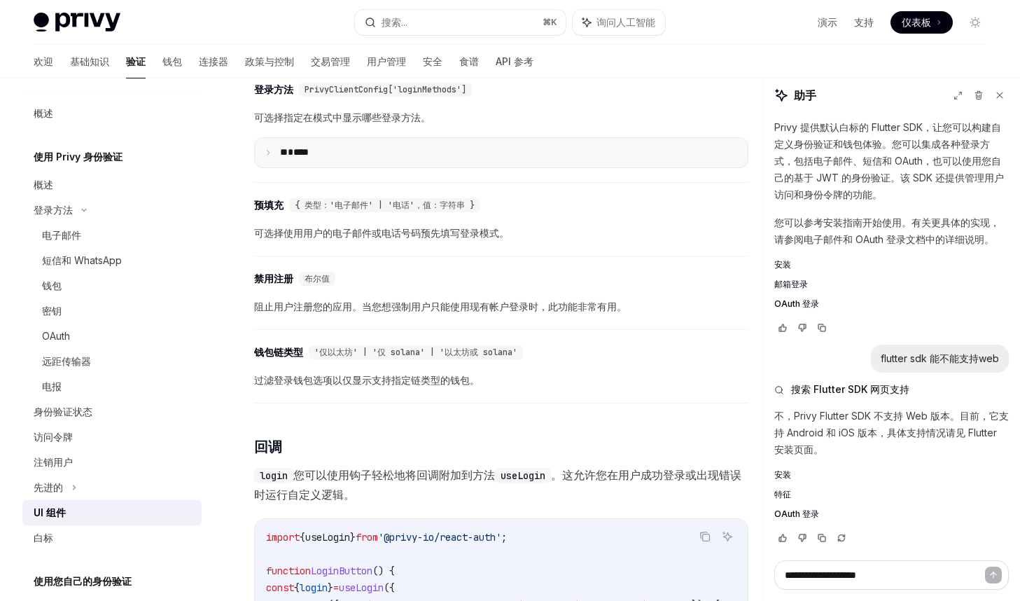
click at [346, 162] on summary "** ****" at bounding box center [501, 152] width 493 height 29
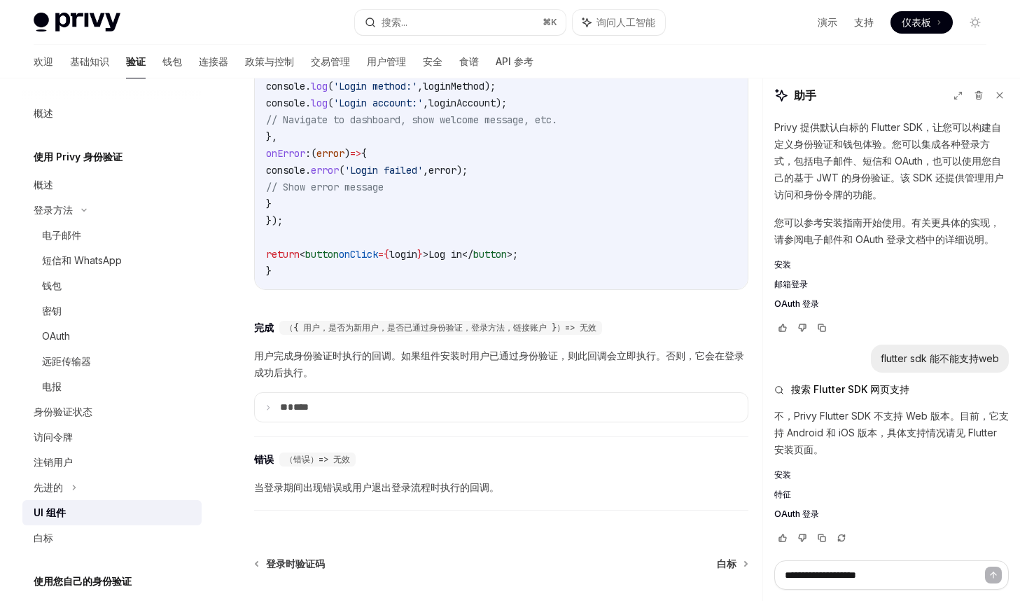
scroll to position [2735, 0]
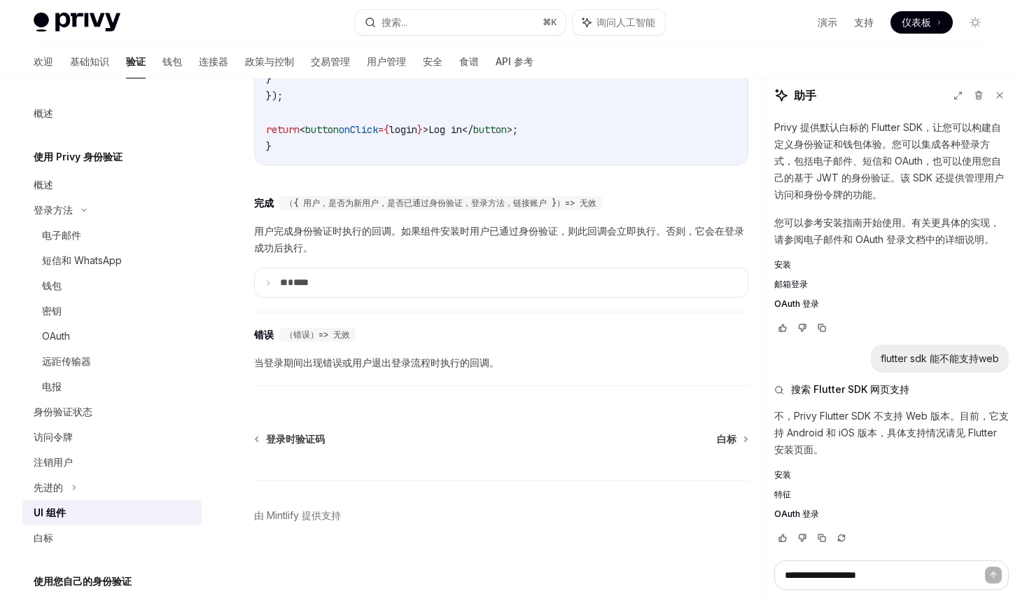
click at [111, 504] on div "UI 组件" at bounding box center [114, 512] width 160 height 17
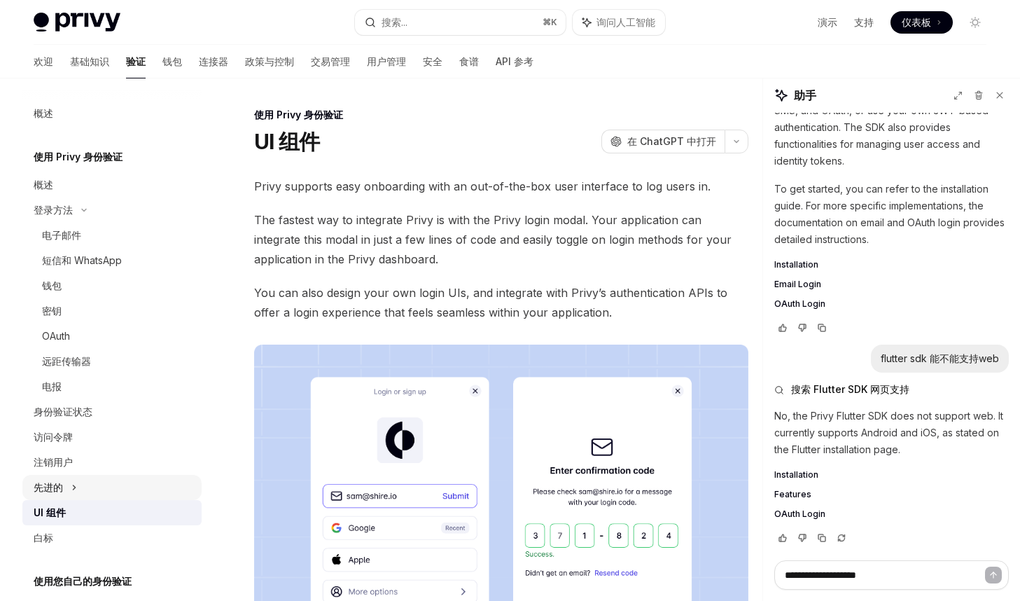
click at [111, 489] on div "先进的" at bounding box center [111, 487] width 179 height 25
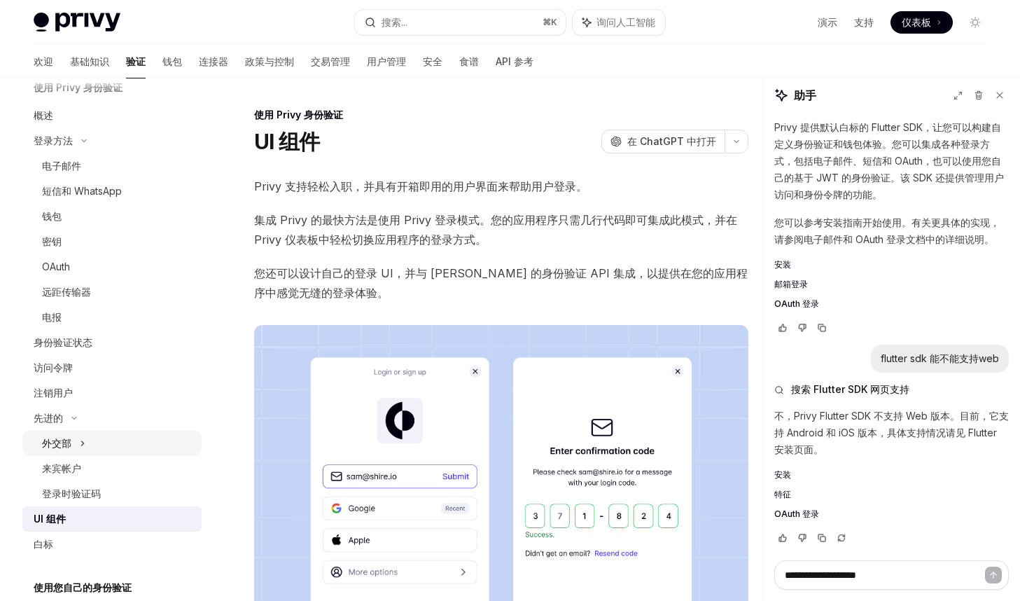
scroll to position [116, 0]
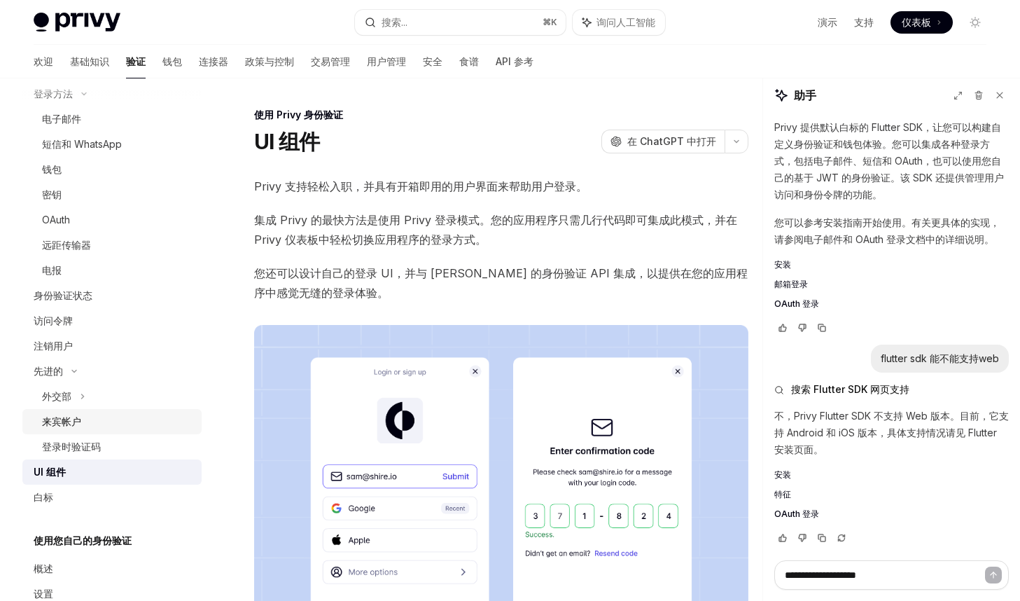
click at [112, 410] on link "来宾帐户" at bounding box center [111, 421] width 179 height 25
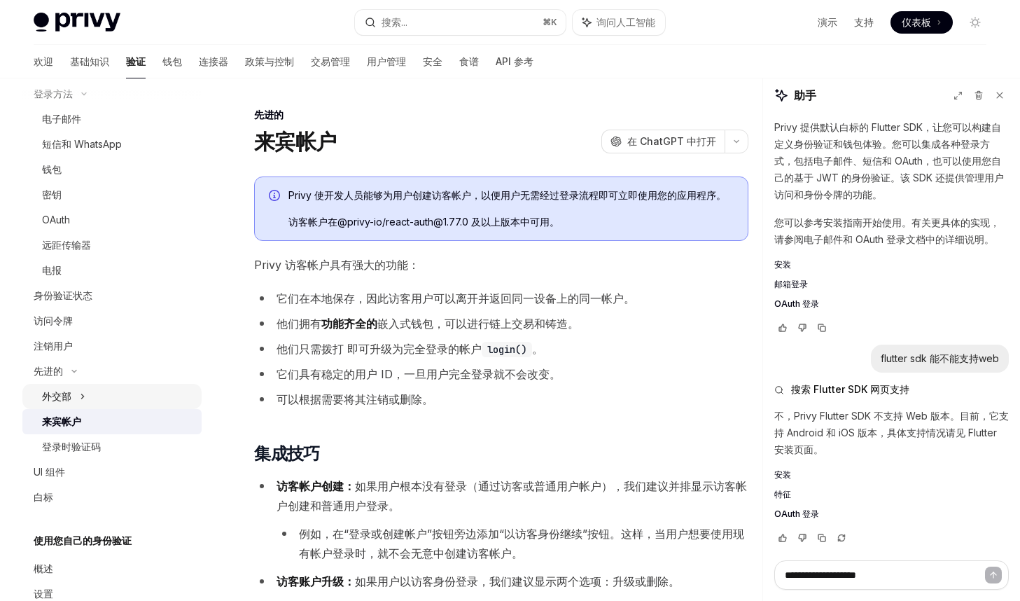
click at [112, 394] on div "外交部" at bounding box center [111, 396] width 179 height 25
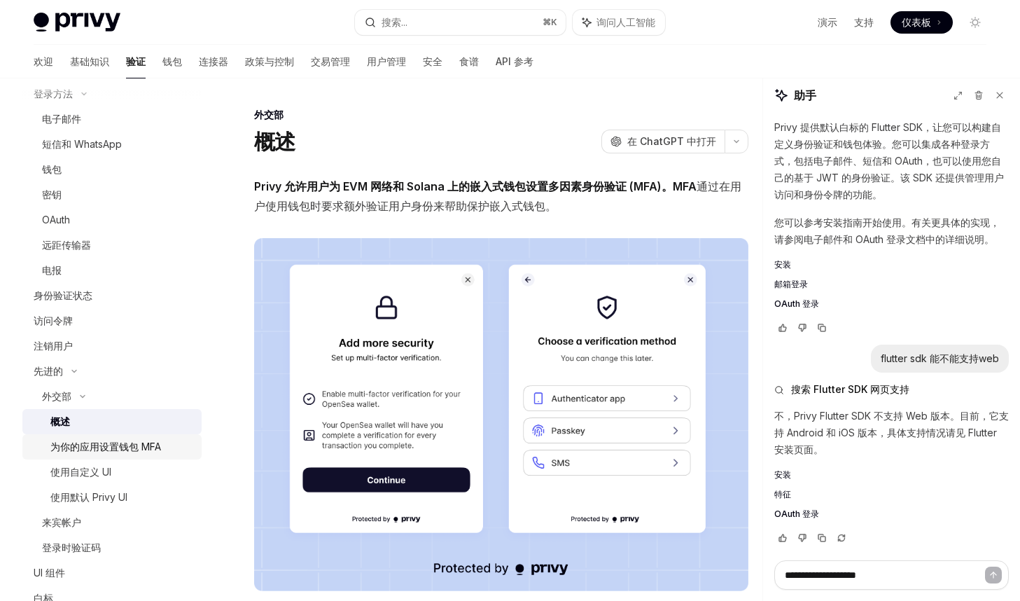
scroll to position [57, 0]
click at [116, 451] on font "为你的应用设置钱包 MFA" at bounding box center [105, 446] width 111 height 12
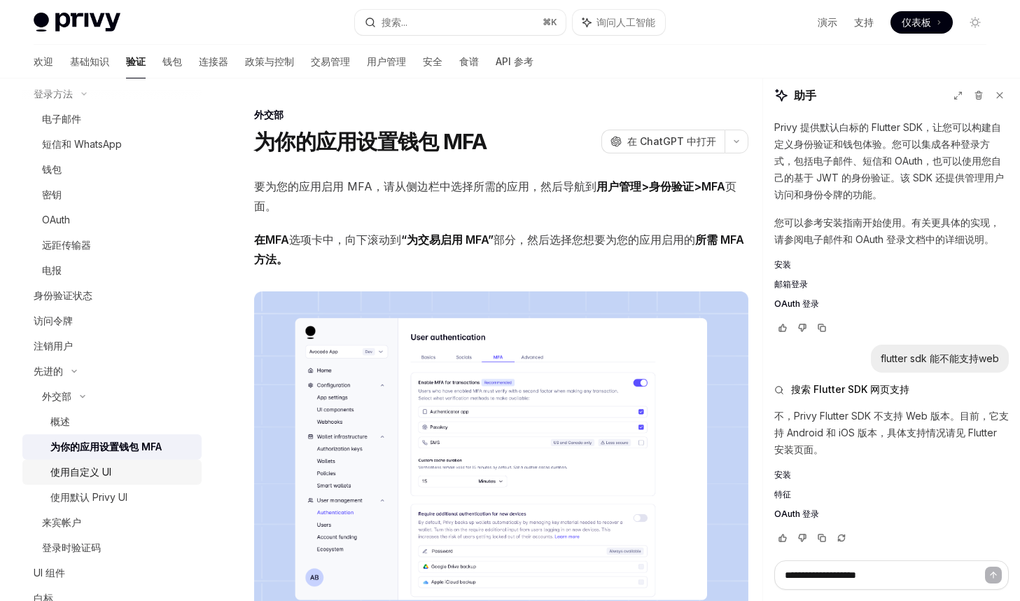
click at [116, 472] on div "使用自定义 UI" at bounding box center [121, 472] width 143 height 17
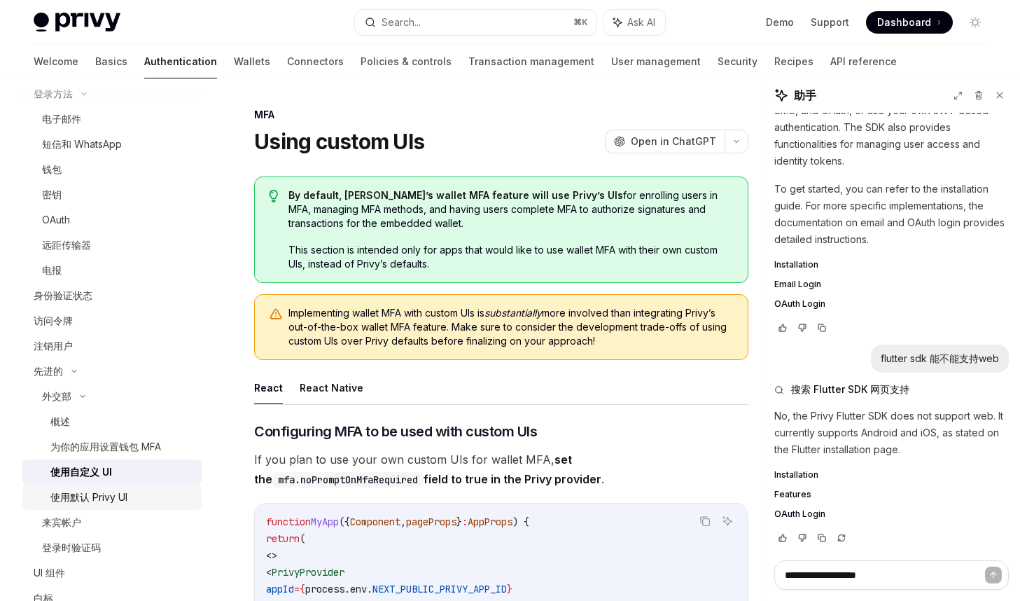
click at [116, 505] on div "使用默认 Privy UI" at bounding box center [88, 497] width 77 height 17
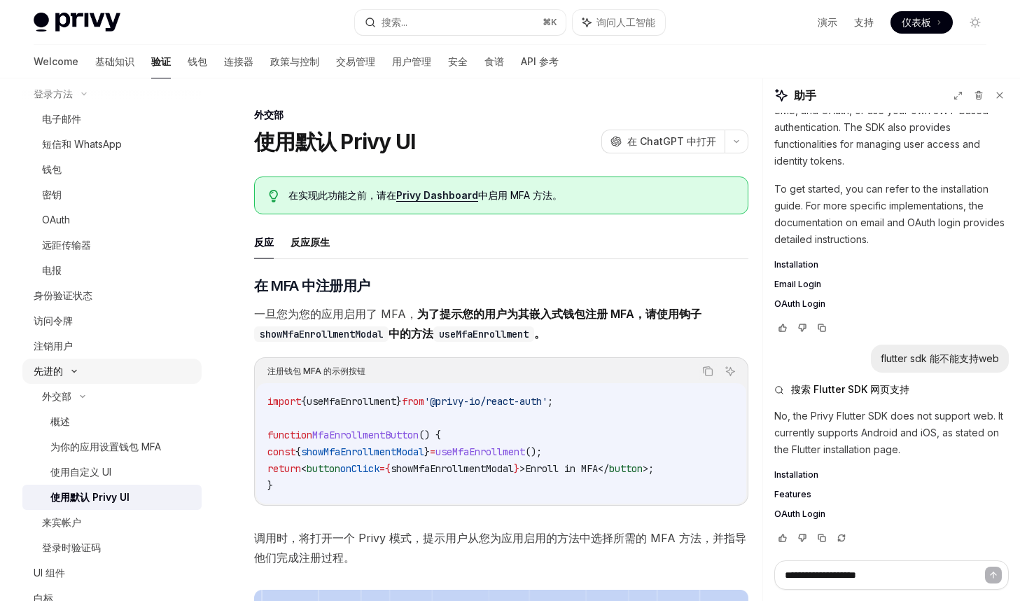
scroll to position [57, 0]
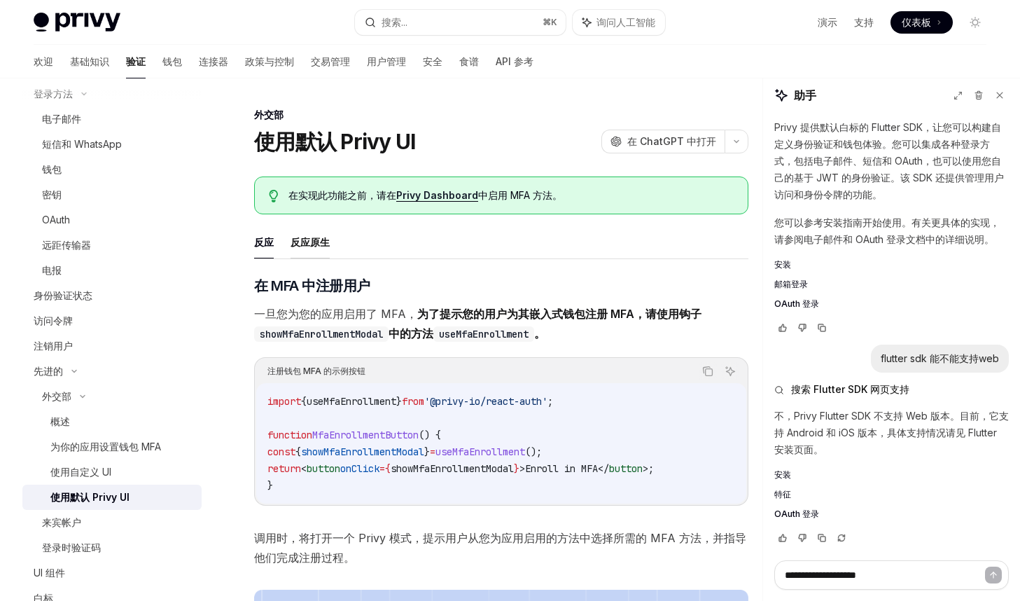
click at [295, 246] on font "反应原生" at bounding box center [310, 242] width 39 height 12
type textarea "*"
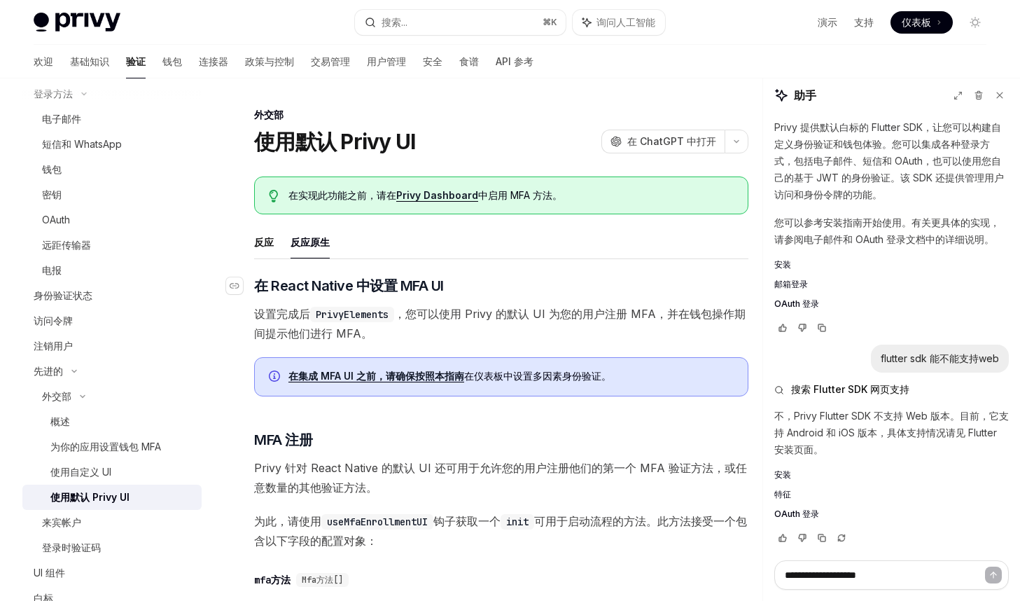
scroll to position [2, 0]
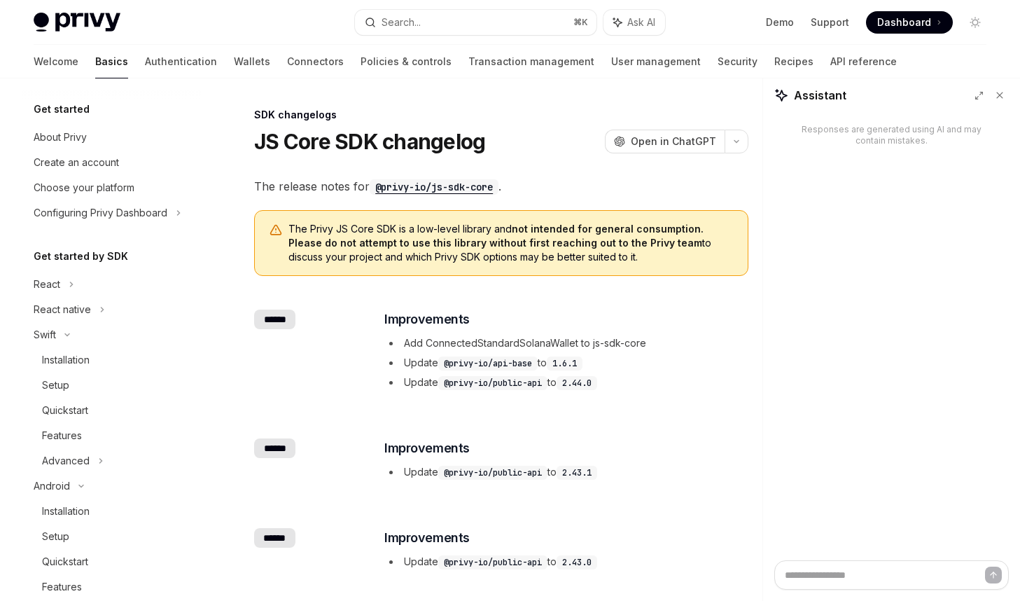
scroll to position [755, 0]
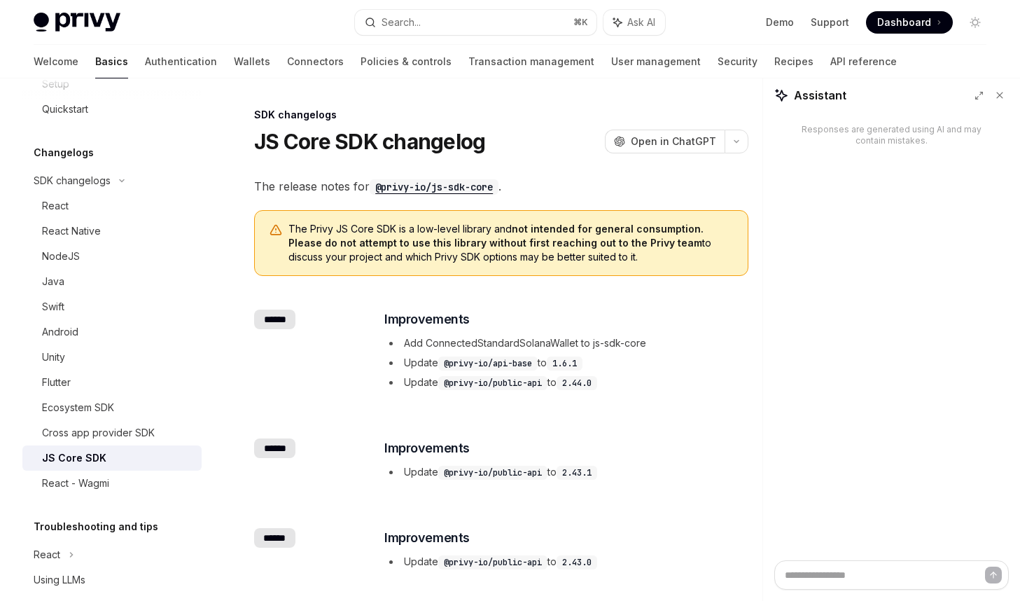
click at [469, 186] on code "@privy-io/js-sdk-core" at bounding box center [434, 186] width 129 height 15
click at [106, 228] on div "React Native" at bounding box center [117, 231] width 151 height 17
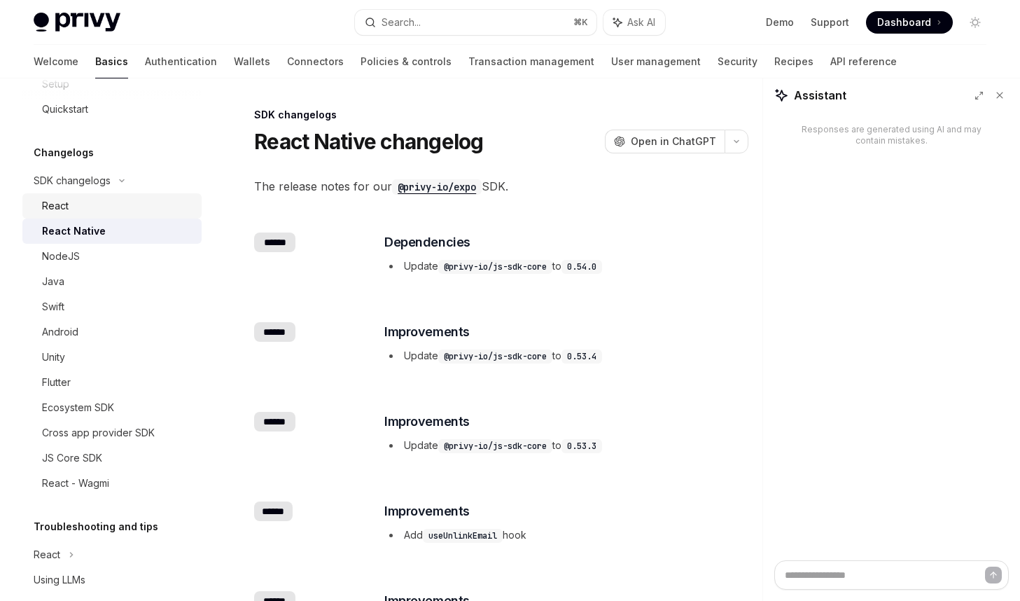
click at [101, 209] on div "React" at bounding box center [117, 205] width 151 height 17
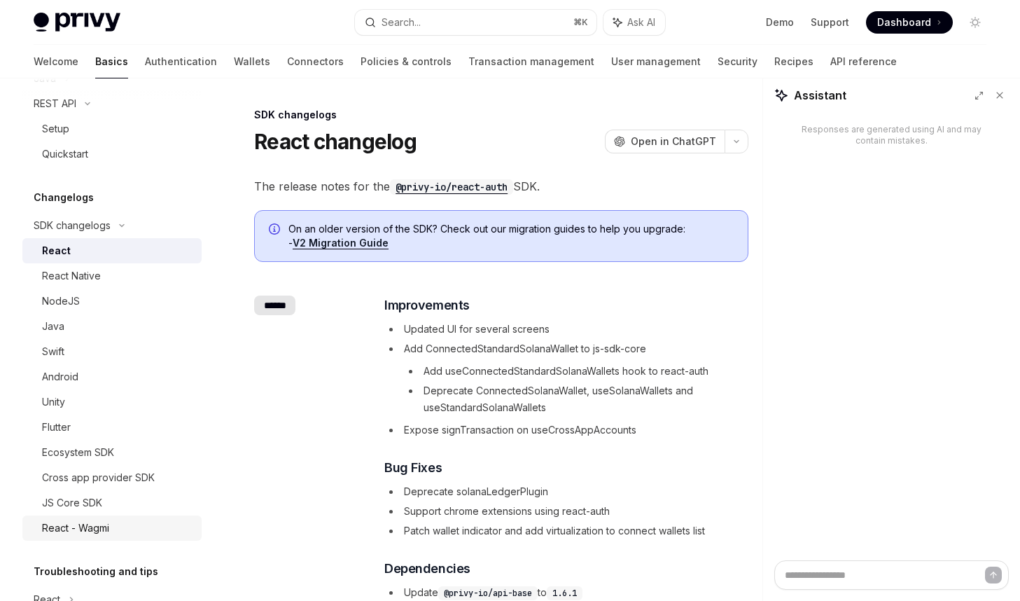
scroll to position [800, 0]
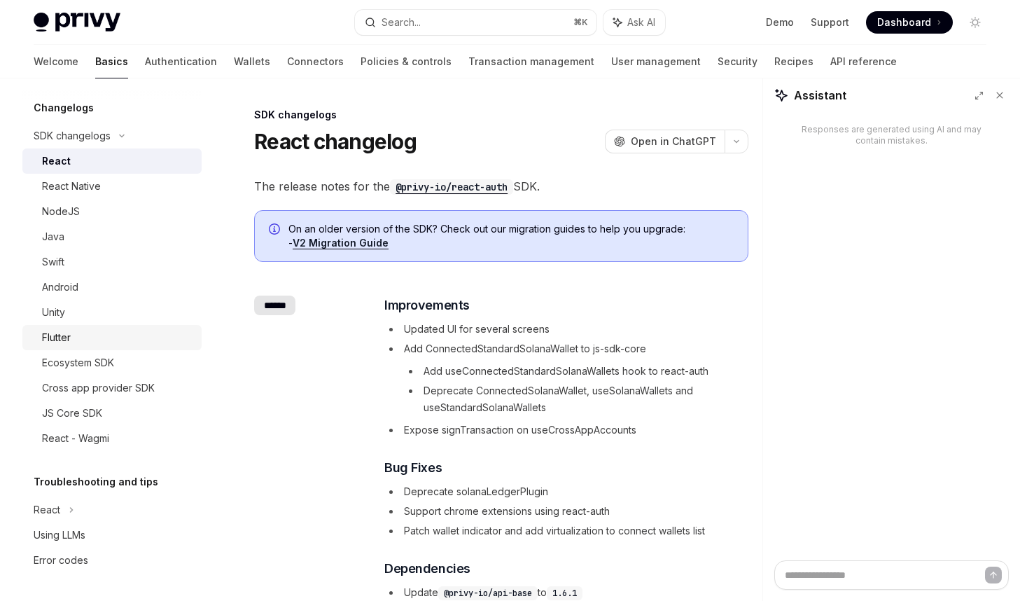
click at [82, 332] on div "Flutter" at bounding box center [117, 337] width 151 height 17
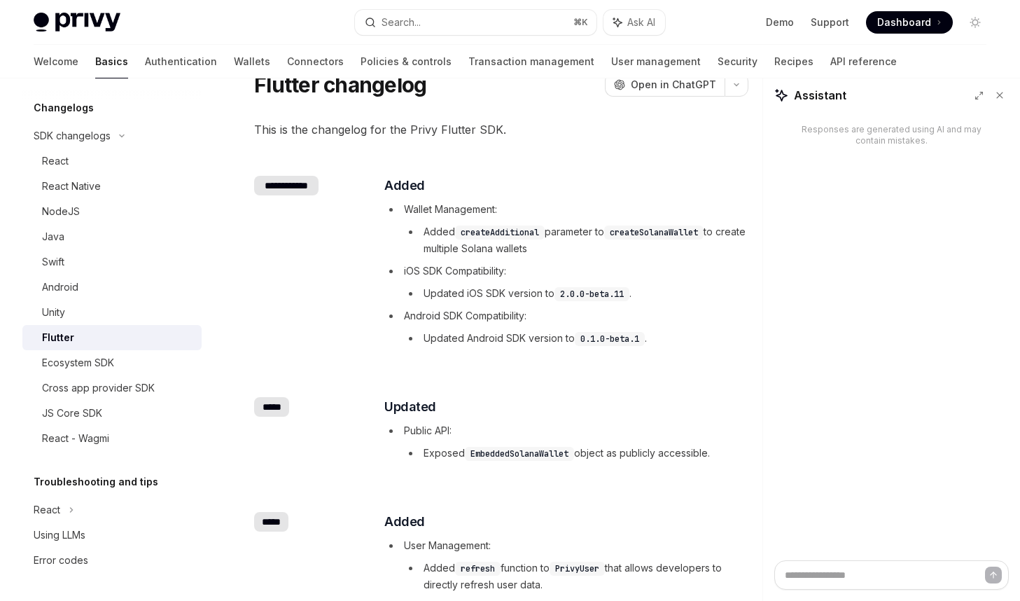
scroll to position [56, 0]
click at [120, 391] on div "Cross app provider SDK" at bounding box center [98, 388] width 113 height 17
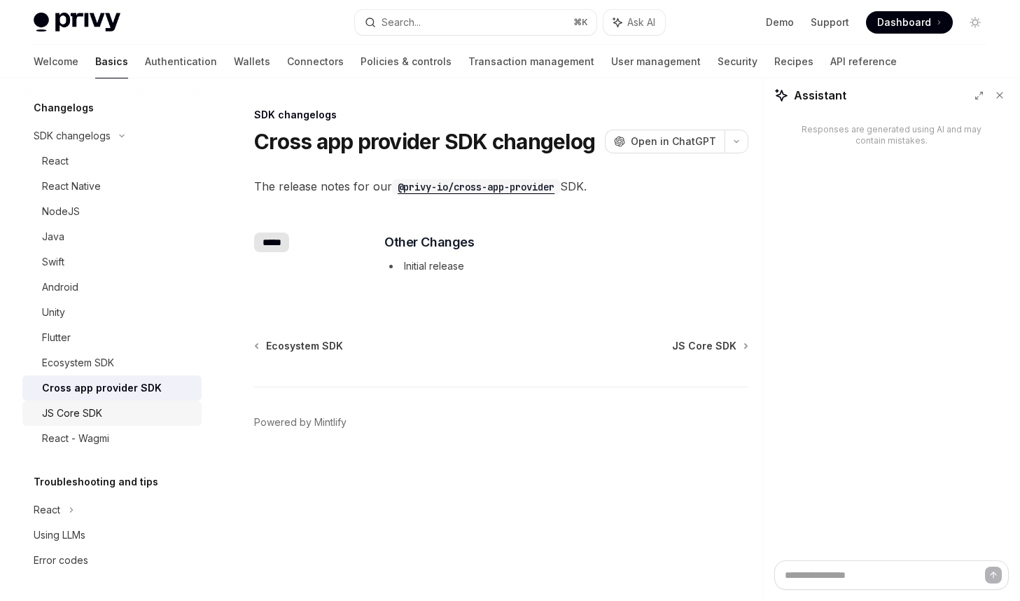
click at [133, 408] on div "JS Core SDK" at bounding box center [117, 413] width 151 height 17
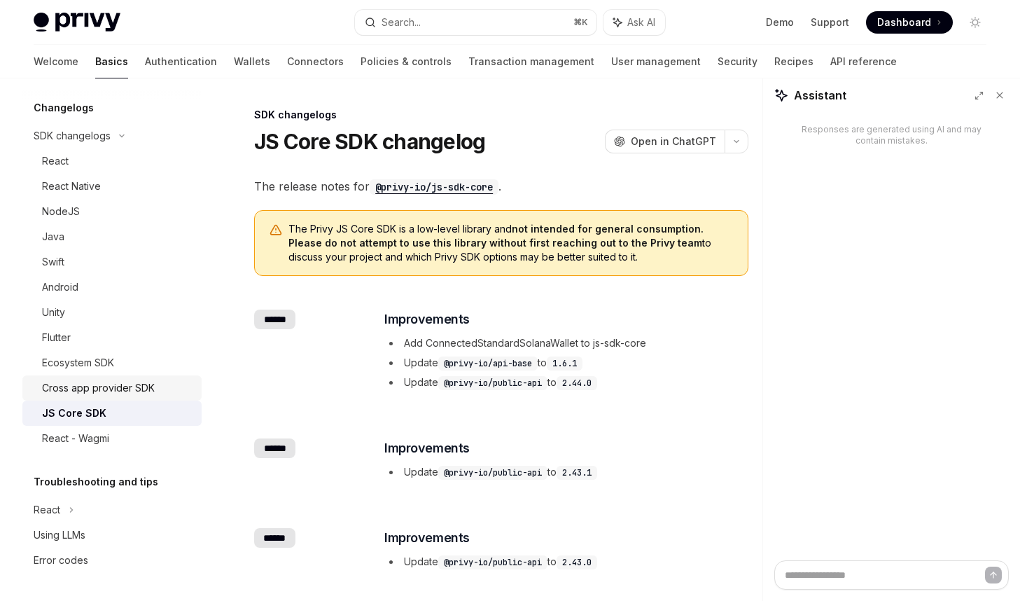
click at [114, 382] on div "Cross app provider SDK" at bounding box center [98, 388] width 113 height 17
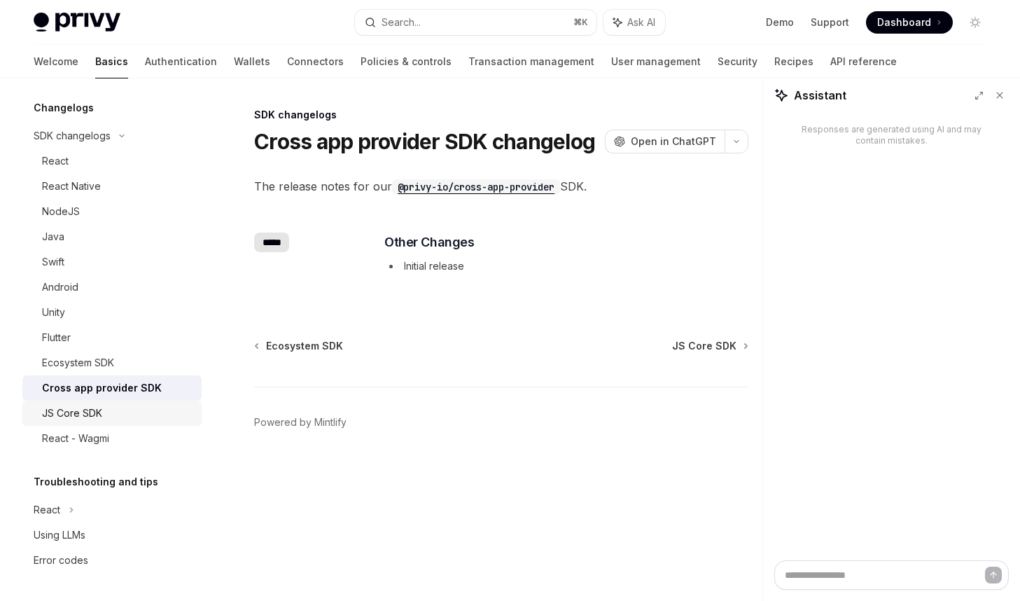
click at [137, 411] on div "JS Core SDK" at bounding box center [117, 413] width 151 height 17
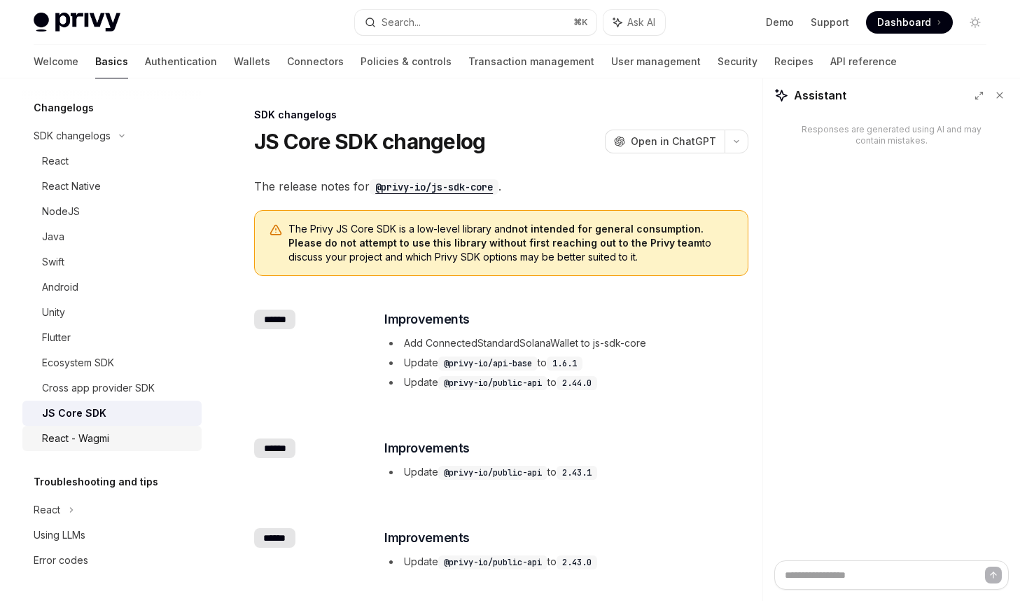
click at [132, 432] on div "React - Wagmi" at bounding box center [117, 438] width 151 height 17
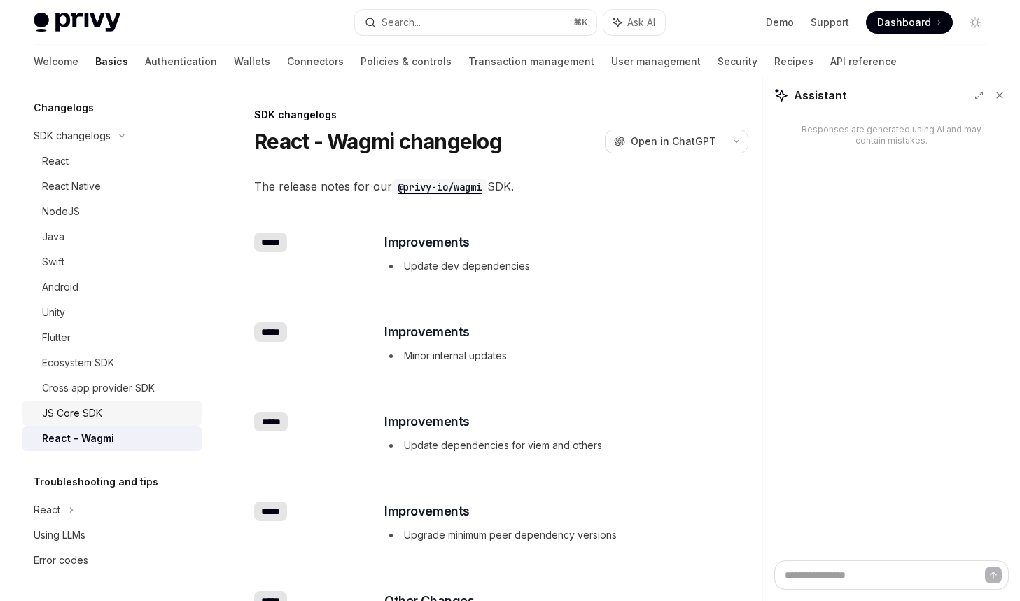
click at [130, 411] on div "JS Core SDK" at bounding box center [117, 413] width 151 height 17
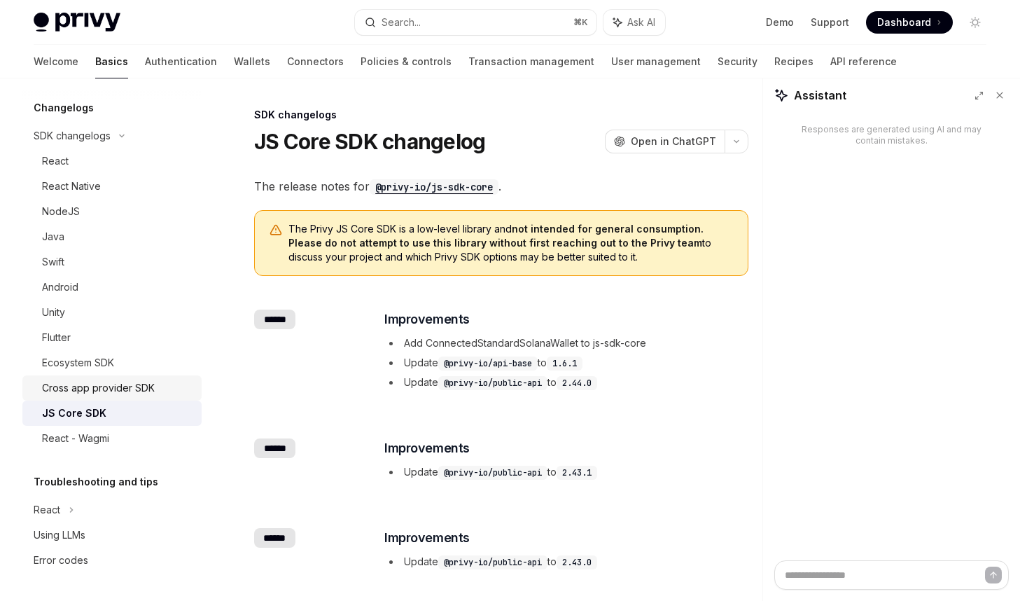
click at [141, 387] on div "Cross app provider SDK" at bounding box center [98, 388] width 113 height 17
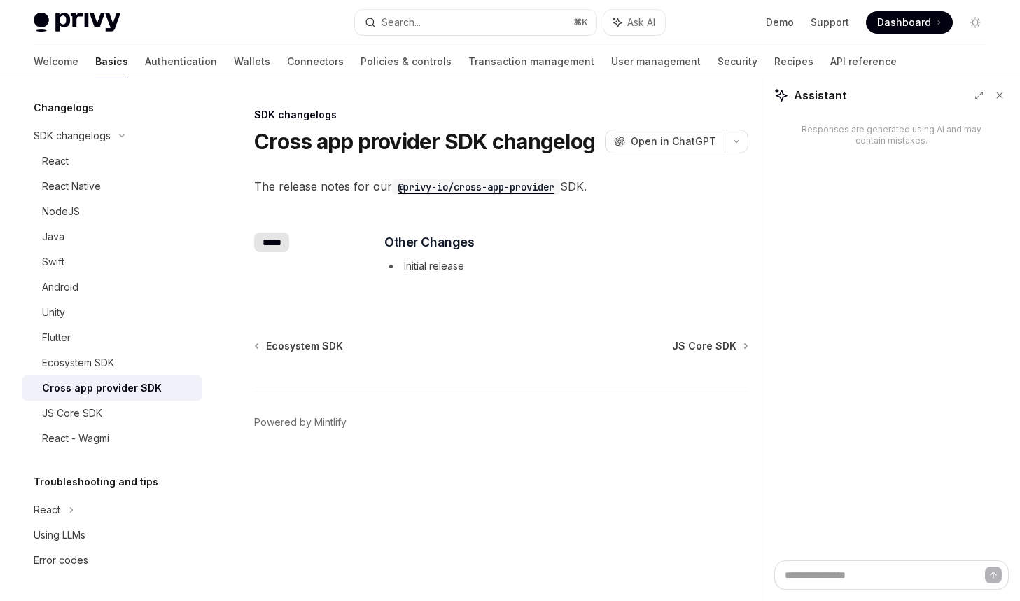
click at [136, 398] on link "Cross app provider SDK" at bounding box center [111, 387] width 179 height 25
click at [130, 408] on div "JS Core SDK" at bounding box center [117, 413] width 151 height 17
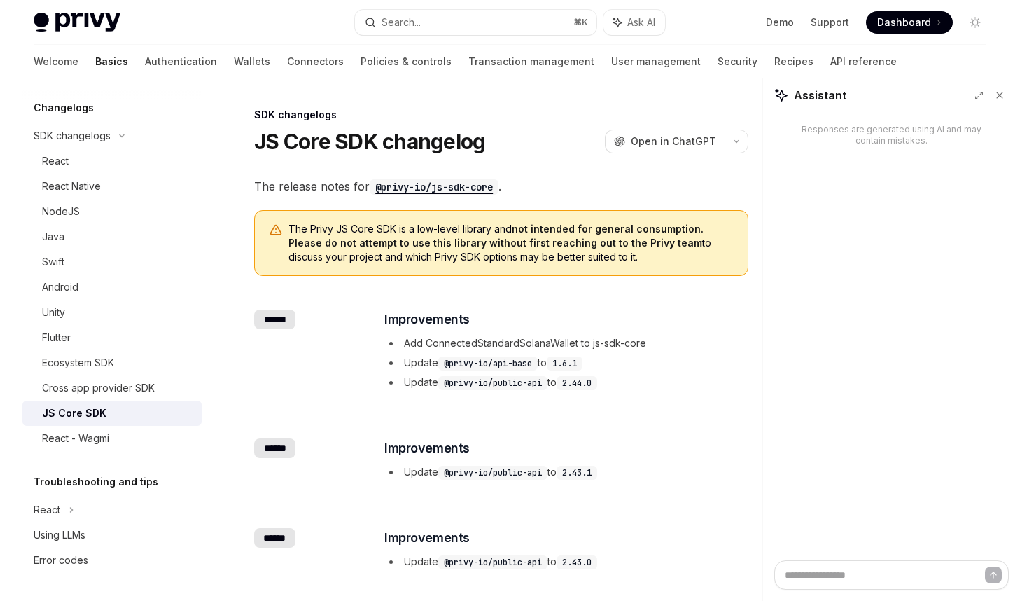
click at [380, 237] on strong "not intended for general consumption. Please do not attempt to use this library…" at bounding box center [496, 236] width 415 height 26
click at [845, 27] on link "Support" at bounding box center [830, 22] width 39 height 14
click at [102, 191] on div "React Native" at bounding box center [117, 186] width 151 height 17
click at [83, 161] on div "React" at bounding box center [117, 161] width 151 height 17
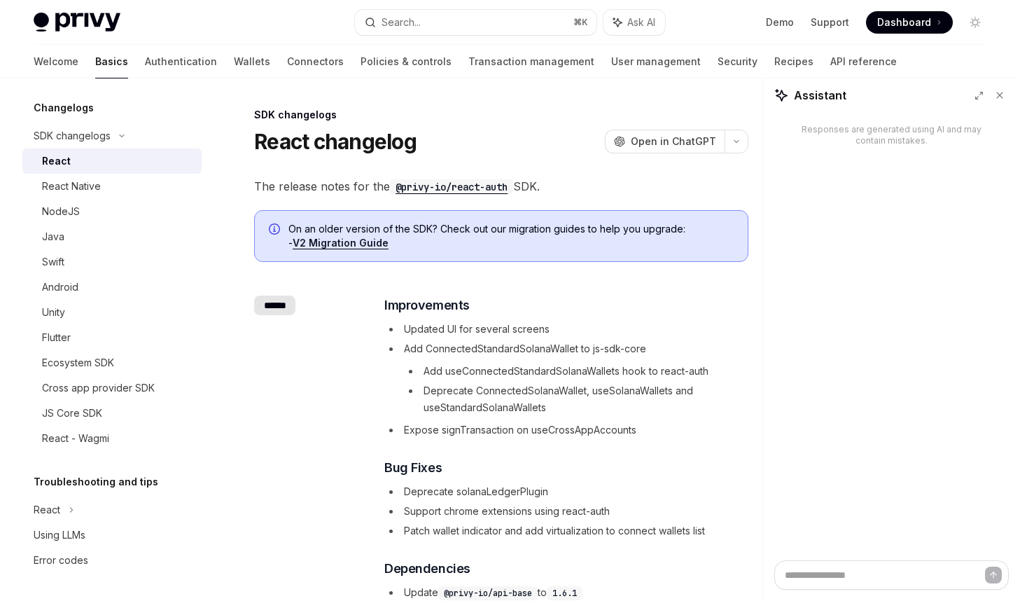
click at [458, 185] on code "@privy-io/react-auth" at bounding box center [451, 186] width 123 height 15
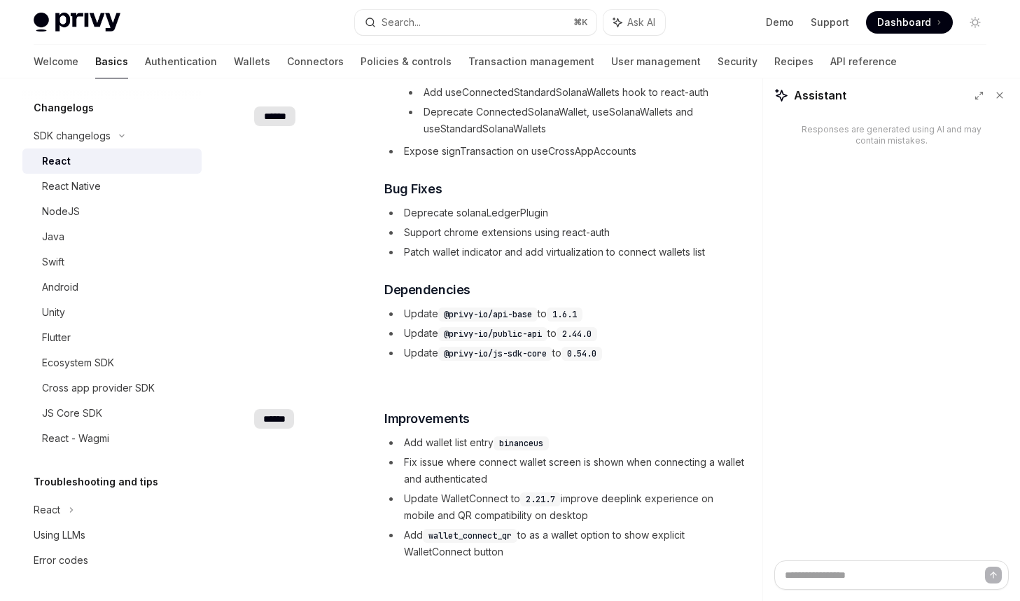
scroll to position [284, 0]
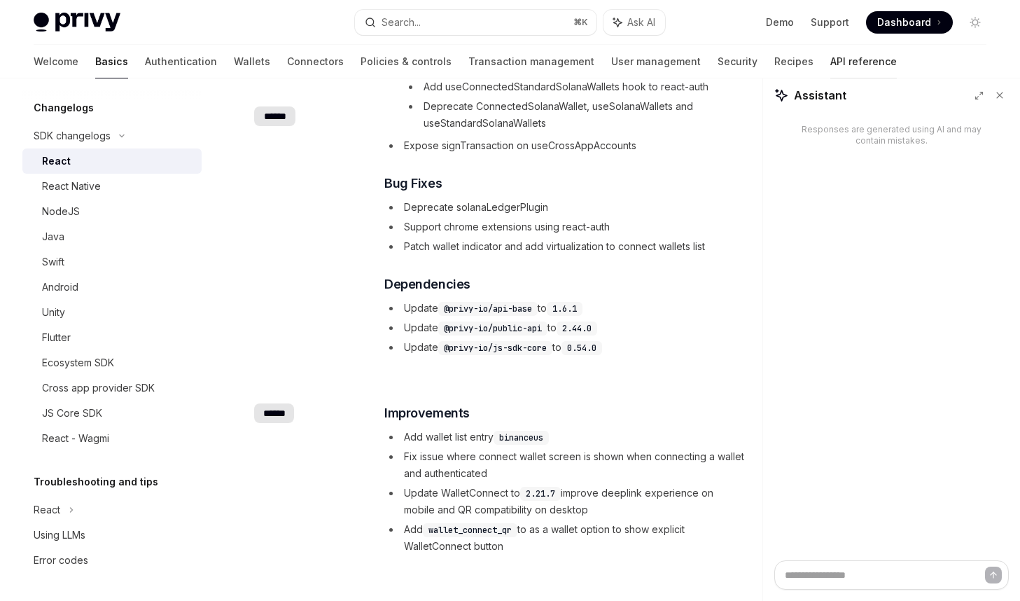
click at [831, 61] on link "API reference" at bounding box center [864, 62] width 67 height 34
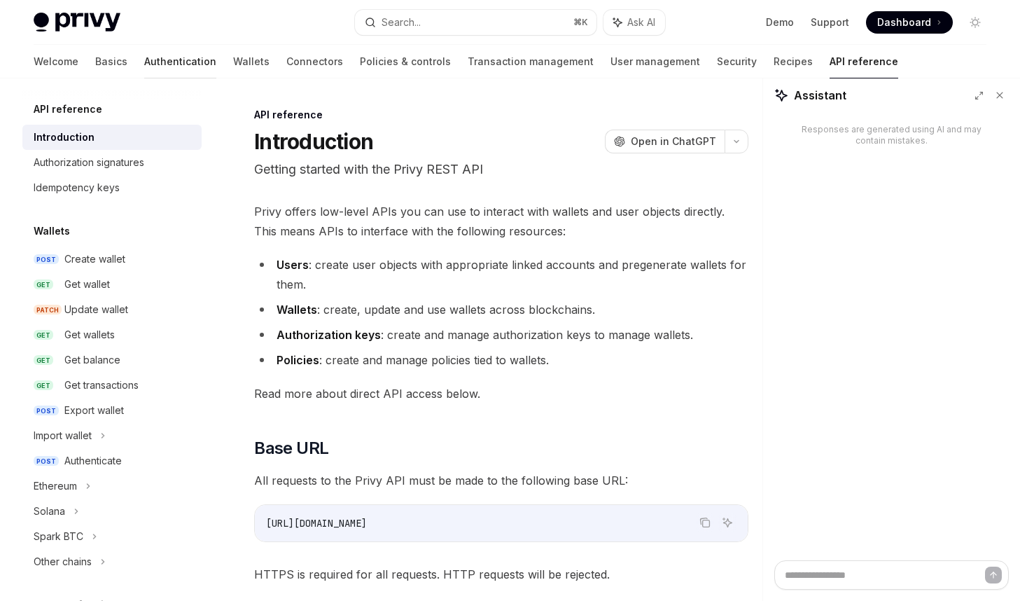
click at [144, 57] on link "Authentication" at bounding box center [180, 62] width 72 height 34
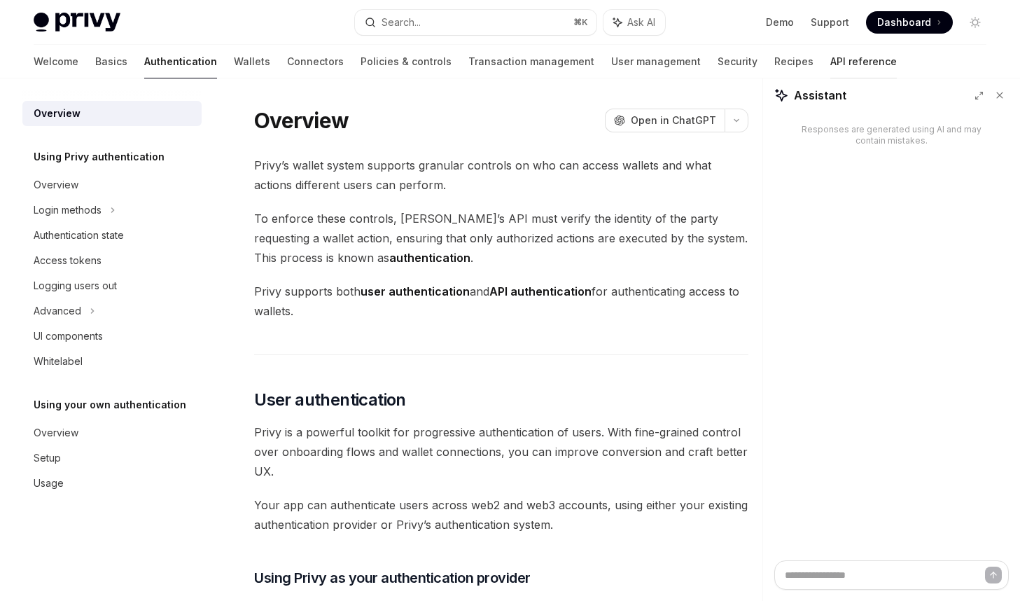
click at [831, 65] on link "API reference" at bounding box center [864, 62] width 67 height 34
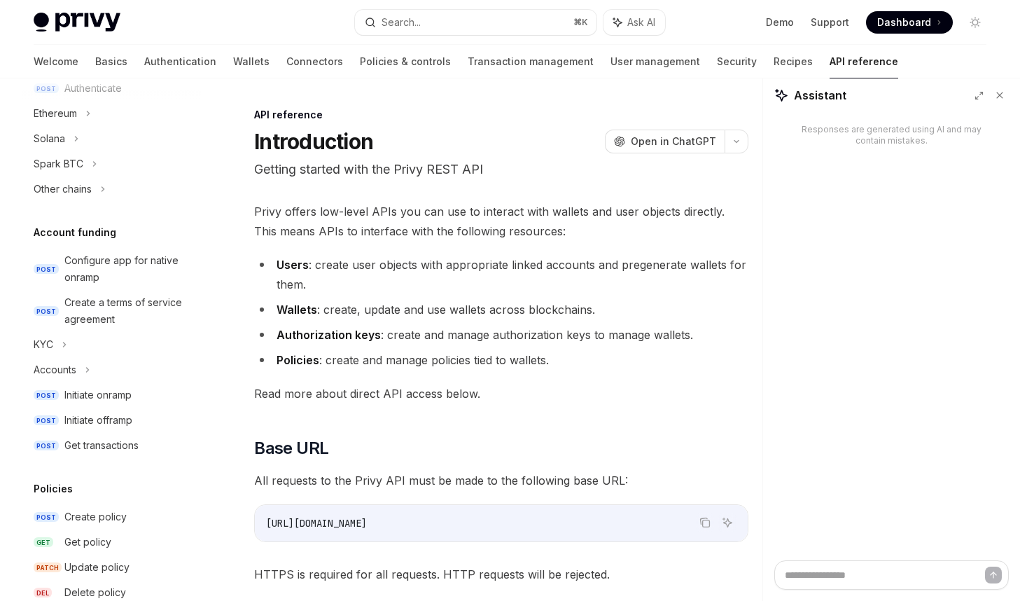
scroll to position [373, 0]
click at [164, 261] on div "Configure app for native onramp" at bounding box center [128, 268] width 129 height 34
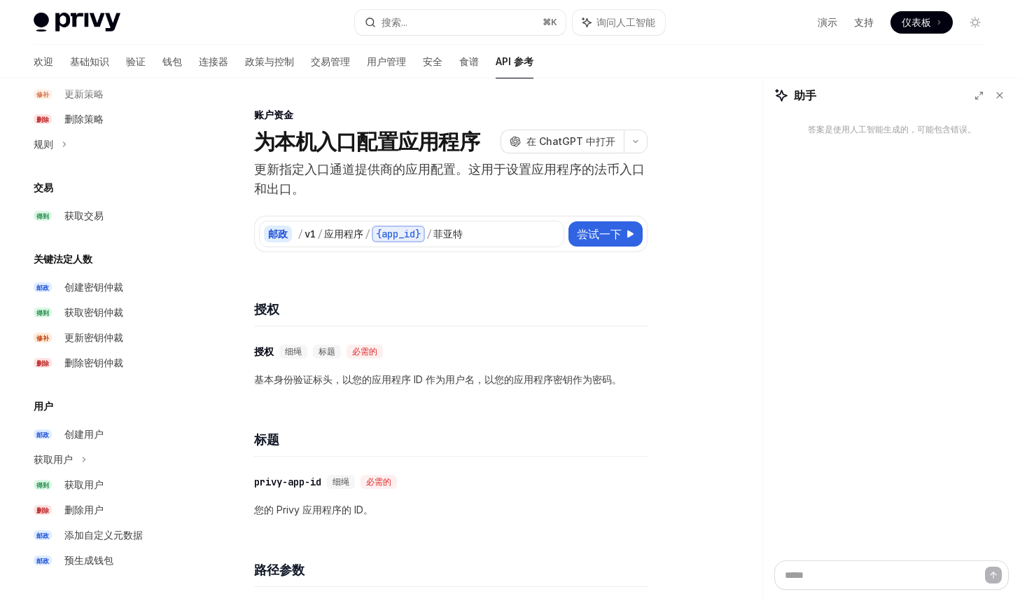
scroll to position [424, 0]
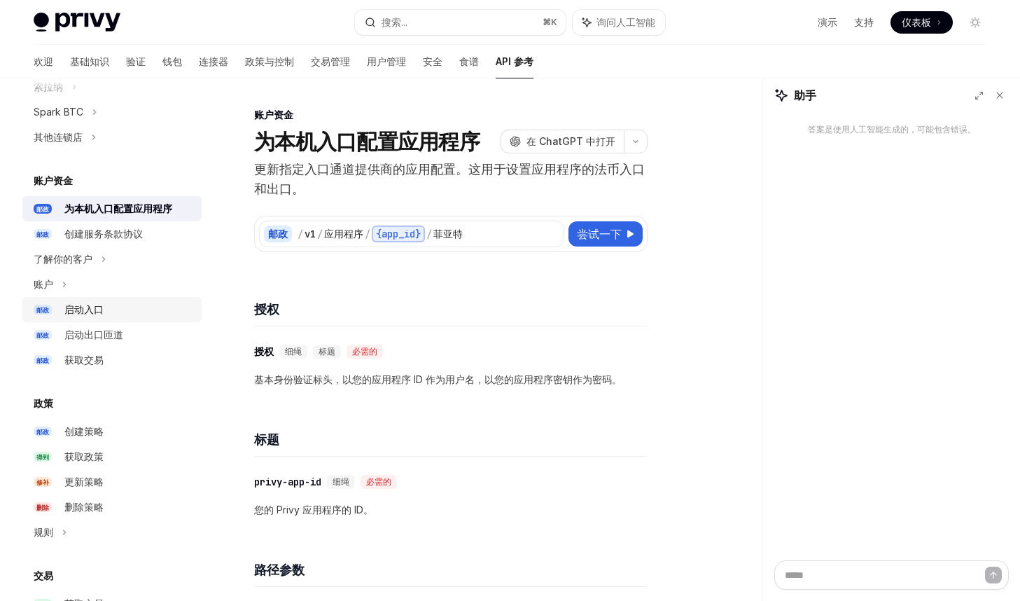
click at [94, 307] on font "启动入口" at bounding box center [83, 309] width 39 height 12
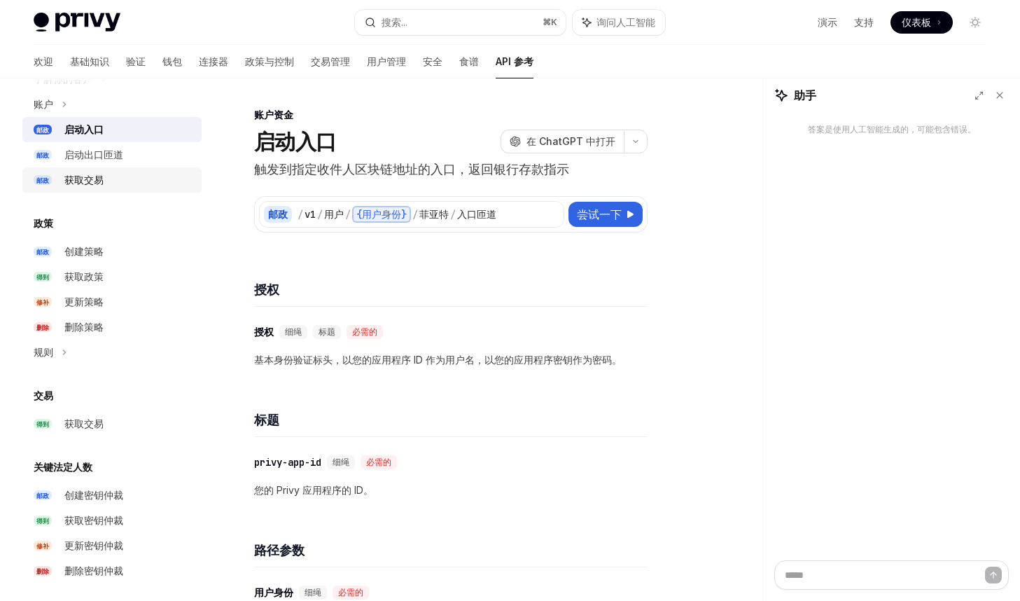
scroll to position [812, 0]
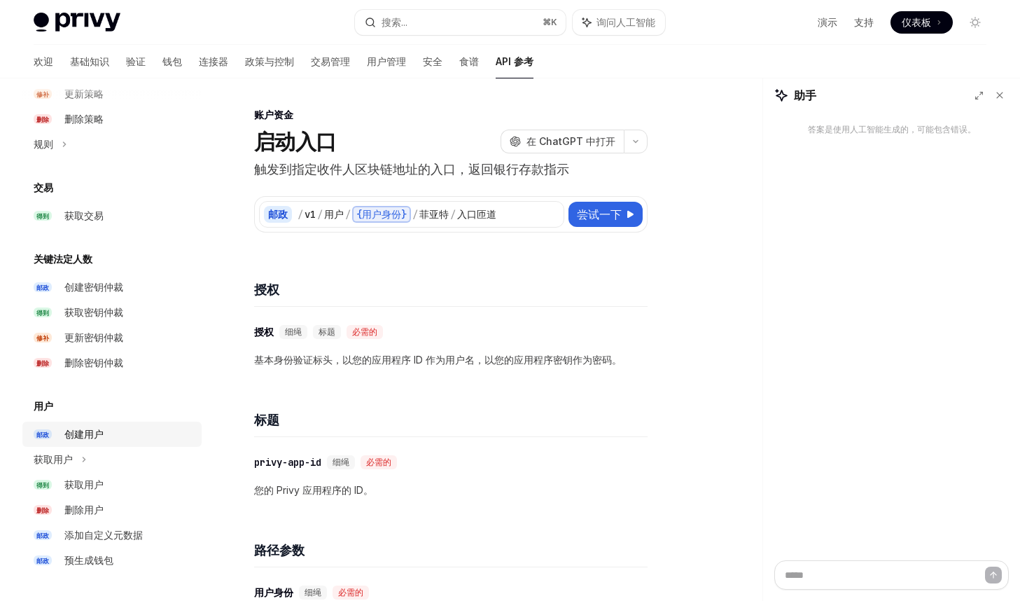
click at [99, 430] on font "创建用户" at bounding box center [83, 434] width 39 height 12
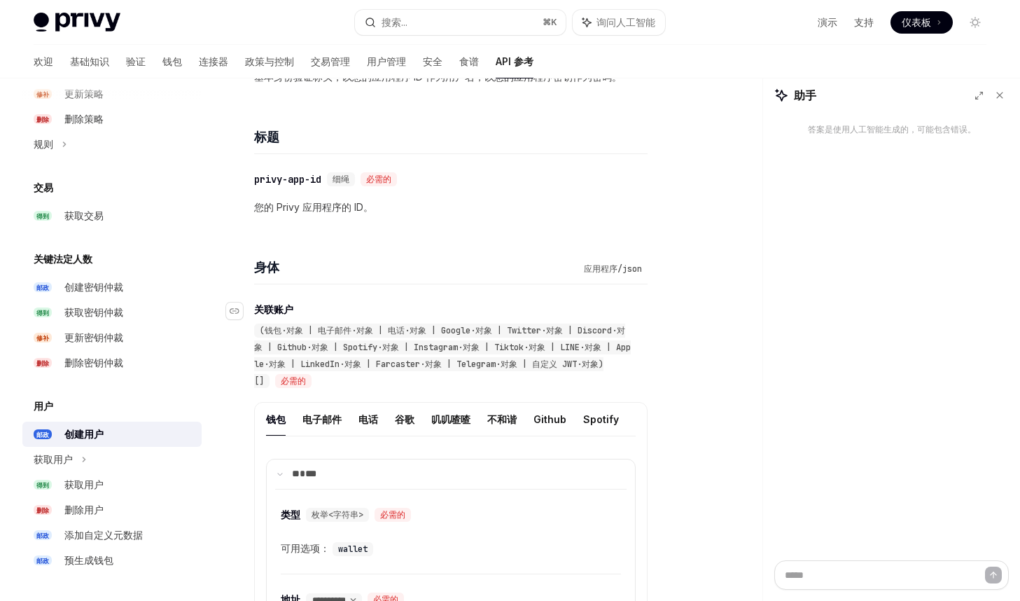
scroll to position [284, 0]
click at [106, 491] on div "获取用户" at bounding box center [128, 484] width 129 height 17
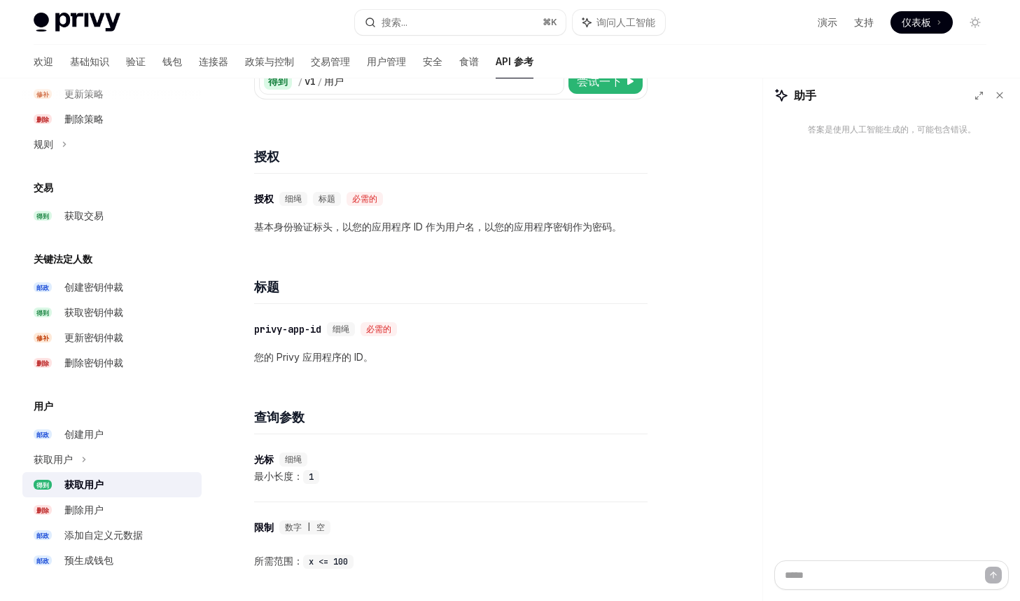
scroll to position [144, 0]
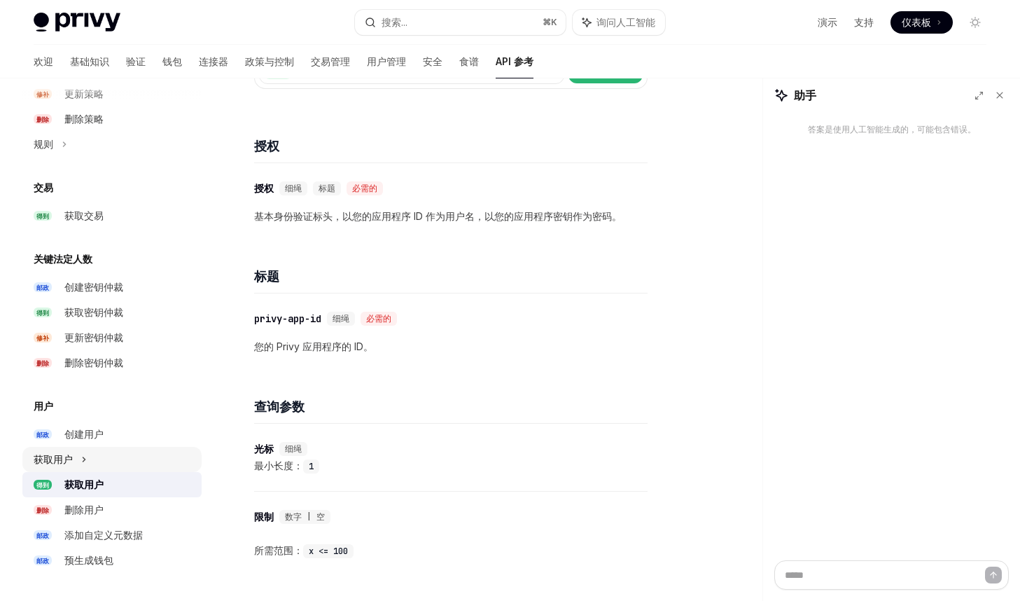
click at [81, 457] on icon at bounding box center [84, 459] width 6 height 17
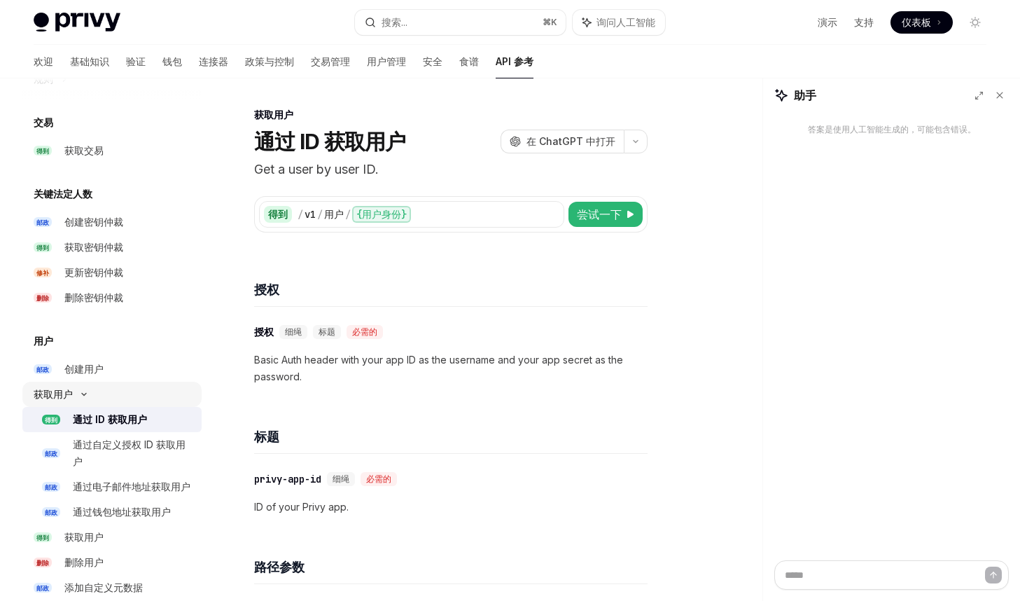
scroll to position [910, 0]
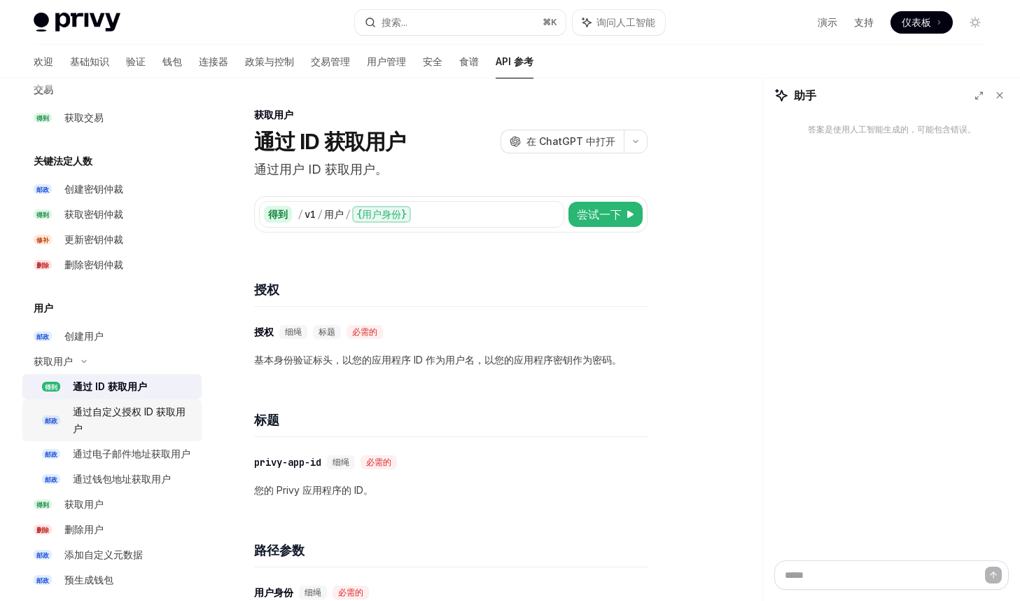
click at [169, 412] on font "通过自定义授权 ID 获取用户" at bounding box center [129, 419] width 113 height 29
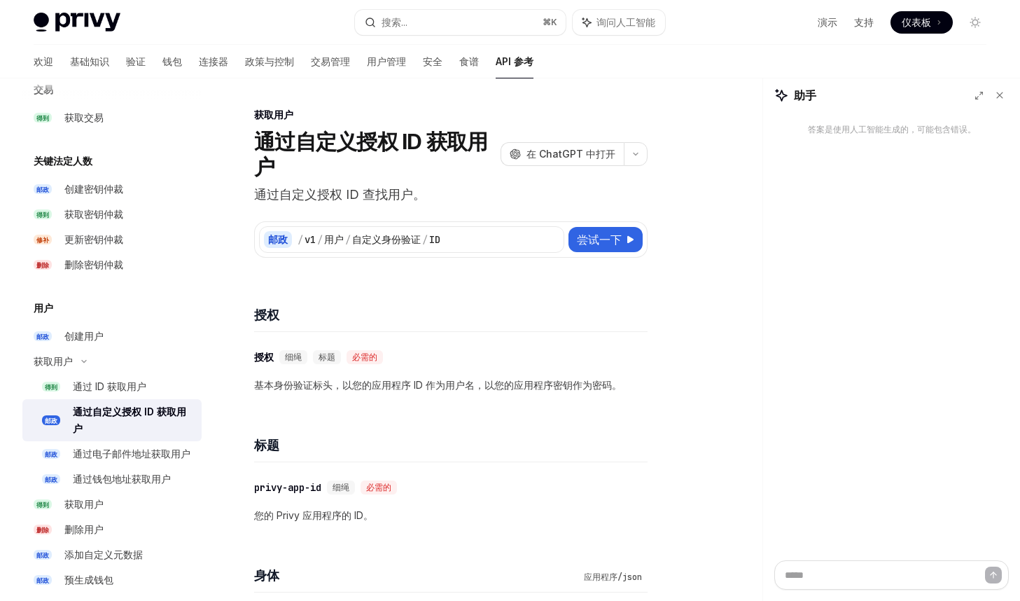
click at [322, 409] on div "​ 授权 细绳 标题 必需的 基本身份验证标头，以您的应用程序 ID 作为用户名，以您的应用程序密钥作为密码。" at bounding box center [451, 371] width 394 height 78
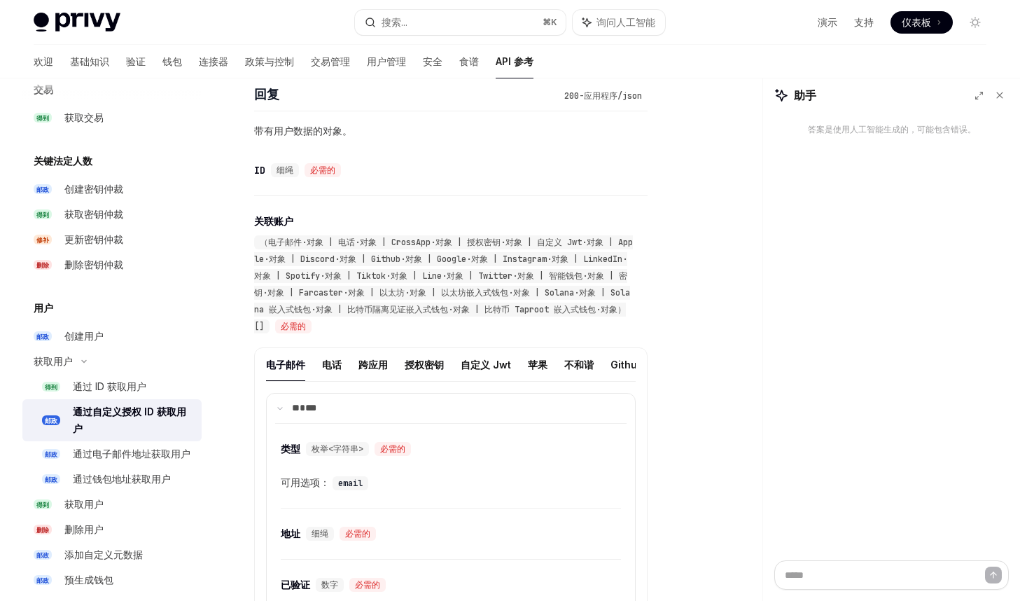
scroll to position [584, 0]
click at [336, 366] on font "电话" at bounding box center [332, 364] width 20 height 12
click at [375, 364] on font "跨应用" at bounding box center [373, 364] width 29 height 12
click at [419, 362] on font "授权密钥" at bounding box center [424, 364] width 39 height 12
click at [470, 373] on button "自定义 Jwt" at bounding box center [486, 363] width 50 height 33
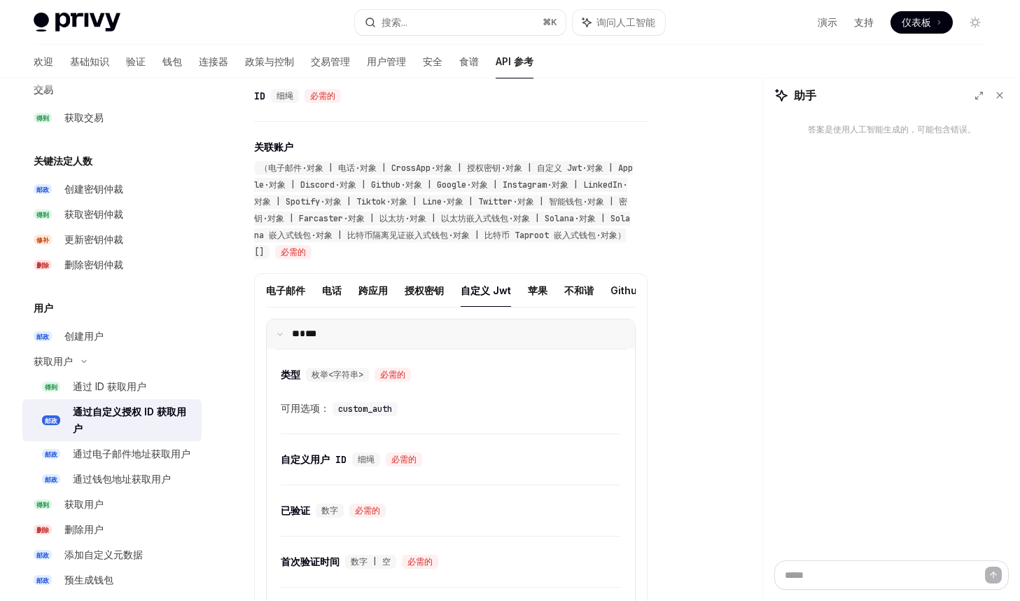
scroll to position [660, 0]
click at [403, 287] on ul "电子邮件 电话 跨应用 授权密钥 自定义 Jwt 苹果 不和谐 Github 谷歌 Instagram LinkedIn Spotify 抖音 线 叽叽喳喳 …" at bounding box center [451, 289] width 370 height 34
click at [430, 287] on font "授权密钥" at bounding box center [424, 288] width 39 height 12
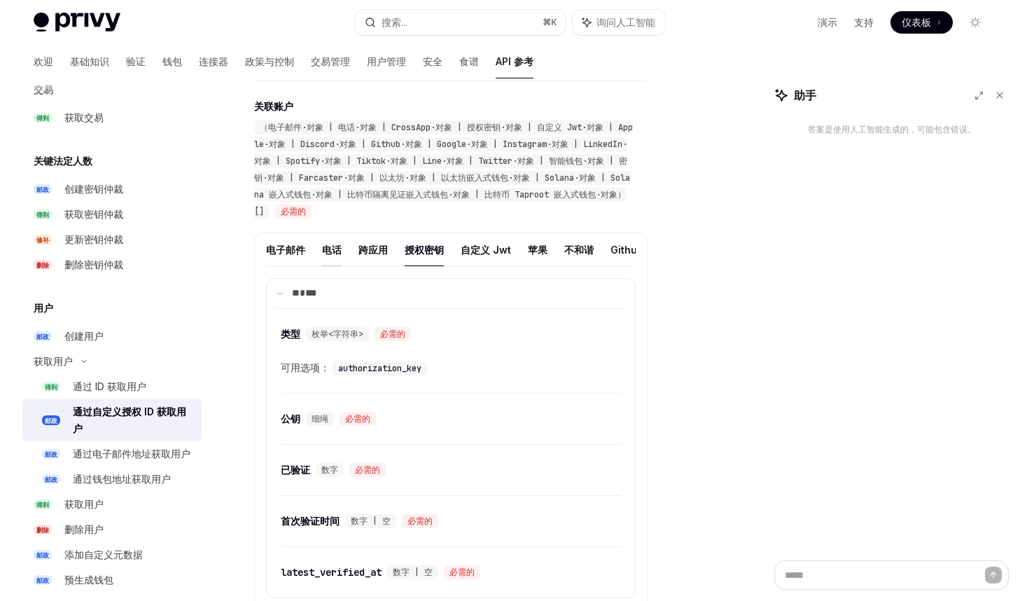
click at [333, 247] on font "电话" at bounding box center [332, 250] width 20 height 12
click at [295, 250] on font "电子邮件" at bounding box center [285, 250] width 39 height 12
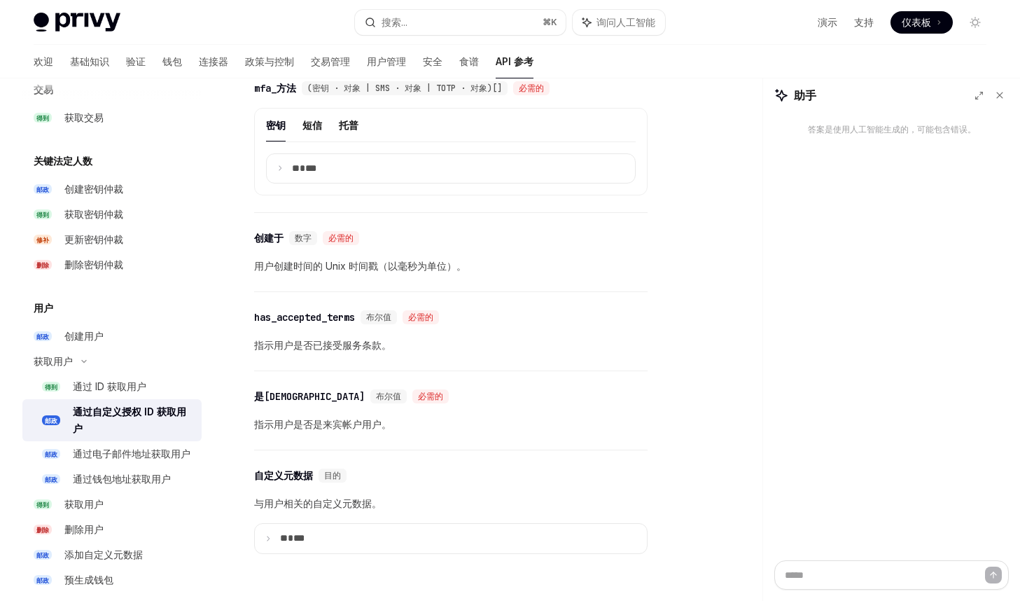
scroll to position [1235, 0]
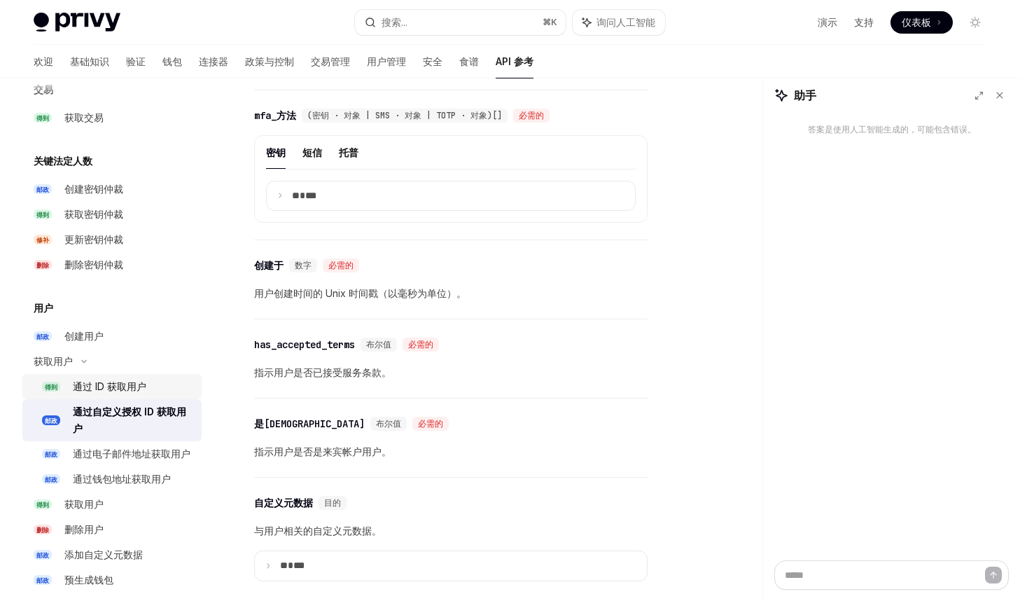
click at [122, 393] on div "通过 ID 获取用户" at bounding box center [110, 386] width 74 height 17
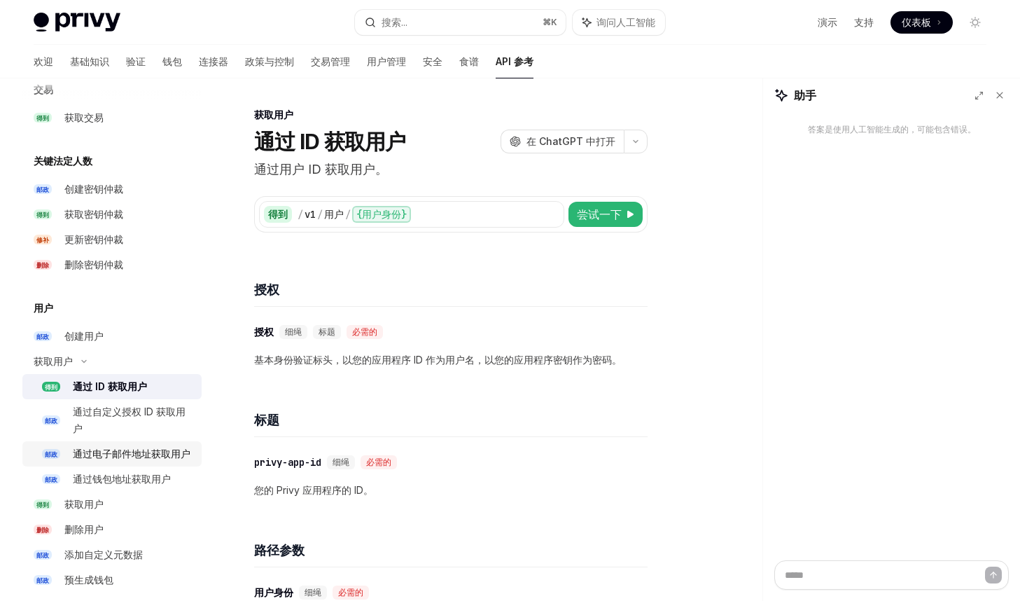
click at [169, 459] on div "通过电子邮件地址获取用户" at bounding box center [132, 453] width 118 height 17
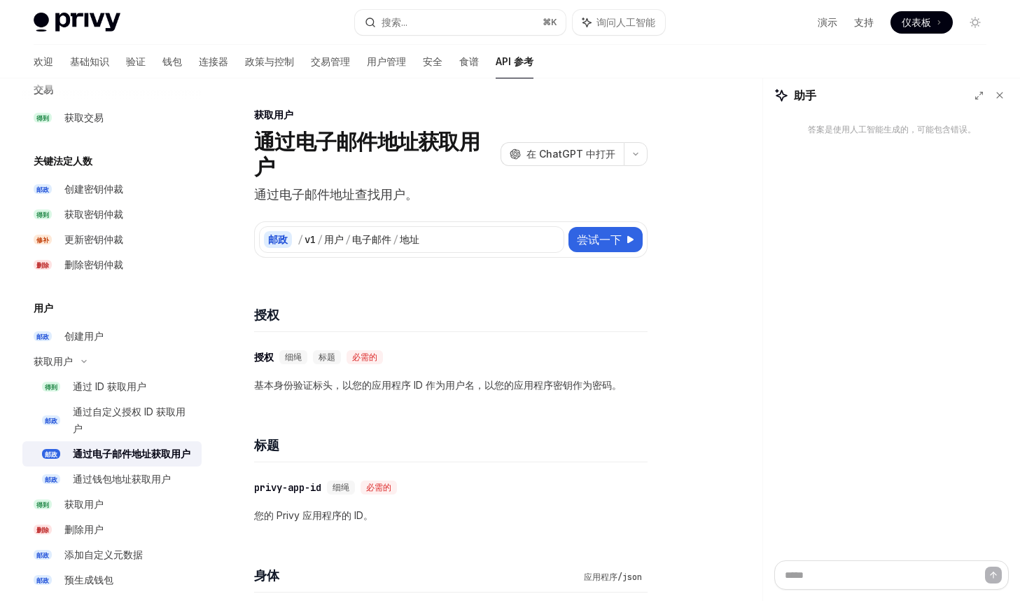
click at [375, 381] on font "基本身份验证标头，以您的应用程序 ID 作为用户名，以您的应用程序密钥作为密码。" at bounding box center [438, 385] width 368 height 12
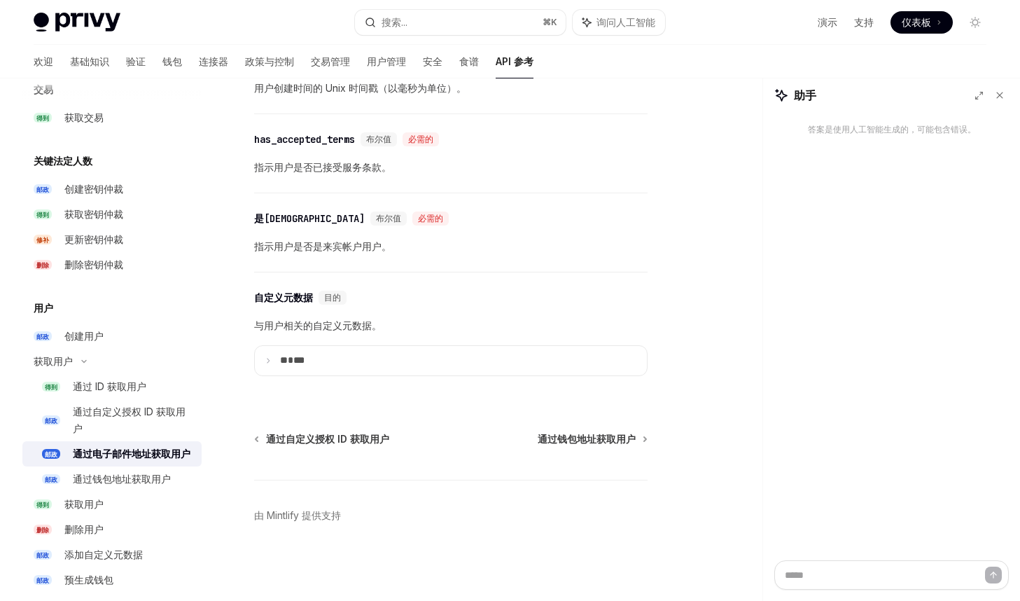
scroll to position [1151, 0]
click at [129, 486] on div "通过钱包地址获取用户" at bounding box center [122, 479] width 98 height 17
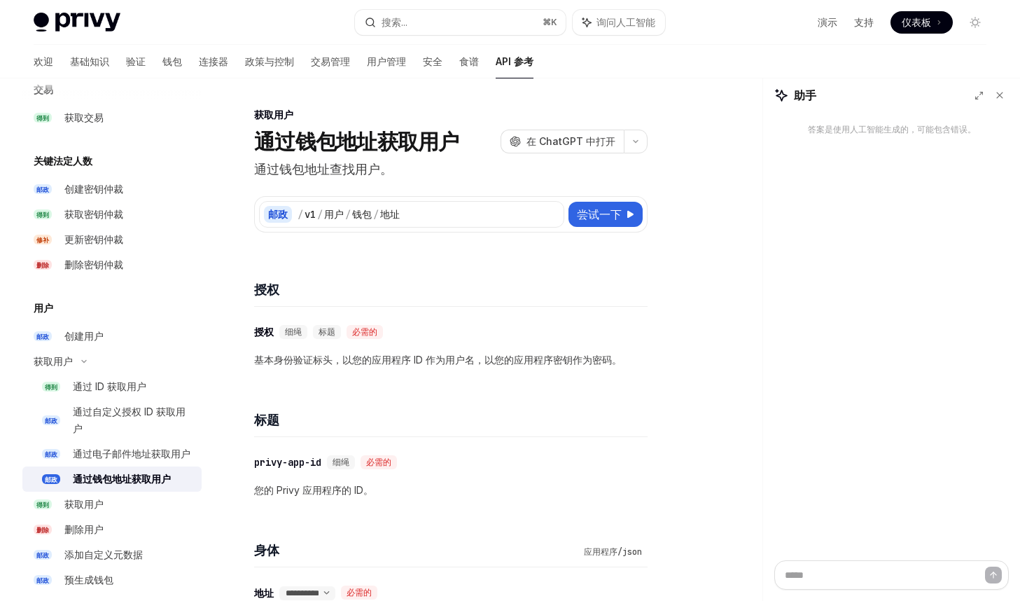
scroll to position [930, 0]
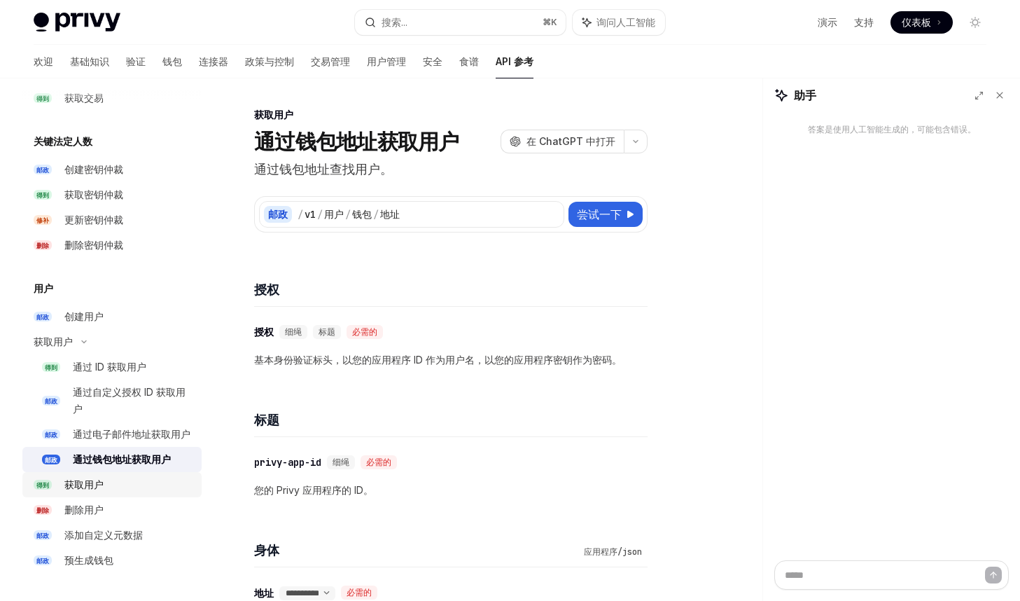
click at [125, 487] on div "获取用户" at bounding box center [128, 484] width 129 height 17
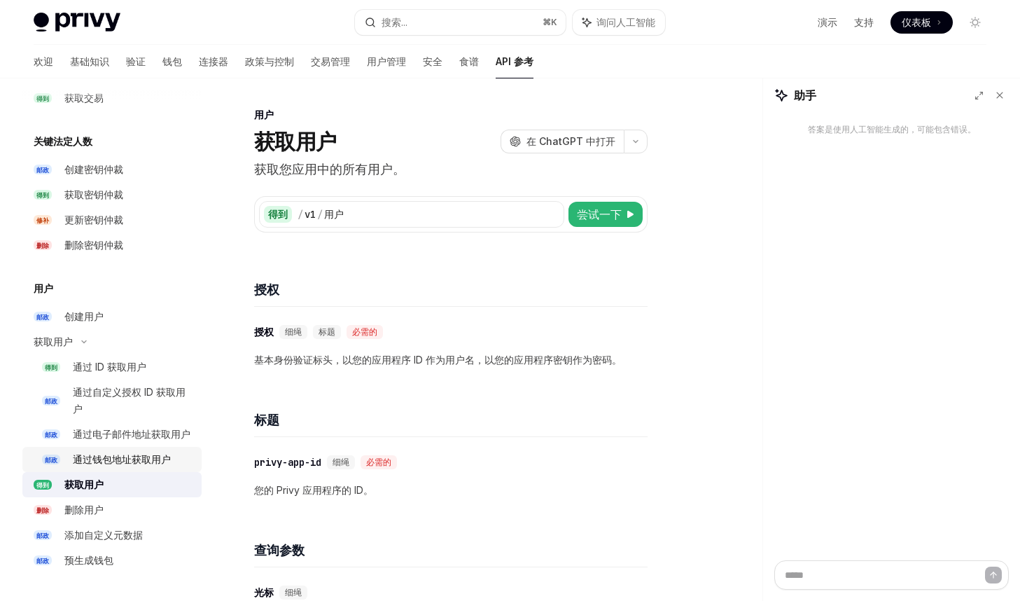
click at [153, 451] on div "通过钱包地址获取用户" at bounding box center [122, 459] width 98 height 17
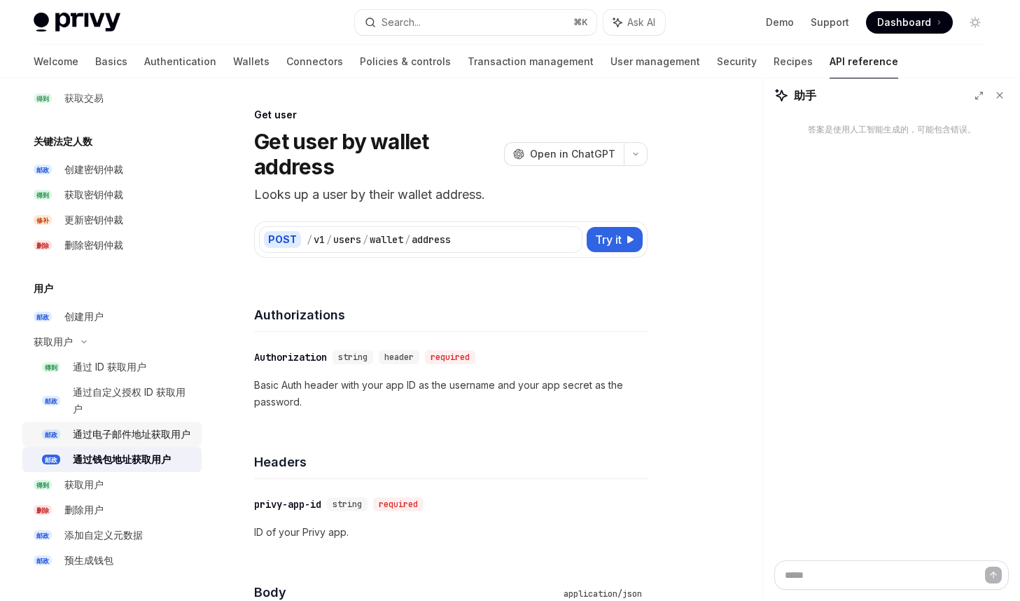
click at [161, 436] on font "通过电子邮件地址获取用户" at bounding box center [132, 434] width 118 height 12
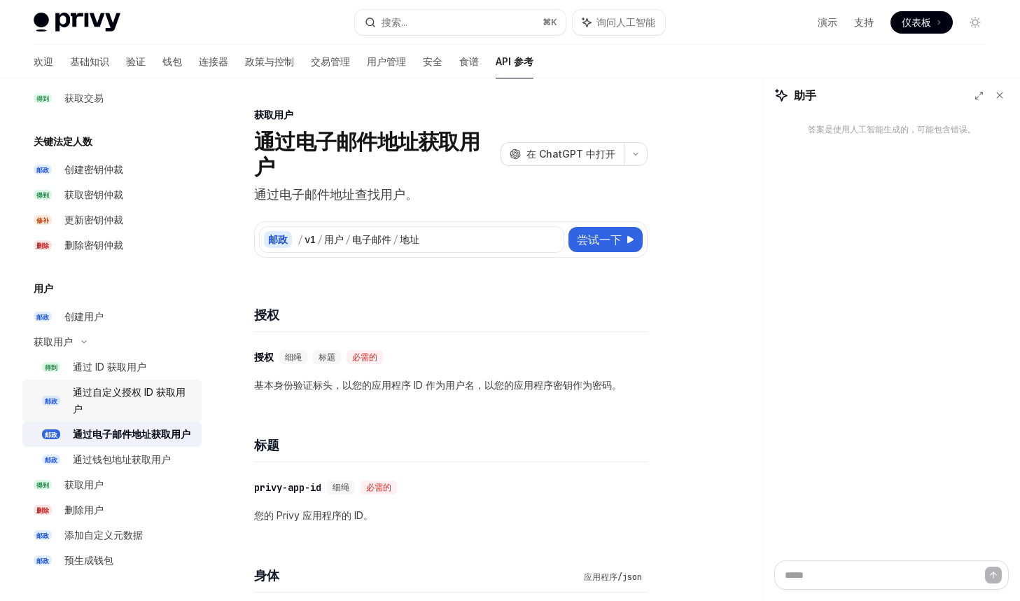
click at [154, 392] on font "通过自定义授权 ID 获取用户" at bounding box center [129, 400] width 113 height 29
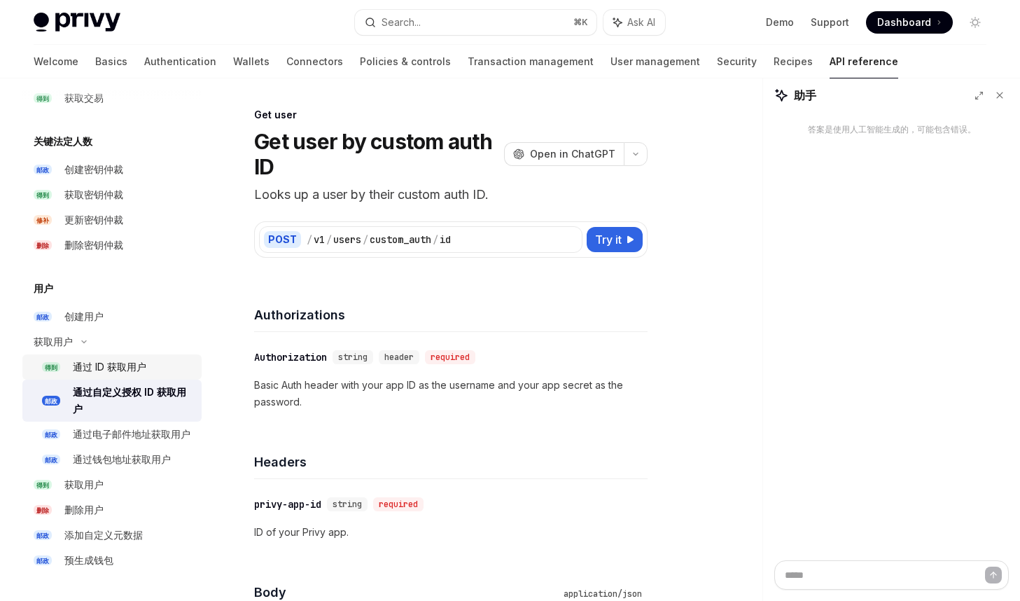
click at [133, 362] on font "通过 ID 获取用户" at bounding box center [110, 367] width 74 height 12
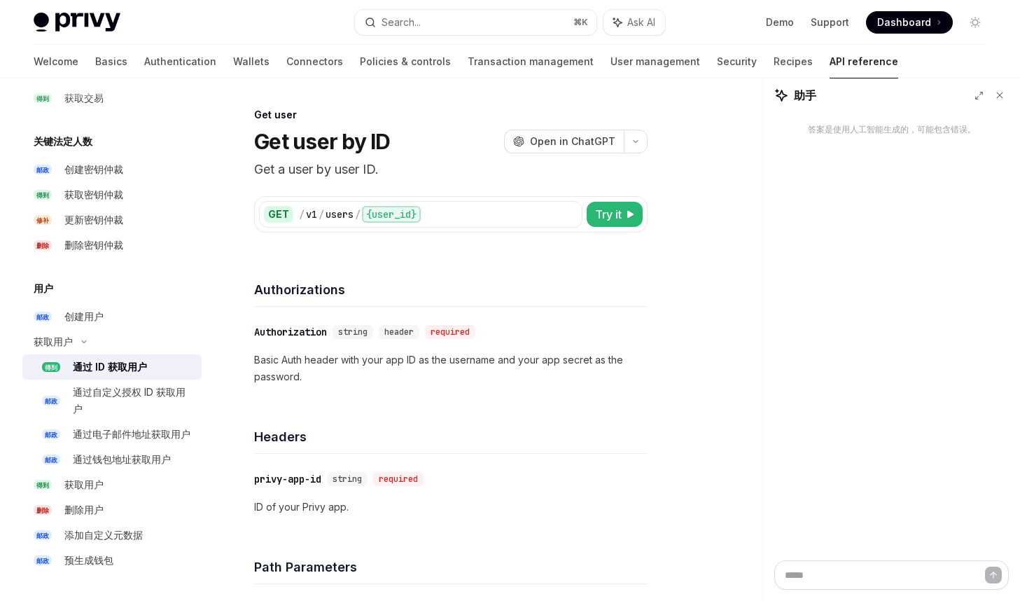
type textarea "*"
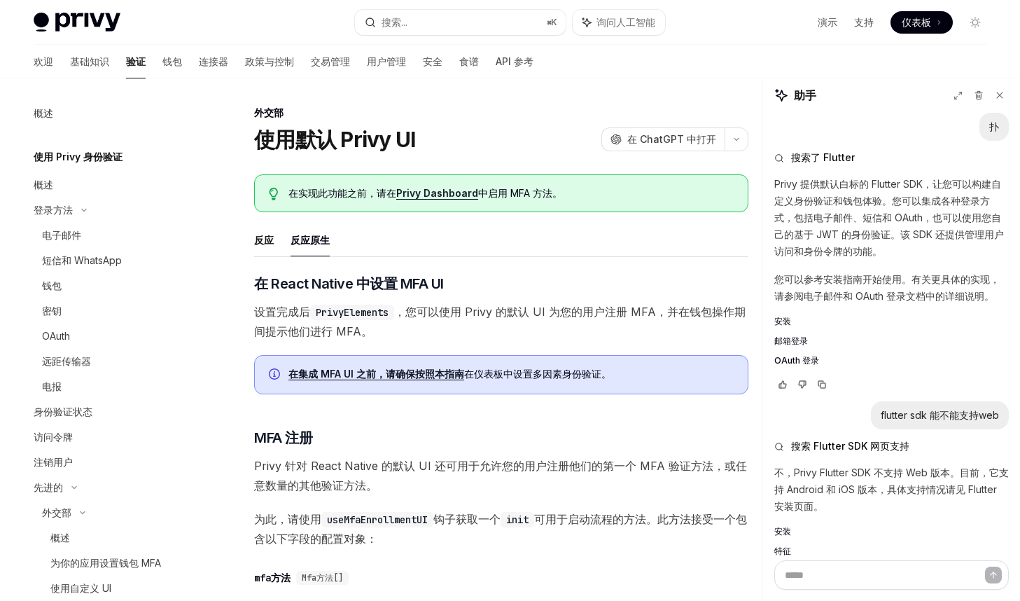
scroll to position [57, 0]
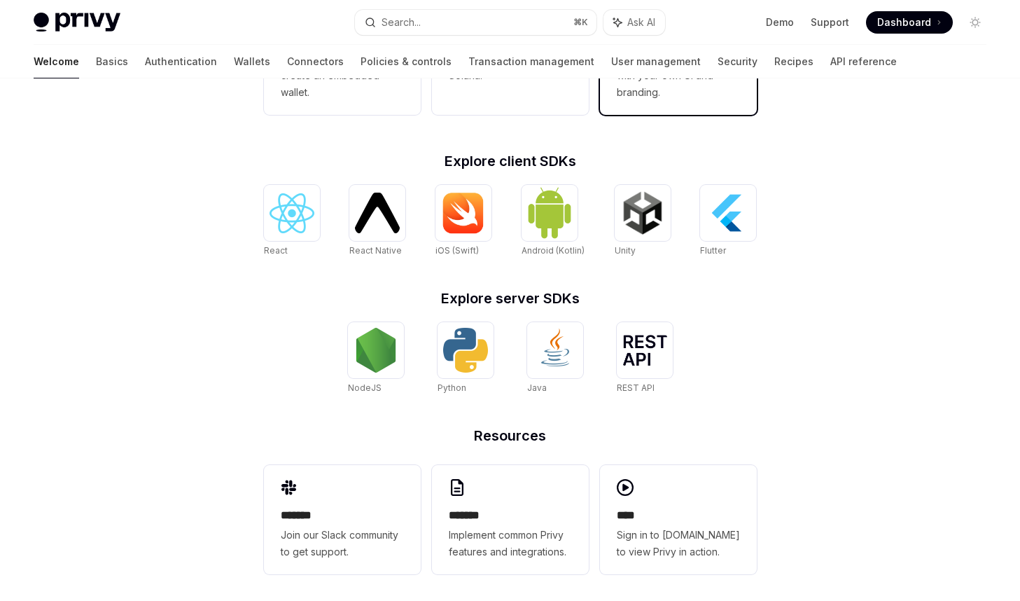
scroll to position [513, 0]
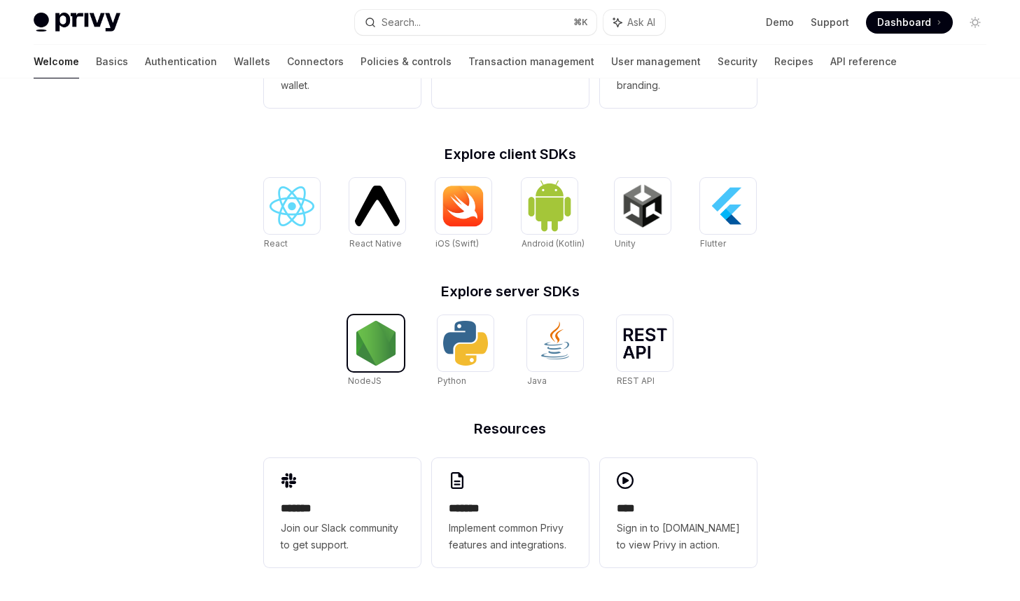
click at [379, 347] on img at bounding box center [376, 343] width 45 height 45
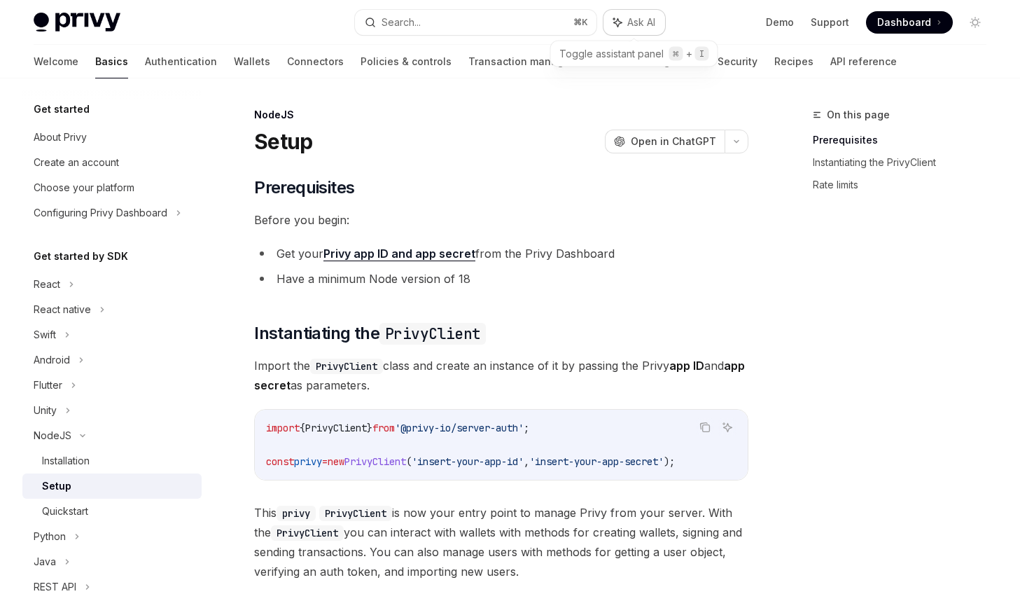
click at [648, 22] on span "Ask AI" at bounding box center [641, 22] width 28 height 14
type textarea "*"
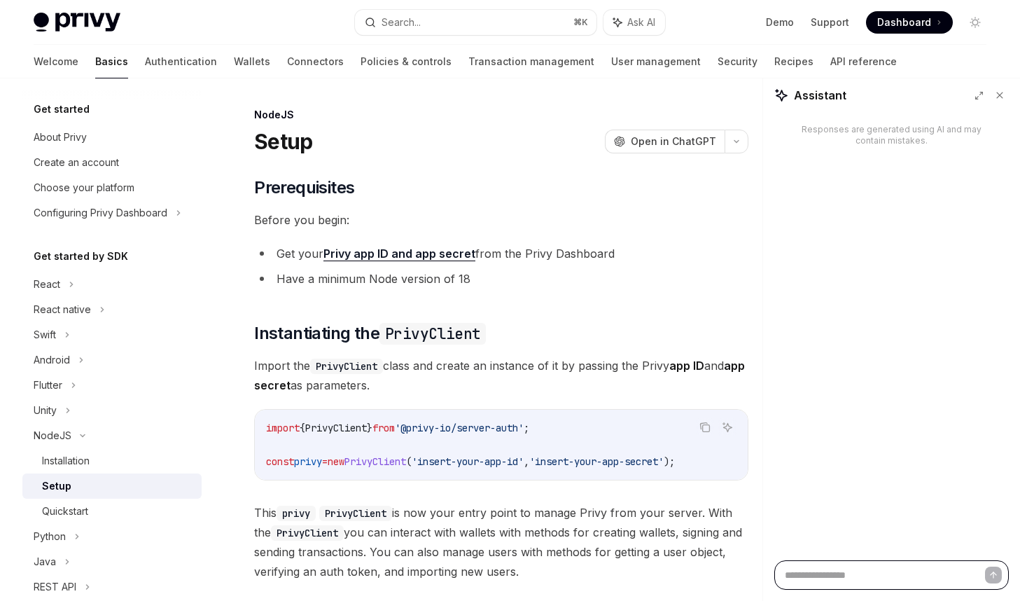
click at [833, 567] on textarea at bounding box center [892, 574] width 235 height 29
type textarea "*"
type textarea "**"
type textarea "*"
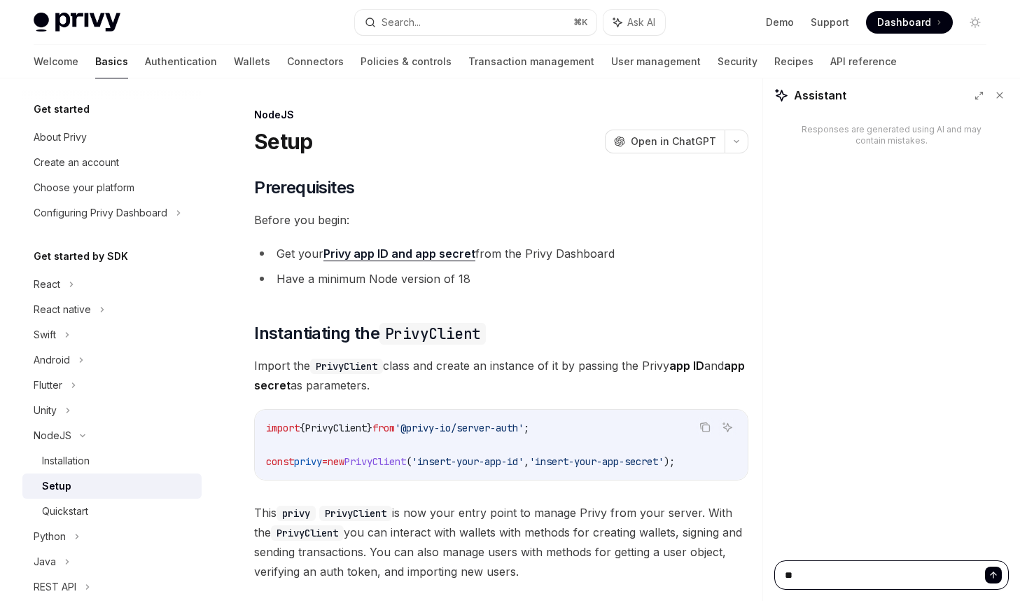
type textarea "***"
type textarea "*"
type textarea "****"
type textarea "*"
type textarea "*****"
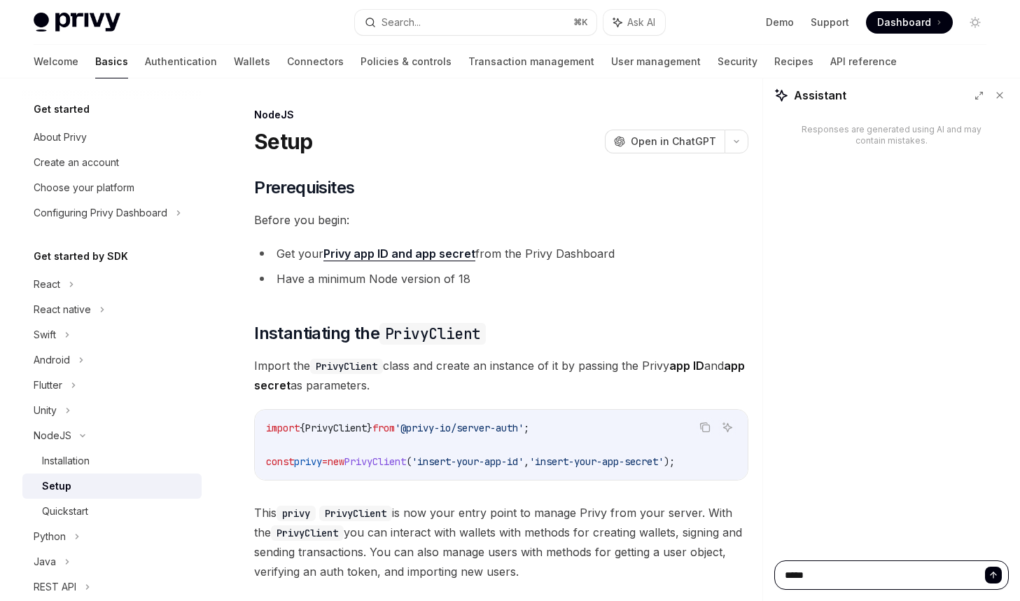
type textarea "*"
type textarea "******"
type textarea "*"
type textarea "*******"
type textarea "*"
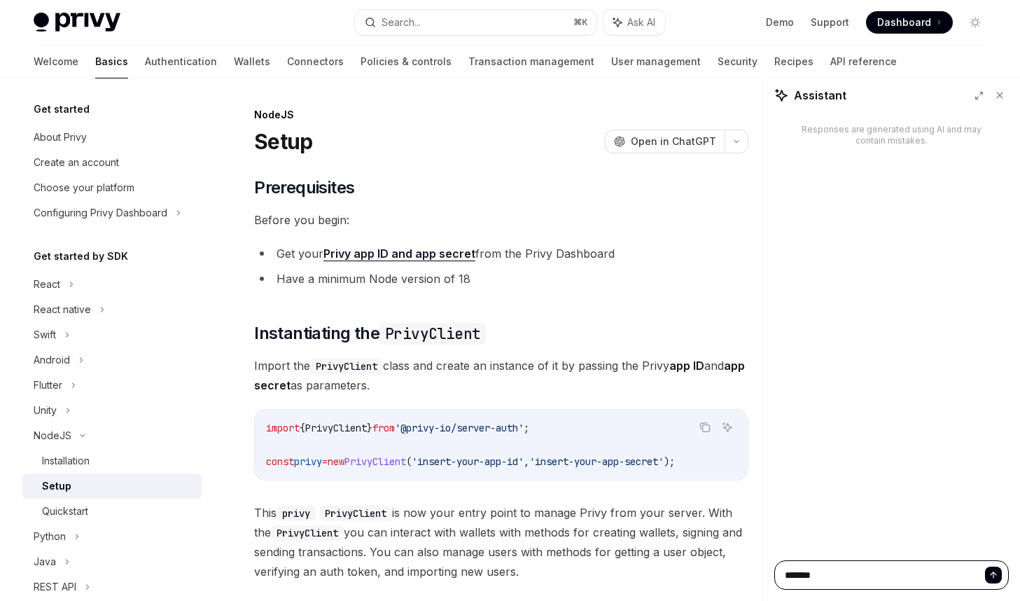
type textarea "*******"
type textarea "*"
type textarea "*********"
type textarea "*"
type textarea "**********"
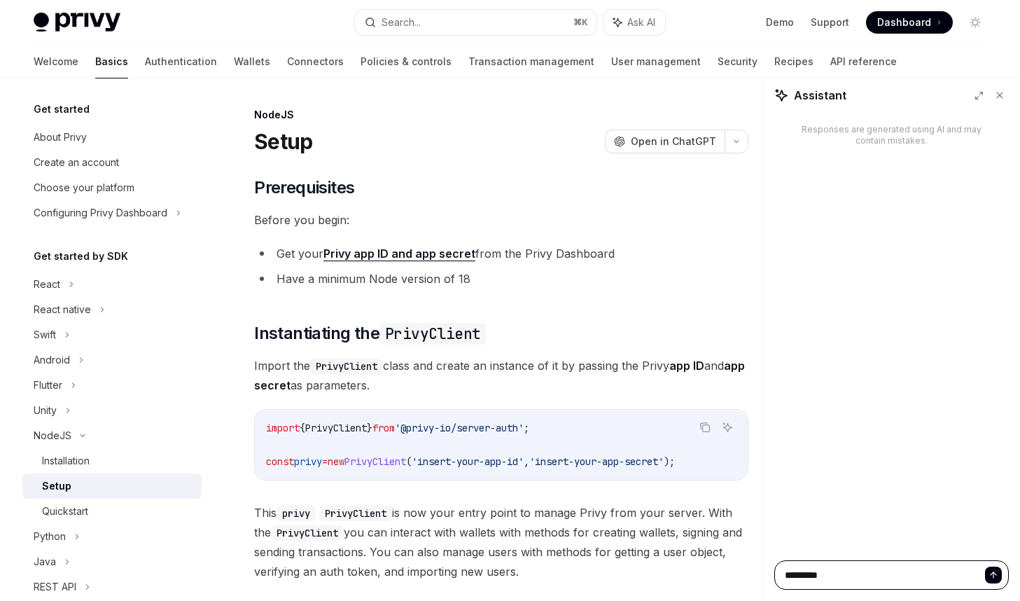
type textarea "*"
type textarea "**********"
type textarea "*"
type textarea "**********"
type textarea "*"
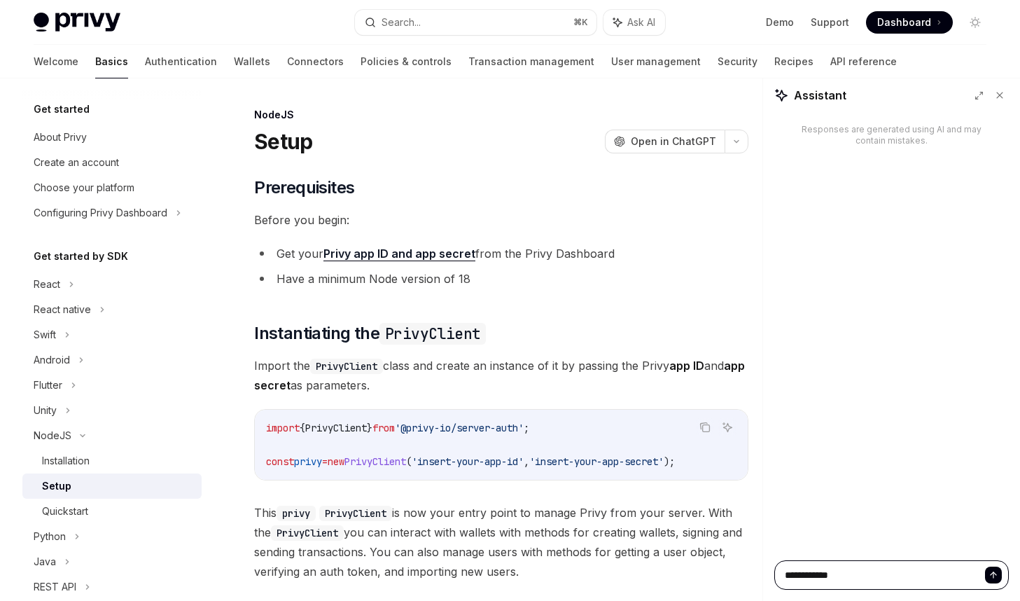
type textarea "**********"
type textarea "*"
type textarea "**********"
type textarea "*"
type textarea "**********"
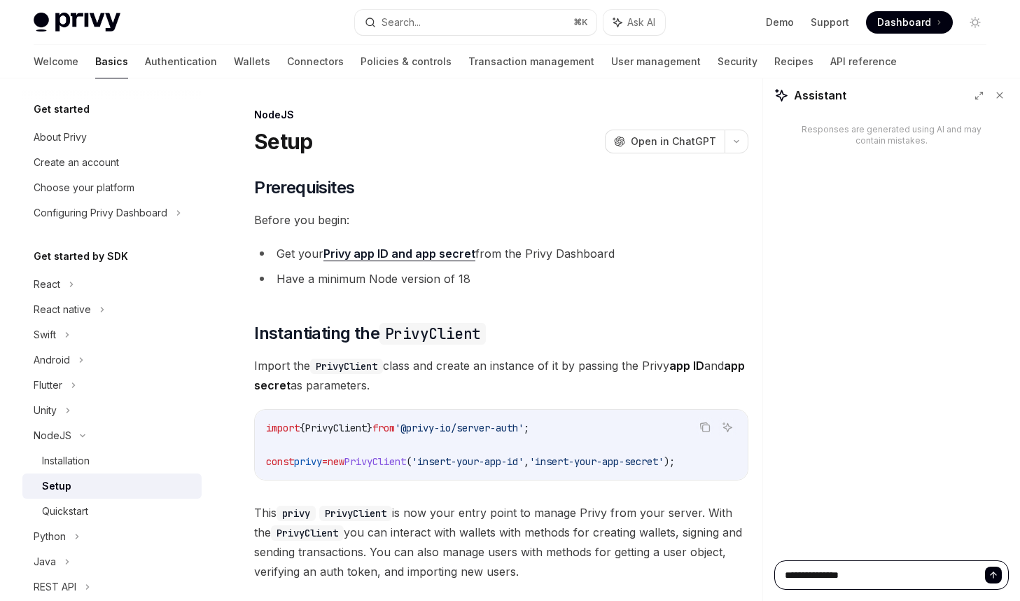
type textarea "*"
type textarea "**********"
type textarea "*"
type textarea "**********"
type textarea "*"
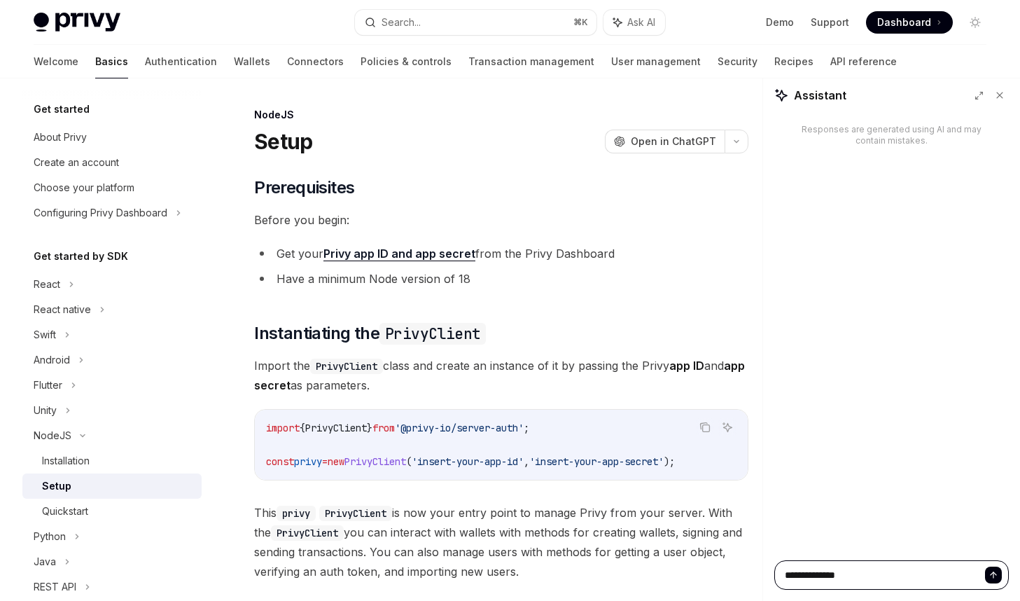
type textarea "**********"
type textarea "*"
type textarea "**********"
type textarea "*"
type textarea "**********"
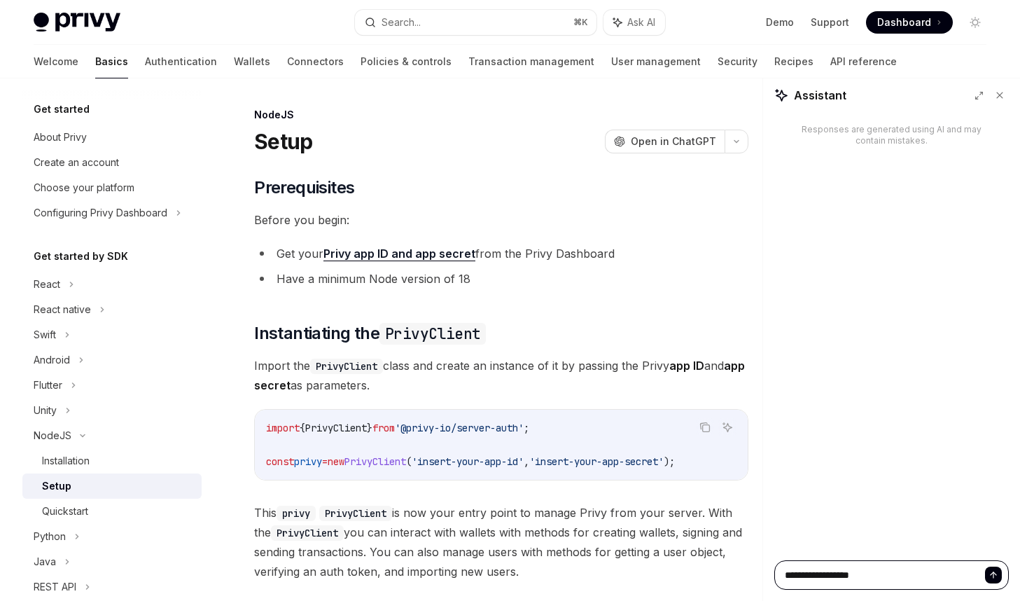
type textarea "*"
type textarea "**********"
type textarea "*"
type textarea "**********"
type textarea "*"
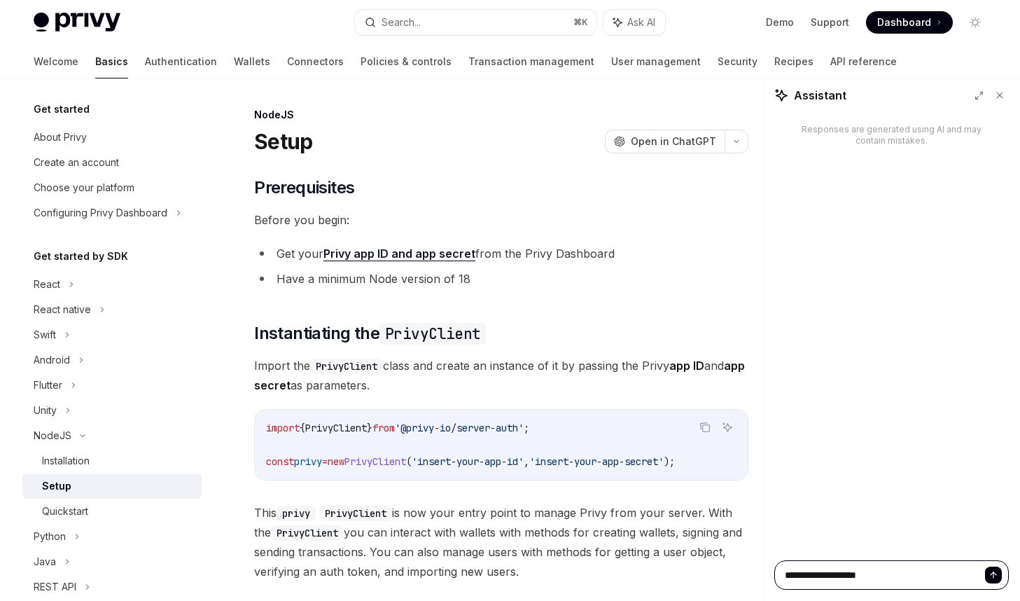
type textarea "**********"
type textarea "*"
type textarea "**********"
type textarea "*"
type textarea "**********"
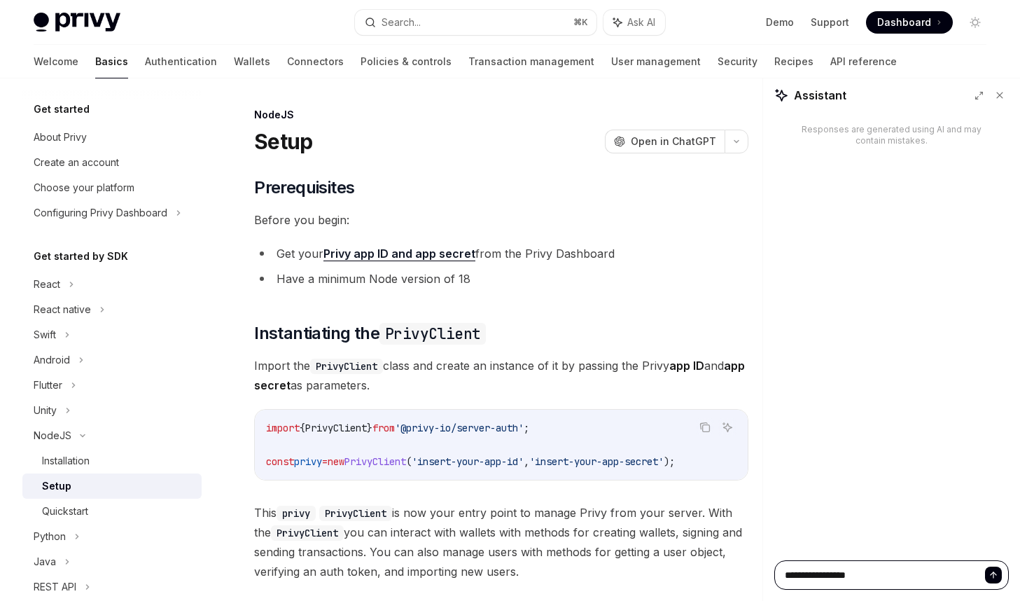
type textarea "*"
type textarea "**********"
type textarea "*"
type textarea "**********"
type textarea "*"
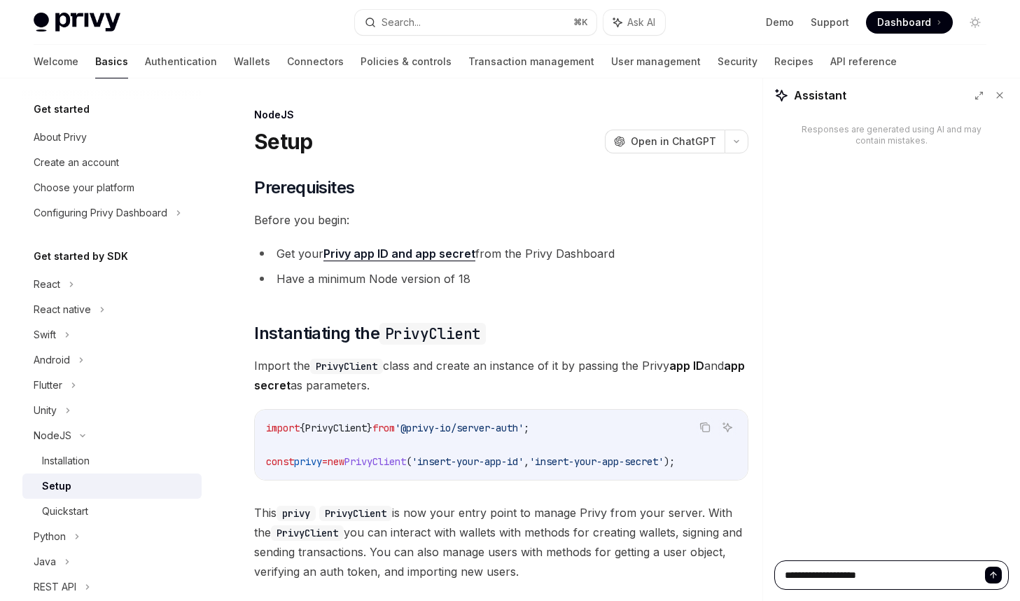
type textarea "**********"
type textarea "*"
type textarea "**********"
type textarea "*"
type textarea "**********"
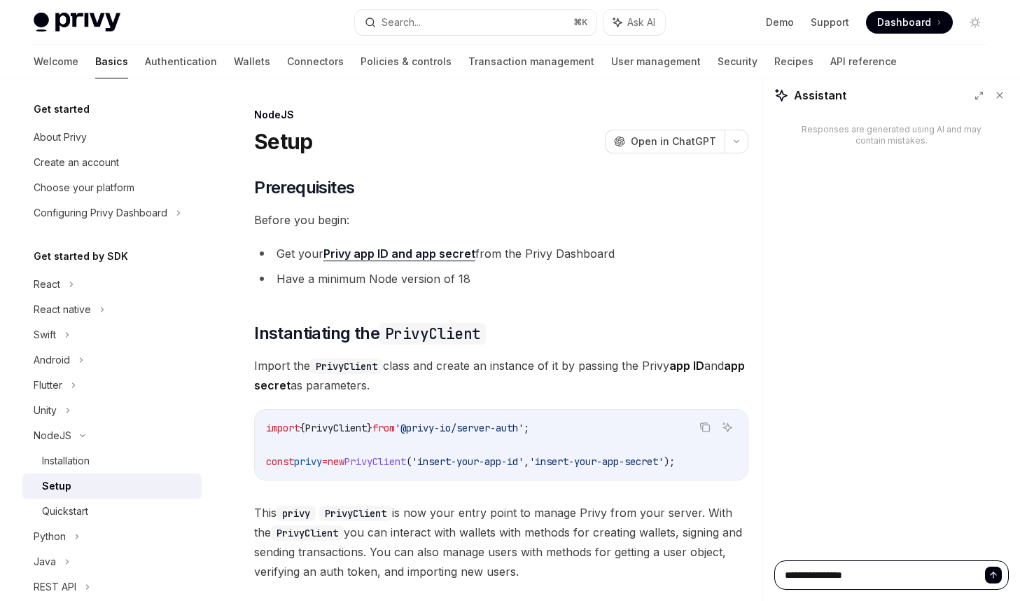
type textarea "*"
type textarea "**********"
type textarea "*"
type textarea "**********"
type textarea "*"
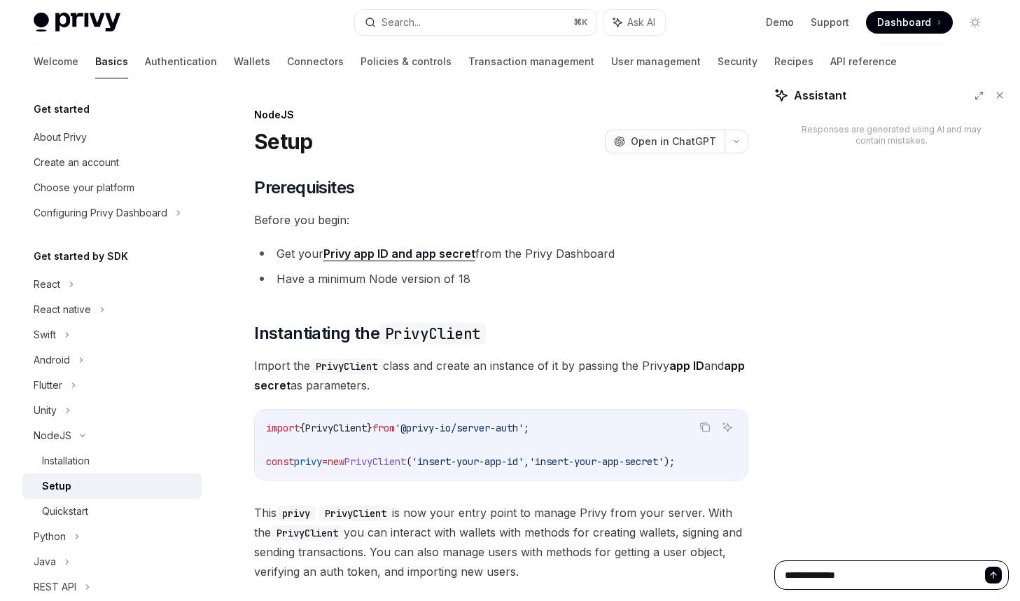
type textarea "**********"
type textarea "*"
type textarea "**********"
type textarea "*"
type textarea "**********"
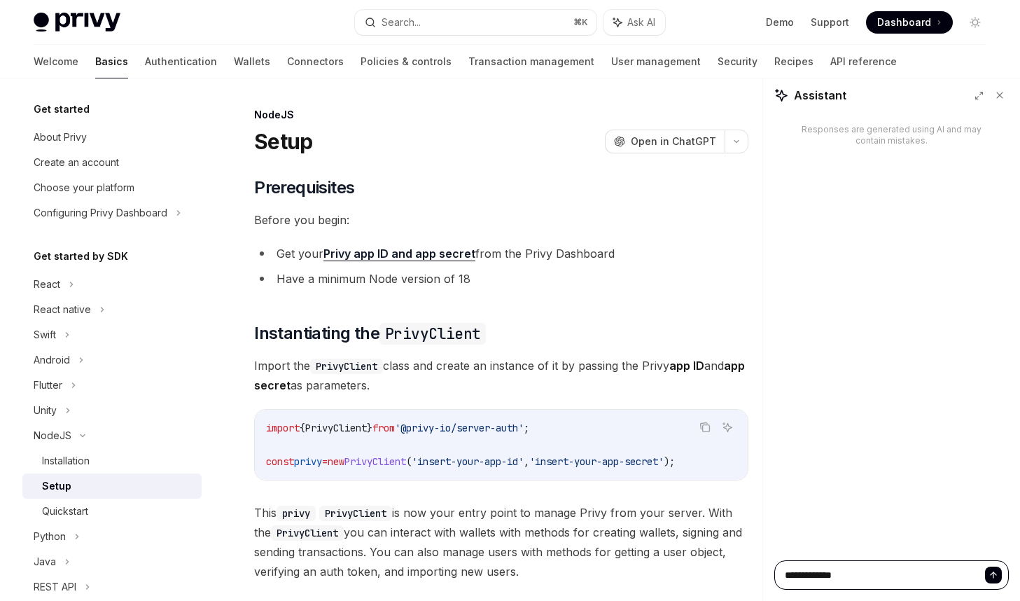
type textarea "*"
type textarea "**********"
type textarea "*"
type textarea "**********"
type textarea "*"
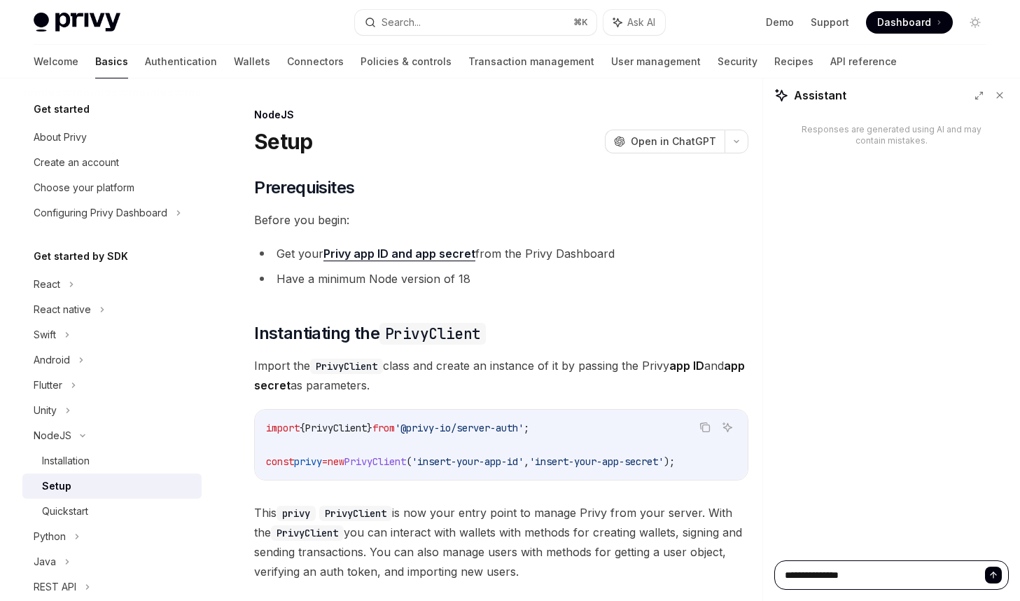
type textarea "**********"
type textarea "*"
type textarea "**********"
type textarea "*"
type textarea "**********"
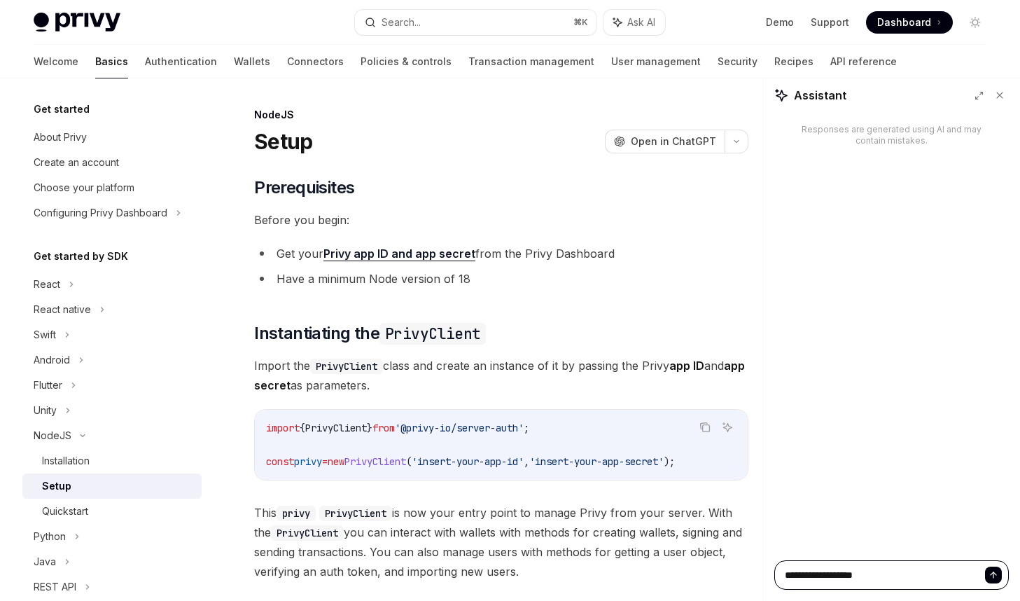
type textarea "*"
type textarea "**********"
type textarea "*"
type textarea "**********"
type textarea "*"
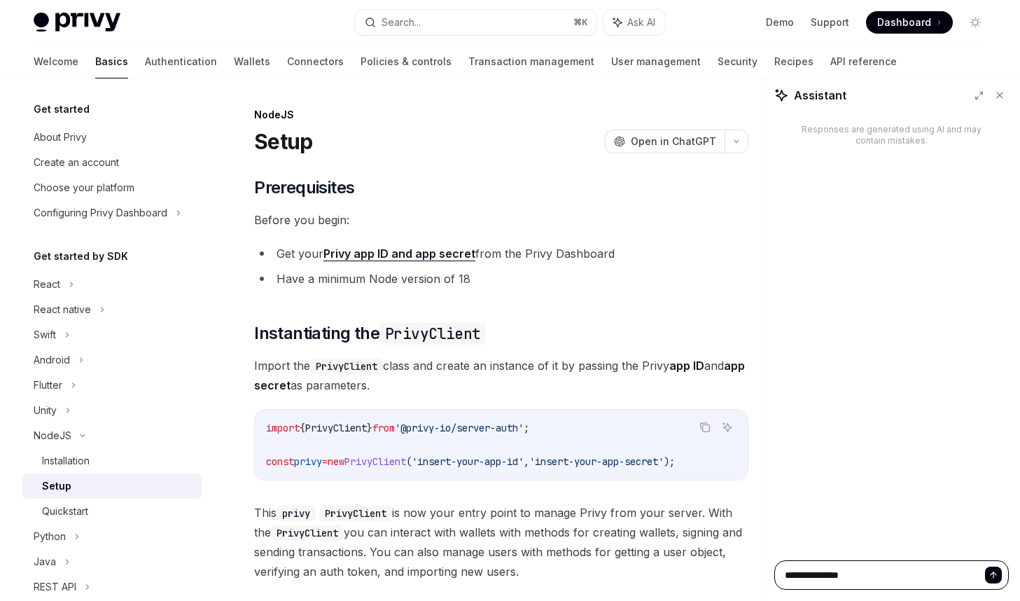
type textarea "**********"
type textarea "*"
type textarea "**********"
type textarea "*"
type textarea "**********"
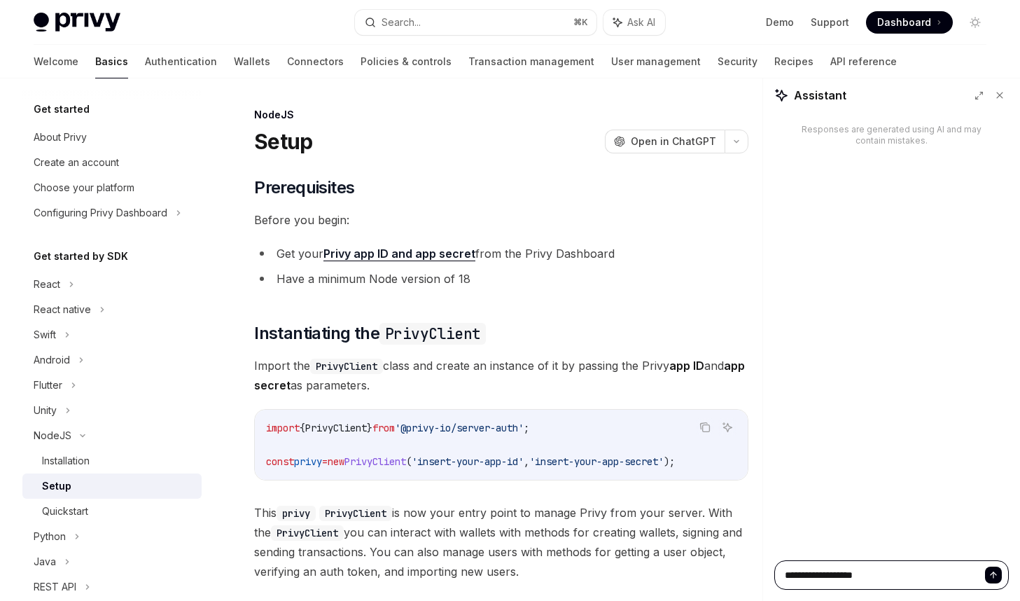
type textarea "*"
type textarea "**********"
type textarea "*"
type textarea "**********"
type textarea "*"
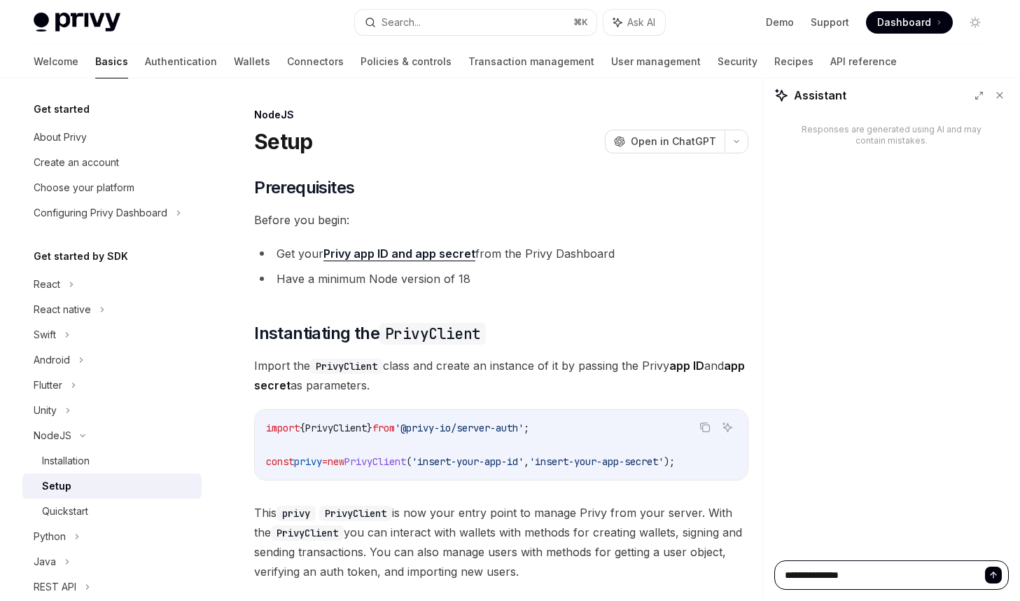
type textarea "**********"
type textarea "*"
type textarea "**********"
type textarea "*"
type textarea "**********"
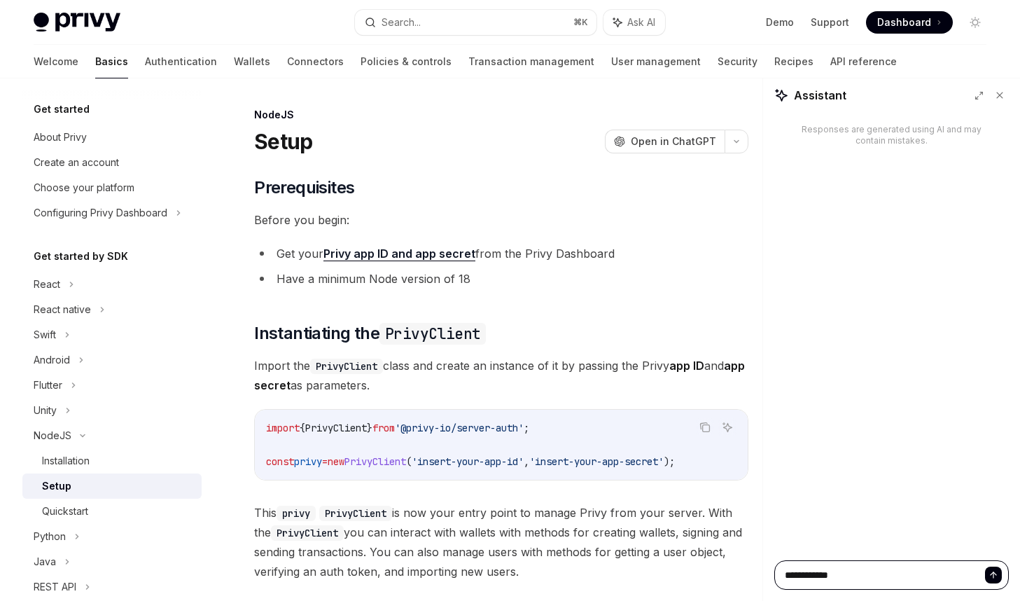
type textarea "*"
type textarea "**********"
type textarea "*"
type textarea "**********"
type textarea "*"
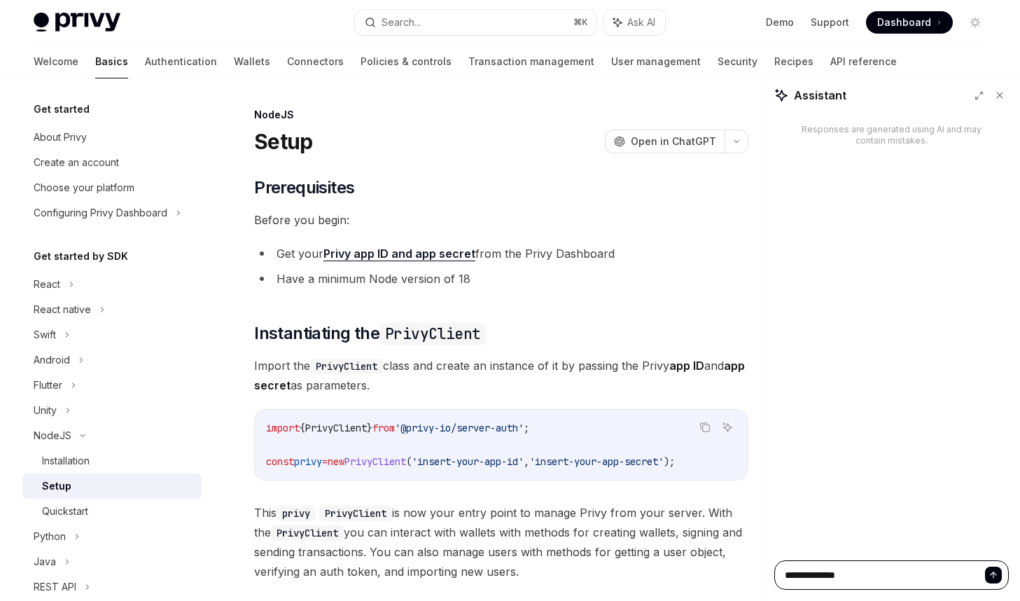
type textarea "**********"
type textarea "*"
type textarea "**********"
type textarea "*"
type textarea "**********"
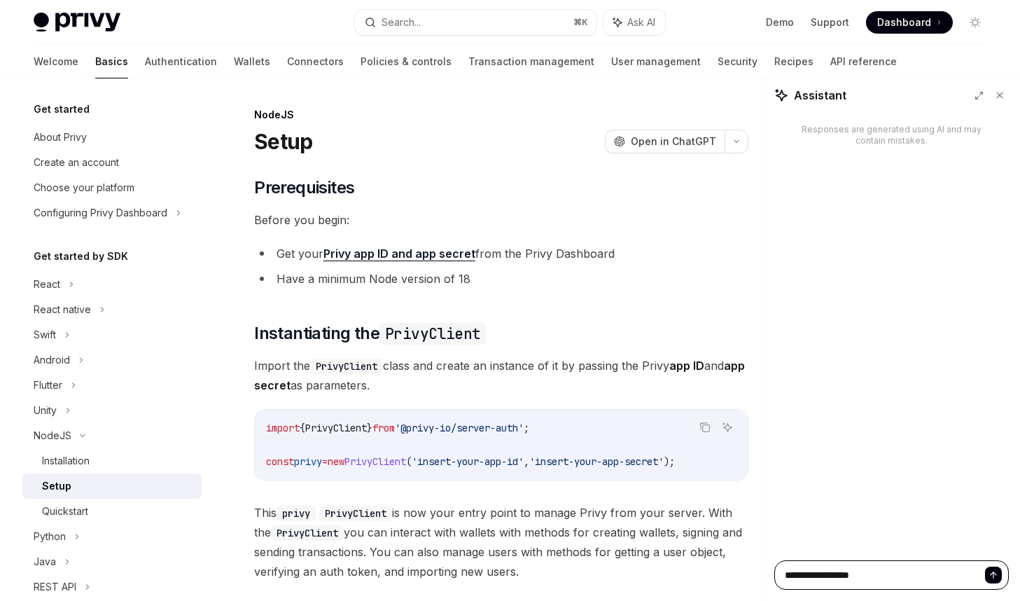
type textarea "*"
type textarea "**********"
type textarea "*"
type textarea "**********"
type textarea "*"
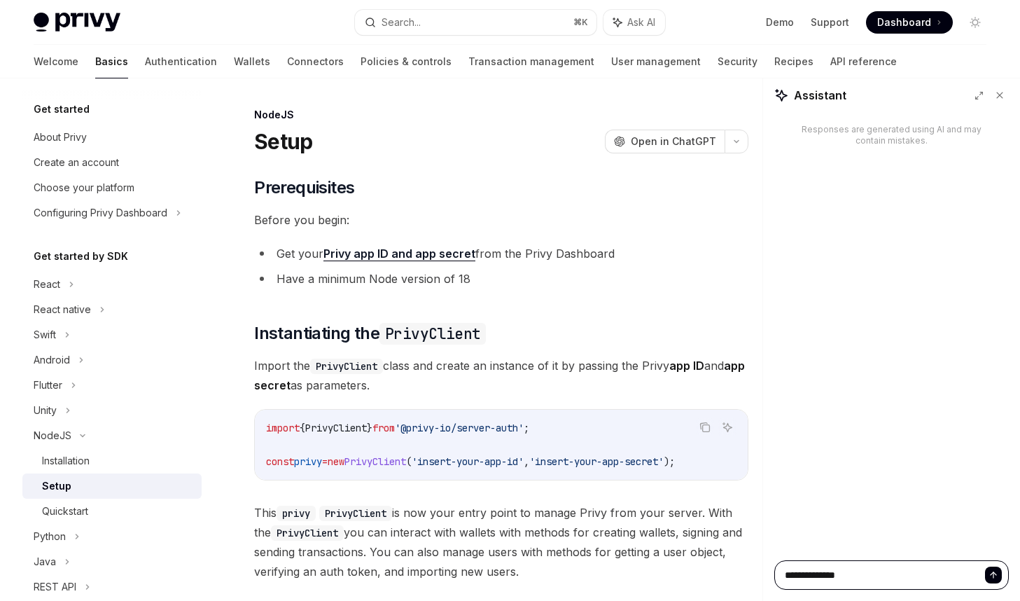
type textarea "**********"
type textarea "*"
type textarea "**********"
type textarea "*"
type textarea "**********"
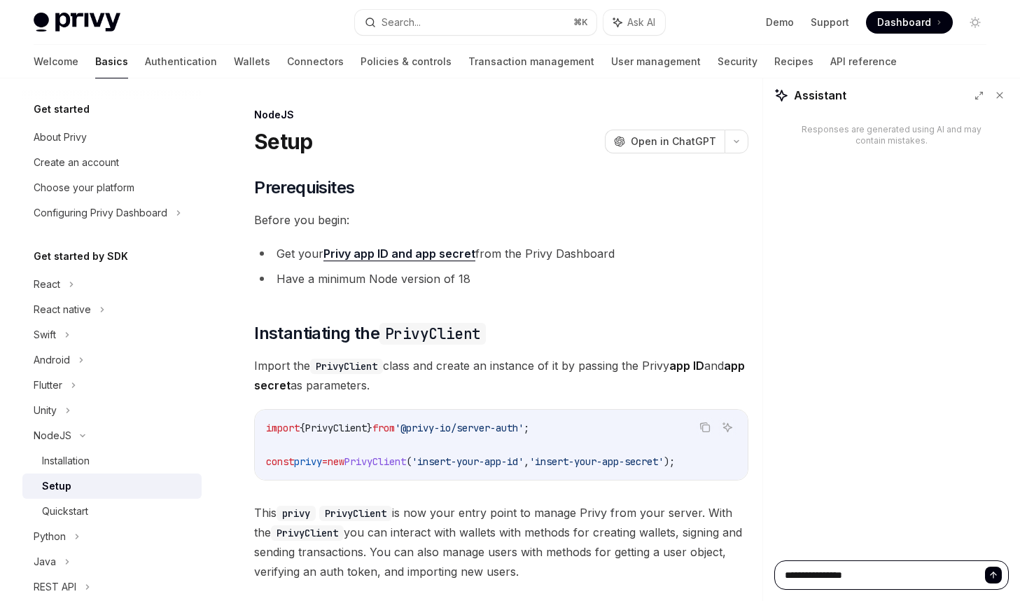
type textarea "*"
type textarea "**********"
type textarea "*"
type textarea "**********"
type textarea "*"
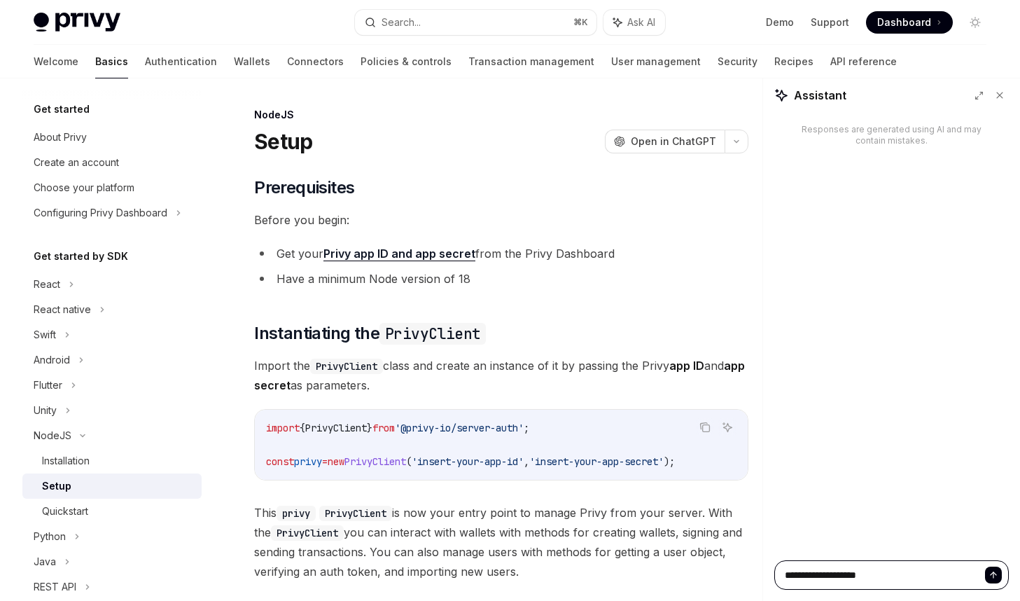
type textarea "**********"
type textarea "*"
type textarea "**********"
type textarea "*"
type textarea "**********"
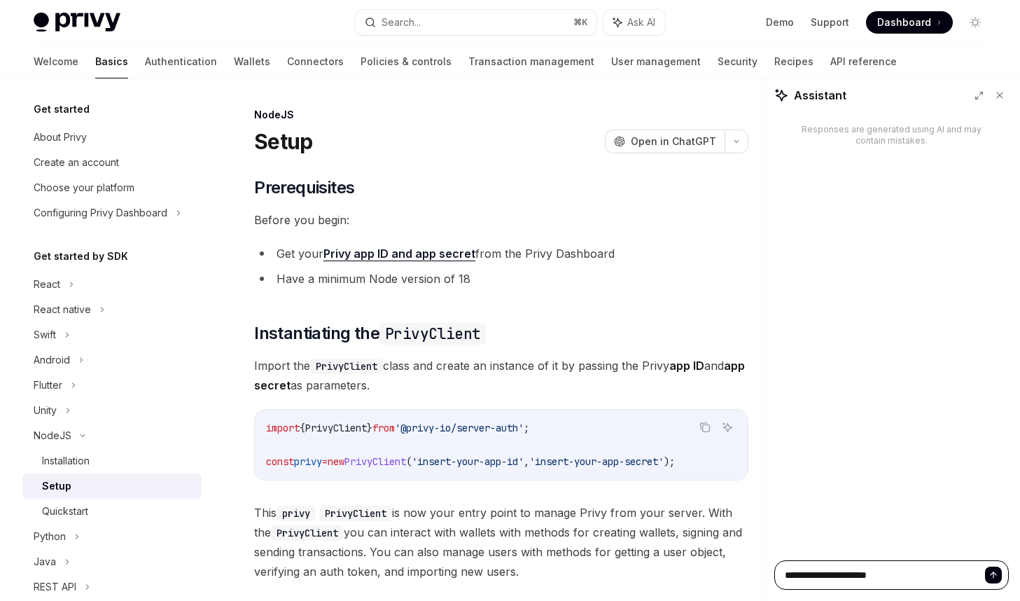
type textarea "*"
type textarea "**********"
type textarea "*"
type textarea "**********"
type textarea "*"
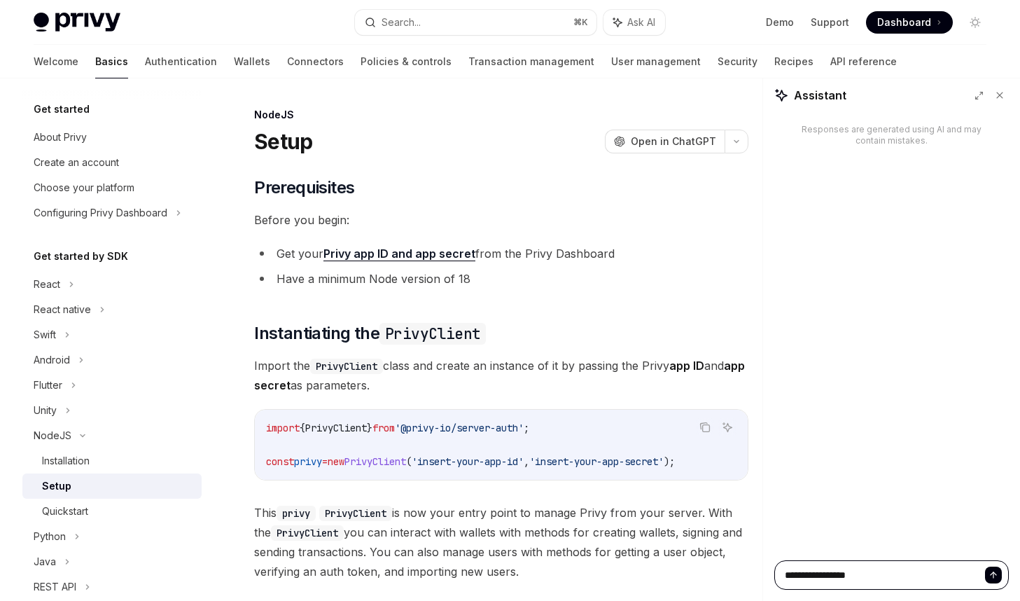
type textarea "**********"
type textarea "*"
type textarea "**********"
type textarea "*"
type textarea "**********"
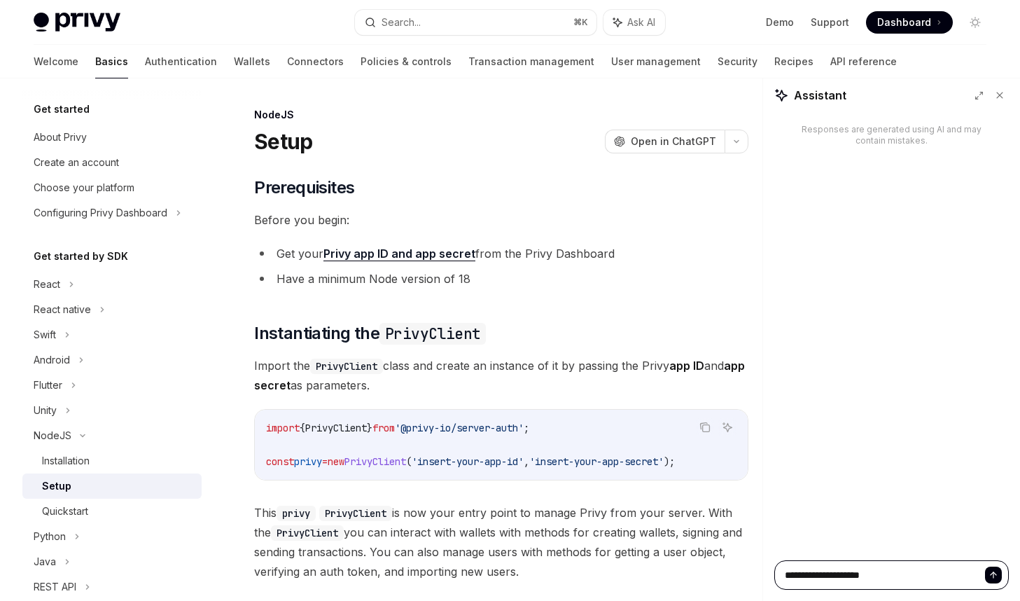
type textarea "*"
type textarea "**********"
type textarea "*"
type textarea "**********"
type textarea "*"
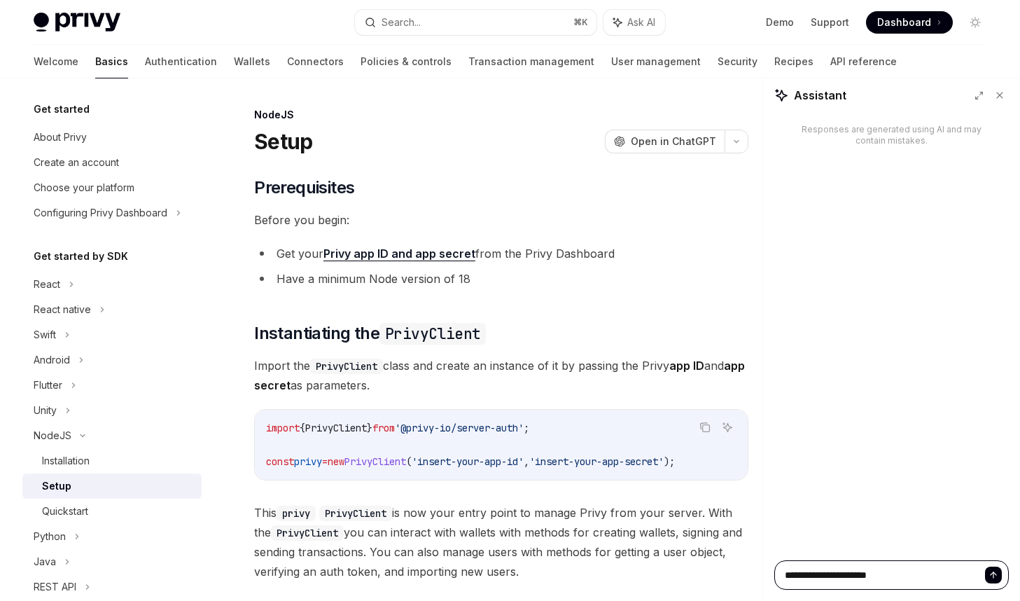
type textarea "**********"
type textarea "*"
type textarea "**********"
type textarea "*"
type textarea "**********"
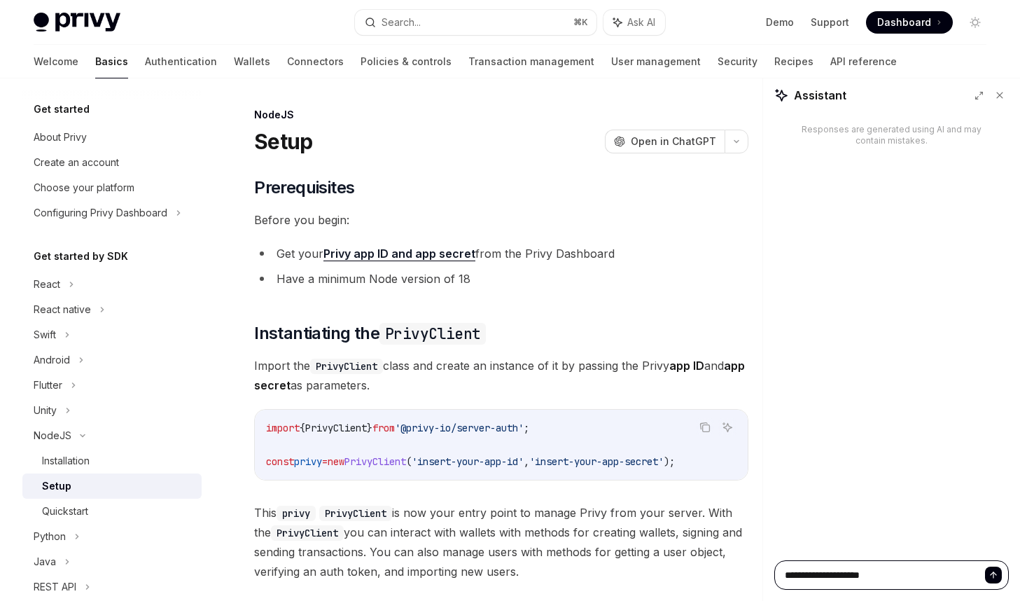
type textarea "*"
type textarea "**********"
type textarea "*"
type textarea "**********"
type textarea "*"
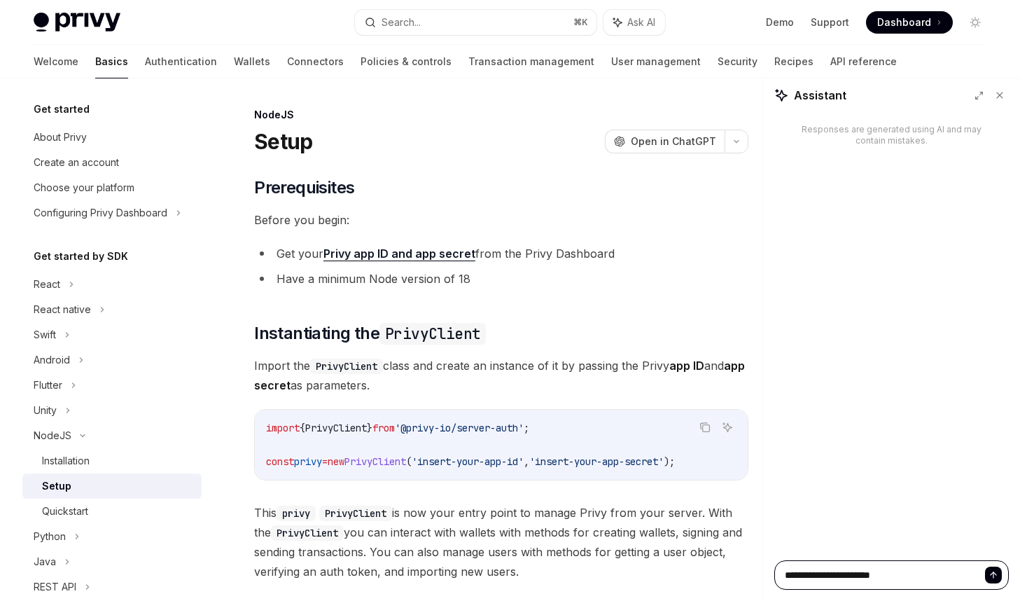
type textarea "**********"
type textarea "*"
type textarea "**********"
type textarea "*"
type textarea "**********"
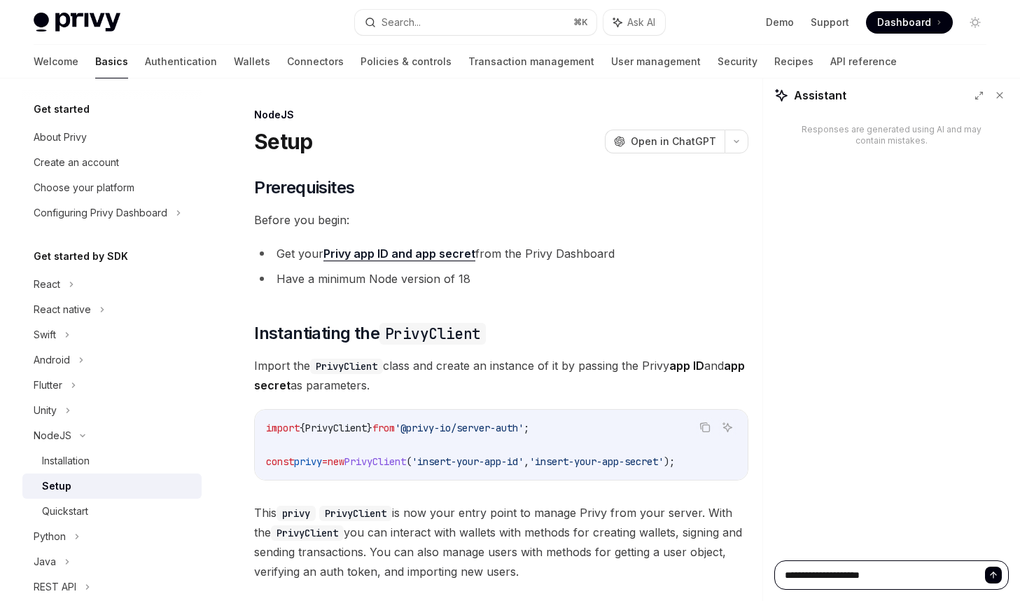
type textarea "*"
type textarea "**********"
type textarea "*"
type textarea "**********"
type textarea "*"
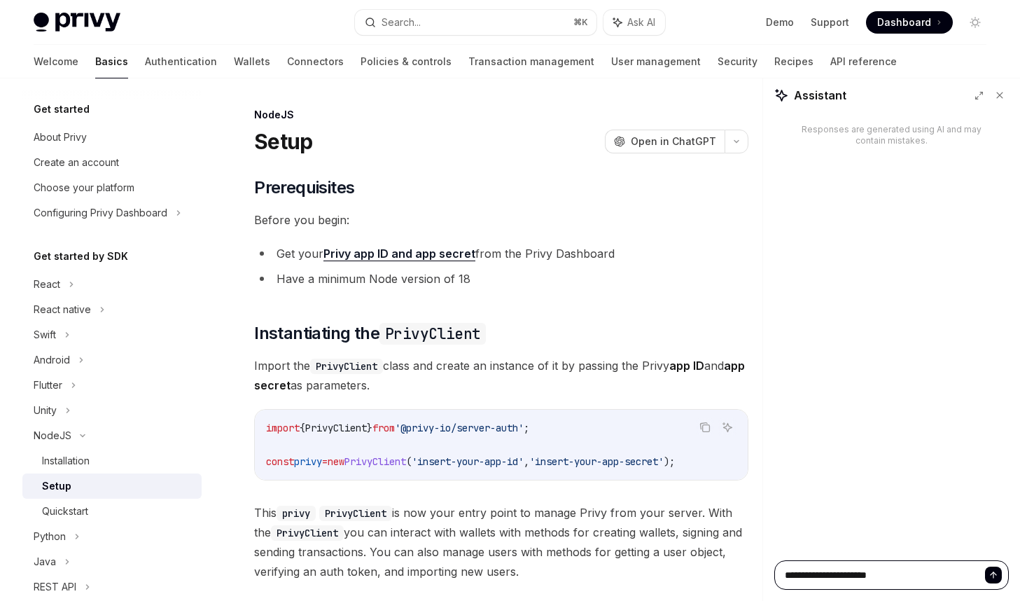
type textarea "**********"
type textarea "*"
type textarea "***"
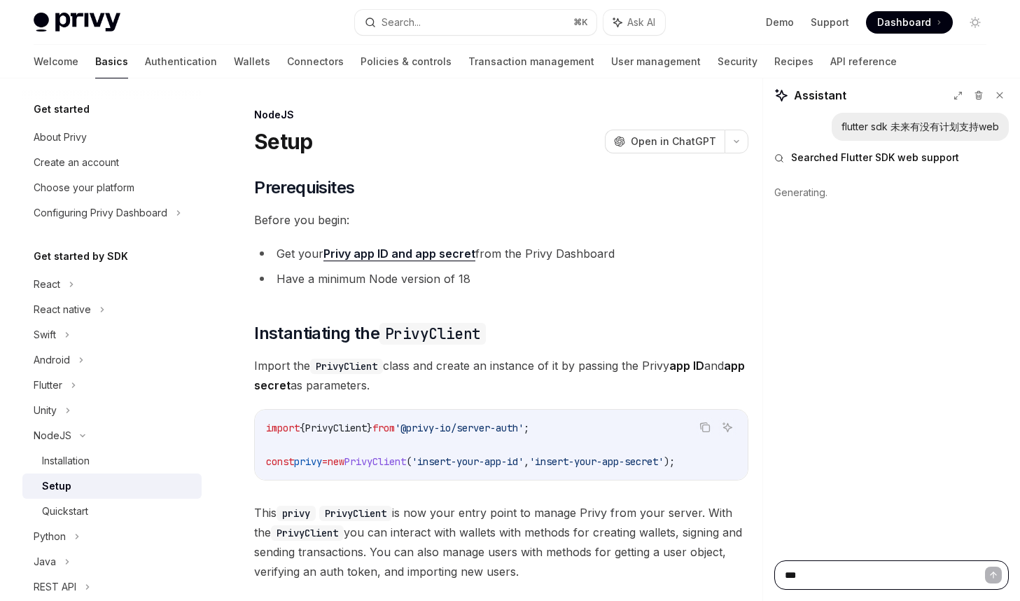
type textarea "*"
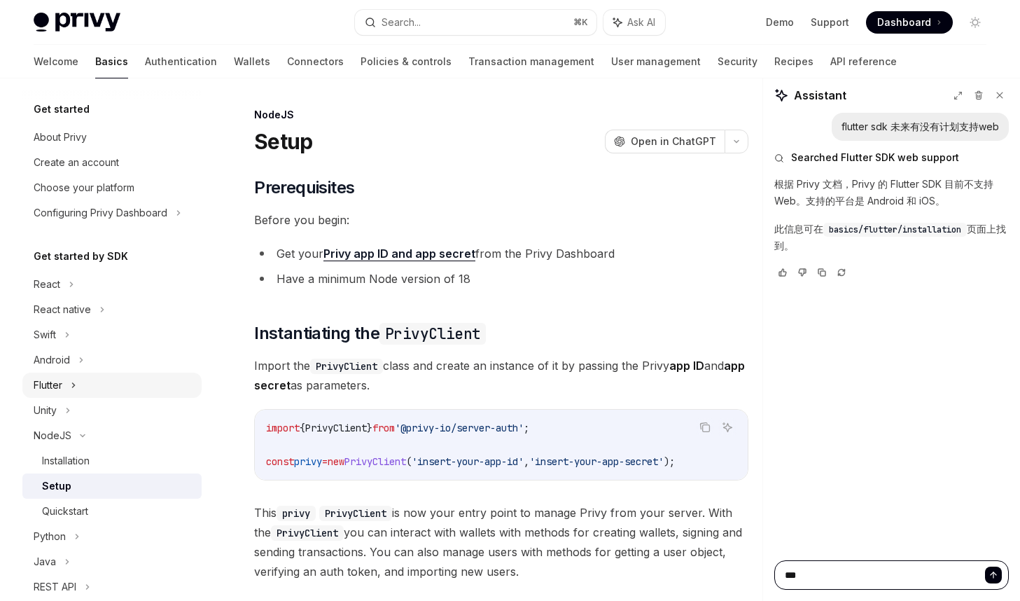
type textarea "***"
click at [78, 387] on div "Flutter" at bounding box center [111, 385] width 179 height 25
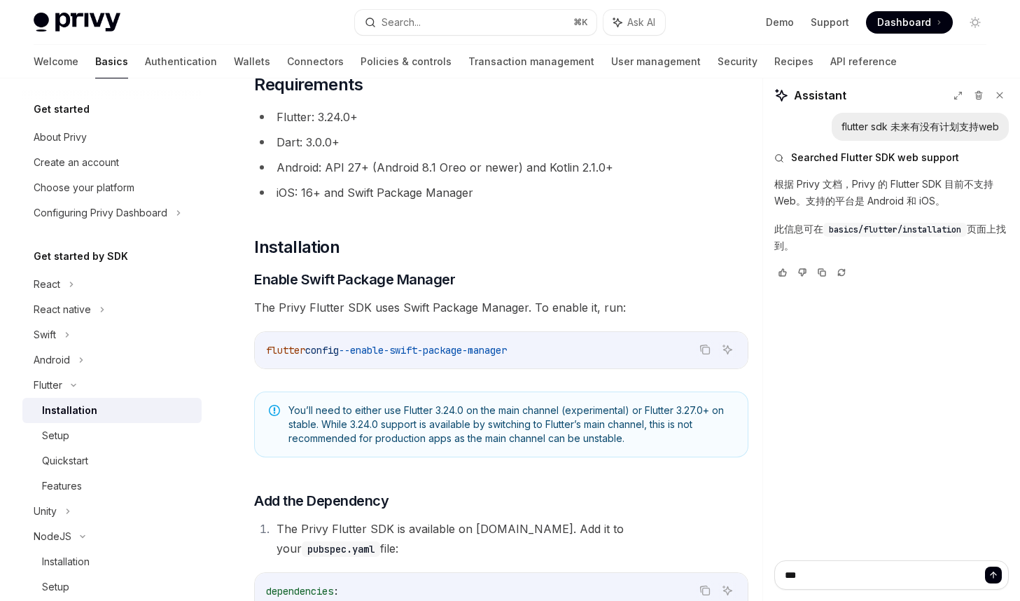
scroll to position [247, 0]
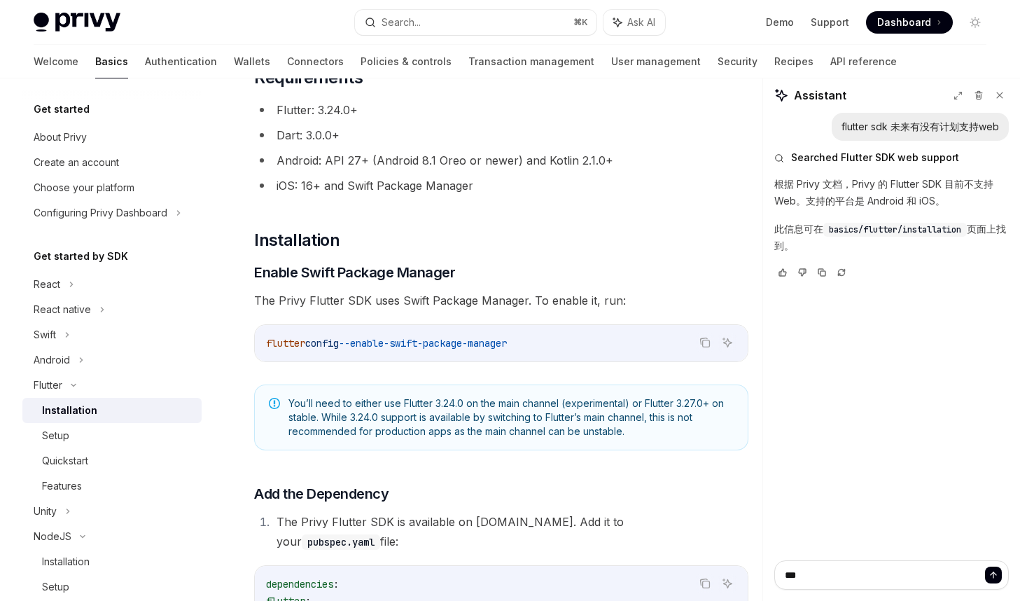
click at [578, 192] on li "iOS: 16+ and Swift Package Manager" at bounding box center [501, 186] width 494 height 20
click at [995, 94] on icon at bounding box center [1000, 95] width 10 height 10
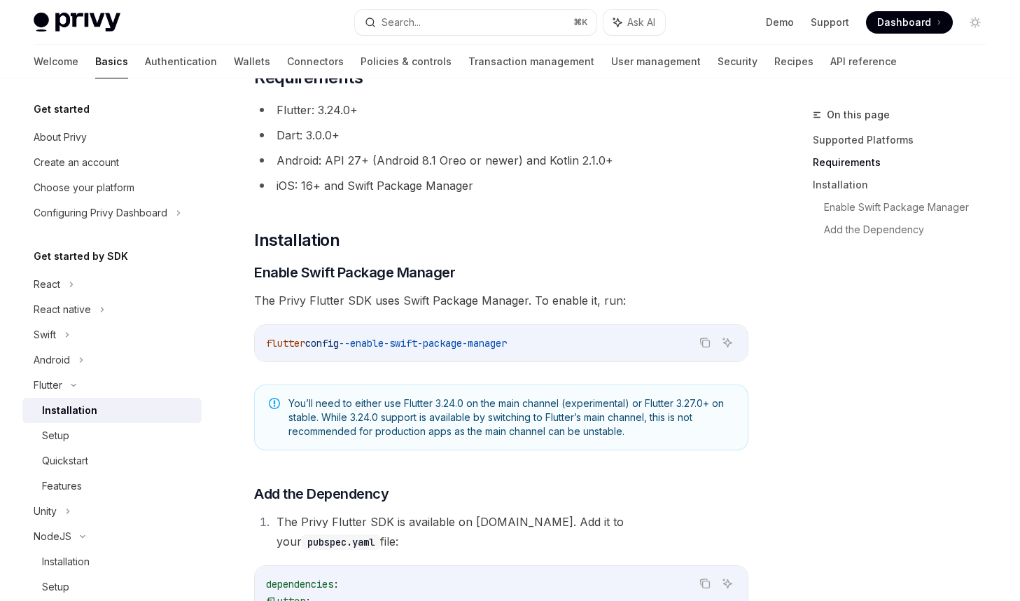
click at [604, 175] on ul "Flutter: 3.24.0+ Dart: 3.0.0+ Android: API 27+ (Android 8.1 Oreo or newer) and …" at bounding box center [501, 147] width 494 height 95
click at [40, 387] on div "Flutter" at bounding box center [48, 385] width 29 height 17
click at [48, 389] on div "Flutter" at bounding box center [48, 385] width 29 height 17
click at [71, 432] on div "Setup" at bounding box center [117, 435] width 151 height 17
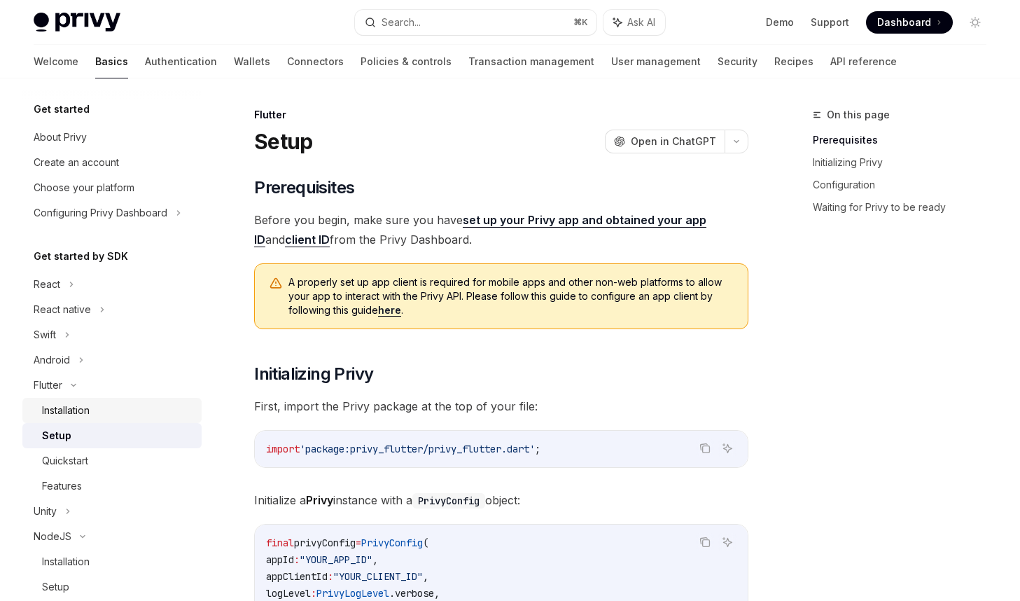
click at [84, 409] on div "Installation" at bounding box center [66, 410] width 48 height 17
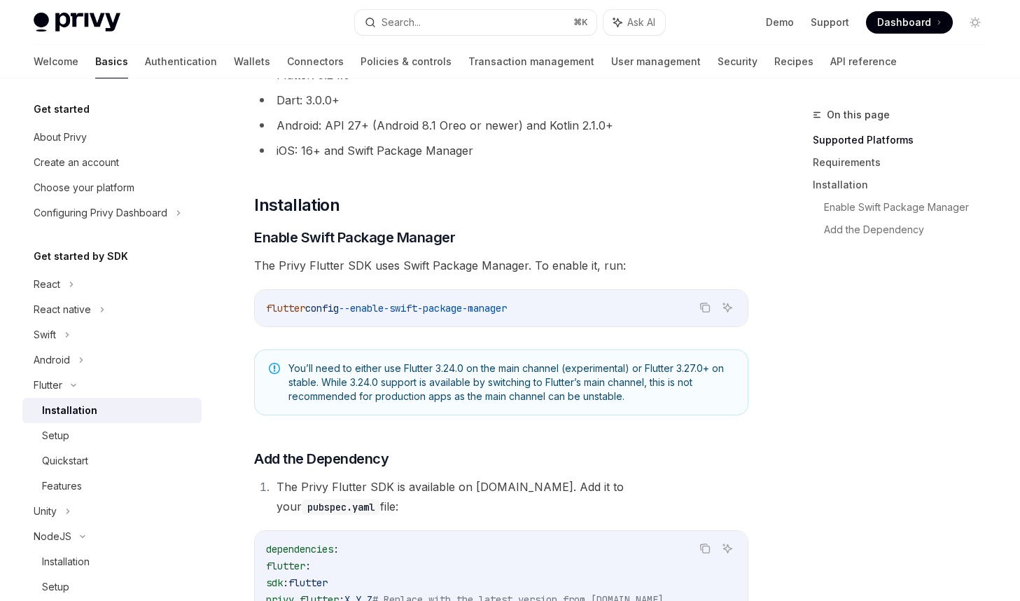
scroll to position [317, 0]
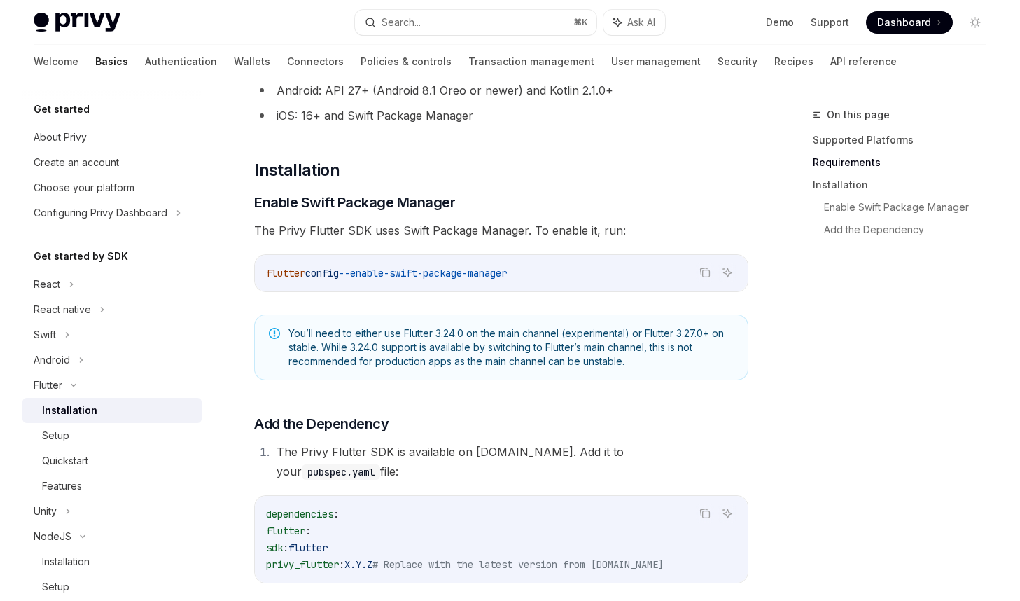
click at [640, 188] on div "​ Supported Platforms ✅ Android ✅ iOS ❌ Web ​ Requirements Flutter: 3.24.0+ Dar…" at bounding box center [501, 268] width 494 height 818
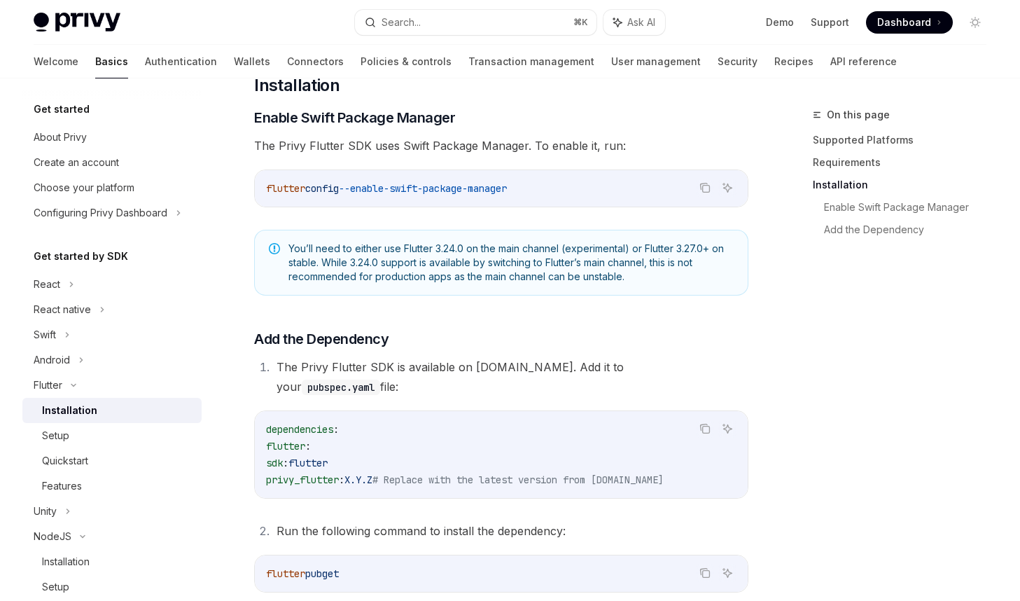
scroll to position [405, 0]
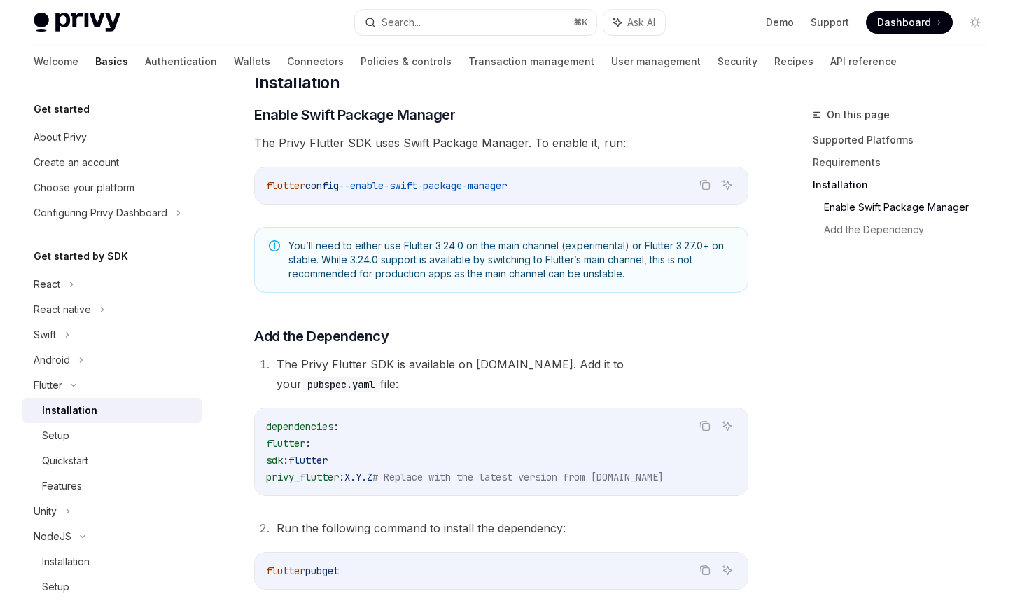
click at [529, 258] on span "You’ll need to either use Flutter 3.24.0 on the main channel (experimental) or …" at bounding box center [511, 260] width 445 height 42
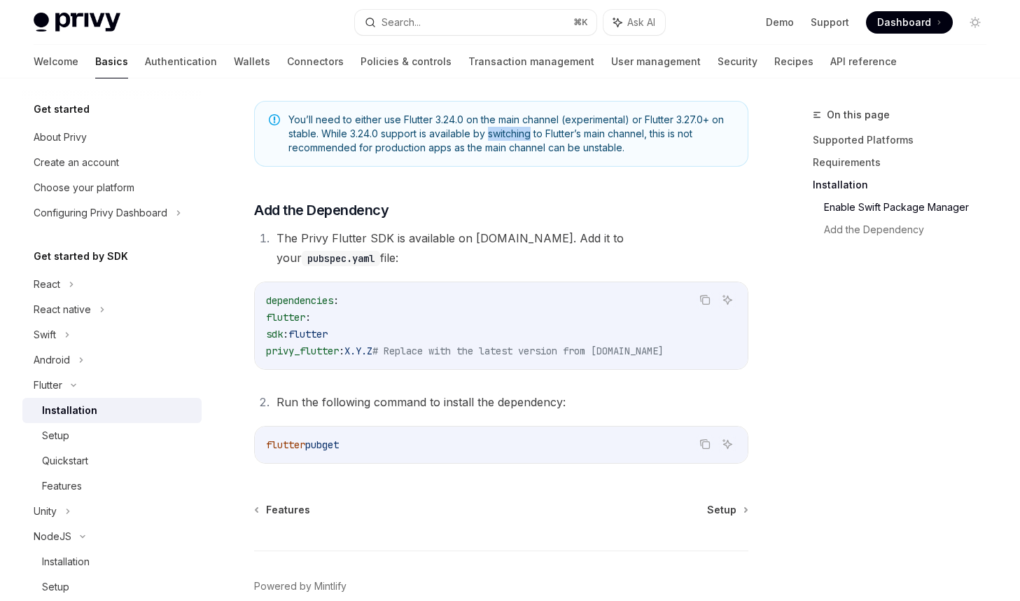
scroll to position [582, 0]
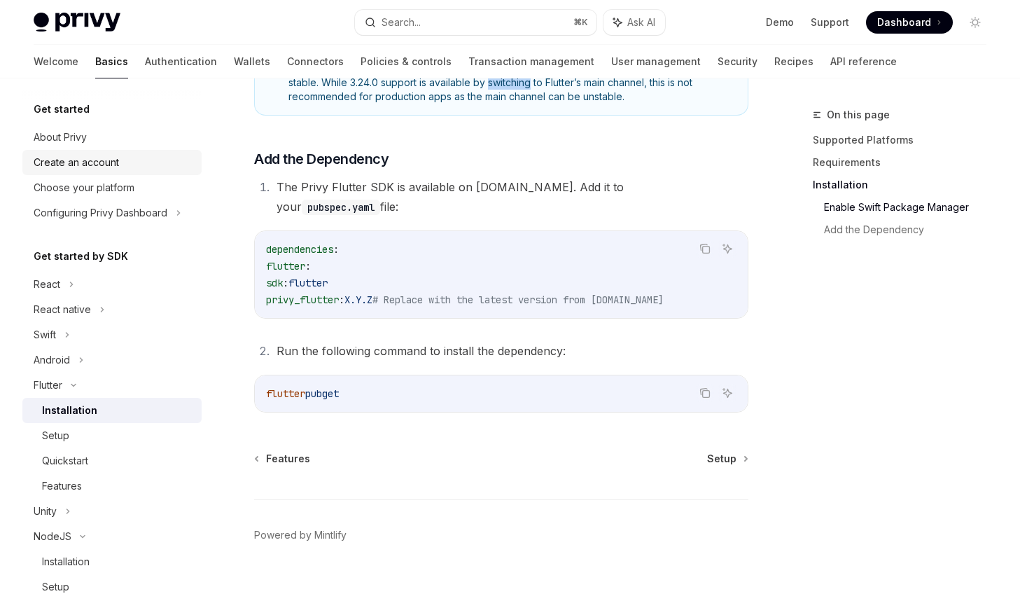
click at [116, 164] on div "Create an account" at bounding box center [76, 162] width 85 height 17
type textarea "*"
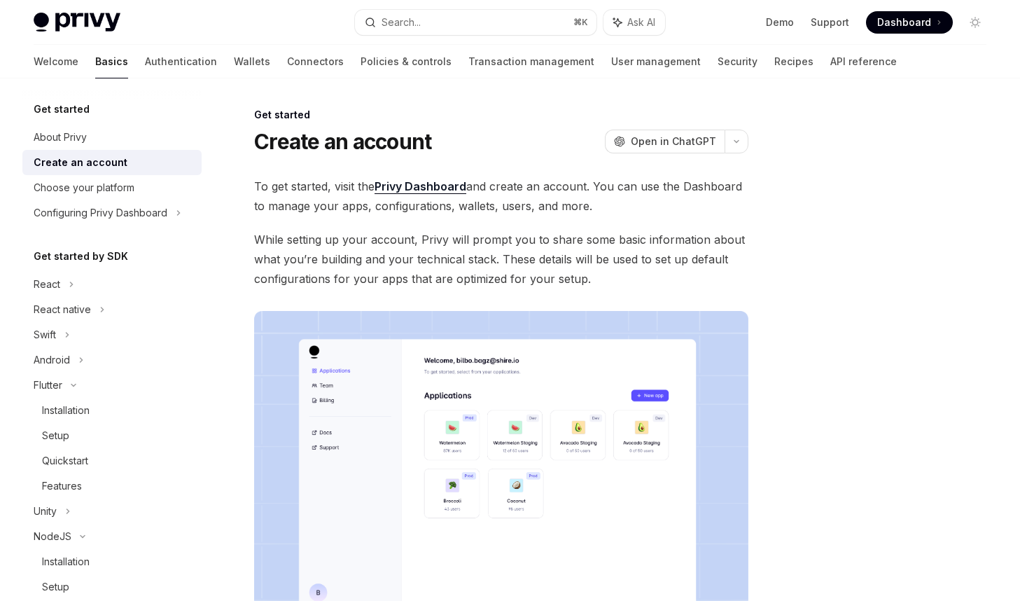
click at [787, 106] on div "Get started Create an account OpenAI Open in ChatGPT OpenAI Open in ChatGPT To …" at bounding box center [510, 474] width 976 height 793
